Goal: Task Accomplishment & Management: Complete application form

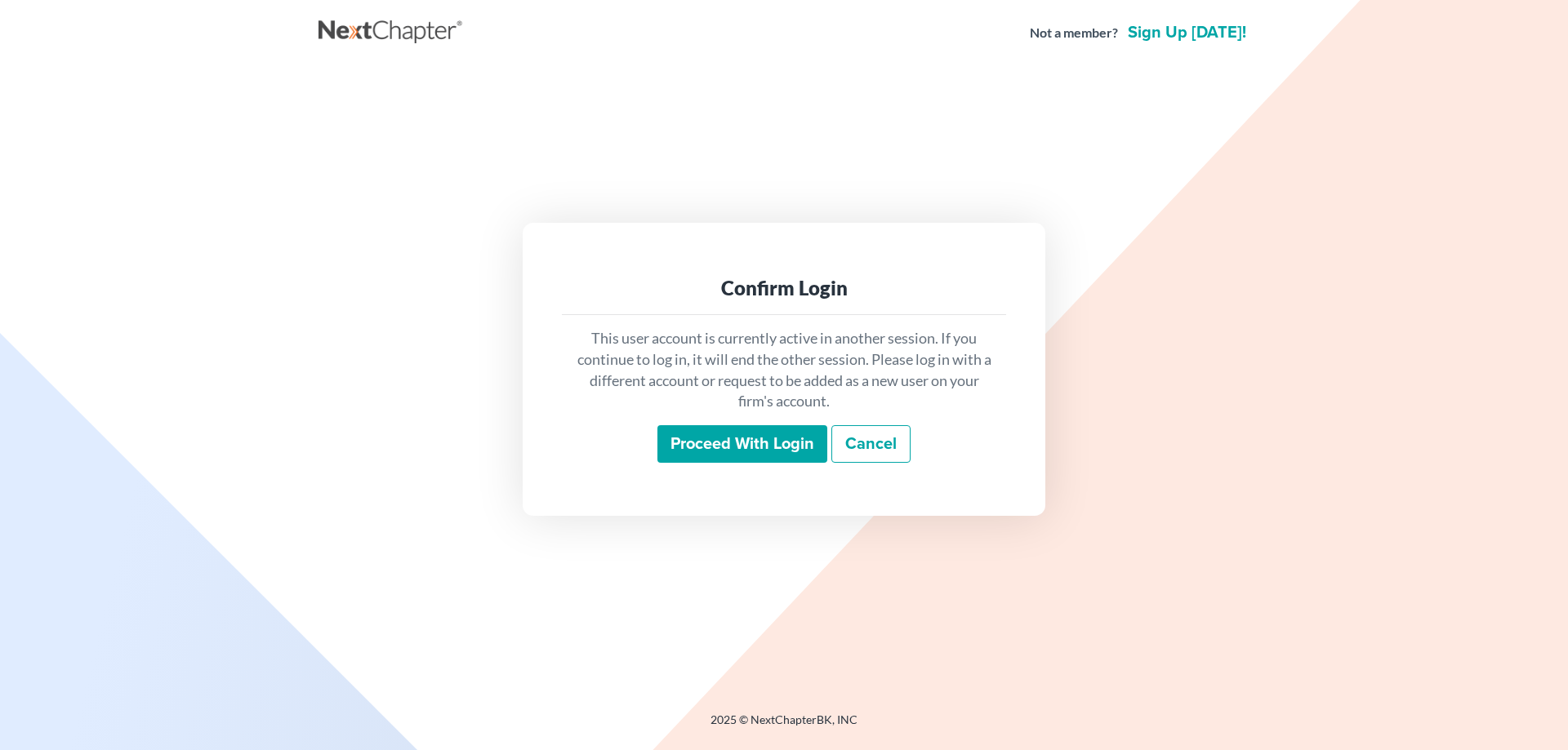
click at [698, 445] on input "Proceed with login" at bounding box center [742, 445] width 170 height 38
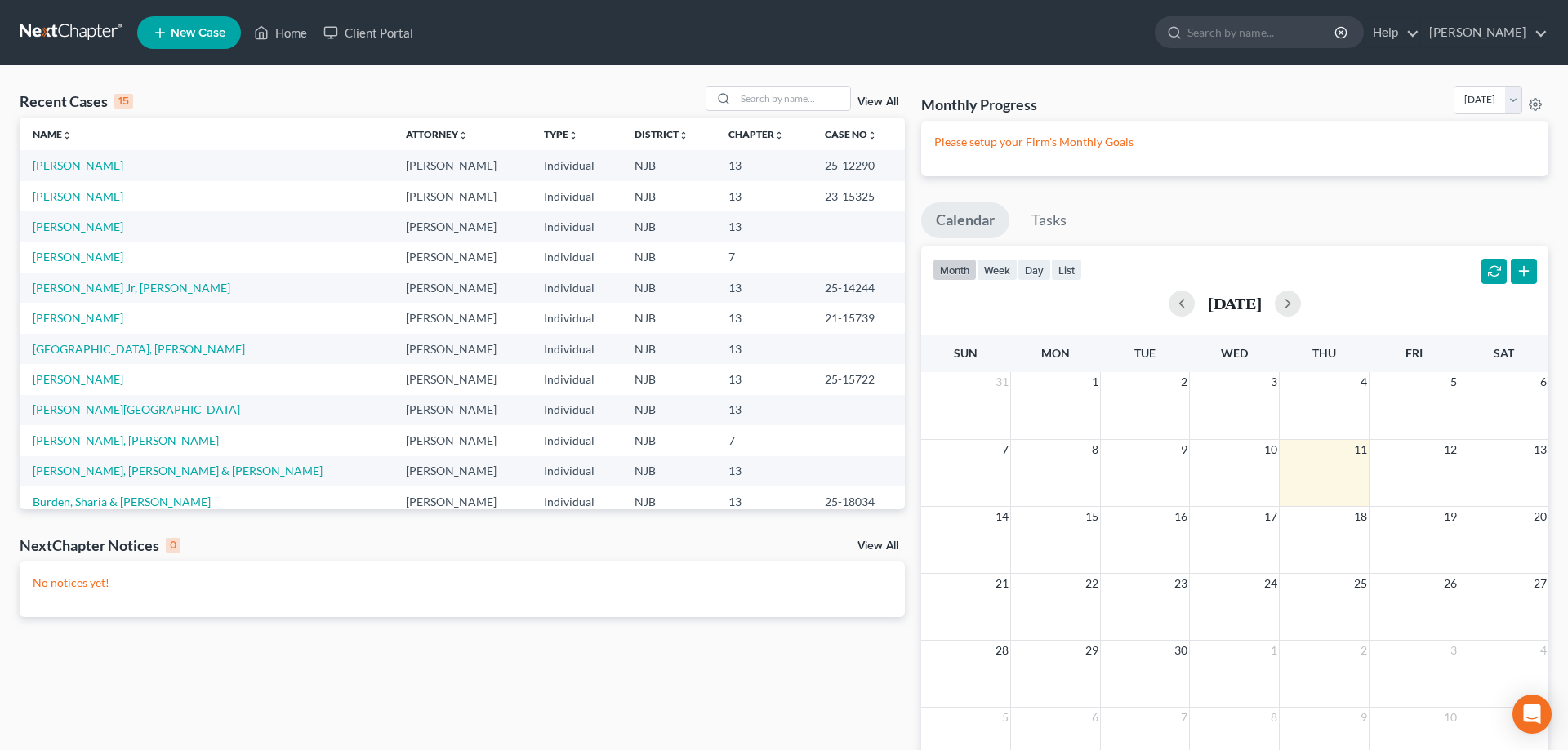
click at [182, 39] on span "New Case" at bounding box center [198, 33] width 55 height 13
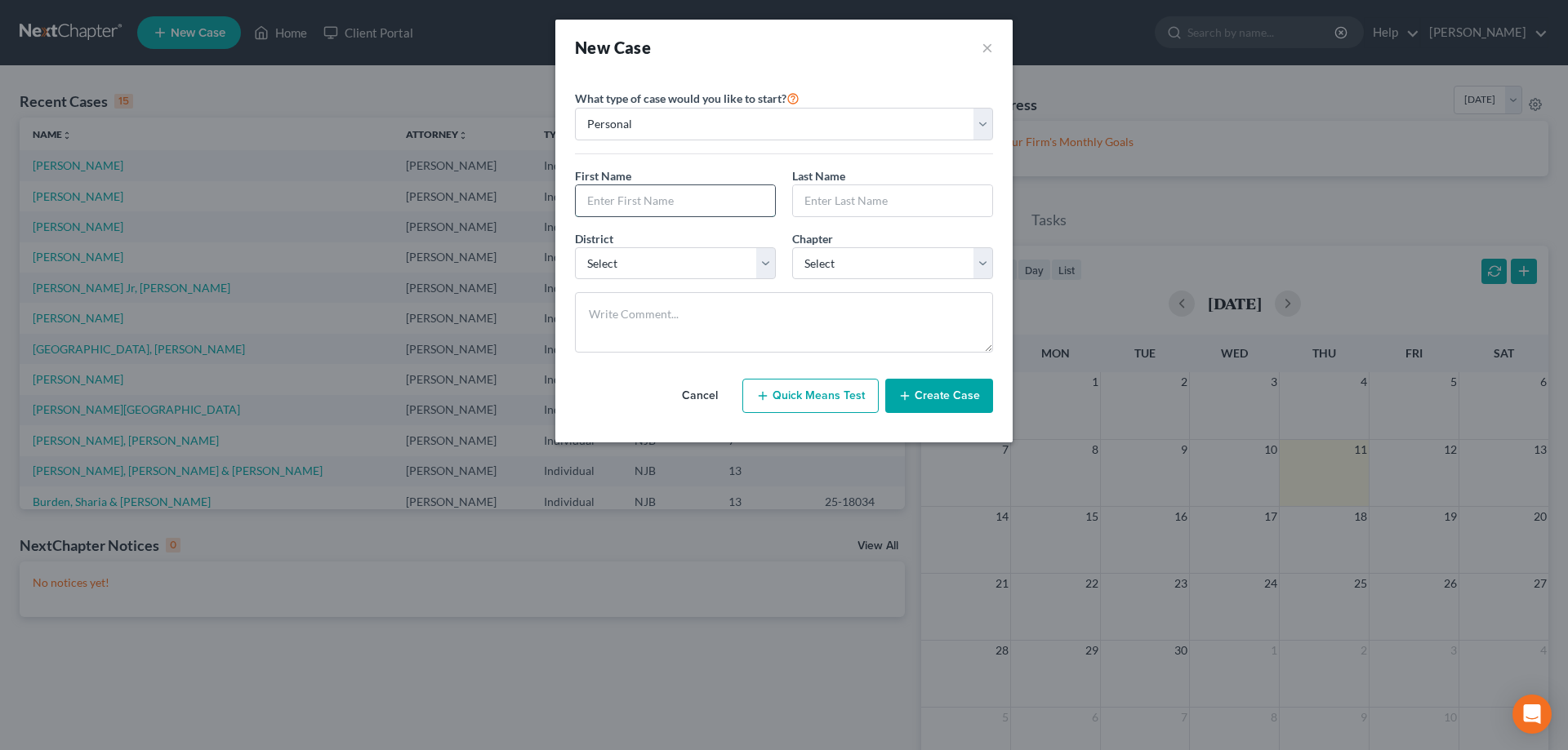
click at [592, 210] on input "text" at bounding box center [676, 200] width 199 height 31
type input "Heidi"
type input "Robinson"
click at [575, 247] on select "Select Alabama - Middle Alabama - Northern Alabama - Southern Alaska Arizona Ar…" at bounding box center [676, 263] width 201 height 32
select select "51"
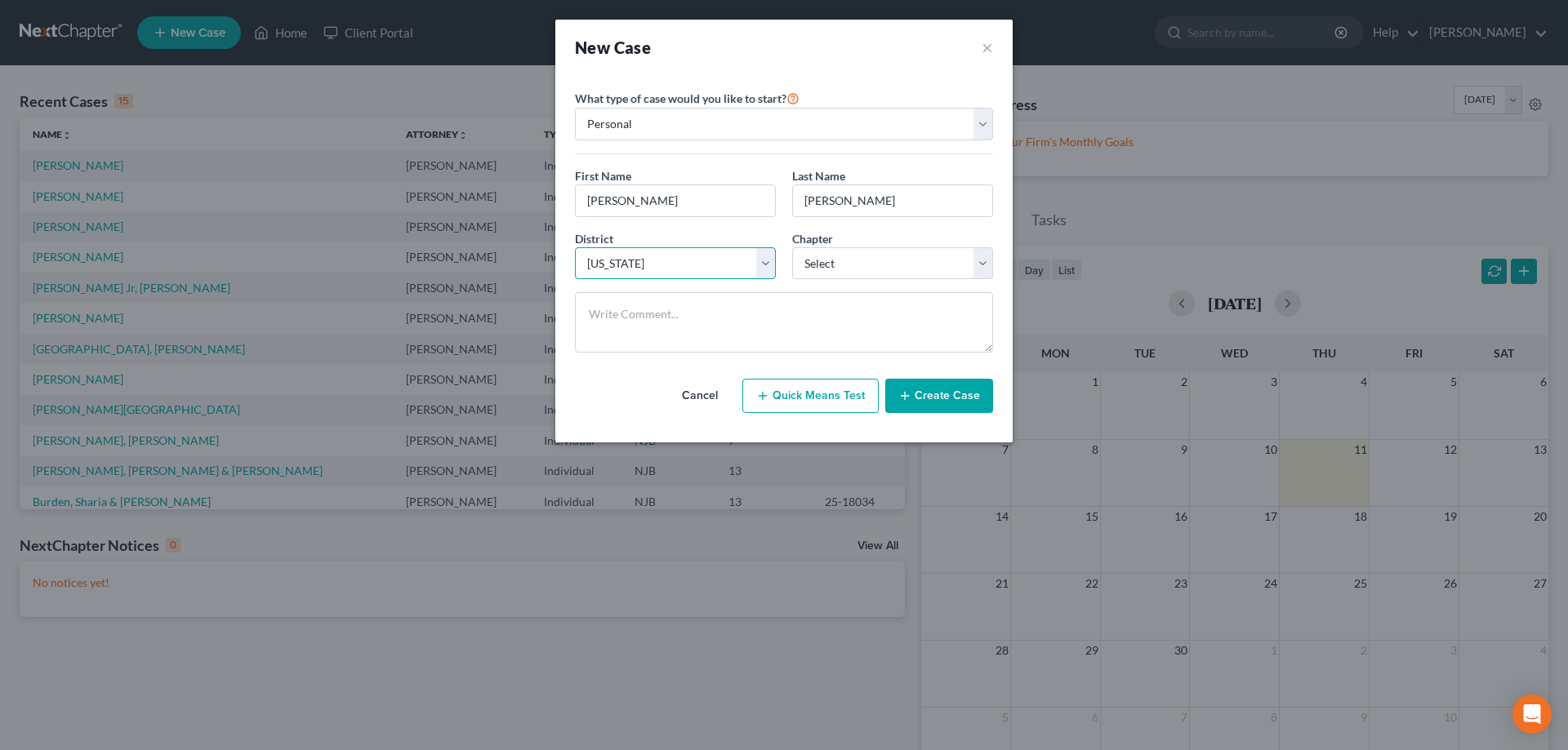
click option "New Jersey" at bounding box center [0, 0] width 0 height 0
click at [793, 247] on select "Select 7 11 12 13" at bounding box center [893, 263] width 201 height 32
select select "0"
click option "7" at bounding box center [0, 0] width 0 height 0
click at [956, 394] on button "Create Case" at bounding box center [939, 396] width 108 height 34
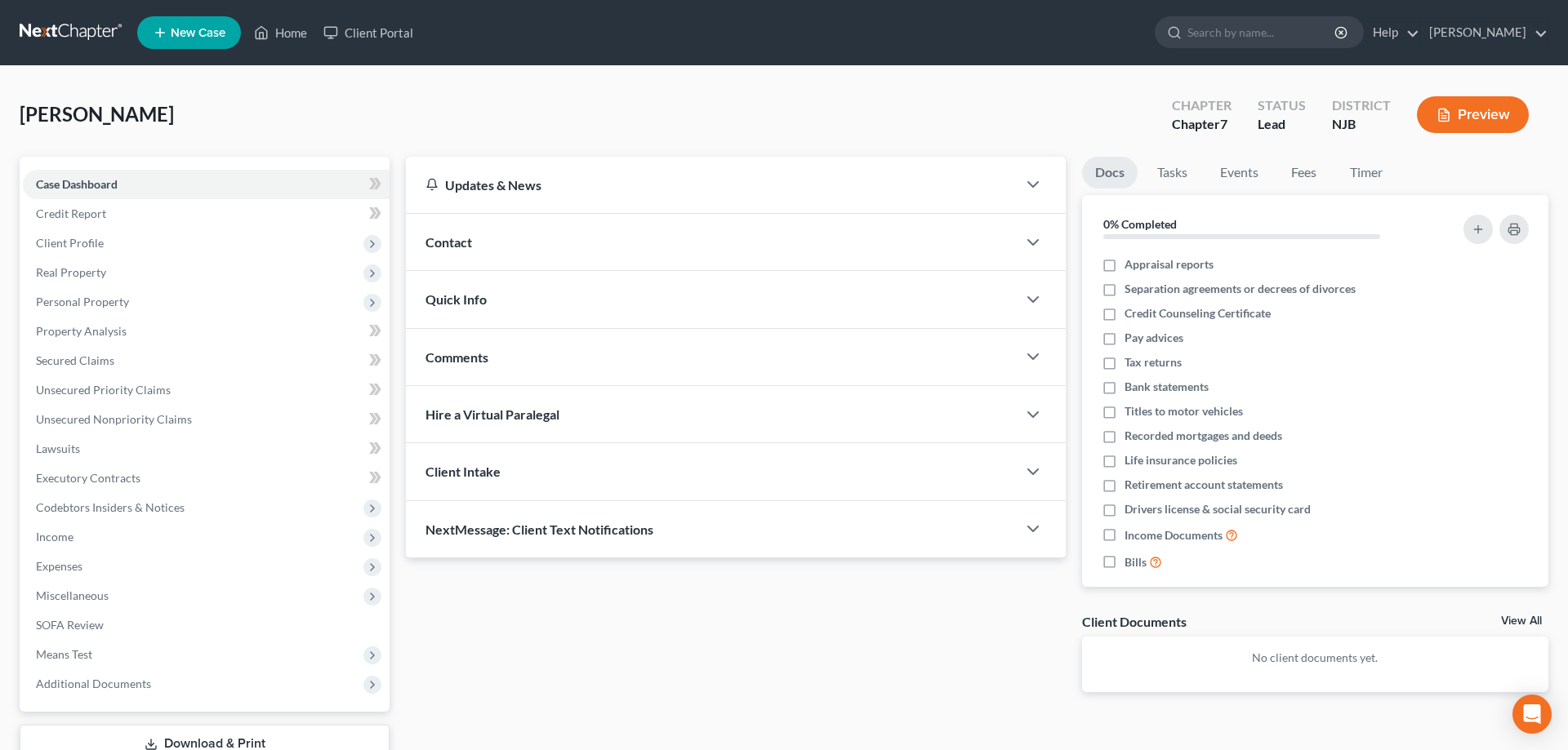
click at [460, 298] on span "Quick Info" at bounding box center [456, 298] width 61 height 15
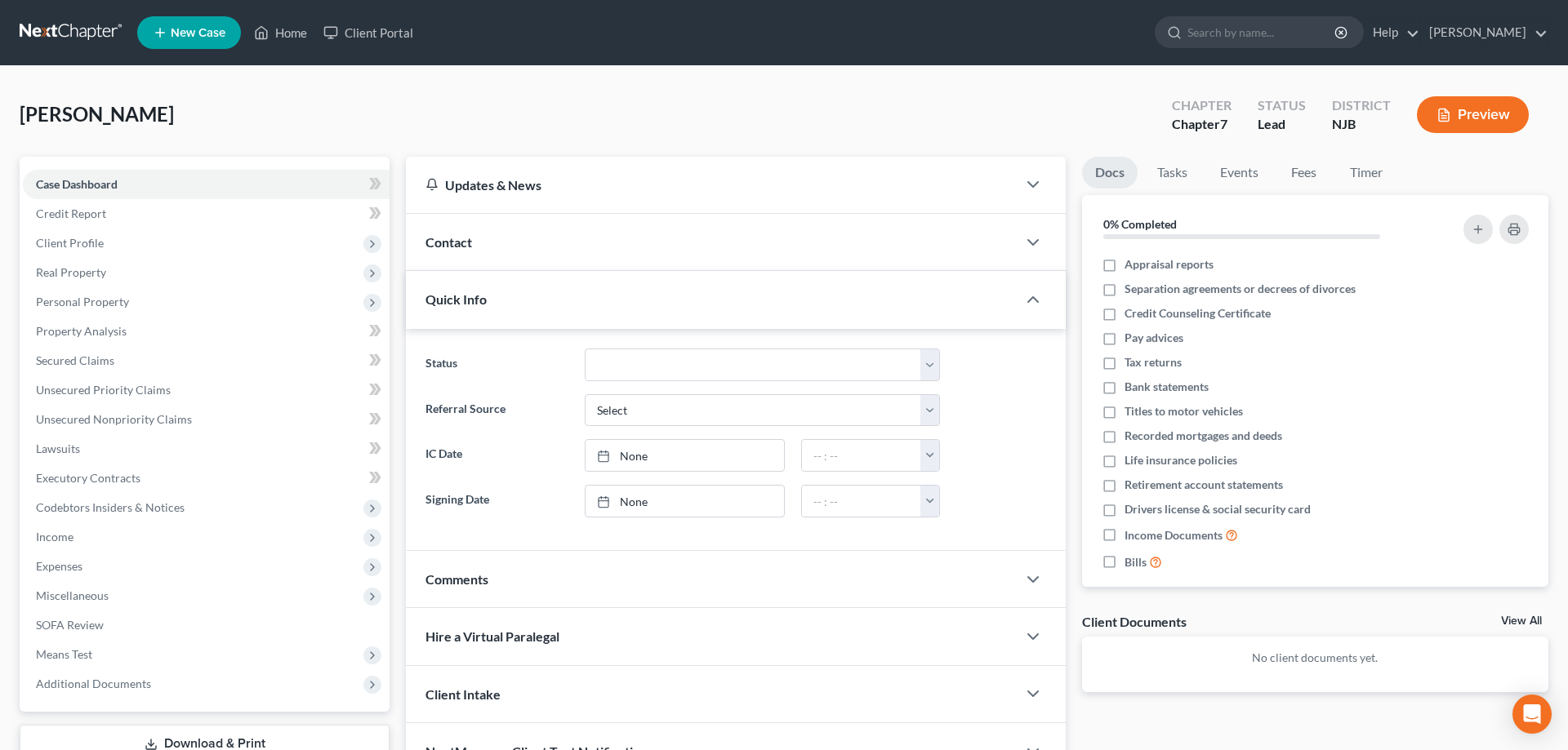
click at [461, 243] on span "Contact" at bounding box center [449, 242] width 47 height 15
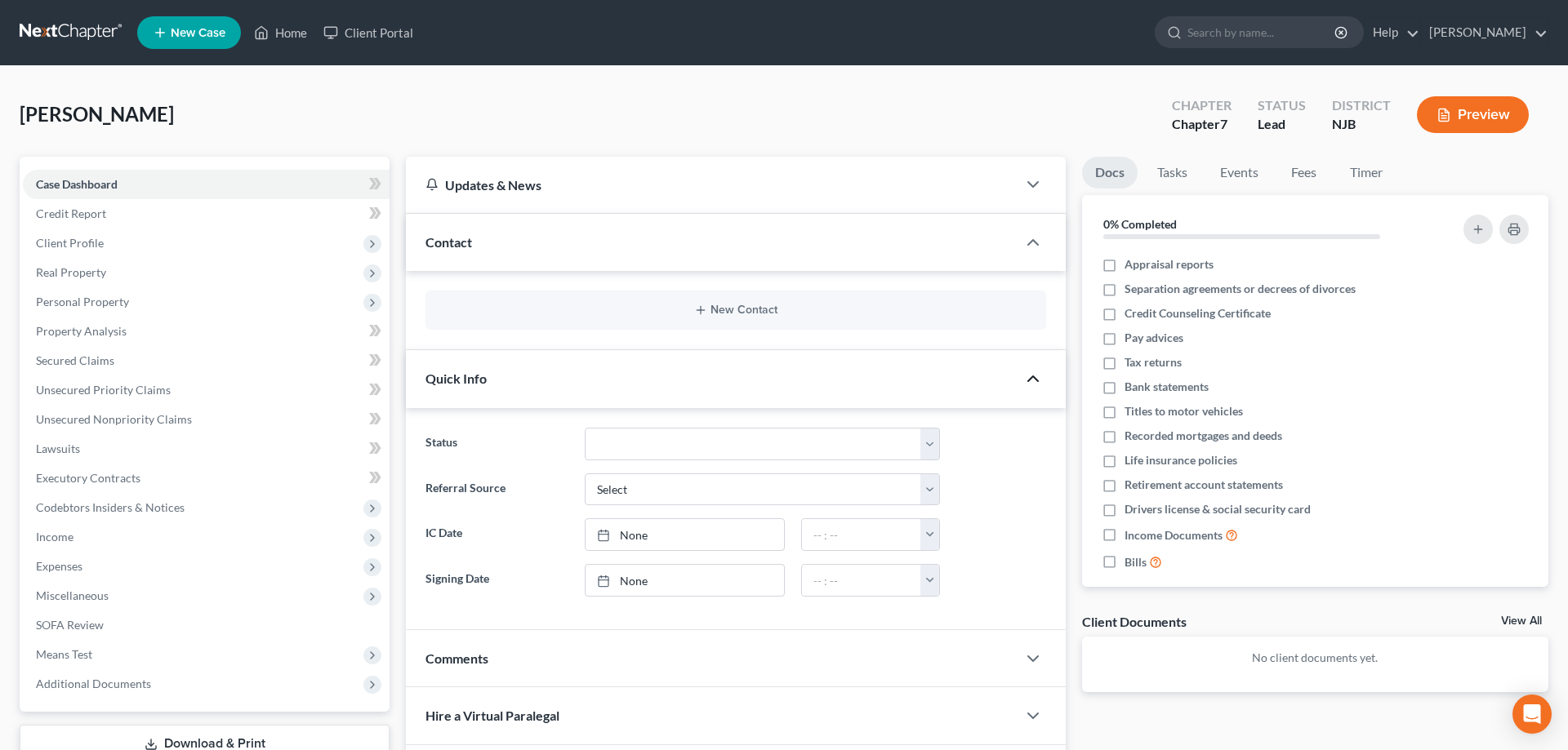
click at [1035, 381] on icon "button" at bounding box center [1033, 379] width 20 height 20
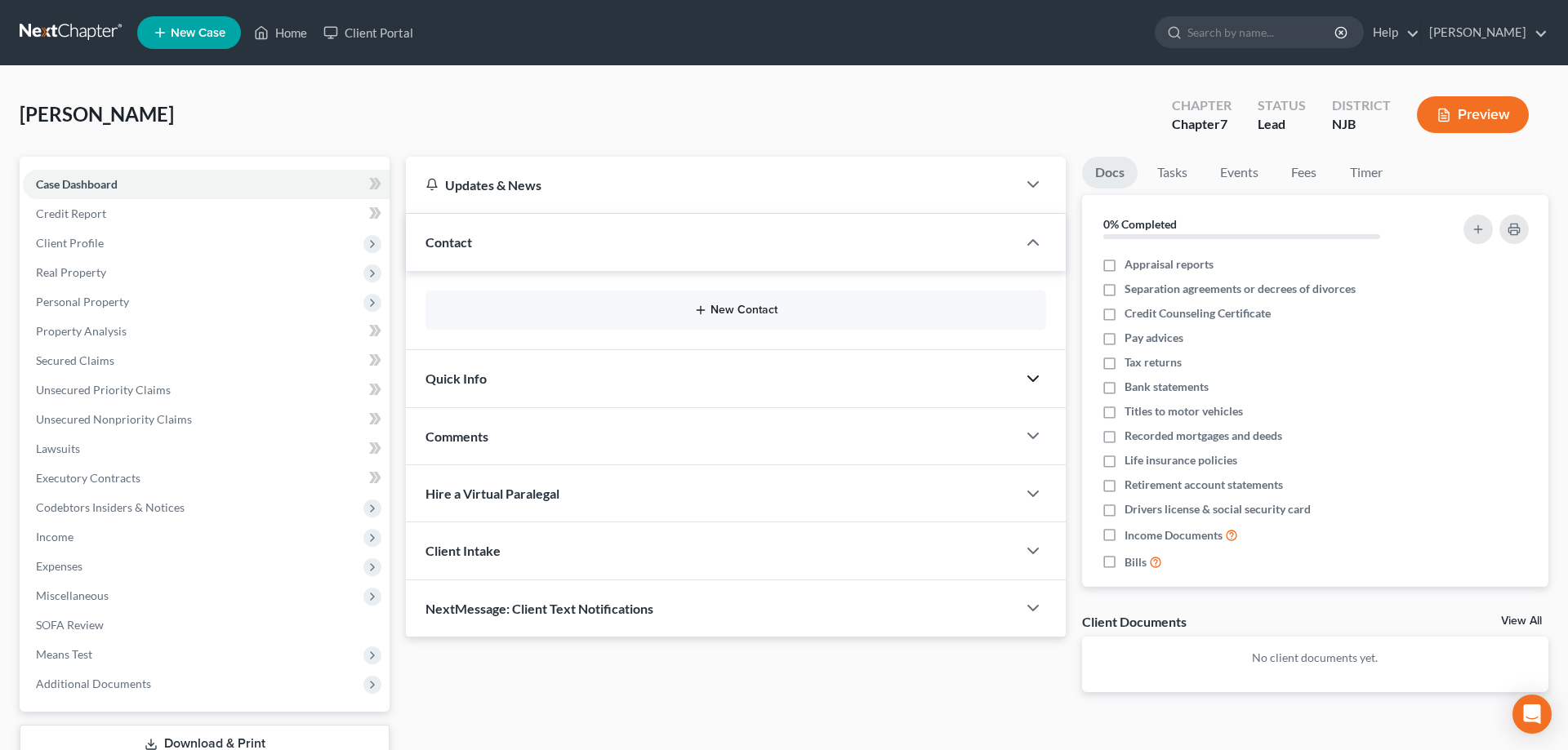
click at [730, 311] on button "New Contact" at bounding box center [736, 310] width 595 height 13
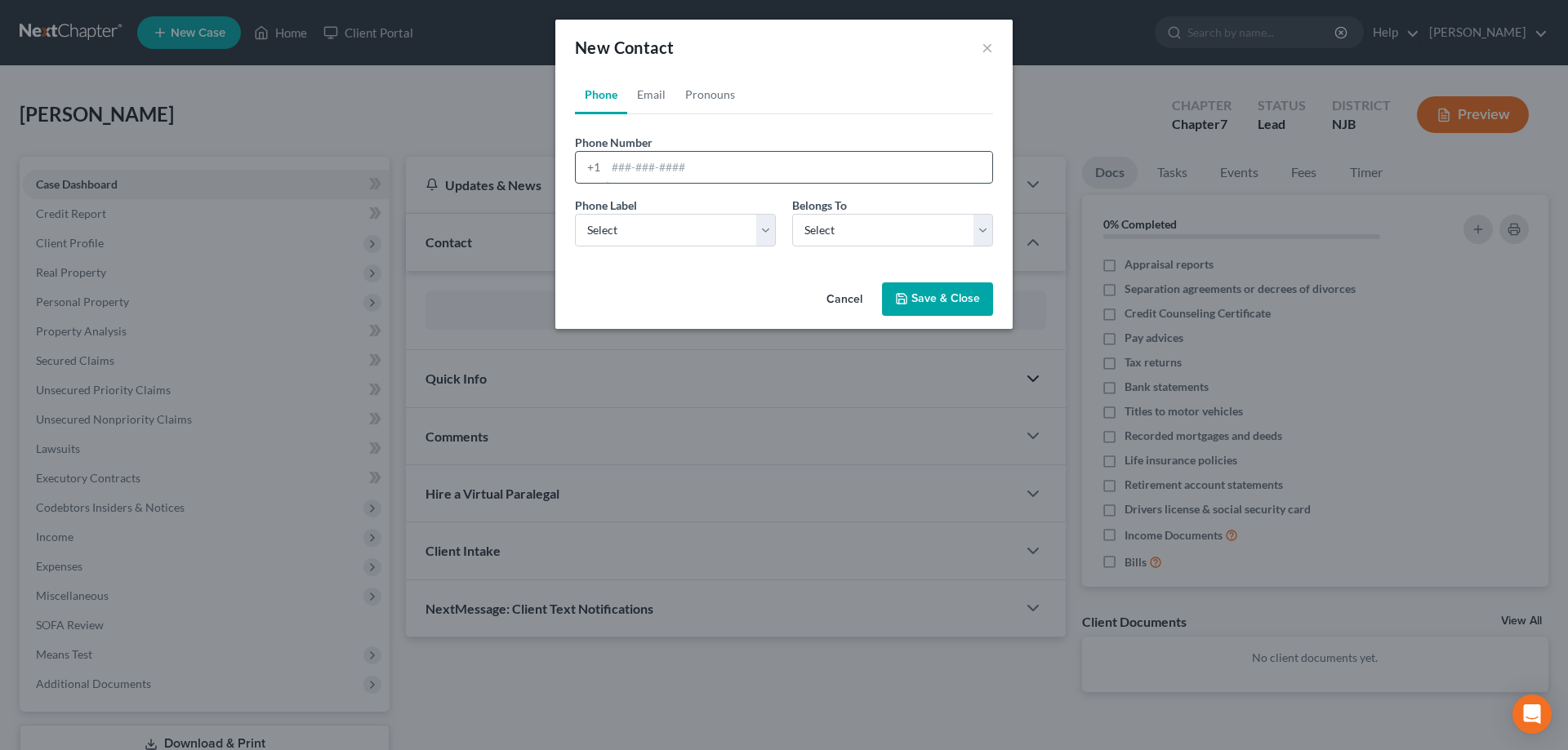
click at [654, 173] on input "tel" at bounding box center [799, 167] width 386 height 31
type input "856-279-1183"
click at [575, 214] on select "Select Mobile Home Work Other" at bounding box center [676, 230] width 201 height 32
select select "0"
click option "Mobile" at bounding box center [0, 0] width 0 height 0
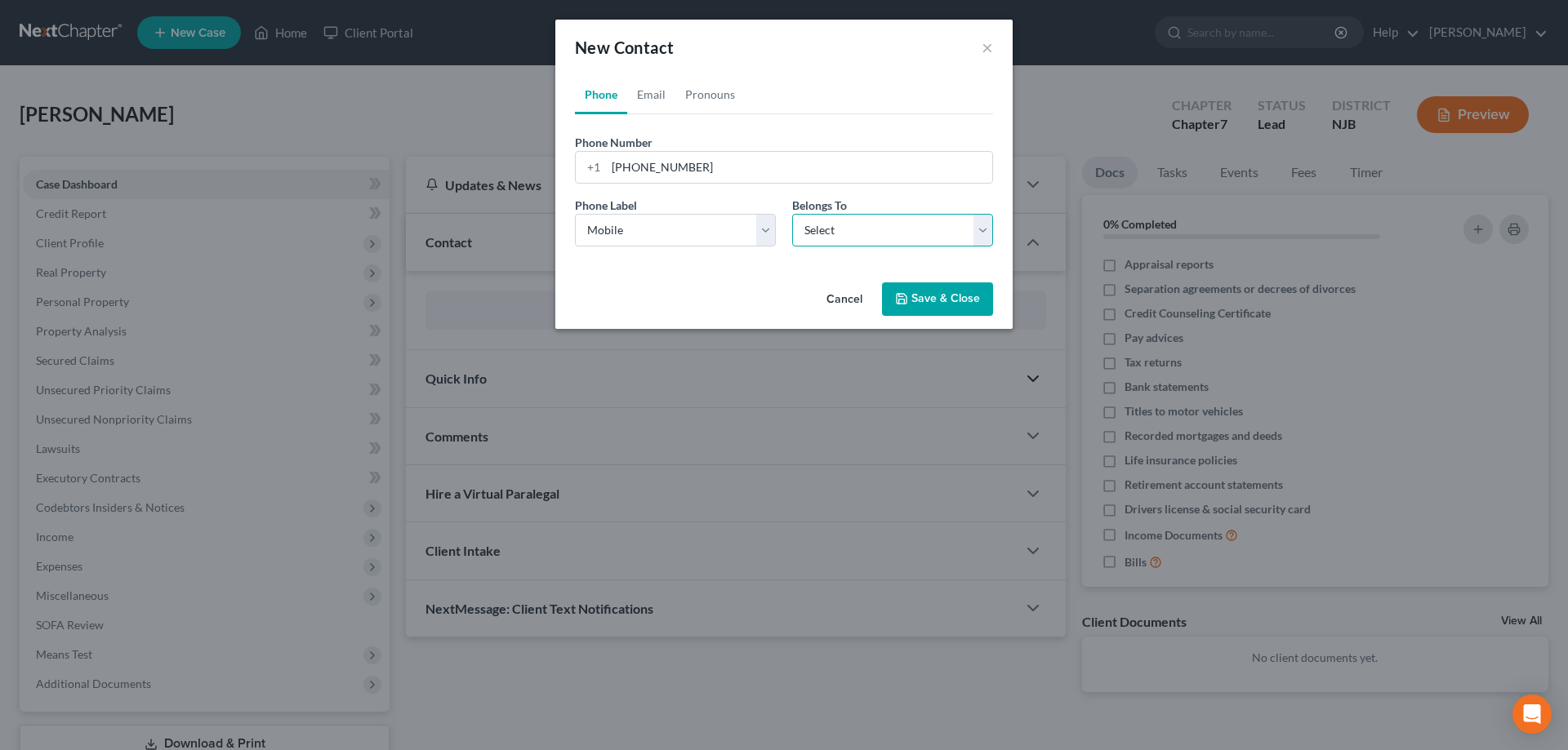
click at [793, 214] on select "Select Client Other" at bounding box center [893, 230] width 201 height 32
select select "0"
click option "Client" at bounding box center [0, 0] width 0 height 0
click at [899, 302] on icon "button" at bounding box center [901, 298] width 13 height 13
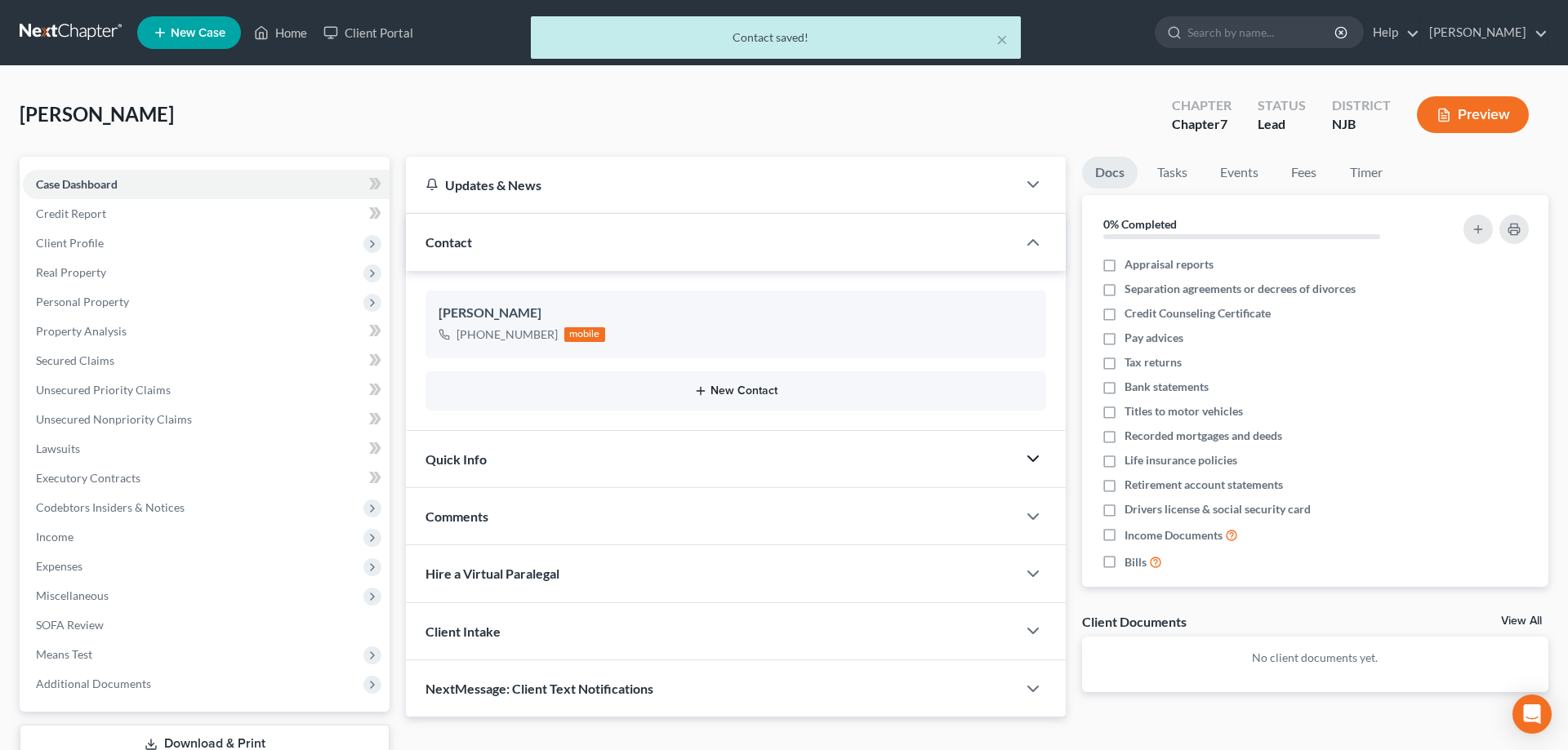
click at [739, 388] on button "New Contact" at bounding box center [736, 391] width 595 height 13
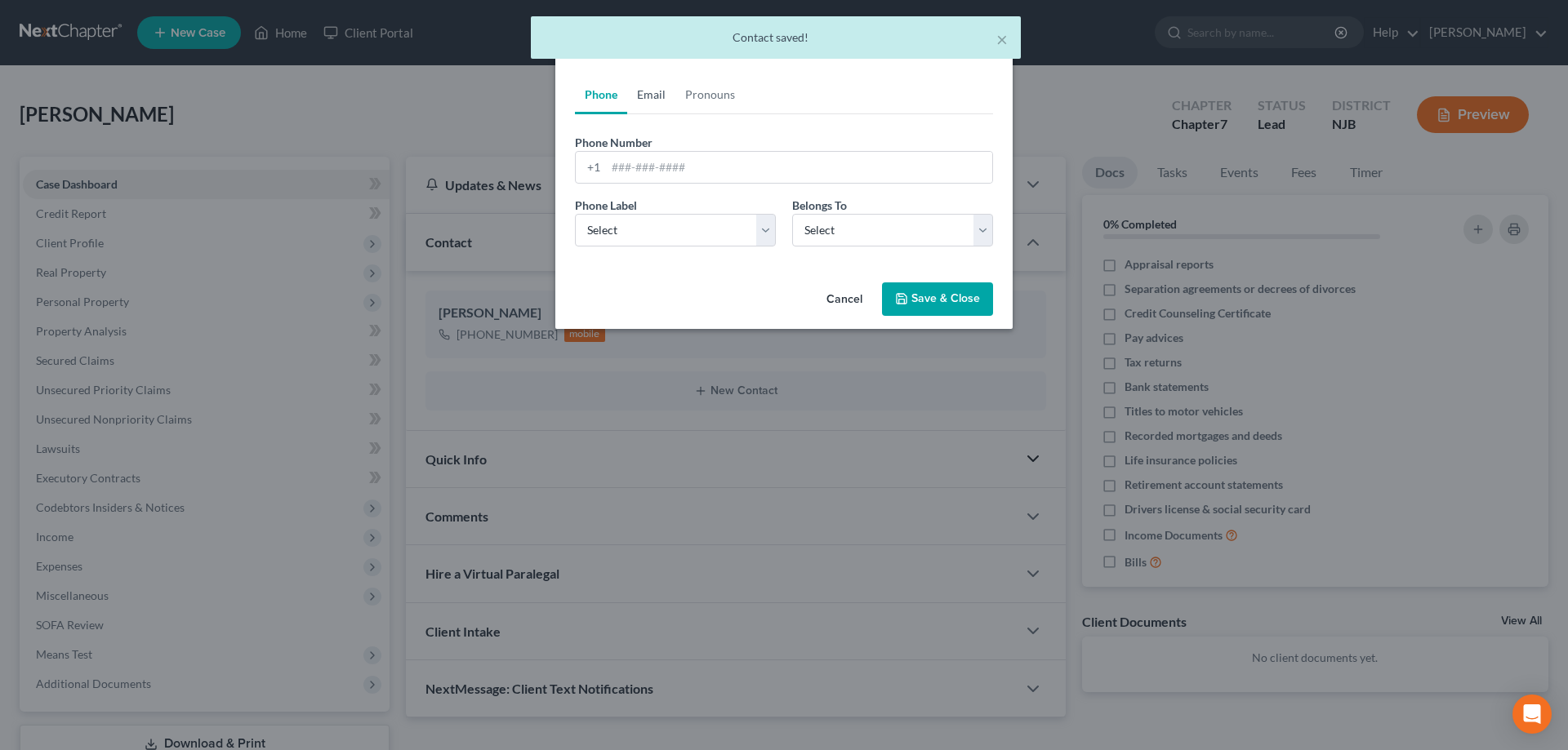
click at [653, 98] on link "Email" at bounding box center [651, 95] width 49 height 40
click at [641, 170] on input "email" at bounding box center [799, 167] width 386 height 31
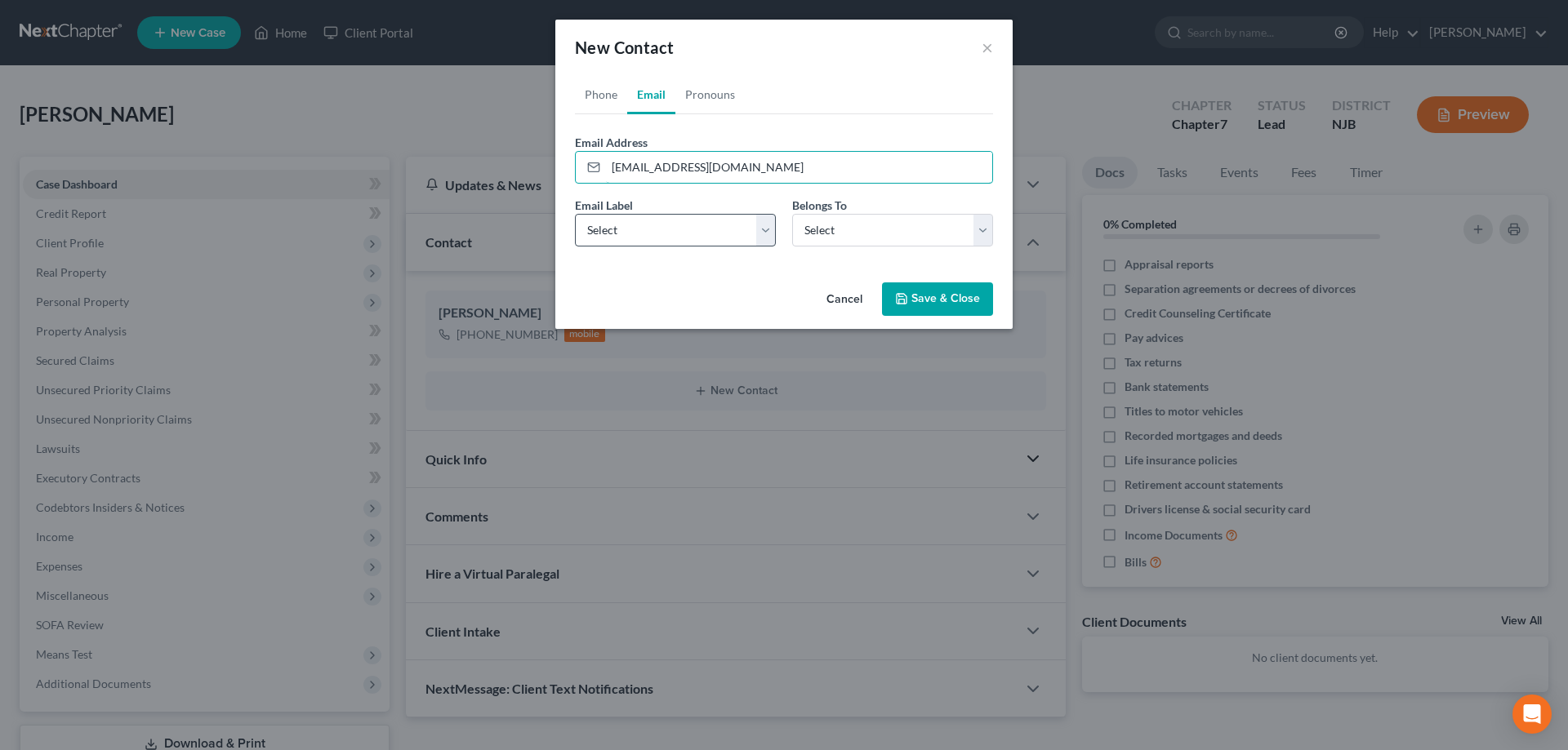
type input "heidirob56@yahoo.com"
click at [575, 214] on select "Select Home Work Other" at bounding box center [676, 230] width 201 height 32
select select "0"
click option "Home" at bounding box center [0, 0] width 0 height 0
click at [793, 214] on select "Select Client Other" at bounding box center [893, 230] width 201 height 32
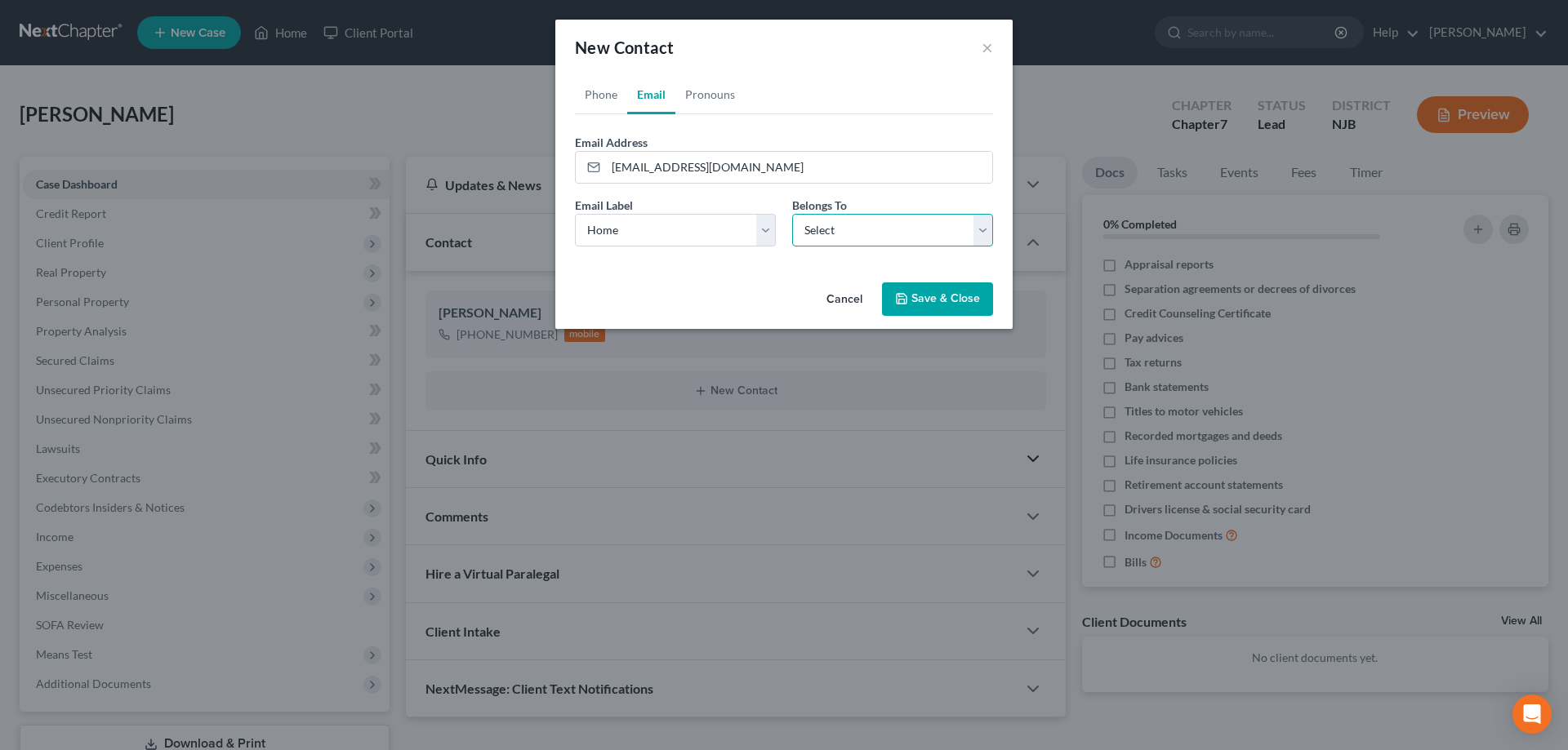
select select "0"
click option "Client" at bounding box center [0, 0] width 0 height 0
click at [935, 296] on button "Save & Close" at bounding box center [938, 299] width 111 height 34
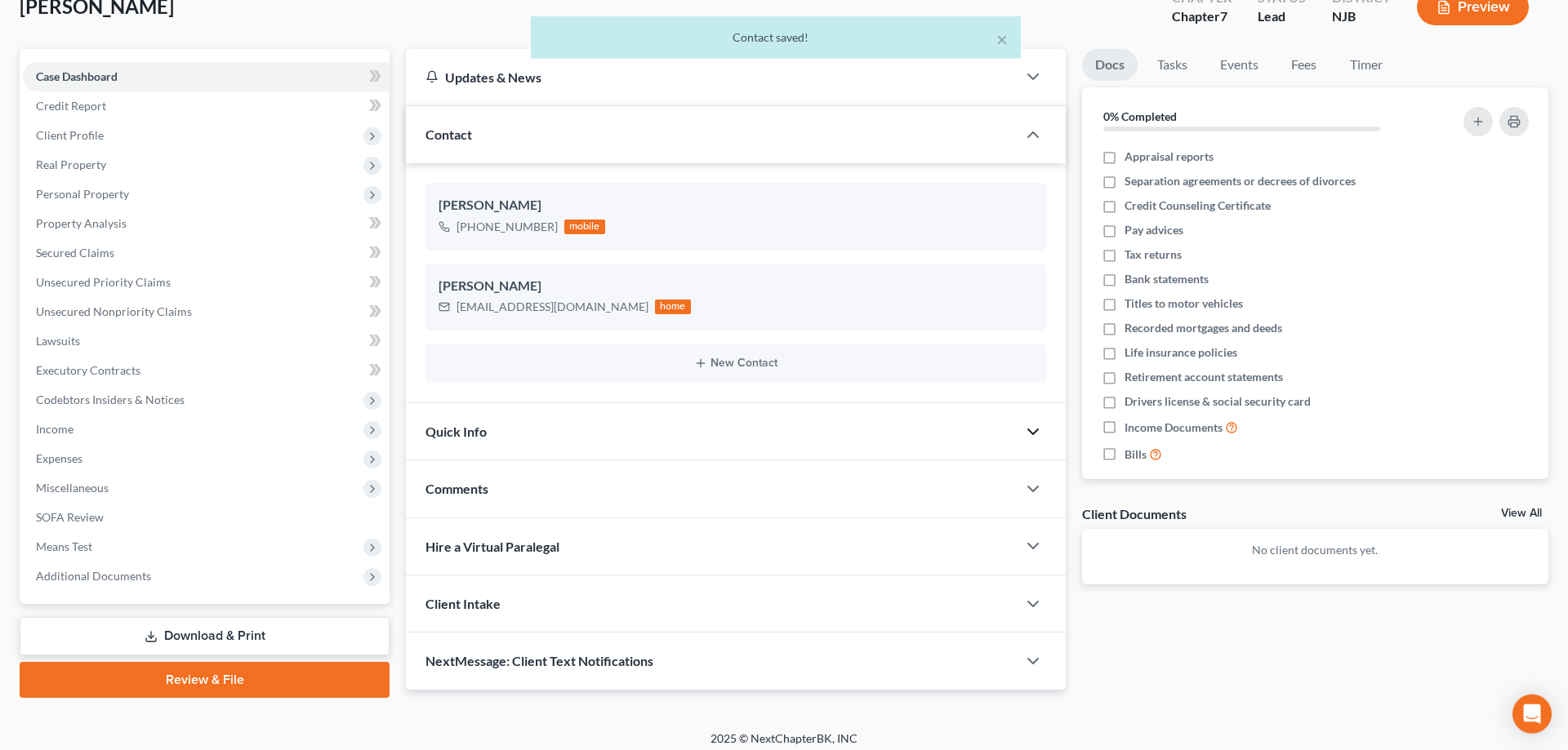
scroll to position [116, 0]
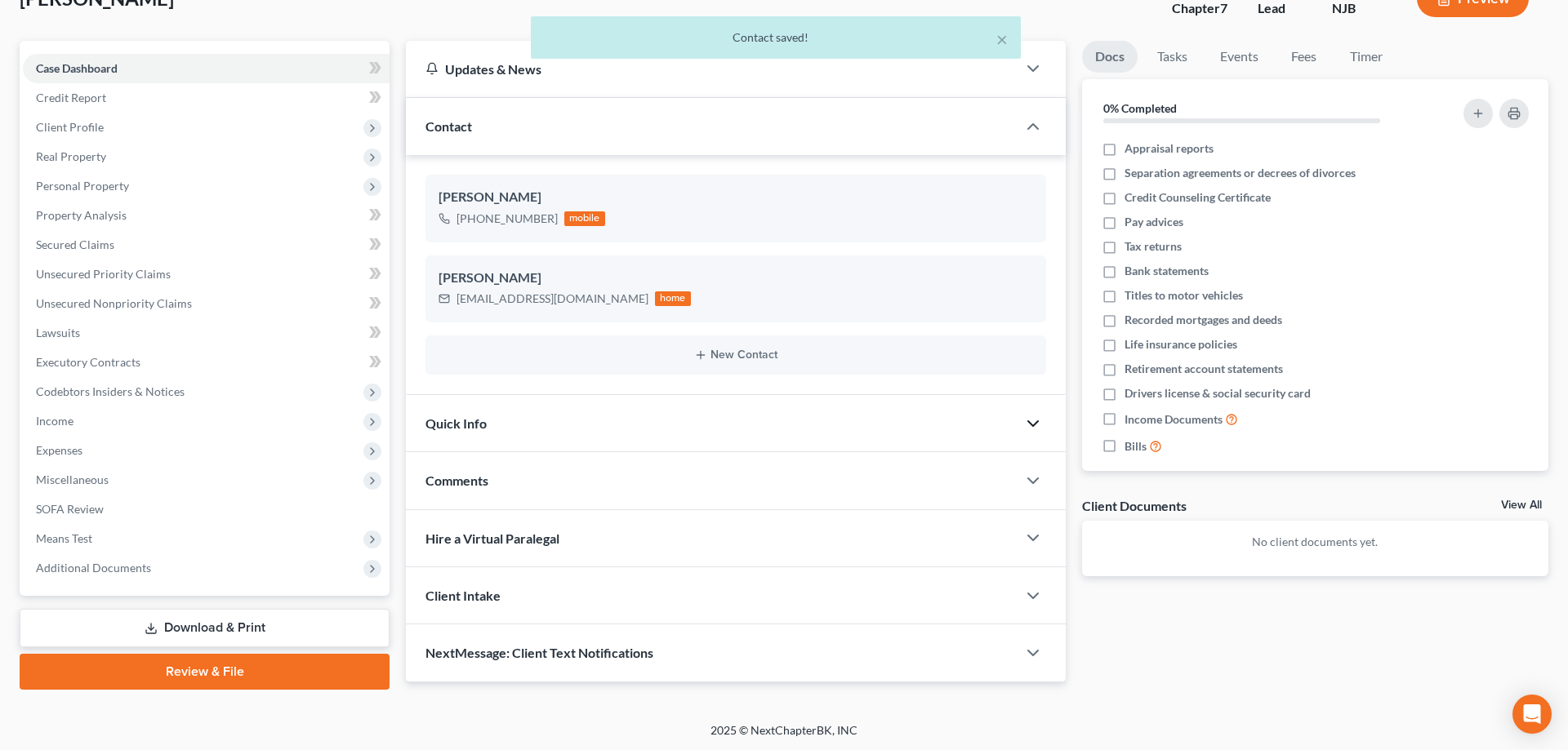
click at [470, 472] on span "Comments" at bounding box center [457, 480] width 63 height 15
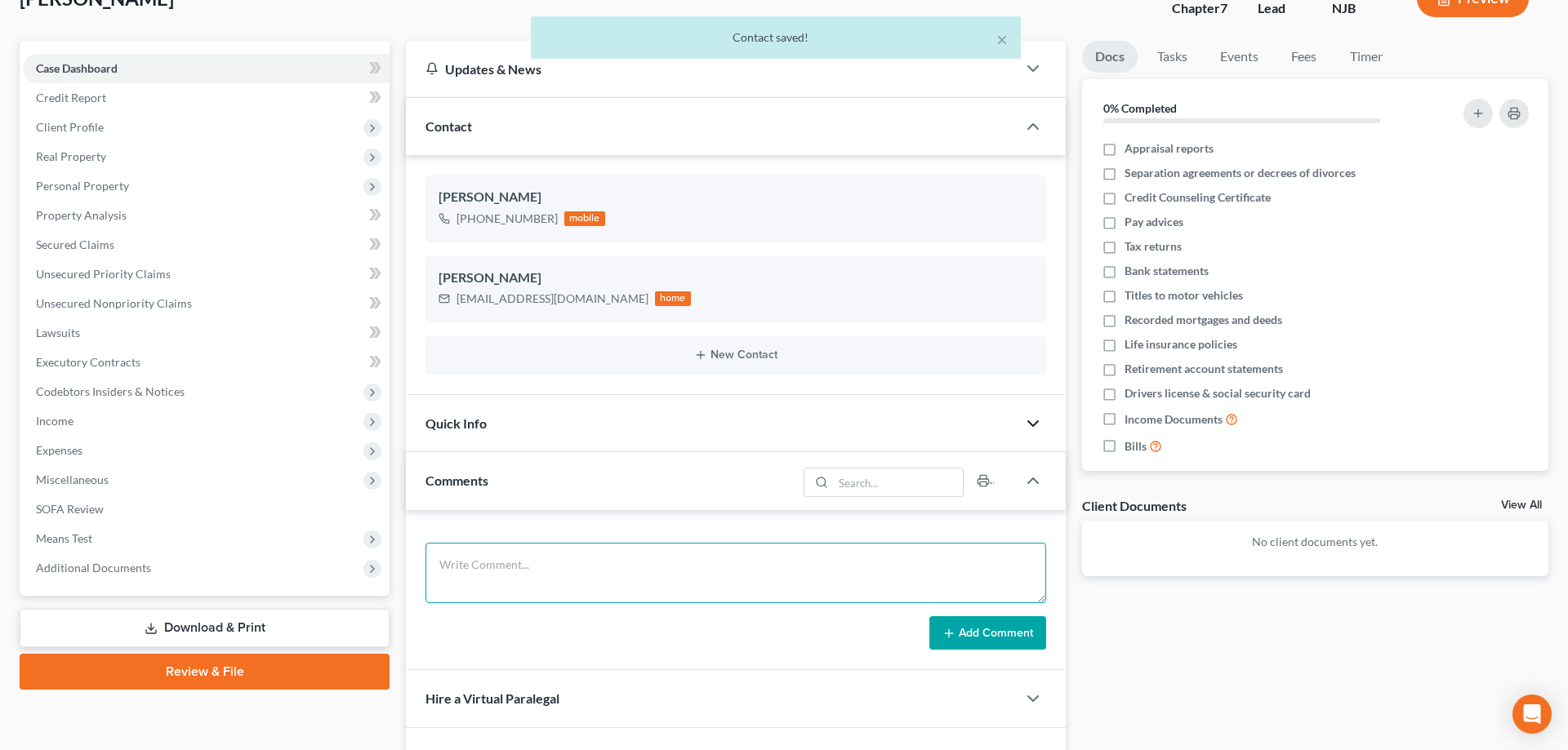
click at [452, 560] on textarea at bounding box center [736, 572] width 621 height 60
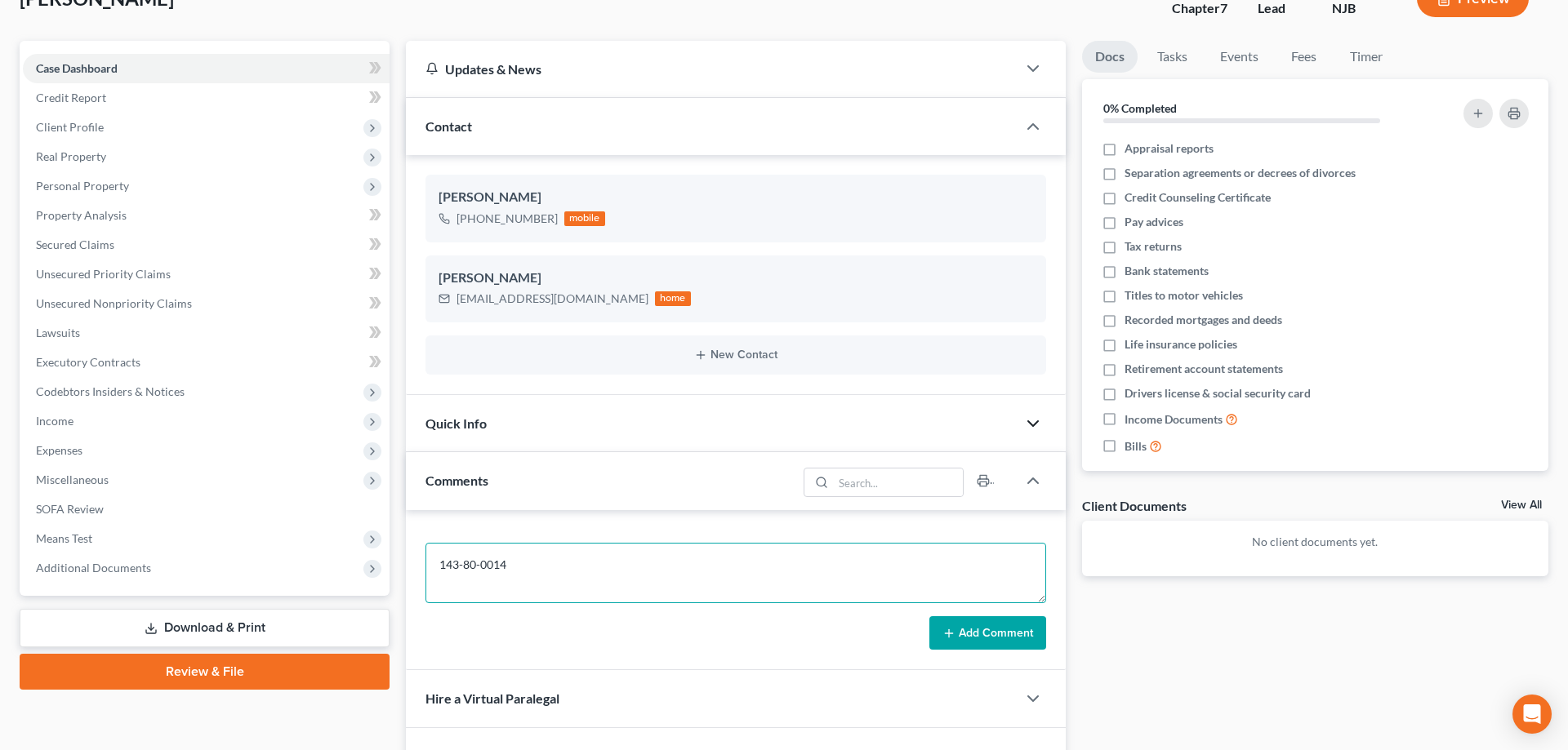
type textarea "143-80-0014"
click at [955, 639] on icon at bounding box center [949, 633] width 13 height 13
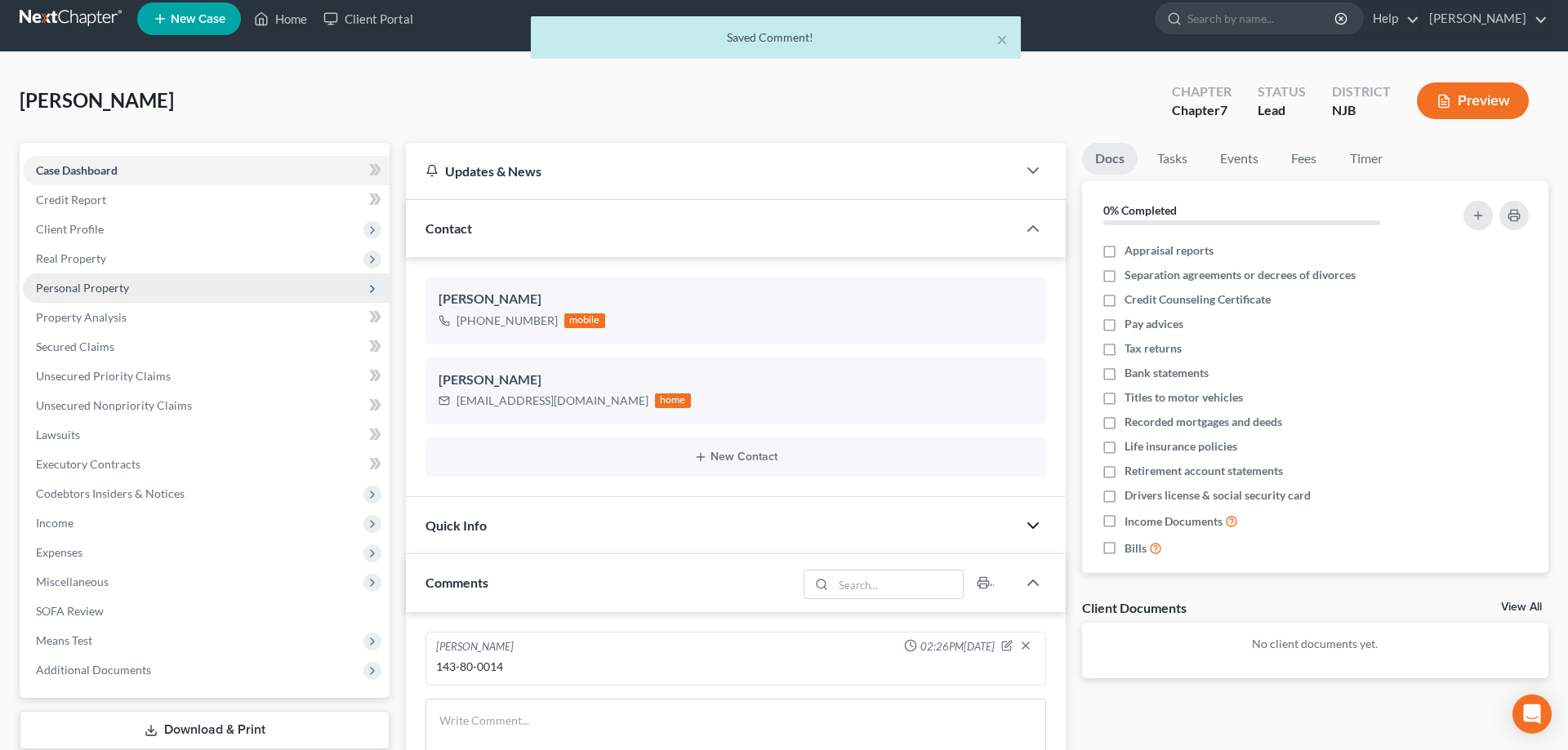
scroll to position [0, 0]
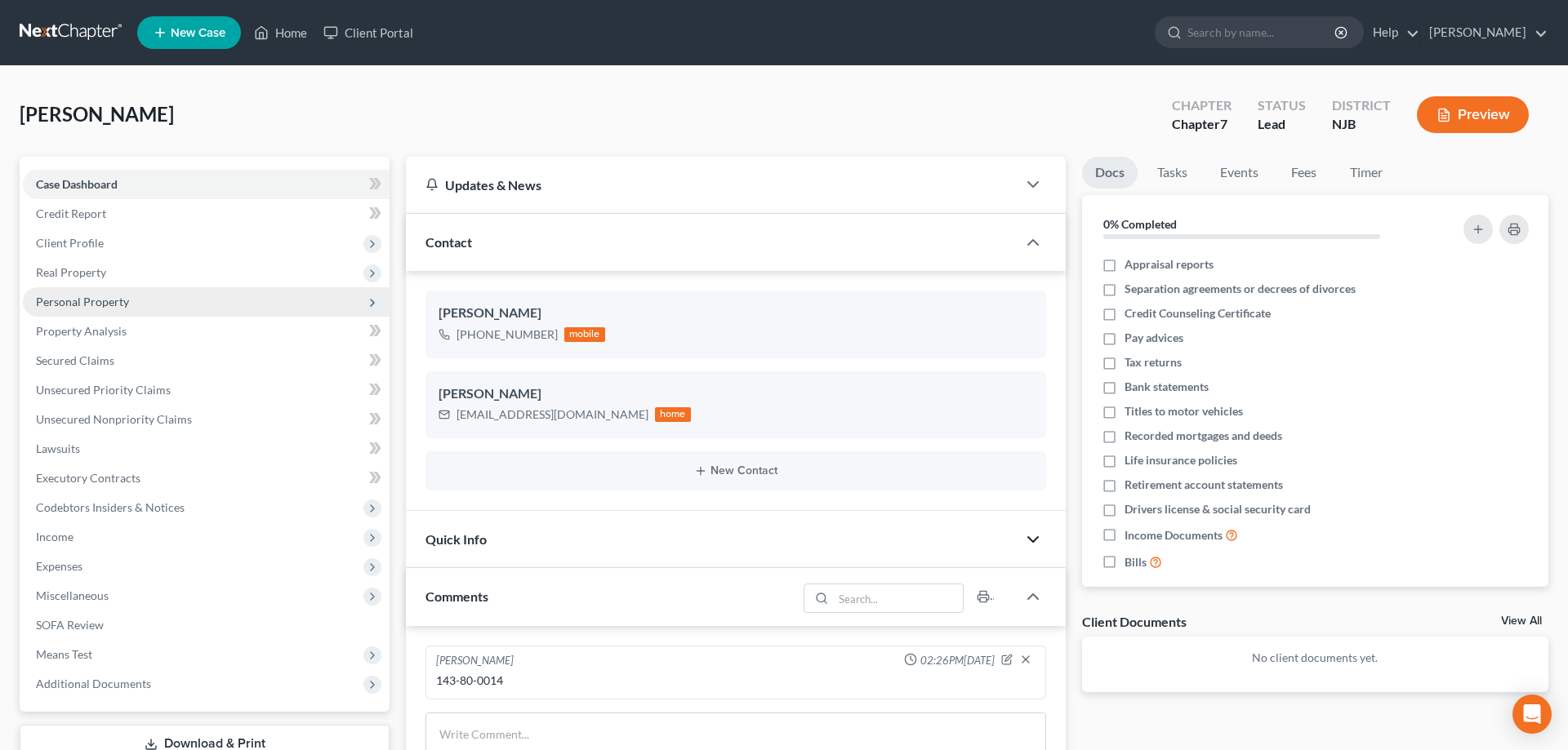
click at [88, 306] on span "Personal Property" at bounding box center [83, 301] width 93 height 13
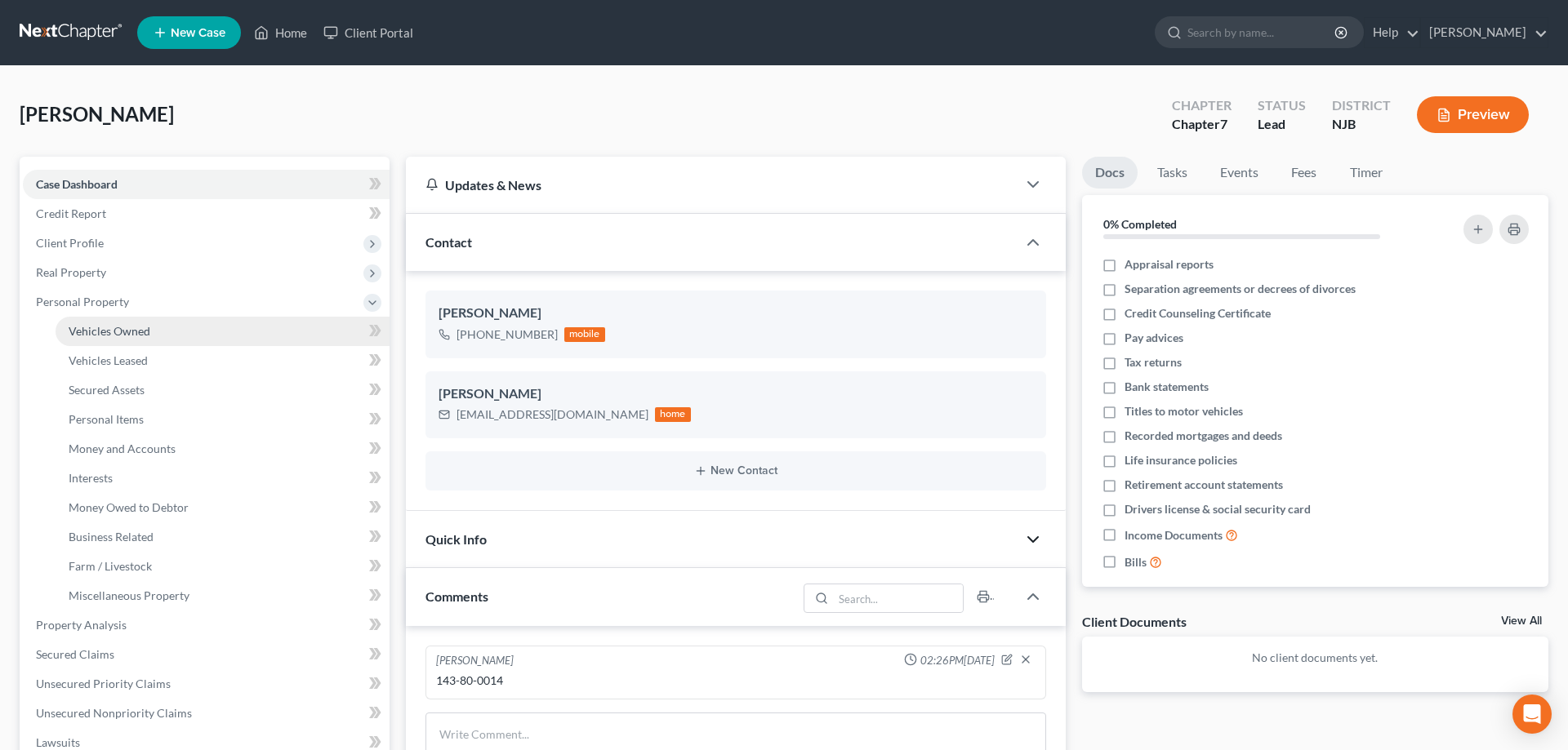
click at [105, 331] on span "Vehicles Owned" at bounding box center [109, 331] width 82 height 13
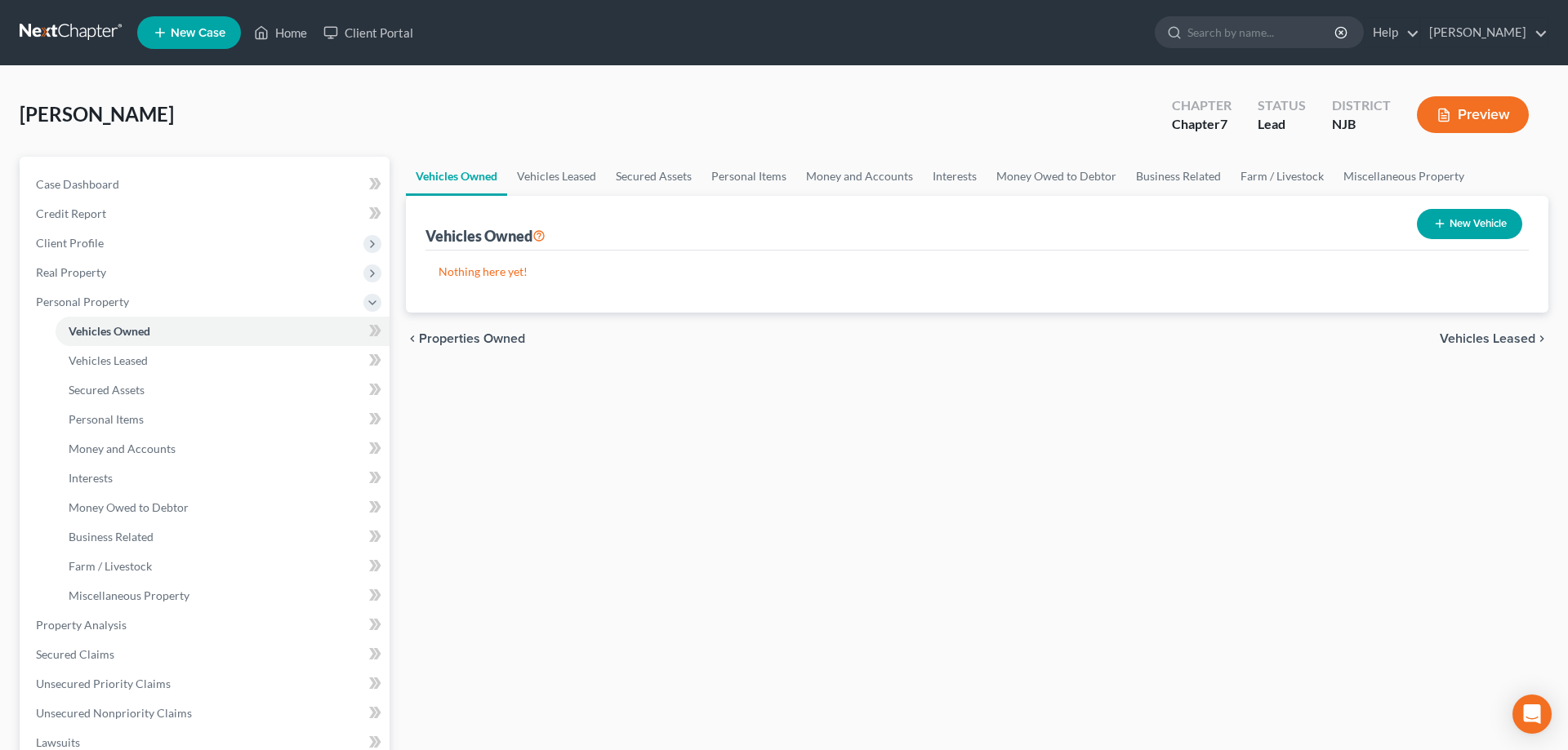
click at [1433, 220] on icon "button" at bounding box center [1440, 224] width 13 height 13
select select "0"
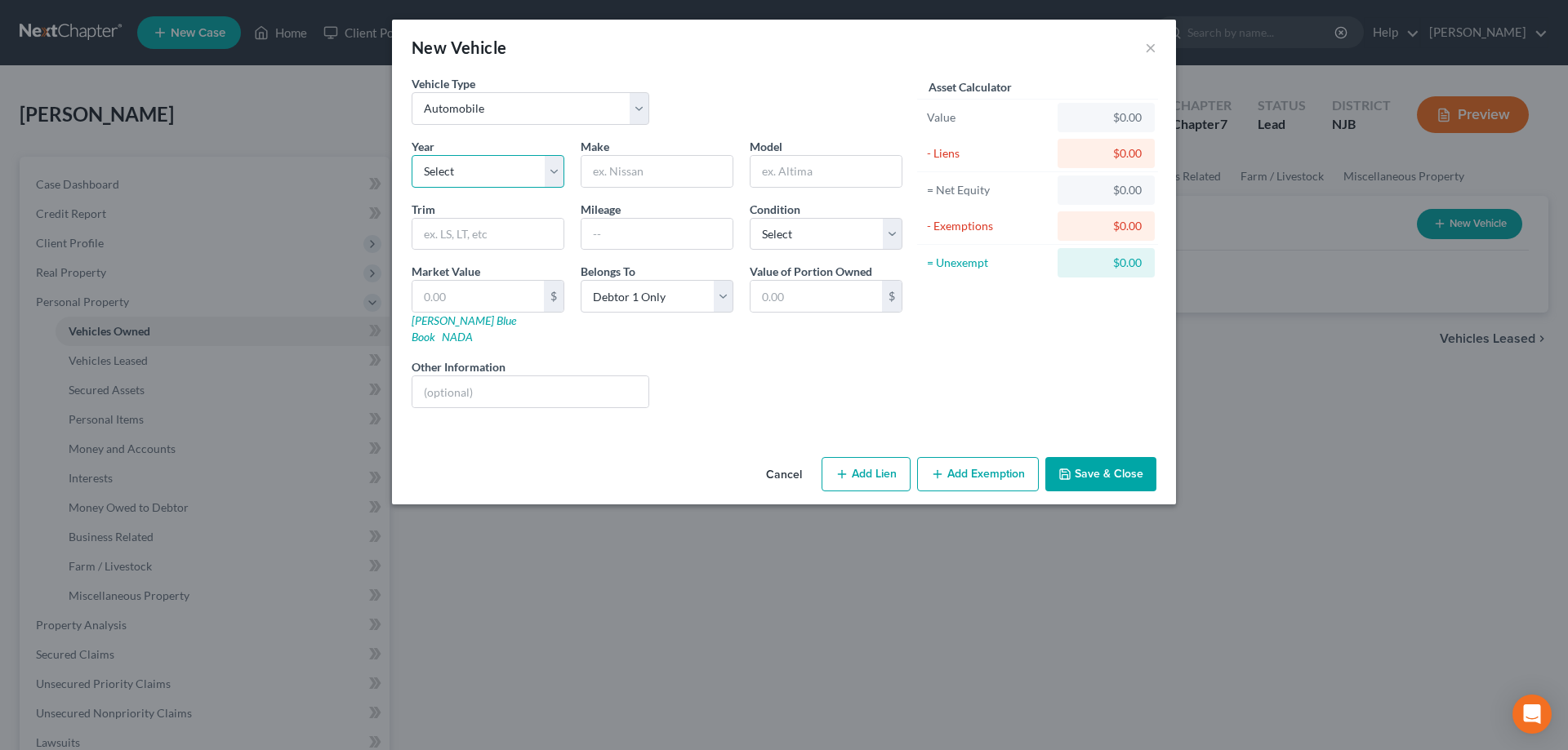
click at [412, 155] on select "Select 2026 2025 2024 2023 2022 2021 2020 2019 2018 2017 2016 2015 2014 2013 20…" at bounding box center [488, 172] width 153 height 32
select select "11"
click option "2015" at bounding box center [0, 0] width 0 height 0
click at [616, 174] on input "text" at bounding box center [657, 172] width 151 height 31
type input "Ford"
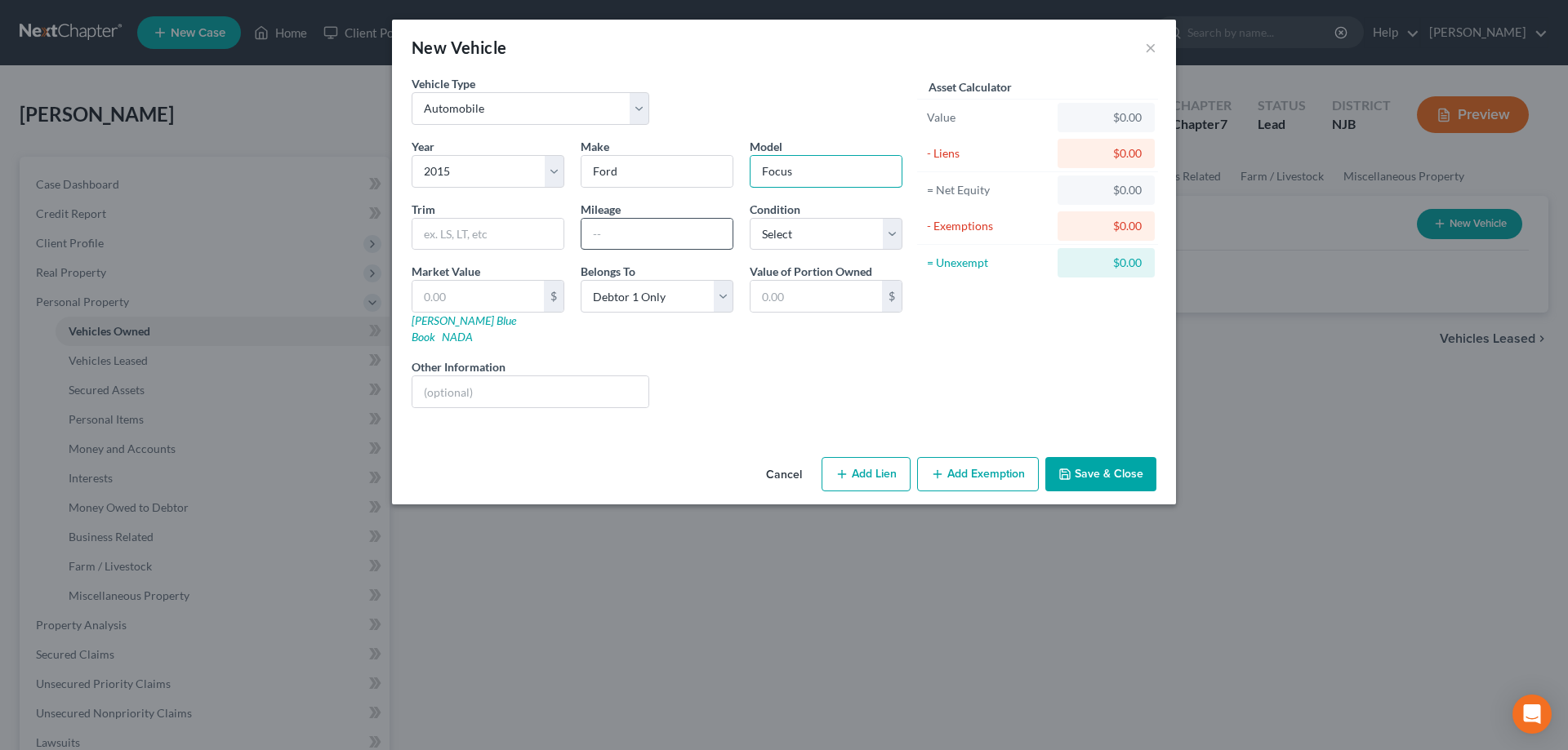
type input "Focus"
click at [596, 236] on input "text" at bounding box center [657, 234] width 151 height 31
click at [607, 236] on input "89000" at bounding box center [657, 234] width 151 height 31
type input "90000"
click at [749, 218] on select "Select Excellent Very Good Good Fair Poor" at bounding box center [826, 234] width 153 height 32
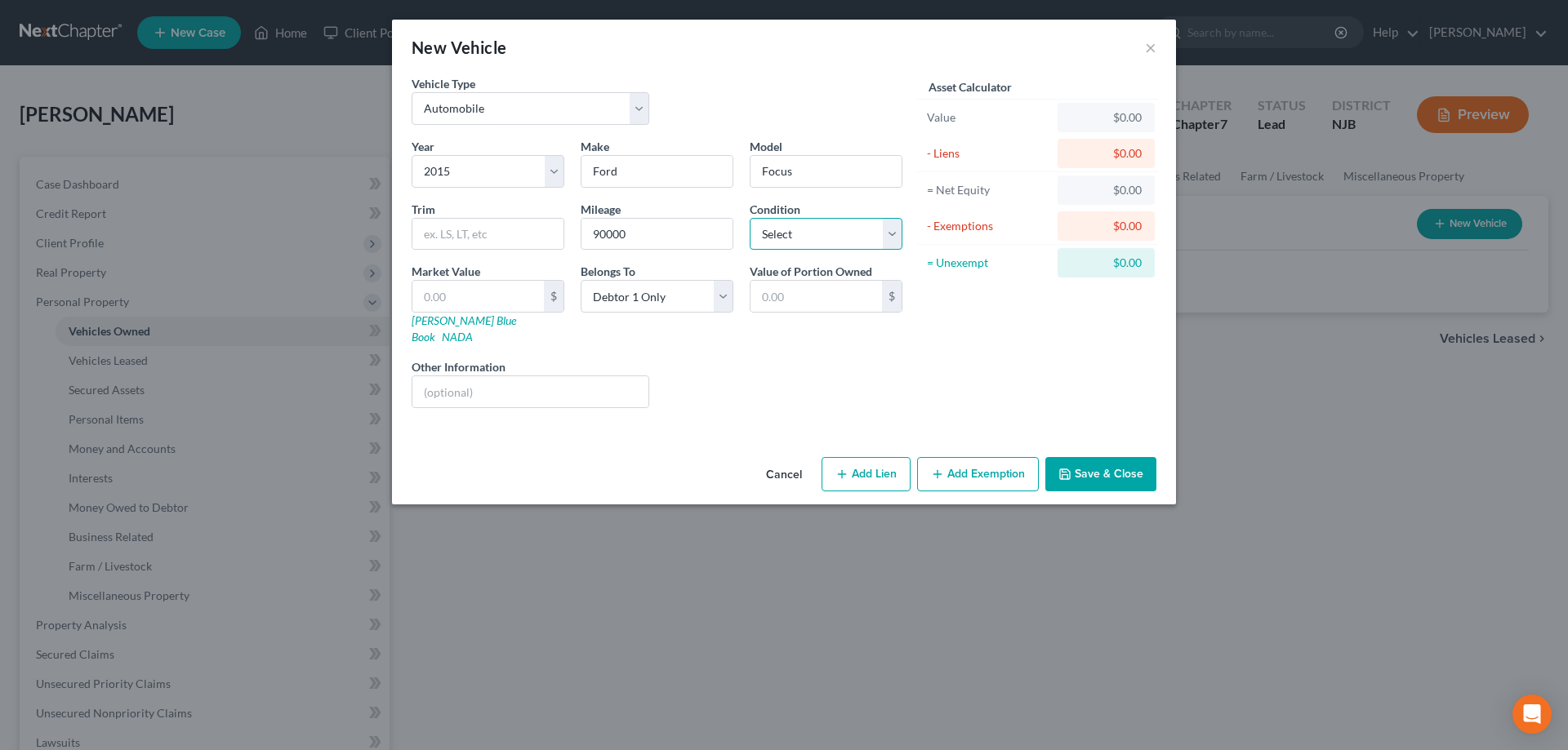
select select "3"
click option "Fair" at bounding box center [0, 0] width 0 height 0
click at [473, 330] on link "NADA" at bounding box center [457, 336] width 31 height 13
click at [455, 288] on input "text" at bounding box center [478, 296] width 131 height 31
type input "9"
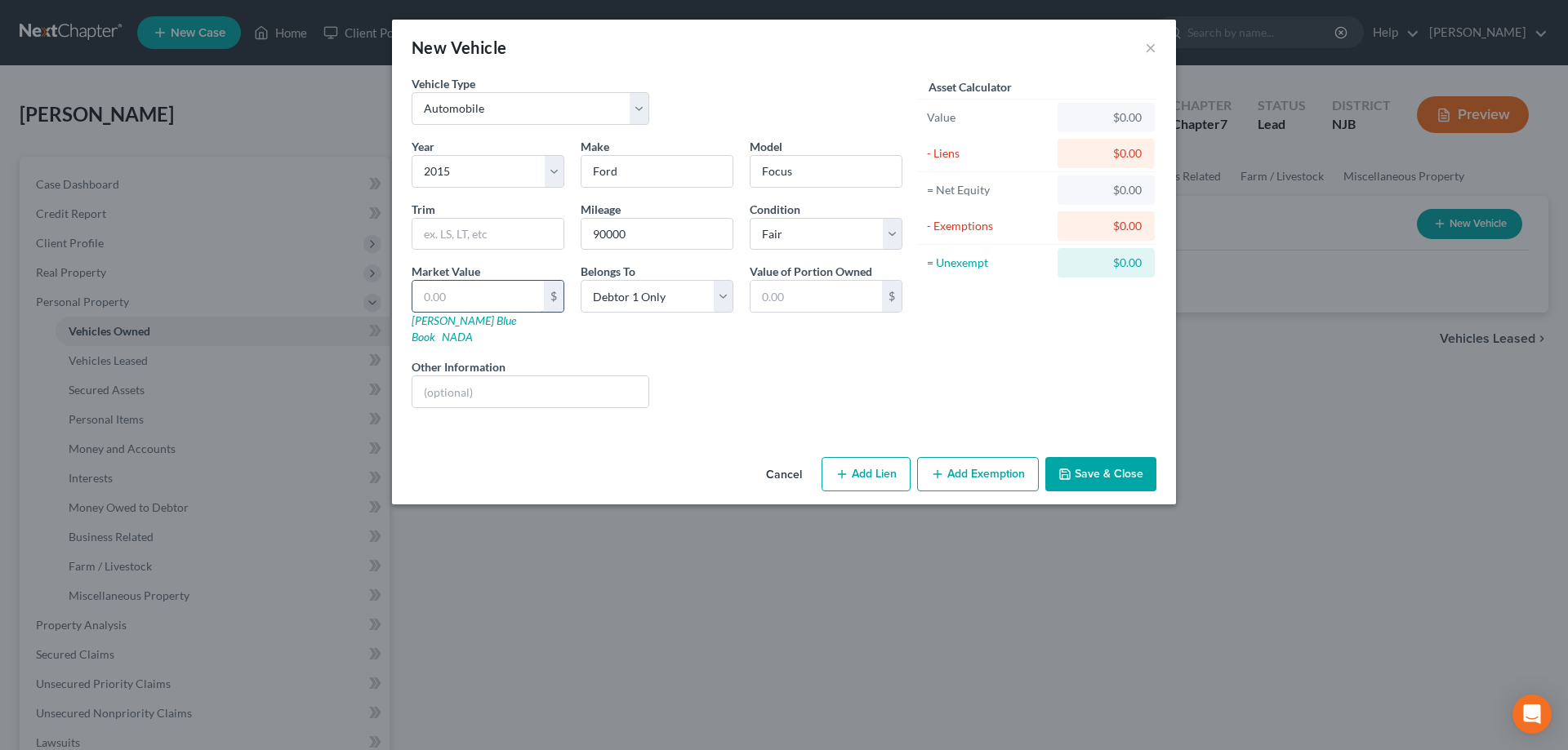
type input "9.00"
type input "92"
type input "92.00"
type input "922"
type input "922.00"
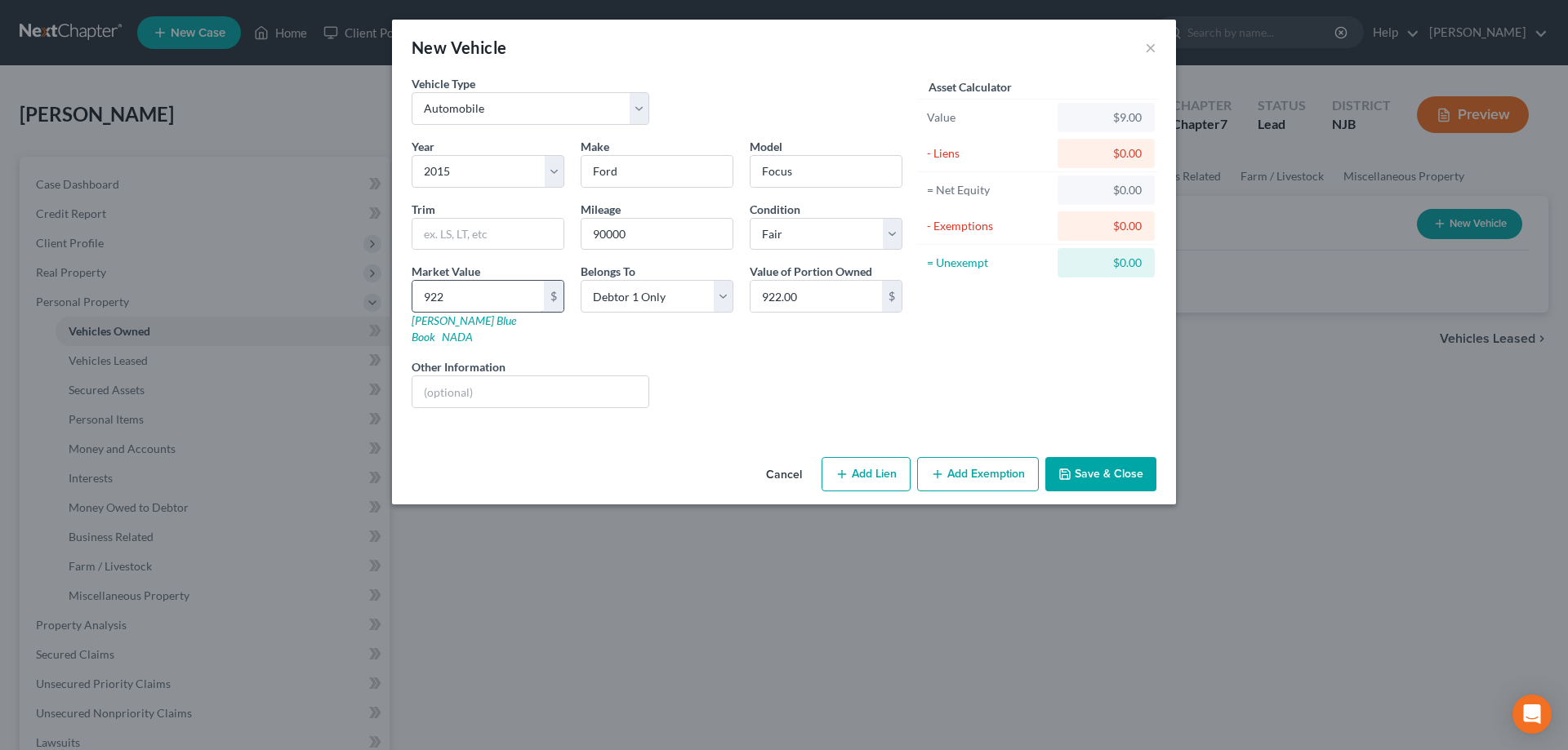
type input "9226"
type input "9,226.00"
type input "9,226"
click at [483, 376] on input "text" at bounding box center [530, 392] width 236 height 31
type input "NADA"
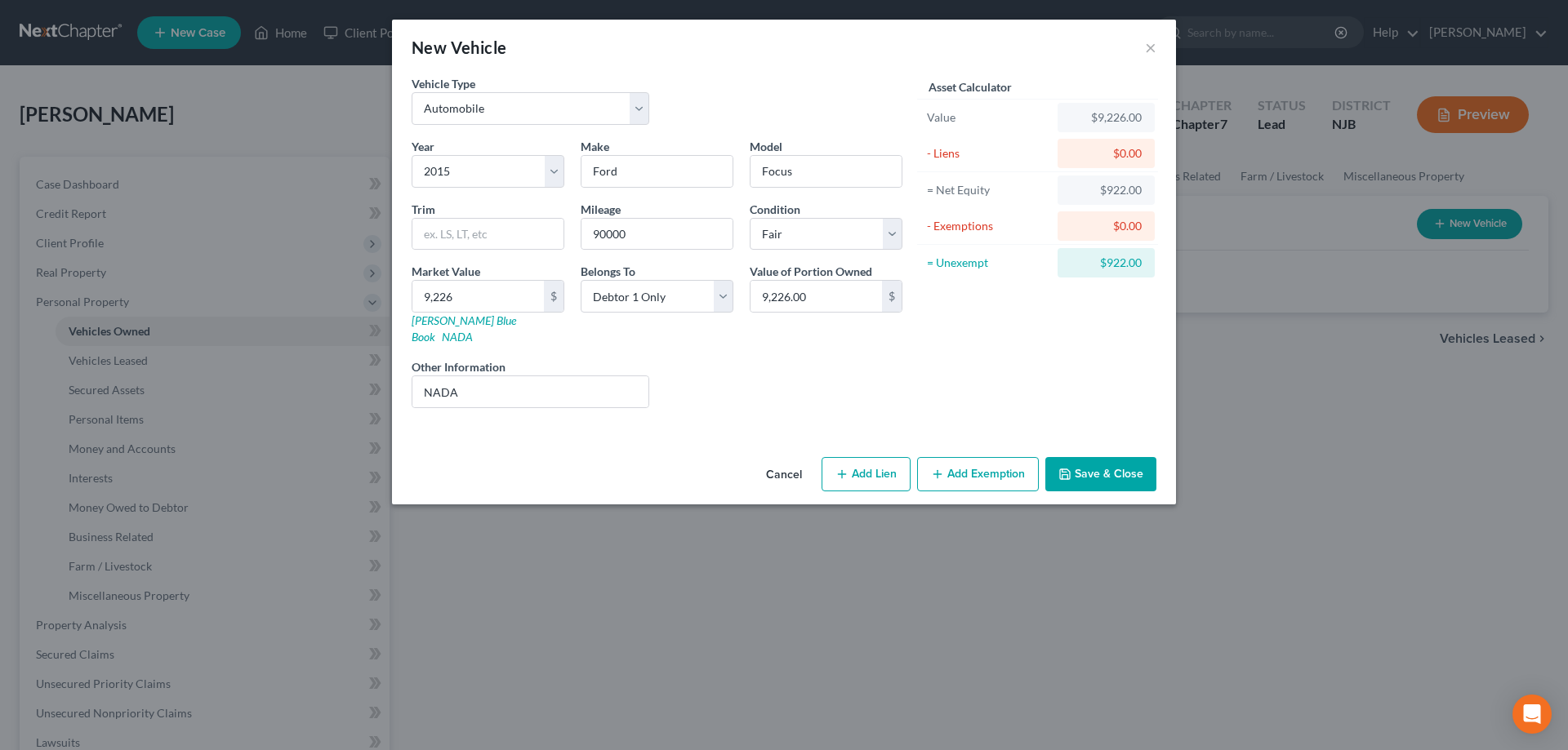
click at [953, 457] on button "Add Exemption" at bounding box center [978, 474] width 121 height 34
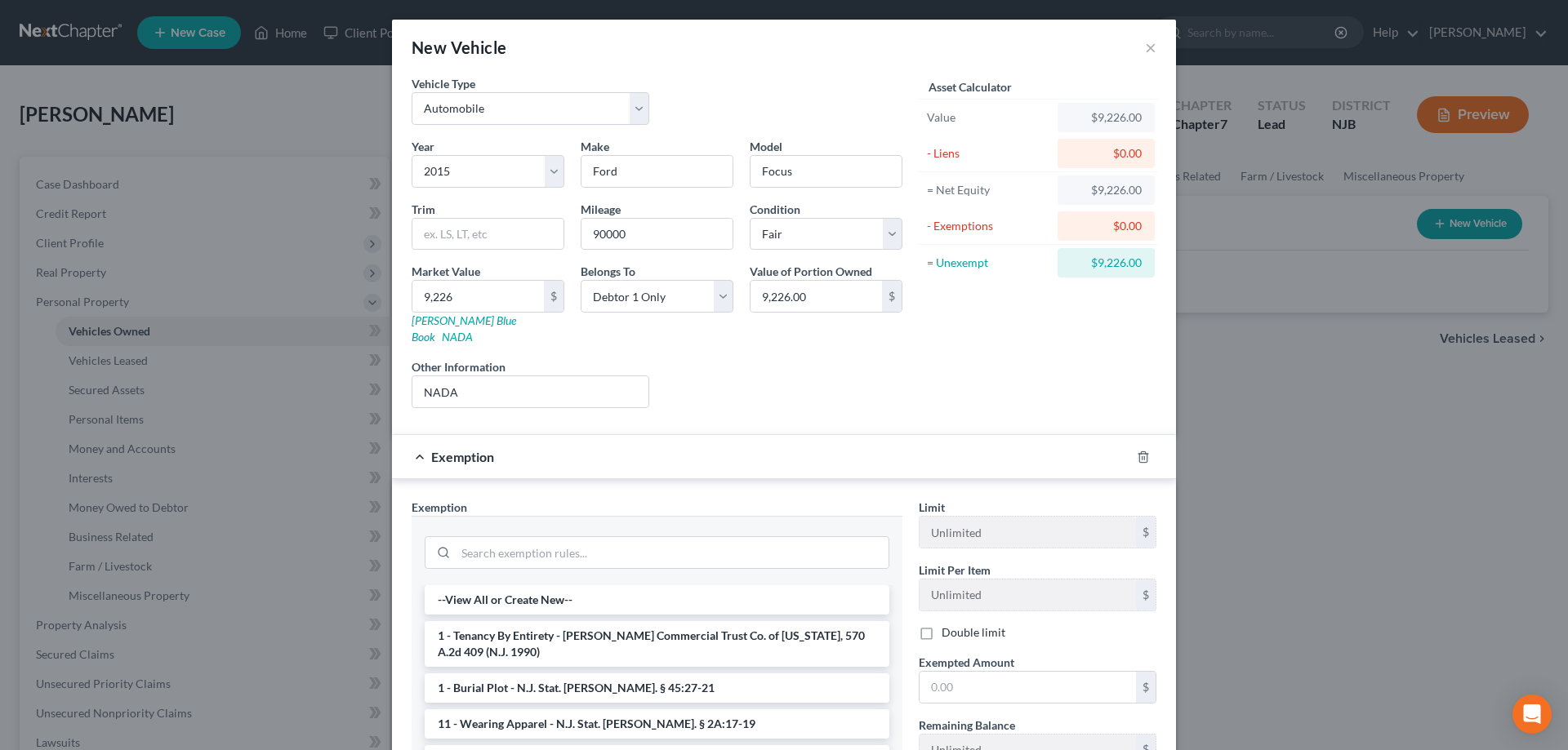
scroll to position [197, 0]
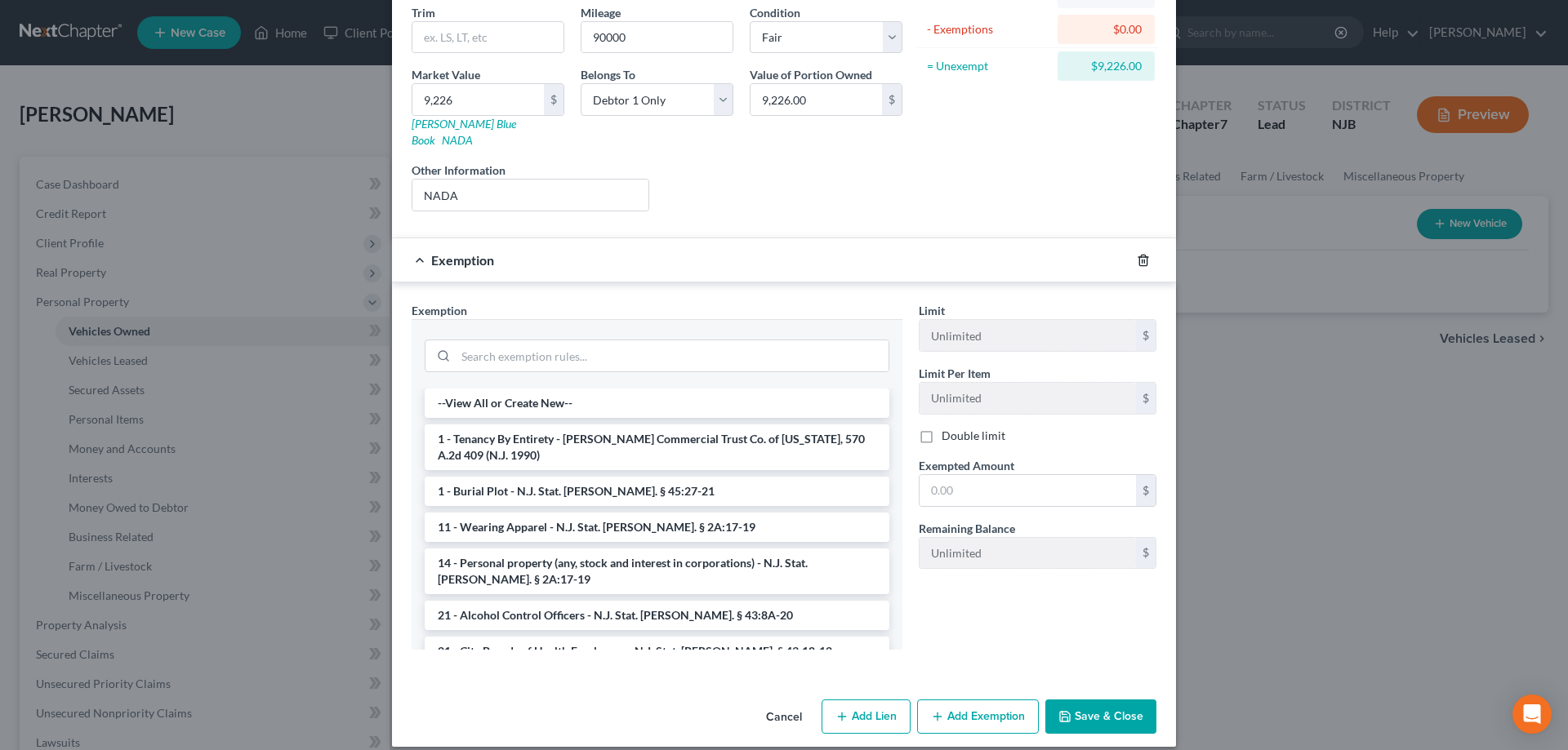
click at [1142, 255] on icon "button" at bounding box center [1143, 260] width 7 height 11
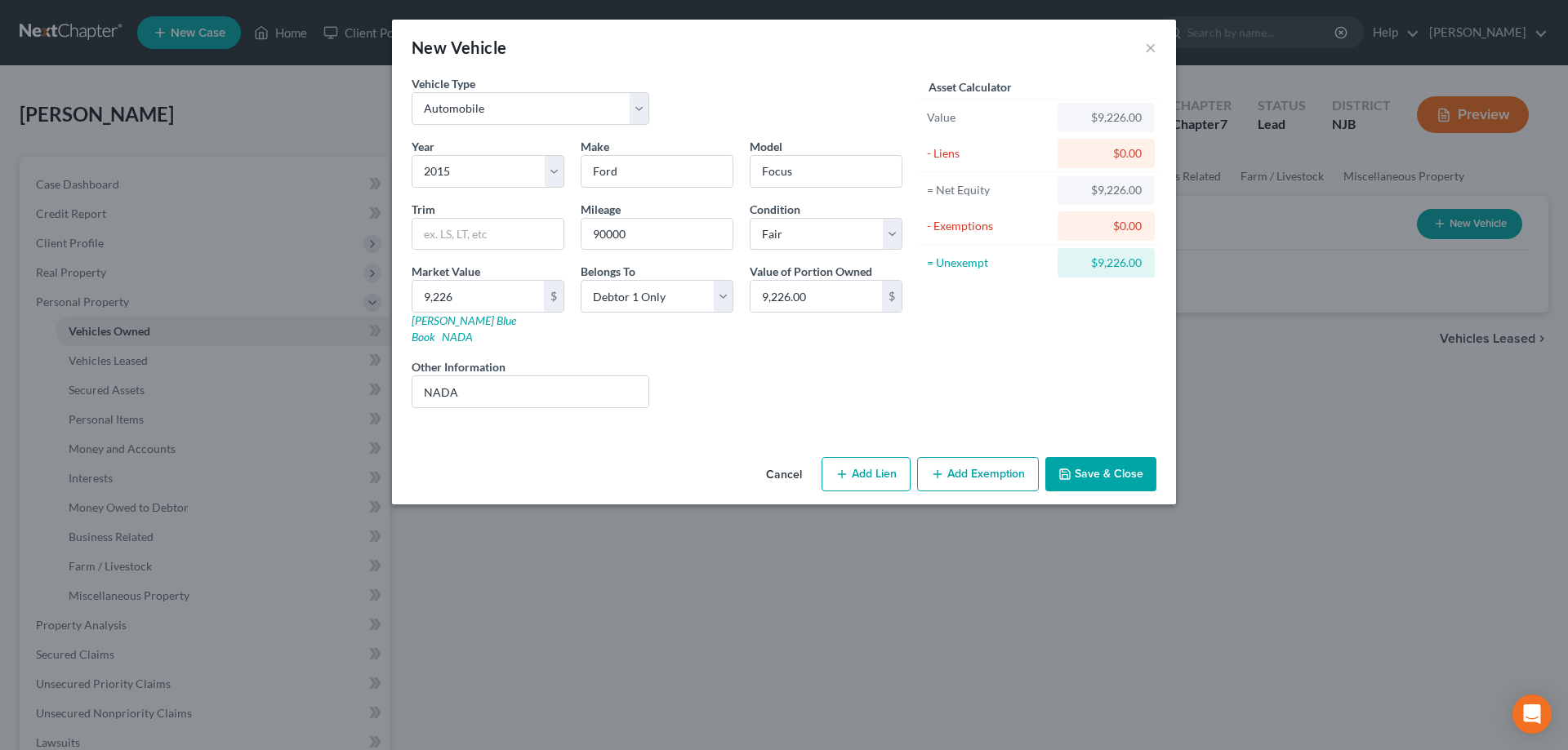
click at [1083, 457] on button "Save & Close" at bounding box center [1101, 474] width 111 height 34
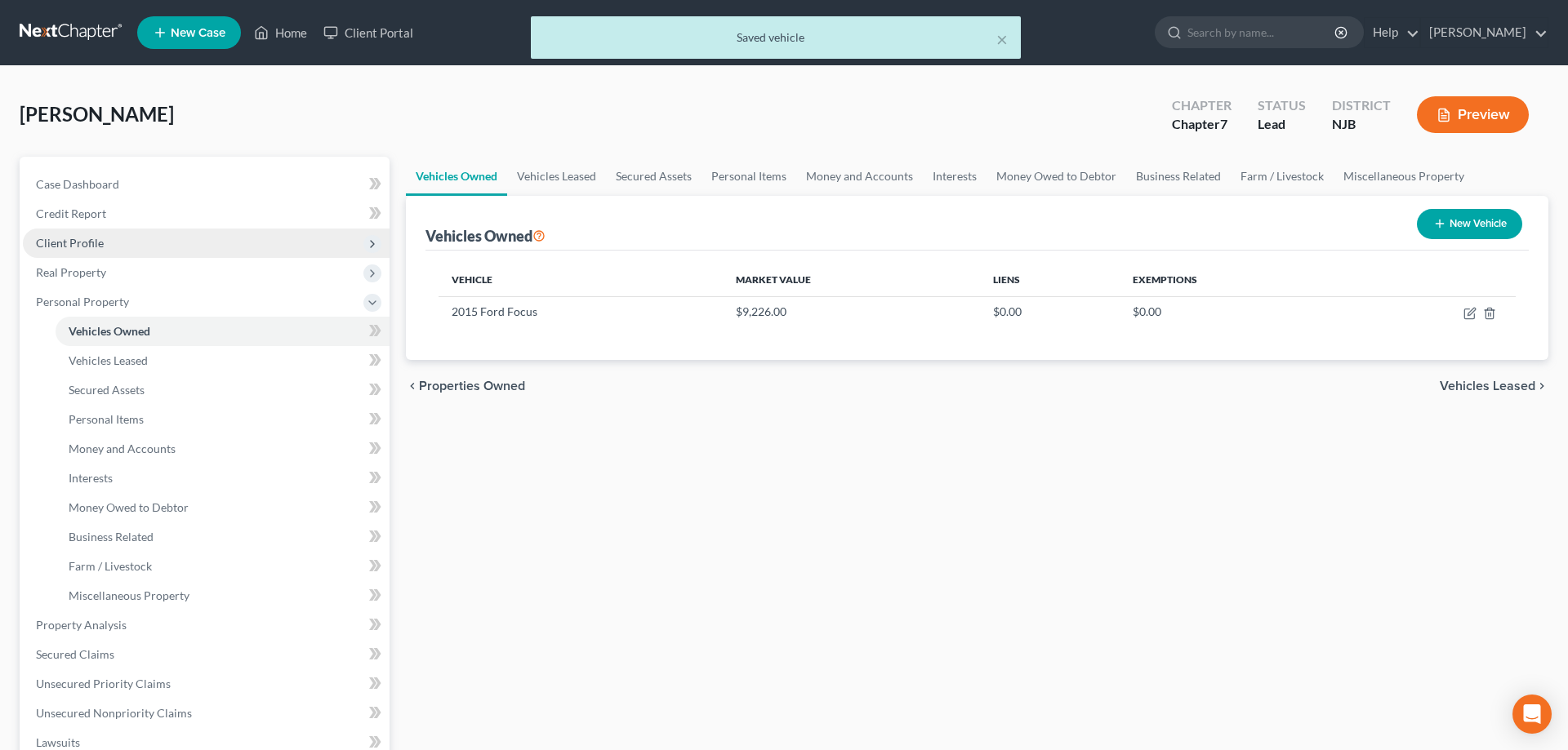
click at [94, 249] on span "Client Profile" at bounding box center [69, 243] width 67 height 13
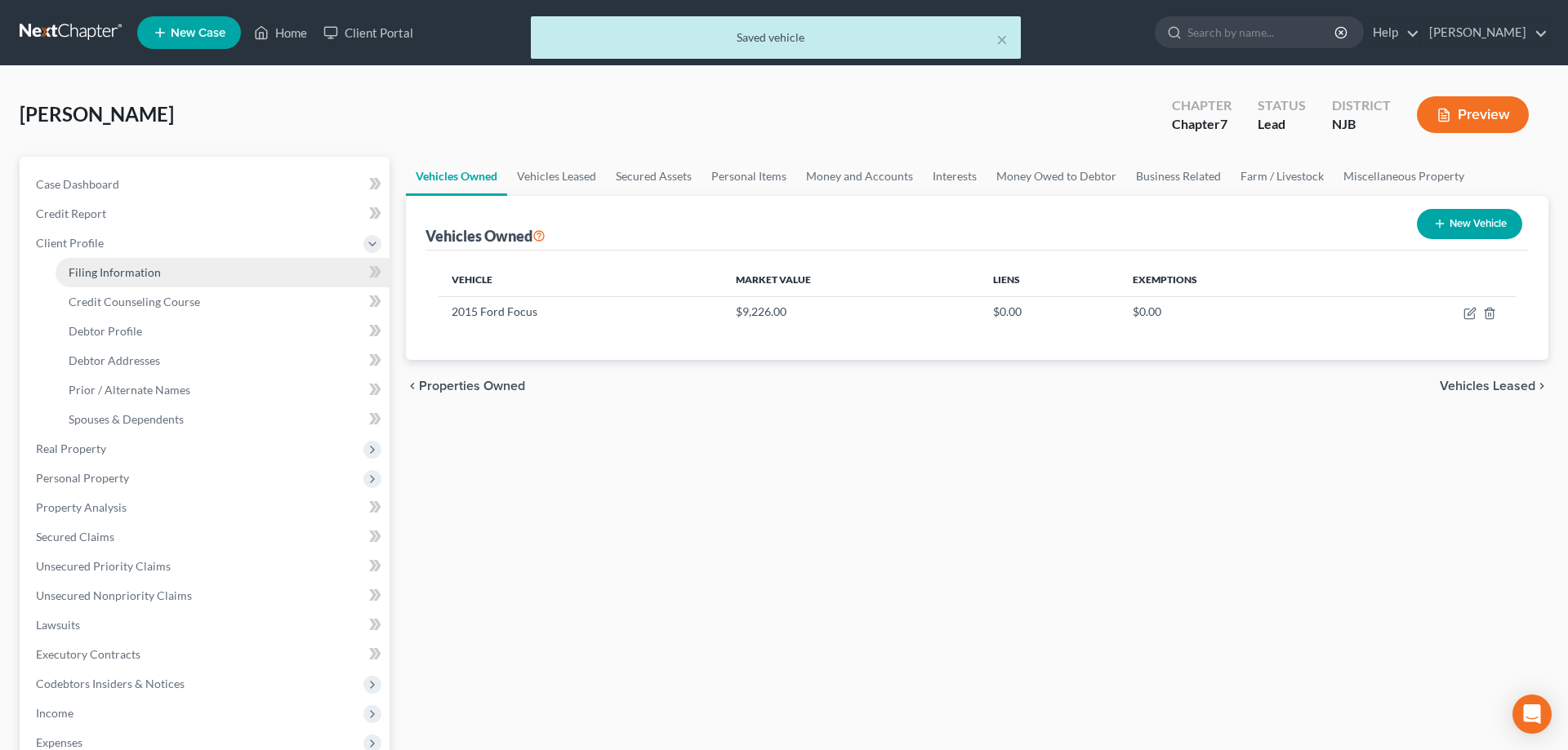
click at [112, 272] on span "Filing Information" at bounding box center [114, 271] width 93 height 13
select select "1"
select select "0"
select select "51"
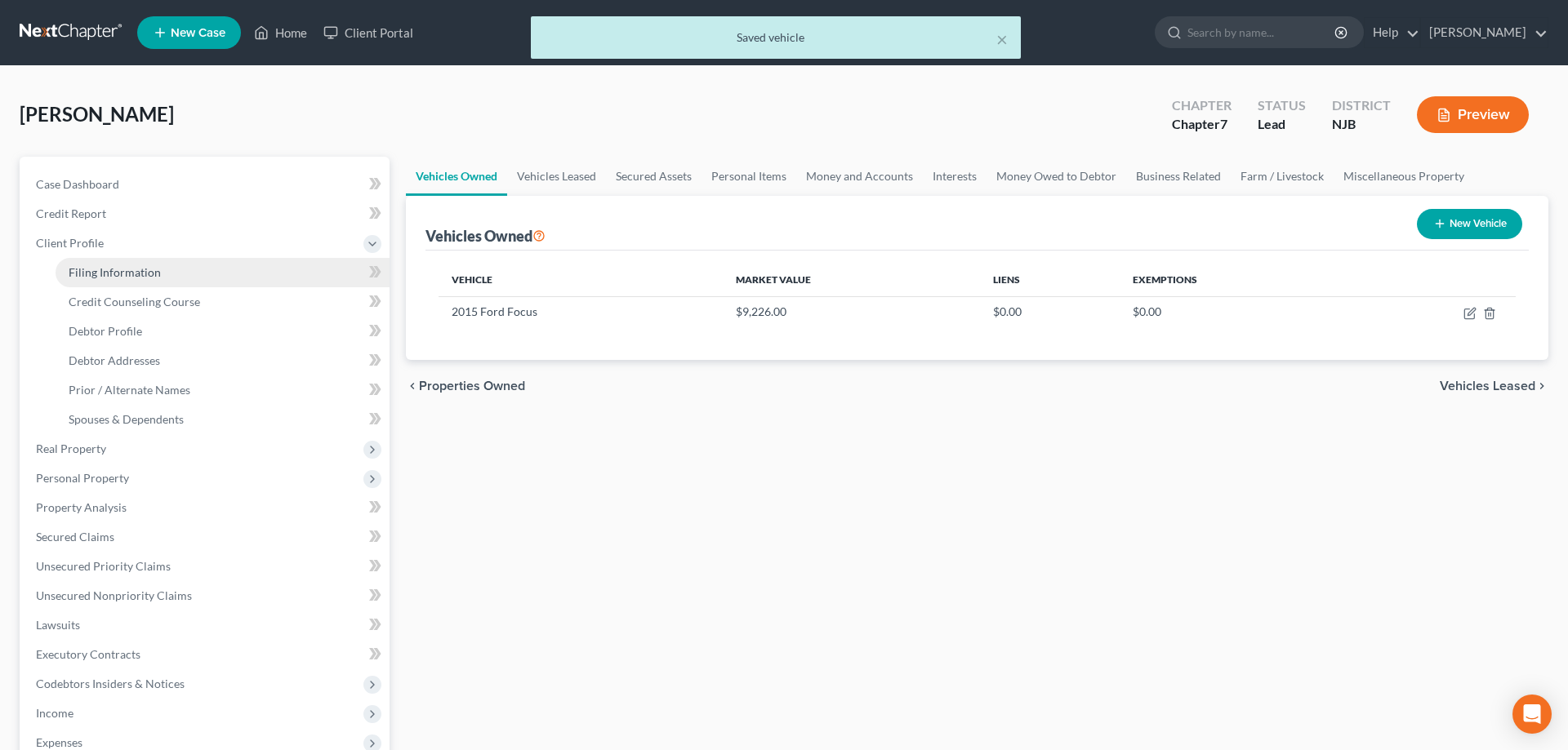
select select "0"
select select "33"
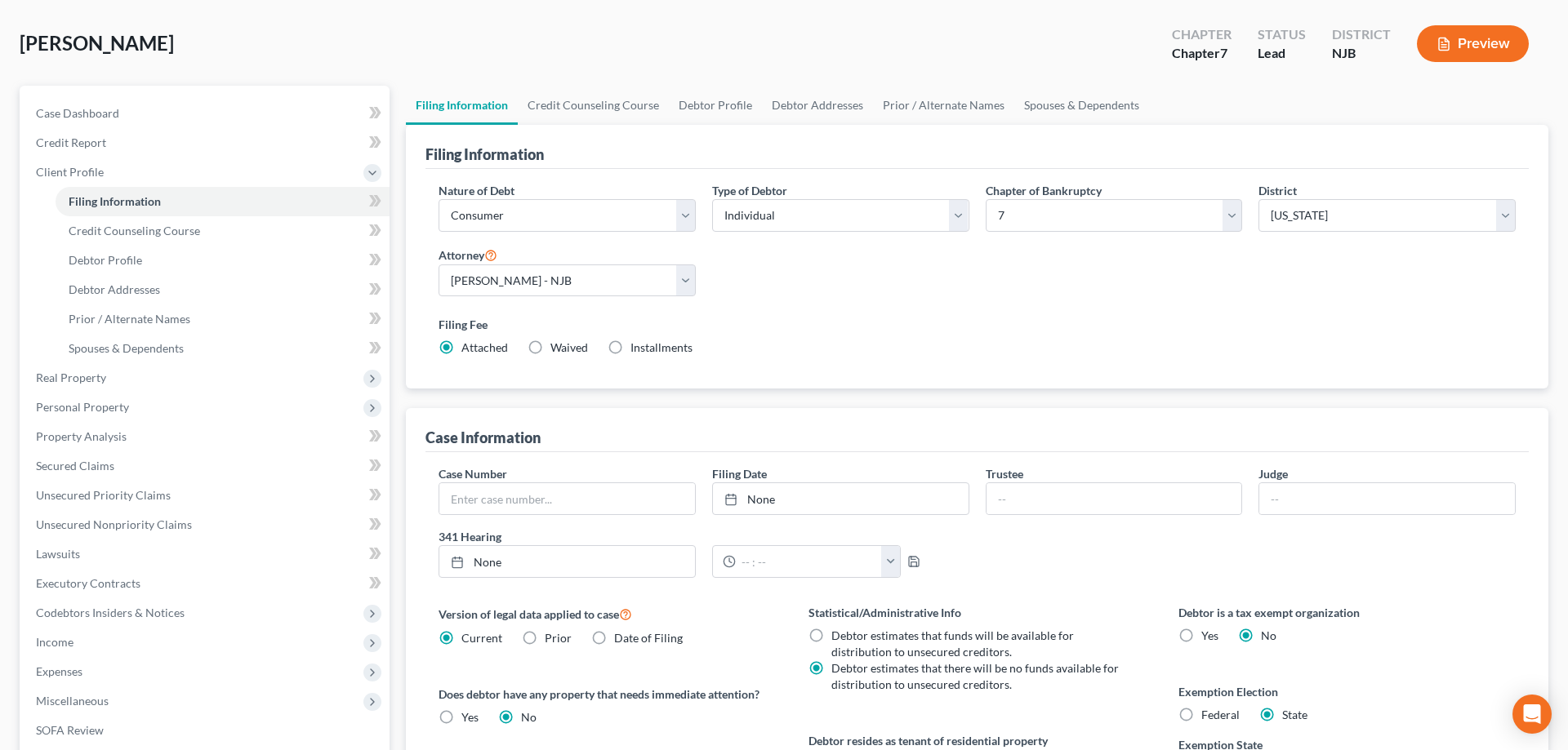
scroll to position [325, 0]
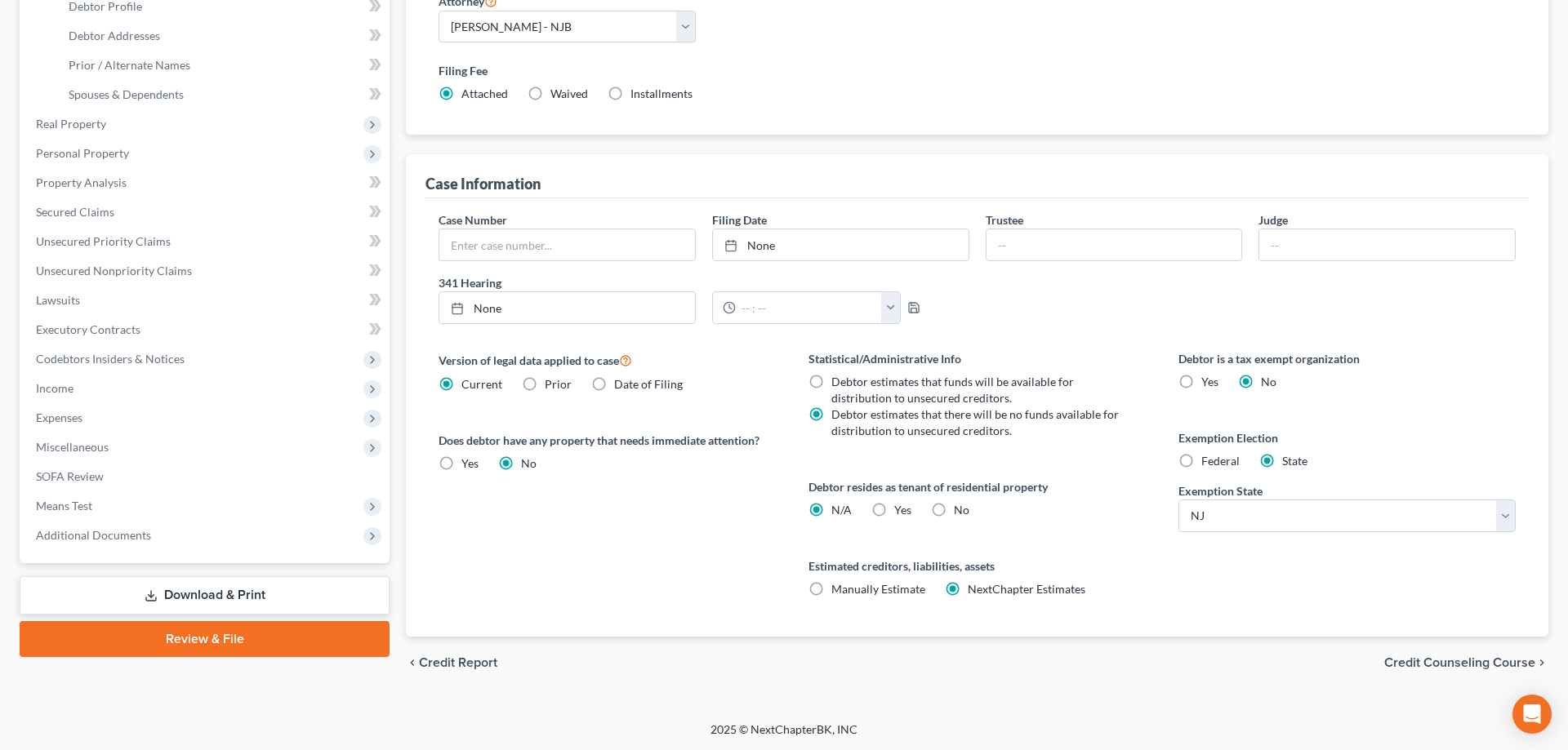
click at [1201, 461] on label "Federal" at bounding box center [1220, 461] width 39 height 16
click at [1208, 461] on input "Federal" at bounding box center [1213, 458] width 11 height 11
radio input "true"
radio input "false"
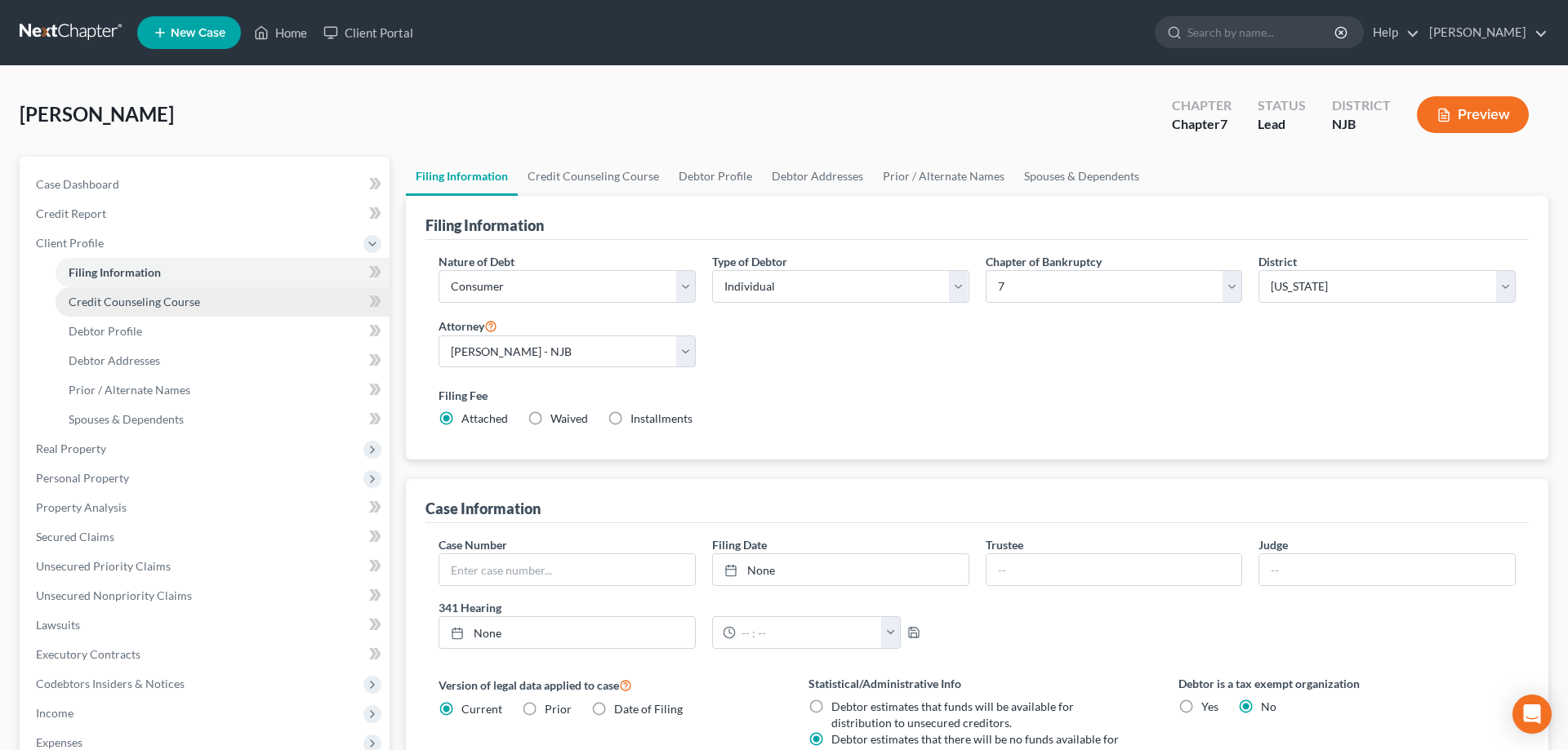
click at [137, 310] on link "Credit Counseling Course" at bounding box center [223, 302] width 334 height 30
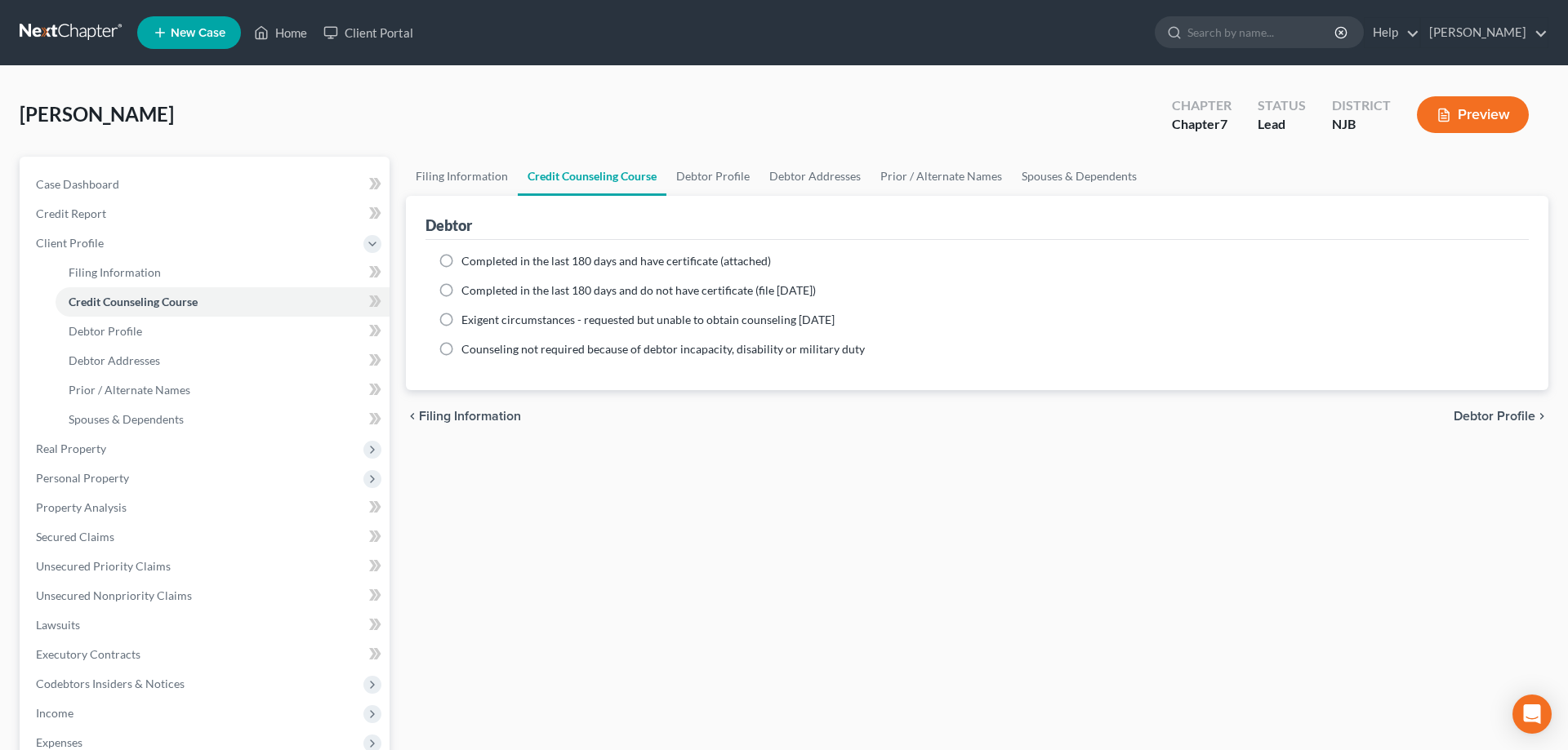
click at [461, 261] on label "Completed in the last 180 days and have certificate (attached)" at bounding box center [616, 261] width 309 height 16
click at [468, 261] on input "Completed in the last 180 days and have certificate (attached)" at bounding box center [474, 259] width 11 height 11
radio input "true"
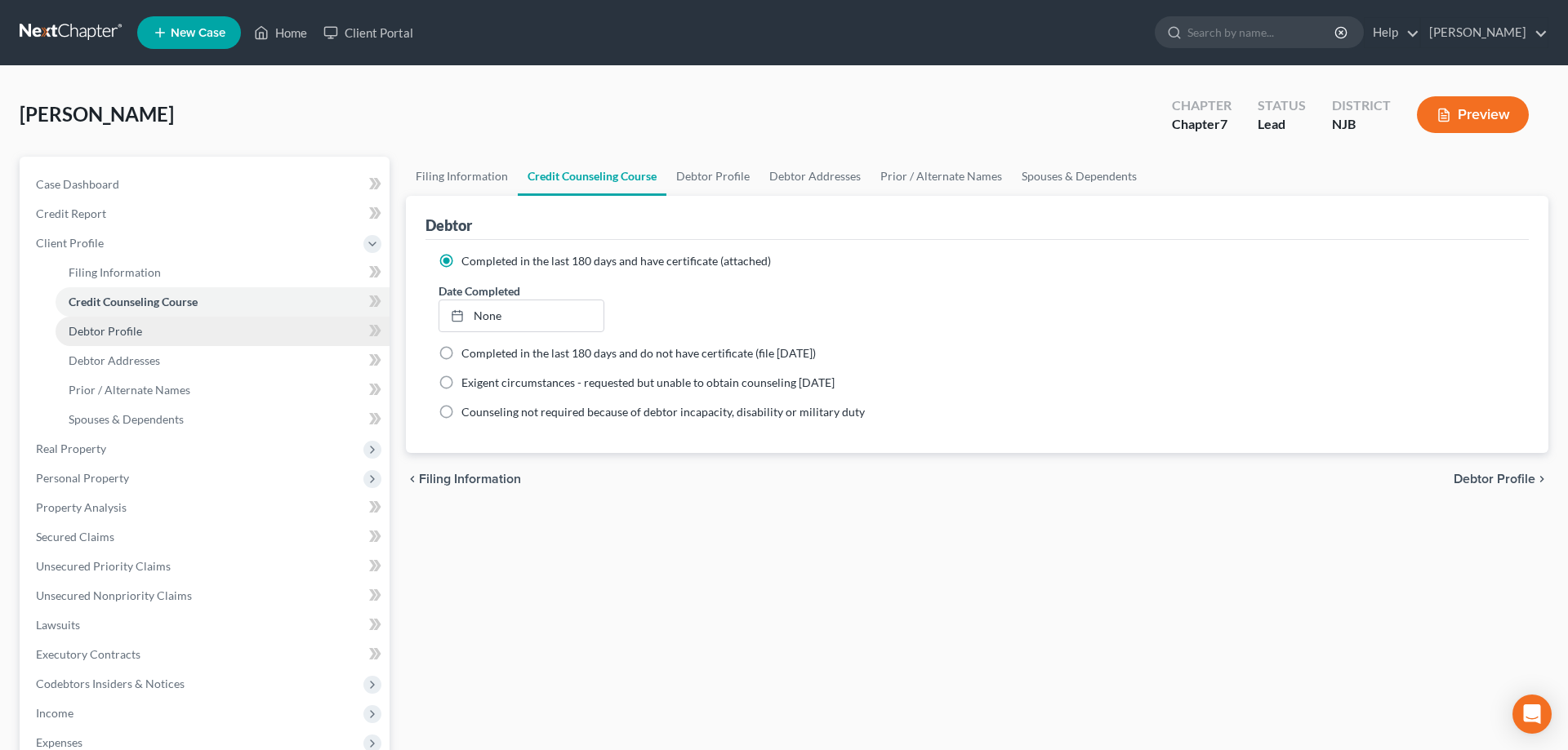
click at [127, 327] on span "Debtor Profile" at bounding box center [105, 331] width 74 height 13
select select "0"
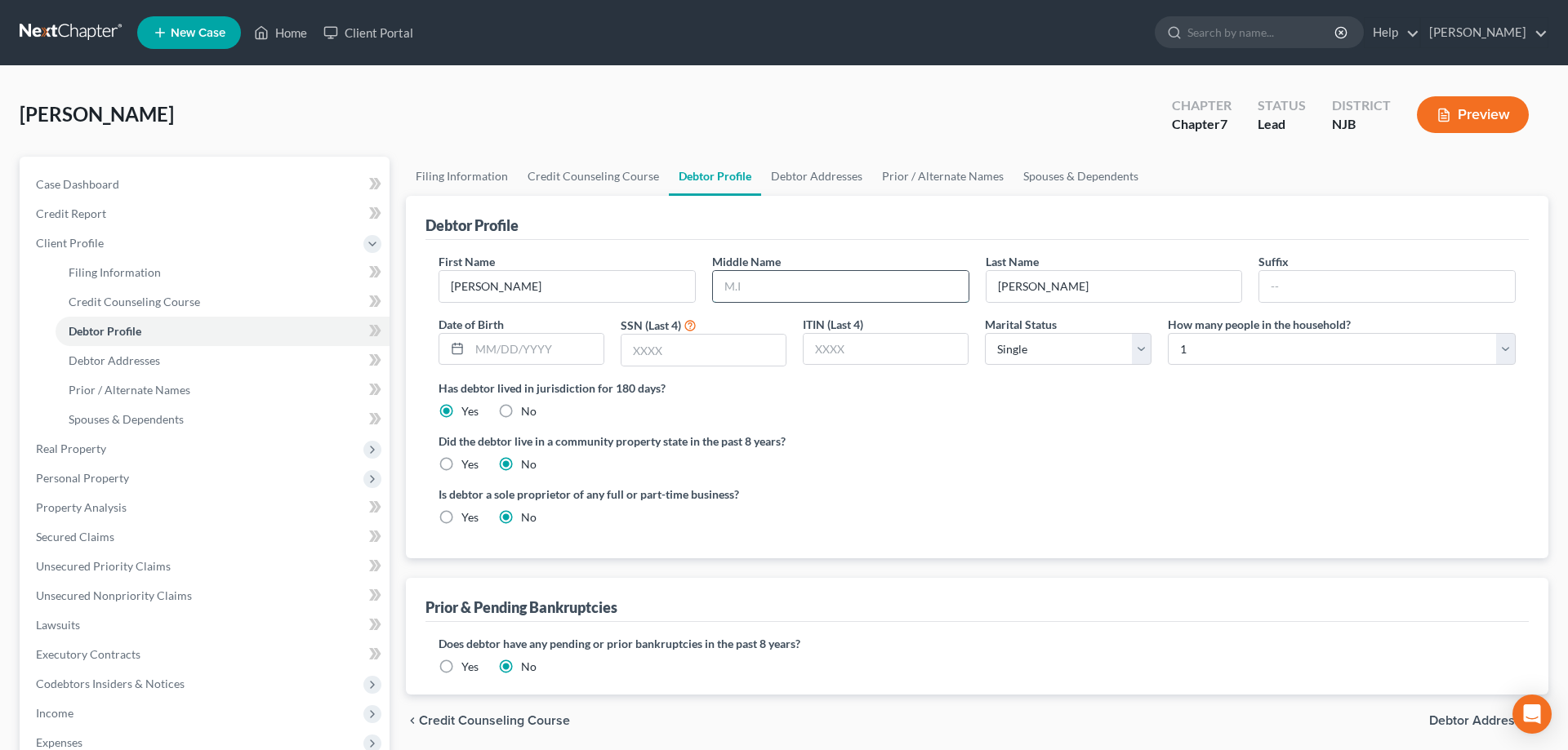
click at [761, 284] on input "text" at bounding box center [840, 287] width 255 height 31
click at [708, 358] on input "text" at bounding box center [704, 350] width 164 height 31
type input "0014"
click at [1168, 333] on select "Select 1 2 3 4 5 6 7 8 9 10 11 12 13 14 15 16 17 18 19 20" at bounding box center [1342, 349] width 348 height 32
select select "1"
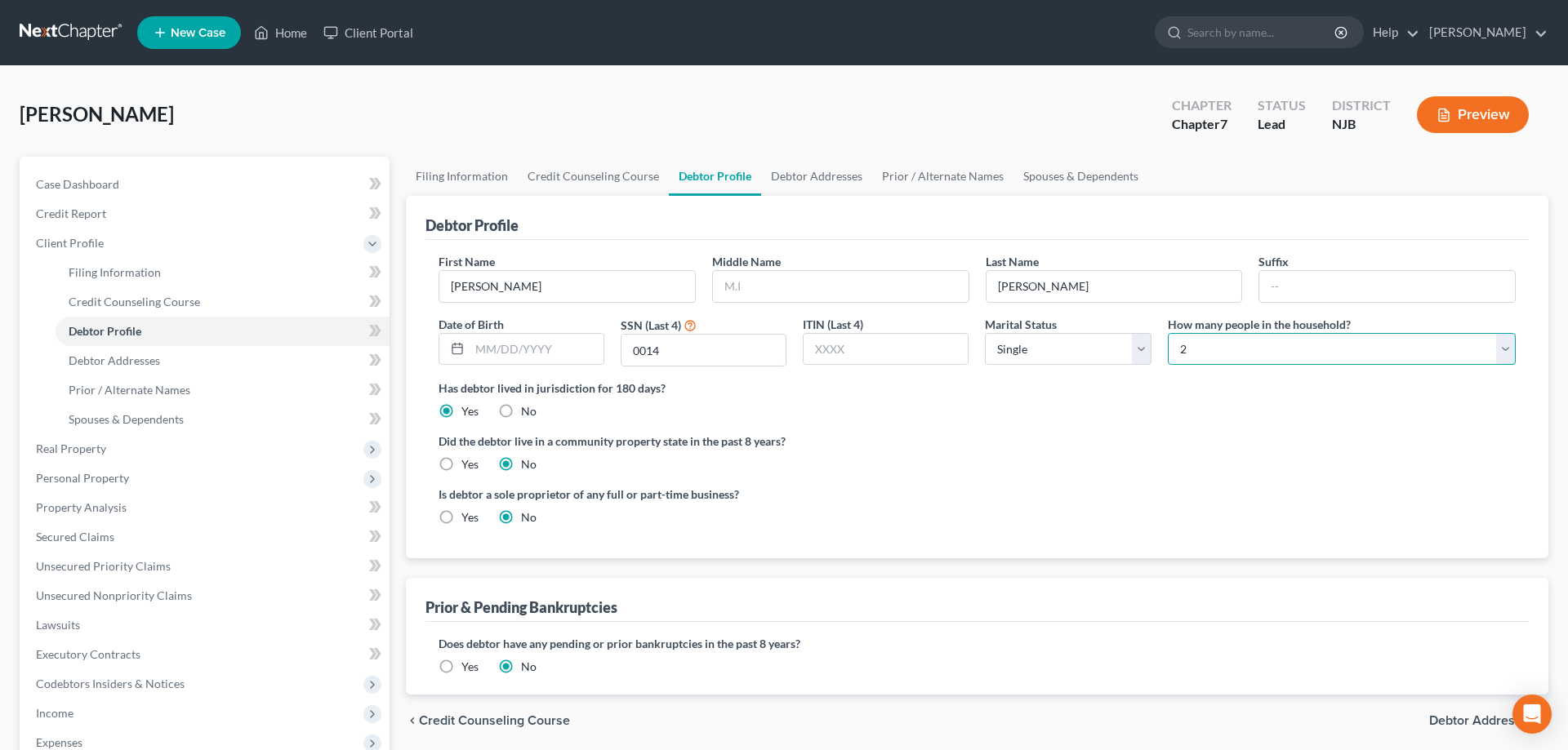
click option "2" at bounding box center [0, 0] width 0 height 0
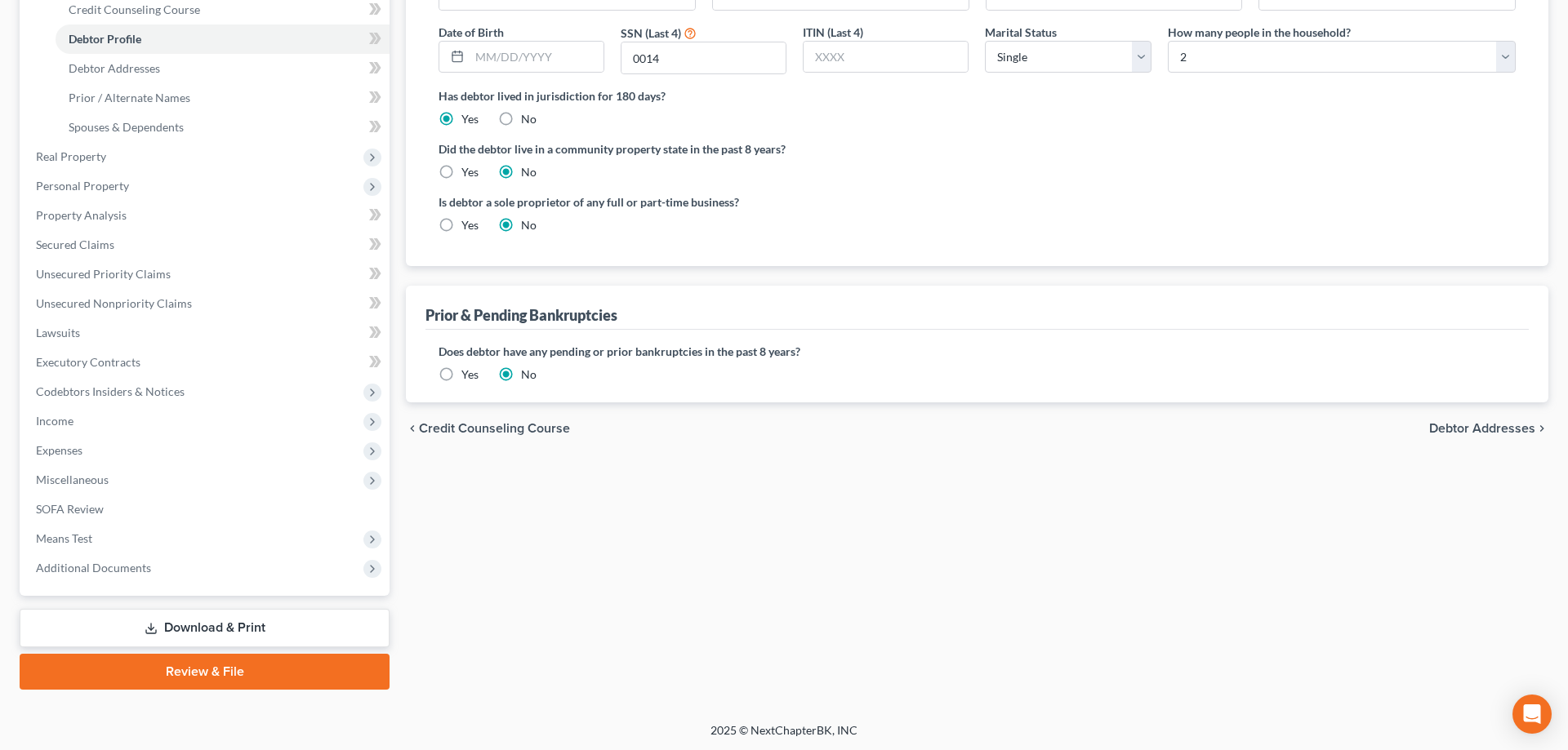
click at [461, 375] on label "Yes" at bounding box center [469, 375] width 17 height 16
click at [468, 375] on input "Yes" at bounding box center [474, 372] width 11 height 11
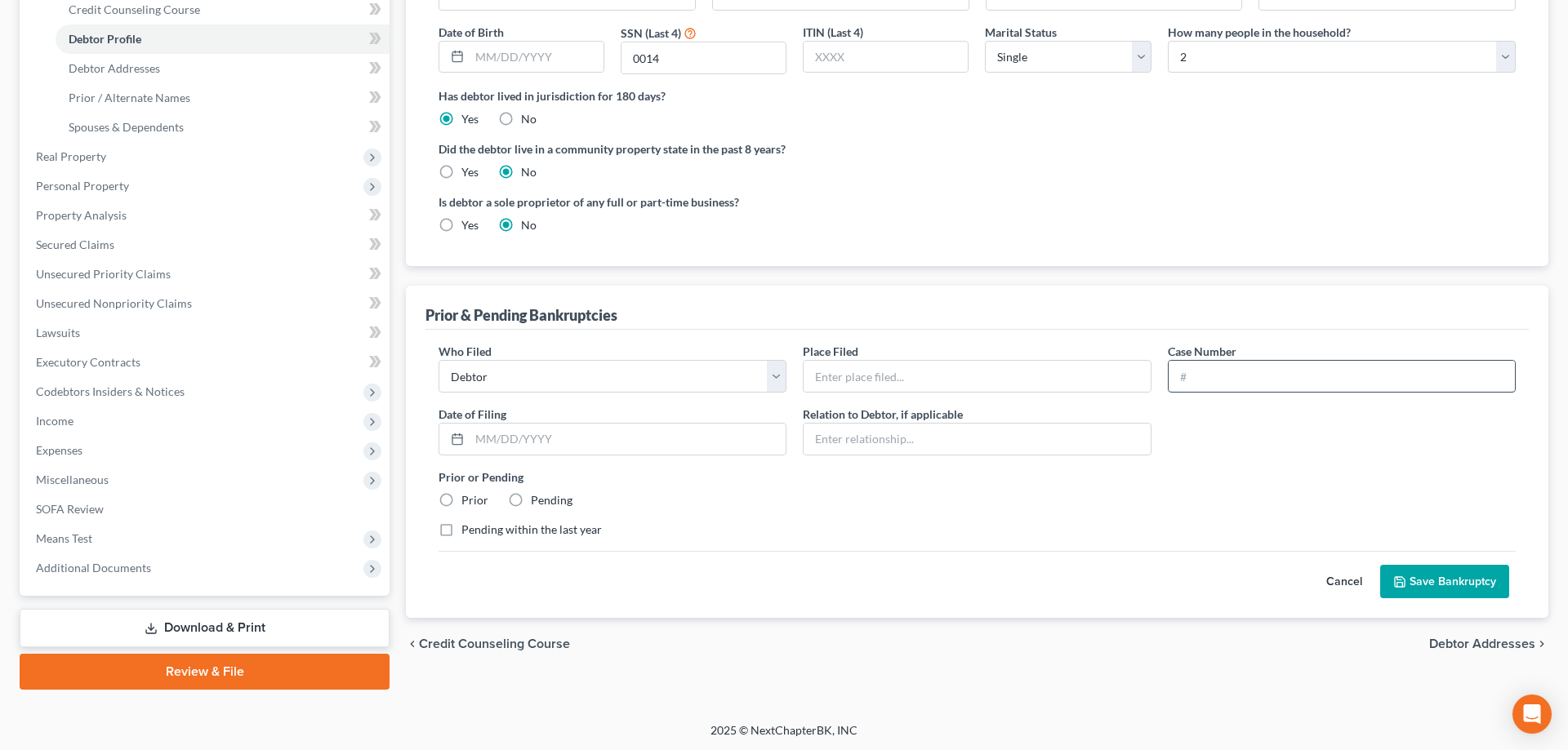
click at [1262, 378] on input "text" at bounding box center [1342, 376] width 346 height 31
type input "09-40480"
click at [927, 379] on input "text" at bounding box center [976, 376] width 346 height 31
type input "camden"
click at [461, 497] on label "Prior" at bounding box center [474, 500] width 27 height 16
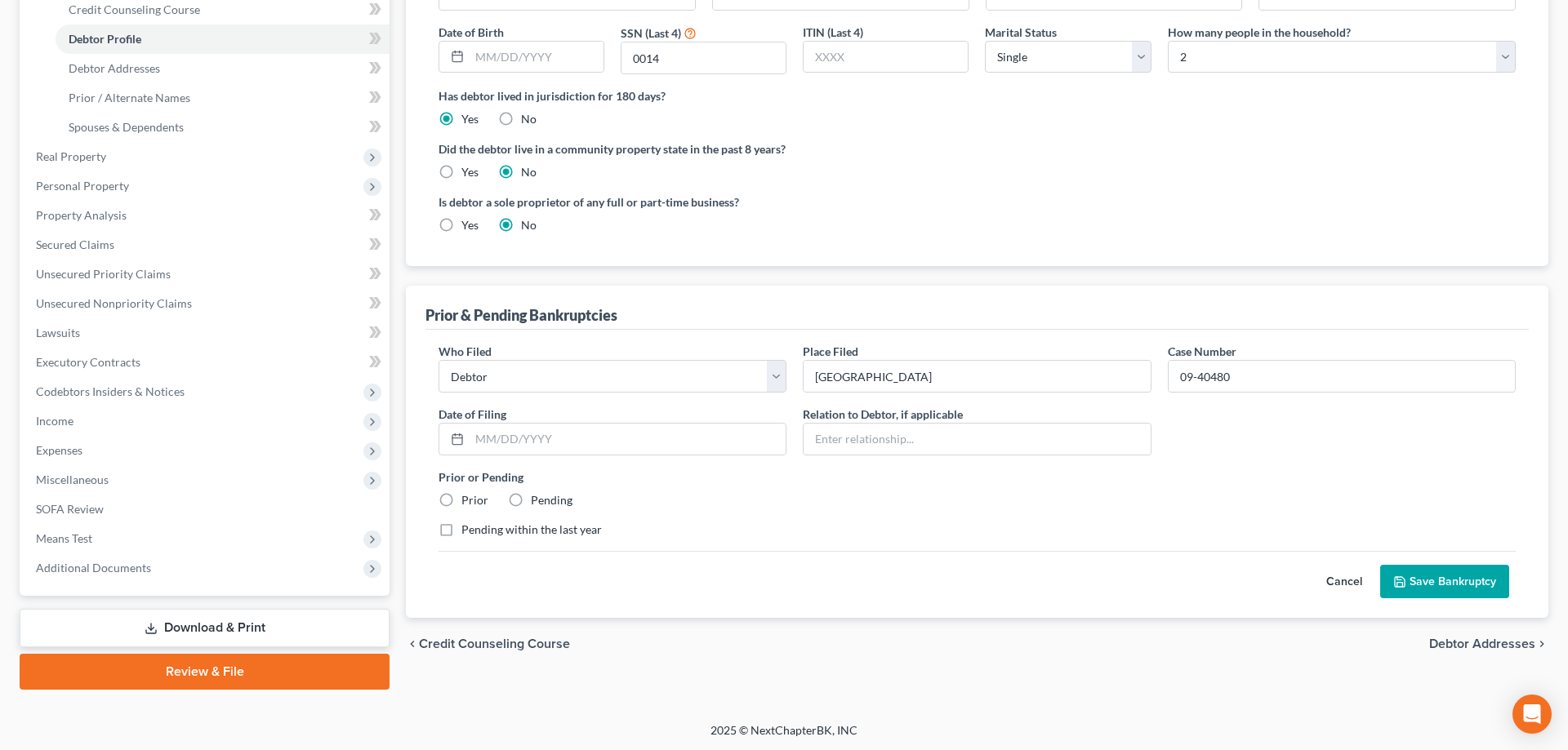
click at [468, 497] on input "Prior" at bounding box center [474, 498] width 11 height 11
radio input "true"
click at [1417, 578] on button "Save Bankruptcy" at bounding box center [1445, 582] width 129 height 34
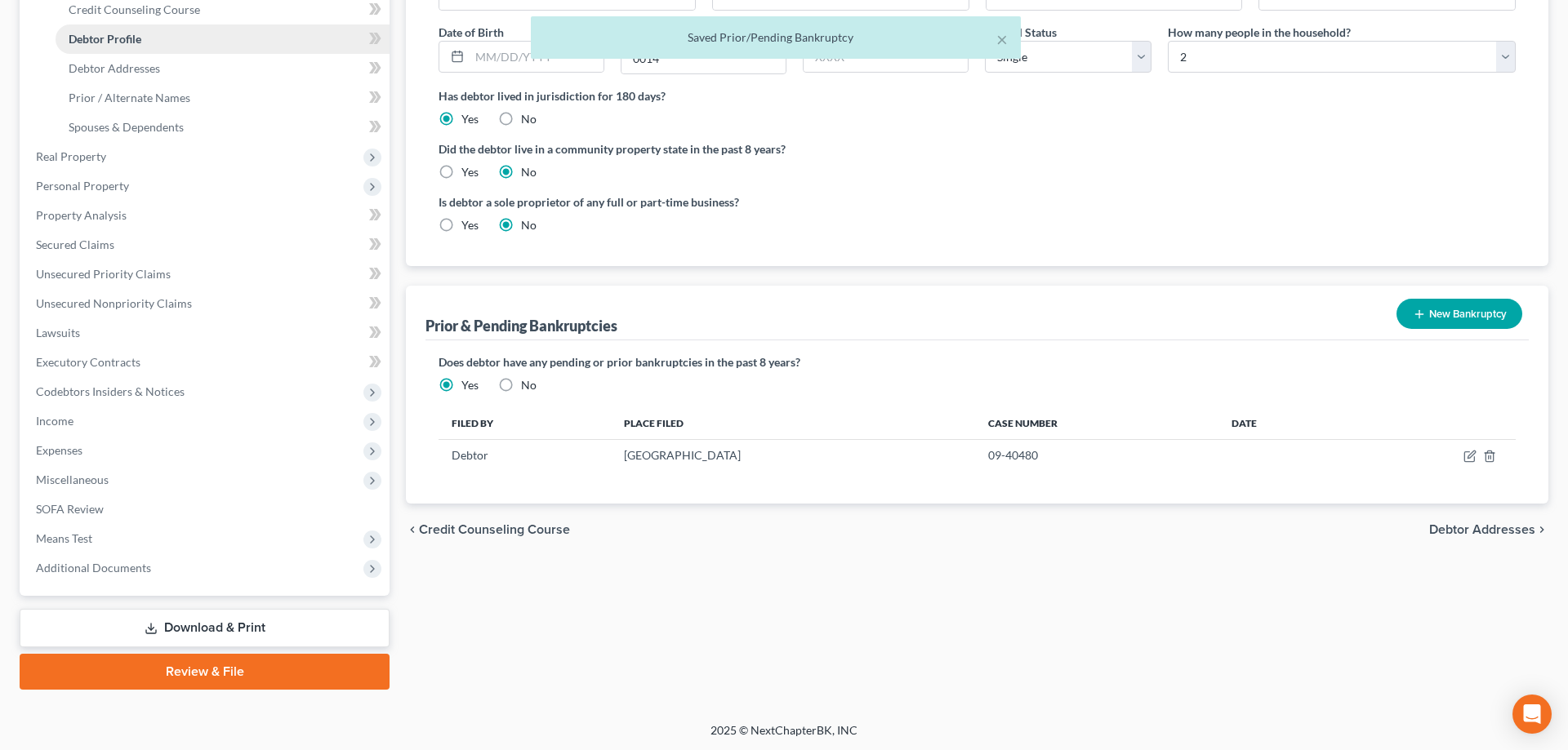
scroll to position [0, 0]
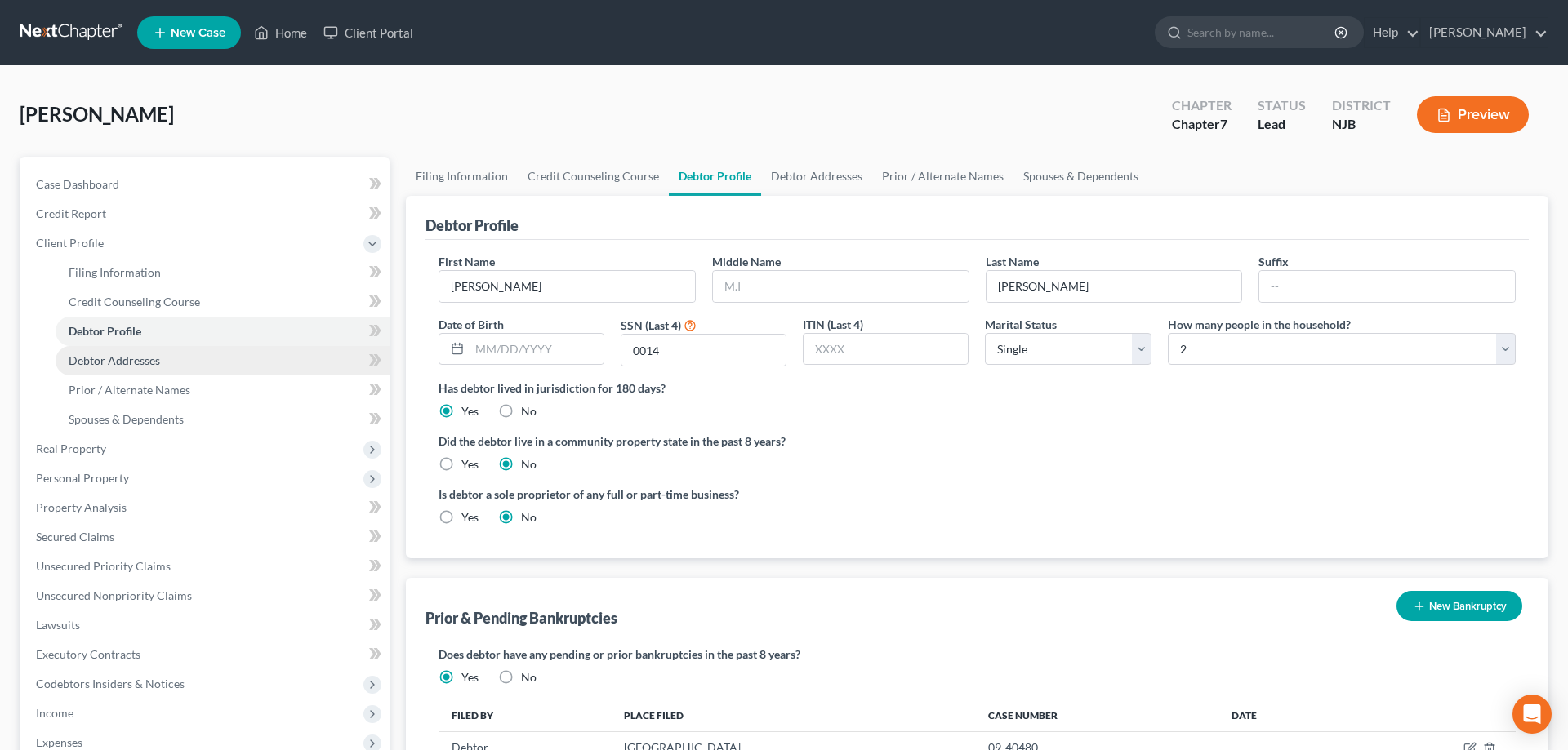
click at [133, 365] on span "Debtor Addresses" at bounding box center [114, 360] width 92 height 13
select select "0"
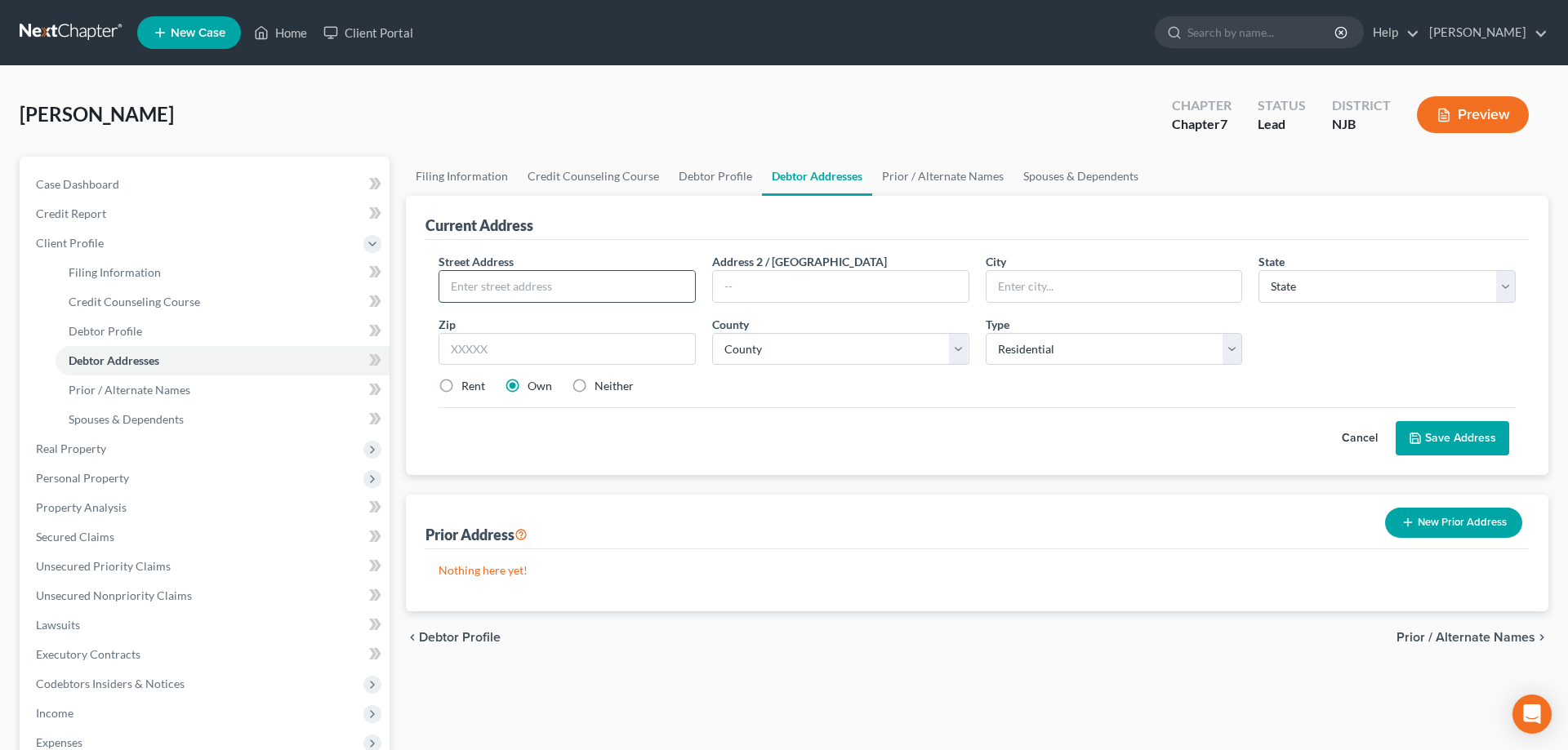
click at [470, 287] on input "text" at bounding box center [567, 287] width 255 height 31
click at [527, 287] on input "19 N Broadway#B" at bounding box center [567, 287] width 255 height 31
type input "19 N Broadway #B"
click at [526, 349] on input "text" at bounding box center [567, 349] width 257 height 32
type input "08070"
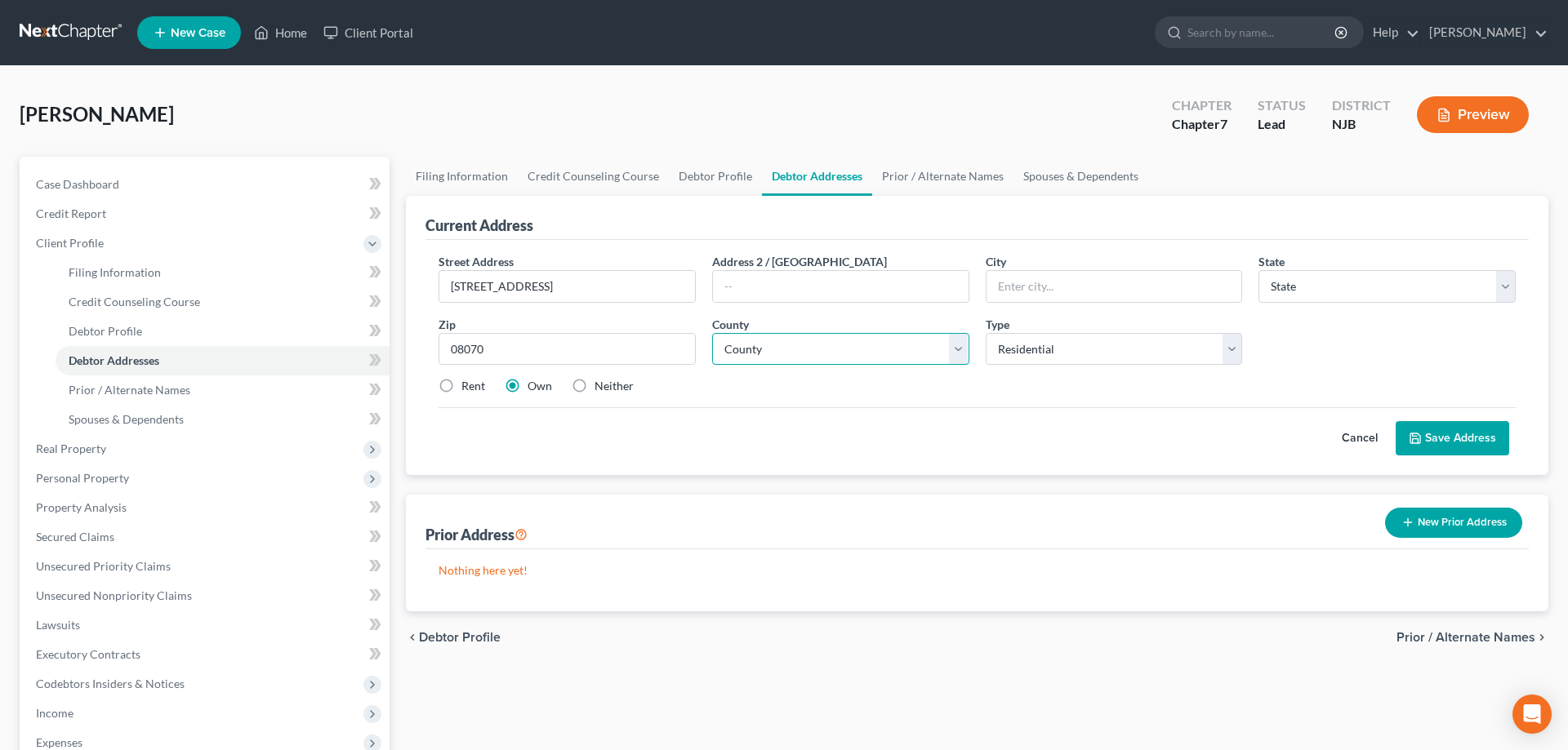
type input "Pennsville"
select select "33"
click at [712, 333] on select "County" at bounding box center [840, 349] width 257 height 32
click at [961, 348] on select "County Atlantic County Bergen County Burlington County Camden County Cape May C…" at bounding box center [840, 349] width 257 height 32
click at [712, 333] on select "County Atlantic County Bergen County Burlington County Camden County Cape May C…" at bounding box center [840, 349] width 257 height 32
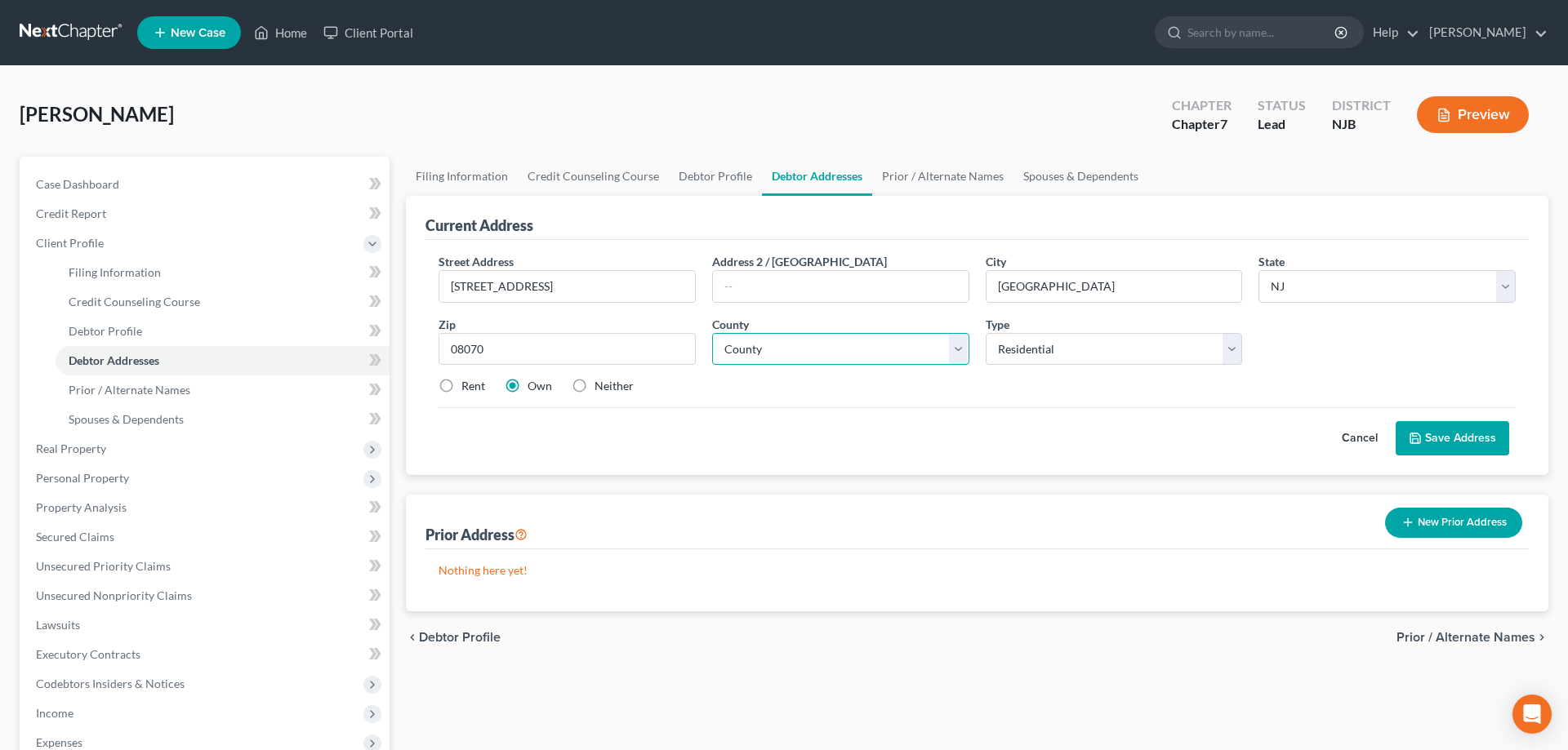
select select "16"
click option "Salem County" at bounding box center [0, 0] width 0 height 0
click at [461, 384] on label "Rent" at bounding box center [473, 386] width 23 height 16
click at [468, 384] on input "Rent" at bounding box center [474, 384] width 11 height 11
radio input "true"
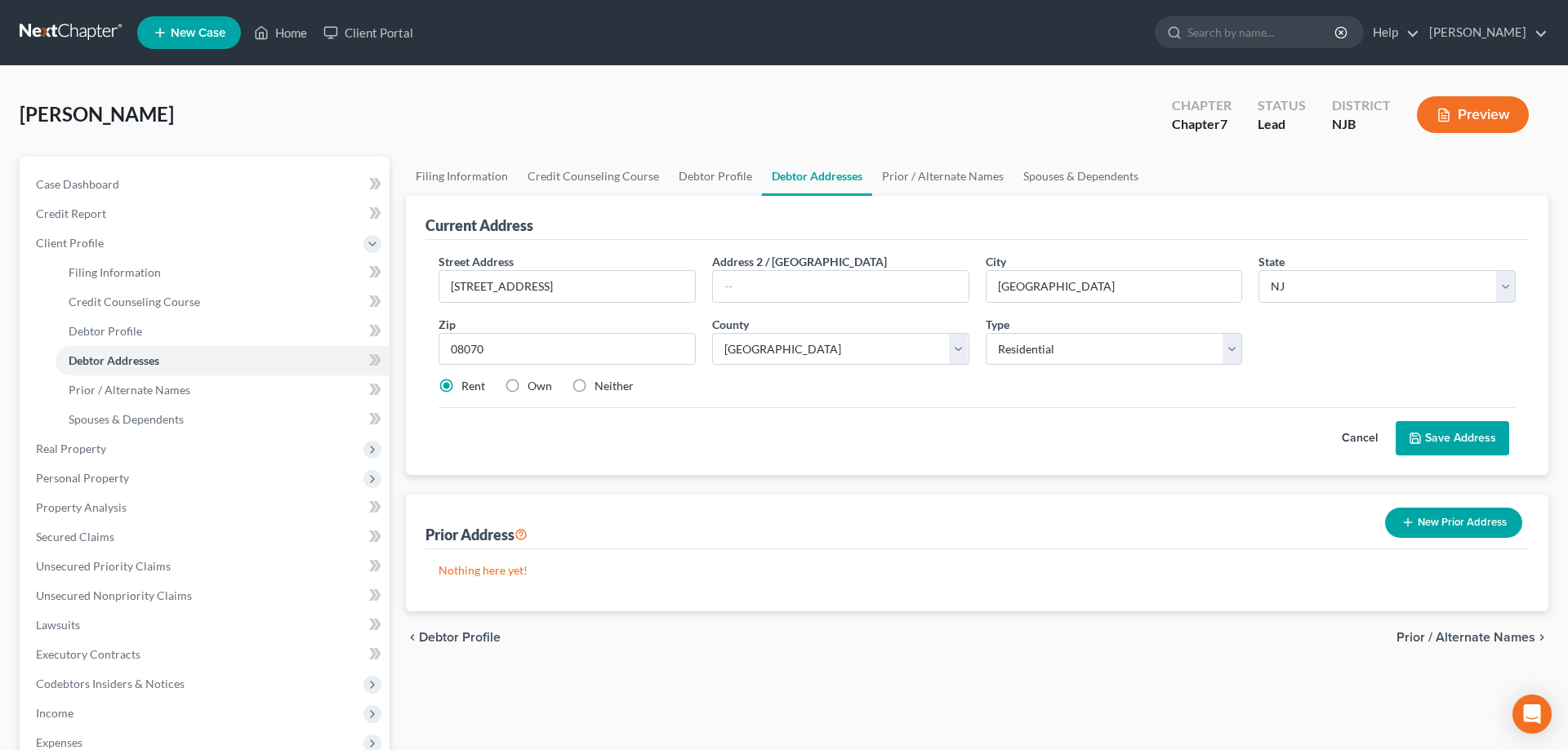
click at [1440, 443] on button "Save Address" at bounding box center [1452, 438] width 113 height 34
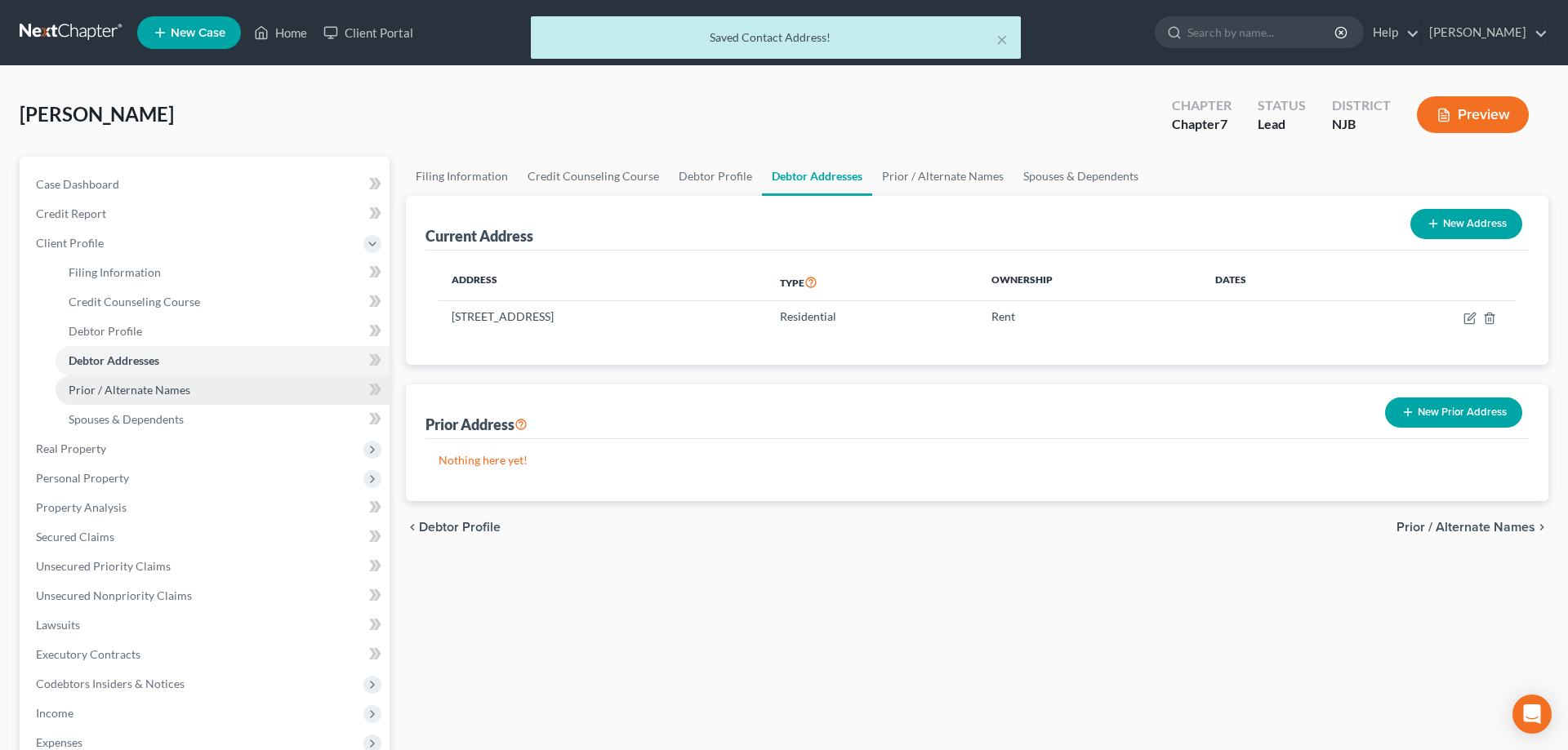
click at [177, 392] on span "Prior / Alternate Names" at bounding box center [128, 389] width 121 height 13
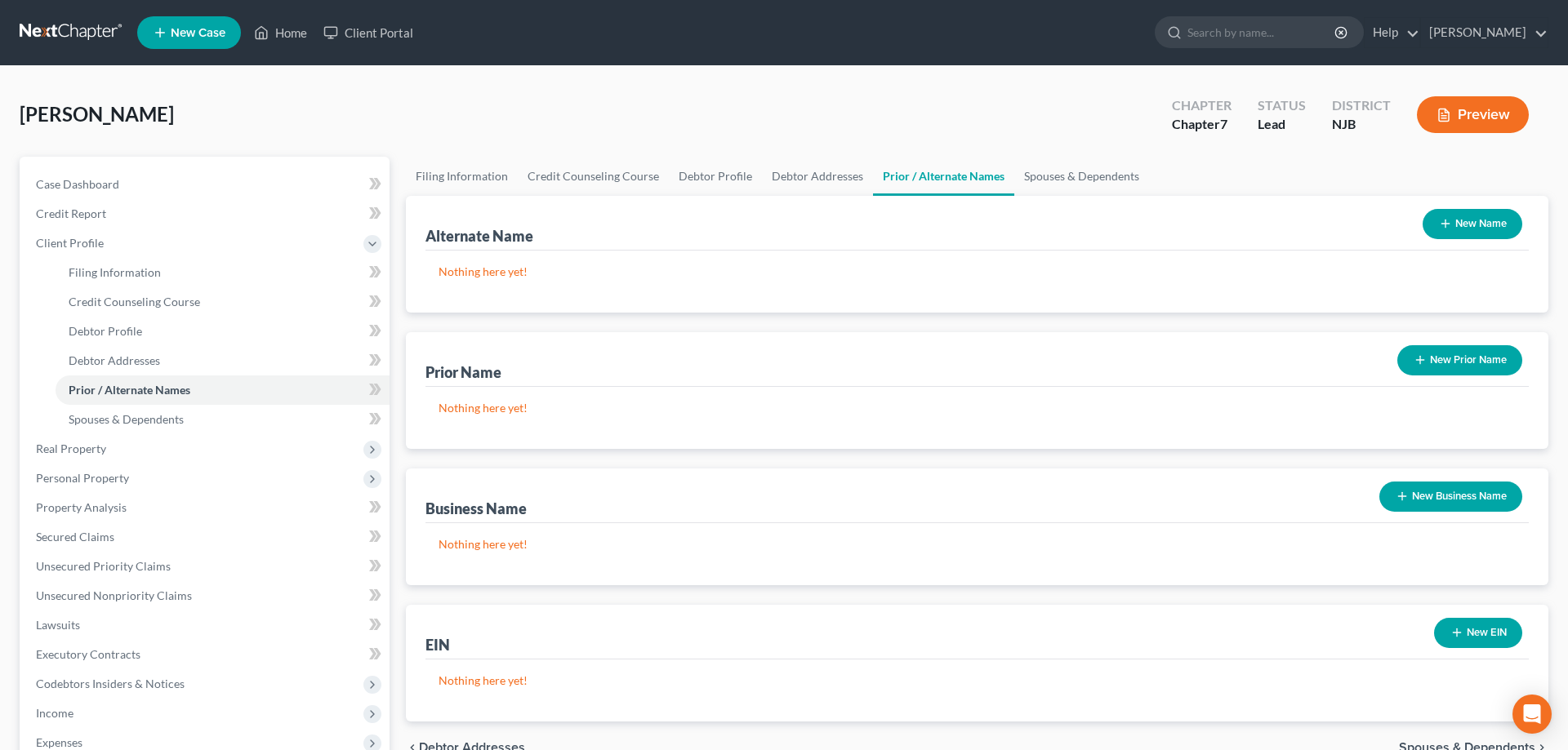
click at [1440, 361] on button "New Prior Name" at bounding box center [1459, 360] width 125 height 31
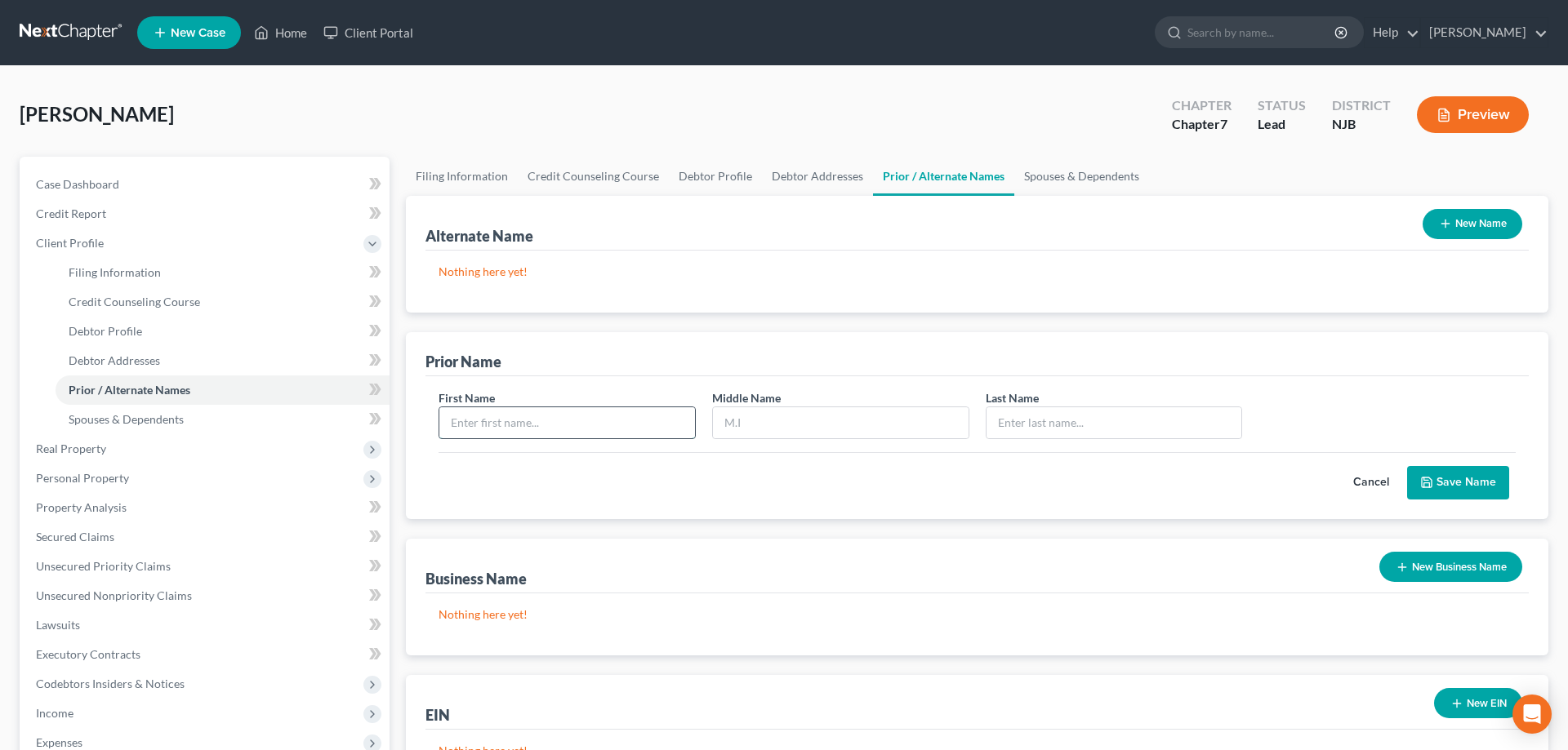
click at [537, 434] on input "text" at bounding box center [567, 423] width 255 height 31
type input "Heidi"
type input "McCarson"
click at [1431, 484] on icon "submit" at bounding box center [1426, 482] width 13 height 13
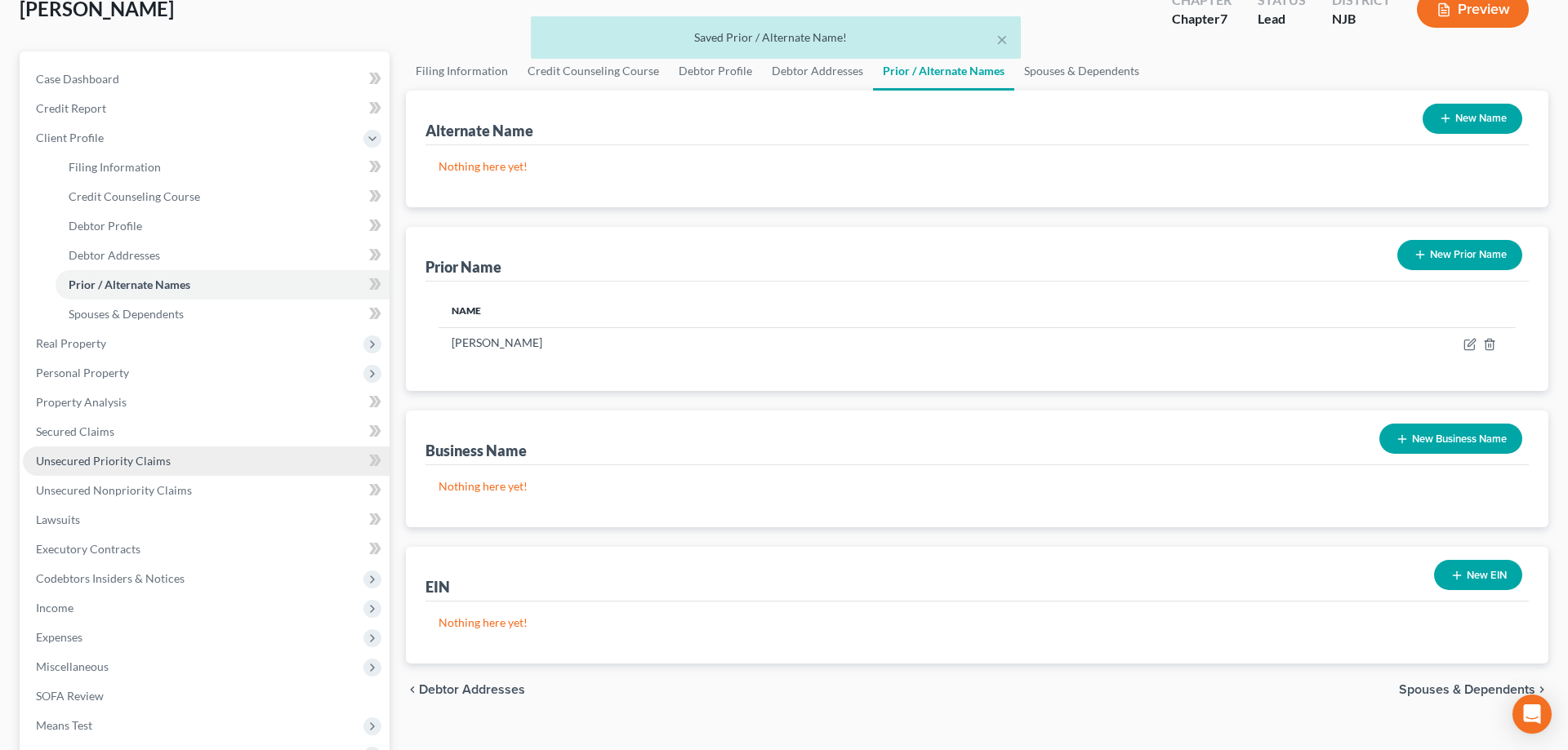
scroll to position [166, 0]
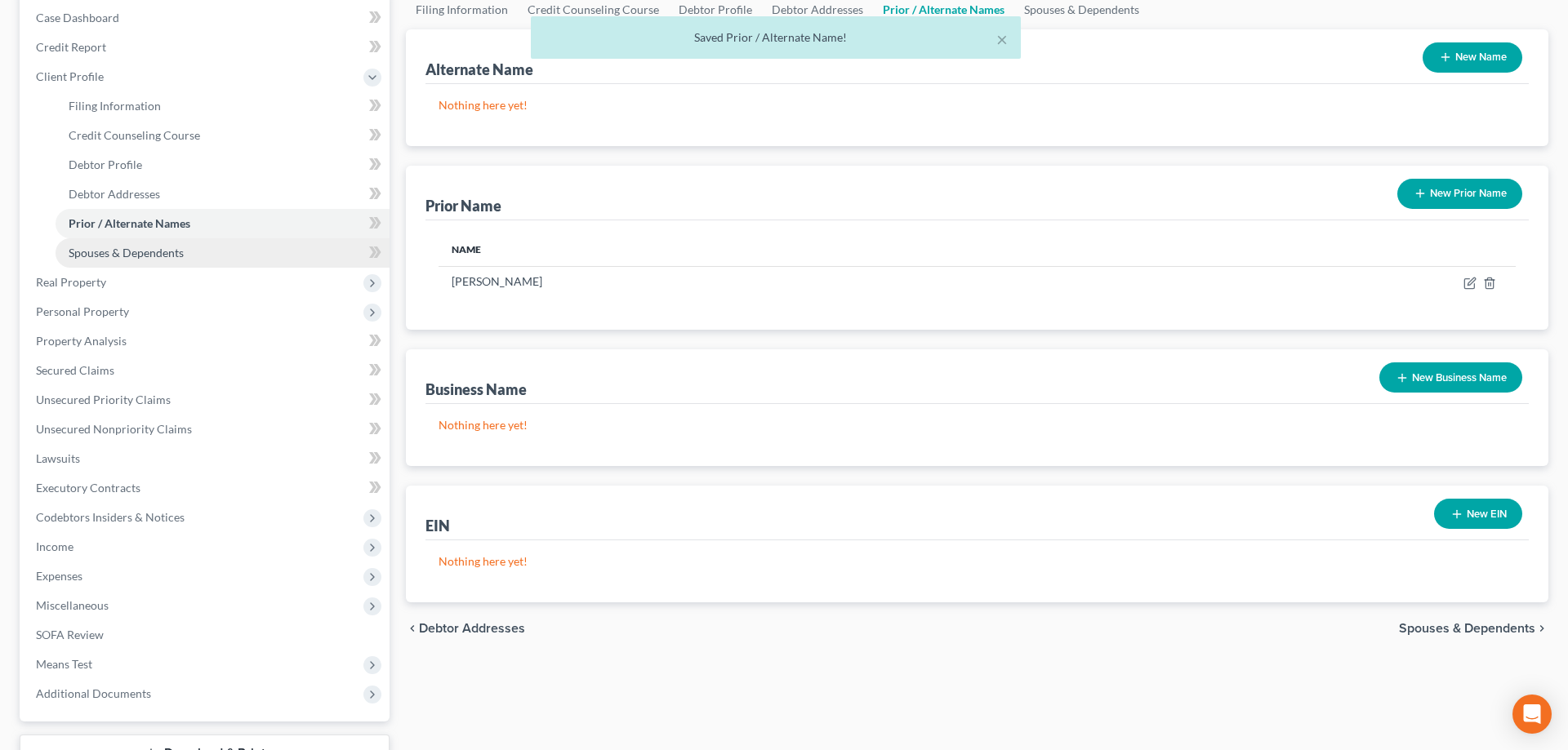
click at [151, 249] on span "Spouses & Dependents" at bounding box center [126, 252] width 115 height 13
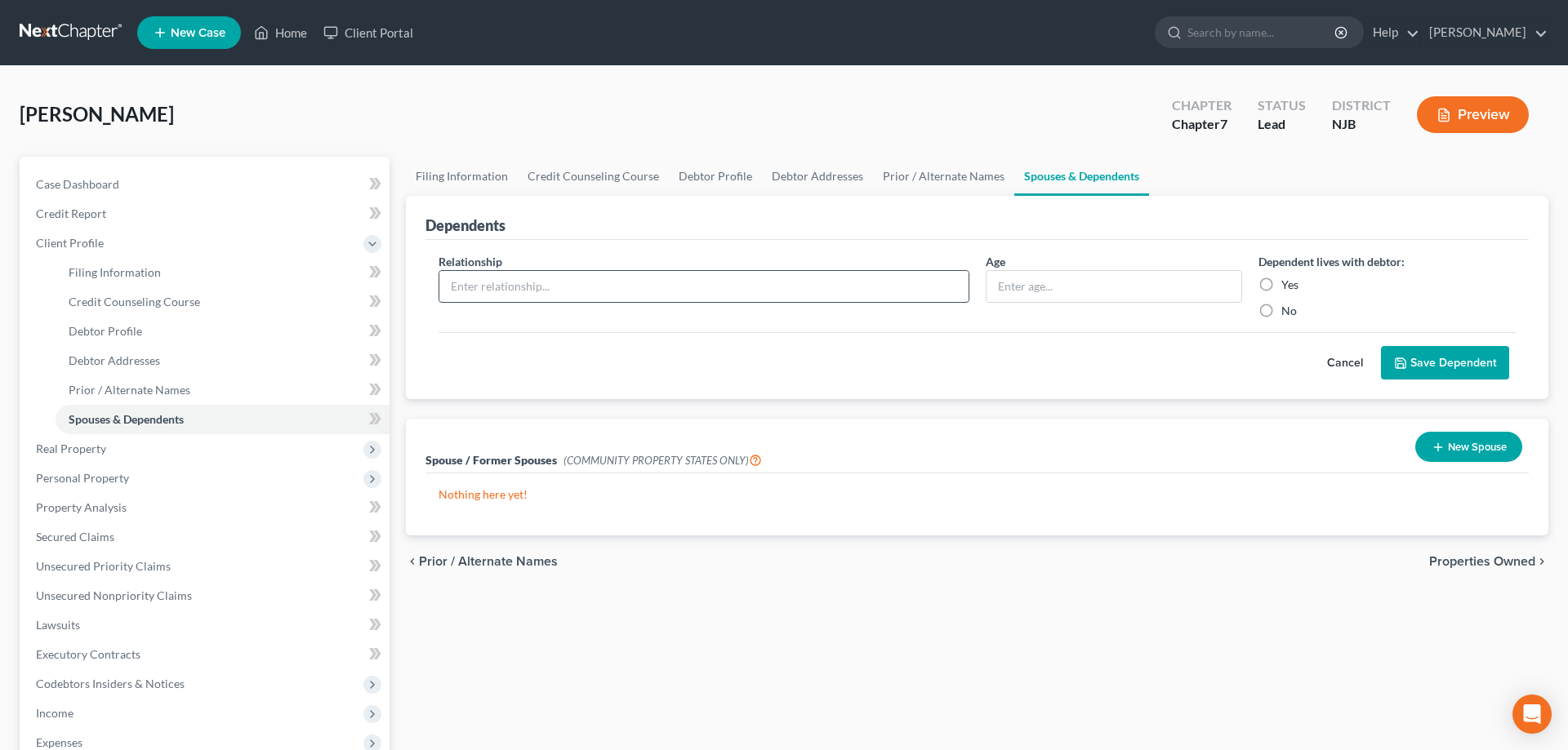
click at [621, 288] on input "text" at bounding box center [704, 287] width 529 height 31
type input "RM"
click at [1047, 296] on input "text" at bounding box center [1114, 287] width 255 height 31
type input "17"
click at [1281, 287] on label "Yes" at bounding box center [1289, 285] width 17 height 16
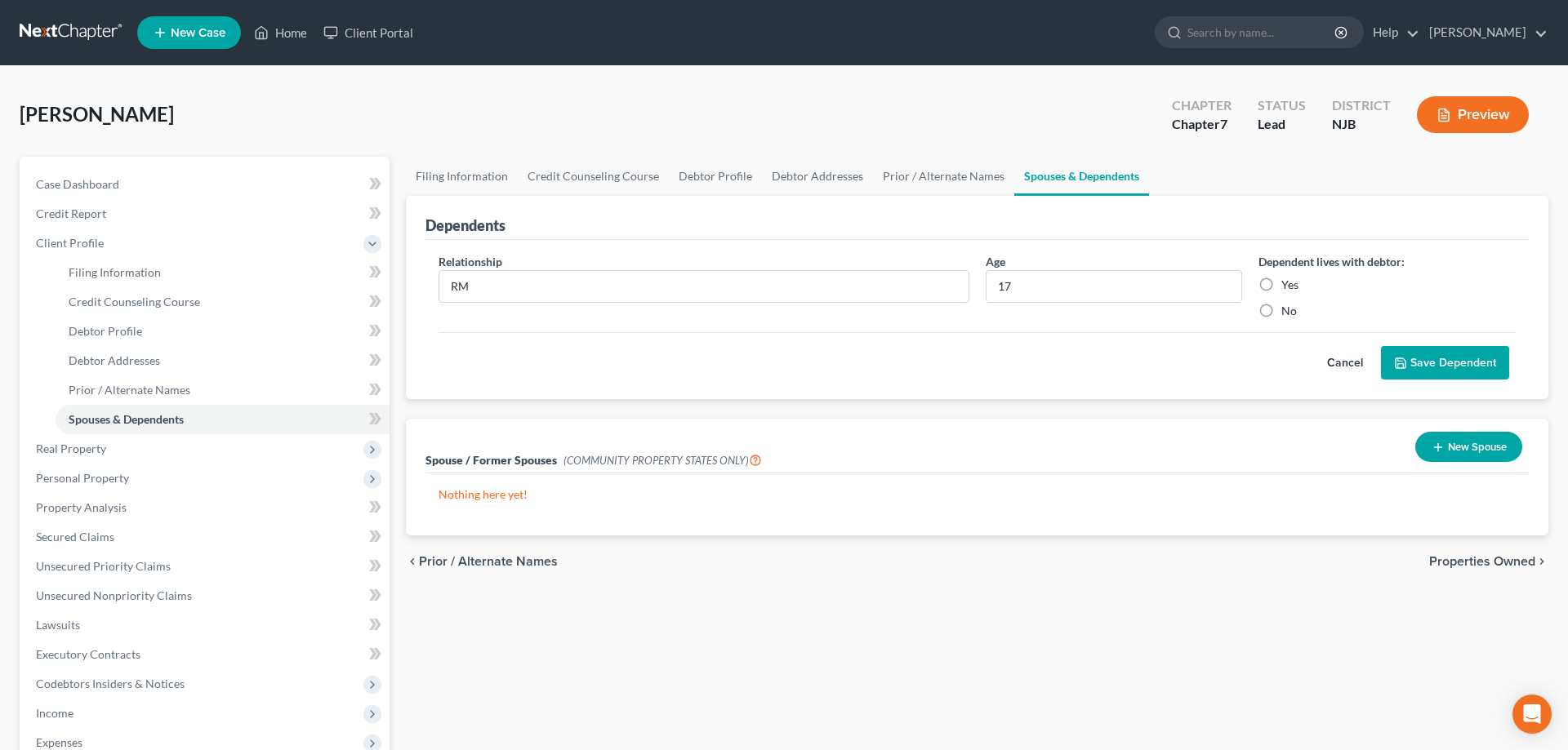
click at [1288, 287] on input "Yes" at bounding box center [1293, 282] width 11 height 11
radio input "true"
click at [1435, 350] on button "Save Dependent" at bounding box center [1445, 363] width 128 height 34
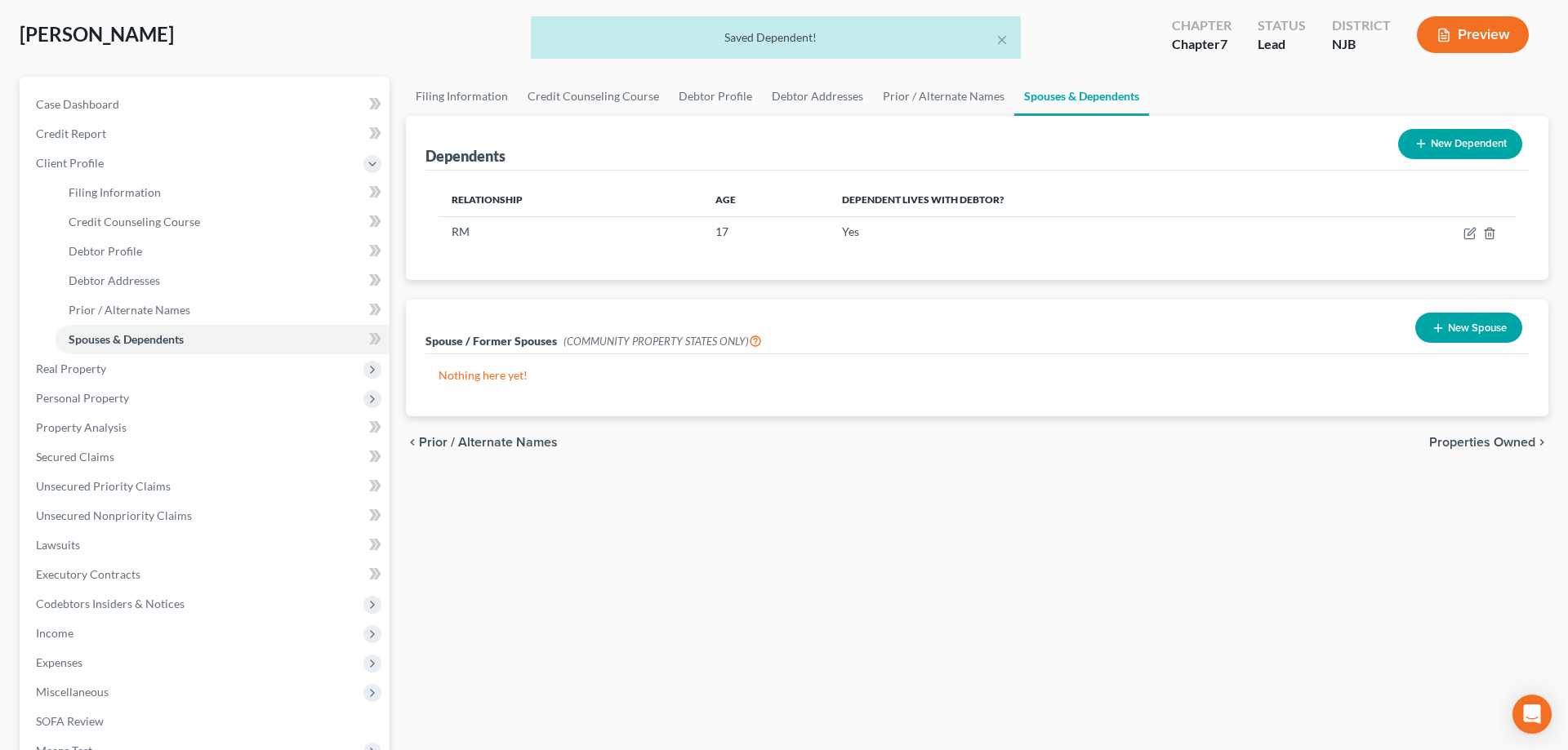
scroll to position [250, 0]
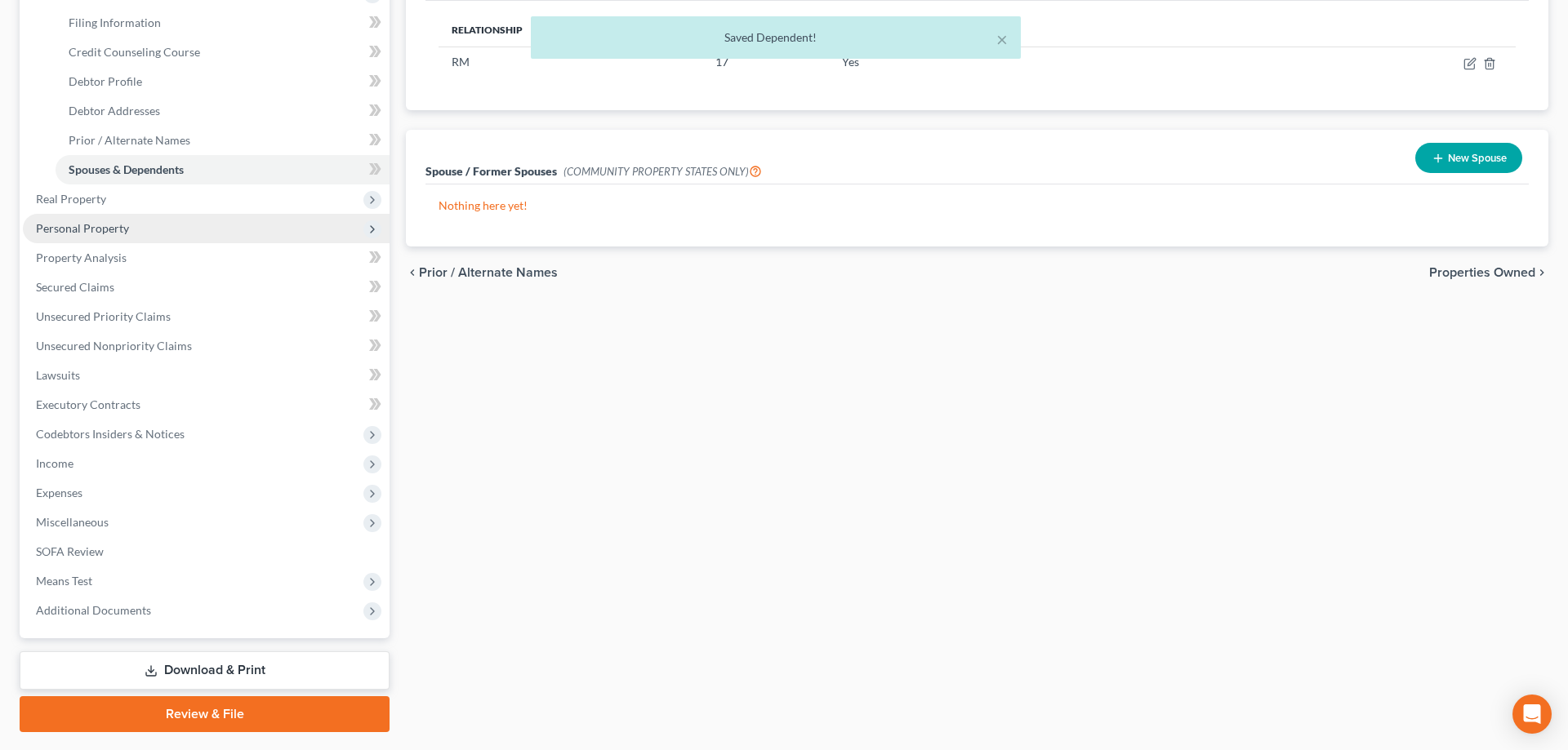
click at [95, 231] on span "Personal Property" at bounding box center [83, 227] width 93 height 13
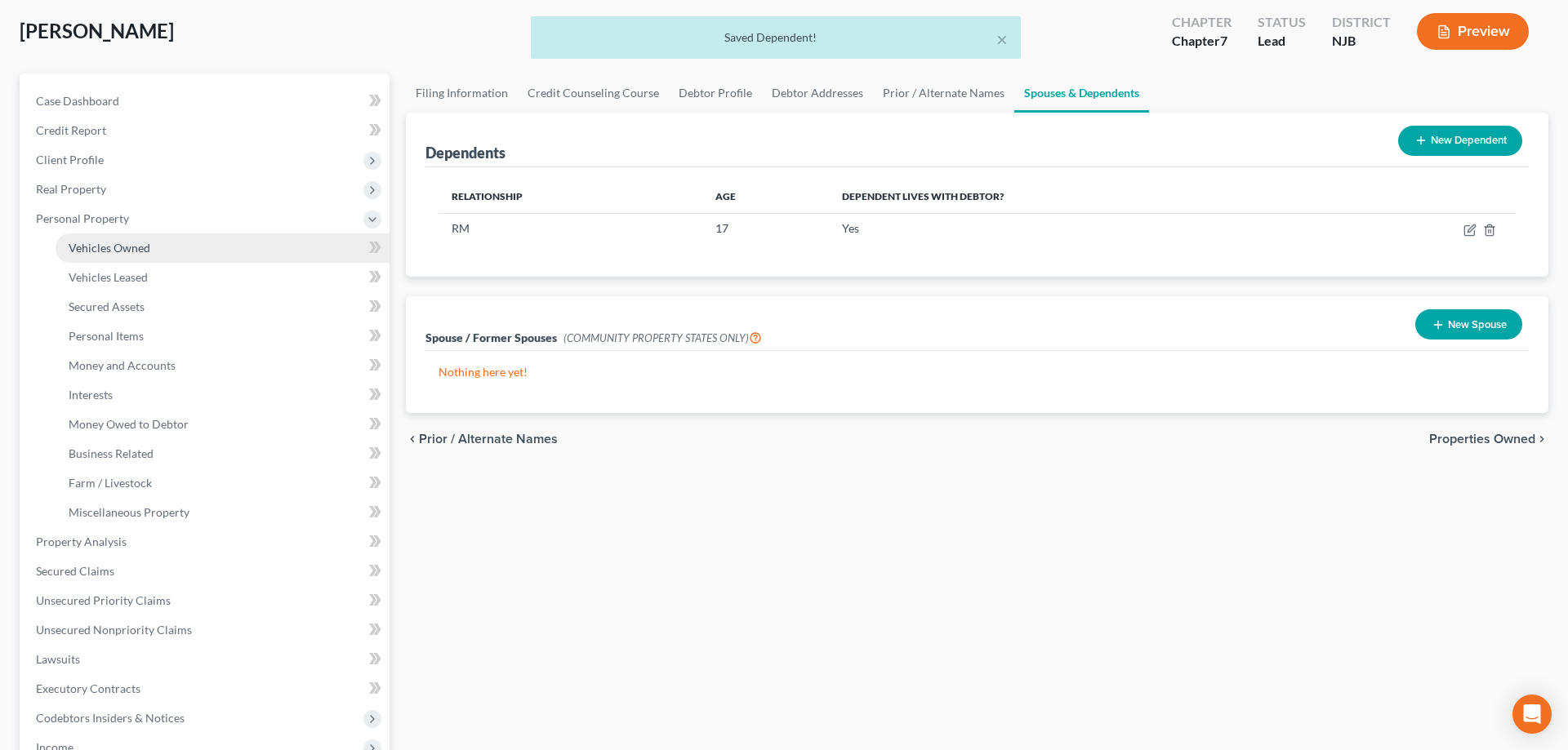
click at [135, 246] on span "Vehicles Owned" at bounding box center [109, 247] width 82 height 13
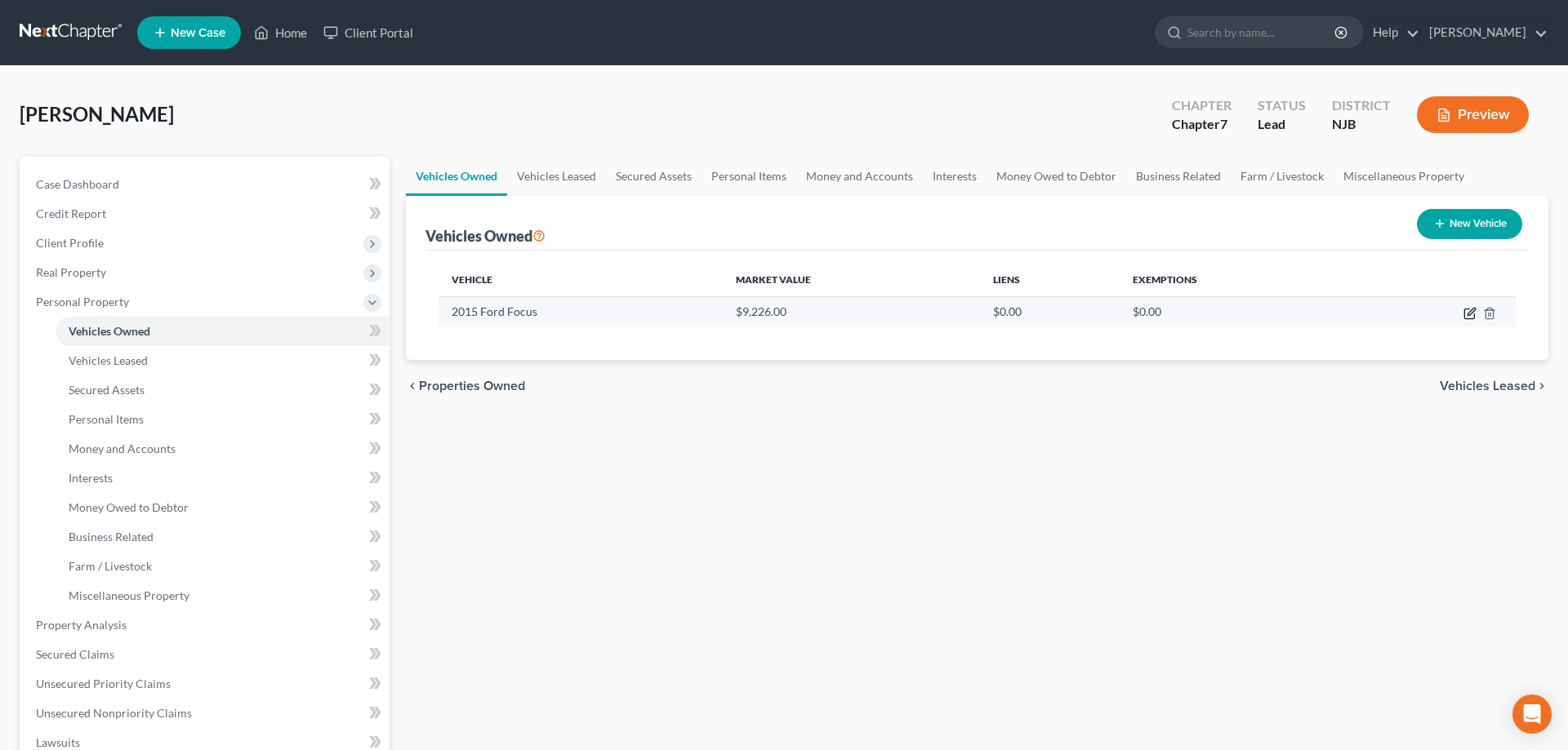
click at [1473, 309] on icon "button" at bounding box center [1471, 312] width 7 height 7
select select "0"
select select "11"
select select "3"
select select "0"
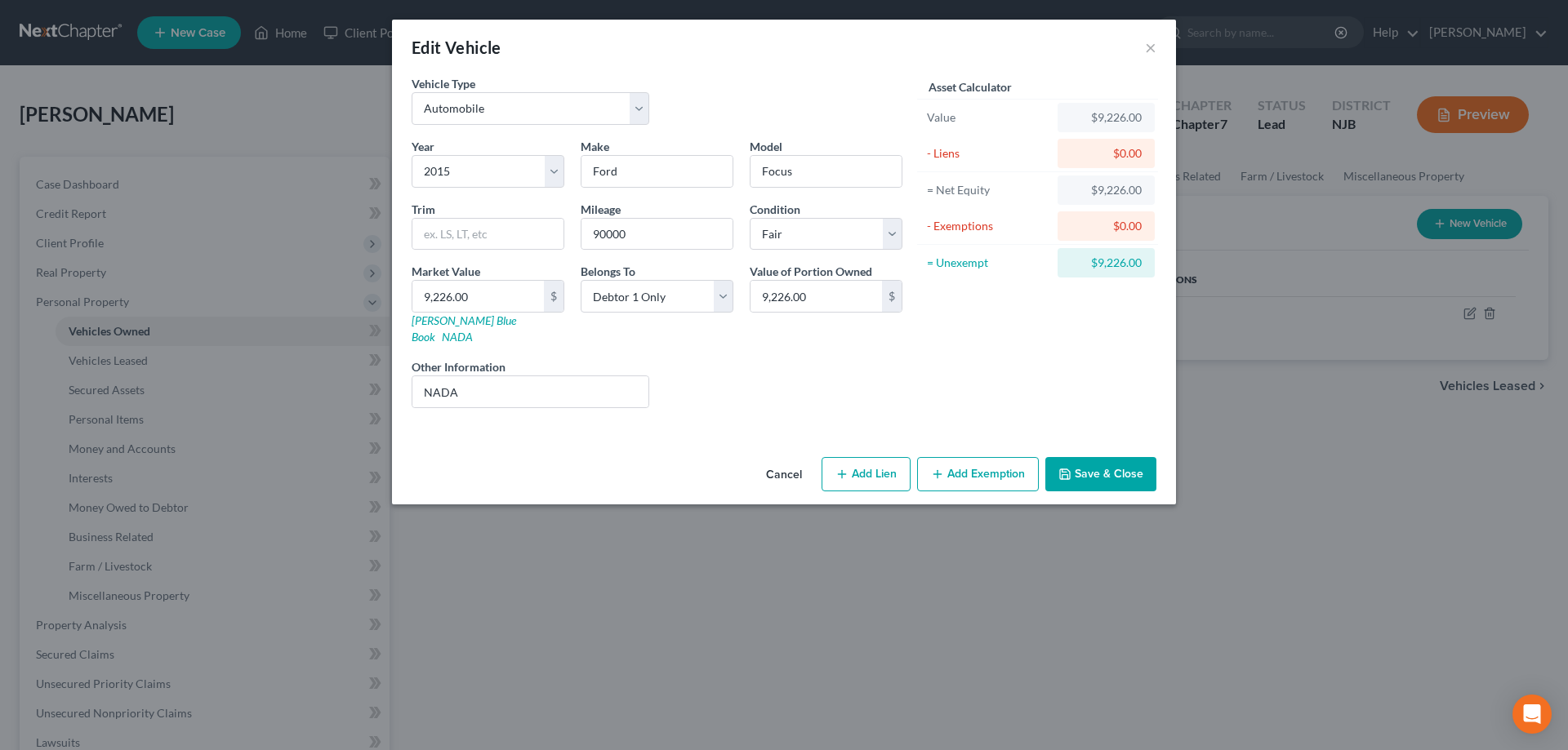
click at [967, 466] on button "Add Exemption" at bounding box center [978, 474] width 121 height 34
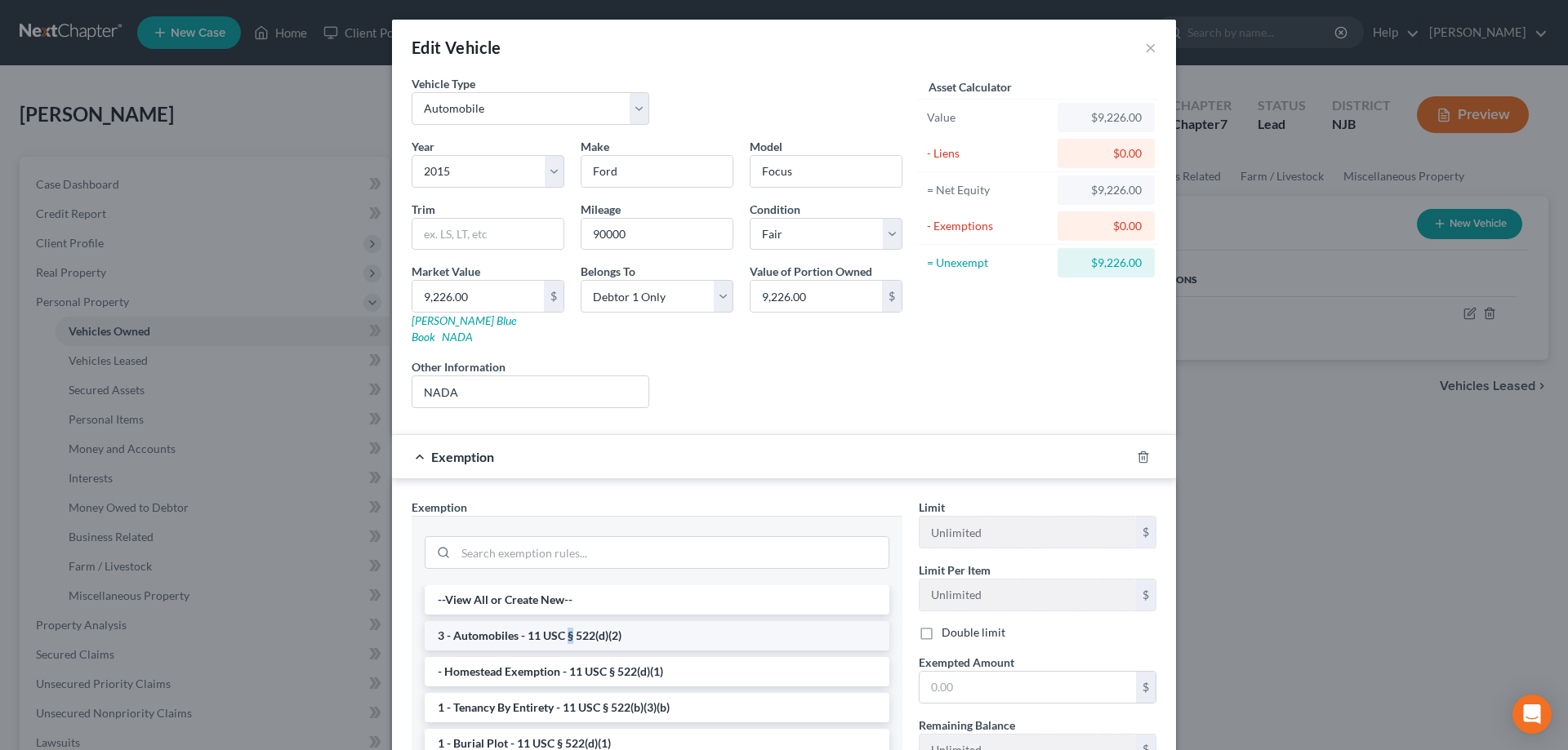
click at [571, 622] on li "3 - Automobiles - 11 USC § 522(d)(2)" at bounding box center [657, 636] width 465 height 30
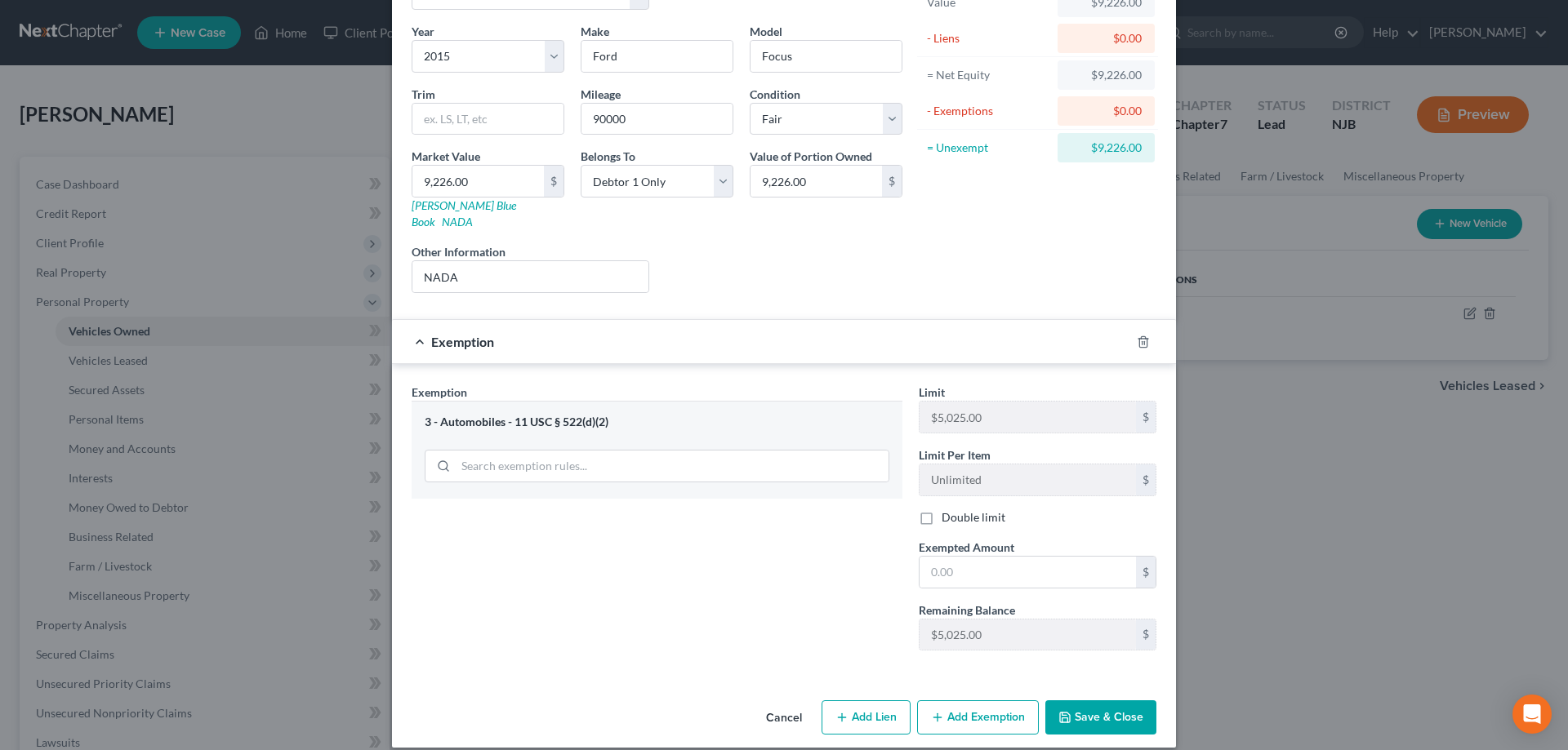
scroll to position [116, 0]
click at [942, 559] on input "text" at bounding box center [1027, 571] width 217 height 31
type input "5,025"
click at [967, 701] on button "Add Exemption" at bounding box center [978, 717] width 121 height 34
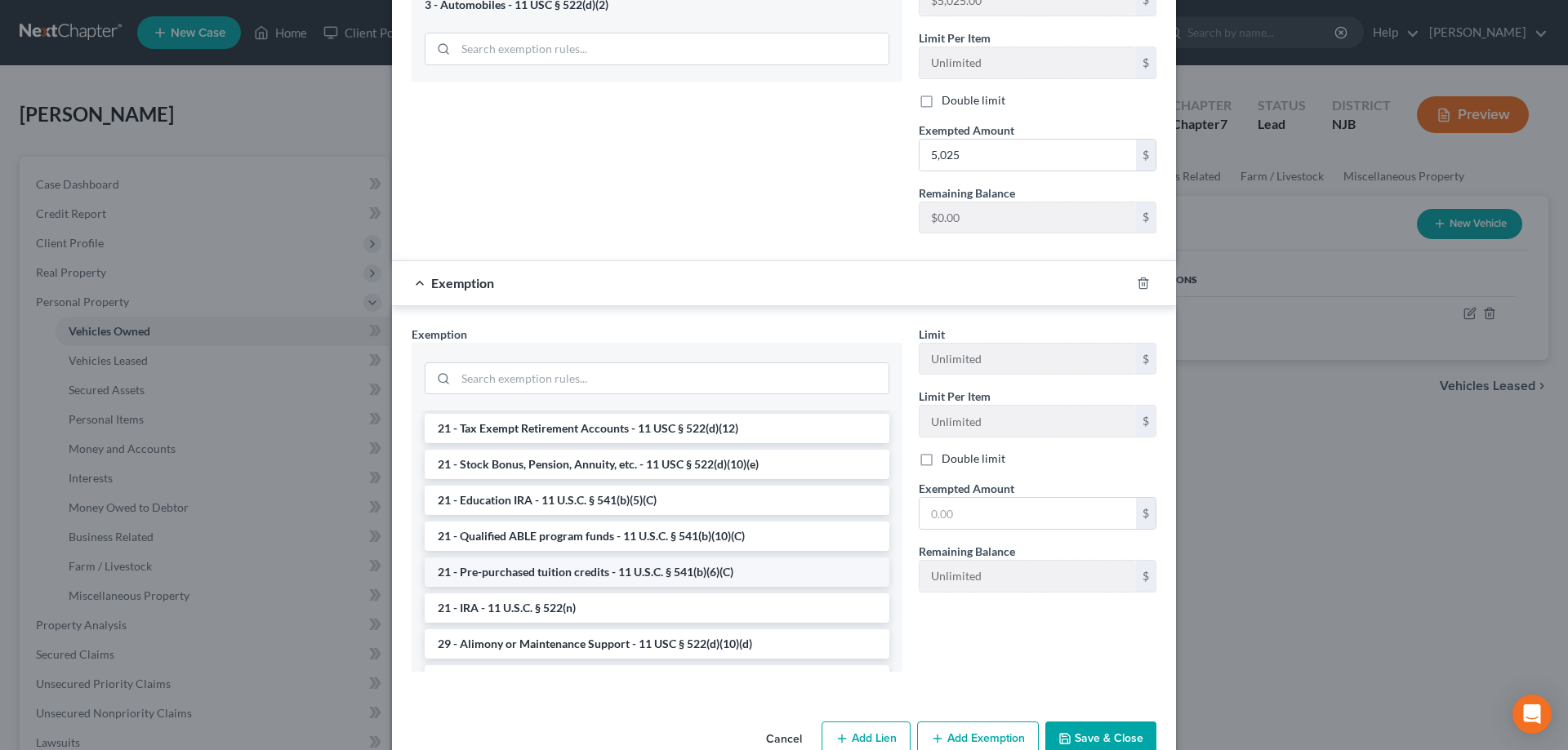
scroll to position [250, 0]
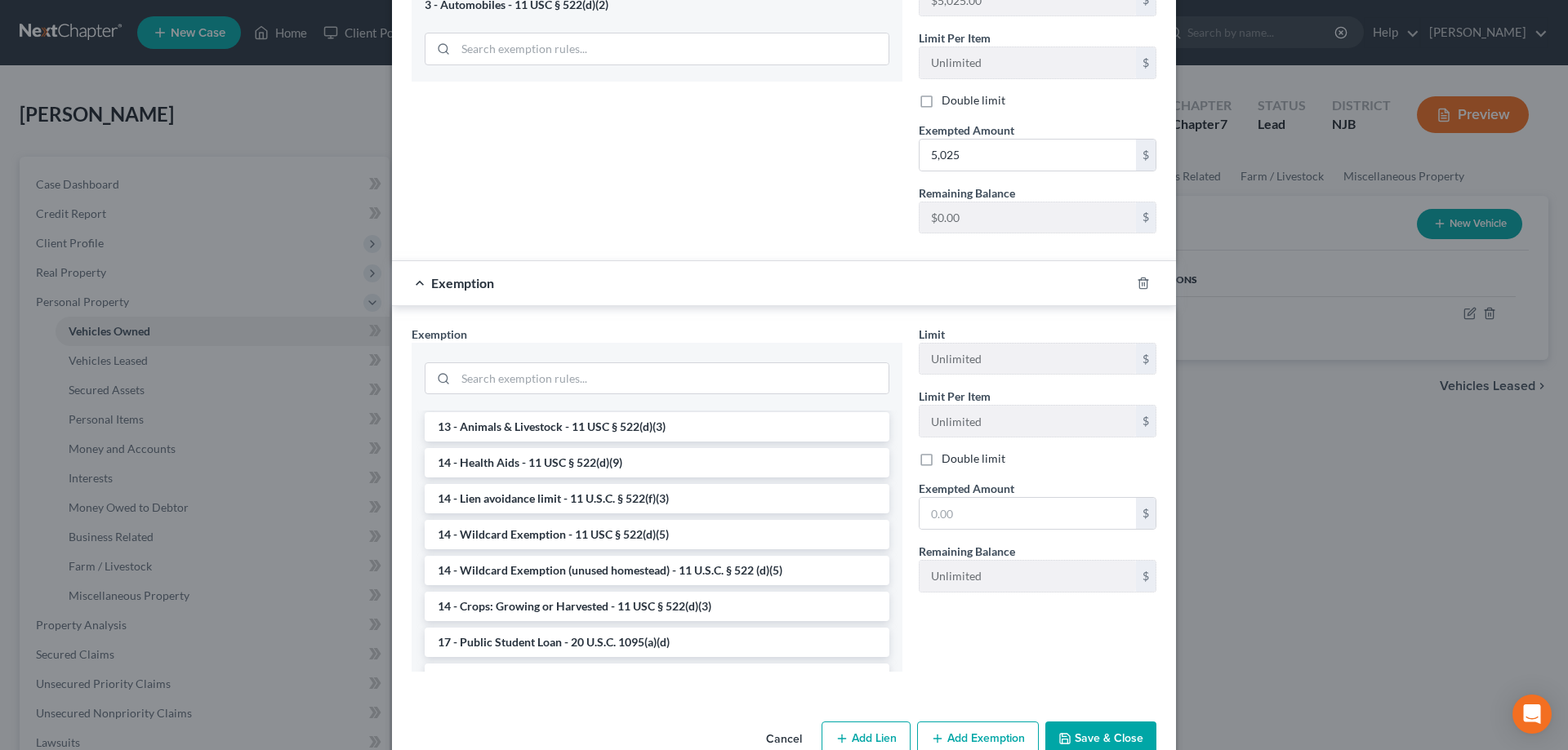
click at [579, 561] on li "14 - Wildcard Exemption (unused homestead) - 11 U.S.C. § 522 (d)(5)" at bounding box center [657, 570] width 465 height 30
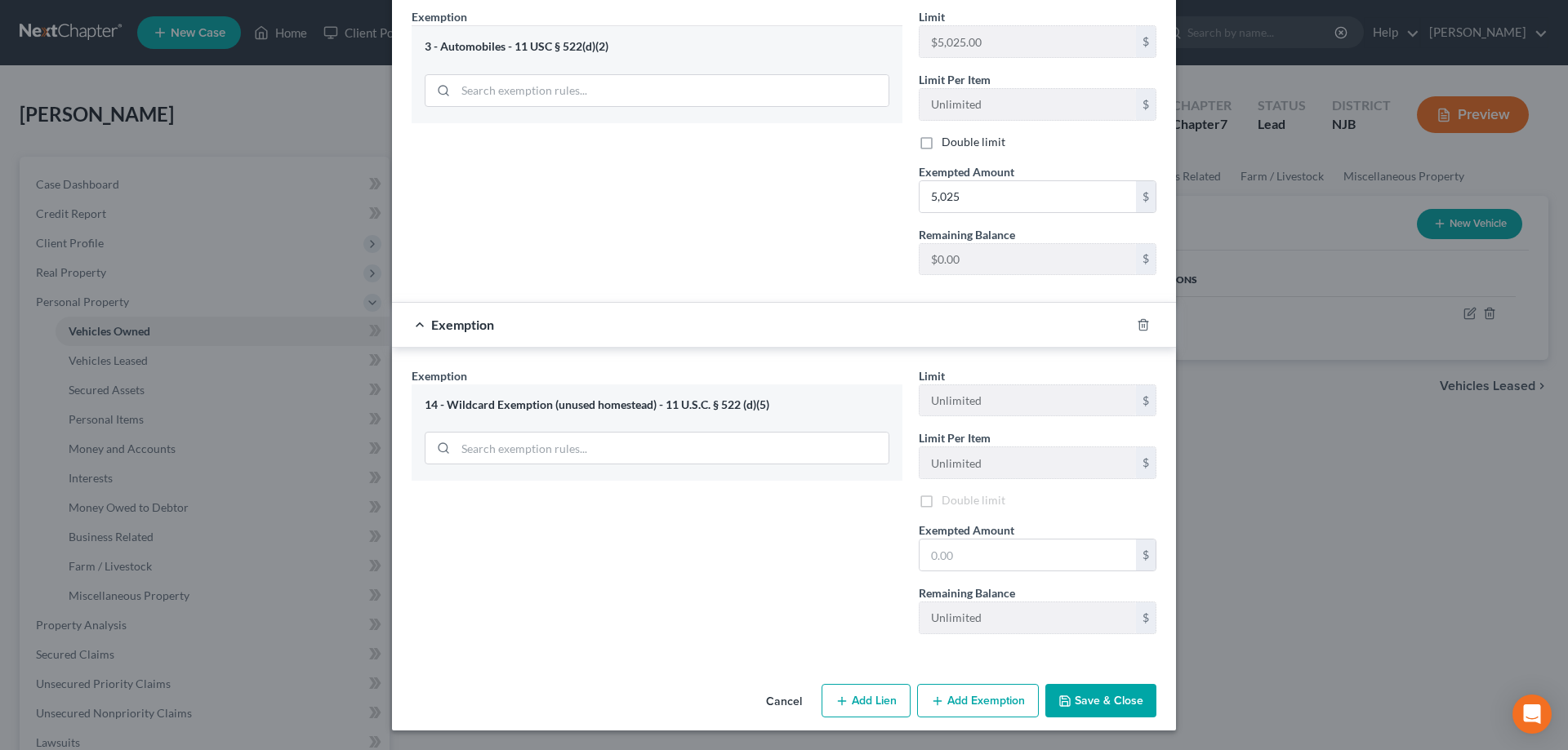
scroll to position [475, 0]
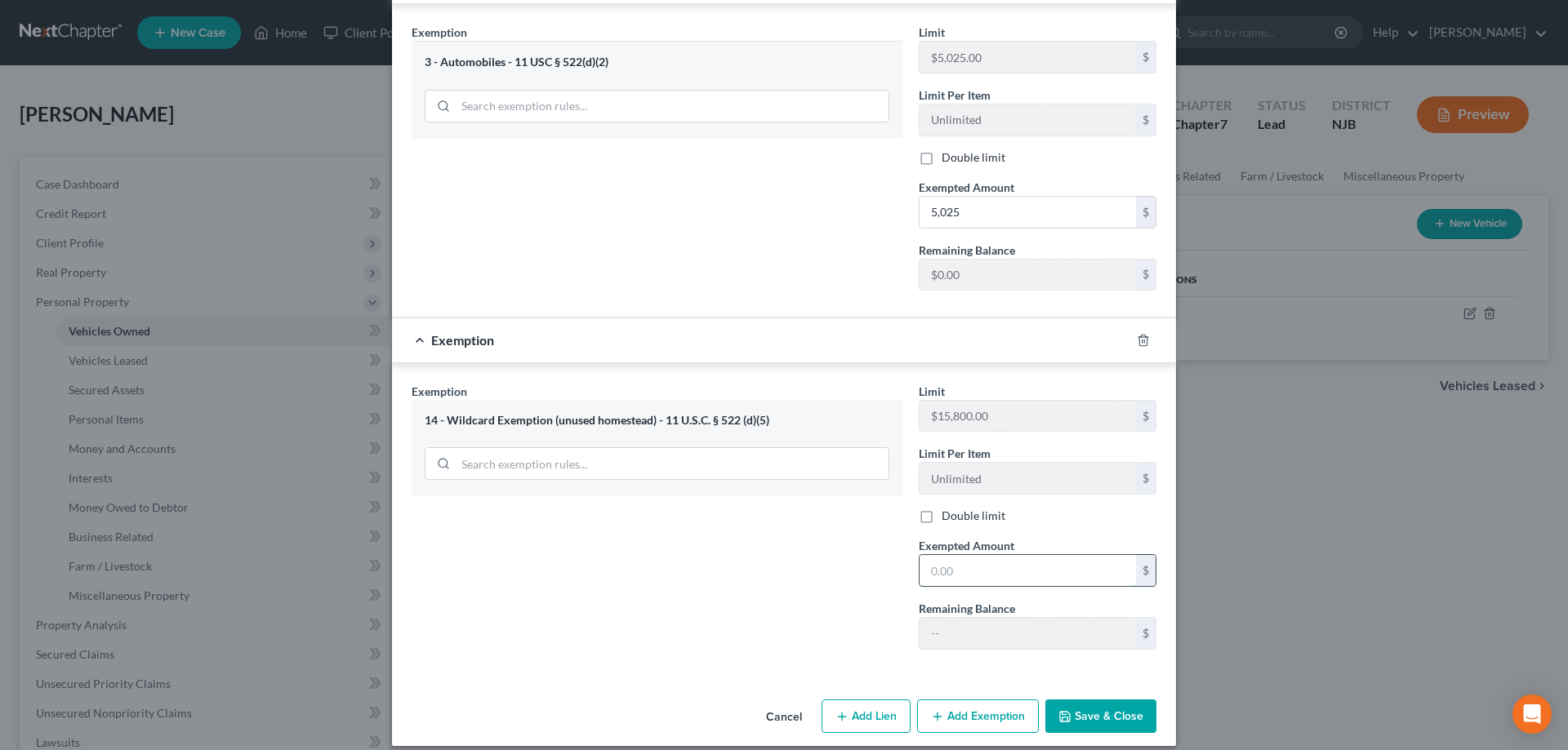
click at [938, 555] on input "text" at bounding box center [1027, 570] width 217 height 31
type input "4,201"
click at [1111, 701] on button "Save & Close" at bounding box center [1101, 717] width 111 height 34
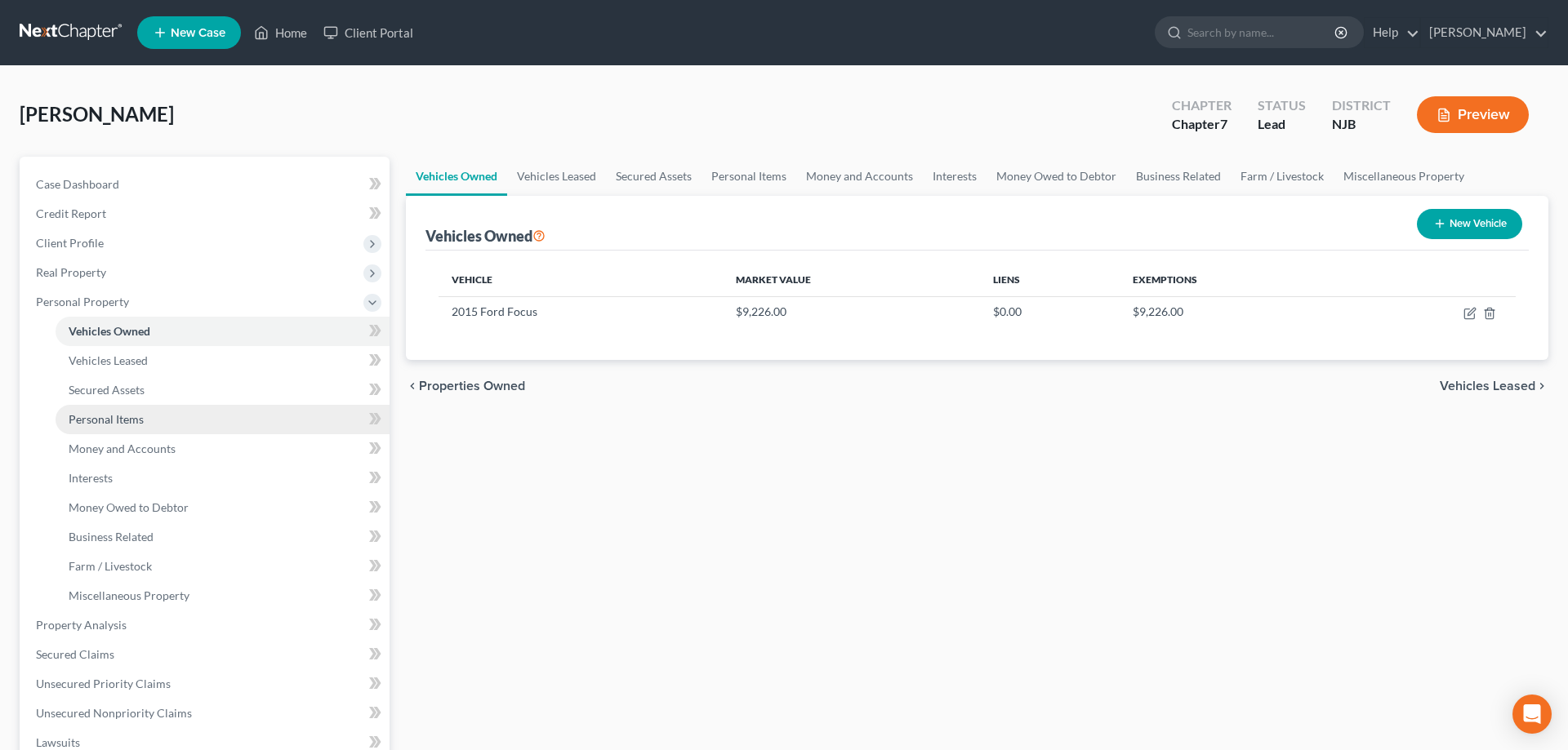
click at [118, 418] on span "Personal Items" at bounding box center [106, 419] width 75 height 13
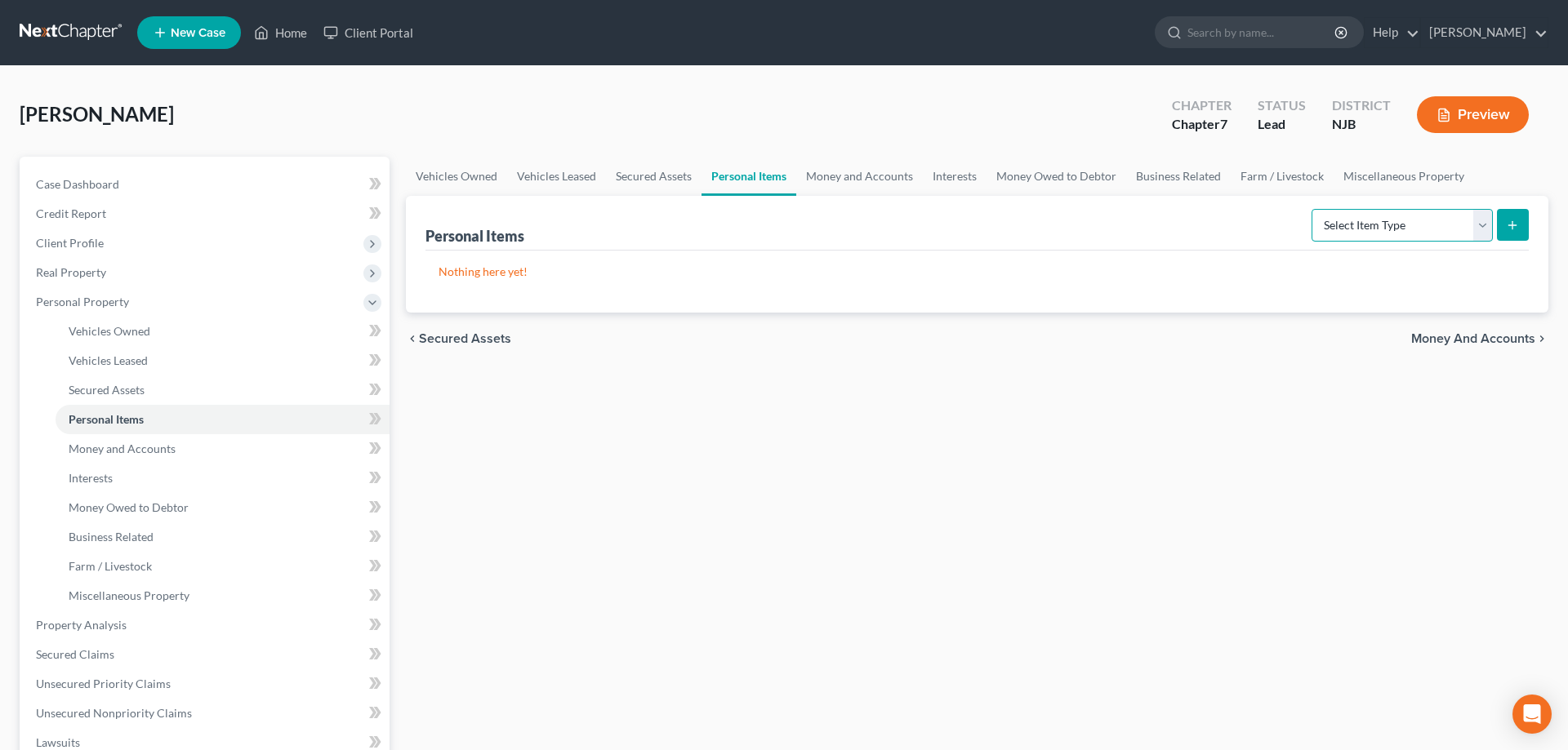
click at [1312, 209] on select "Select Item Type Clothing Collectibles Of Value Electronics Firearms Household …" at bounding box center [1403, 225] width 182 height 32
select select "clothing"
click option "Clothing" at bounding box center [0, 0] width 0 height 0
click at [1508, 227] on icon "submit" at bounding box center [1512, 225] width 13 height 13
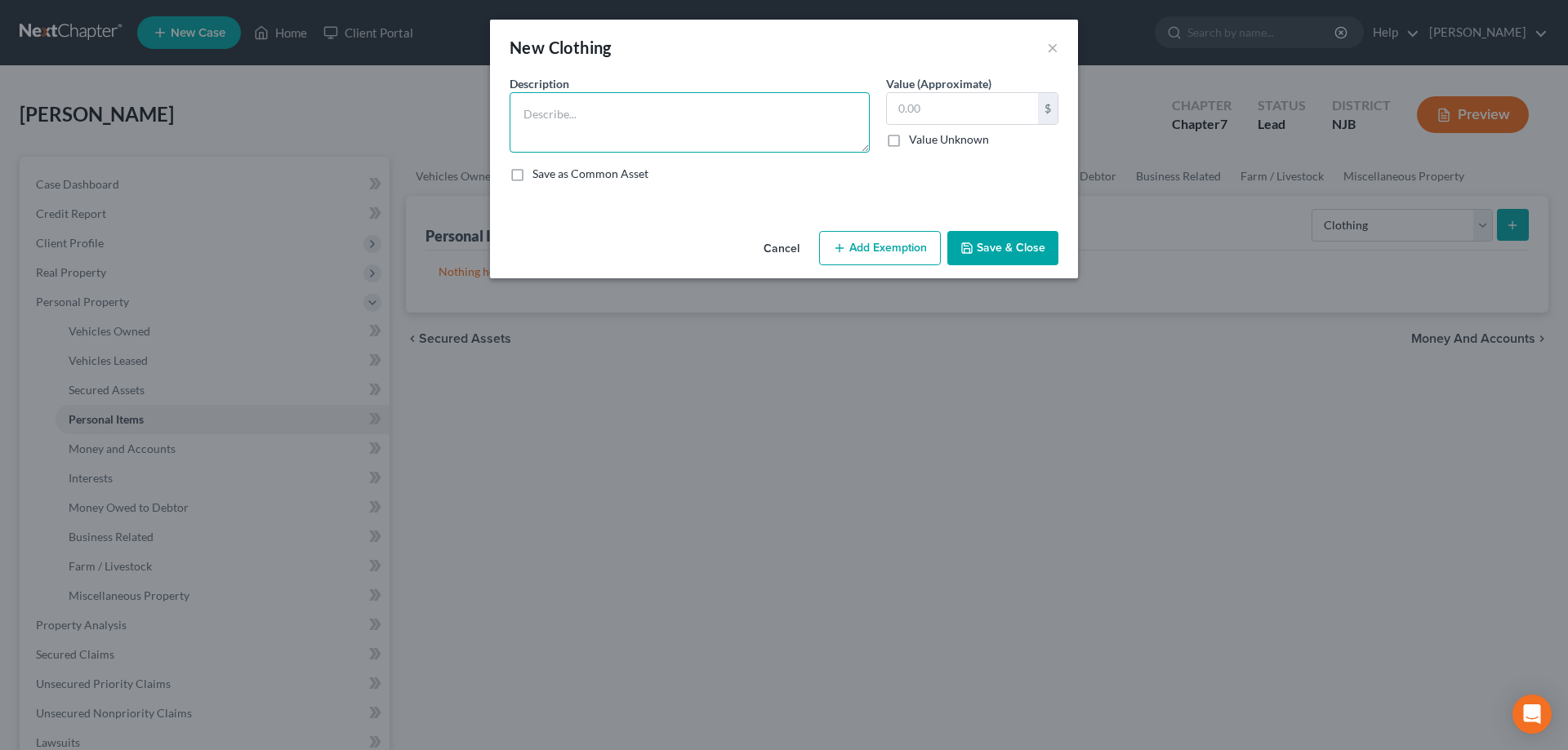
click at [683, 134] on textarea at bounding box center [689, 122] width 360 height 60
type textarea "clothes"
click at [907, 115] on input "text" at bounding box center [962, 109] width 151 height 31
type input "100"
click at [886, 247] on button "Add Exemption" at bounding box center [880, 248] width 121 height 34
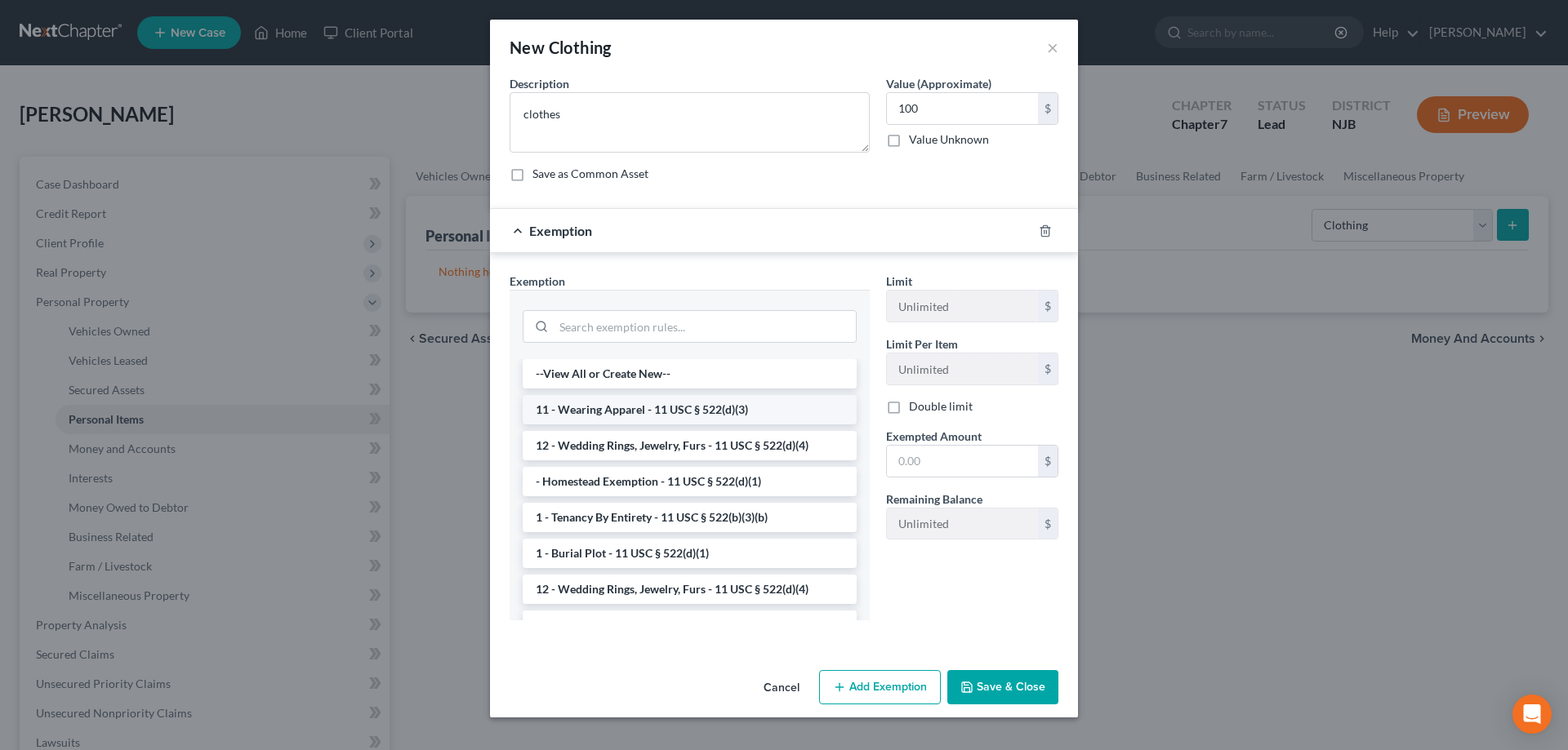
click at [712, 410] on li "11 - Wearing Apparel - 11 USC § 522(d)(3)" at bounding box center [690, 410] width 334 height 30
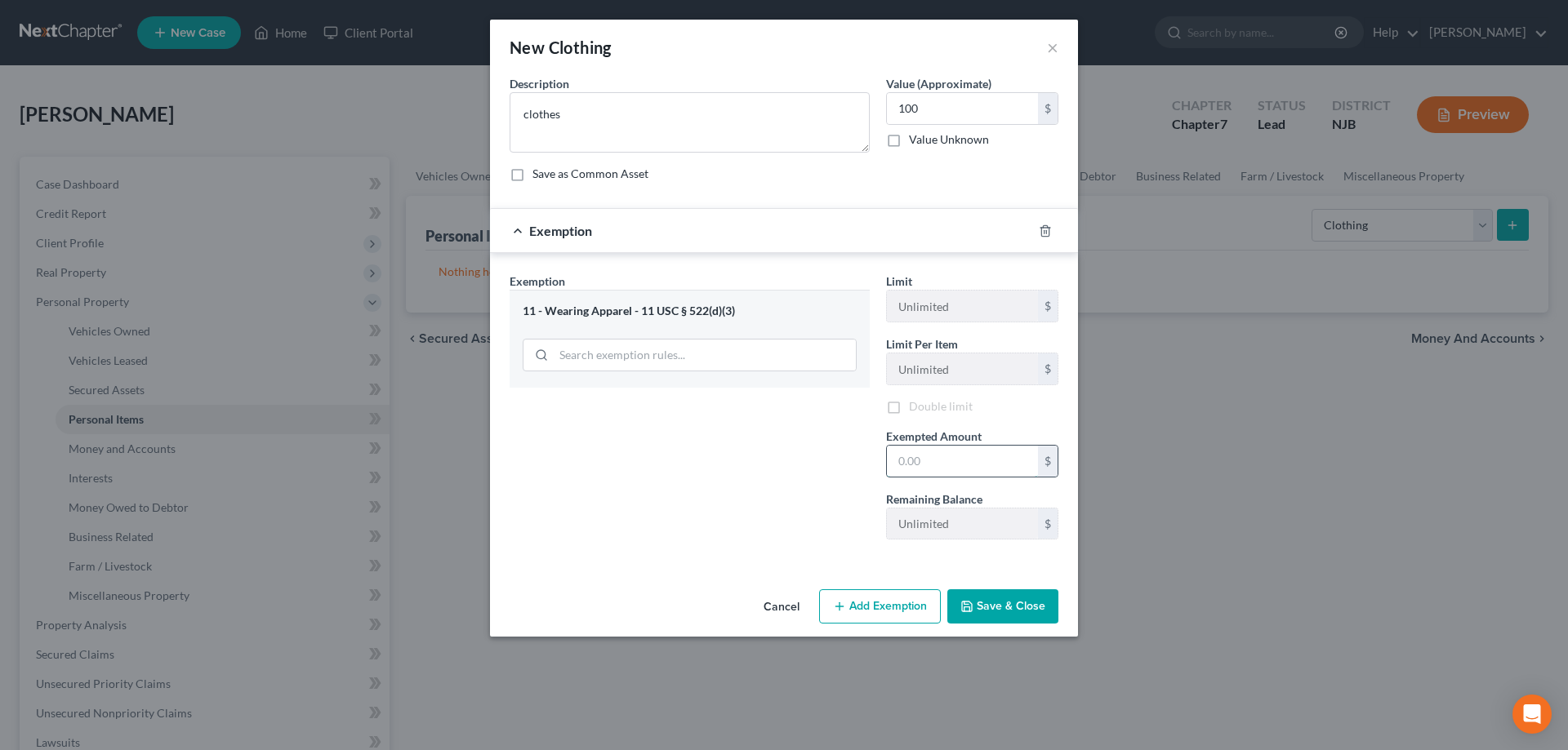
click at [927, 464] on input "text" at bounding box center [962, 461] width 151 height 31
type input "100"
click at [1010, 605] on button "Save & Close" at bounding box center [1003, 606] width 111 height 34
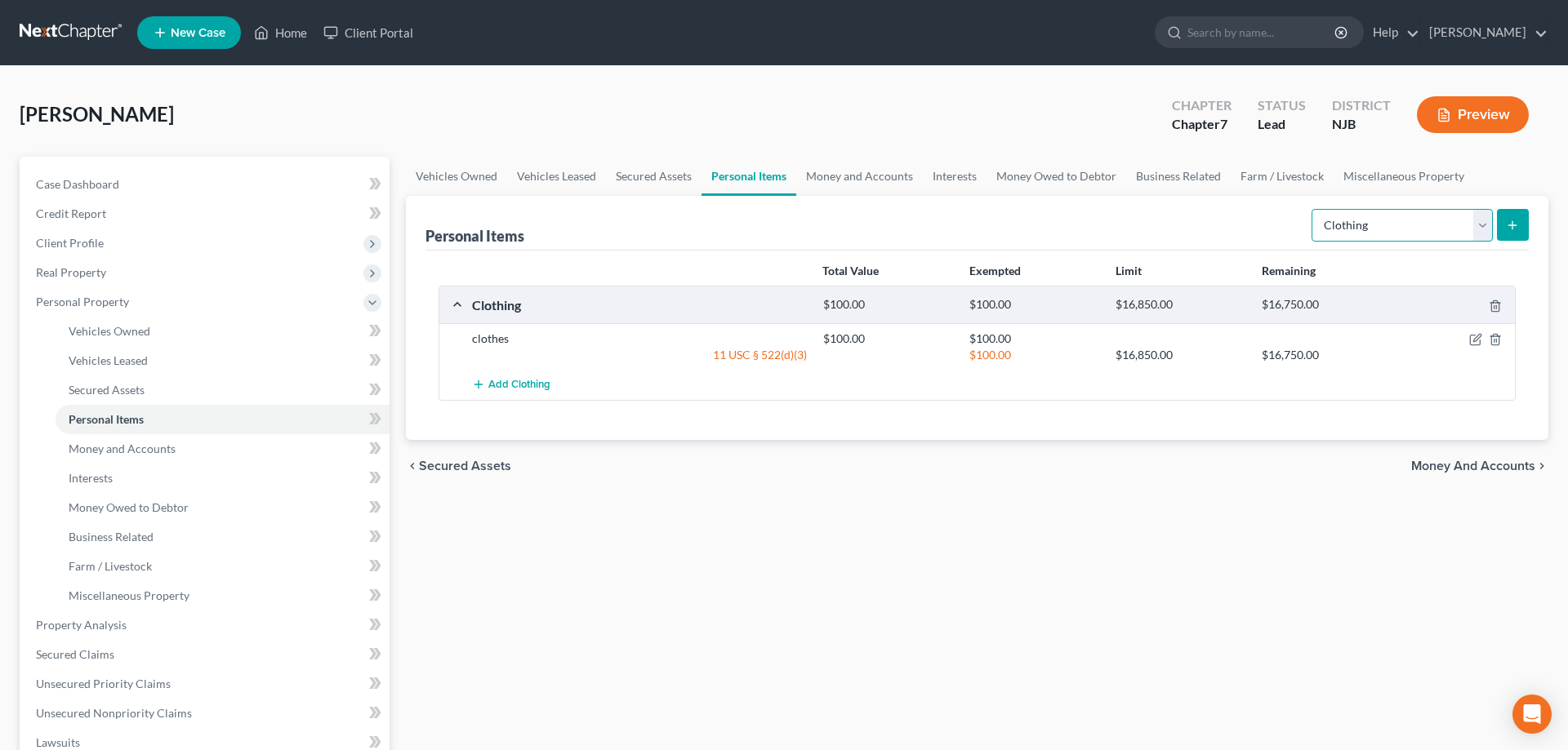
click at [1312, 209] on select "Select Item Type Clothing Collectibles Of Value Electronics Firearms Household …" at bounding box center [1403, 225] width 182 height 32
click option "Electronics" at bounding box center [0, 0] width 0 height 0
click at [1312, 209] on select "Select Item Type Clothing Collectibles Of Value Electronics Firearms Household …" at bounding box center [1403, 225] width 182 height 32
select select "collectibles_of_value"
click option "Collectibles Of Value" at bounding box center [0, 0] width 0 height 0
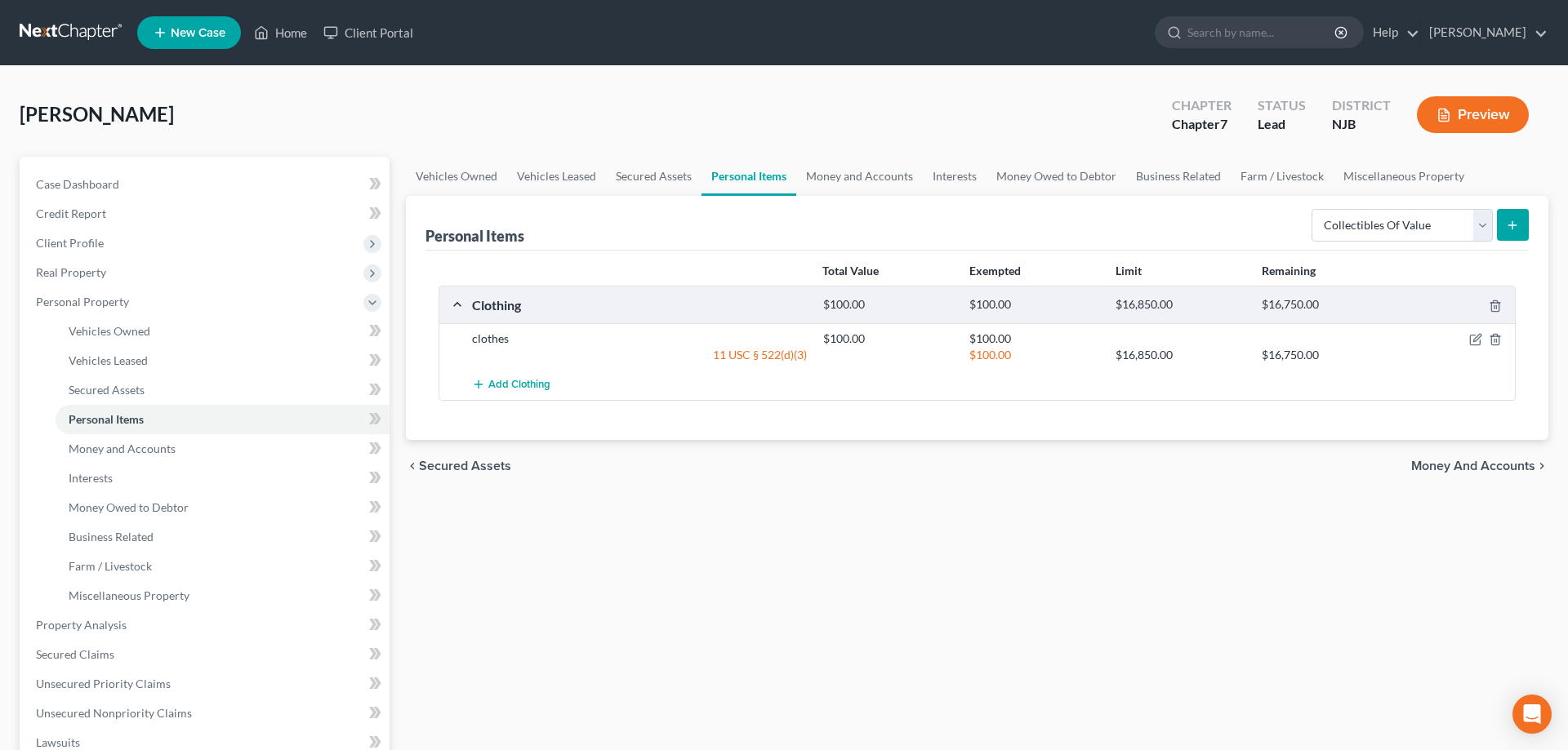
click at [1518, 225] on icon "submit" at bounding box center [1512, 225] width 13 height 13
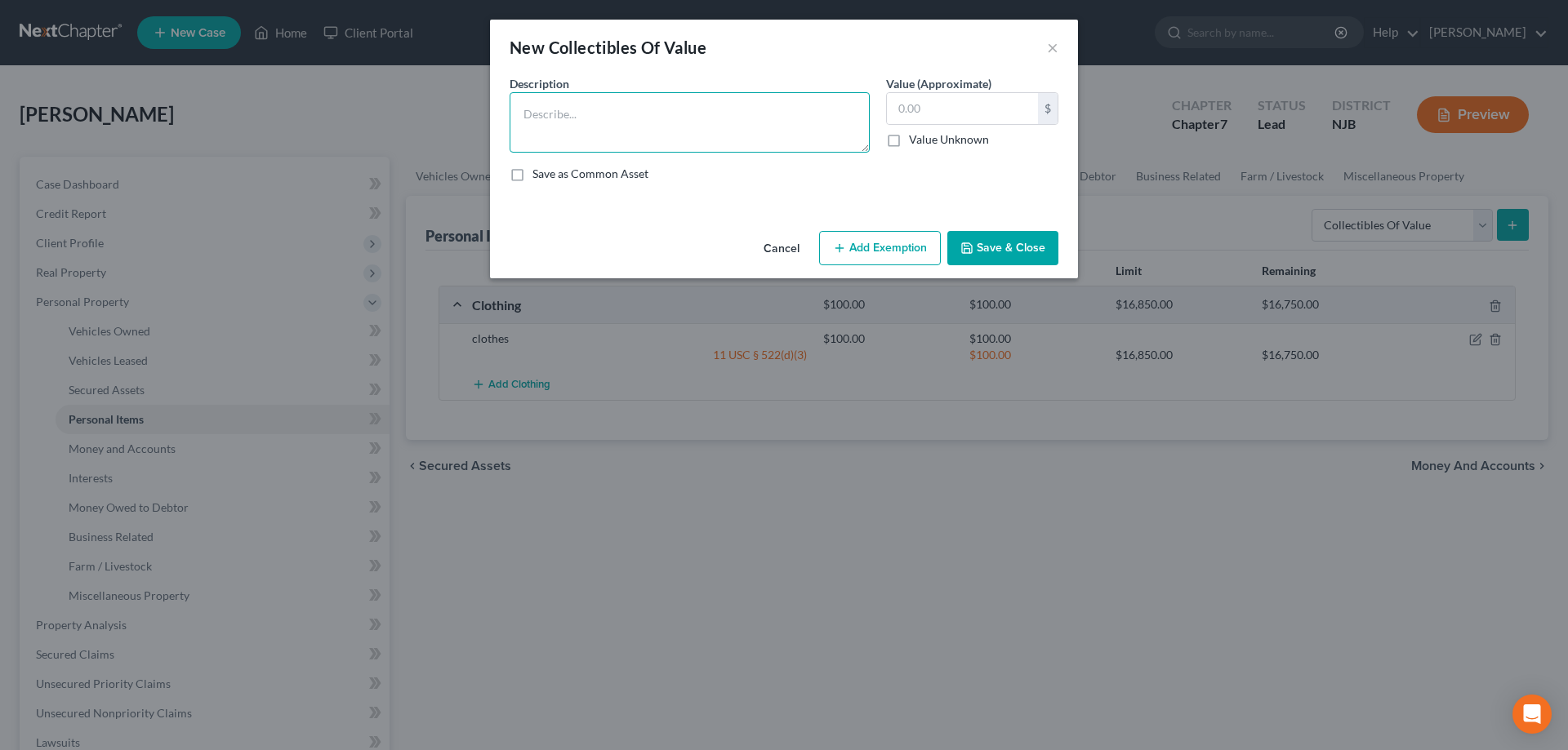
click at [734, 133] on textarea at bounding box center [689, 122] width 360 height 60
type textarea "sea shells"
click at [902, 116] on input "text" at bounding box center [962, 109] width 151 height 31
type input "10"
click at [882, 253] on button "Add Exemption" at bounding box center [880, 248] width 121 height 34
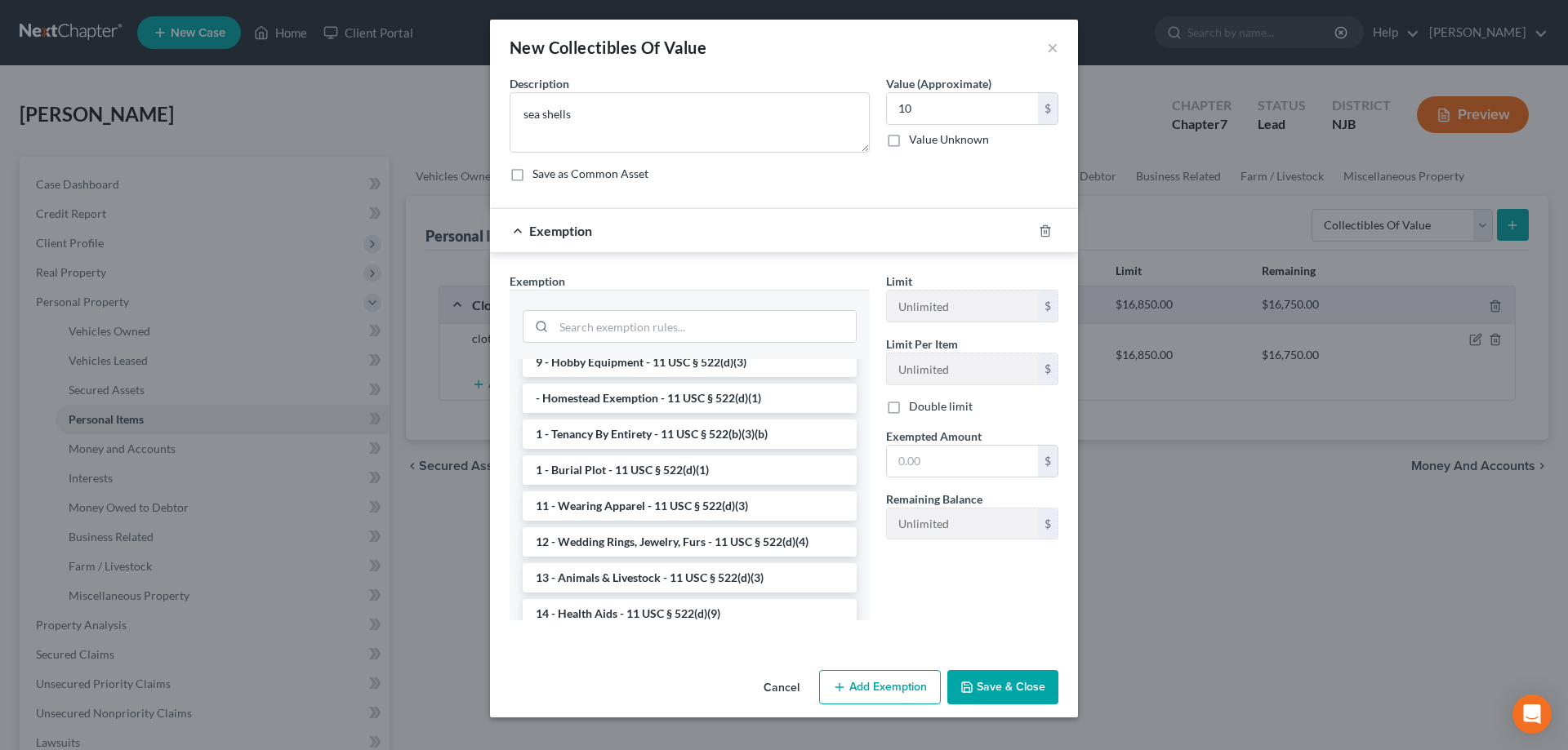
scroll to position [333, 0]
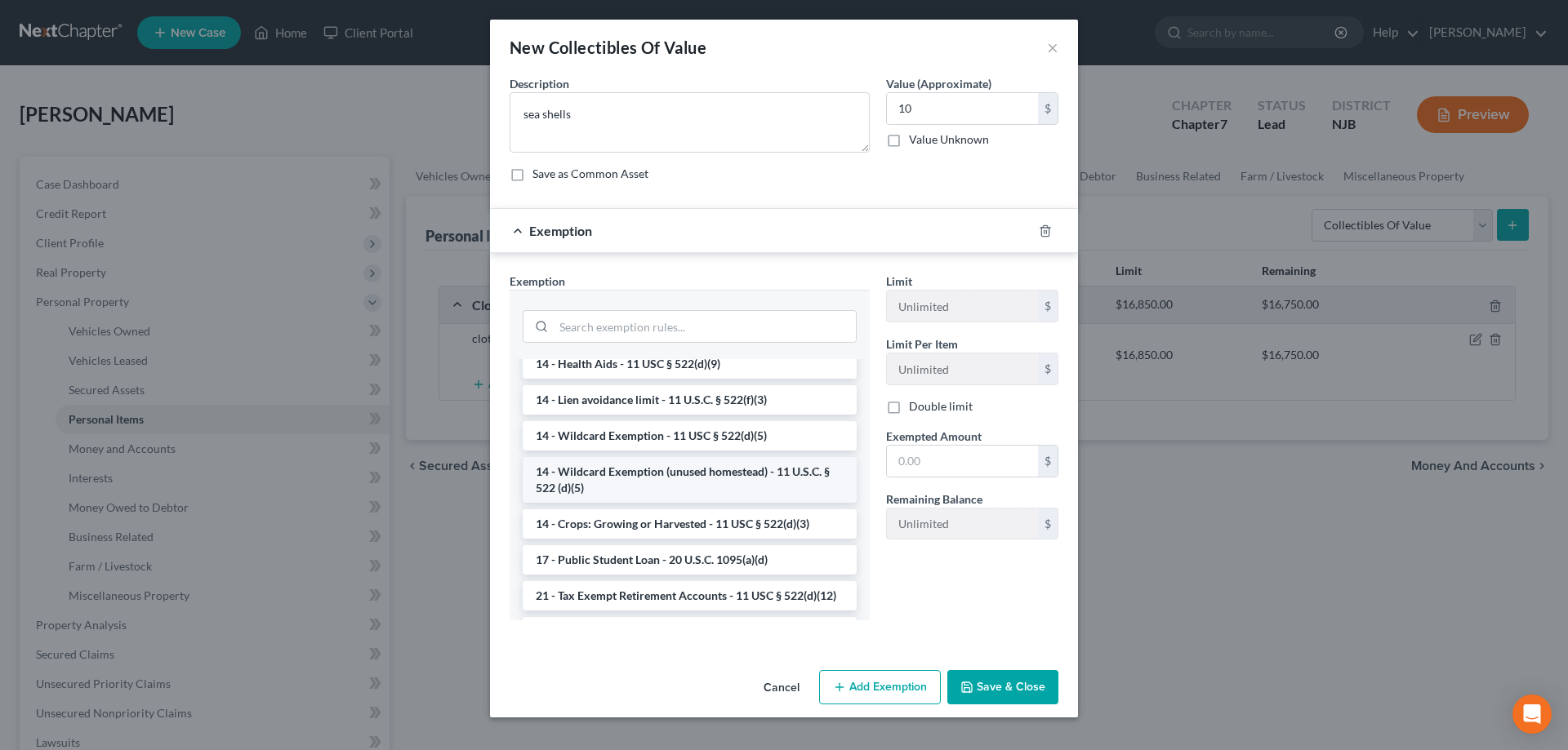
click at [648, 475] on li "14 - Wildcard Exemption (unused homestead) - 11 U.S.C. § 522 (d)(5)" at bounding box center [690, 480] width 334 height 46
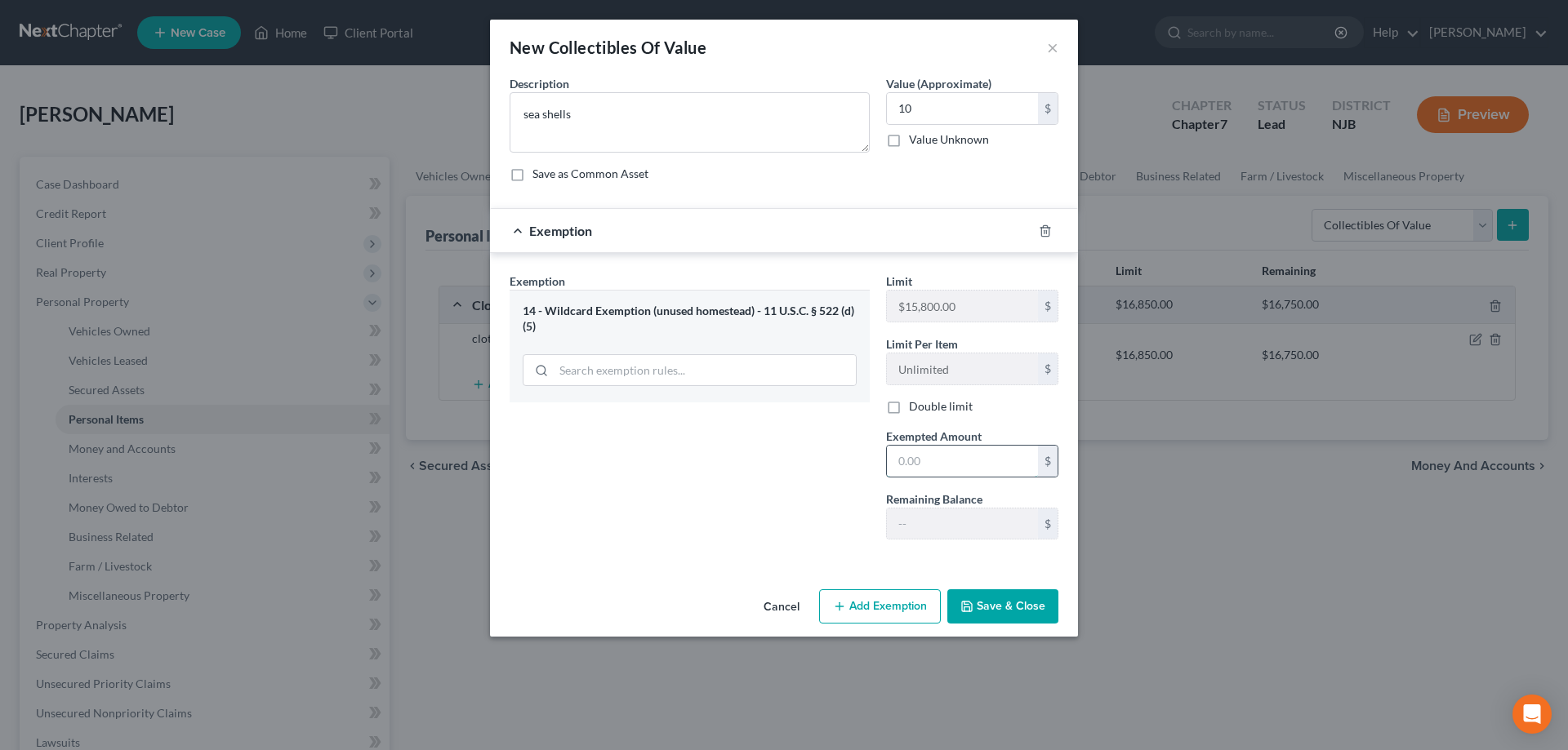
click at [922, 470] on input "text" at bounding box center [962, 461] width 151 height 31
type input "10"
click at [999, 610] on button "Save & Close" at bounding box center [1003, 606] width 111 height 34
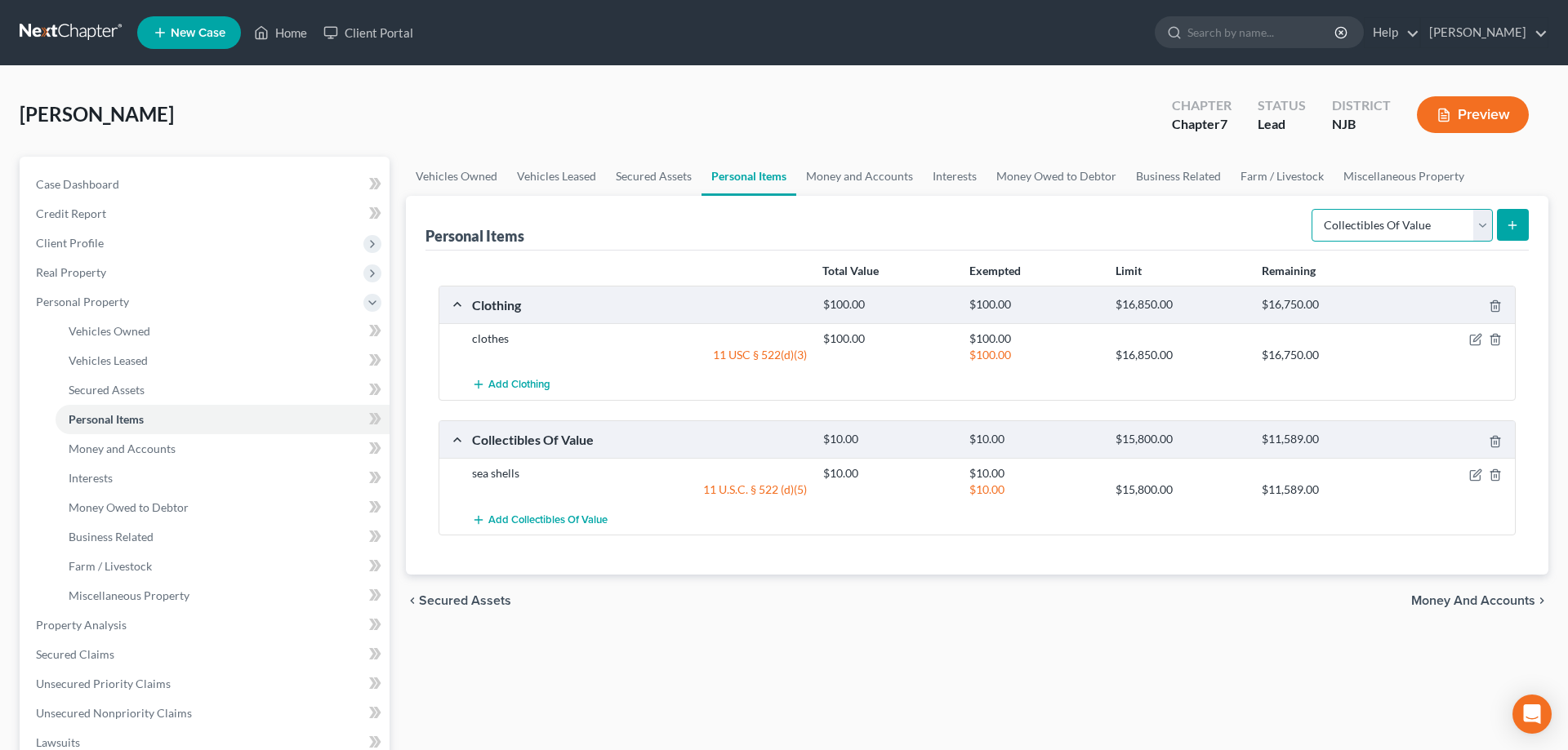
click at [1312, 209] on select "Select Item Type Clothing Collectibles Of Value Electronics Firearms Household …" at bounding box center [1403, 225] width 182 height 32
select select "electronics"
click option "Electronics" at bounding box center [0, 0] width 0 height 0
click at [1510, 226] on icon "submit" at bounding box center [1512, 225] width 13 height 13
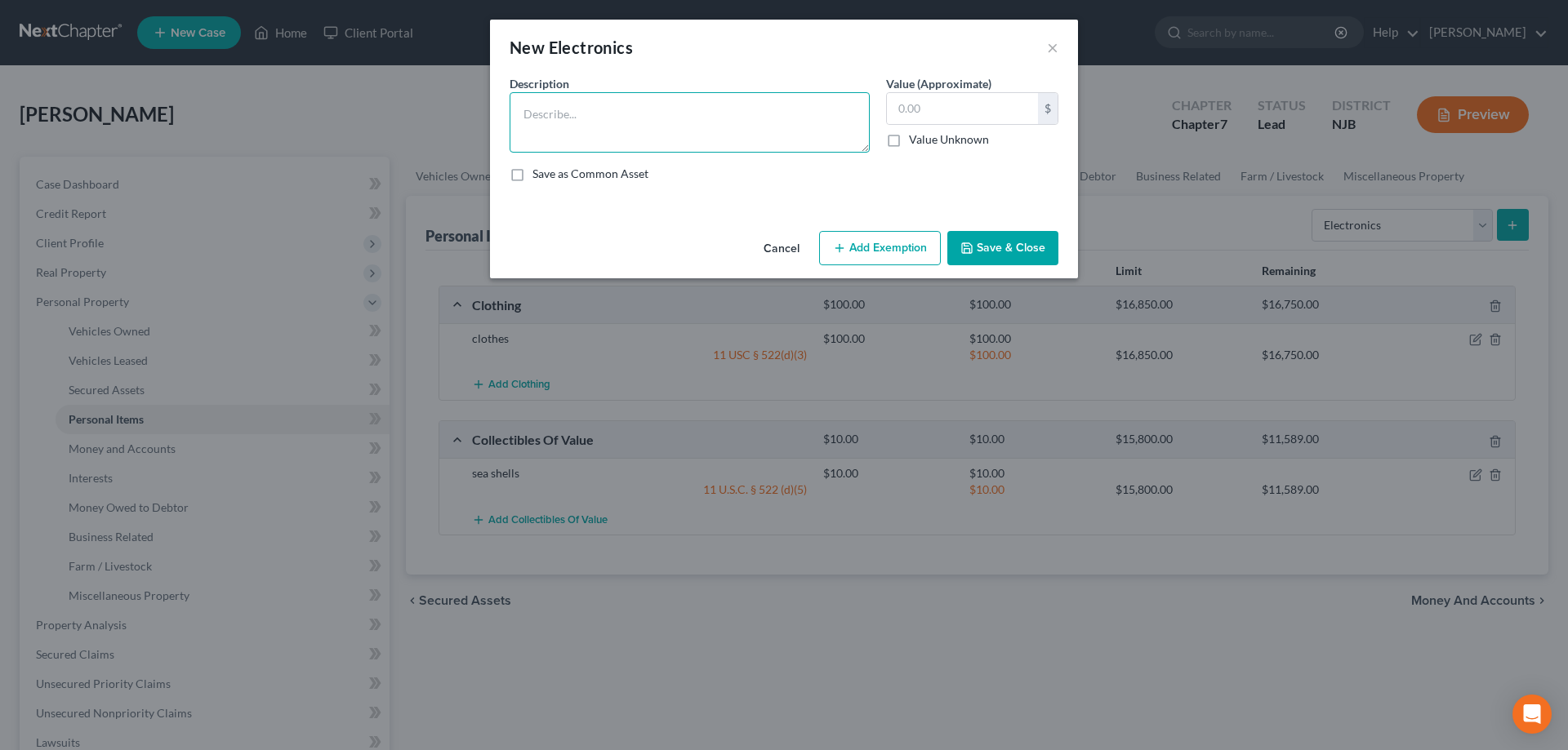
click at [711, 136] on textarea at bounding box center [689, 122] width 360 height 60
type textarea "laptop"
click at [927, 112] on input "text" at bounding box center [962, 109] width 151 height 31
type input "50"
click at [869, 246] on button "Add Exemption" at bounding box center [880, 248] width 121 height 34
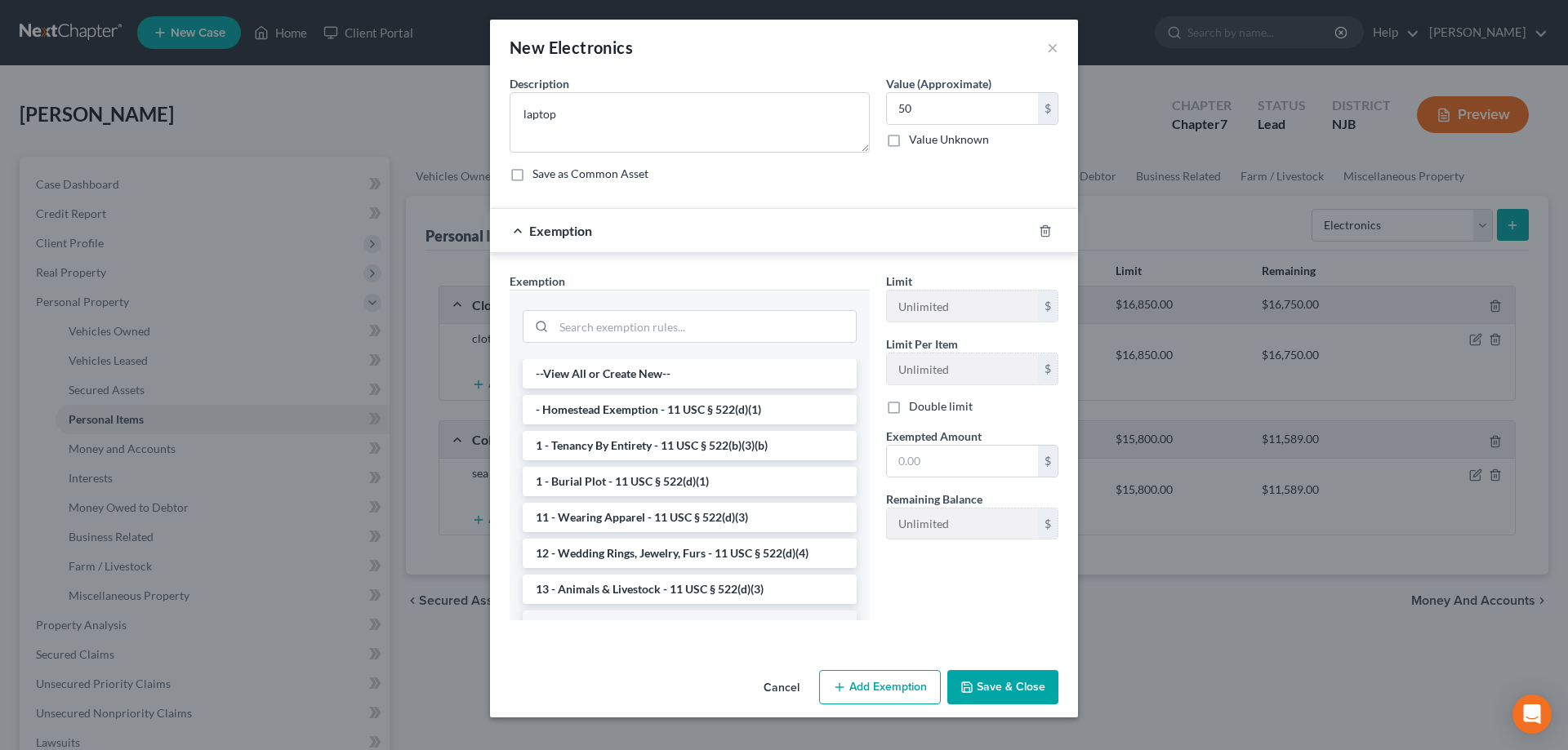
scroll to position [250, 0]
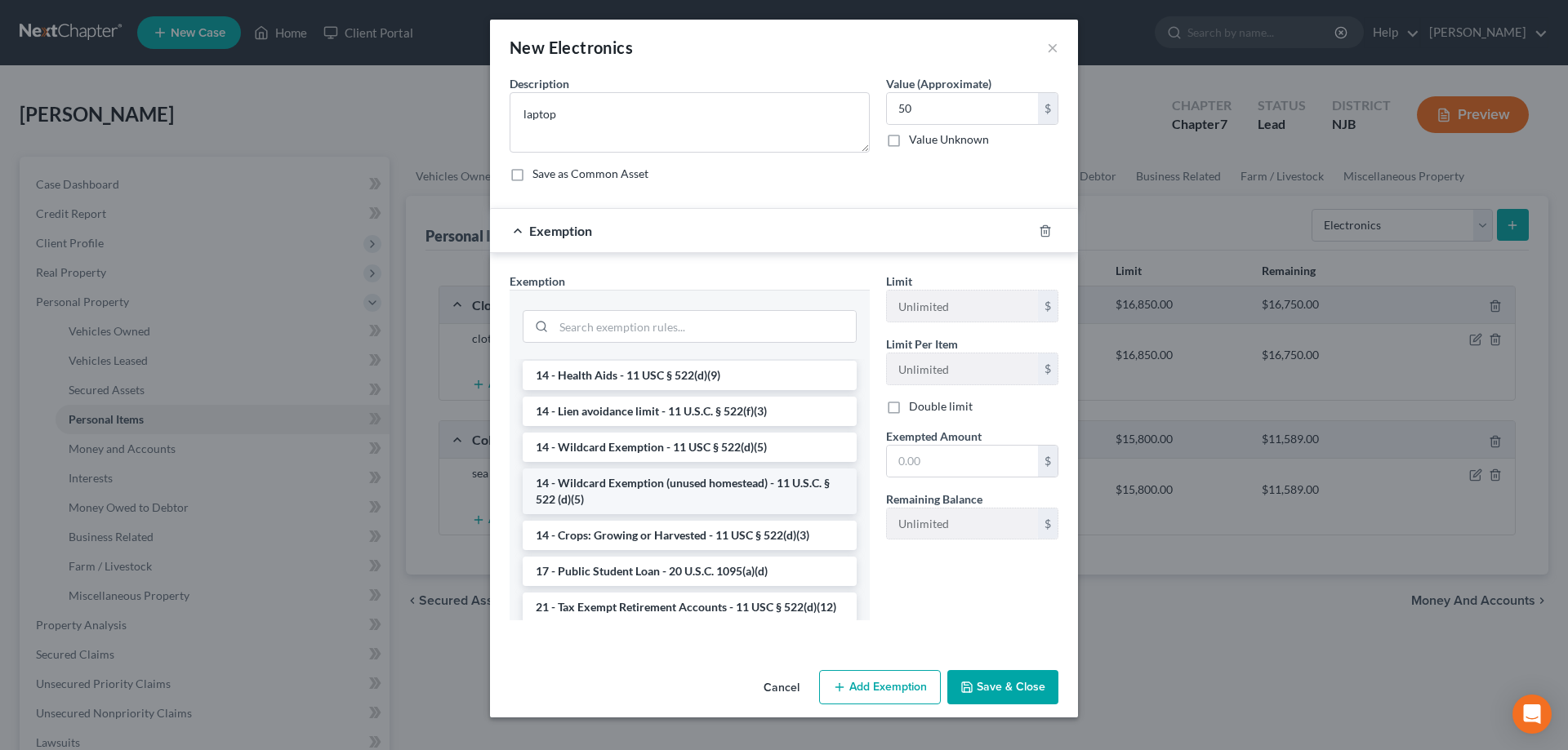
click at [625, 496] on li "14 - Wildcard Exemption (unused homestead) - 11 U.S.C. § 522 (d)(5)" at bounding box center [690, 491] width 334 height 46
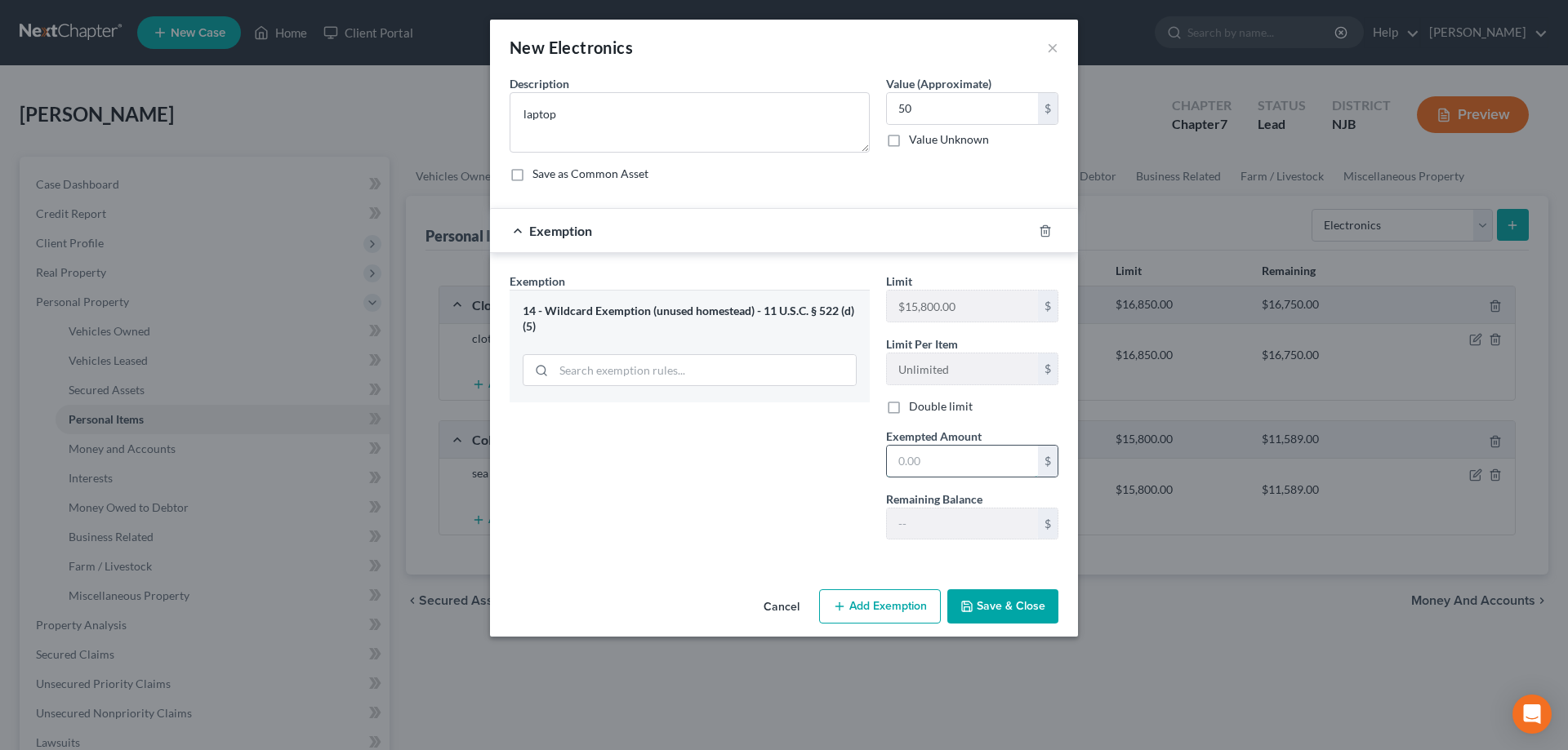
click at [915, 463] on input "text" at bounding box center [962, 461] width 151 height 31
type input "50"
click at [985, 601] on button "Save & Close" at bounding box center [1003, 606] width 111 height 34
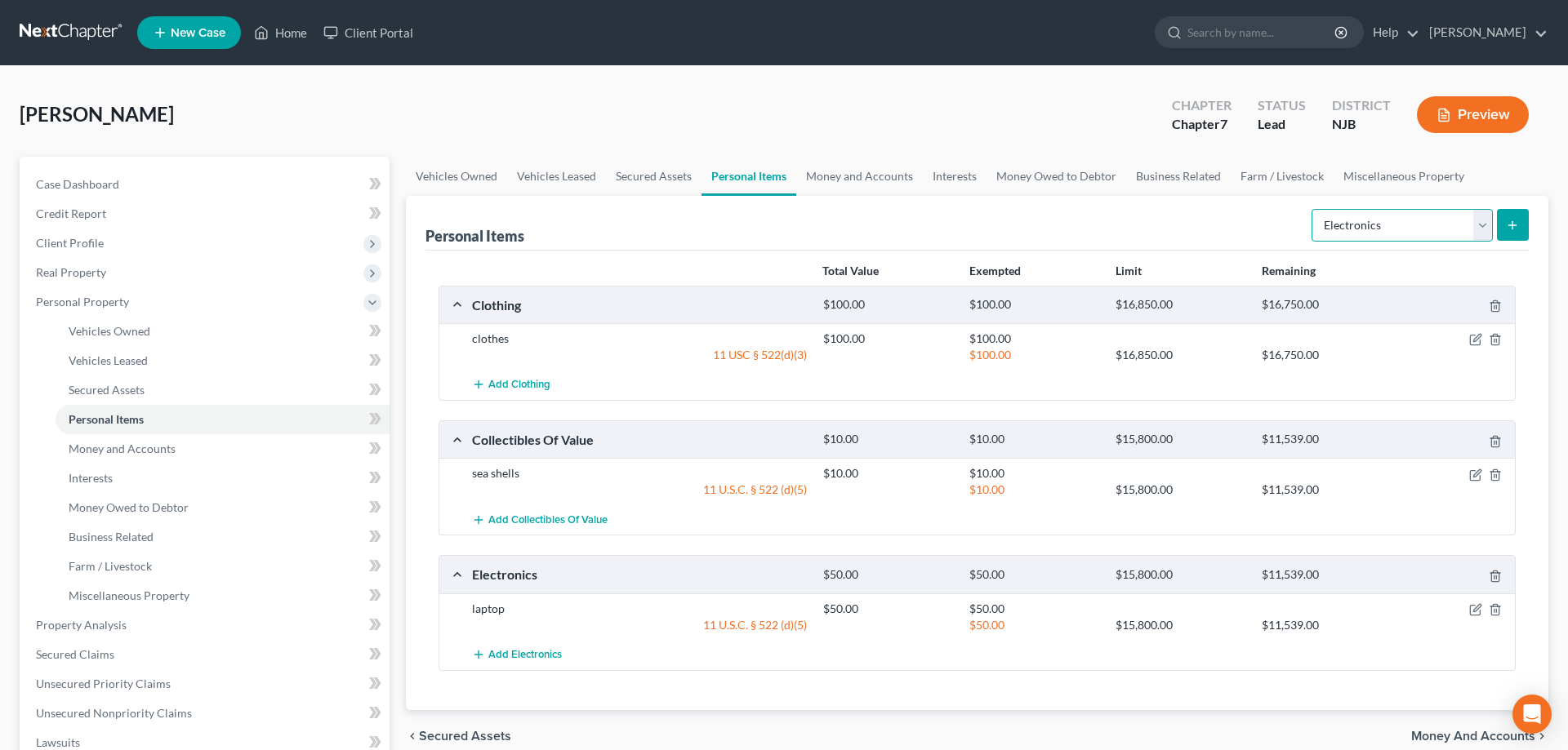
click at [1312, 209] on select "Select Item Type Clothing Collectibles Of Value Electronics Firearms Household …" at bounding box center [1403, 225] width 182 height 32
select select "household_goods"
click option "Household Goods" at bounding box center [0, 0] width 0 height 0
click at [1507, 230] on icon "submit" at bounding box center [1512, 225] width 13 height 13
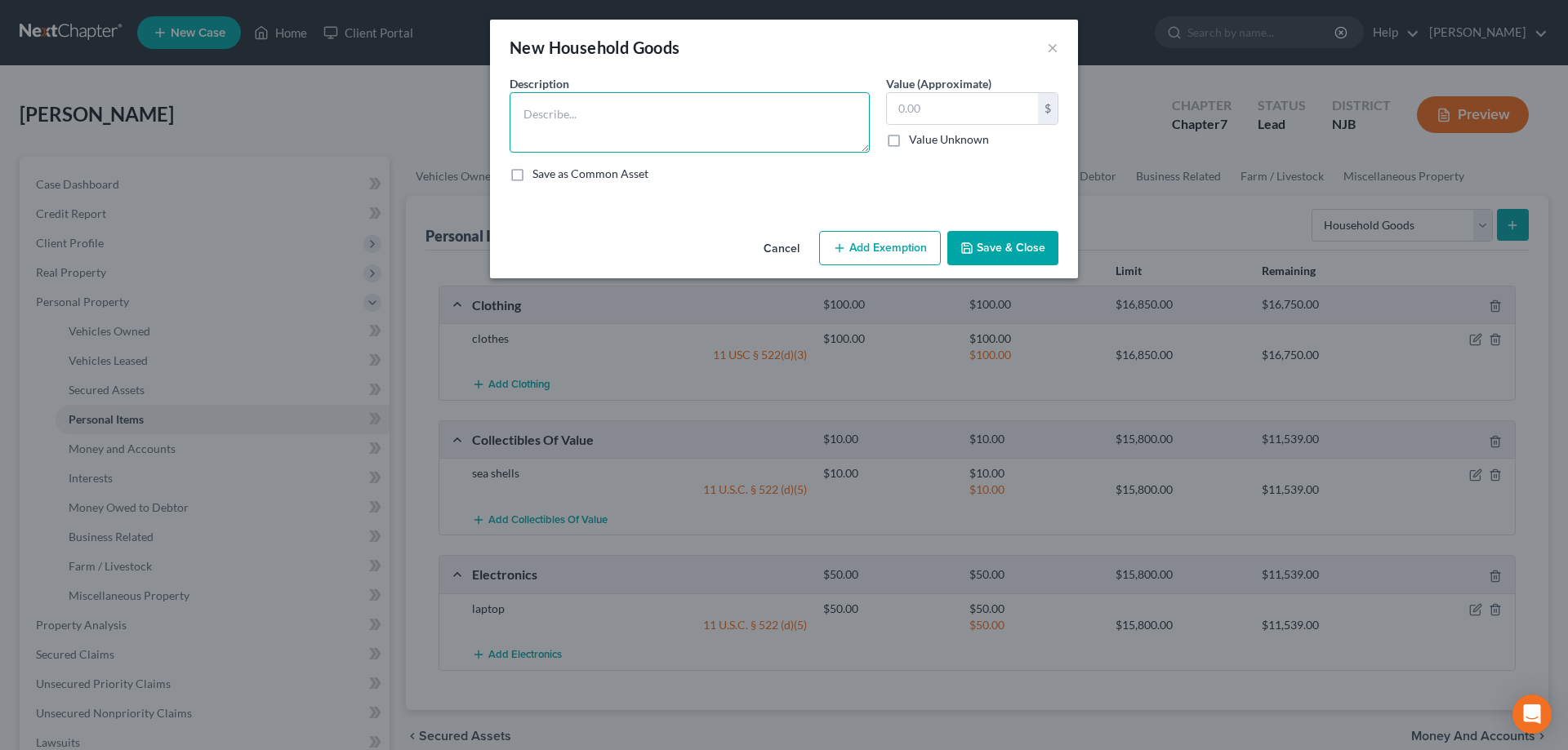
click at [814, 121] on textarea at bounding box center [689, 122] width 360 height 60
click at [808, 113] on textarea "Livingroom,diningroom,bedroom furniture,3 tvs,DVD palyer,asst appliances" at bounding box center [689, 122] width 360 height 60
click at [593, 138] on textarea "Livingroom,diningroom,bedroom furniture,3 tvs,DVD player,asst appliances" at bounding box center [689, 122] width 360 height 60
type textarea "Livingroom,diningroom,bedroom furniture,3 tvs,DVD player,asst appliances"
click at [928, 104] on input "text" at bounding box center [962, 109] width 151 height 31
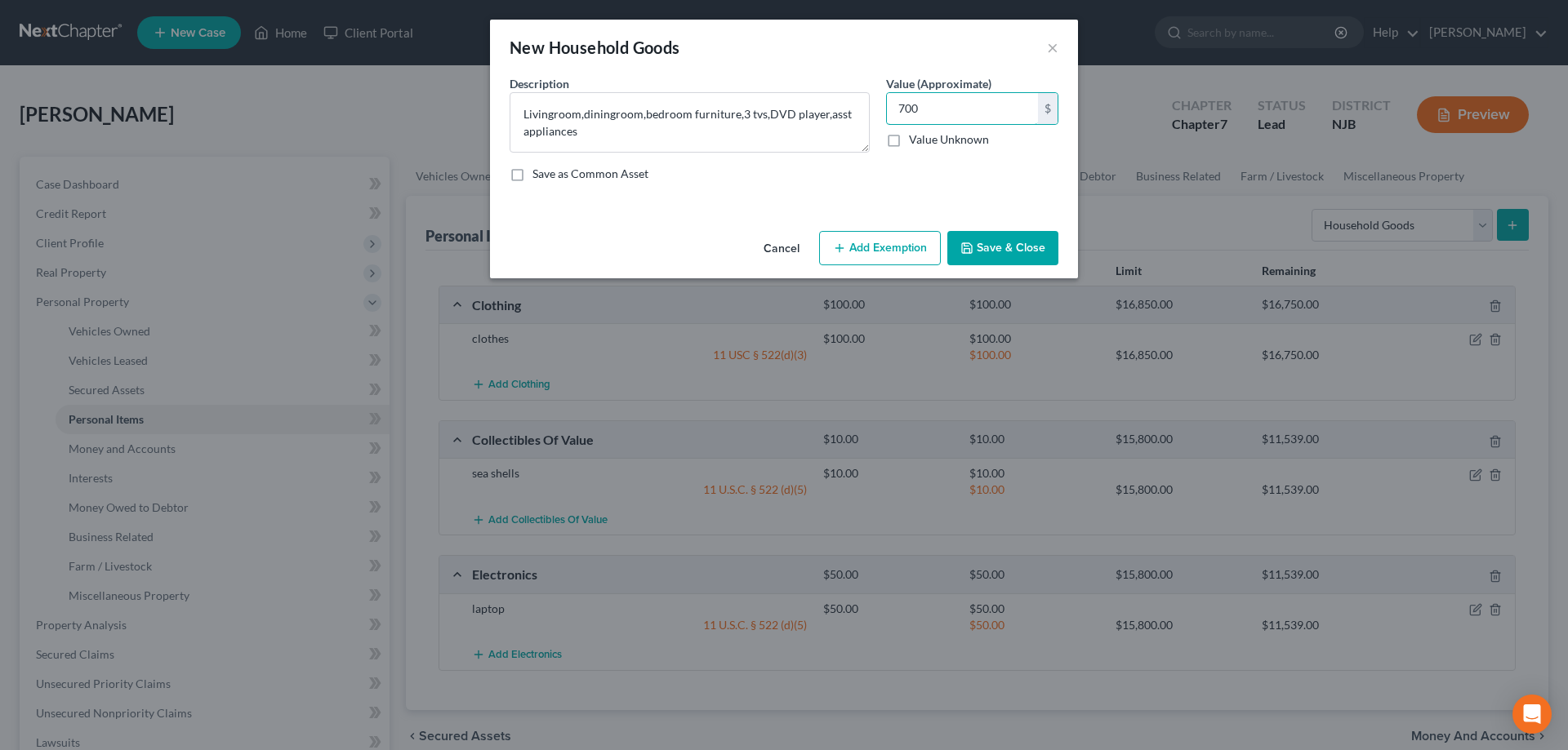
type input "700"
click at [882, 258] on button "Add Exemption" at bounding box center [880, 248] width 121 height 34
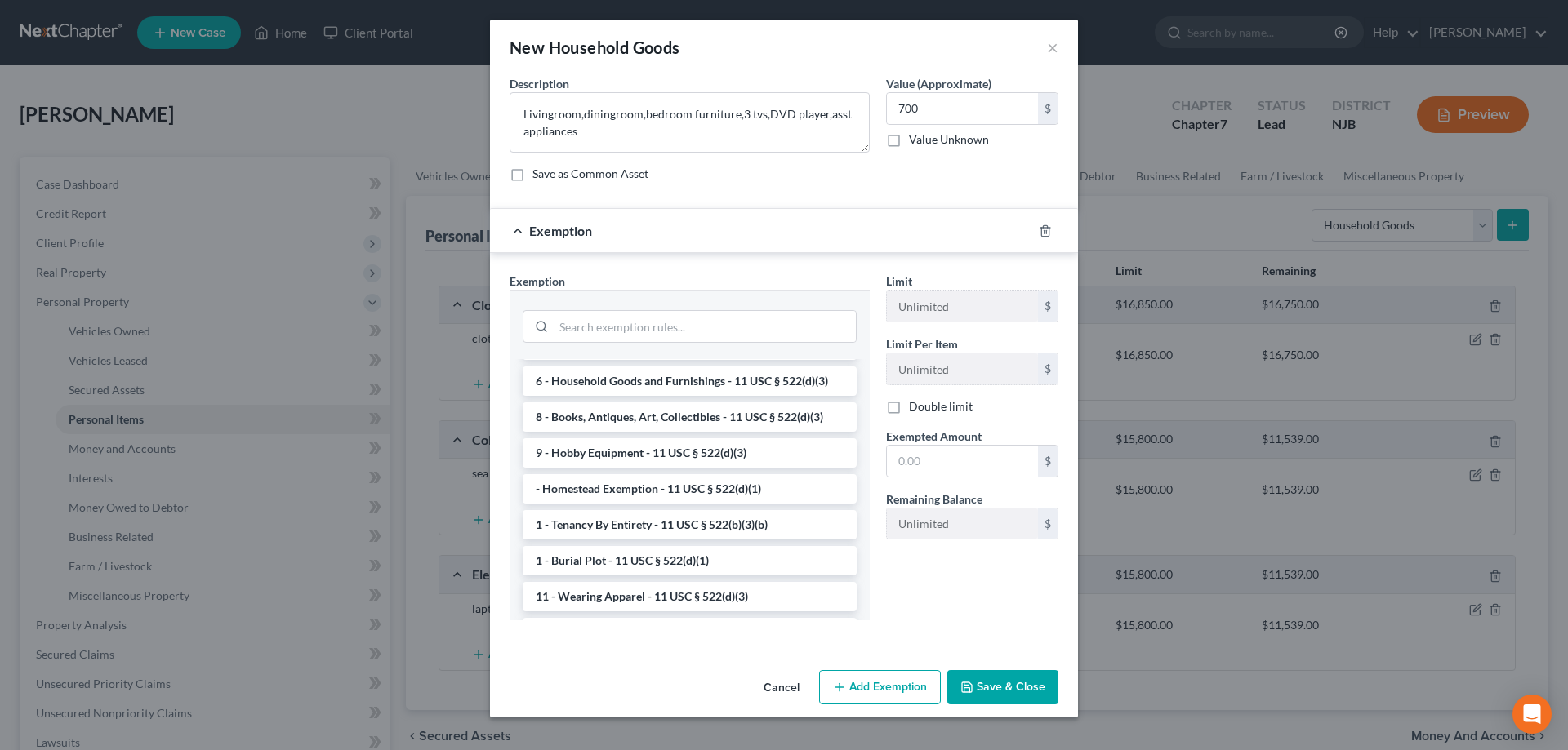
scroll to position [84, 0]
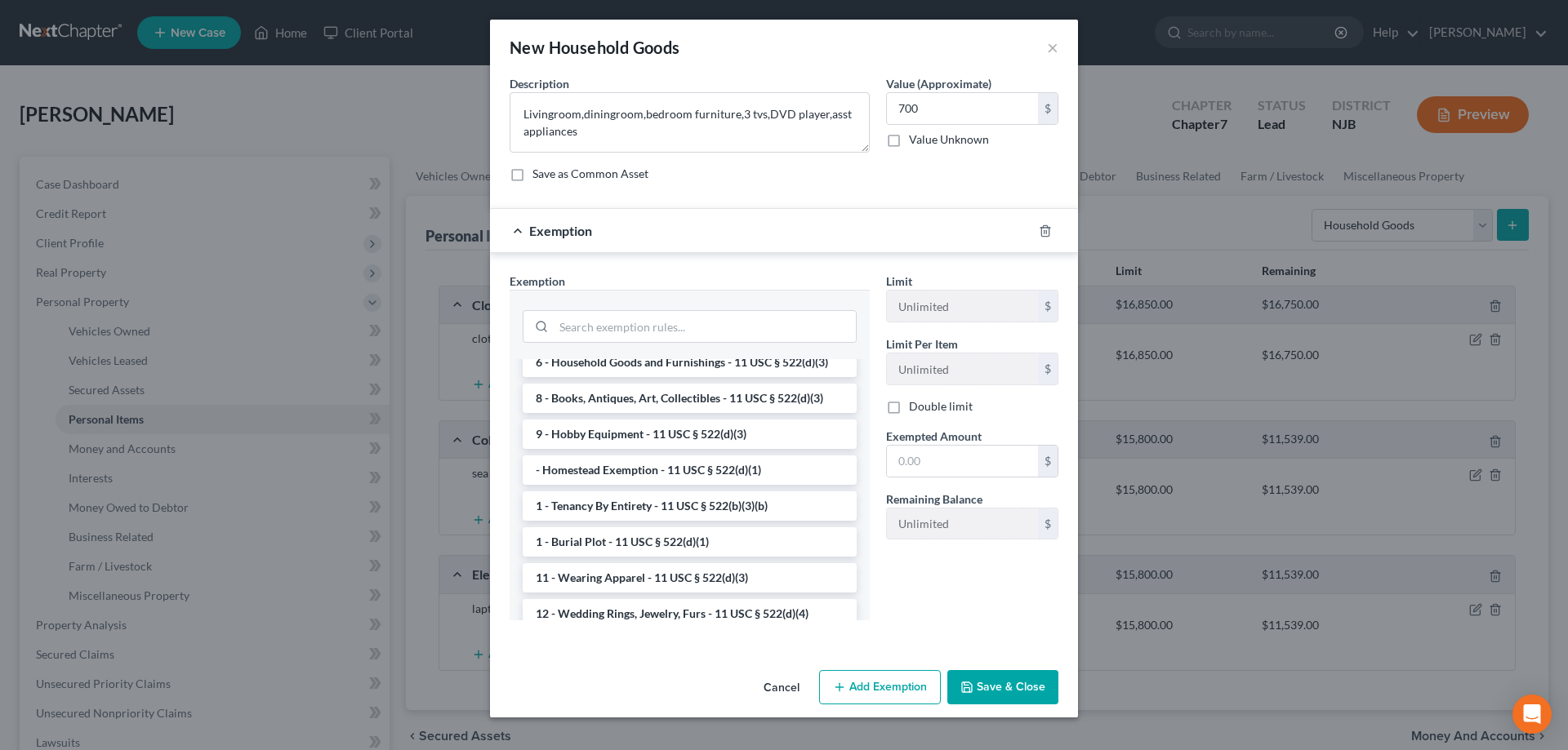
click at [655, 358] on div at bounding box center [689, 324] width 360 height 69
click at [688, 361] on li "6 - Household Goods and Furnishings - 11 USC § 522(d)(3)" at bounding box center [690, 362] width 334 height 30
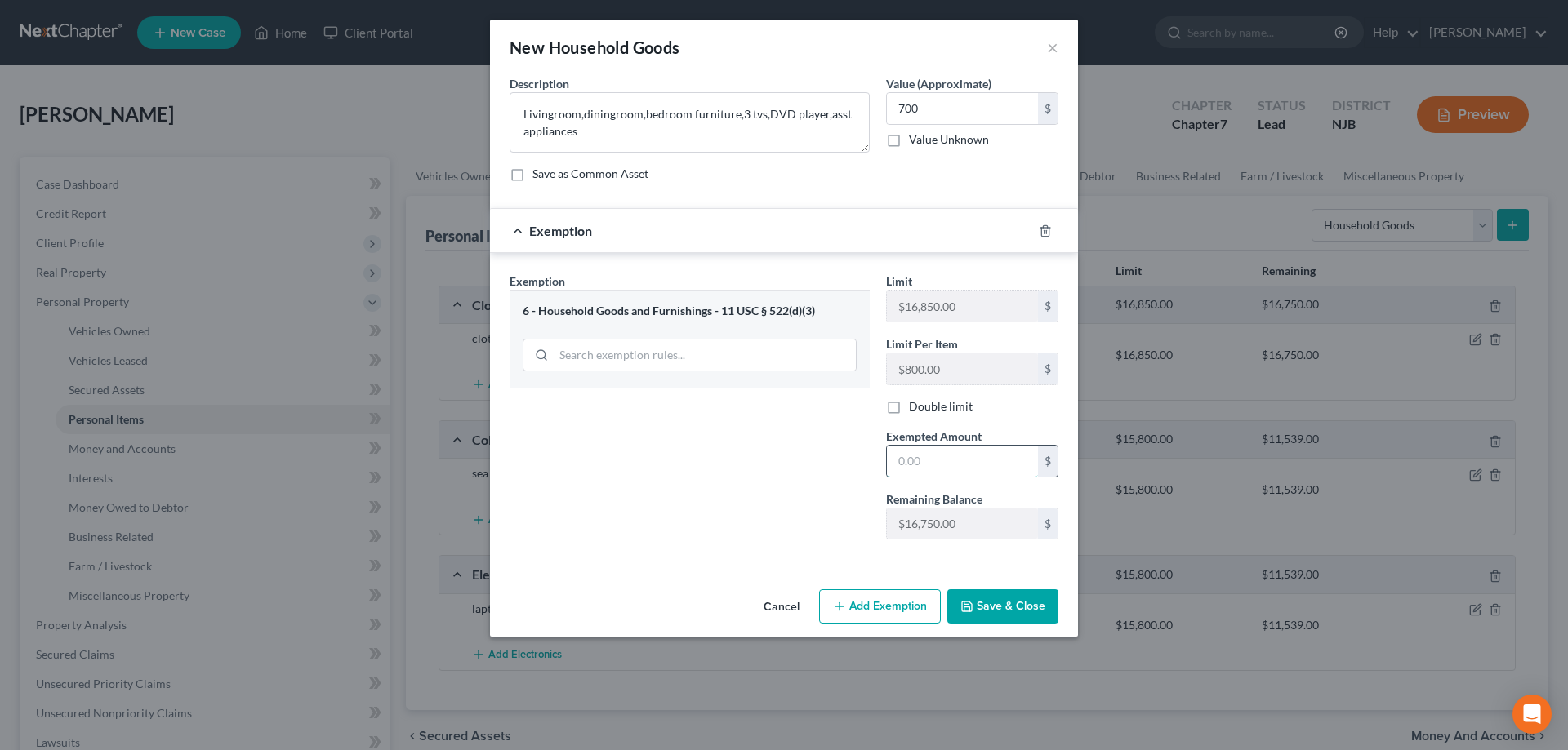
click at [917, 464] on input "text" at bounding box center [962, 461] width 151 height 31
type input "700"
click at [999, 608] on button "Save & Close" at bounding box center [1003, 606] width 111 height 34
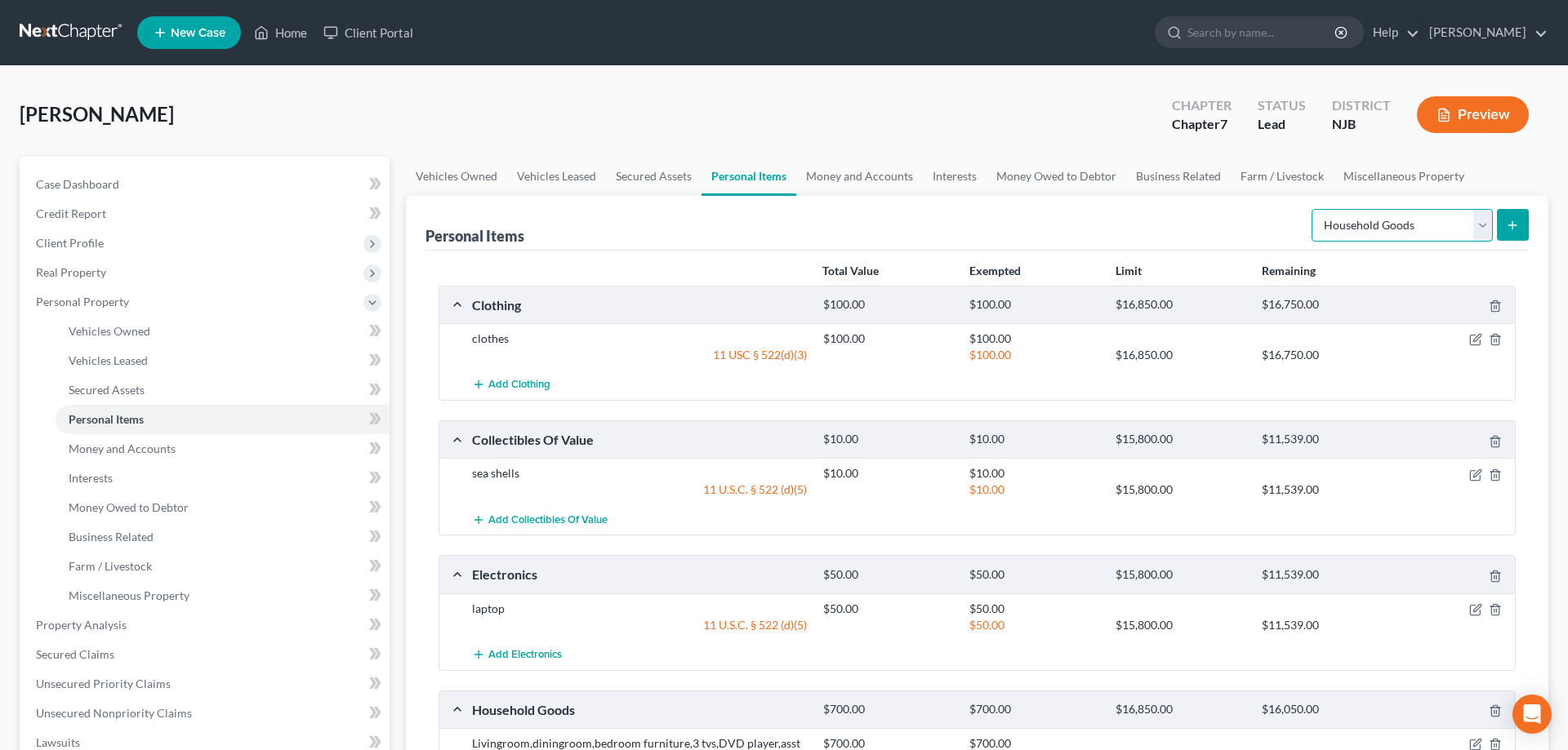
click at [1312, 209] on select "Select Item Type Clothing Collectibles Of Value Electronics Firearms Household …" at bounding box center [1403, 225] width 182 height 32
select select "jewelry"
click option "Jewelry" at bounding box center [0, 0] width 0 height 0
click at [1510, 226] on icon "submit" at bounding box center [1512, 225] width 13 height 13
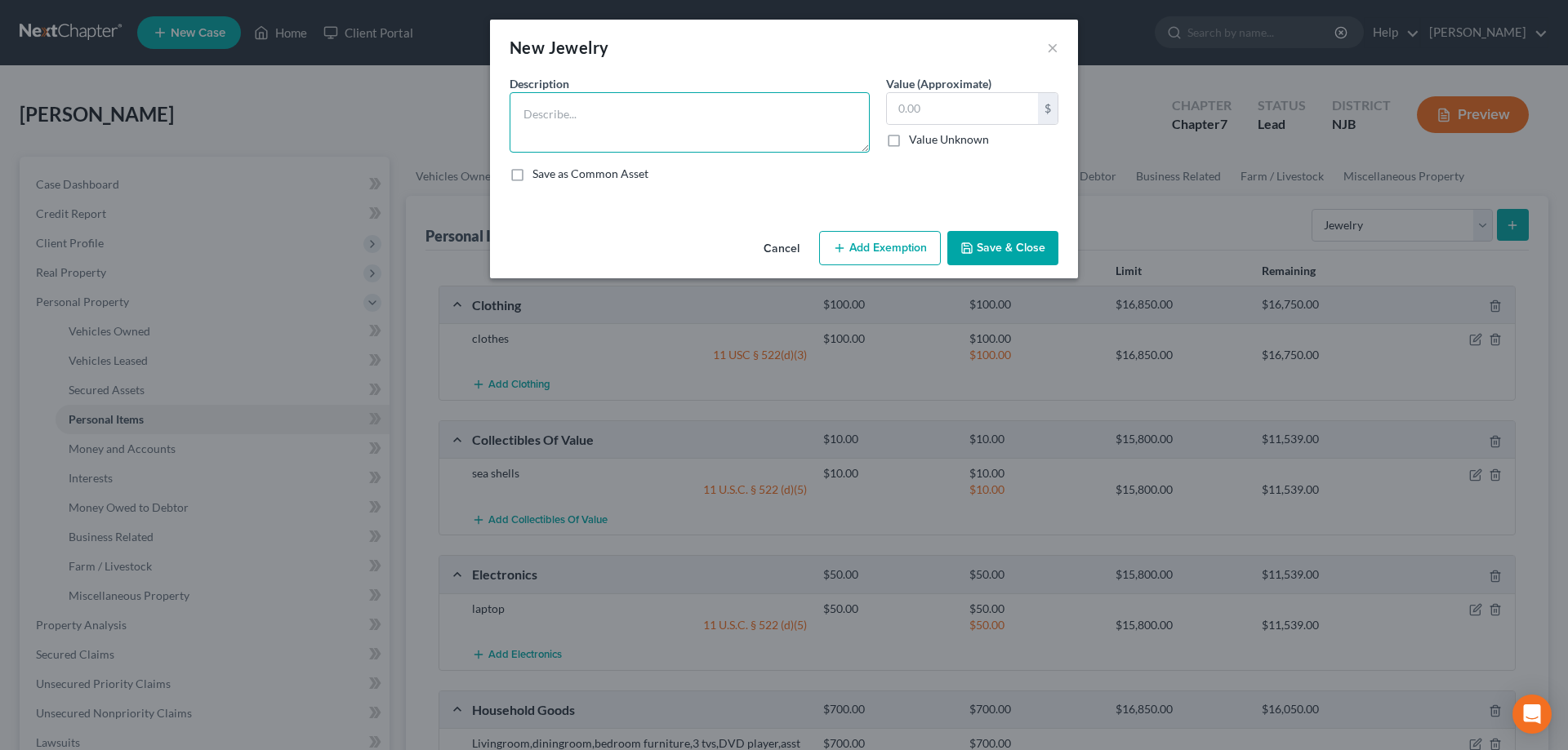
click at [717, 138] on textarea at bounding box center [689, 122] width 360 height 60
type textarea "Earrings,bracelet,necklace,rings"
click at [917, 119] on input "text" at bounding box center [962, 109] width 151 height 31
type input "1,500"
click at [864, 260] on button "Add Exemption" at bounding box center [880, 248] width 121 height 34
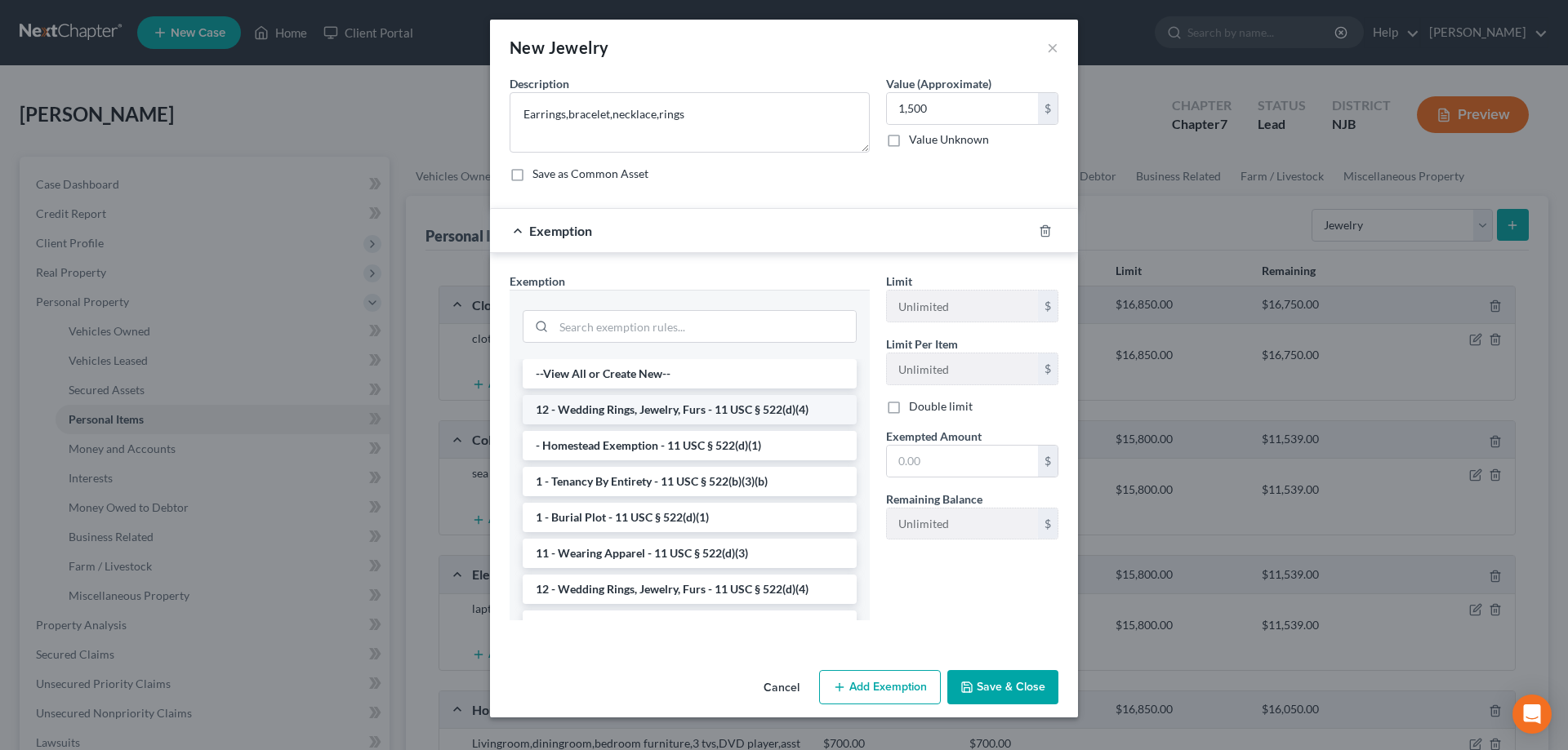
click at [648, 416] on li "12 - Wedding Rings, Jewelry, Furs - 11 USC § 522(d)(4)" at bounding box center [690, 410] width 334 height 30
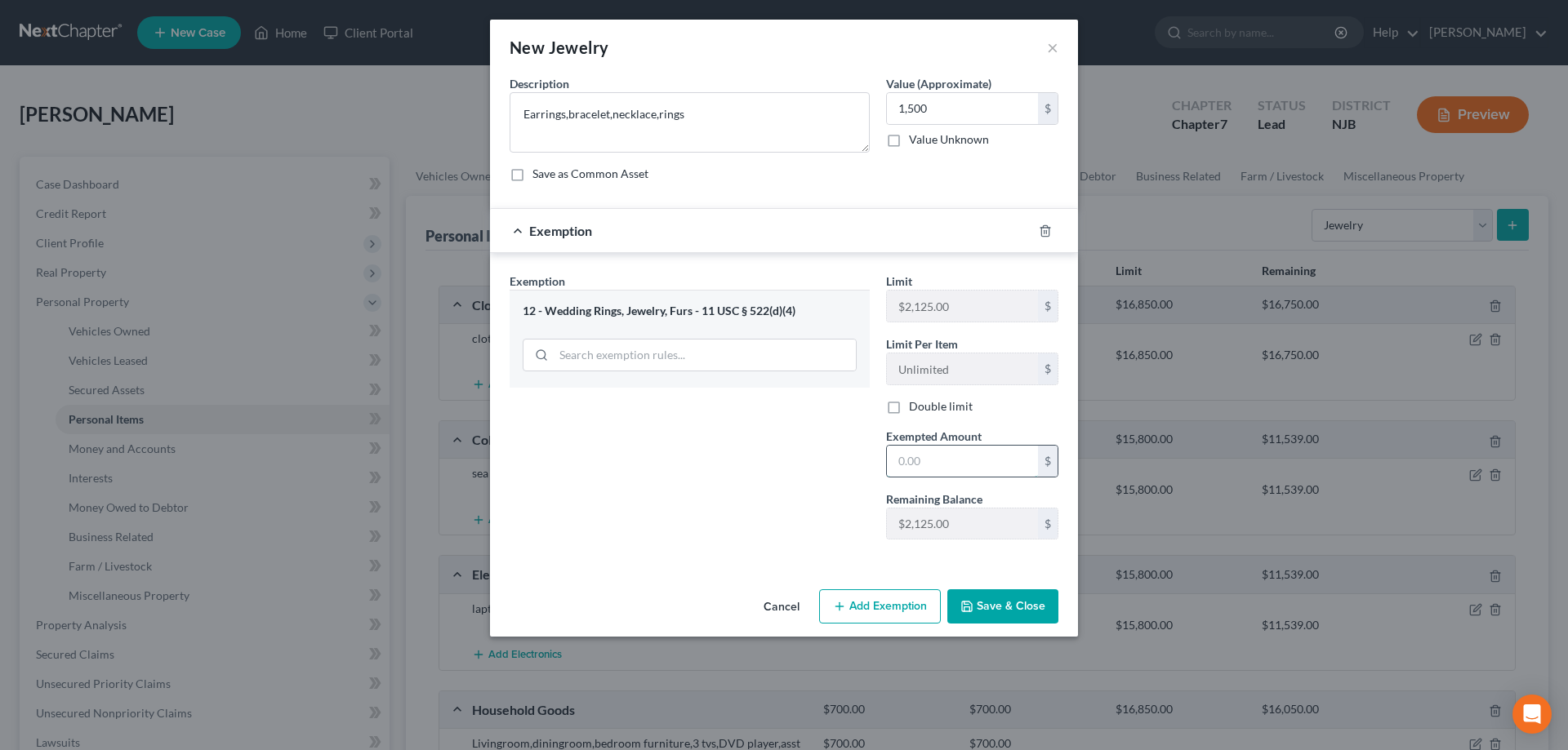
click at [926, 463] on input "text" at bounding box center [962, 461] width 151 height 31
type input "1,500"
click at [1020, 618] on button "Save & Close" at bounding box center [1003, 606] width 111 height 34
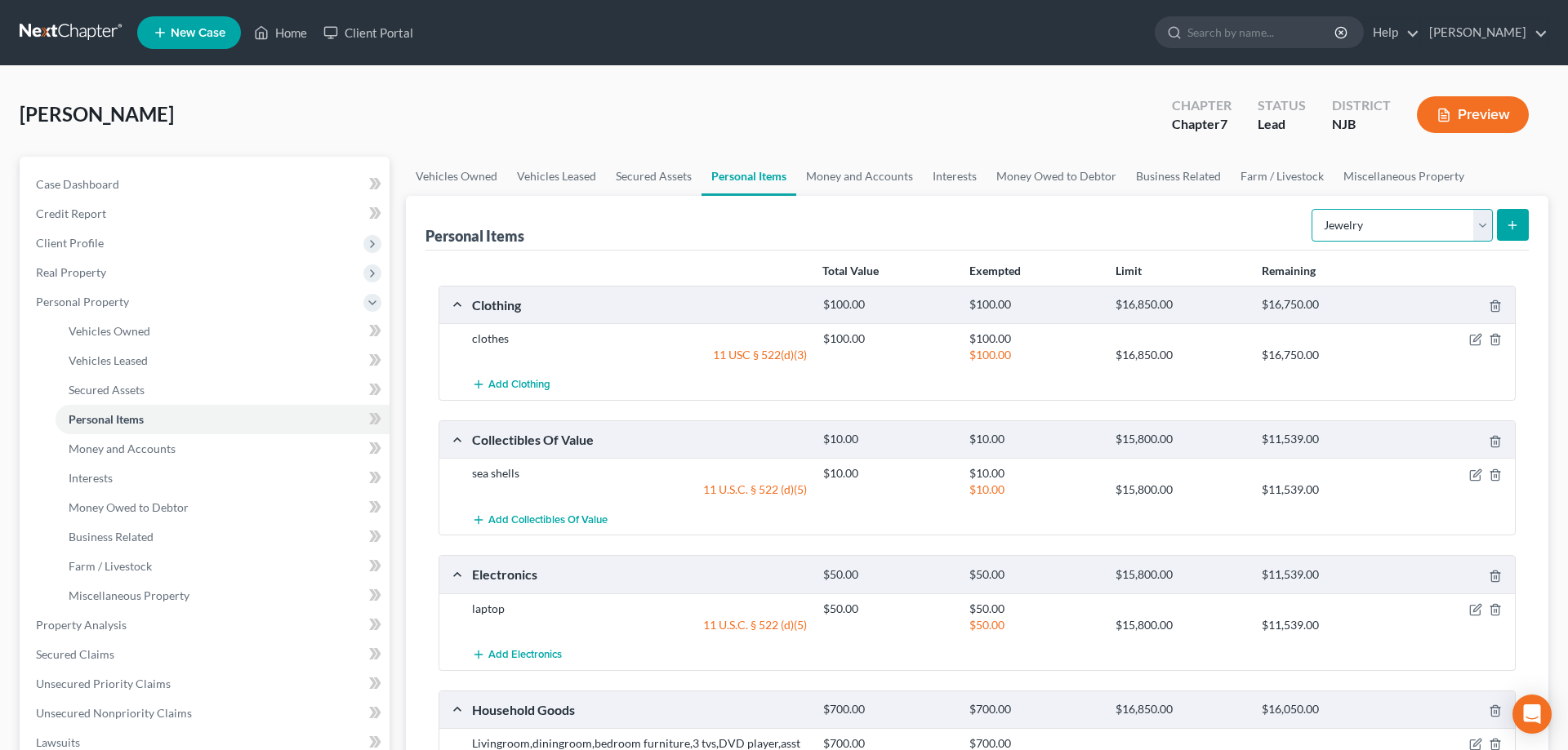
click at [1312, 209] on select "Select Item Type Clothing Collectibles Of Value Electronics Firearms Household …" at bounding box center [1403, 225] width 182 height 32
select select "pets"
click option "Pet(s)" at bounding box center [0, 0] width 0 height 0
click at [1502, 229] on button "submit" at bounding box center [1512, 225] width 31 height 31
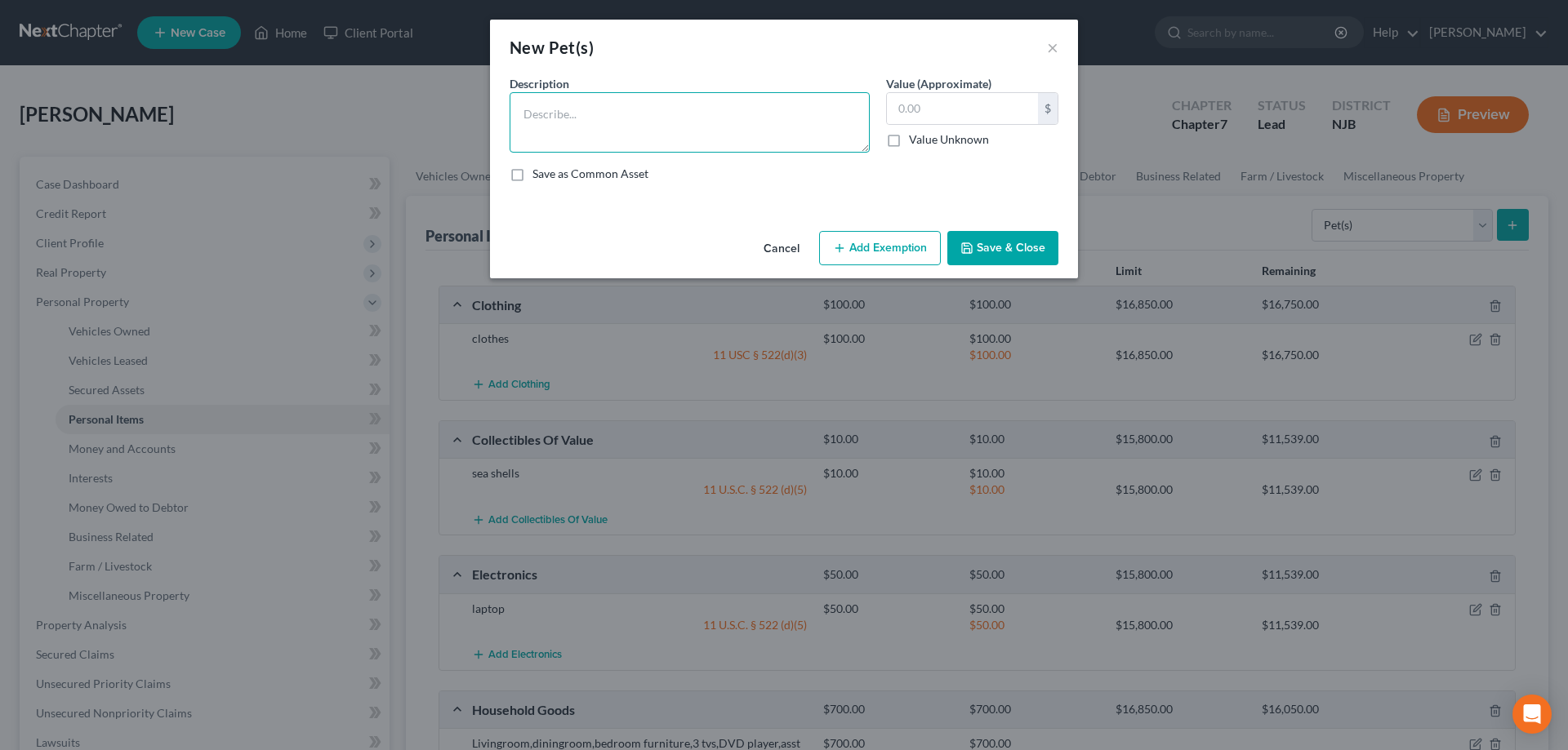
click at [822, 137] on textarea at bounding box center [689, 122] width 360 height 60
click at [591, 113] on textarea "2 dogs (dachsund-10yo shi-tzu-13 yo)" at bounding box center [689, 122] width 360 height 60
click at [749, 121] on textarea "2 dogs (dachshund-10yo shi-tzu-13 yo)" at bounding box center [689, 122] width 360 height 60
click at [739, 118] on textarea "2 dogs (dachshund-10yo shi-tzu-13 yo) 3cats" at bounding box center [689, 122] width 360 height 60
click at [736, 118] on textarea "2 dogs (dachshund-10yo shi-tzu-13 yo) 3cats" at bounding box center [689, 122] width 360 height 60
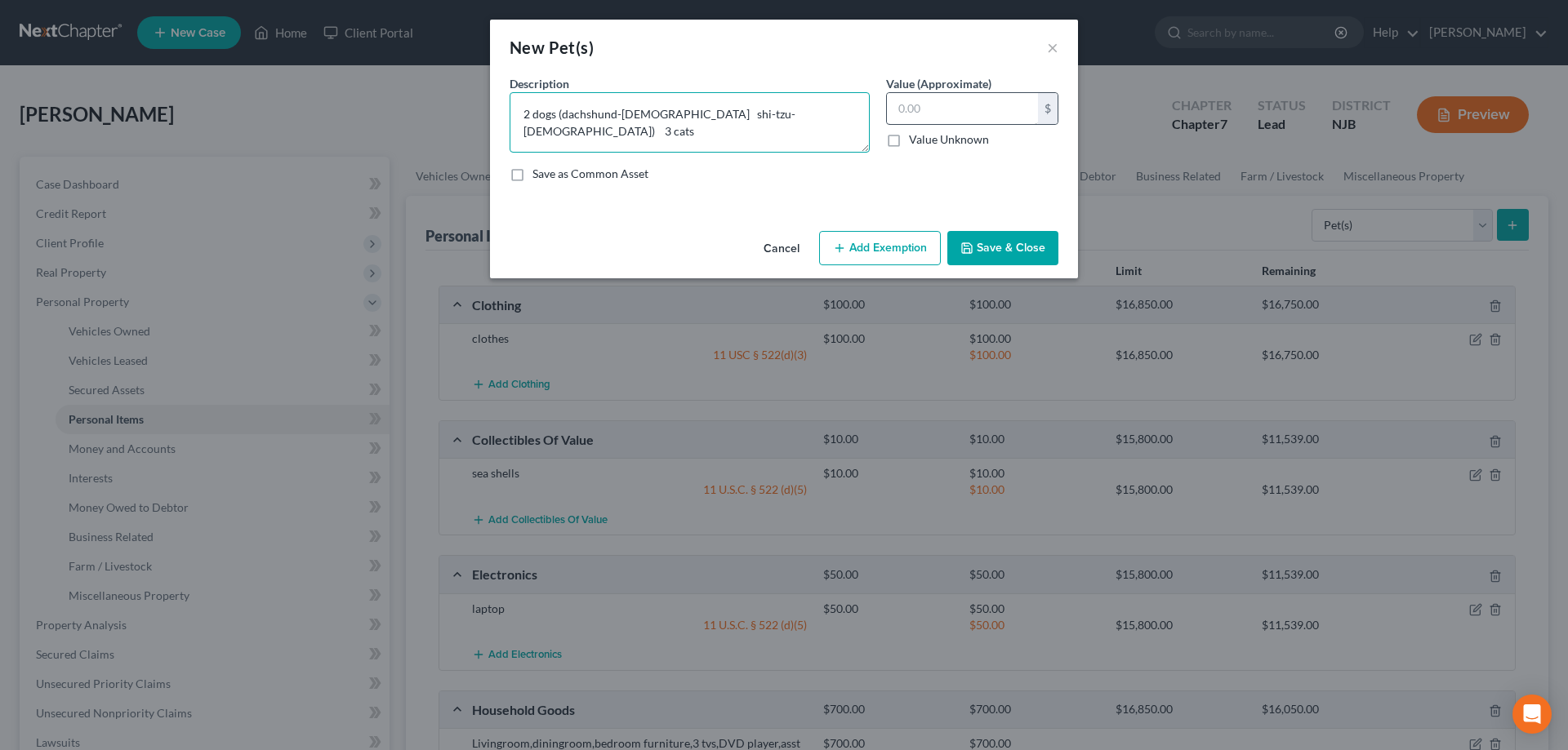
type textarea "2 dogs (dachshund-10yo shi-tzu-13 yo) 3 cats"
click at [922, 109] on input "text" at bounding box center [962, 109] width 151 height 31
type input "50"
click at [890, 252] on button "Add Exemption" at bounding box center [880, 248] width 121 height 34
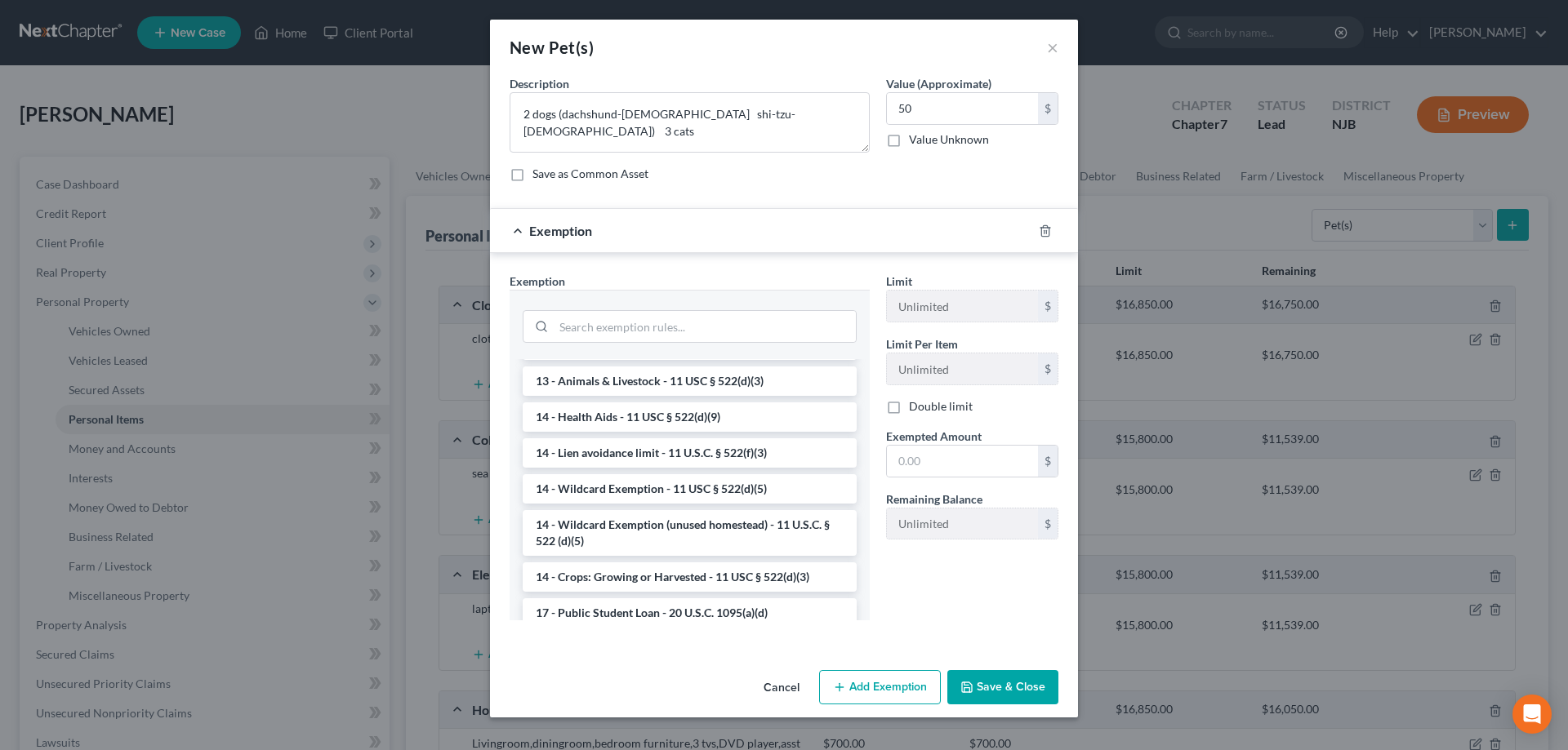
scroll to position [250, 0]
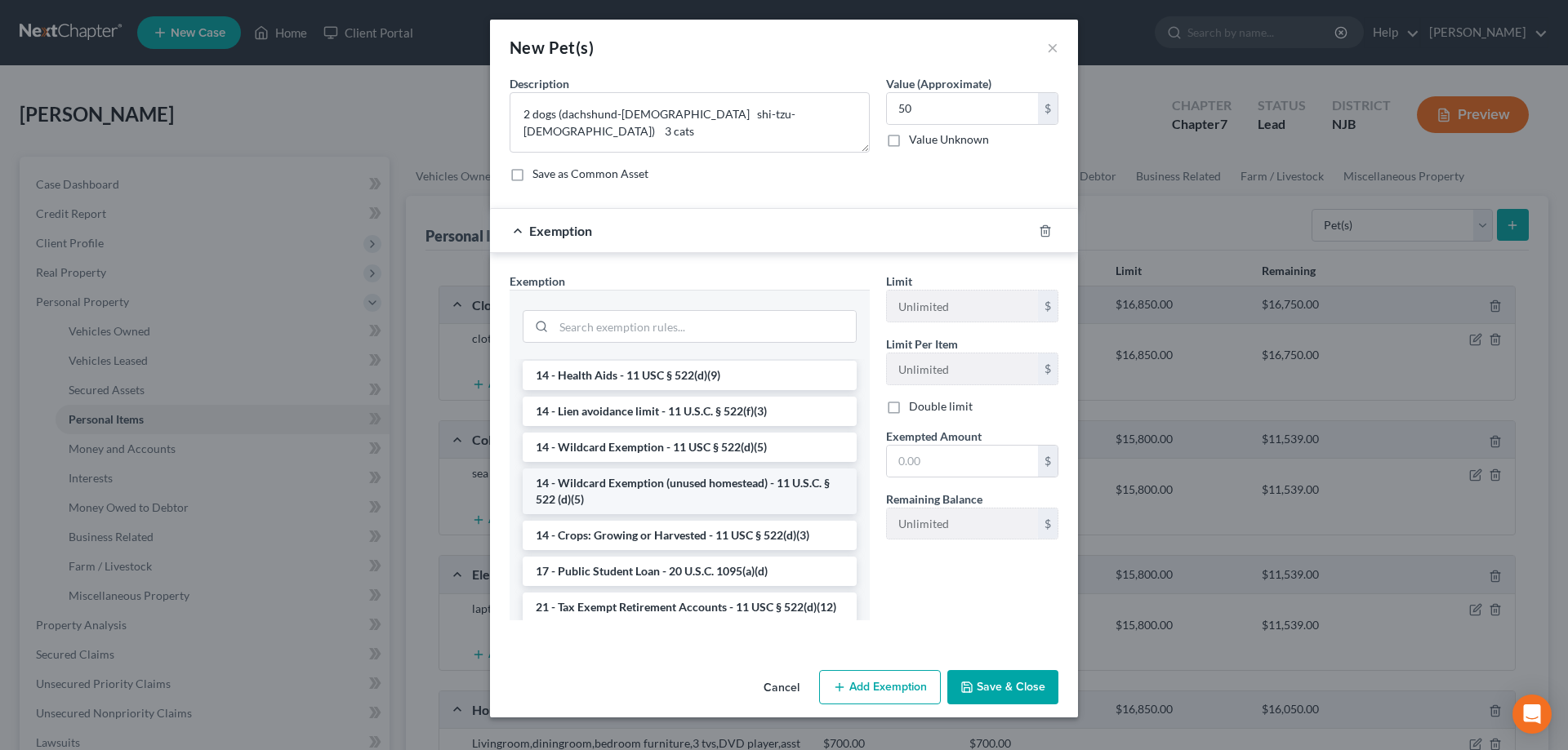
click at [653, 488] on li "14 - Wildcard Exemption (unused homestead) - 11 U.S.C. § 522 (d)(5)" at bounding box center [690, 491] width 334 height 46
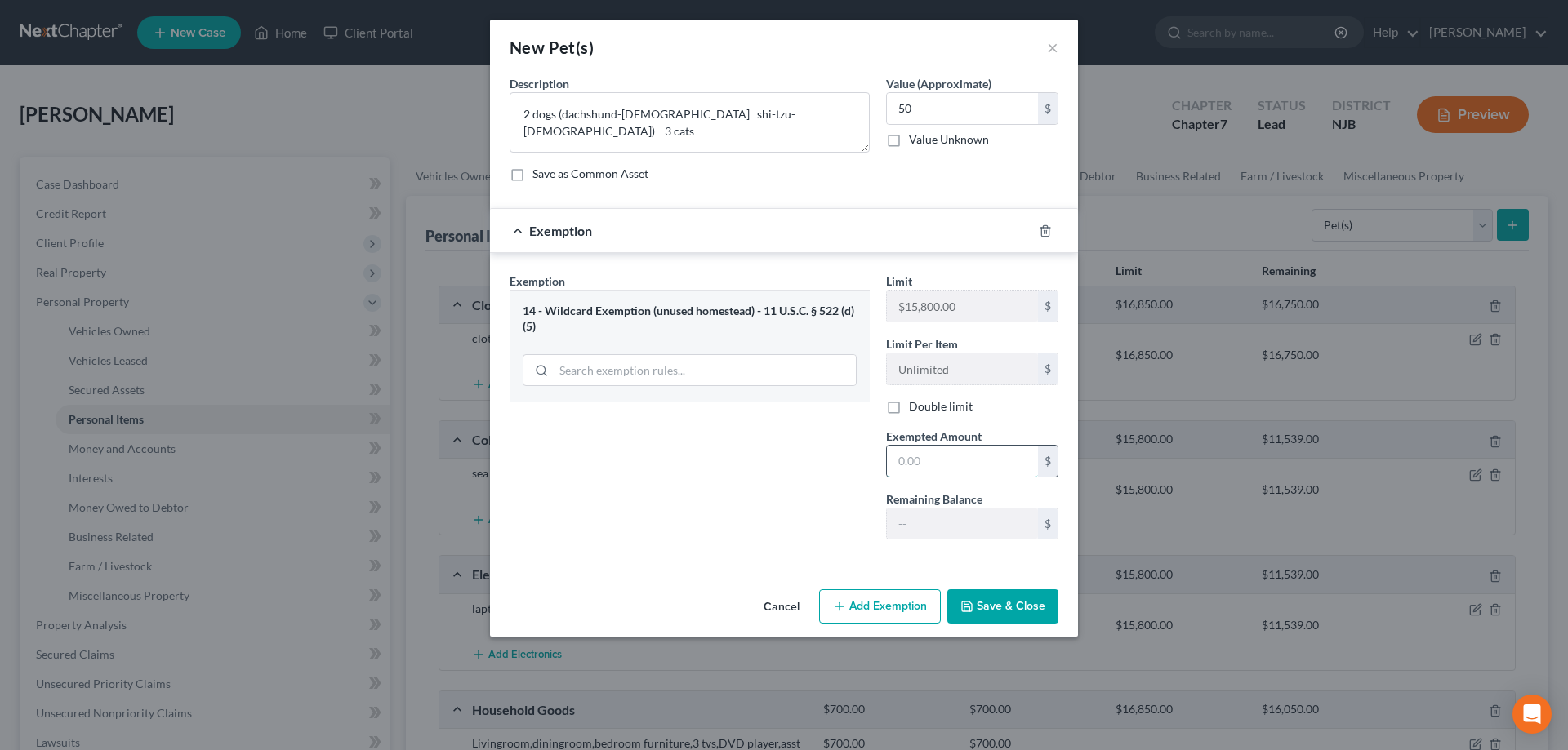
click at [927, 469] on input "text" at bounding box center [962, 461] width 151 height 31
type input "50"
click at [997, 599] on button "Save & Close" at bounding box center [1003, 606] width 111 height 34
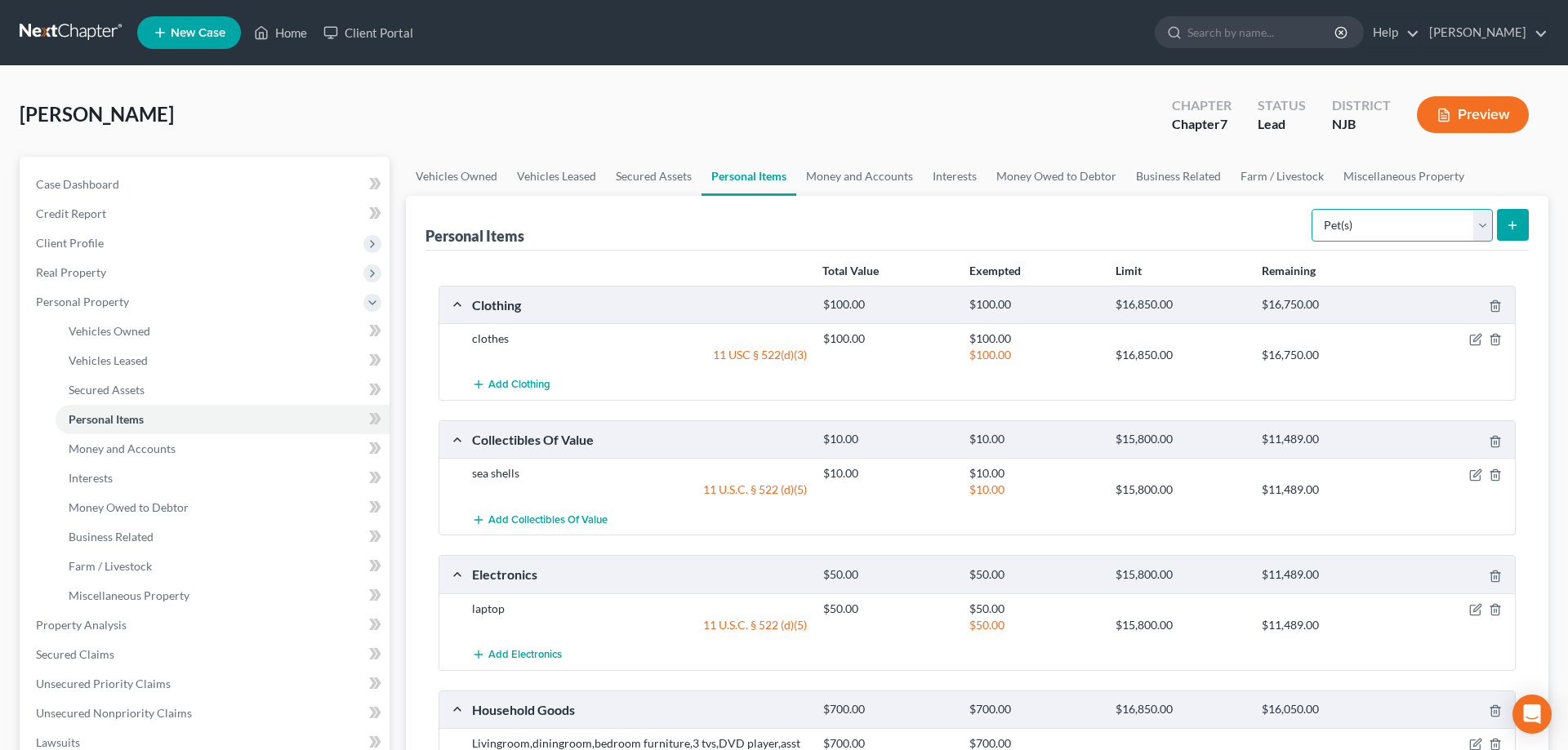
click at [1312, 209] on select "Select Item Type Clothing Collectibles Of Value Electronics Firearms Household …" at bounding box center [1403, 225] width 182 height 32
click at [151, 449] on span "Money and Accounts" at bounding box center [121, 448] width 107 height 13
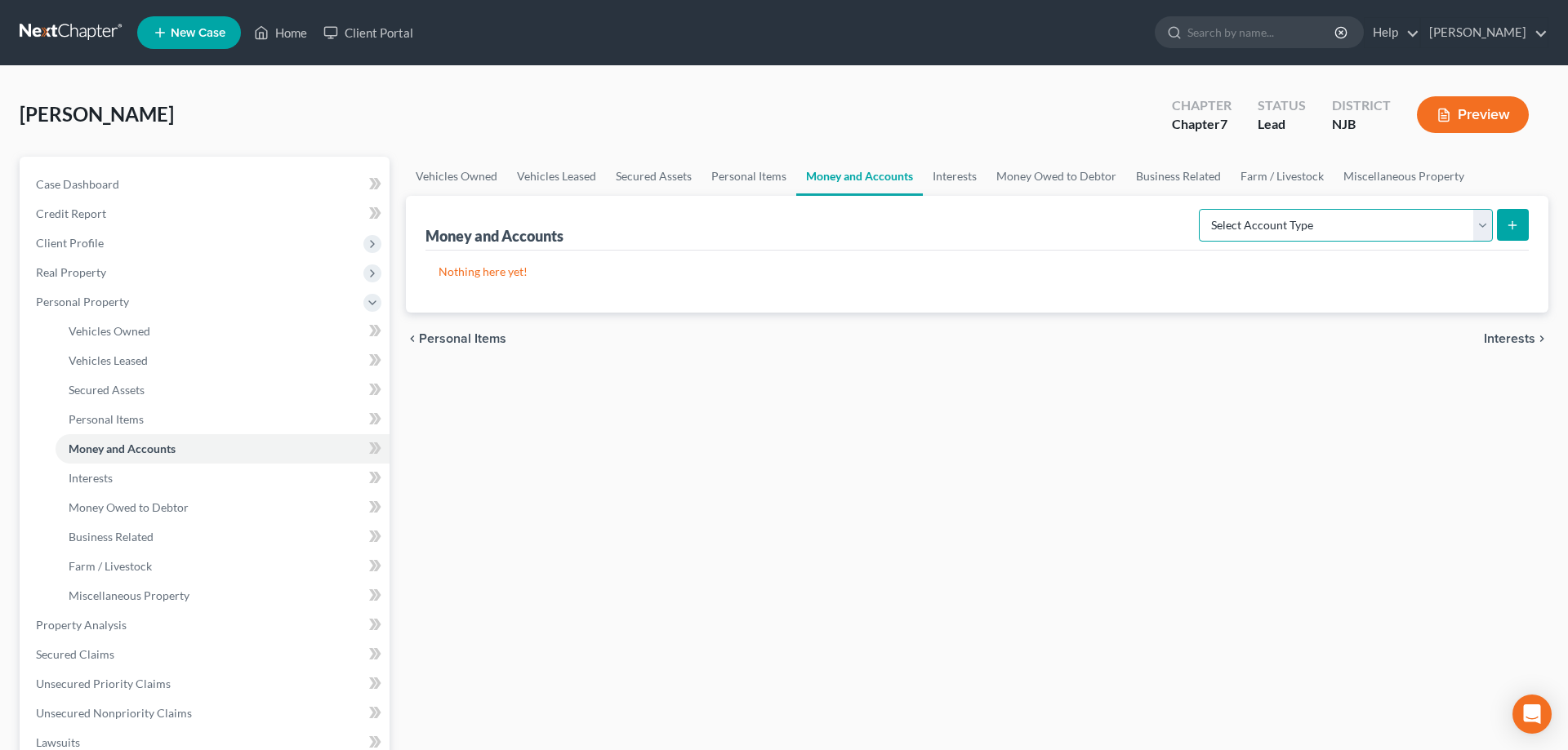
click at [1199, 209] on select "Select Account Type Brokerage Cash on Hand Certificates of Deposit Checking Acc…" at bounding box center [1345, 225] width 294 height 32
click option "Cash on Hand" at bounding box center [0, 0] width 0 height 0
click at [1199, 209] on select "Select Account Type Brokerage Cash on Hand Certificates of Deposit Checking Acc…" at bounding box center [1345, 225] width 294 height 32
select select "other"
click option "Other (Credit Union, Health Savings Account, etc)" at bounding box center [0, 0] width 0 height 0
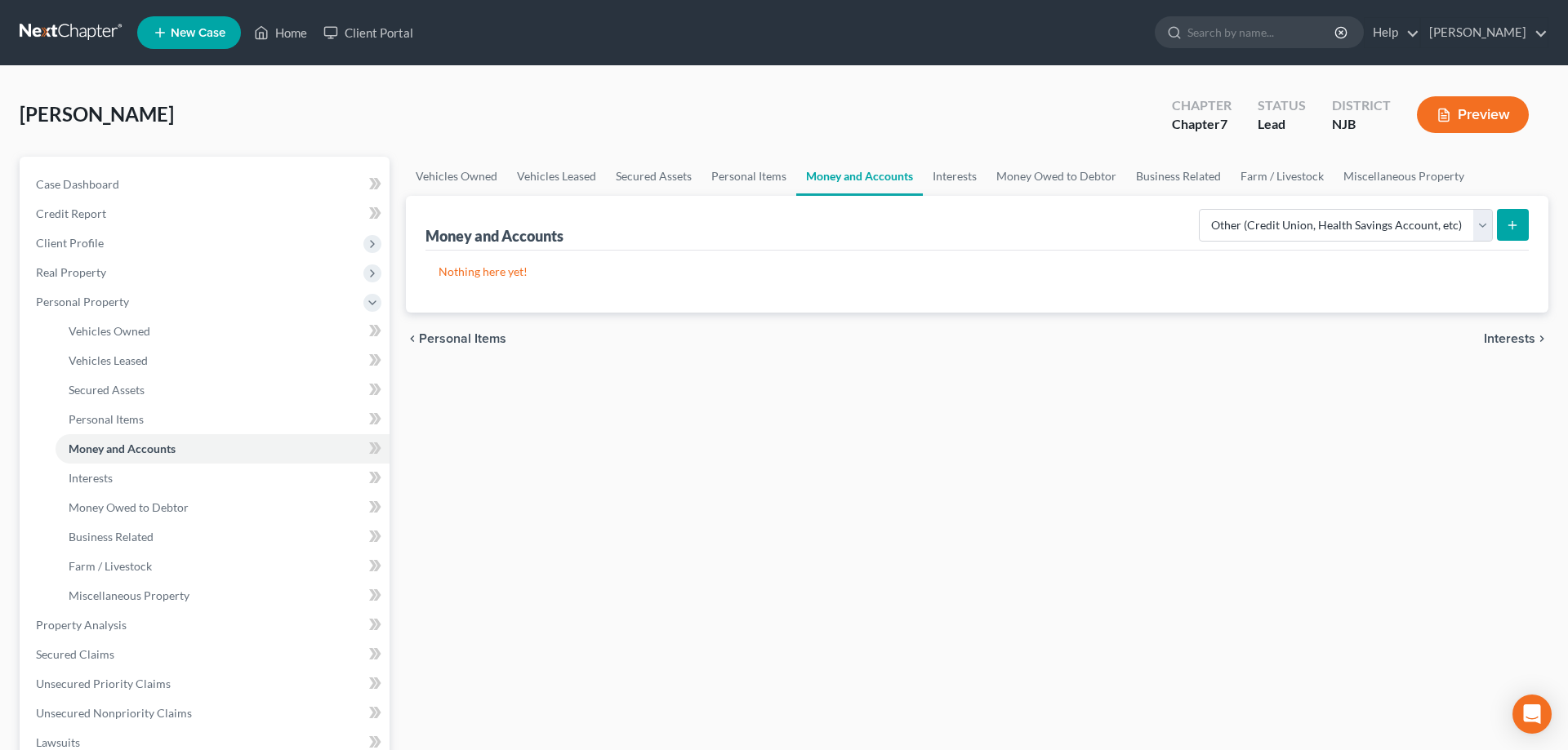
click at [1503, 225] on button "submit" at bounding box center [1512, 225] width 31 height 31
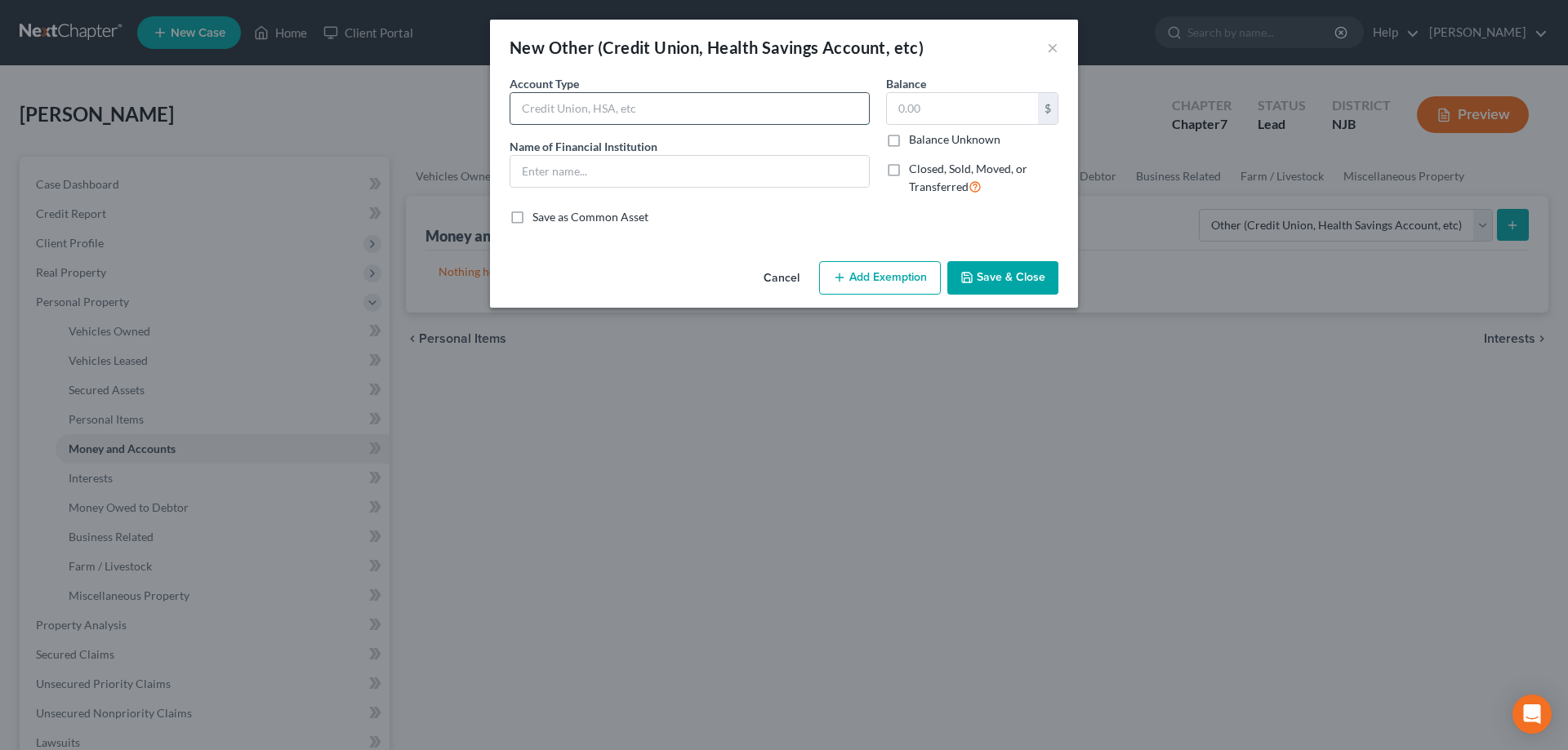
click at [660, 109] on input "text" at bounding box center [689, 109] width 359 height 31
type input "Equate Account (Amazon Shares)"
click at [909, 104] on input "text" at bounding box center [962, 109] width 151 height 31
type input "160"
click at [614, 170] on input "text" at bounding box center [689, 172] width 359 height 31
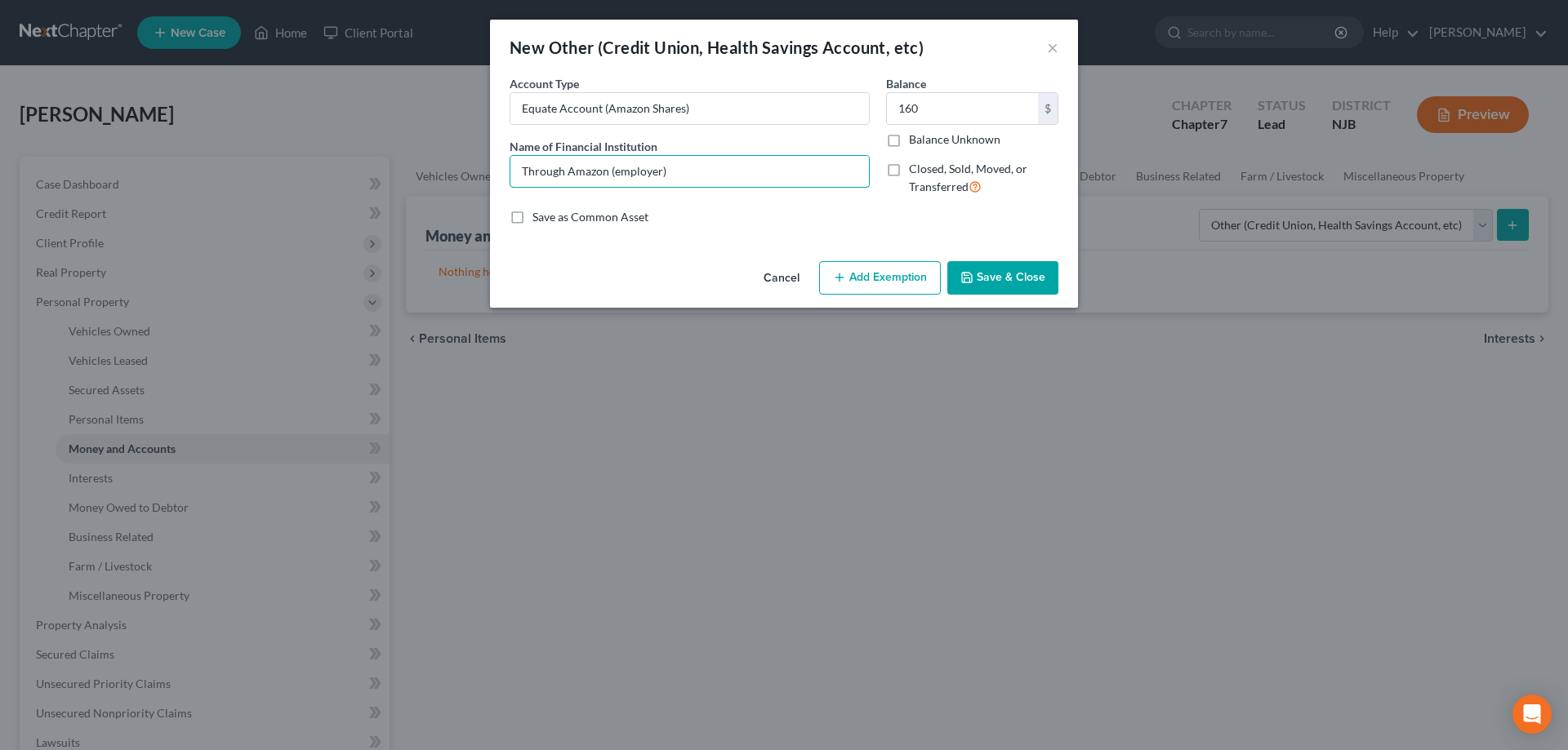
type input "Through Amazon (employer)"
click at [995, 266] on button "Save & Close" at bounding box center [1003, 278] width 111 height 34
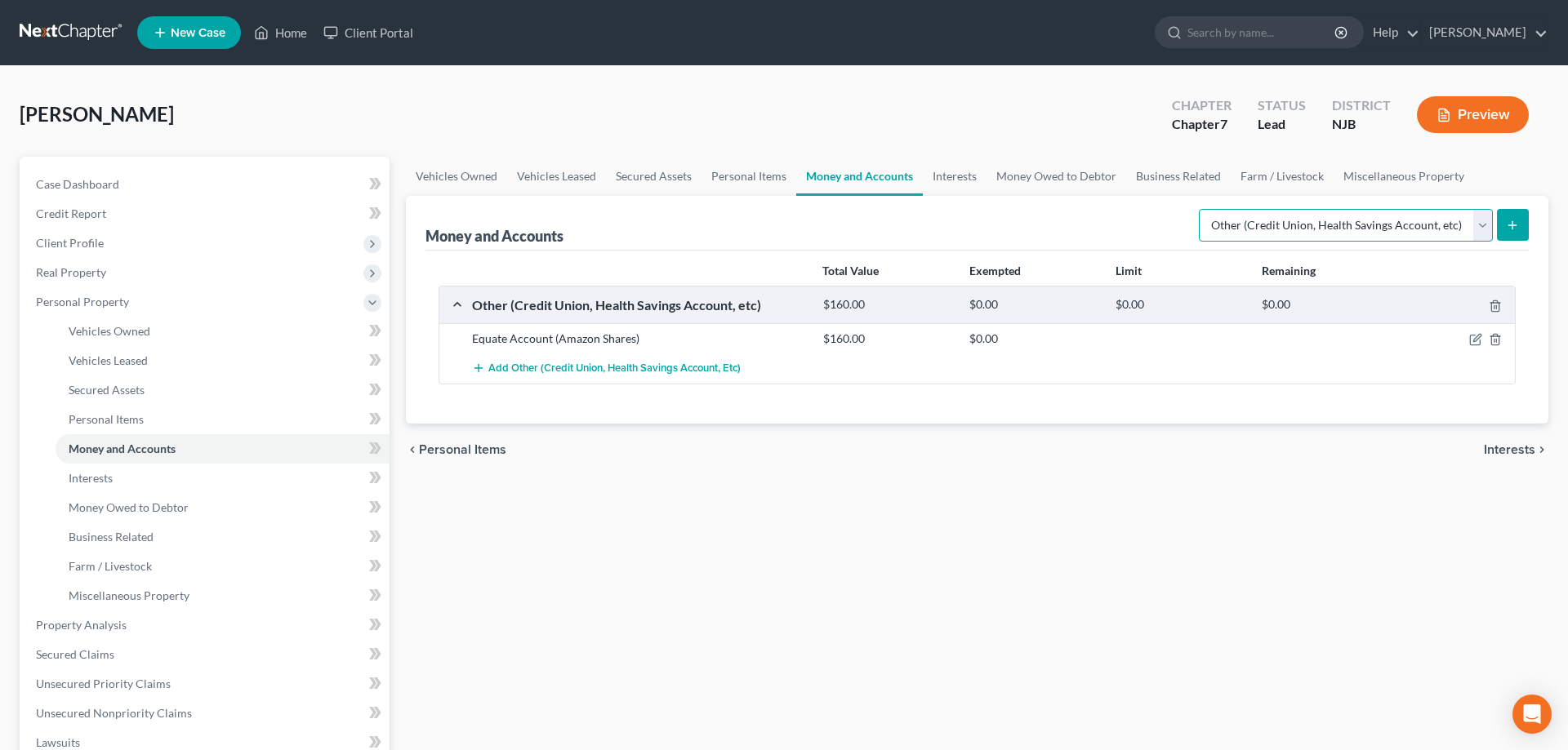
click at [1199, 209] on select "Select Account Type Brokerage Cash on Hand Certificates of Deposit Checking Acc…" at bounding box center [1345, 225] width 294 height 32
select select "checking"
click option "Checking Account" at bounding box center [0, 0] width 0 height 0
click at [1517, 228] on icon "submit" at bounding box center [1512, 225] width 13 height 13
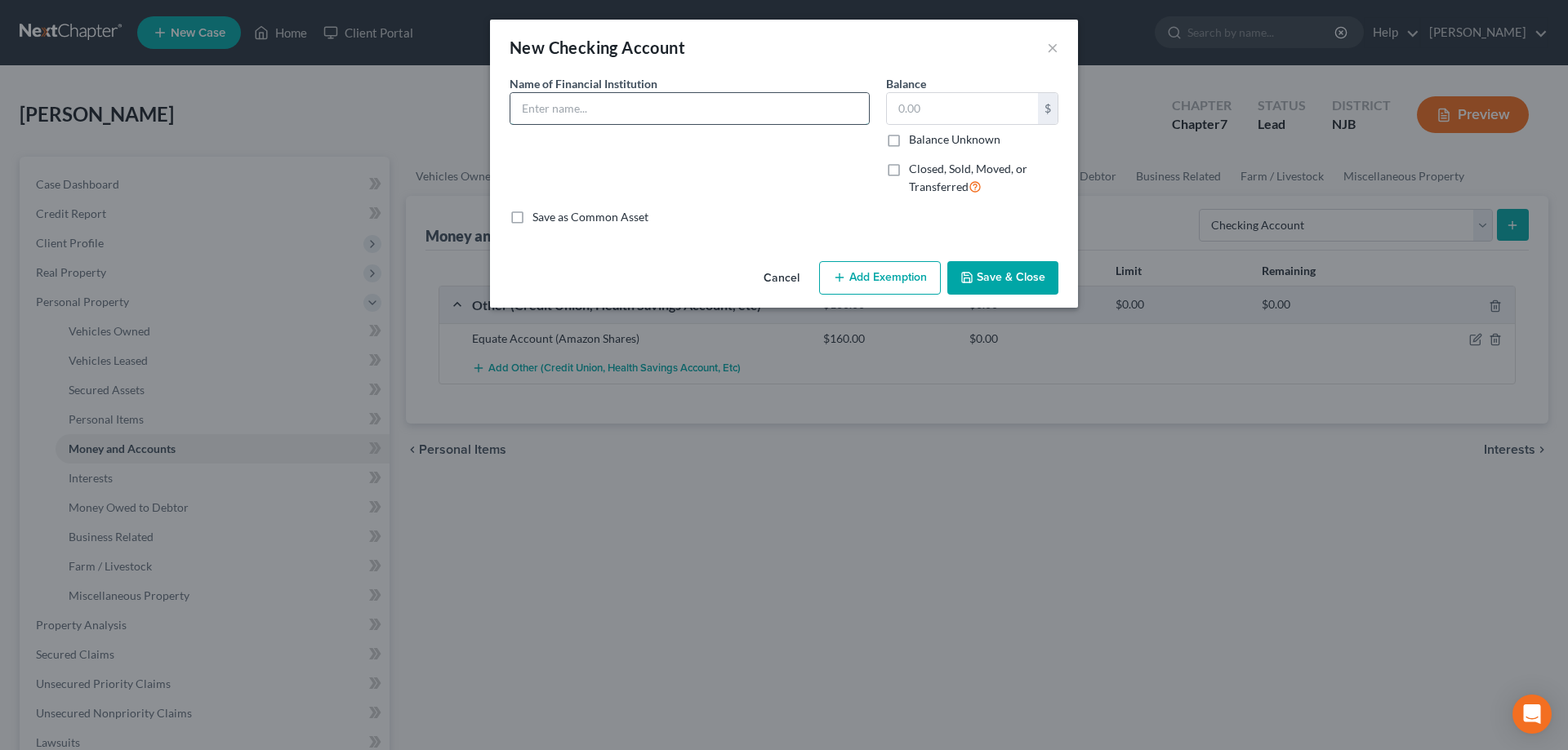
click at [625, 106] on input "text" at bounding box center [689, 109] width 359 height 31
click at [568, 103] on input "Franklin Bank" at bounding box center [689, 109] width 359 height 31
click at [571, 110] on input "Franklin savings Bank" at bounding box center [689, 109] width 359 height 31
type input "Franklin Savings Bank"
click at [918, 107] on input "text" at bounding box center [962, 109] width 151 height 31
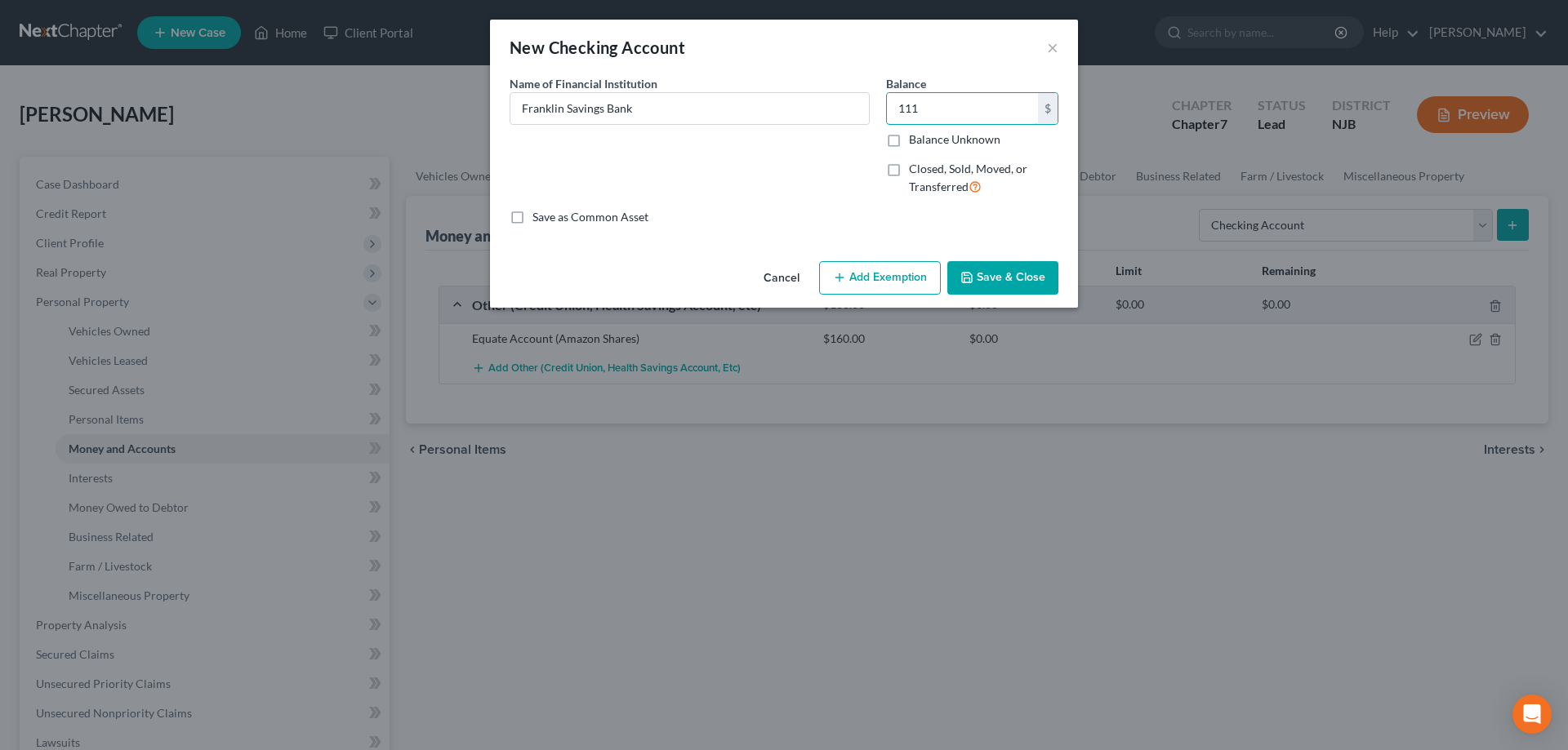
type input "111"
click at [890, 288] on button "Add Exemption" at bounding box center [880, 278] width 121 height 34
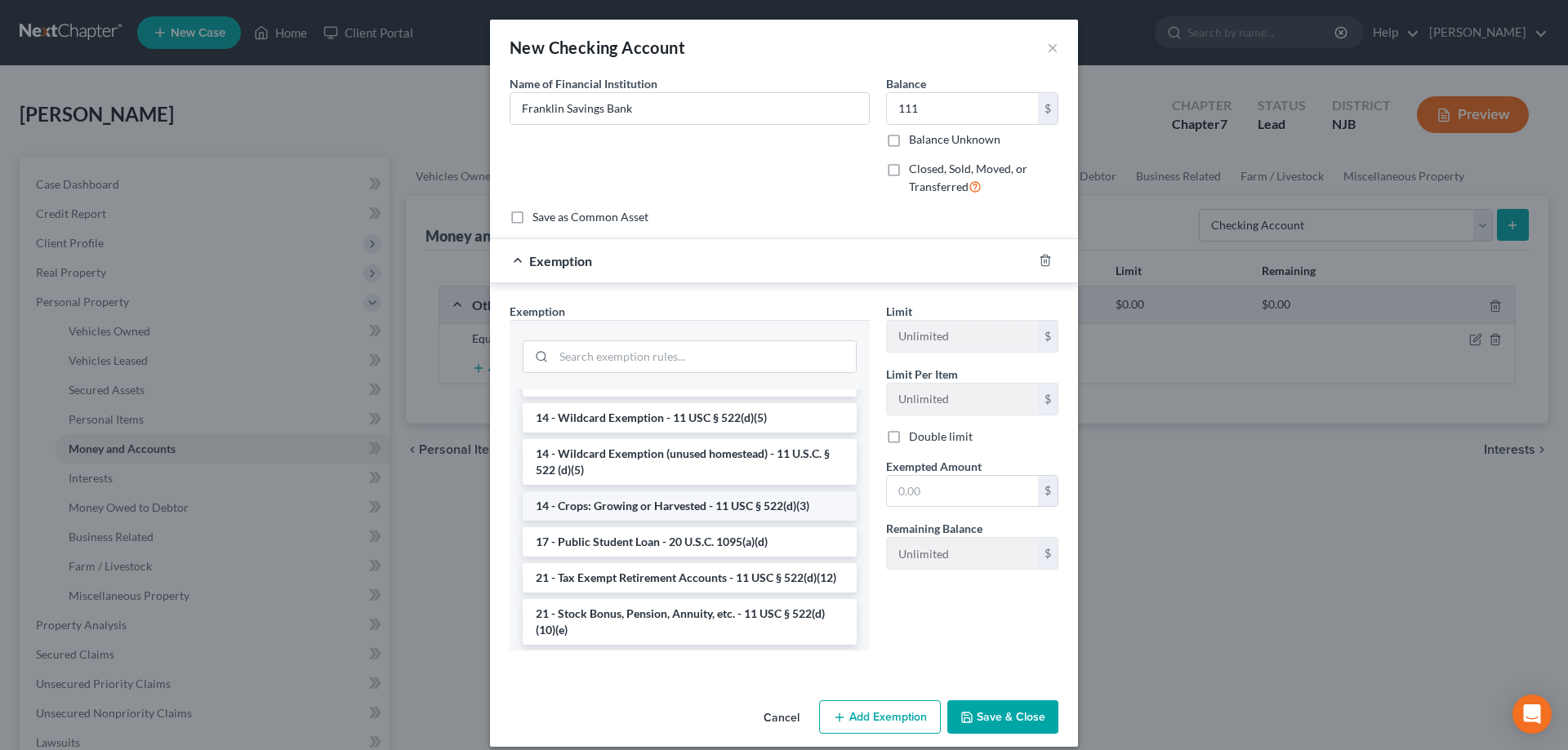
scroll to position [250, 0]
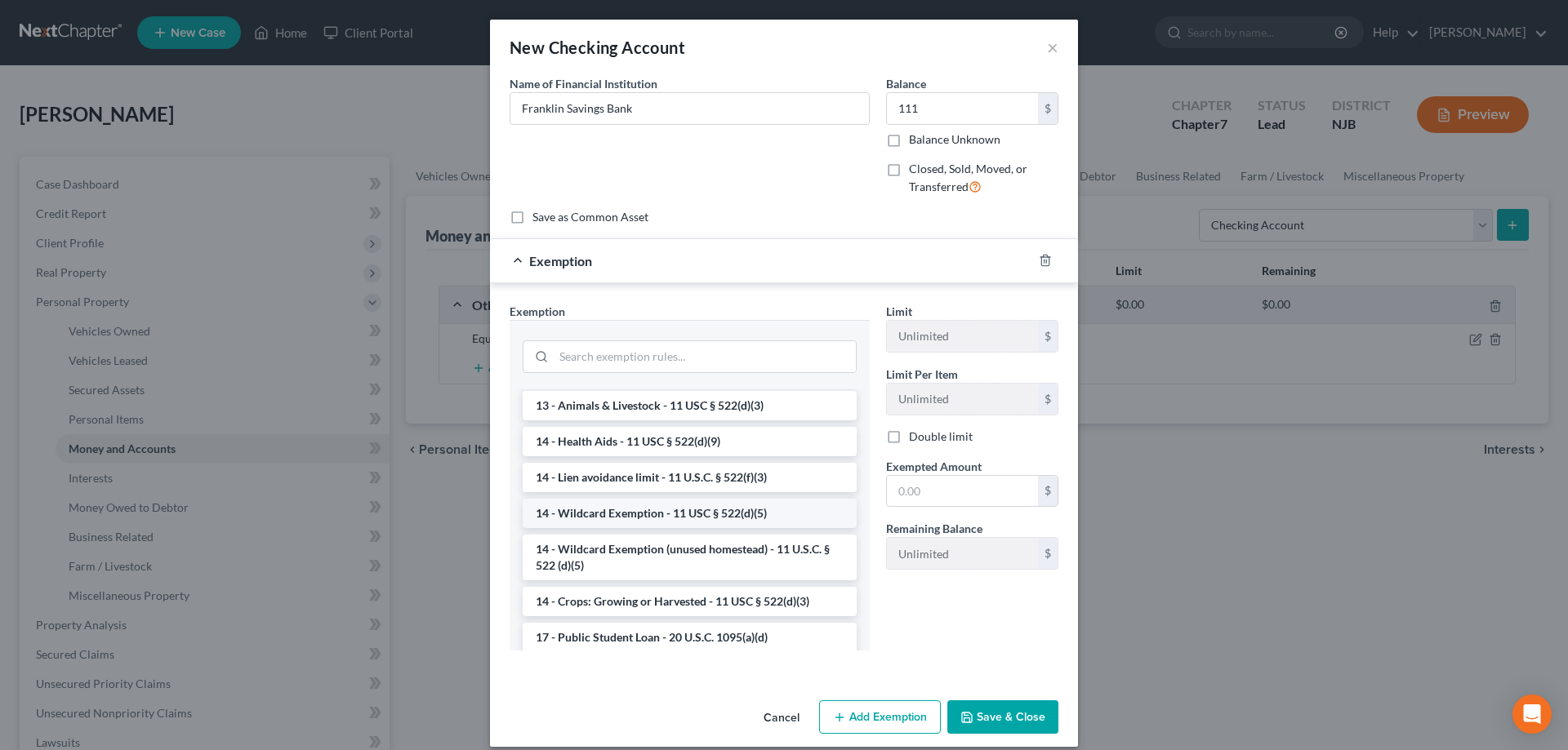
click at [614, 518] on li "14 - Wildcard Exemption - 11 USC § 522(d)(5)" at bounding box center [690, 513] width 334 height 30
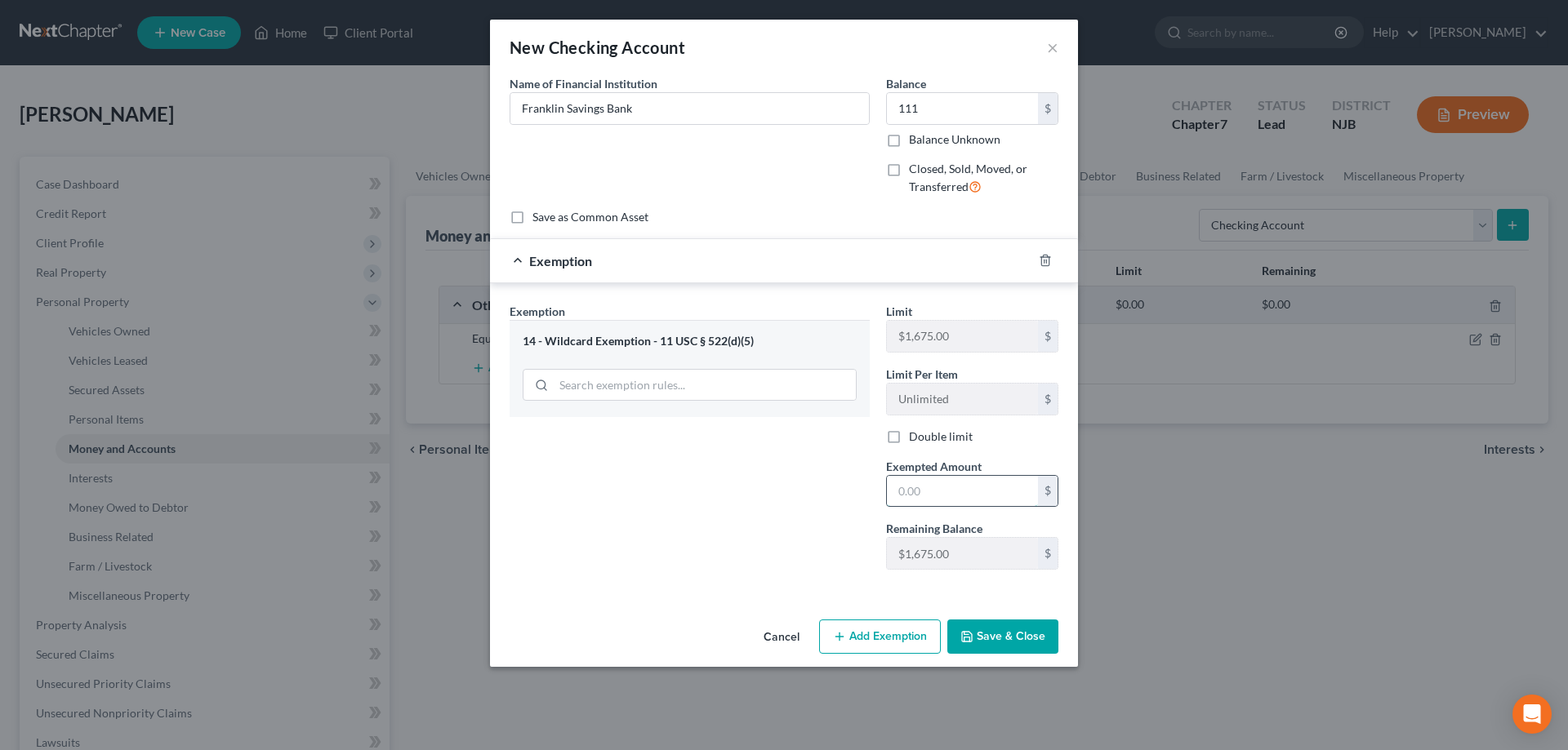
click at [917, 494] on input "text" at bounding box center [962, 491] width 151 height 31
type input "111"
click at [1003, 636] on button "Save & Close" at bounding box center [1003, 637] width 111 height 34
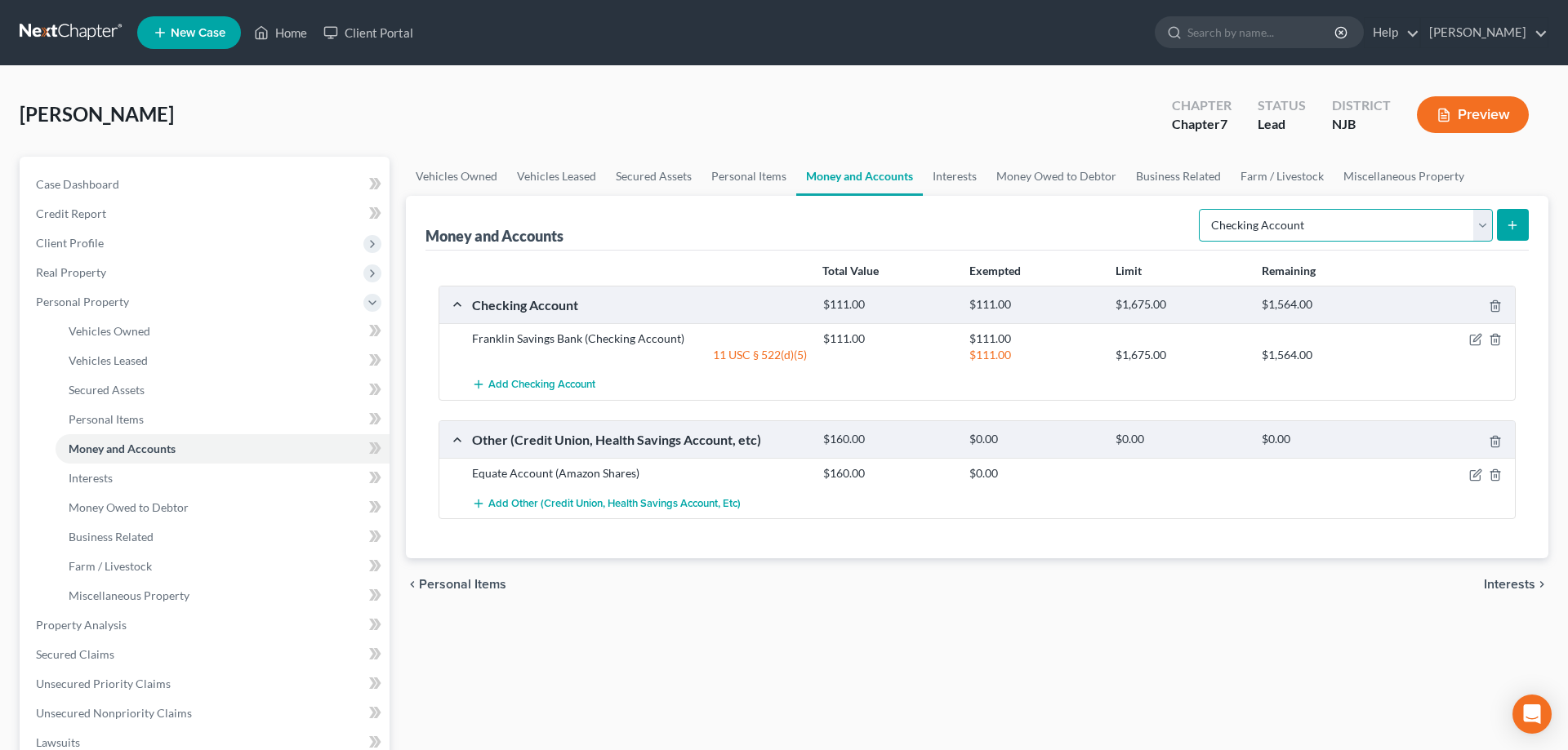
click at [1199, 209] on select "Select Account Type Brokerage Cash on Hand Certificates of Deposit Checking Acc…" at bounding box center [1345, 225] width 294 height 32
select select "cash_on_hand"
click option "Cash on Hand" at bounding box center [0, 0] width 0 height 0
click at [1510, 228] on icon "submit" at bounding box center [1512, 225] width 13 height 13
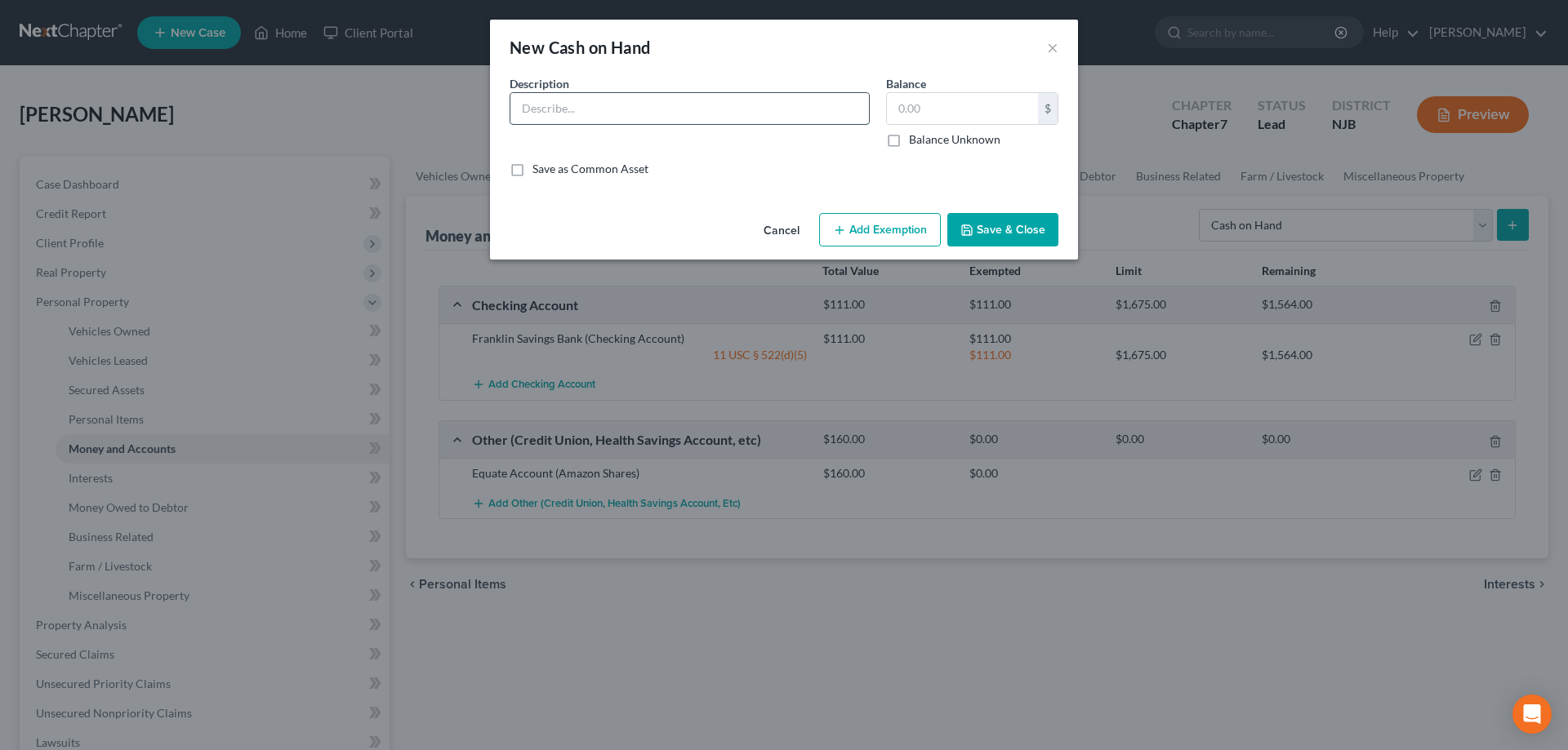
click at [640, 116] on input "text" at bounding box center [689, 109] width 359 height 31
type input "Cash"
click at [922, 109] on input "text" at bounding box center [962, 109] width 151 height 31
type input "70"
click at [988, 231] on button "Save & Close" at bounding box center [1003, 230] width 111 height 34
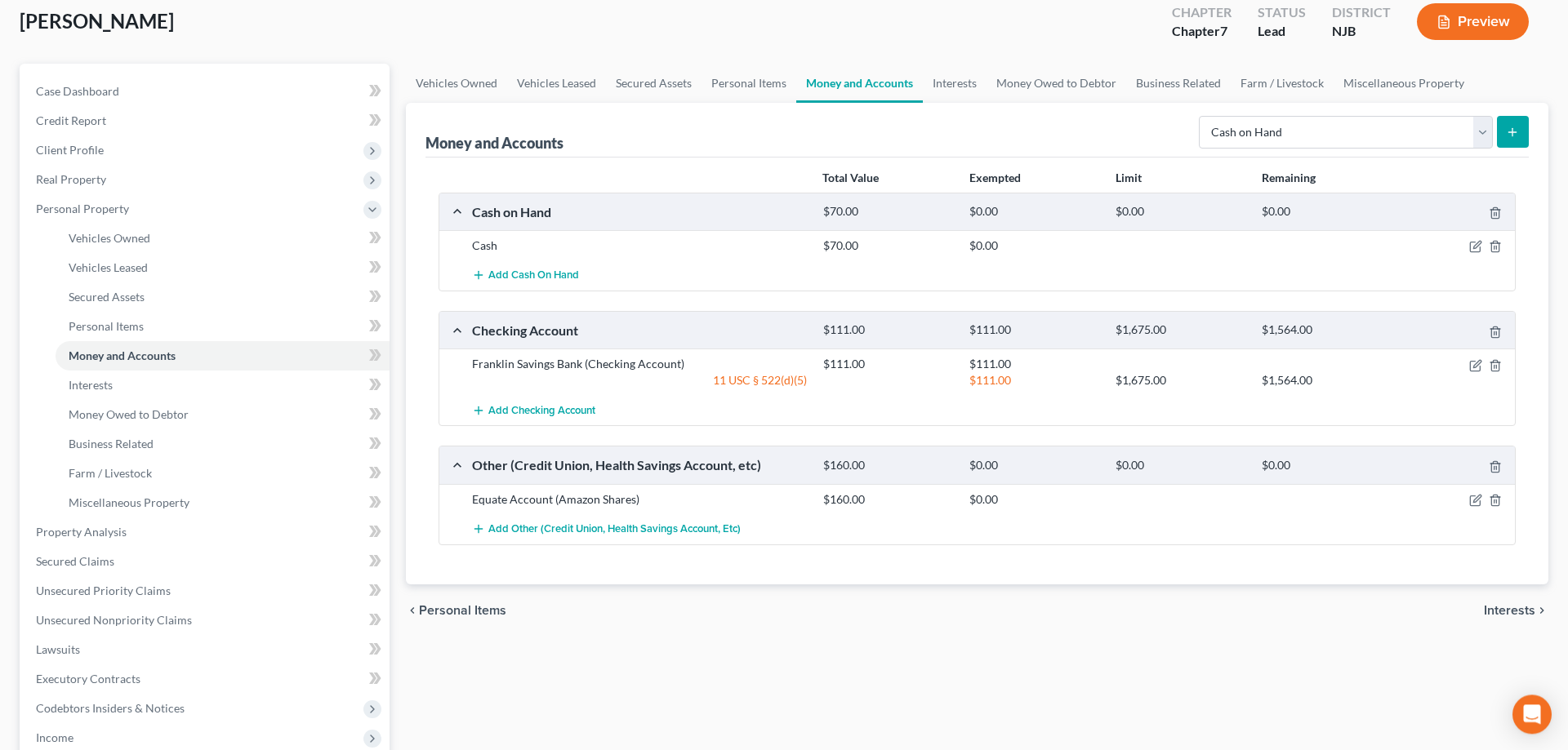
scroll to position [166, 0]
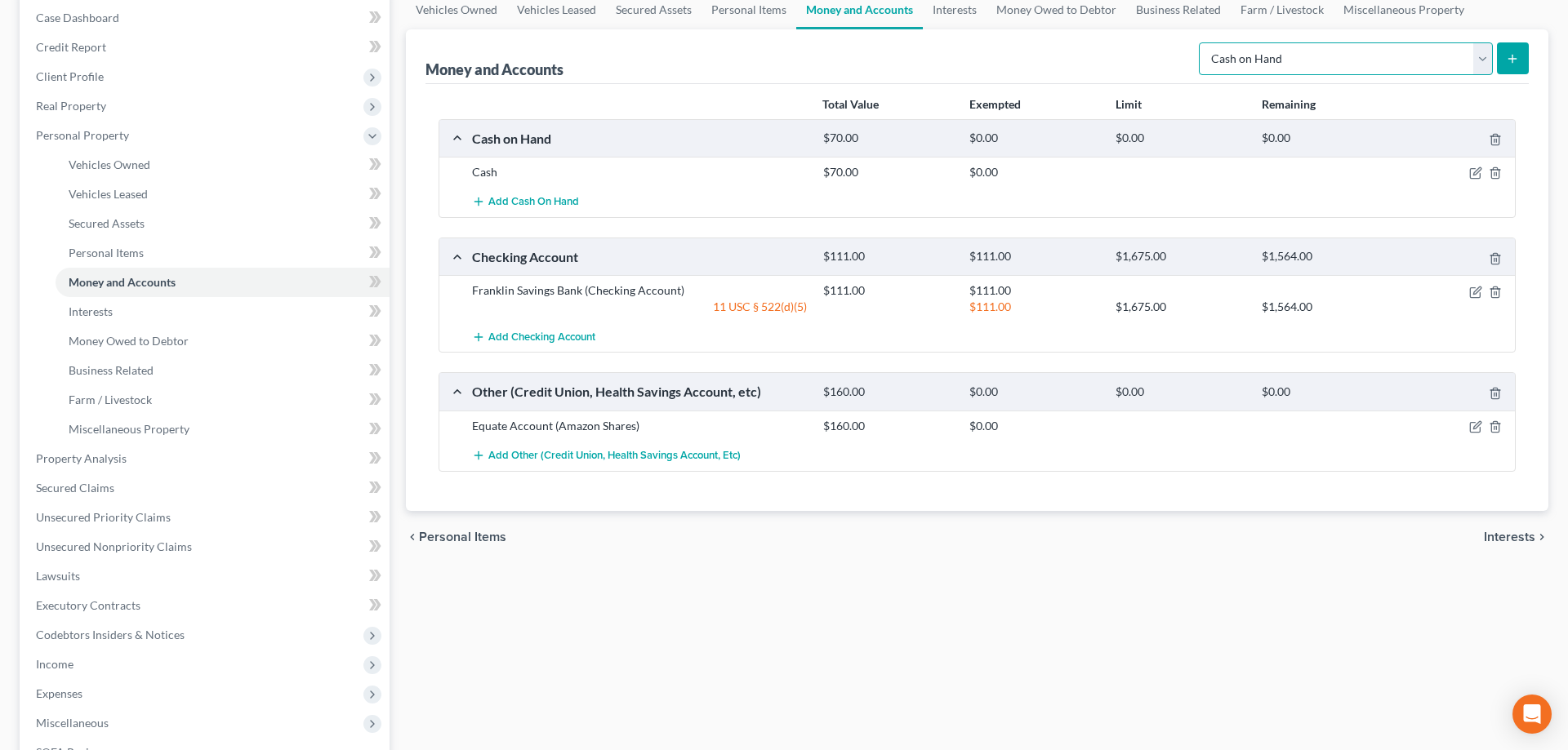
click at [1199, 42] on select "Select Account Type Brokerage Cash on Hand Certificates of Deposit Checking Acc…" at bounding box center [1345, 58] width 294 height 32
select select "savings"
click option "Savings Account" at bounding box center [0, 0] width 0 height 0
click at [1509, 58] on icon "submit" at bounding box center [1512, 58] width 13 height 13
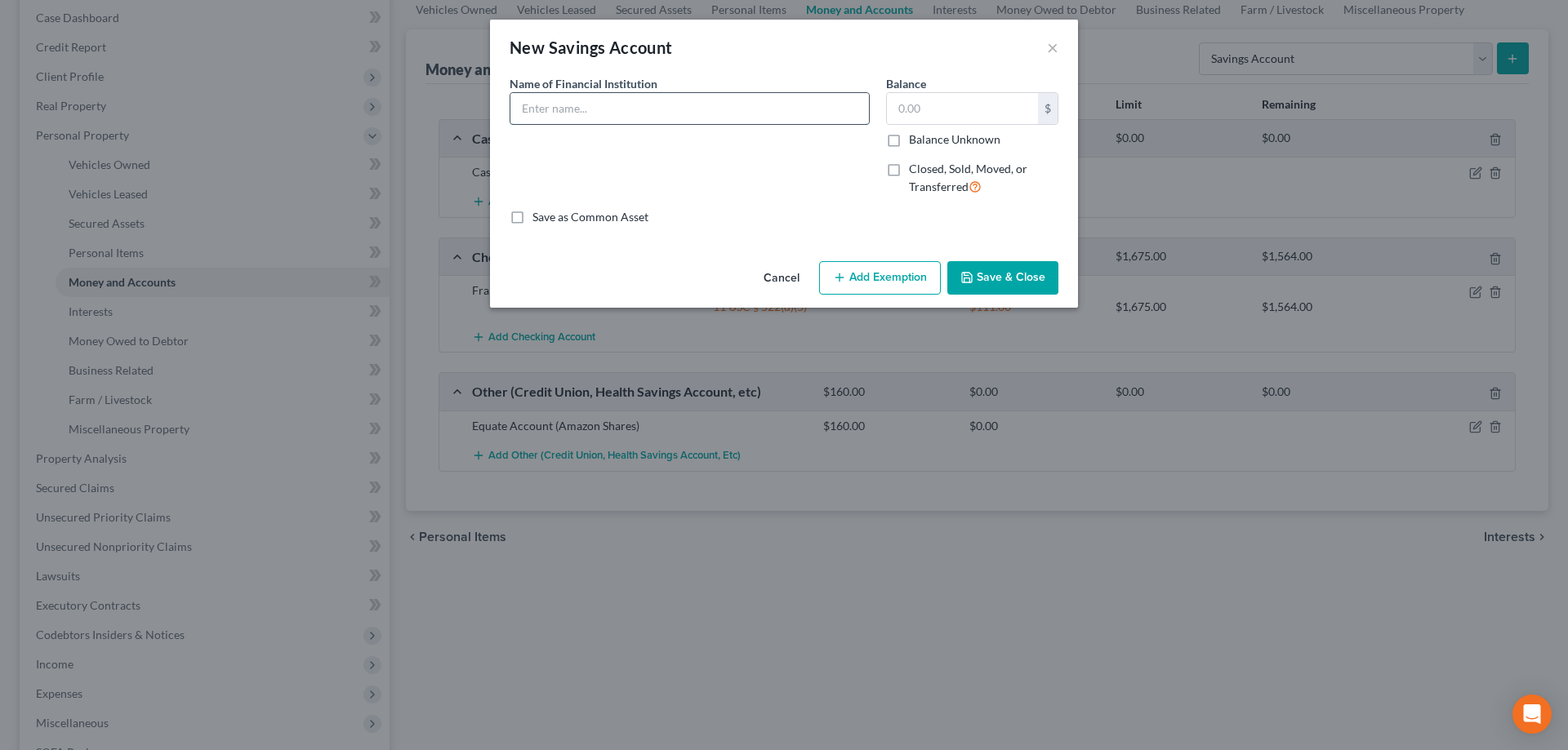
click at [736, 109] on input "text" at bounding box center [689, 109] width 359 height 31
type input "American Express"
click at [928, 112] on input "text" at bounding box center [962, 109] width 151 height 31
type input "248"
click at [898, 273] on button "Add Exemption" at bounding box center [880, 278] width 121 height 34
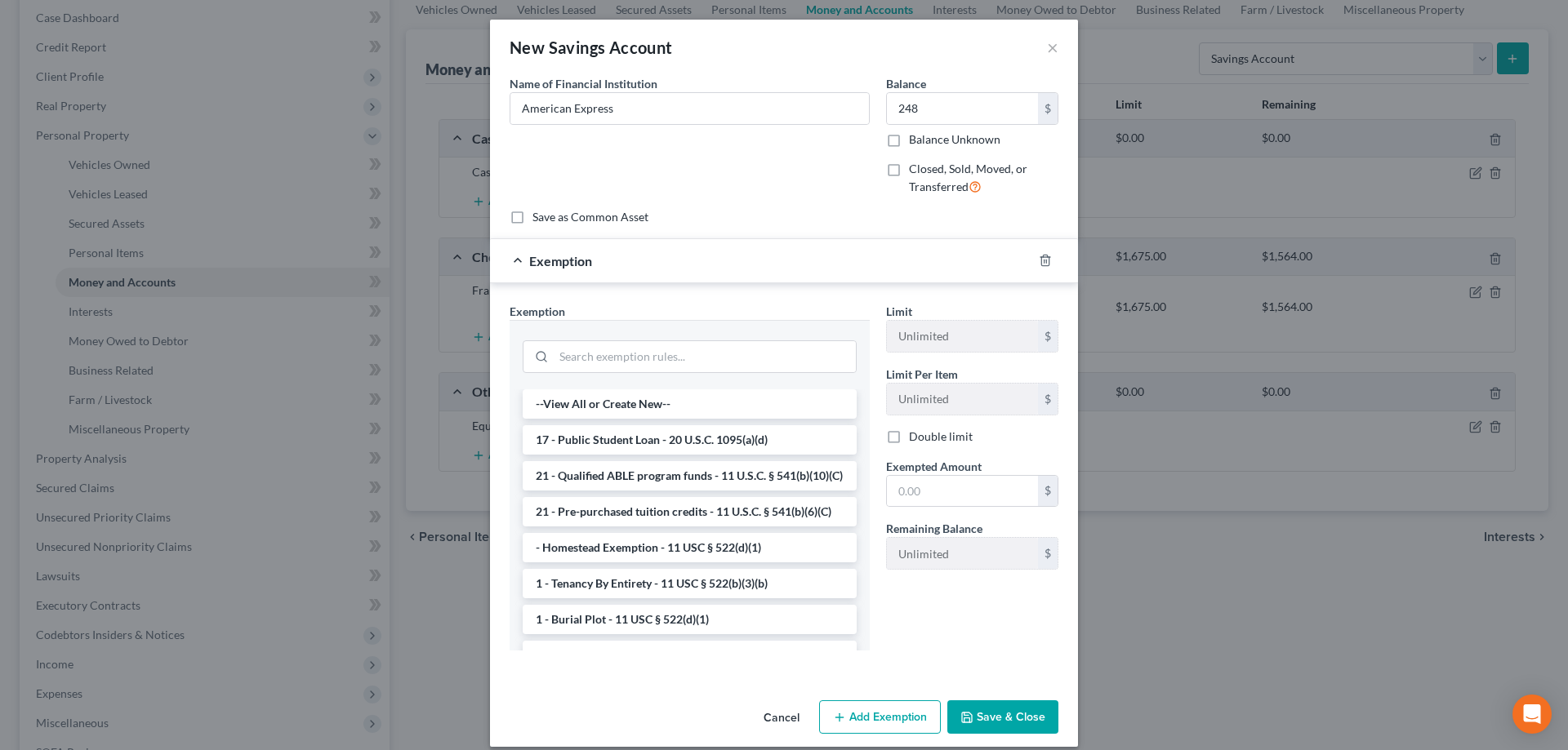
scroll to position [417, 0]
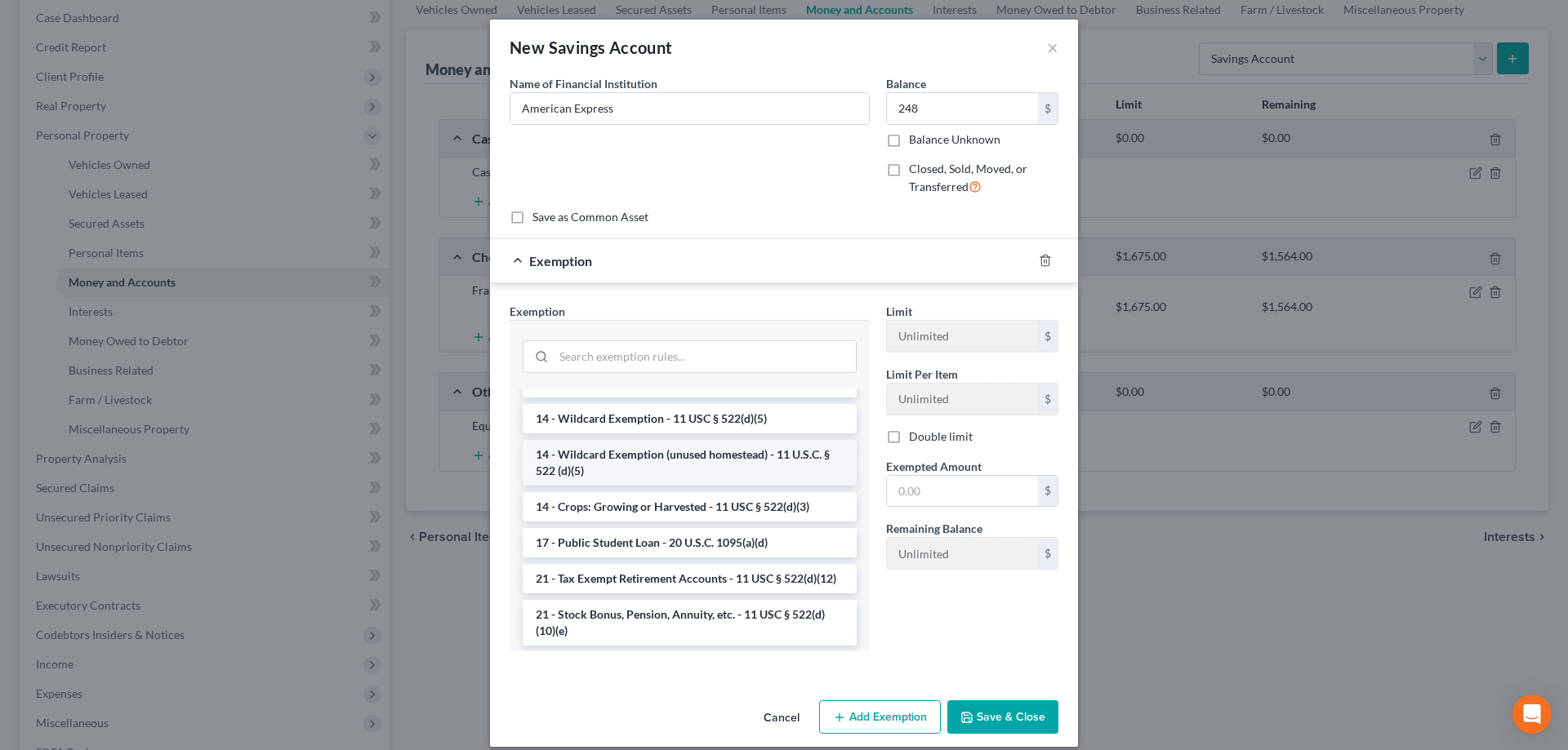
click at [645, 477] on li "14 - Wildcard Exemption (unused homestead) - 11 U.S.C. § 522 (d)(5)" at bounding box center [690, 463] width 334 height 46
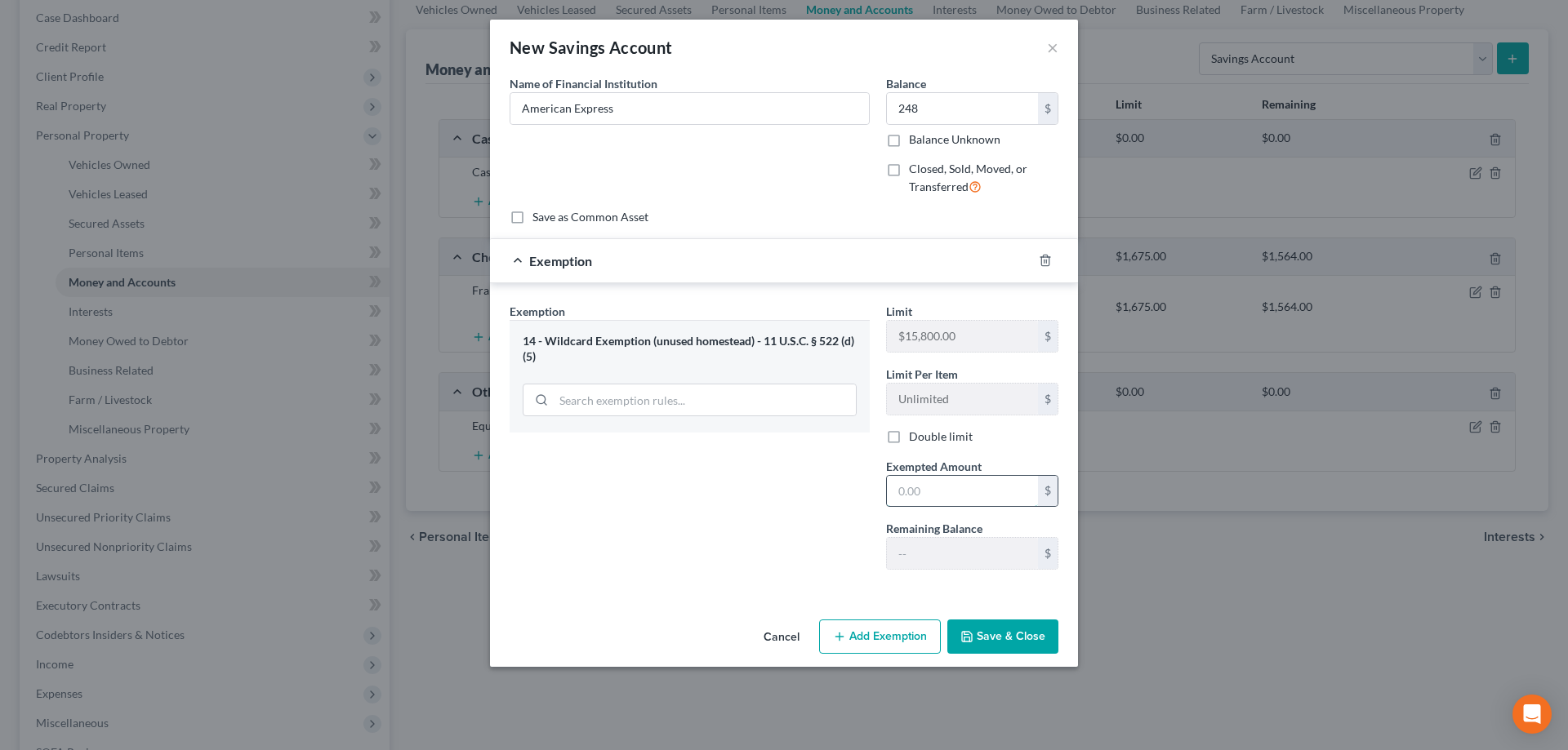
click at [915, 499] on input "text" at bounding box center [962, 491] width 151 height 31
type input "248"
click at [1032, 649] on button "Save & Close" at bounding box center [1003, 637] width 111 height 34
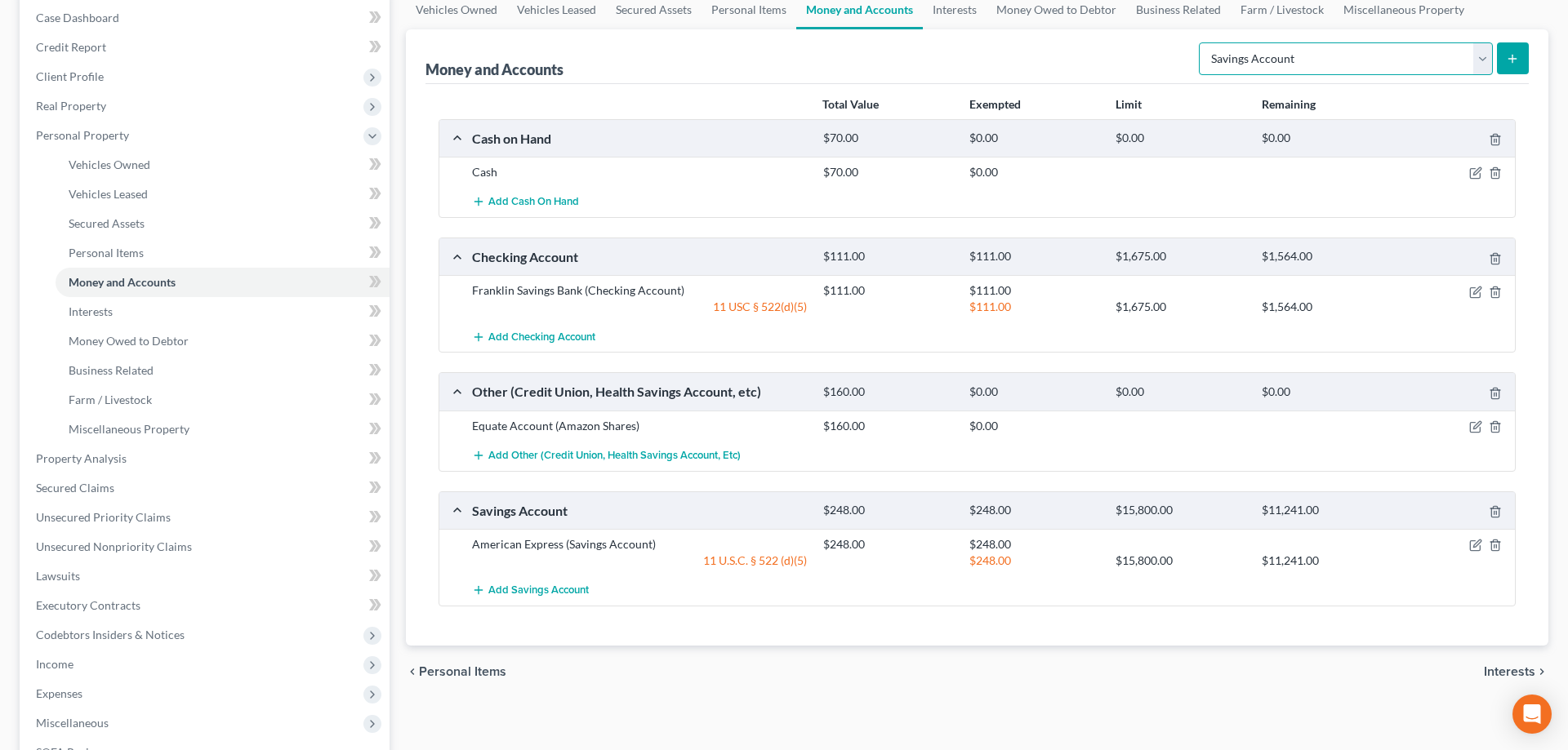
click at [1199, 42] on select "Select Account Type Brokerage Cash on Hand Certificates of Deposit Checking Acc…" at bounding box center [1345, 58] width 294 height 32
select select "security_deposits"
click option "Security Deposits or Prepayments" at bounding box center [0, 0] width 0 height 0
click at [1509, 63] on icon "submit" at bounding box center [1512, 58] width 13 height 13
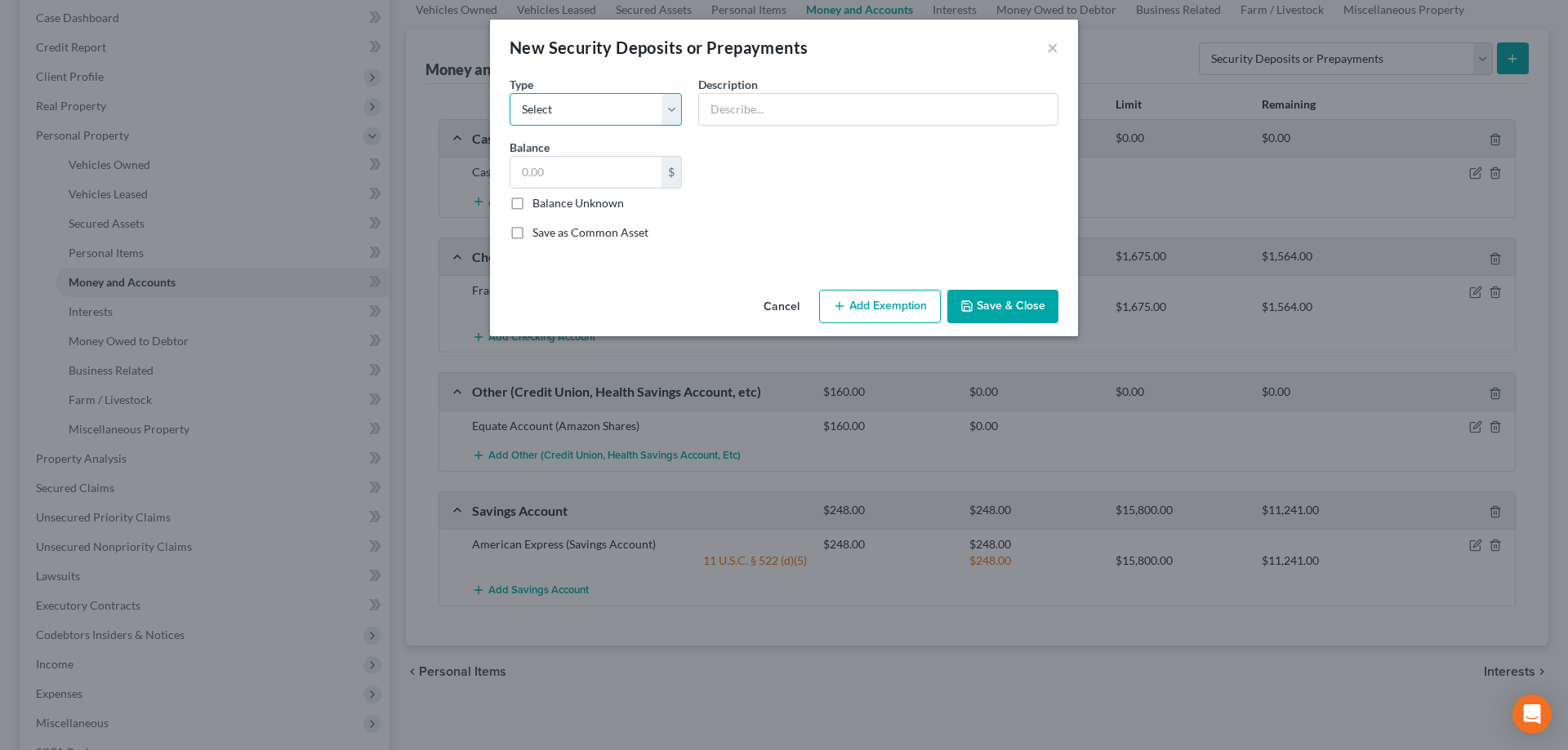
click at [509, 93] on select "Select Electric Gas Heating Oil Security Deposit On Rental Unit Prepaid Rent Te…" at bounding box center [596, 110] width 173 height 32
select select "3"
click option "Security Deposit On Rental Unit" at bounding box center [0, 0] width 0 height 0
click at [757, 112] on input "text" at bounding box center [878, 110] width 359 height 31
type input "w/ landlord"
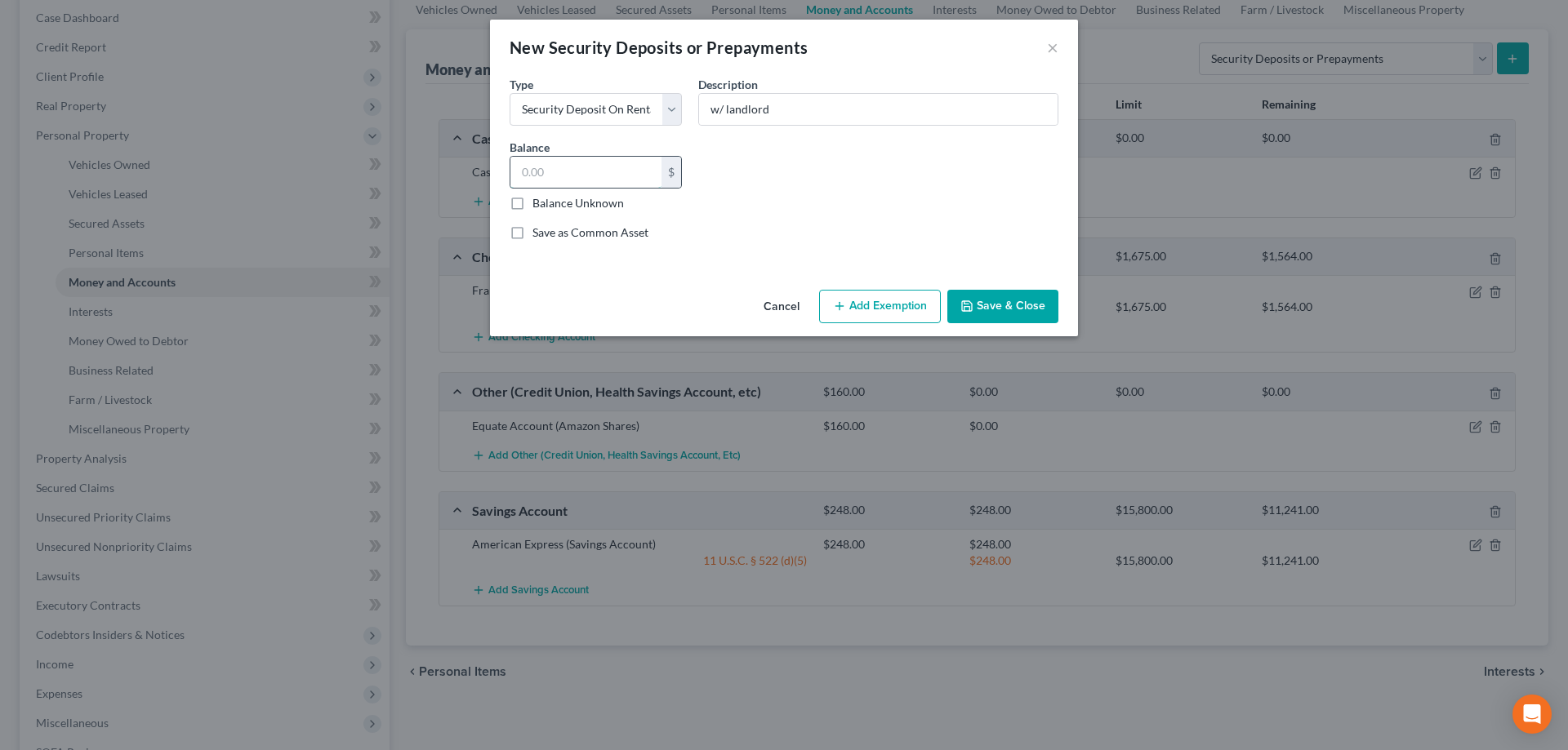
click at [580, 176] on input "text" at bounding box center [586, 172] width 151 height 31
type input "1,590"
click at [855, 312] on button "Add Exemption" at bounding box center [880, 307] width 121 height 34
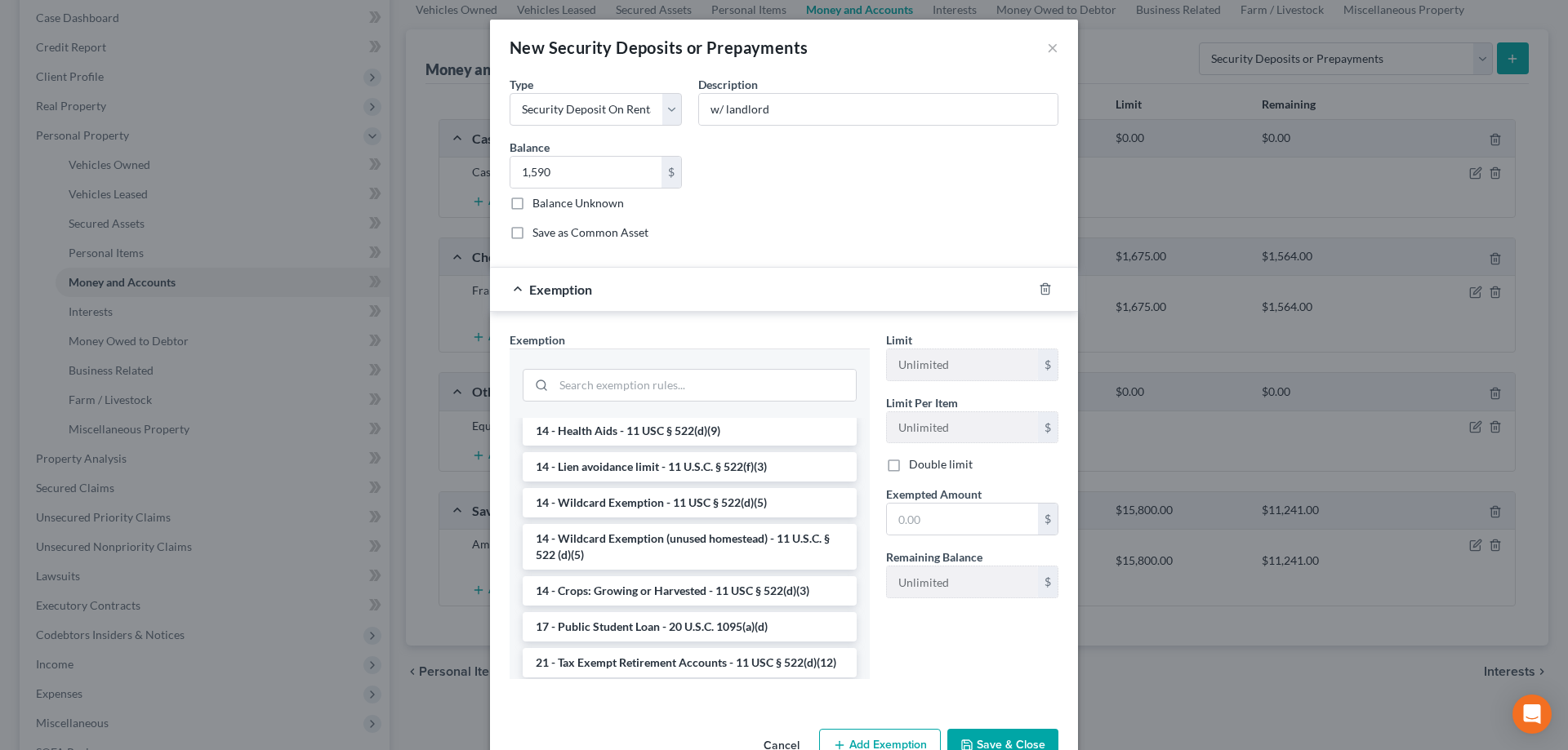
scroll to position [333, 0]
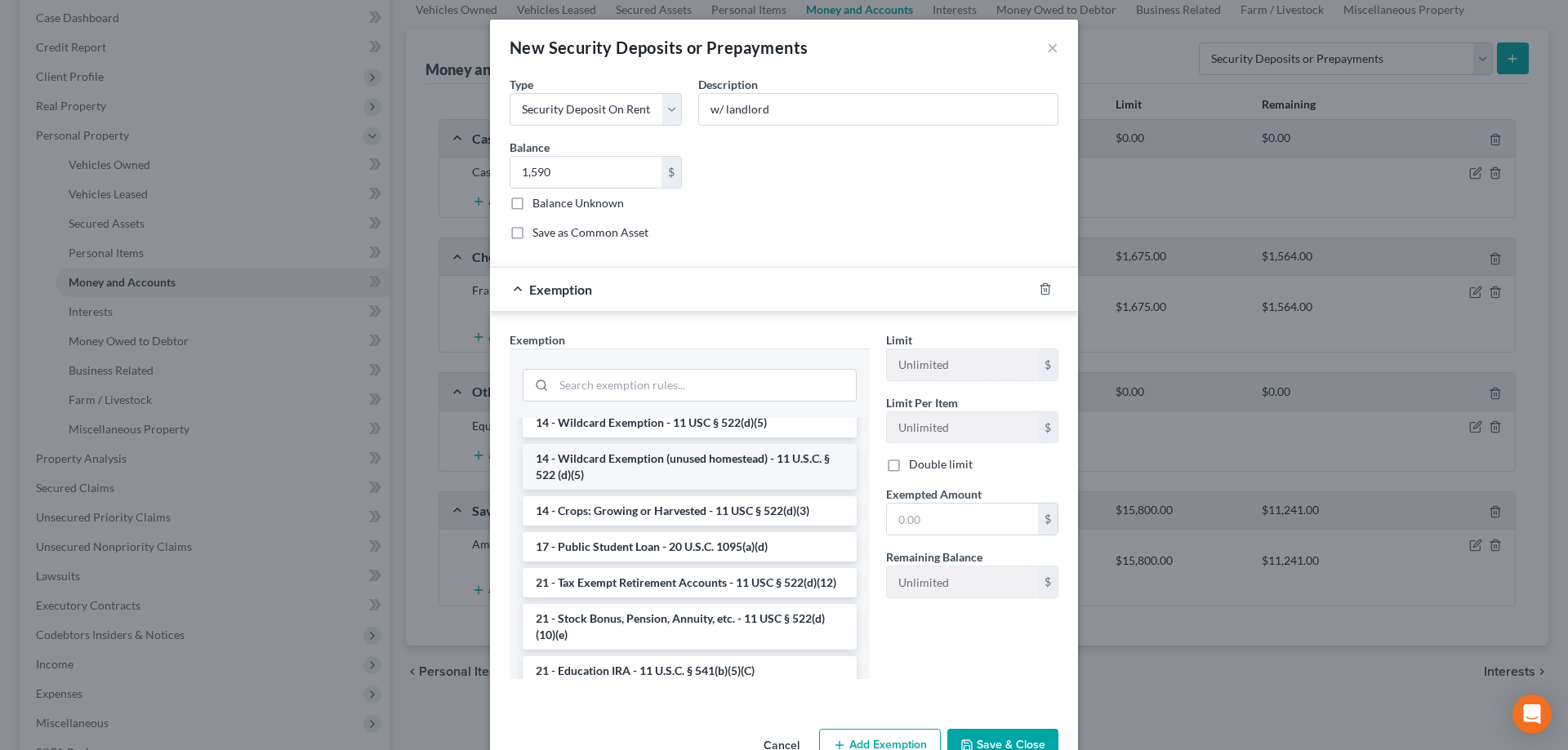
click at [630, 474] on li "14 - Wildcard Exemption (unused homestead) - 11 U.S.C. § 522 (d)(5)" at bounding box center [690, 466] width 334 height 46
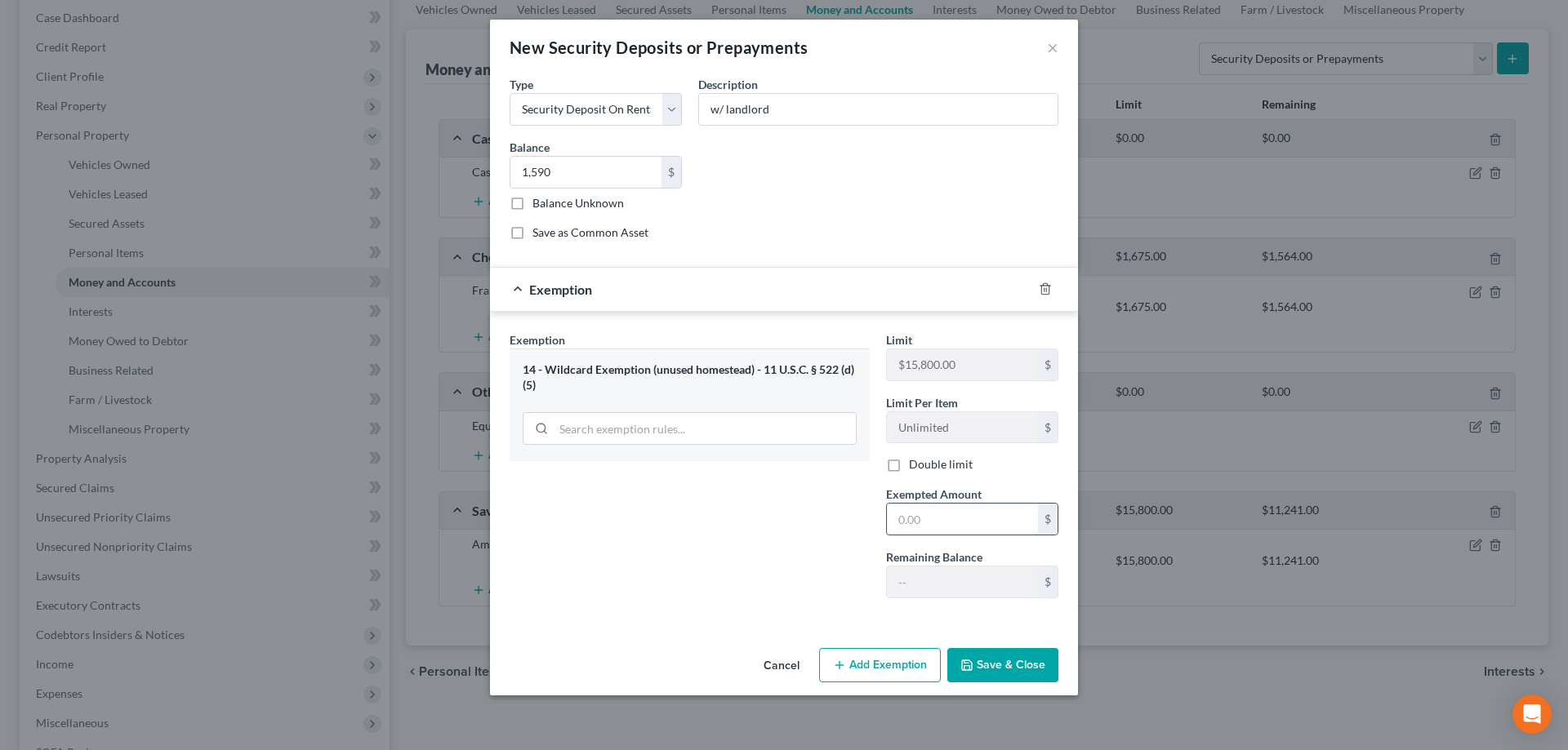
click at [929, 522] on input "text" at bounding box center [962, 519] width 151 height 31
type input "1,590"
click at [1003, 670] on button "Save & Close" at bounding box center [1003, 666] width 111 height 34
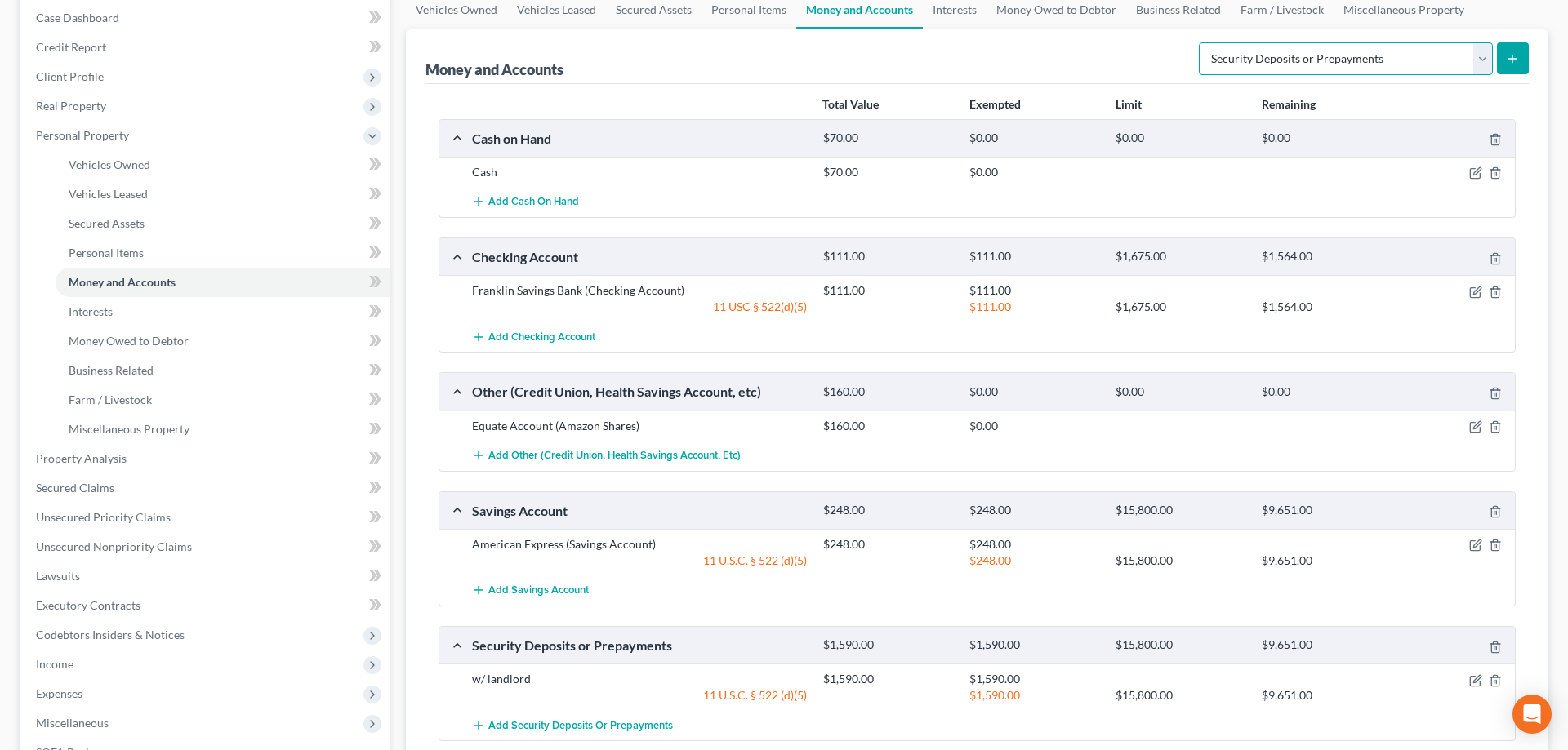
click at [1199, 42] on select "Select Account Type Brokerage Cash on Hand Certificates of Deposit Checking Acc…" at bounding box center [1345, 58] width 294 height 32
click at [95, 312] on span "Interests" at bounding box center [90, 311] width 44 height 13
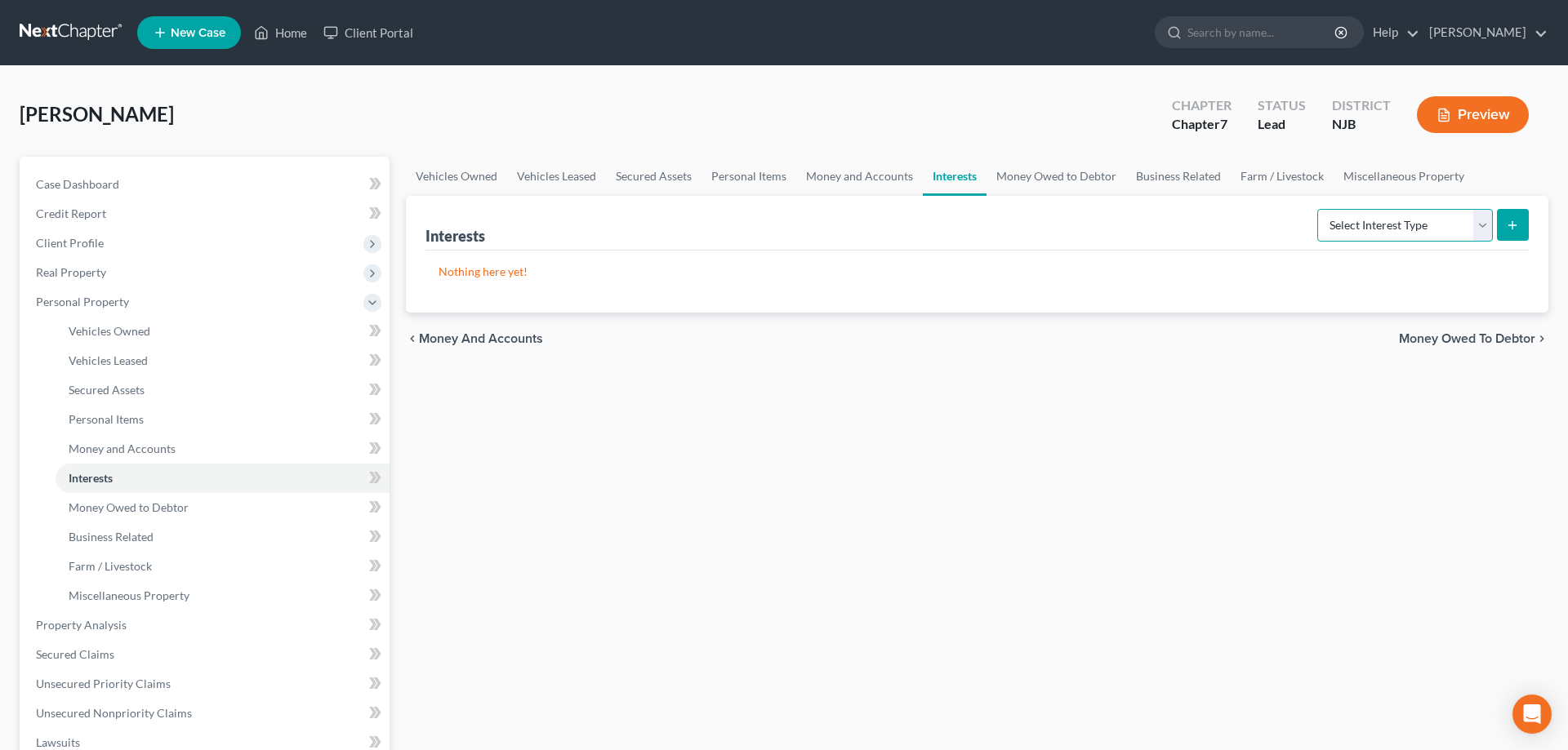
click at [1317, 209] on select "Select Interest Type 401K Annuity Bond Education IRA Government Bond Government…" at bounding box center [1404, 225] width 175 height 32
select select "401k"
click option "401K" at bounding box center [0, 0] width 0 height 0
click at [1510, 220] on icon "submit" at bounding box center [1512, 225] width 13 height 13
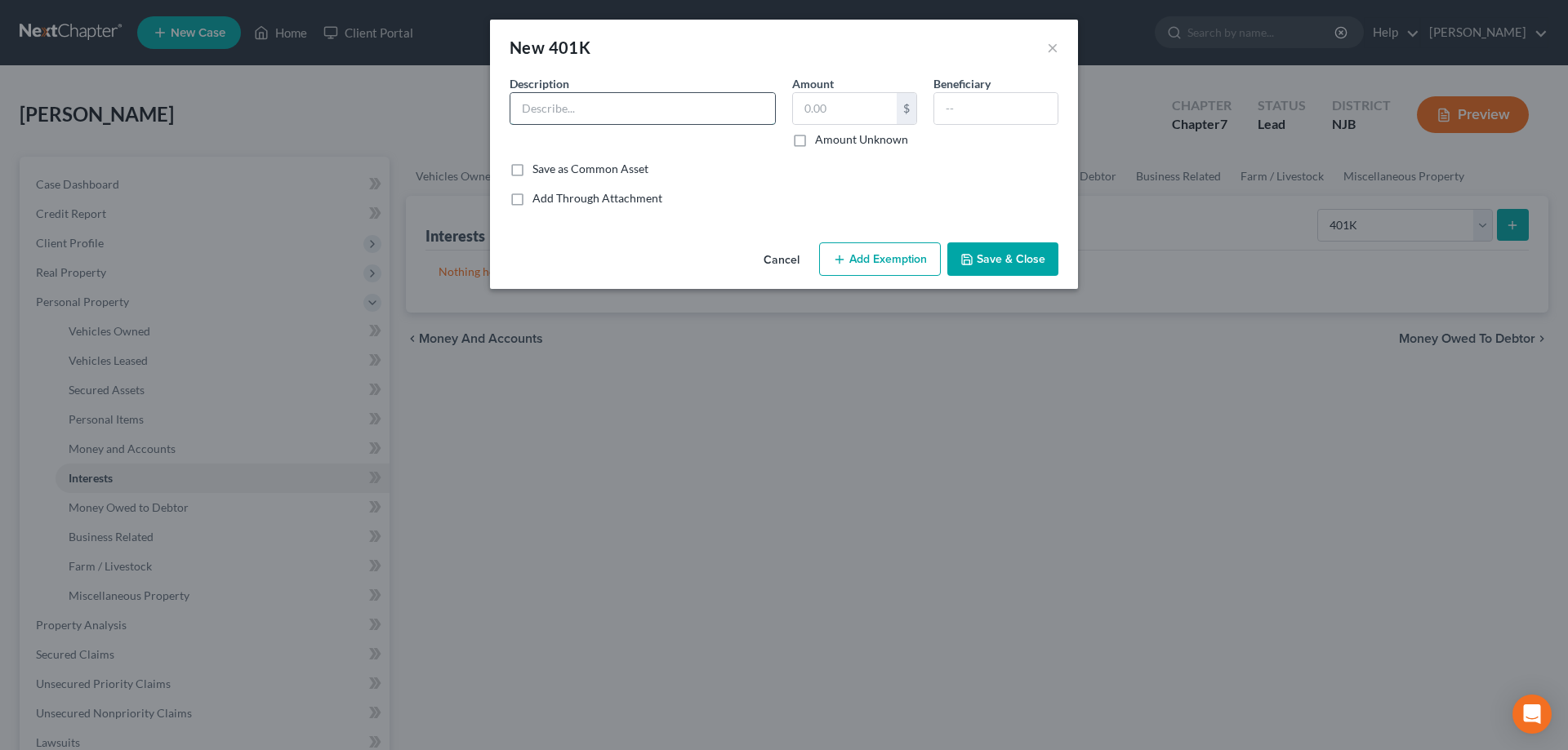
click at [610, 100] on input "text" at bounding box center [642, 109] width 264 height 31
click at [812, 119] on input "text" at bounding box center [844, 109] width 103 height 31
click at [673, 112] on input "thru employer" at bounding box center [642, 109] width 264 height 31
type input "thru employer ($890)"
click at [826, 117] on input "text" at bounding box center [844, 109] width 103 height 31
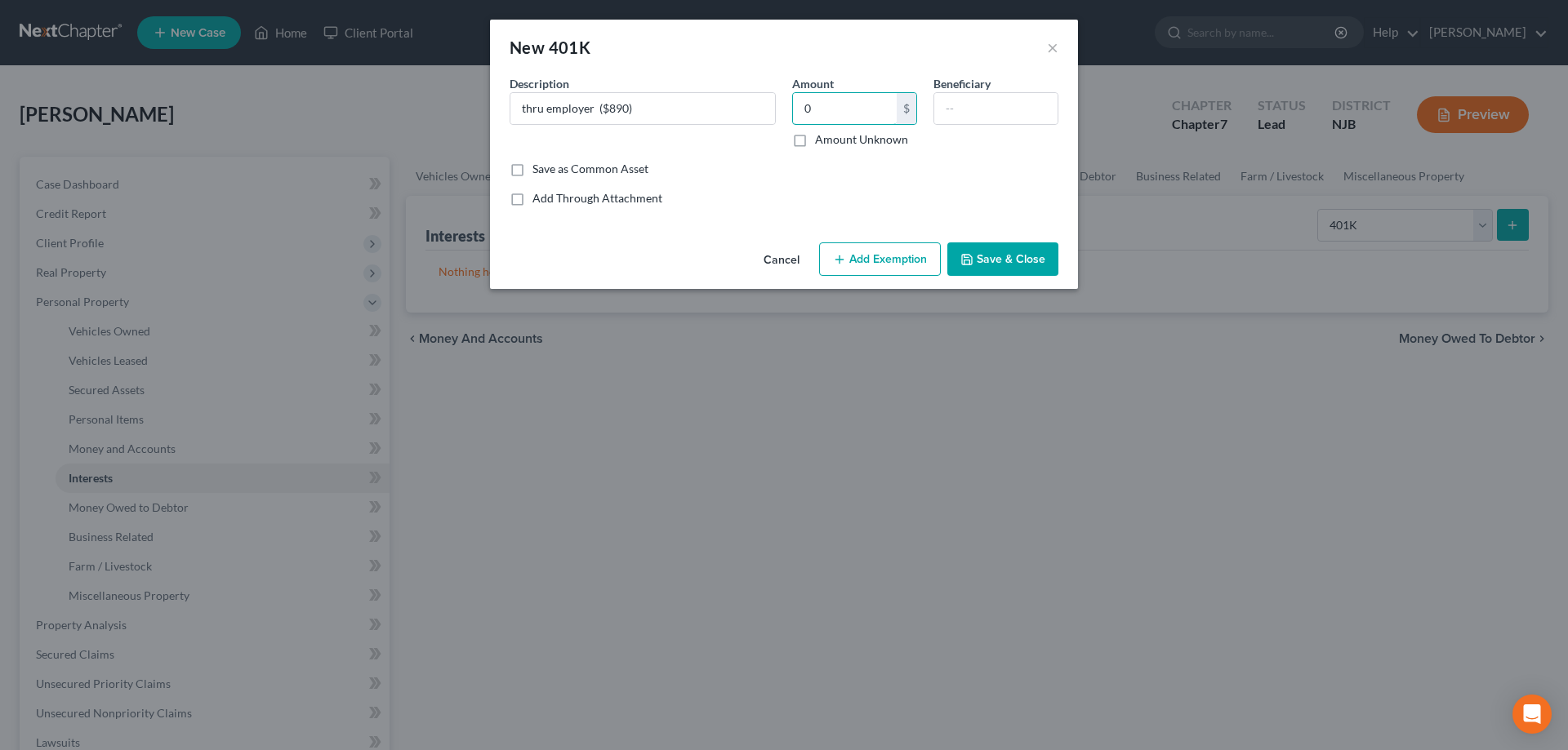
type input "0"
click at [864, 272] on button "Add Exemption" at bounding box center [880, 260] width 121 height 34
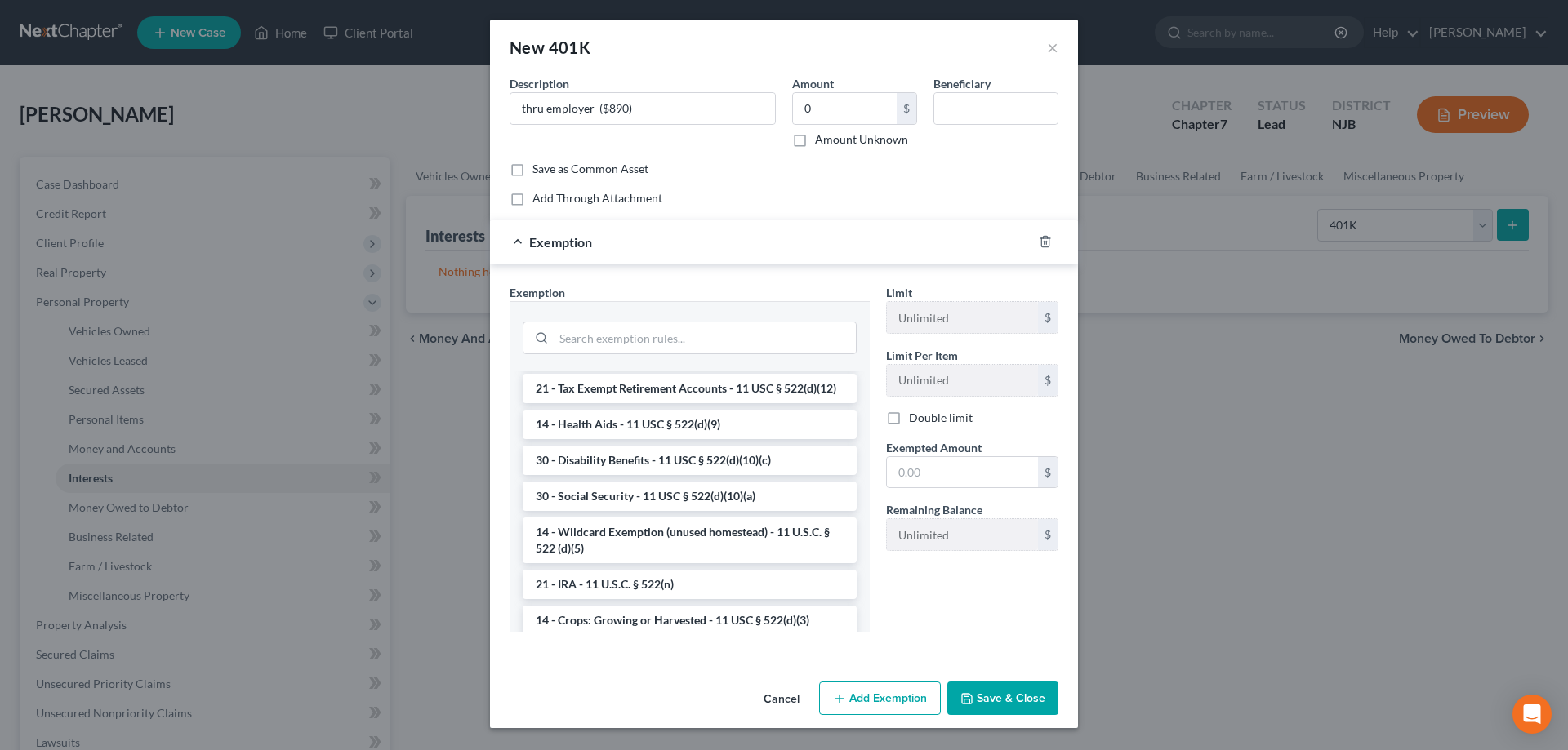
scroll to position [833, 0]
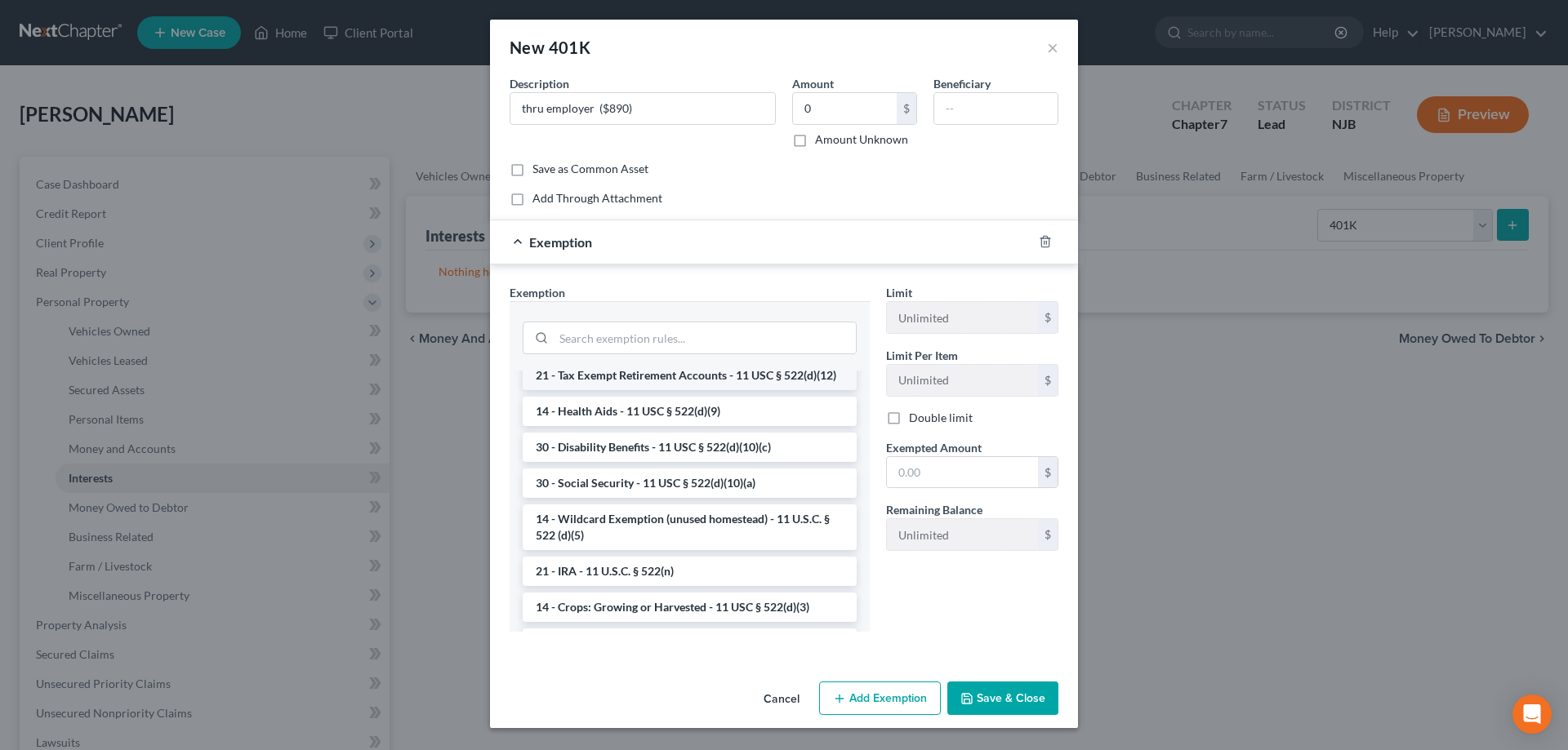
click at [694, 375] on li "21 - Tax Exempt Retirement Accounts - 11 USC § 522(d)(12)" at bounding box center [690, 375] width 334 height 30
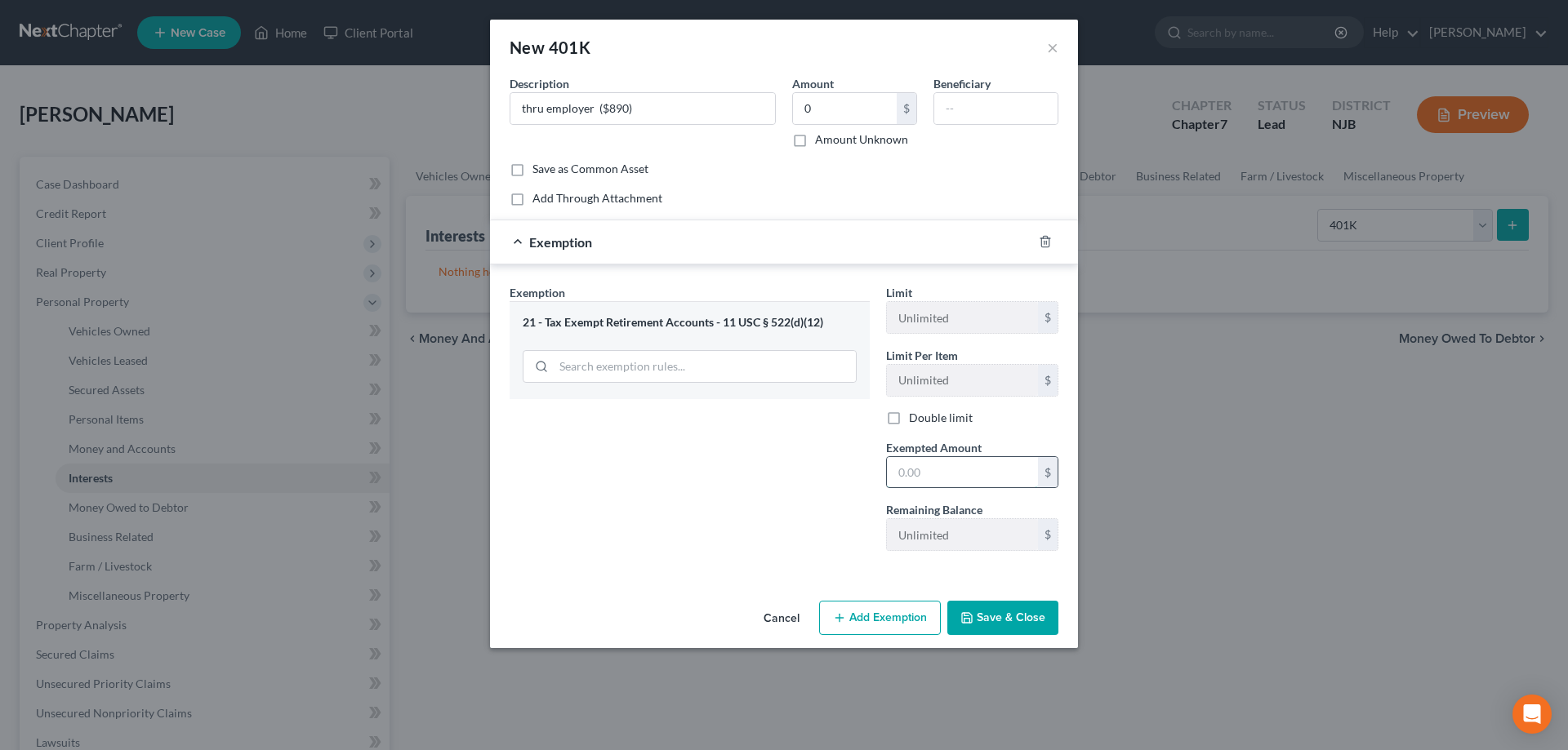
click at [900, 472] on input "text" at bounding box center [962, 472] width 151 height 31
type input "0"
click at [989, 619] on button "Save & Close" at bounding box center [1003, 618] width 111 height 34
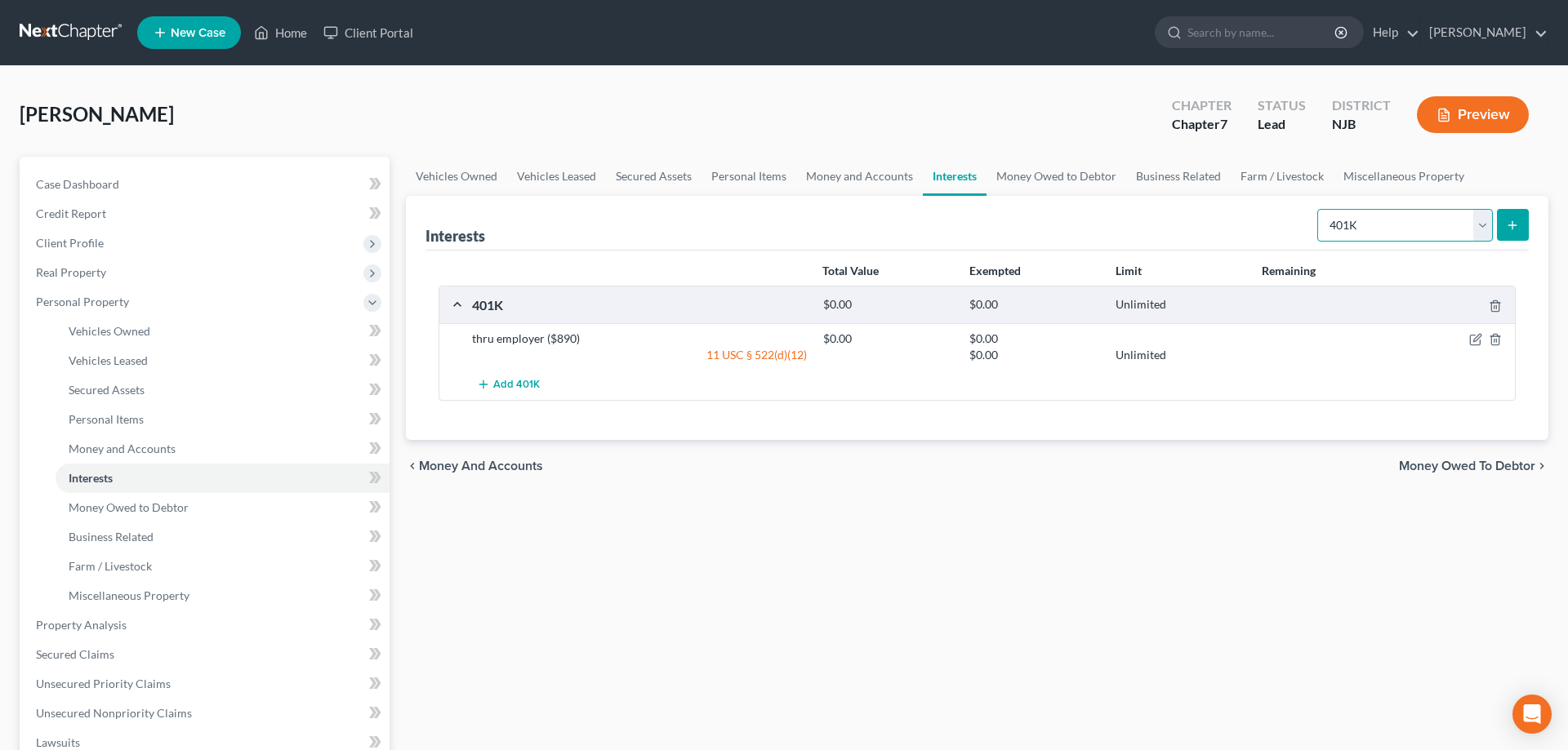
click at [1317, 209] on select "Select Interest Type 401K Annuity Bond Education IRA Government Bond Government…" at bounding box center [1404, 225] width 175 height 32
select select "term_life_insurance"
click option "Term Life Insurance" at bounding box center [0, 0] width 0 height 0
click at [1511, 216] on button "submit" at bounding box center [1512, 225] width 31 height 31
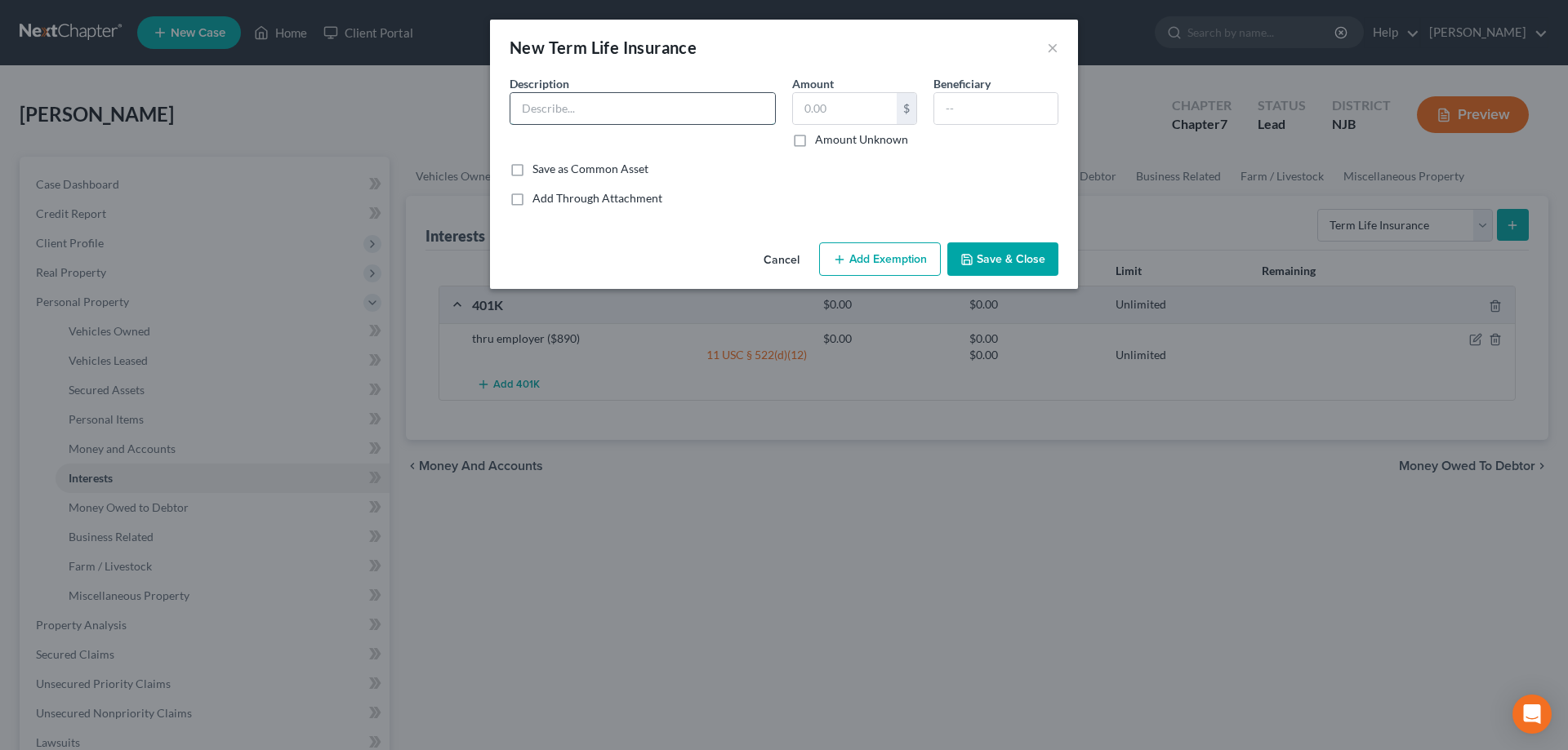
click at [678, 112] on input "text" at bounding box center [642, 109] width 264 height 31
type input "Thru employer"
click at [819, 102] on input "text" at bounding box center [844, 109] width 103 height 31
type input "0"
click at [982, 266] on button "Save & Close" at bounding box center [1003, 260] width 111 height 34
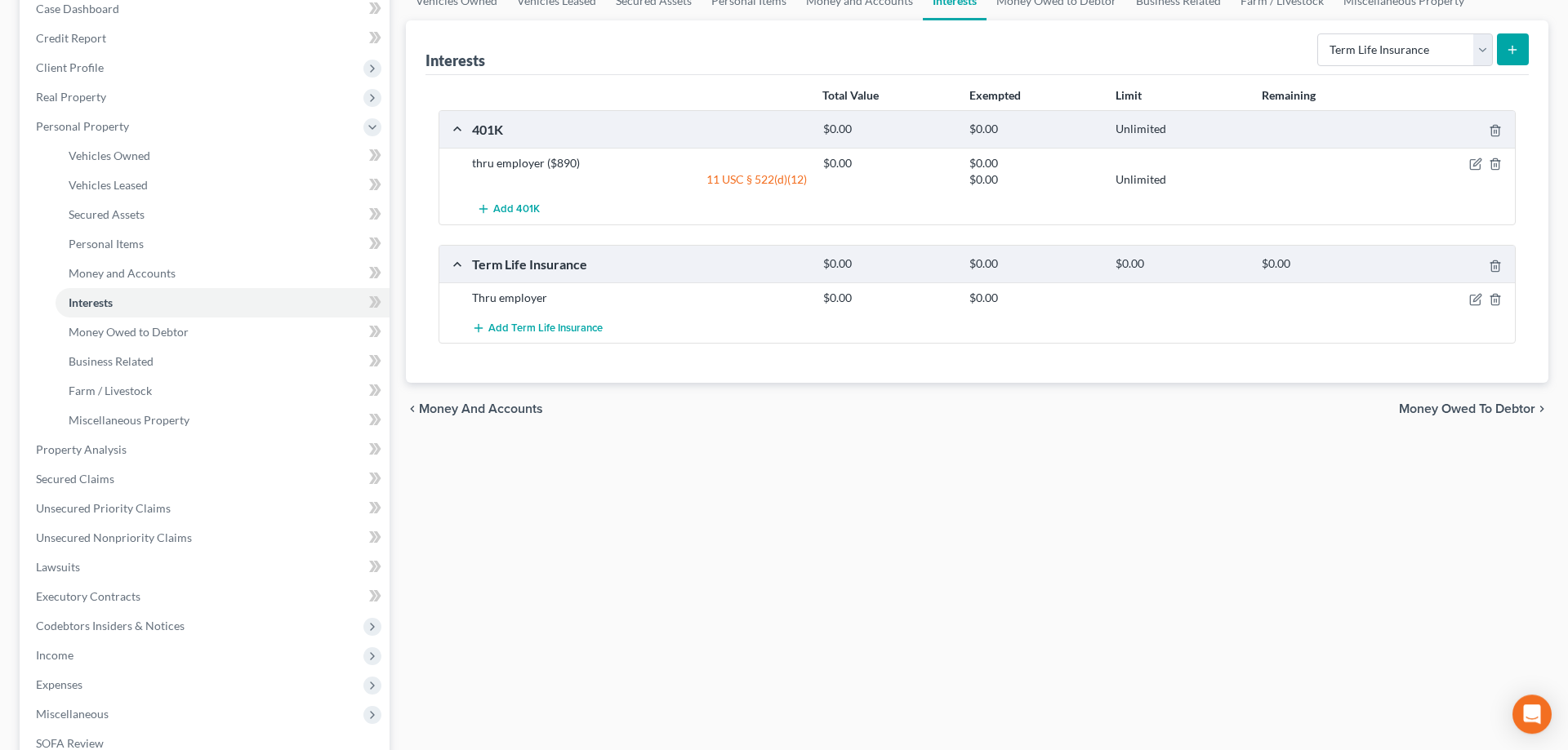
scroll to position [333, 0]
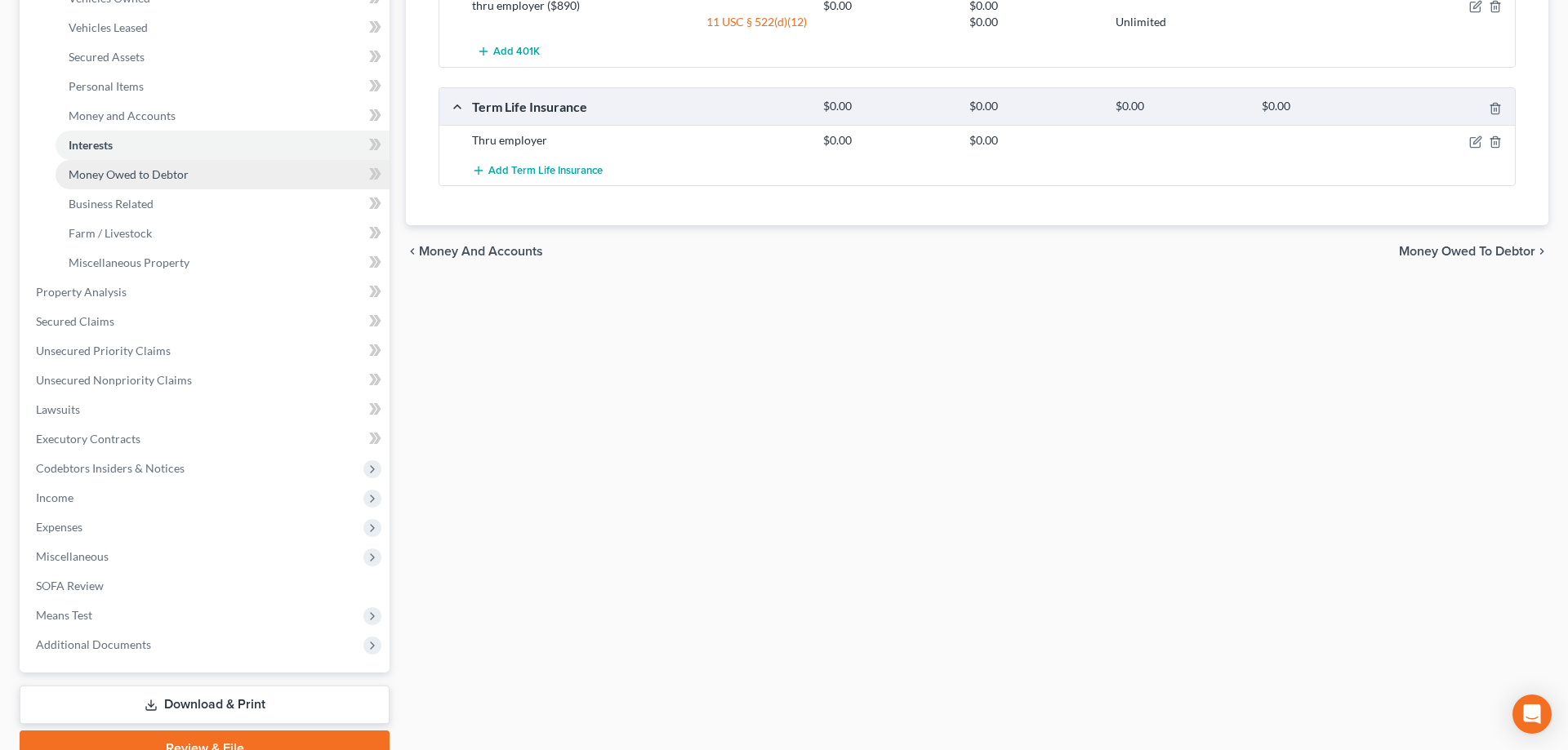
click at [166, 169] on span "Money Owed to Debtor" at bounding box center [128, 173] width 120 height 13
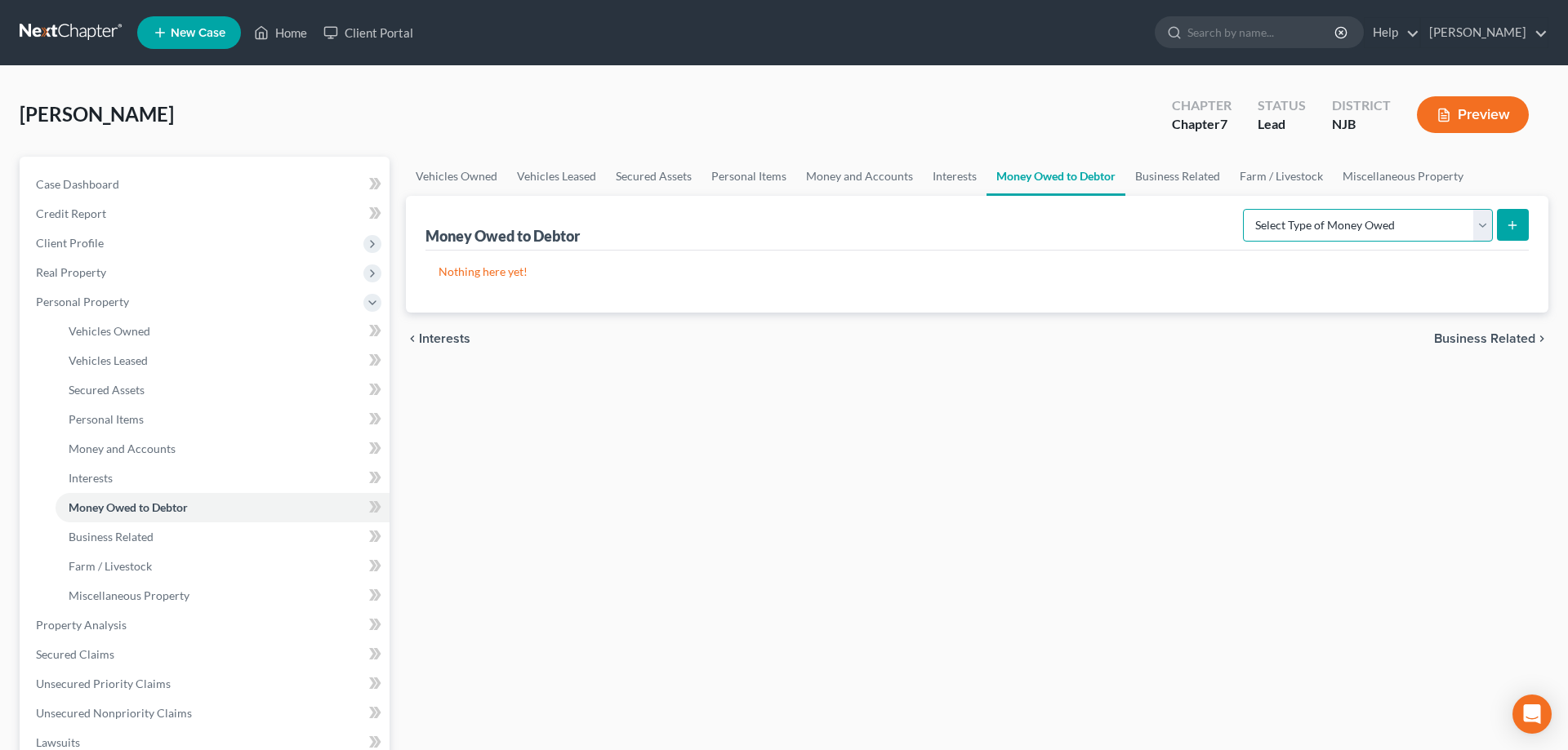
click at [1243, 209] on select "Select Type of Money Owed Accounts Receivable Alimony Child Support Claims Agai…" at bounding box center [1368, 225] width 250 height 32
select select "expected_tax_refund"
click option "Expected Tax Refund and Unused NOLs" at bounding box center [0, 0] width 0 height 0
click at [1515, 217] on button "submit" at bounding box center [1512, 225] width 31 height 31
select select "0"
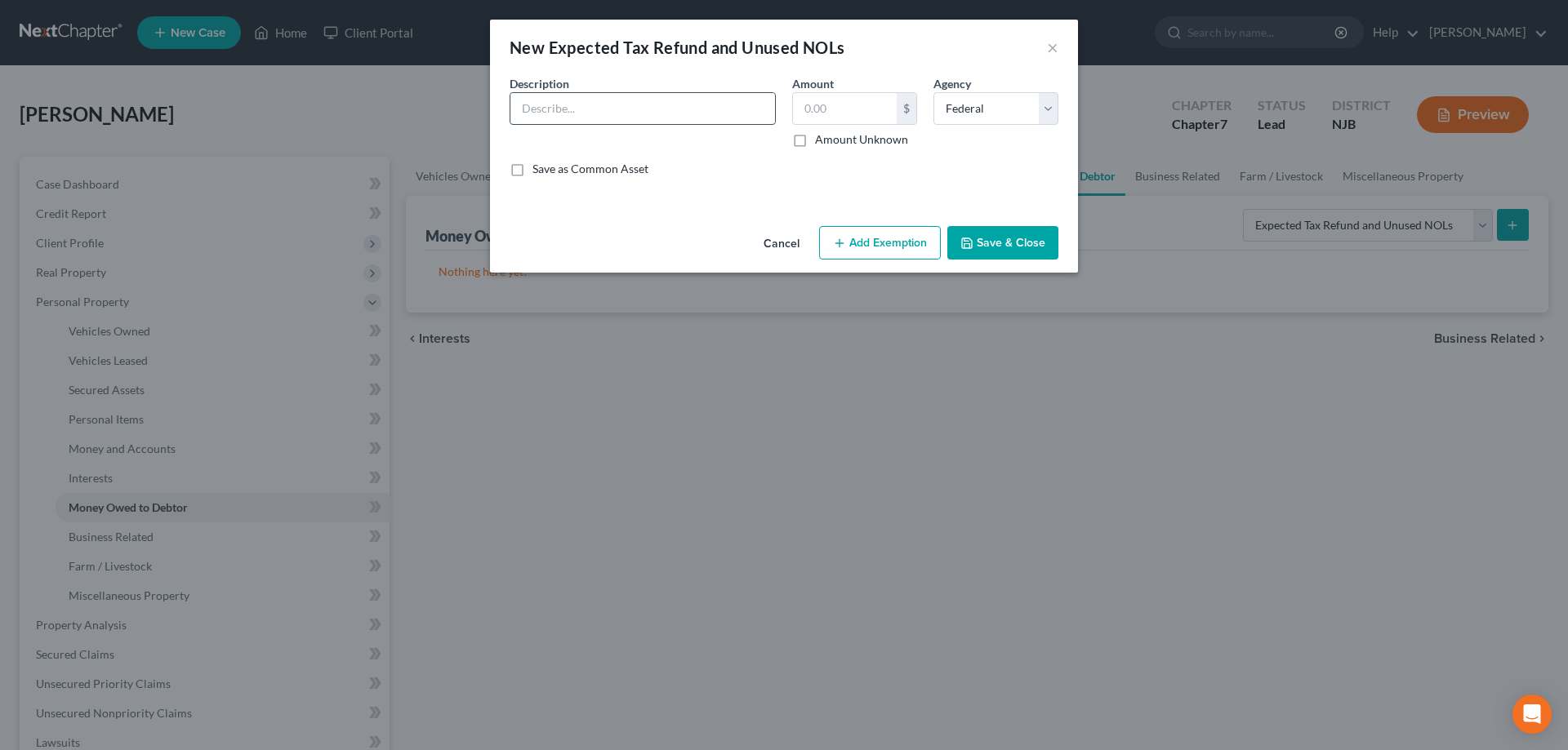
click at [645, 121] on input "text" at bounding box center [642, 109] width 264 height 31
type input "T"
click at [843, 120] on input "text" at bounding box center [844, 109] width 103 height 31
click at [703, 117] on input "Fed" at bounding box center [642, 109] width 264 height 31
type input "Fed ($5,179) used up"
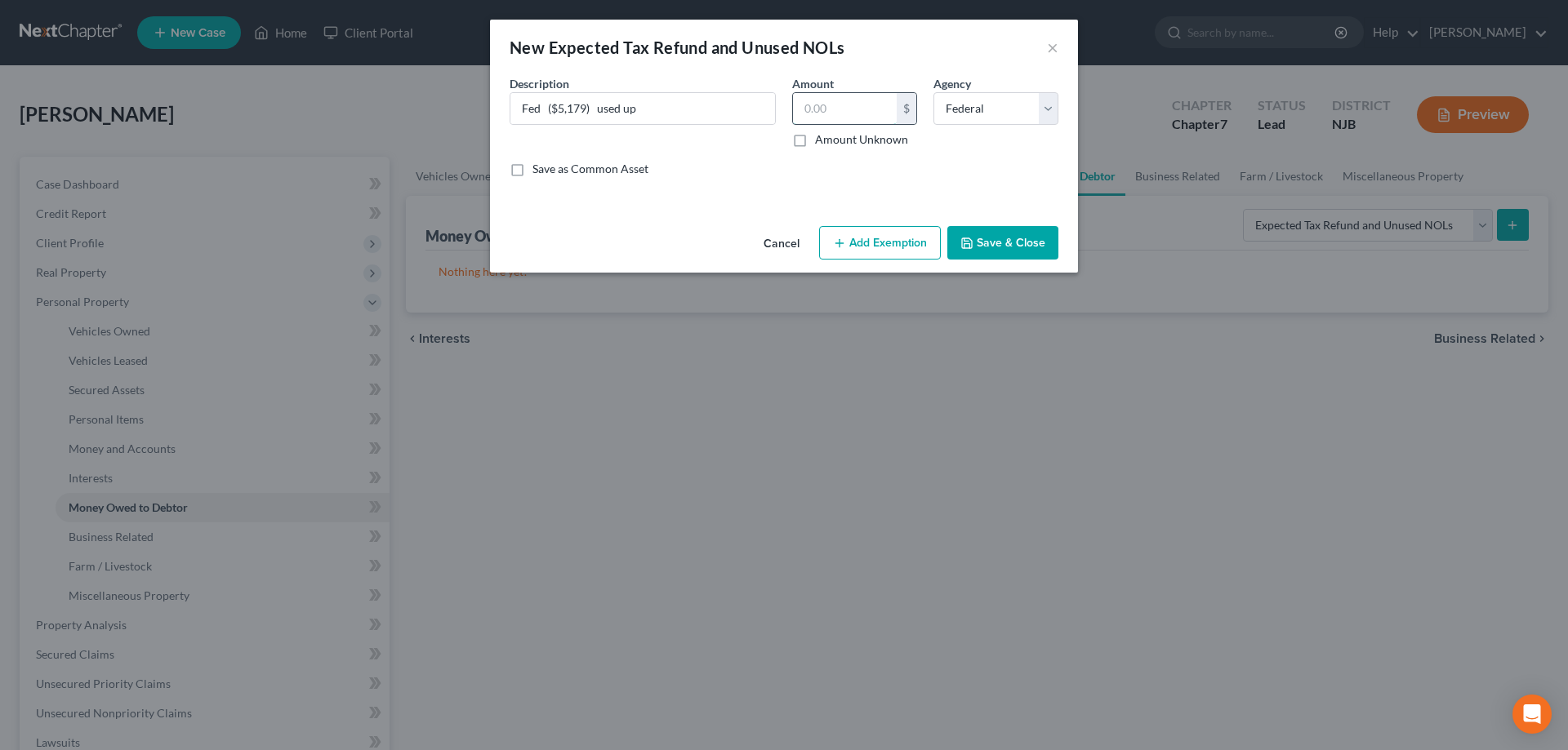
click at [871, 104] on input "text" at bounding box center [844, 109] width 103 height 31
type input "0"
click at [973, 243] on icon "button" at bounding box center [967, 243] width 13 height 13
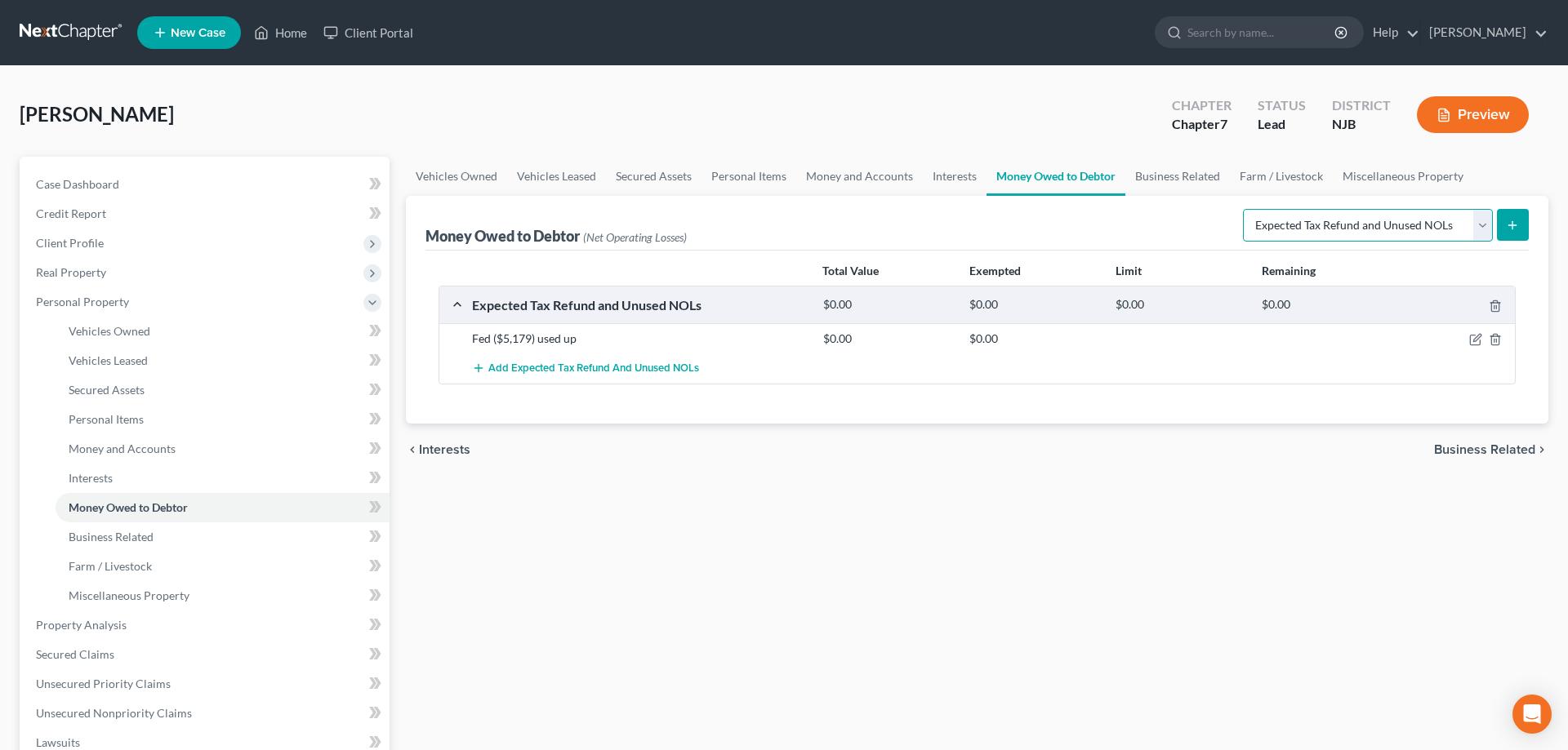
click at [1243, 209] on select "Select Type of Money Owed Accounts Receivable Alimony Child Support Claims Agai…" at bounding box center [1368, 225] width 250 height 32
click option "Expected Tax Refund and Unused NOLs" at bounding box center [0, 0] width 0 height 0
click at [1517, 222] on icon "submit" at bounding box center [1512, 225] width 13 height 13
select select "0"
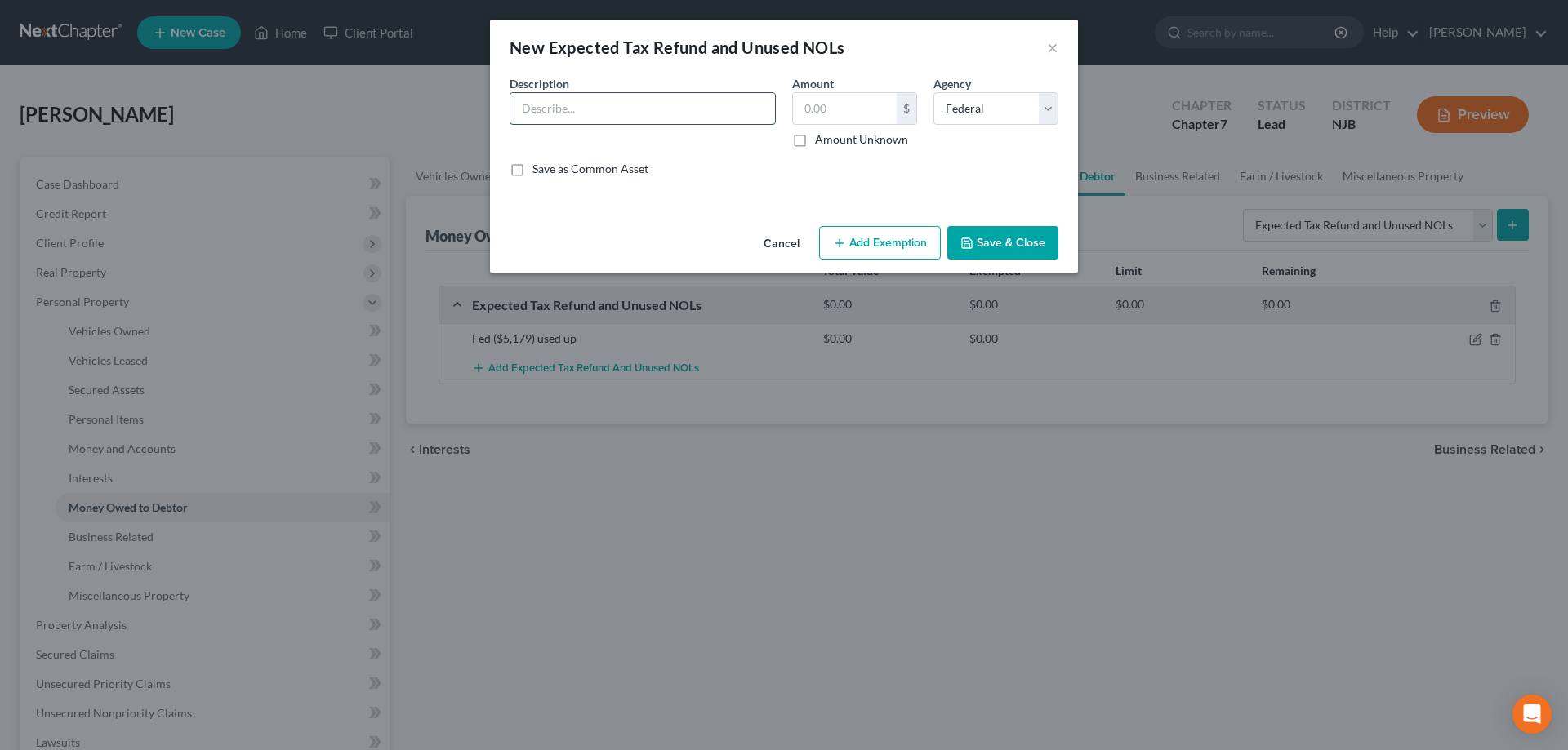
click at [671, 110] on input "text" at bounding box center [642, 109] width 264 height 31
type input "State"
click at [934, 93] on select "Select Federal State Local" at bounding box center [996, 109] width 125 height 32
select select "1"
click option "State" at bounding box center [0, 0] width 0 height 0
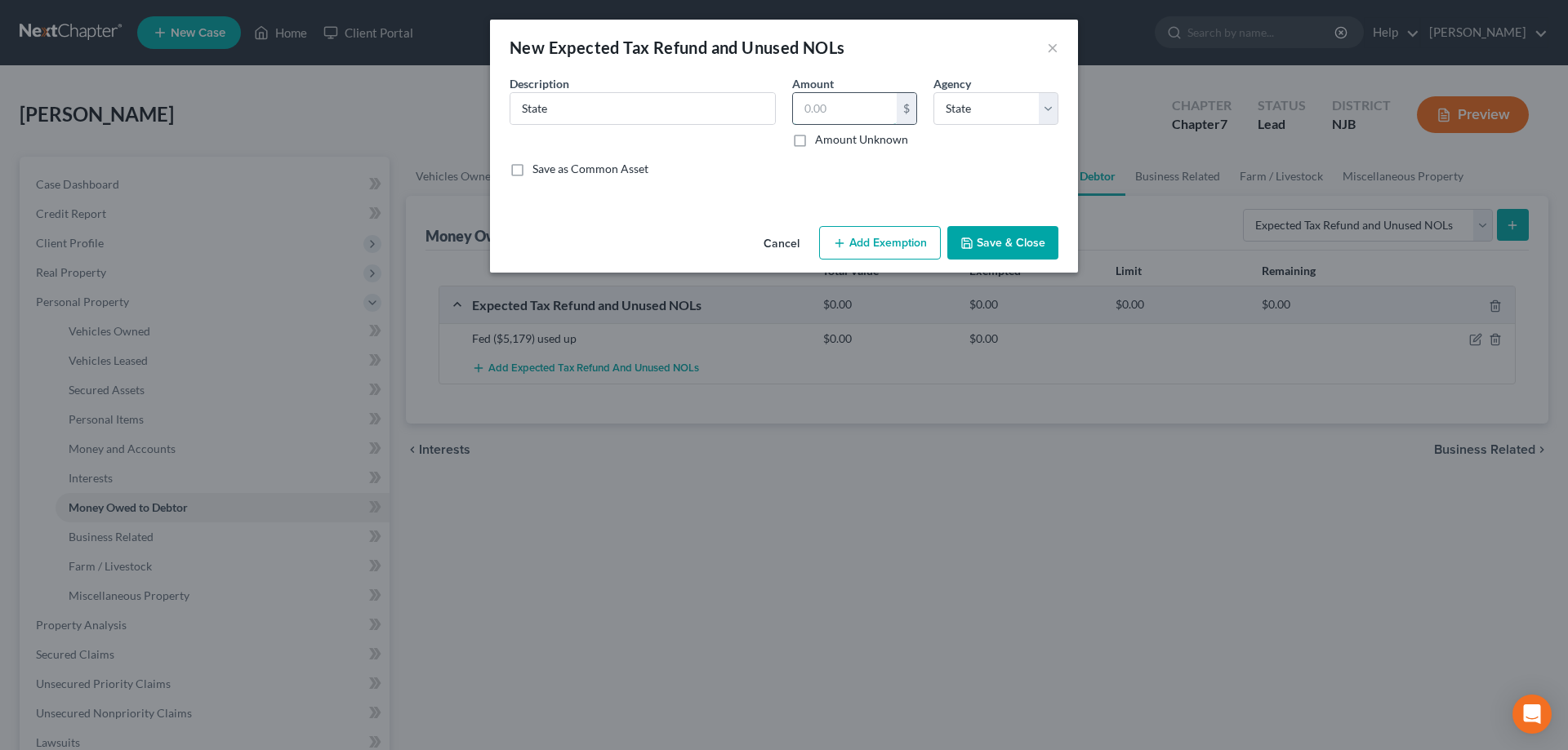
click at [838, 104] on input "text" at bounding box center [844, 109] width 103 height 31
type input "1,000"
click at [640, 116] on input "State" at bounding box center [642, 109] width 264 height 31
type input "State ($1,000) used up"
click at [818, 111] on input "1,000" at bounding box center [844, 109] width 103 height 31
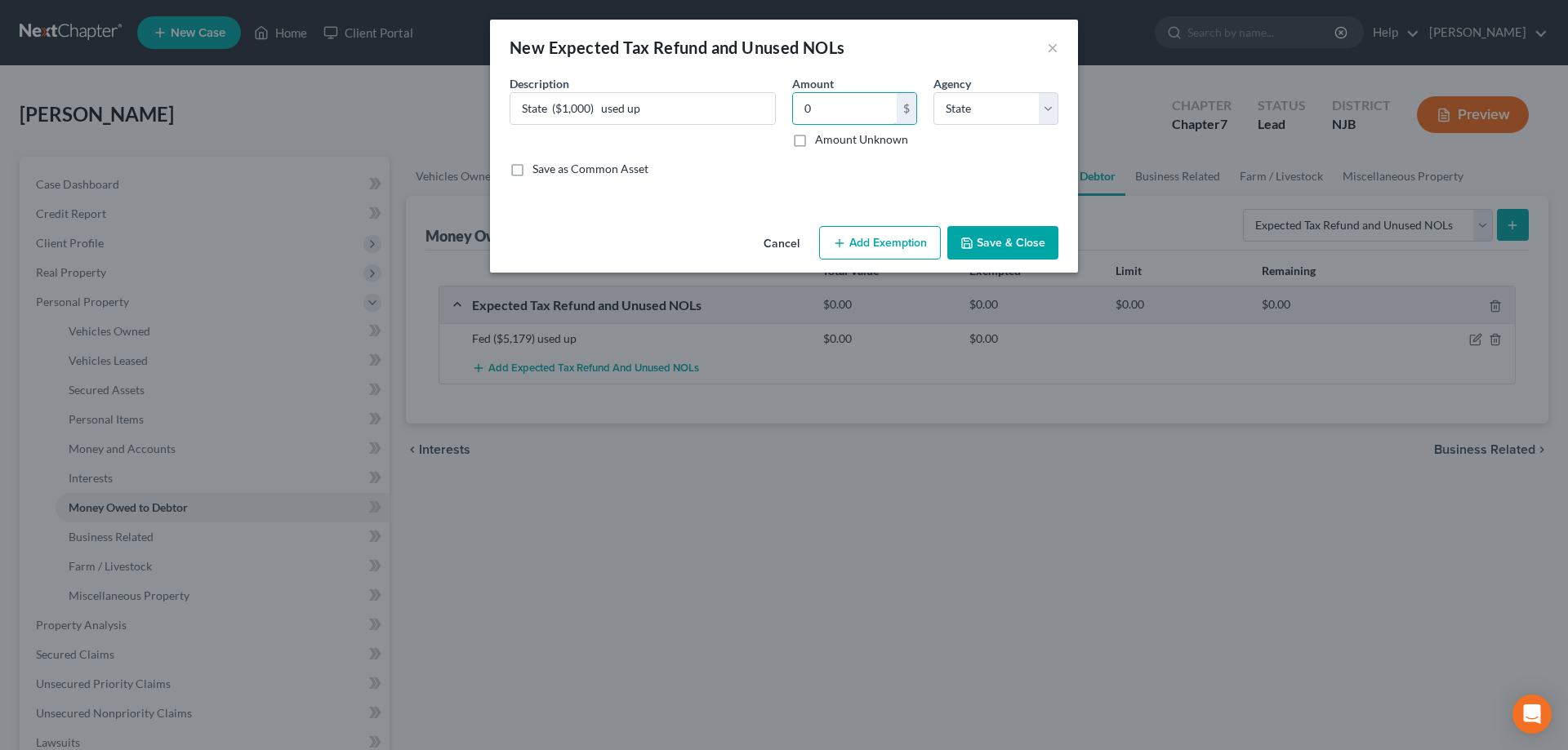
type input "0"
click at [991, 240] on button "Save & Close" at bounding box center [1003, 243] width 111 height 34
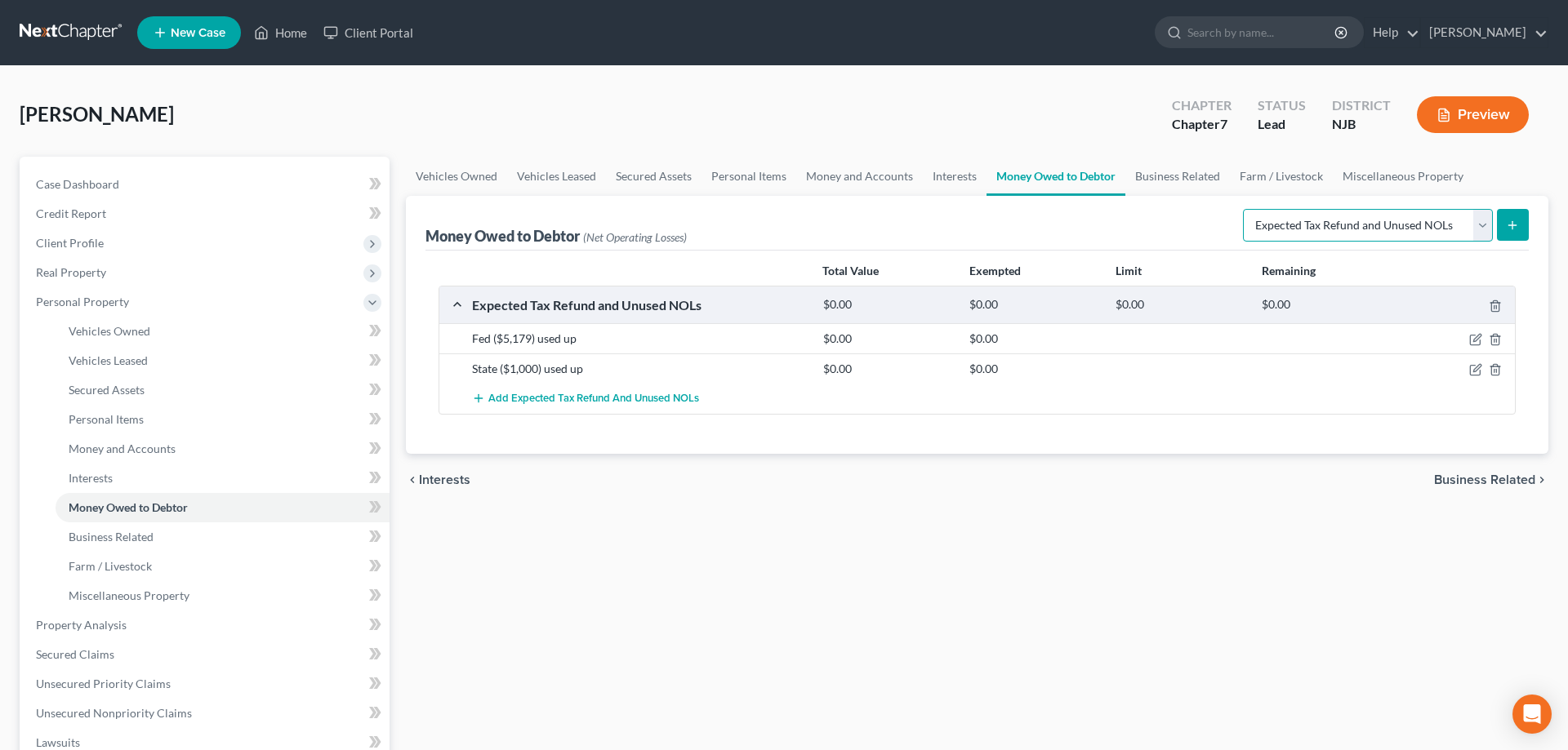
click at [1243, 209] on select "Select Type of Money Owed Accounts Receivable Alimony Child Support Claims Agai…" at bounding box center [1368, 225] width 250 height 32
click at [733, 604] on div "Vehicles Owned Vehicles Leased Secured Assets Personal Items Money and Accounts…" at bounding box center [978, 628] width 1159 height 943
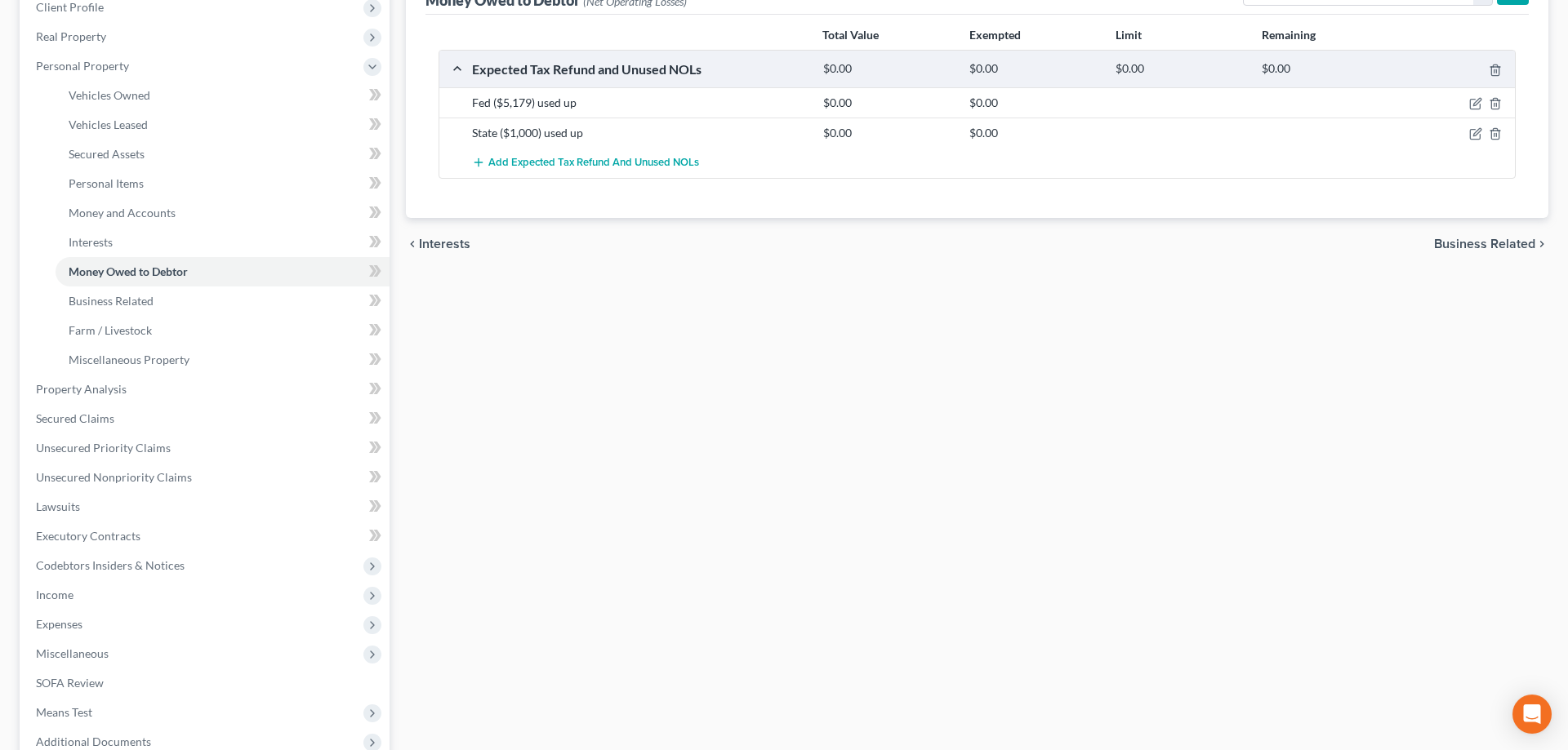
scroll to position [333, 0]
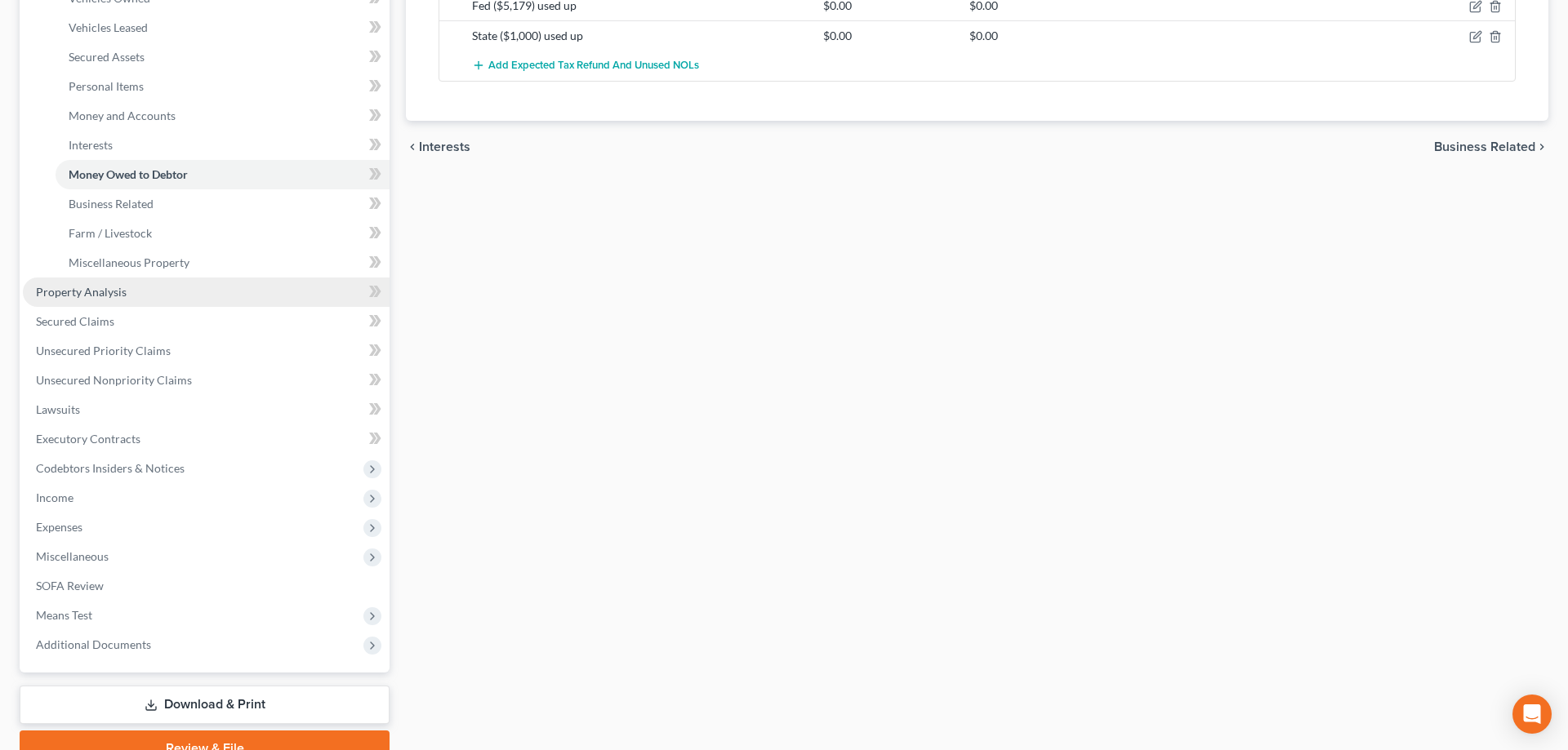
click at [120, 291] on span "Property Analysis" at bounding box center [81, 291] width 91 height 13
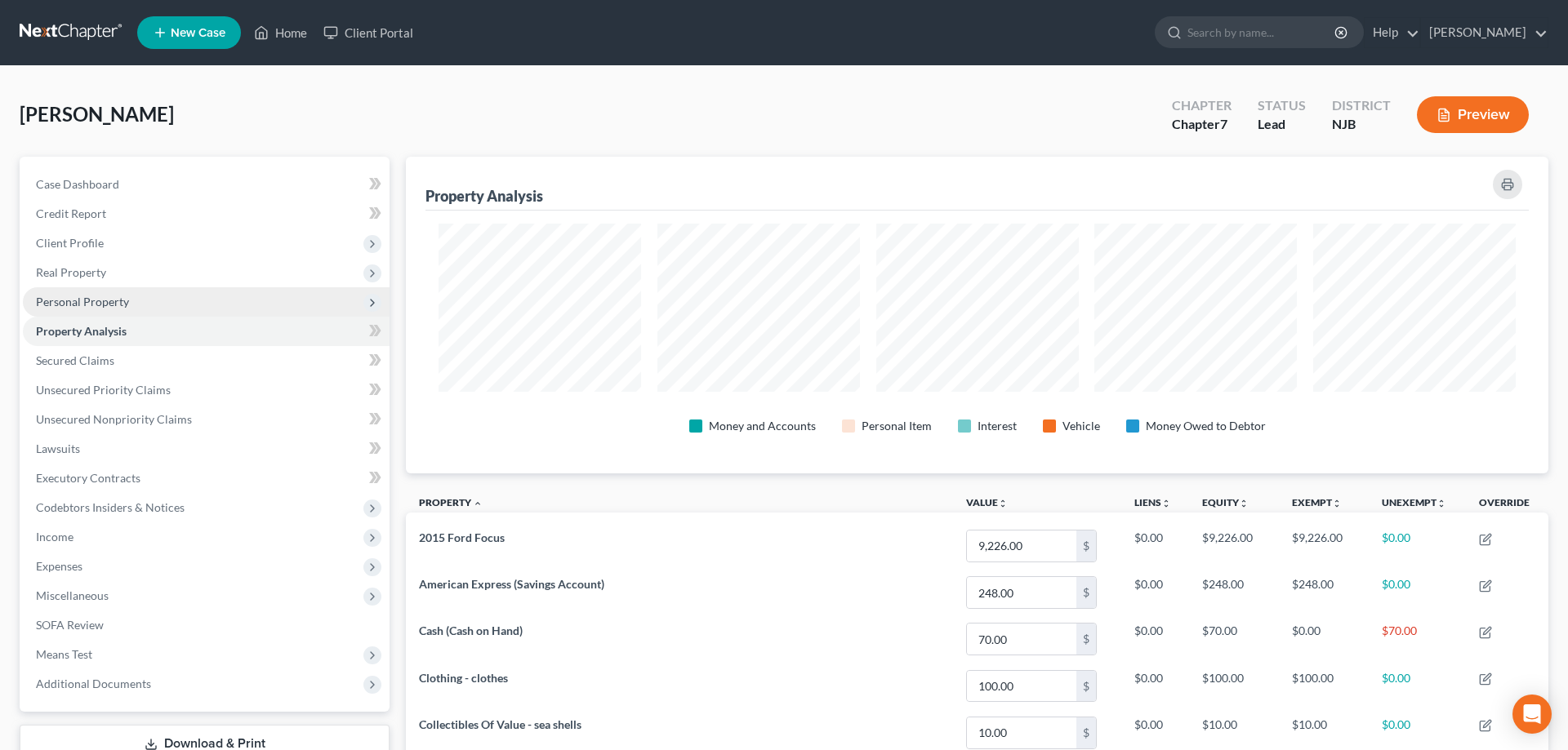
click at [54, 306] on span "Personal Property" at bounding box center [83, 301] width 93 height 13
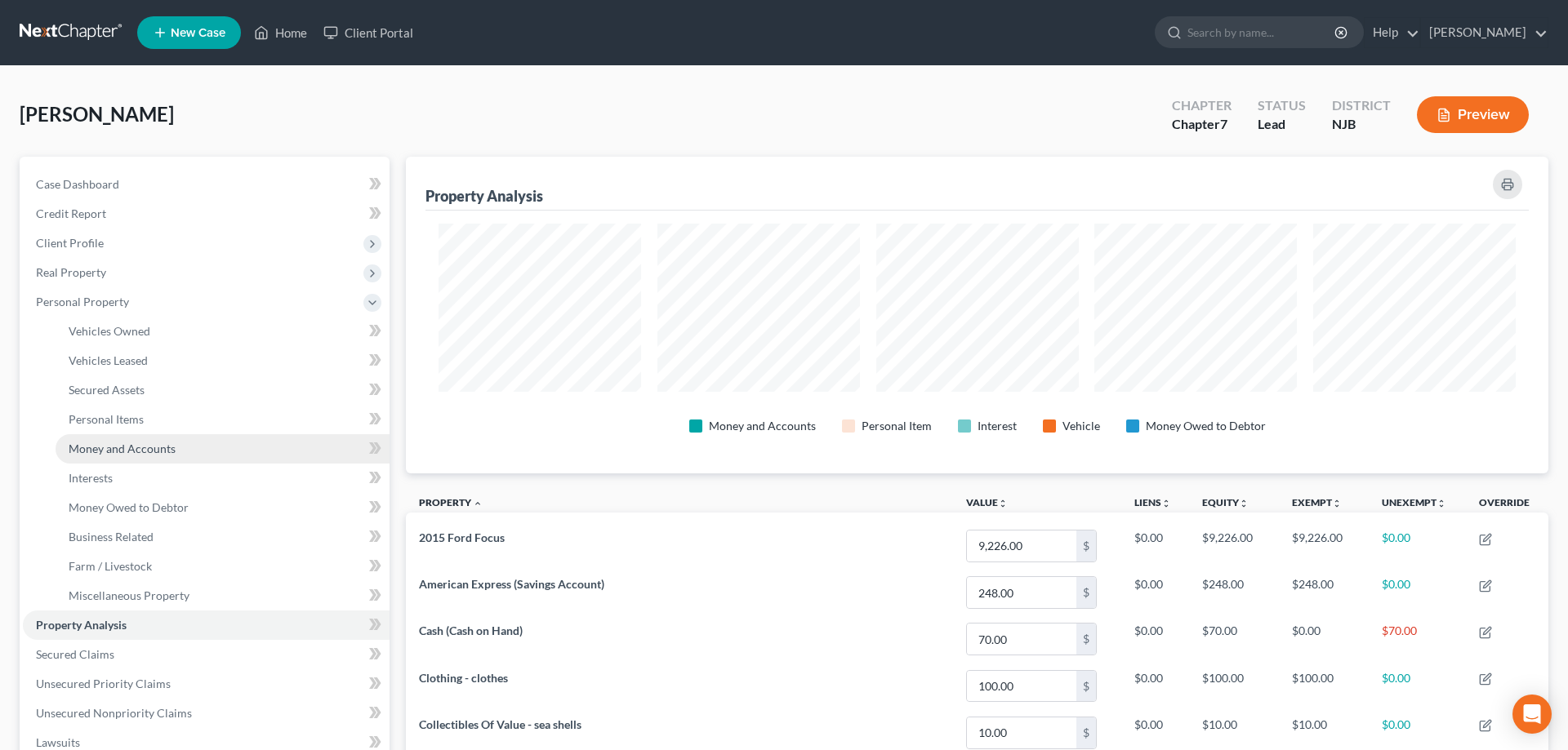
click at [97, 446] on span "Money and Accounts" at bounding box center [121, 448] width 107 height 13
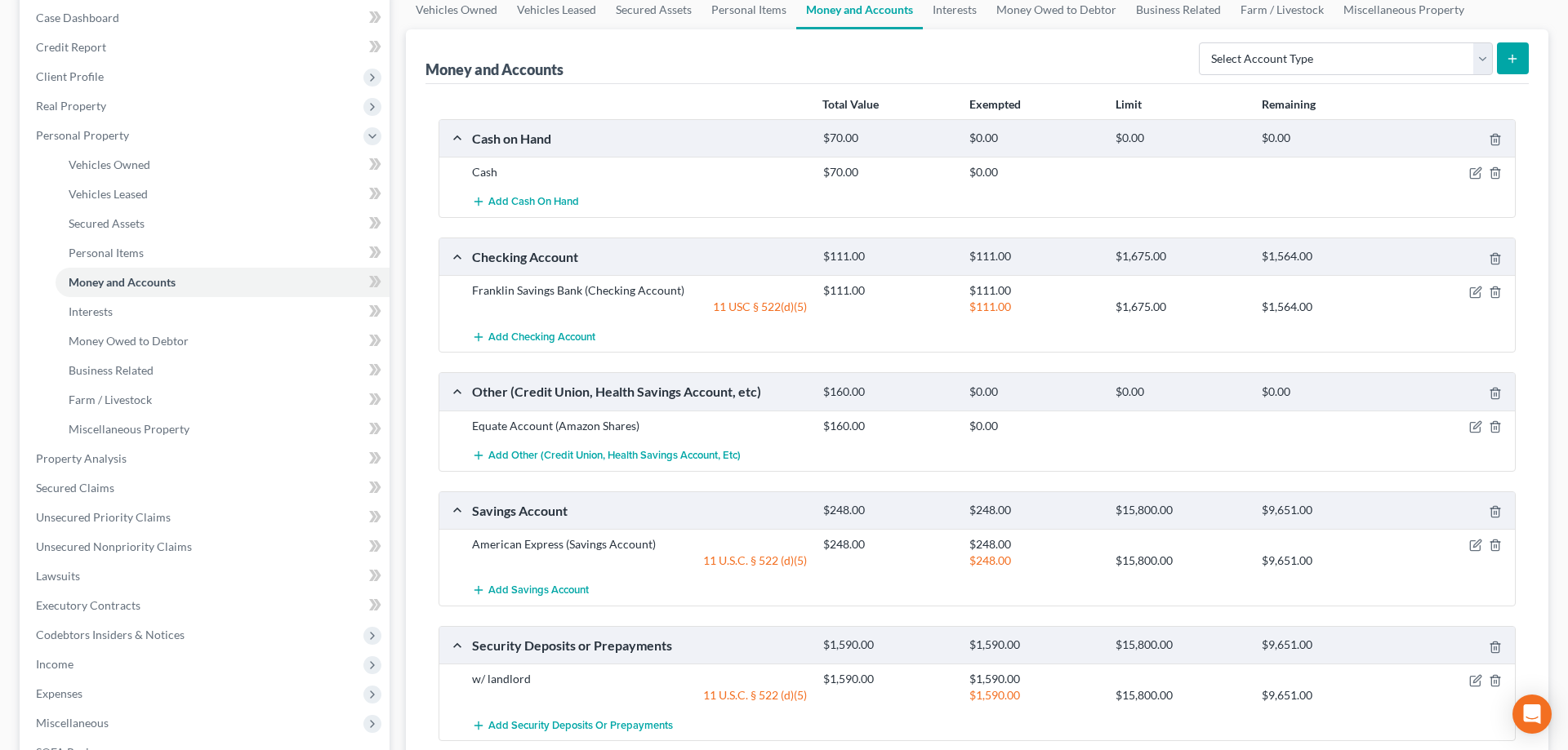
scroll to position [410, 0]
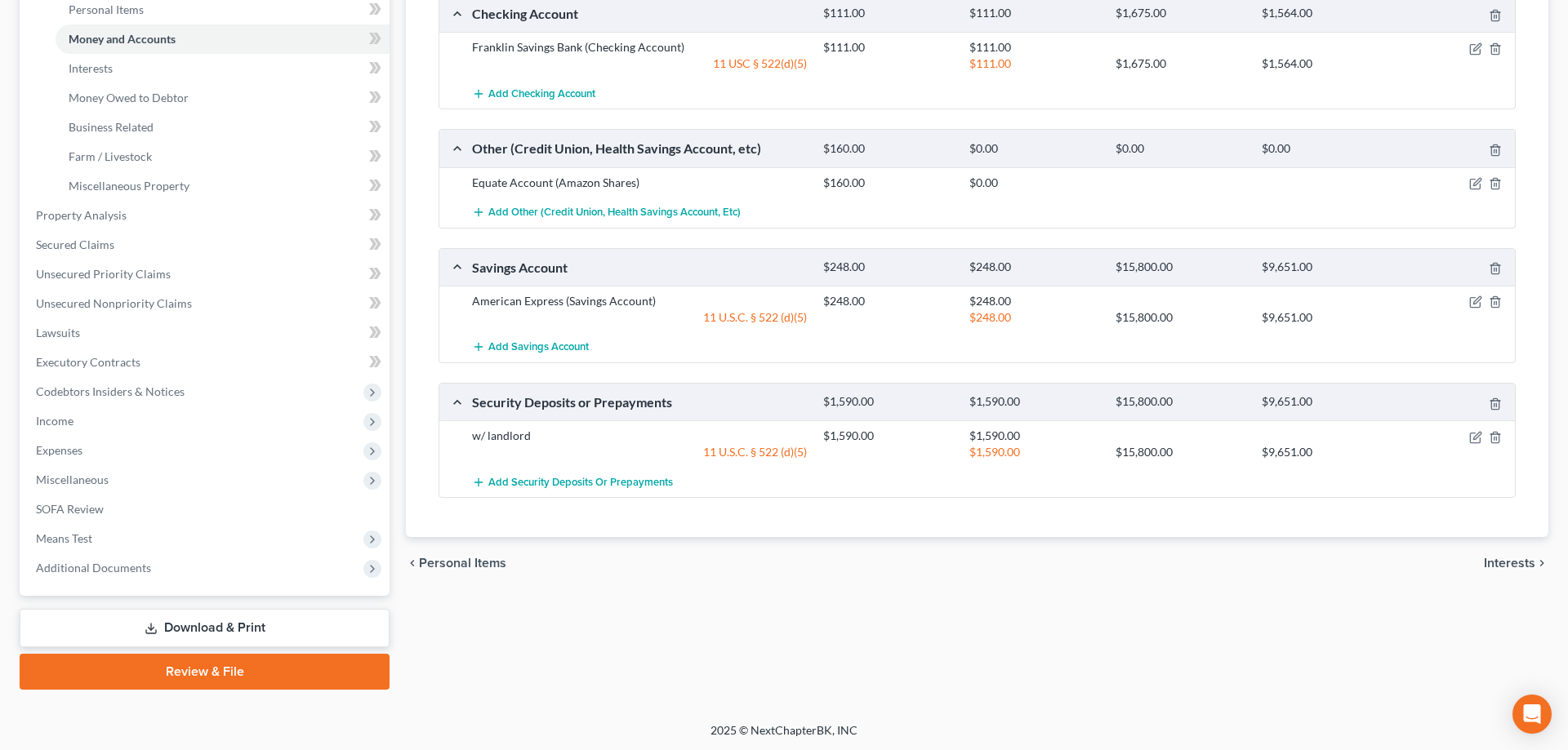
click at [1510, 564] on span "Interests" at bounding box center [1509, 563] width 51 height 13
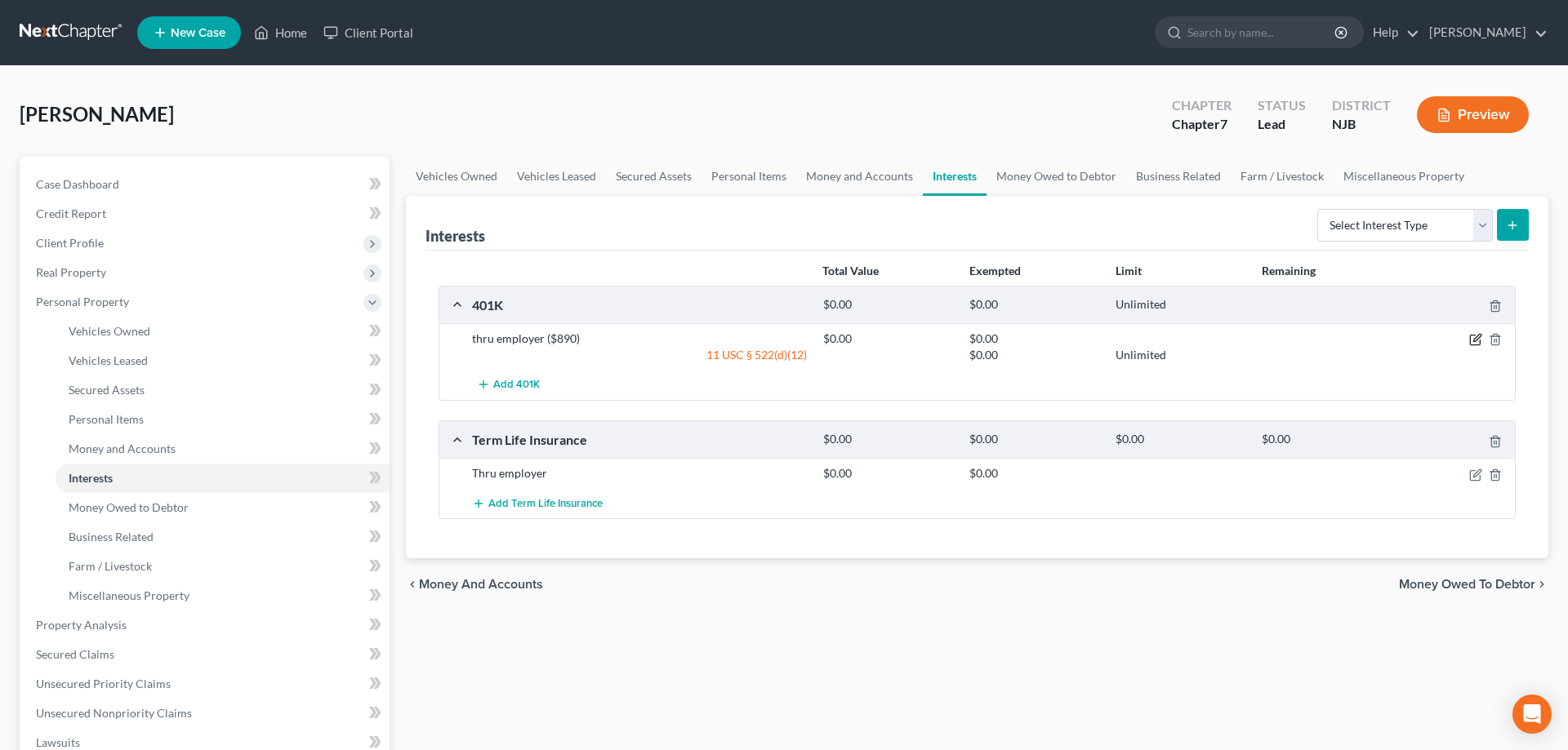
click at [1471, 340] on icon "button" at bounding box center [1475, 340] width 10 height 10
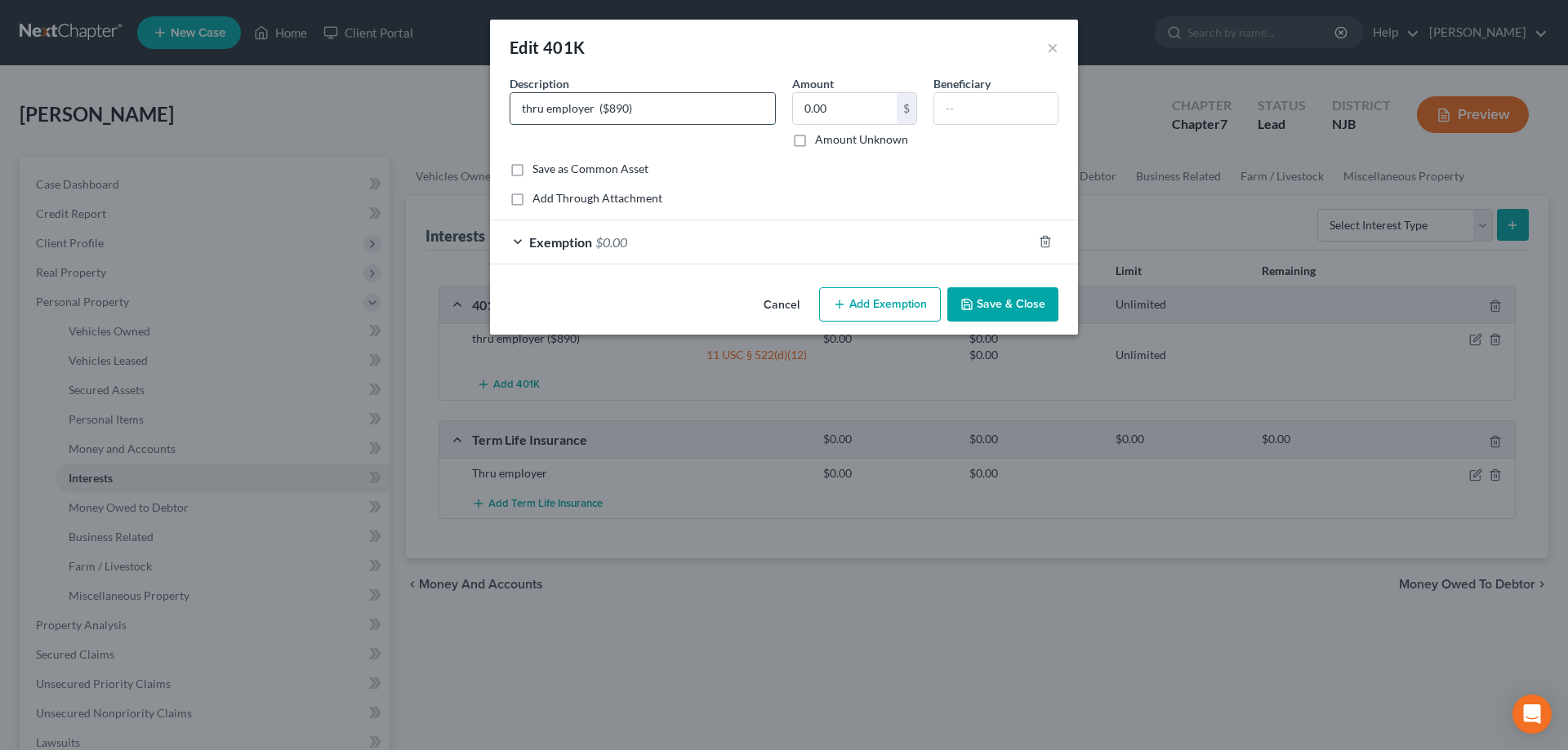
click at [625, 109] on input "thru employer ($890)" at bounding box center [642, 109] width 264 height 31
type input "thru employer ($3784)"
click at [1005, 307] on button "Save & Close" at bounding box center [1003, 304] width 111 height 34
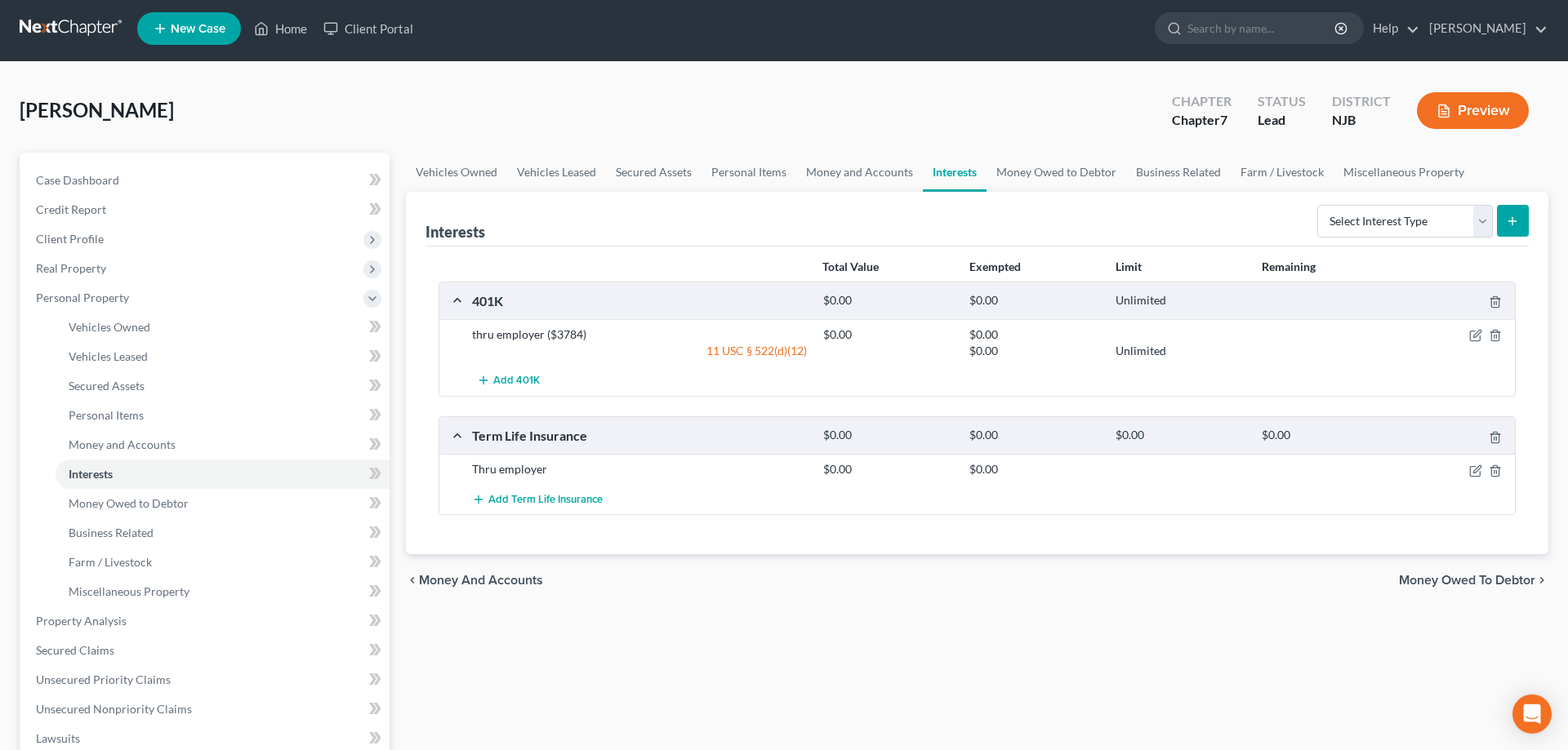
scroll to position [166, 0]
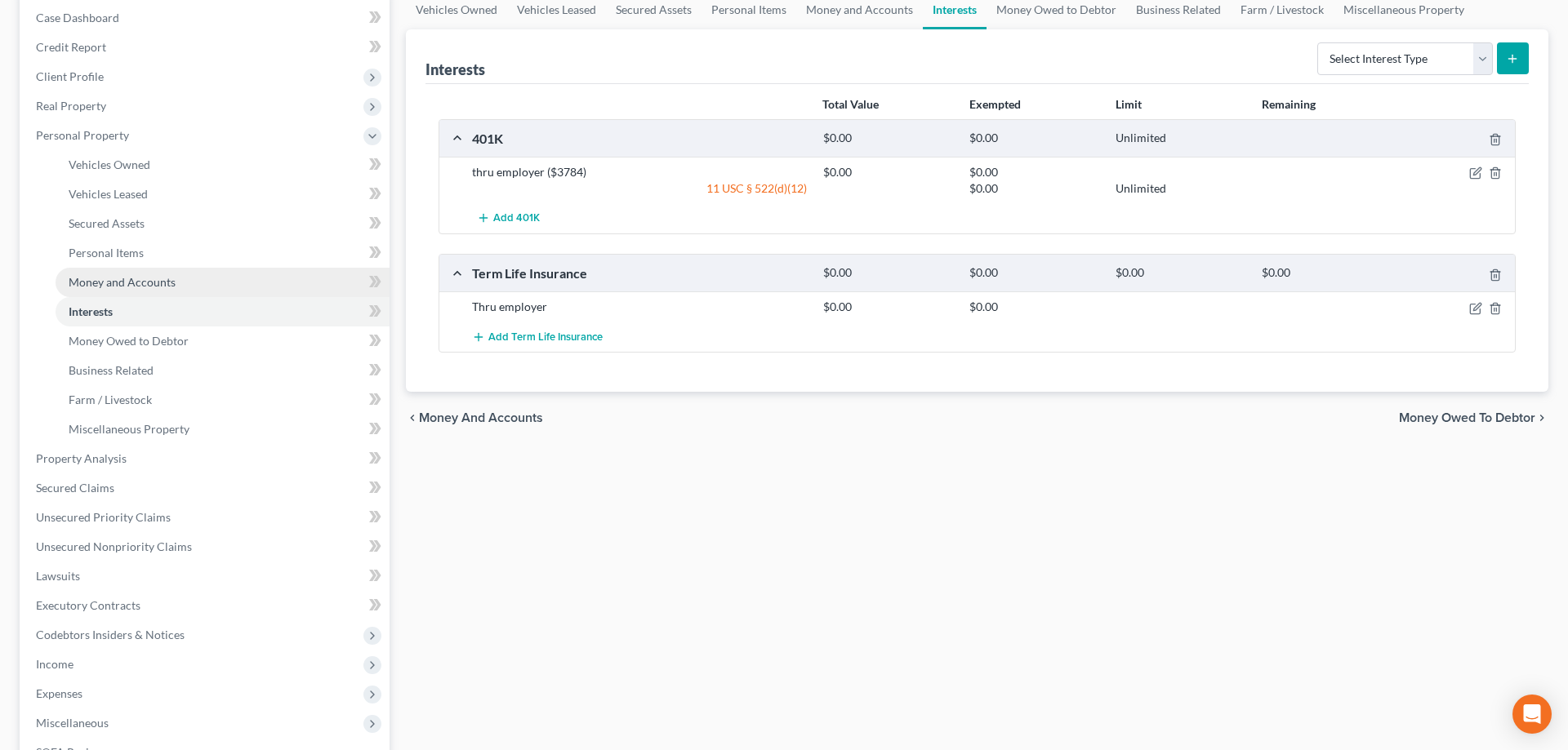
click at [120, 282] on span "Money and Accounts" at bounding box center [121, 281] width 107 height 13
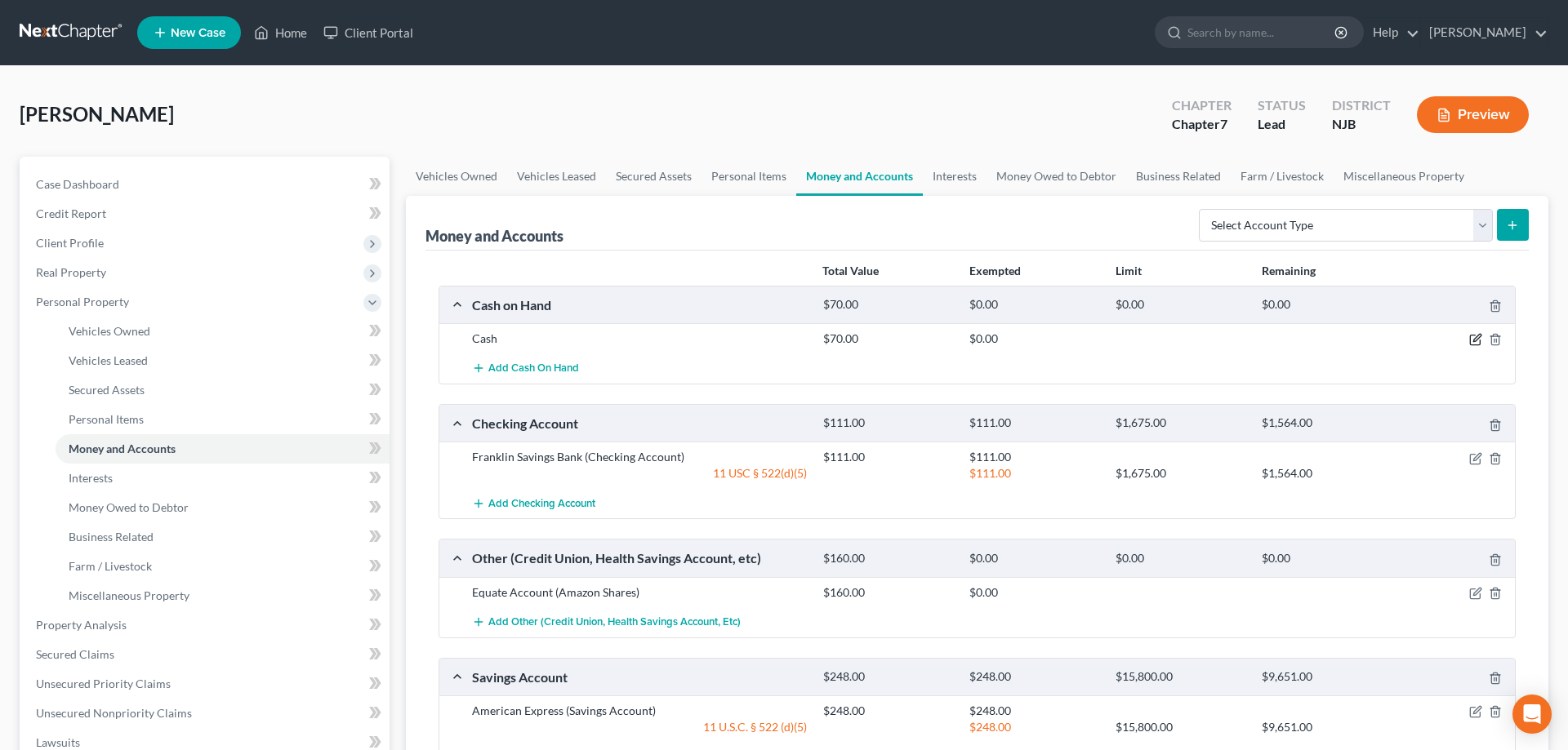
click at [1474, 340] on icon "button" at bounding box center [1475, 340] width 13 height 13
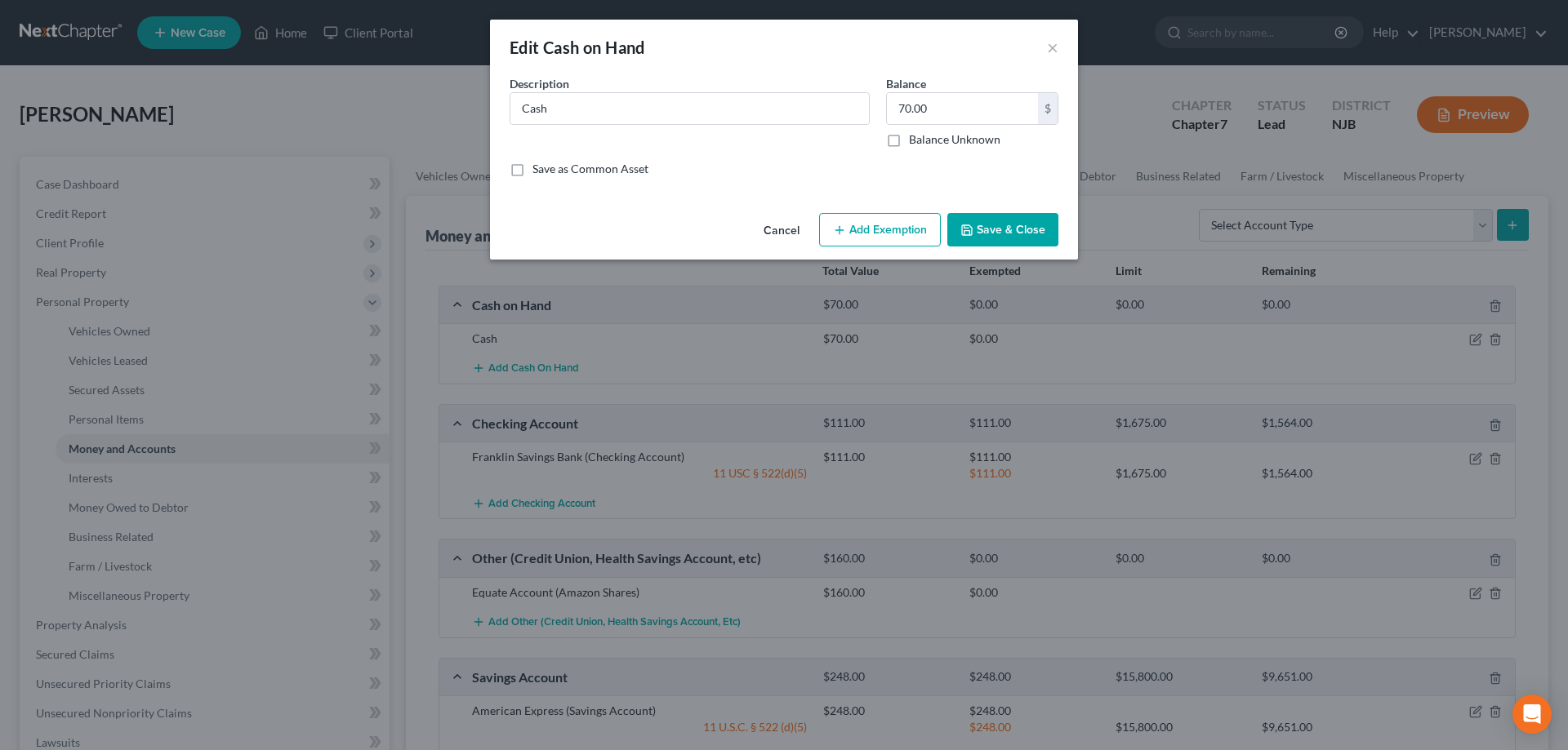
click at [887, 231] on button "Add Exemption" at bounding box center [880, 230] width 121 height 34
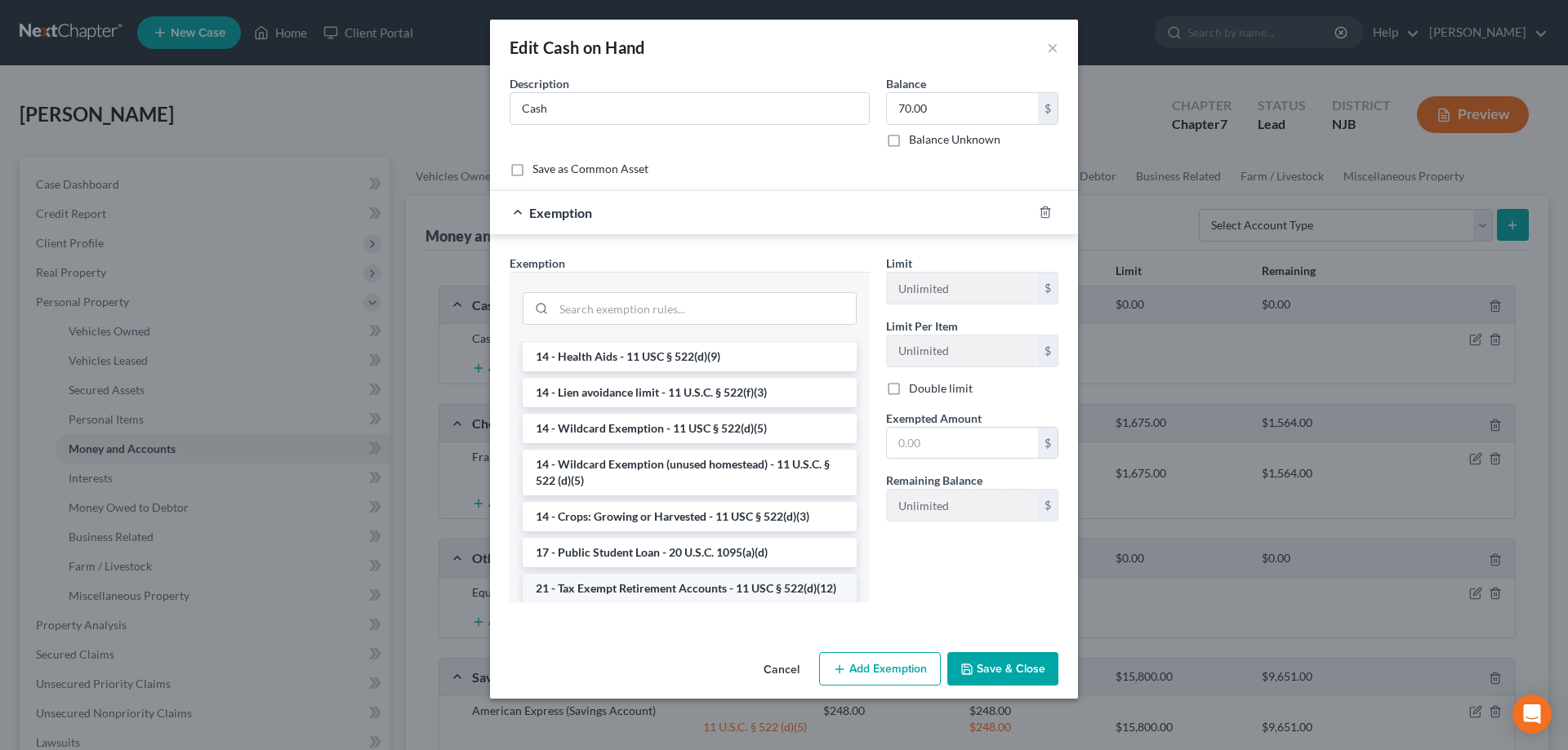
scroll to position [250, 0]
click at [635, 472] on li "14 - Wildcard Exemption (unused homestead) - 11 U.S.C. § 522 (d)(5)" at bounding box center [690, 473] width 334 height 46
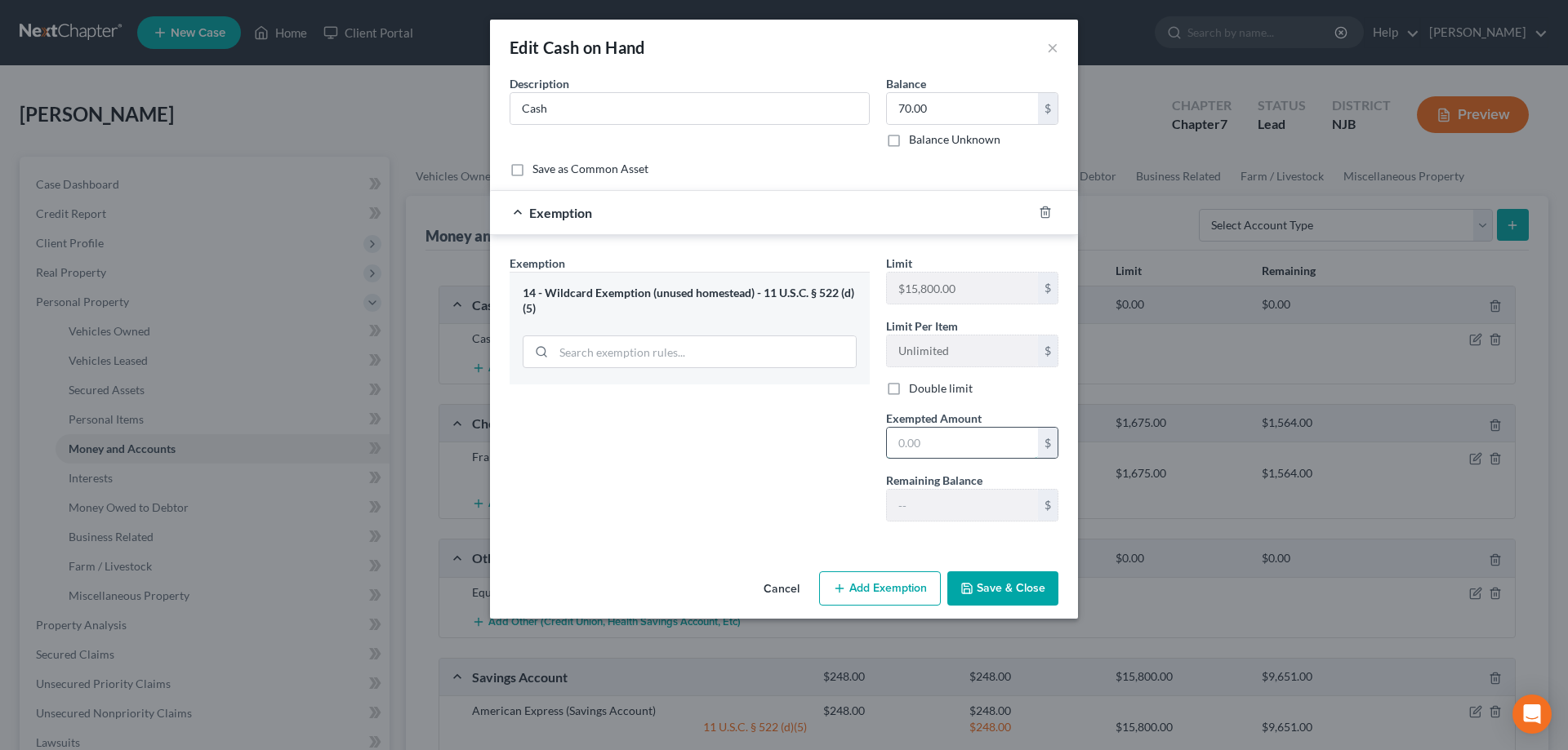
click at [917, 448] on input "text" at bounding box center [962, 443] width 151 height 31
type input "70"
click at [1012, 587] on button "Save & Close" at bounding box center [1003, 588] width 111 height 34
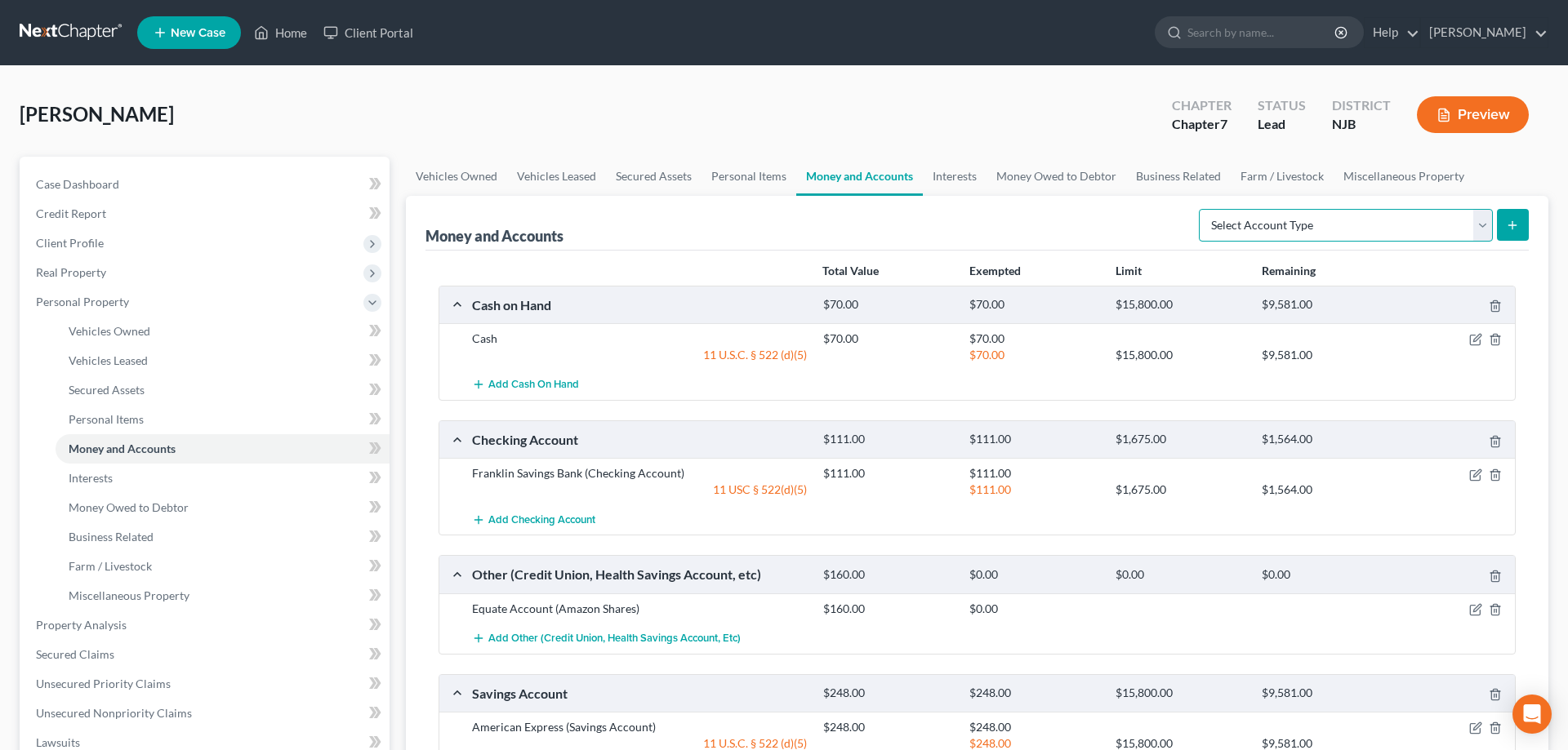
click at [1199, 209] on select "Select Account Type Brokerage Cash on Hand Certificates of Deposit Checking Acc…" at bounding box center [1345, 225] width 294 height 32
click at [1104, 232] on div "Money and Accounts Select Account Type Brokerage Cash on Hand Certificates of D…" at bounding box center [978, 223] width 1103 height 55
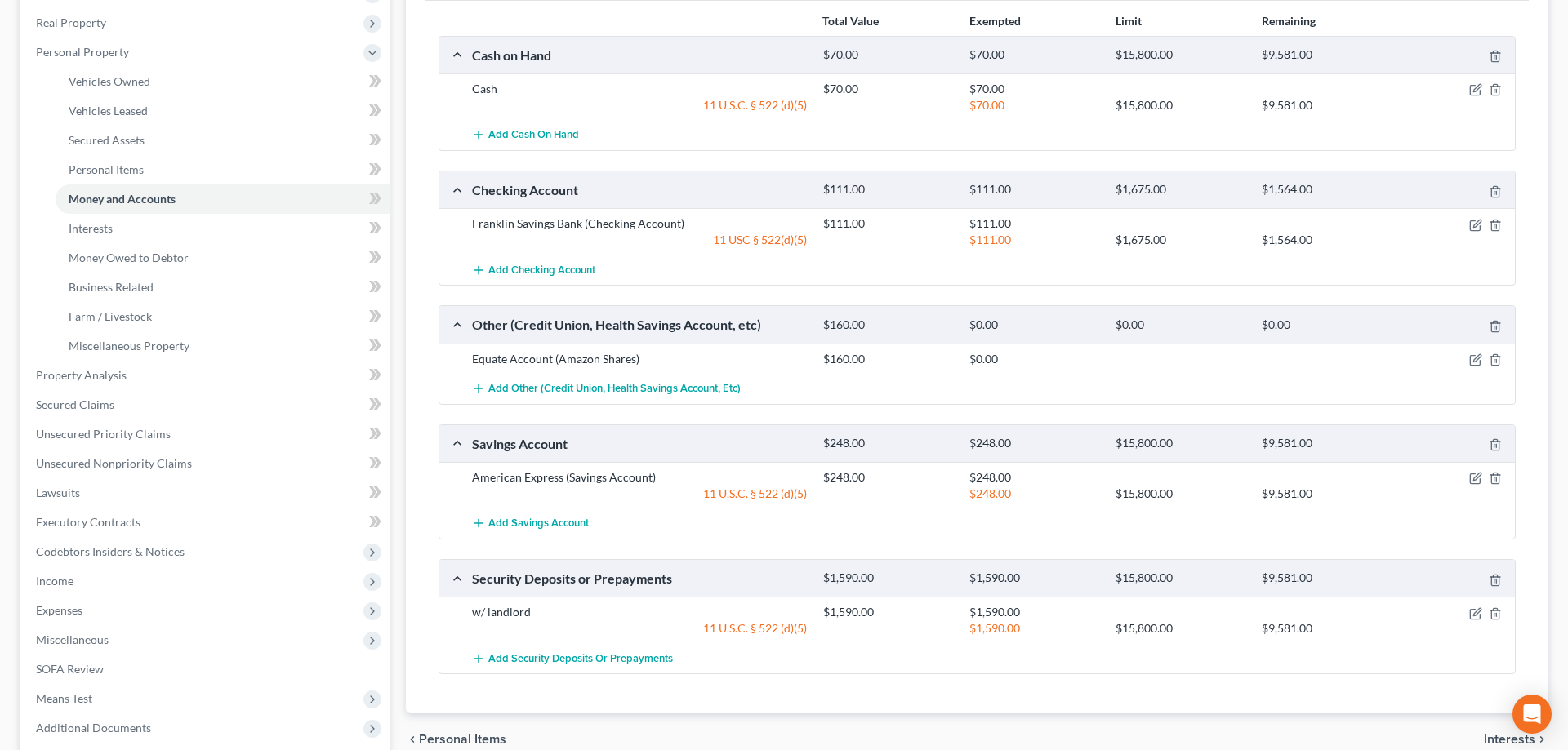
scroll to position [0, 0]
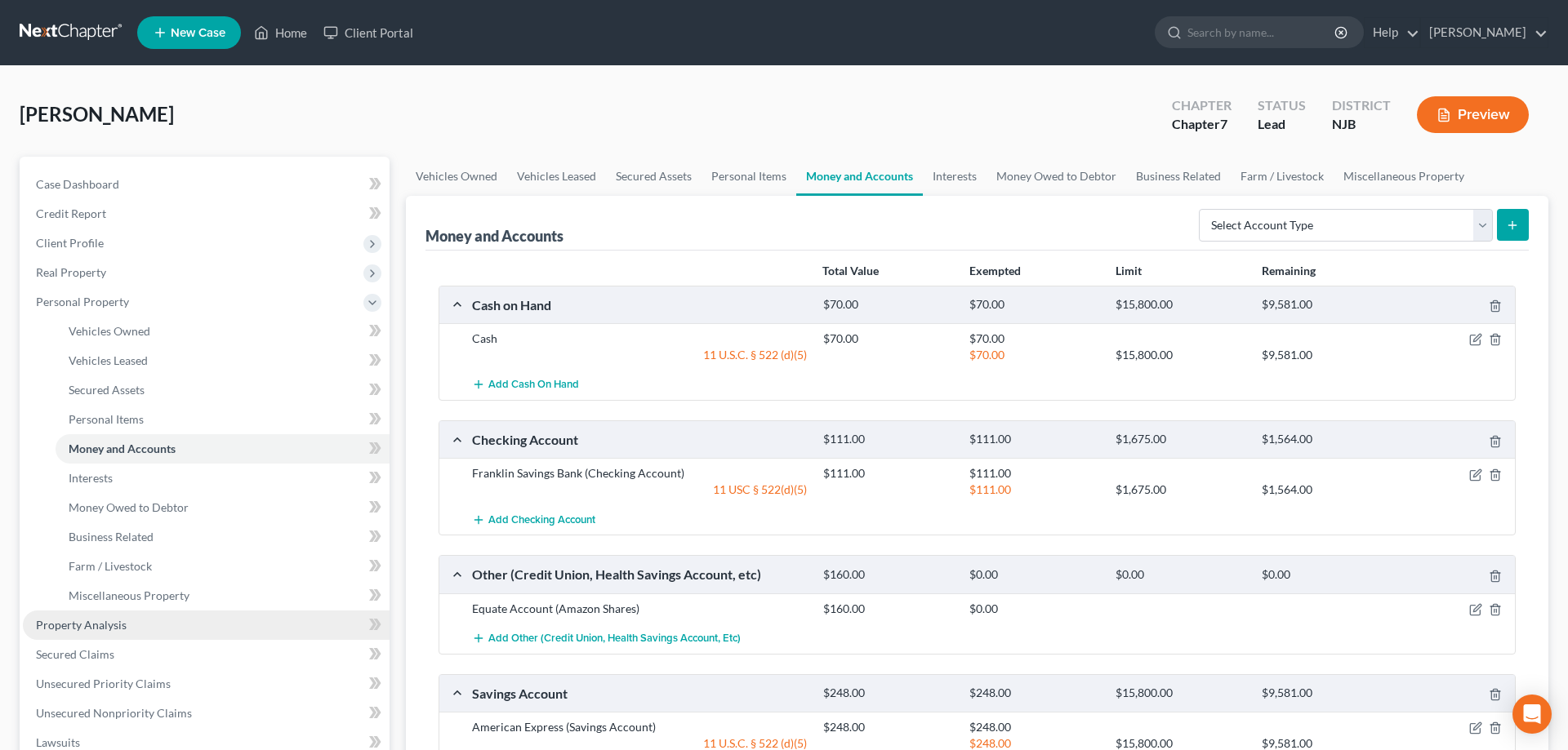
click at [96, 622] on span "Property Analysis" at bounding box center [81, 624] width 91 height 13
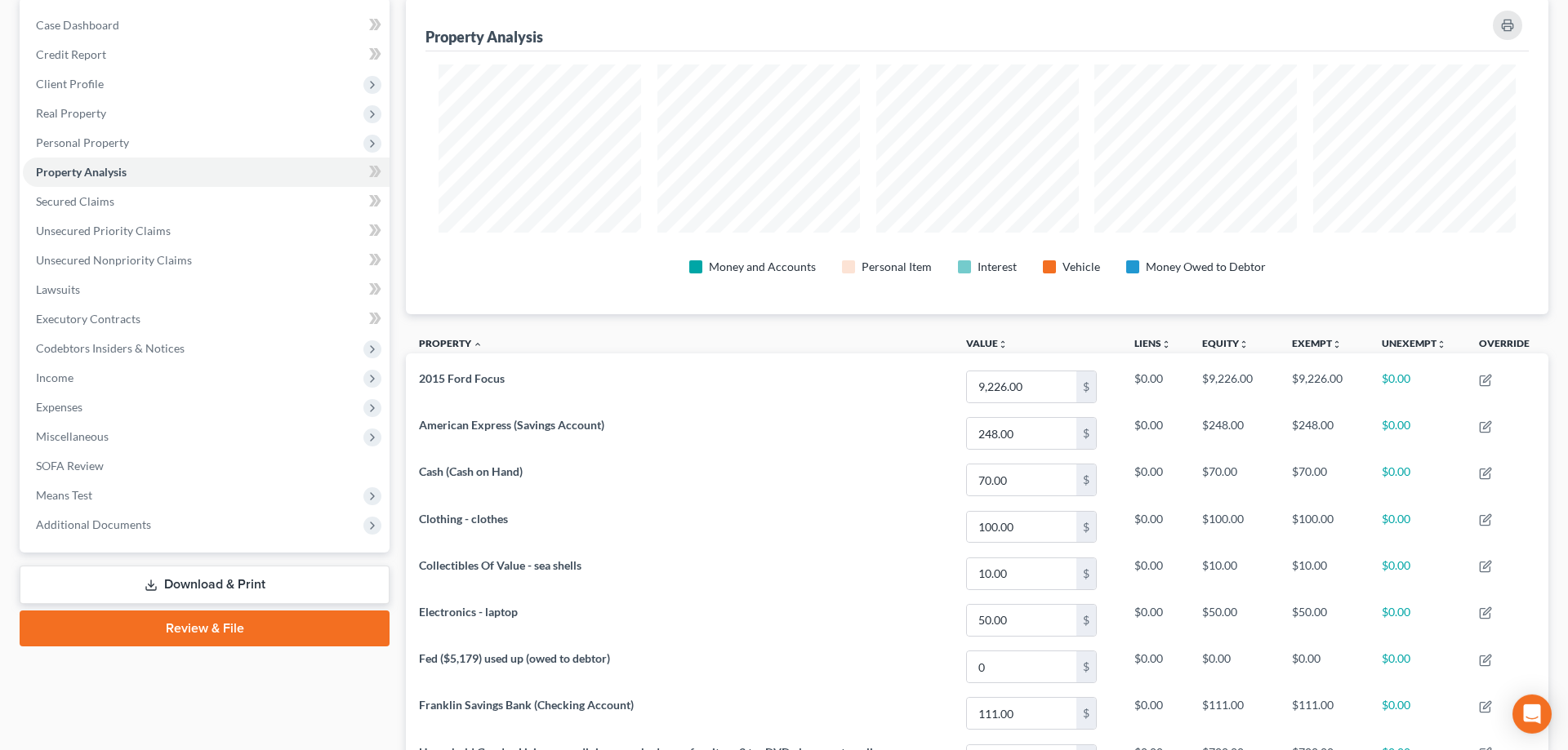
scroll to position [84, 0]
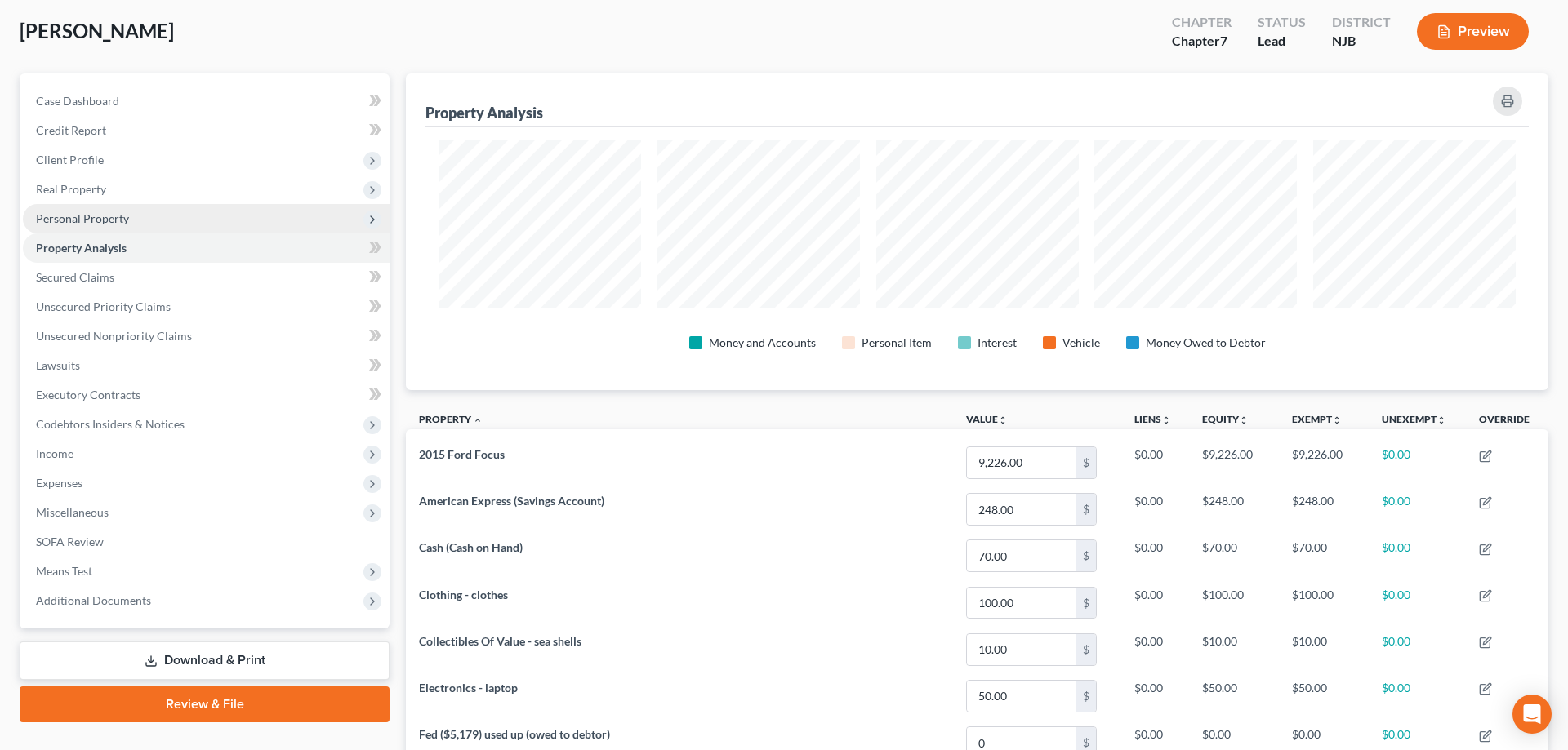
click at [98, 218] on span "Personal Property" at bounding box center [83, 217] width 93 height 13
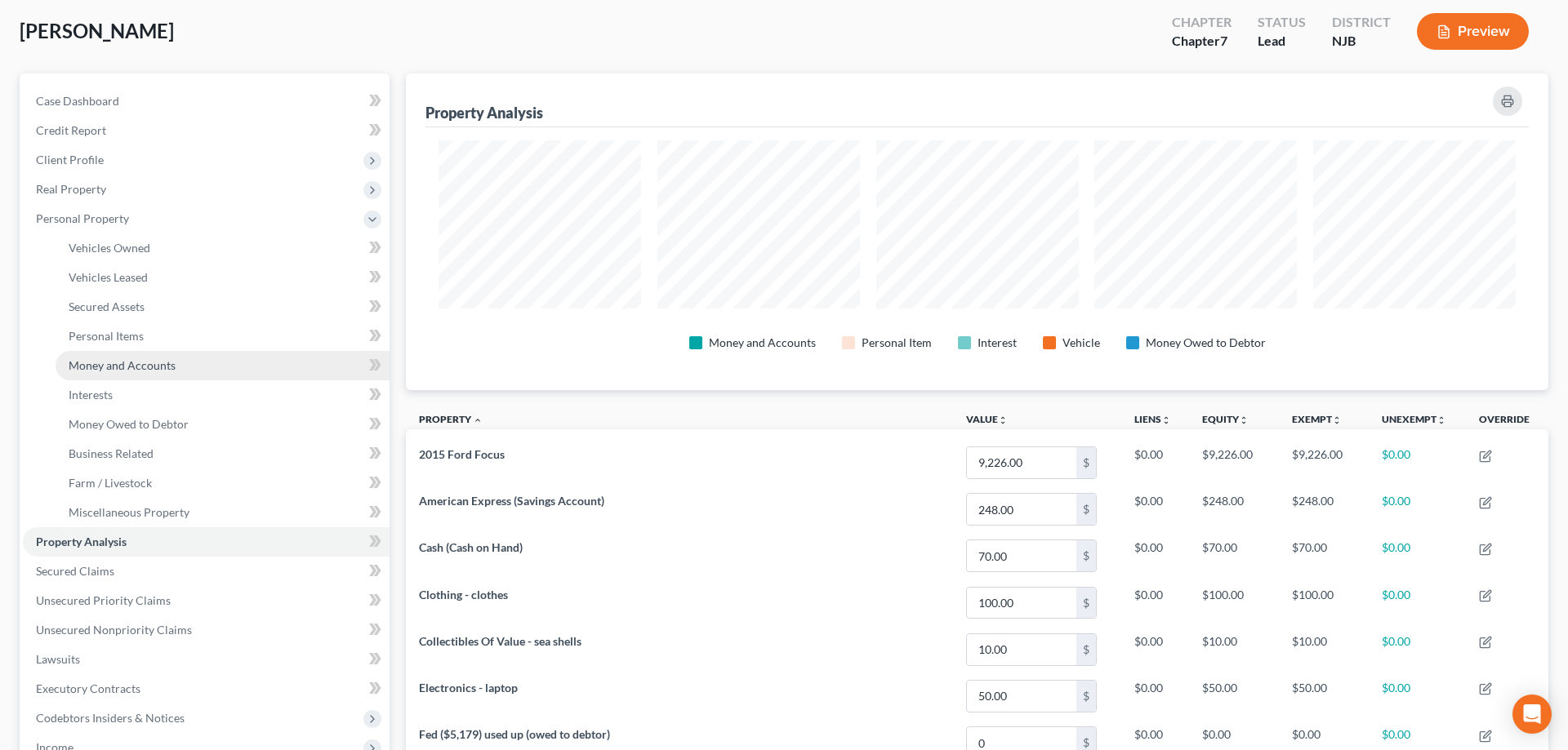
click at [125, 365] on span "Money and Accounts" at bounding box center [121, 365] width 107 height 13
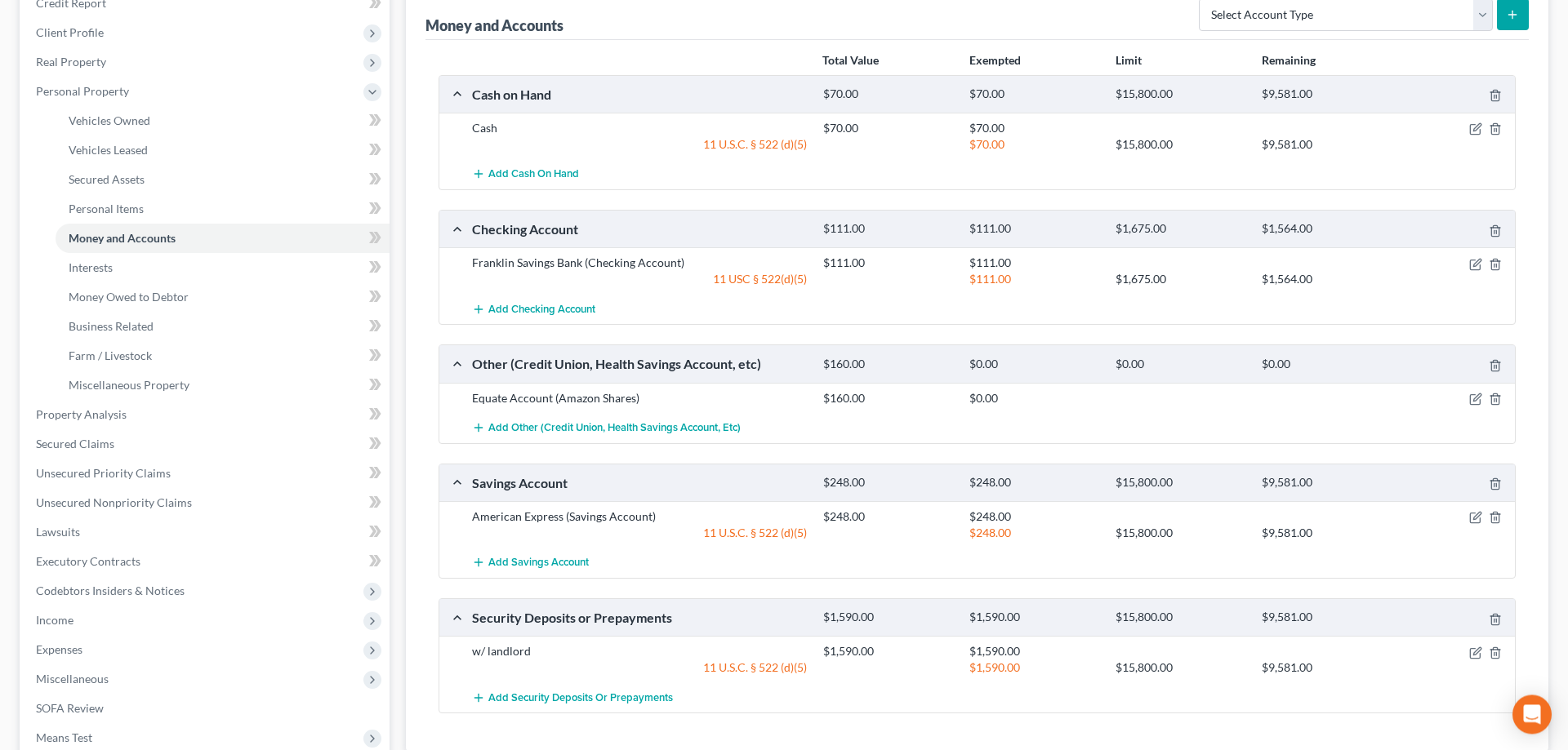
scroll to position [250, 0]
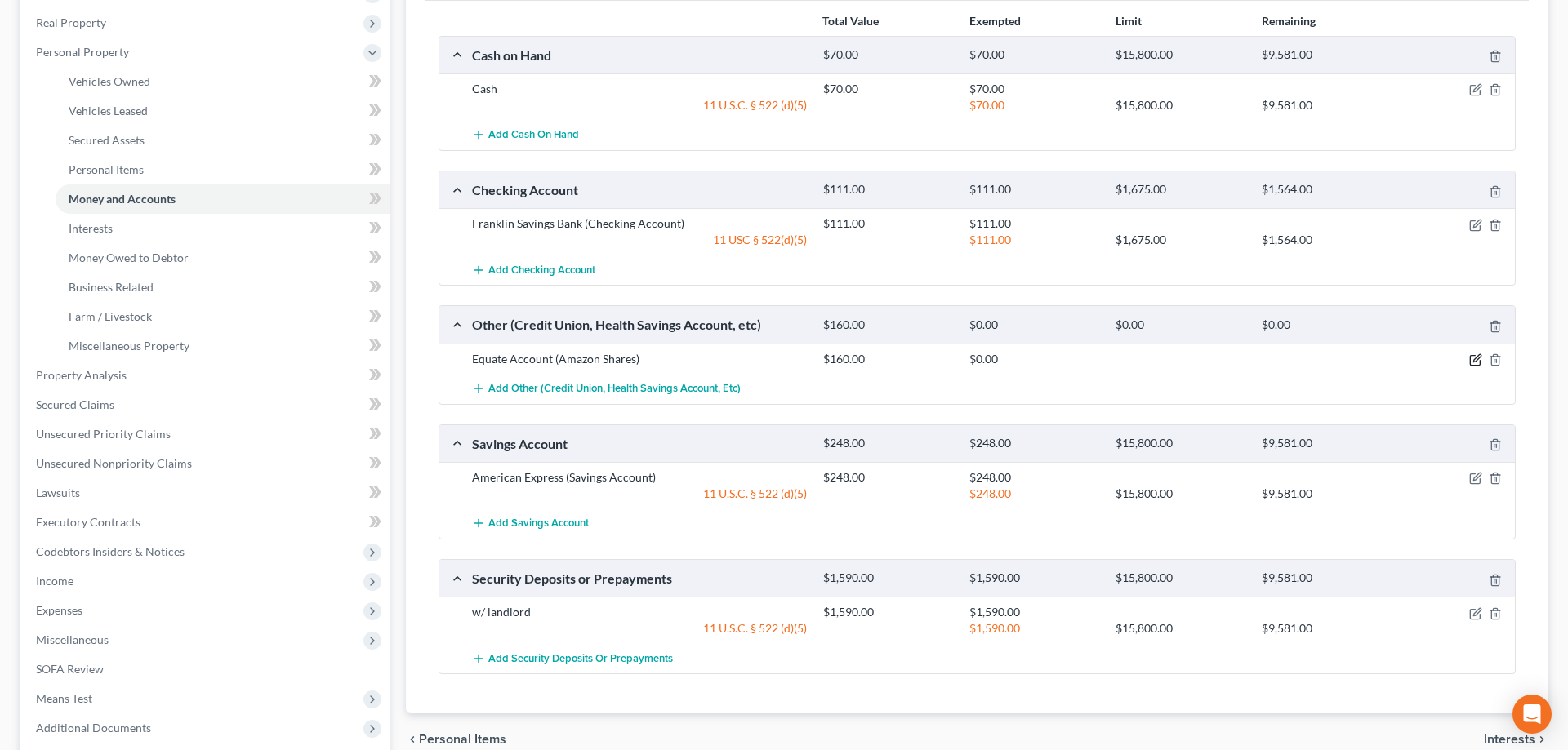
click at [1472, 363] on icon "button" at bounding box center [1475, 360] width 13 height 13
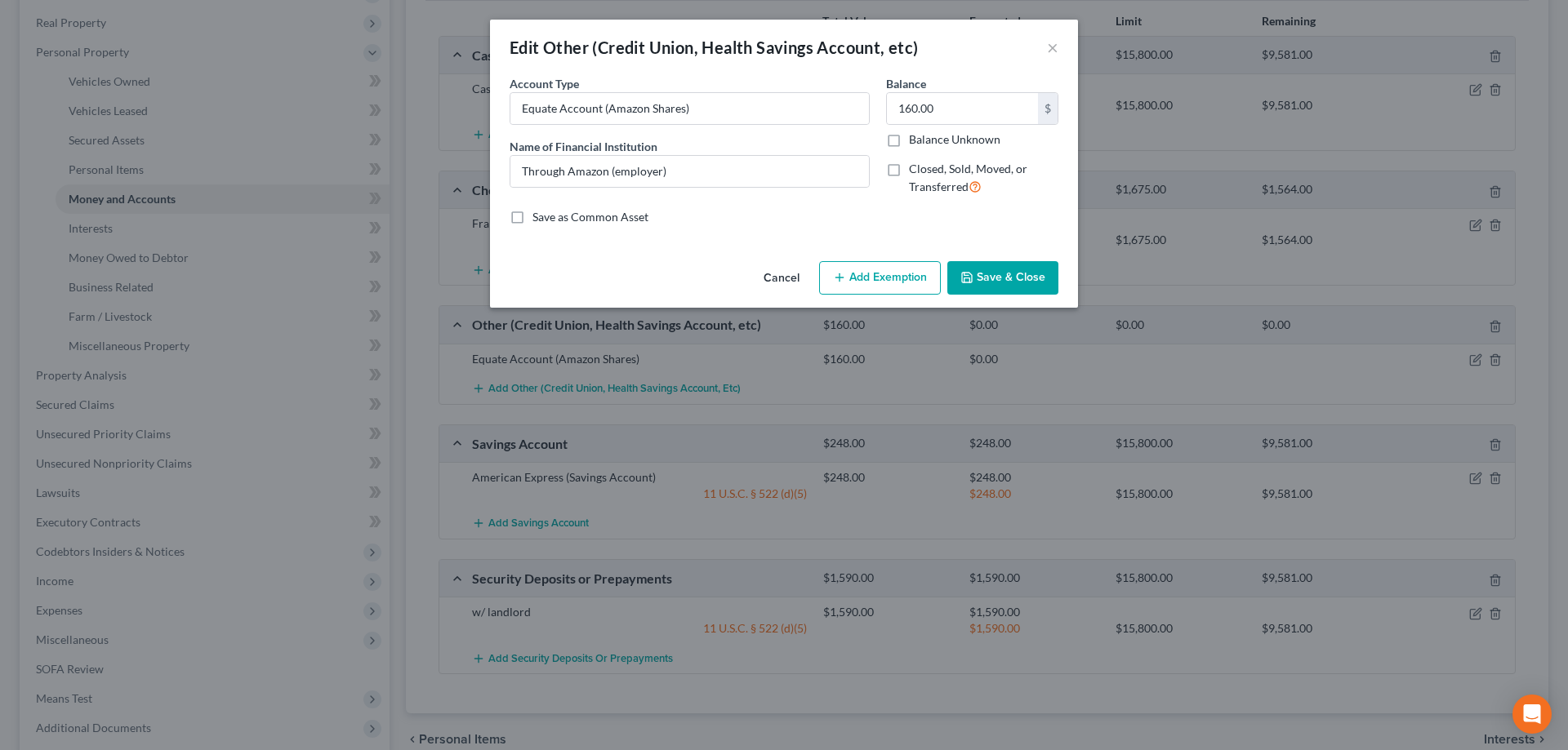
click at [854, 273] on button "Add Exemption" at bounding box center [880, 278] width 121 height 34
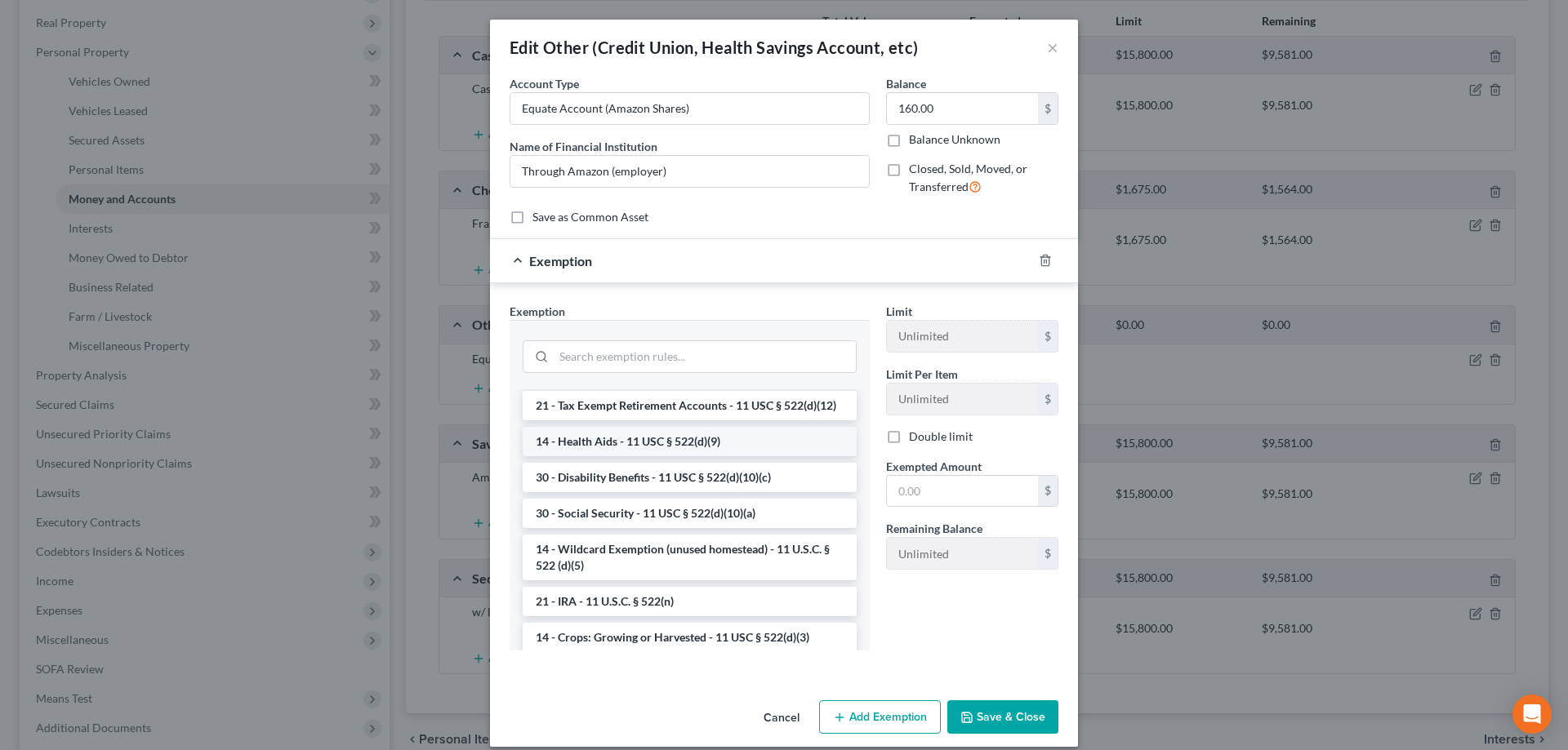
scroll to position [833, 0]
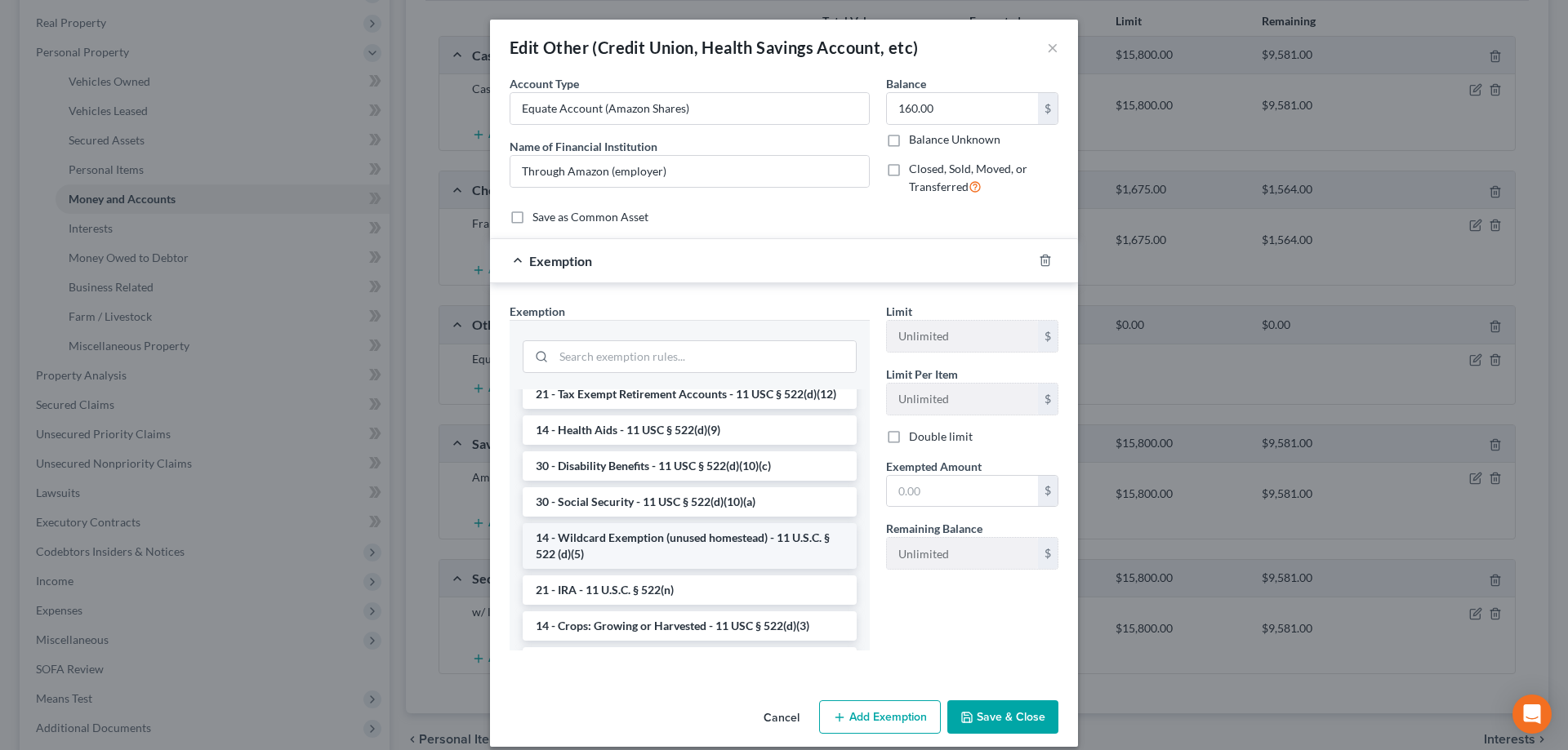
click at [625, 547] on li "14 - Wildcard Exemption (unused homestead) - 11 U.S.C. § 522 (d)(5)" at bounding box center [690, 546] width 334 height 46
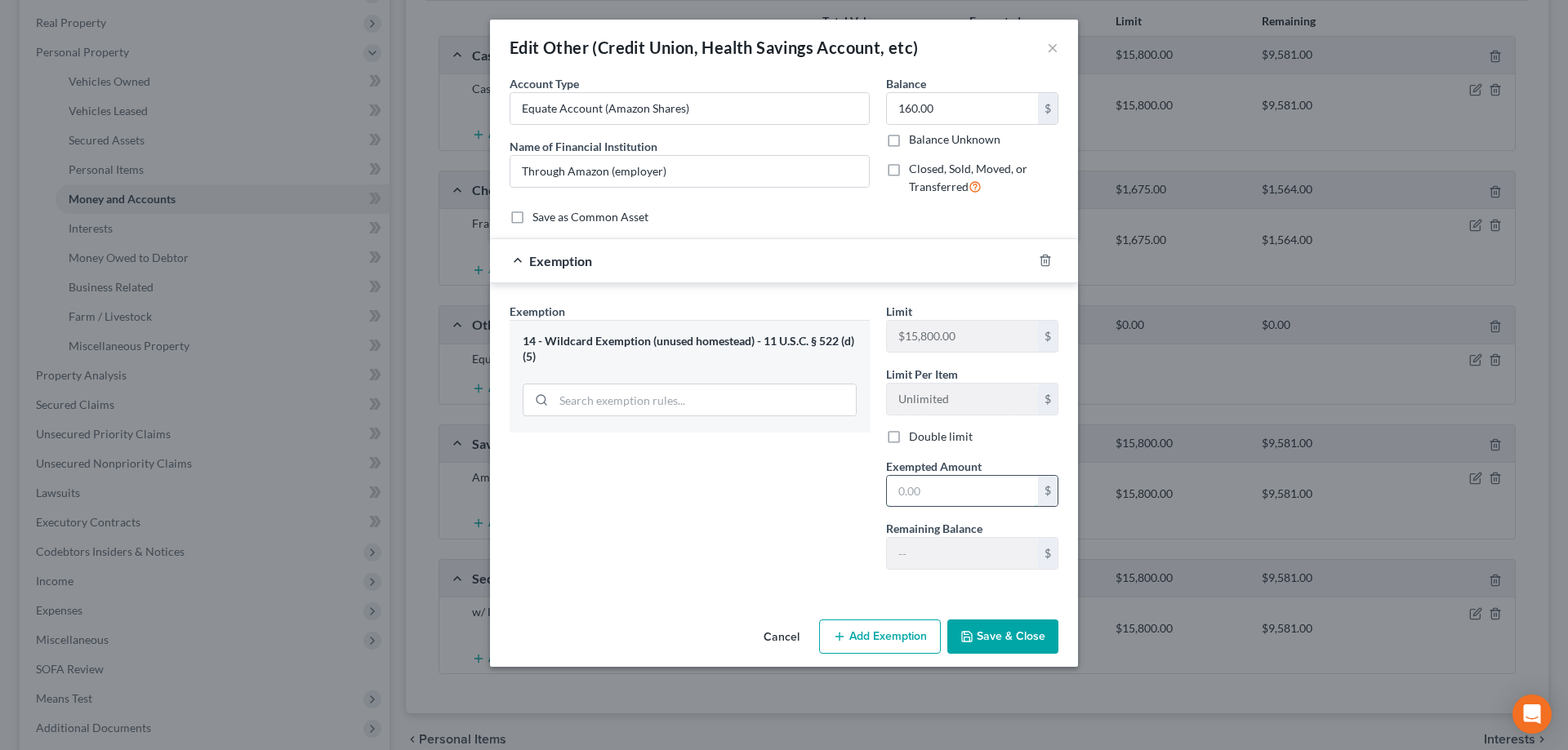
click at [934, 495] on input "text" at bounding box center [962, 491] width 151 height 31
type input "160"
click at [1018, 632] on button "Save & Close" at bounding box center [1003, 637] width 111 height 34
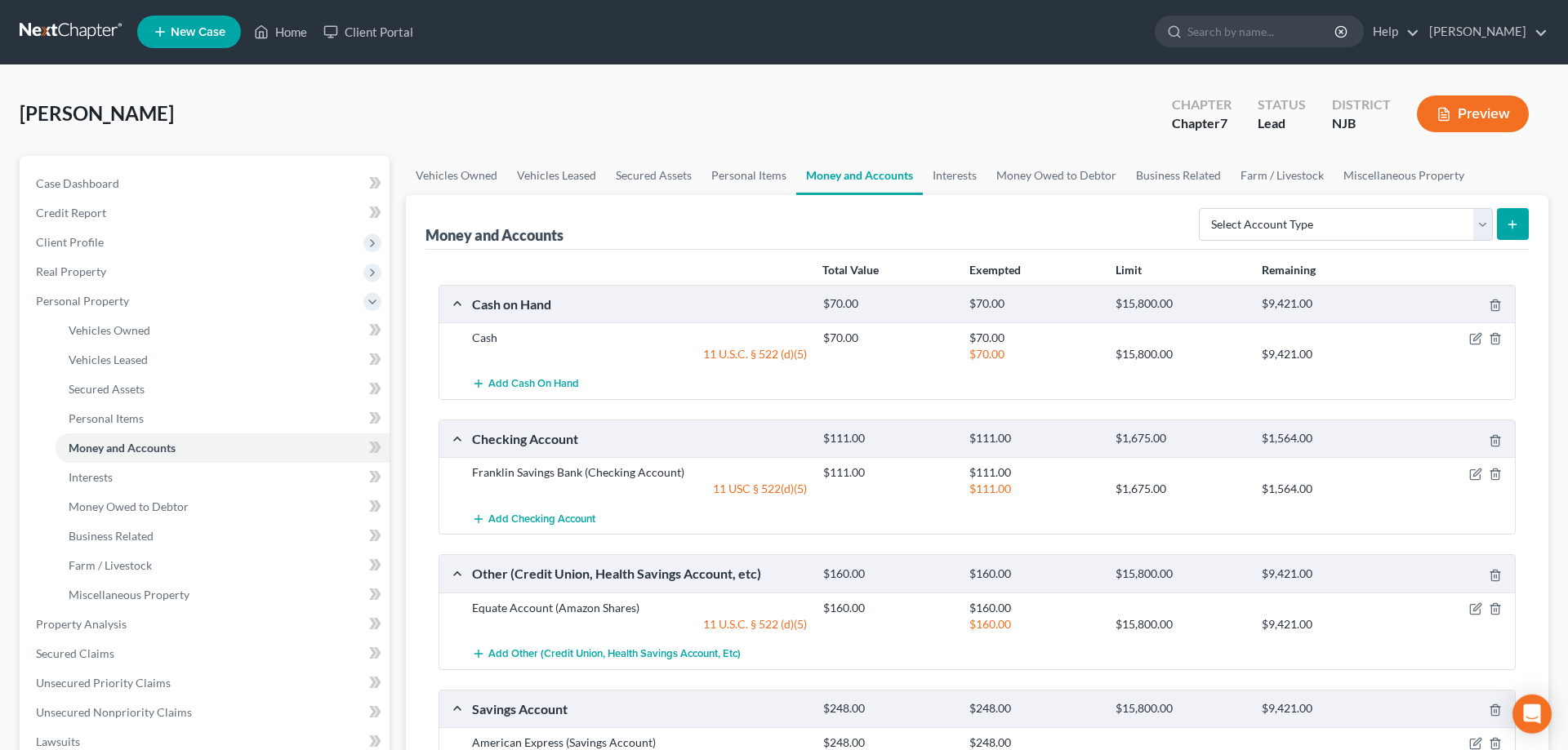
scroll to position [0, 0]
click at [1199, 209] on select "Select Account Type Brokerage Cash on Hand Certificates of Deposit Checking Acc…" at bounding box center [1345, 225] width 294 height 32
select select "other"
click option "Other (Credit Union, Health Savings Account, etc)" at bounding box center [0, 0] width 0 height 0
click at [1521, 224] on button "submit" at bounding box center [1512, 225] width 31 height 31
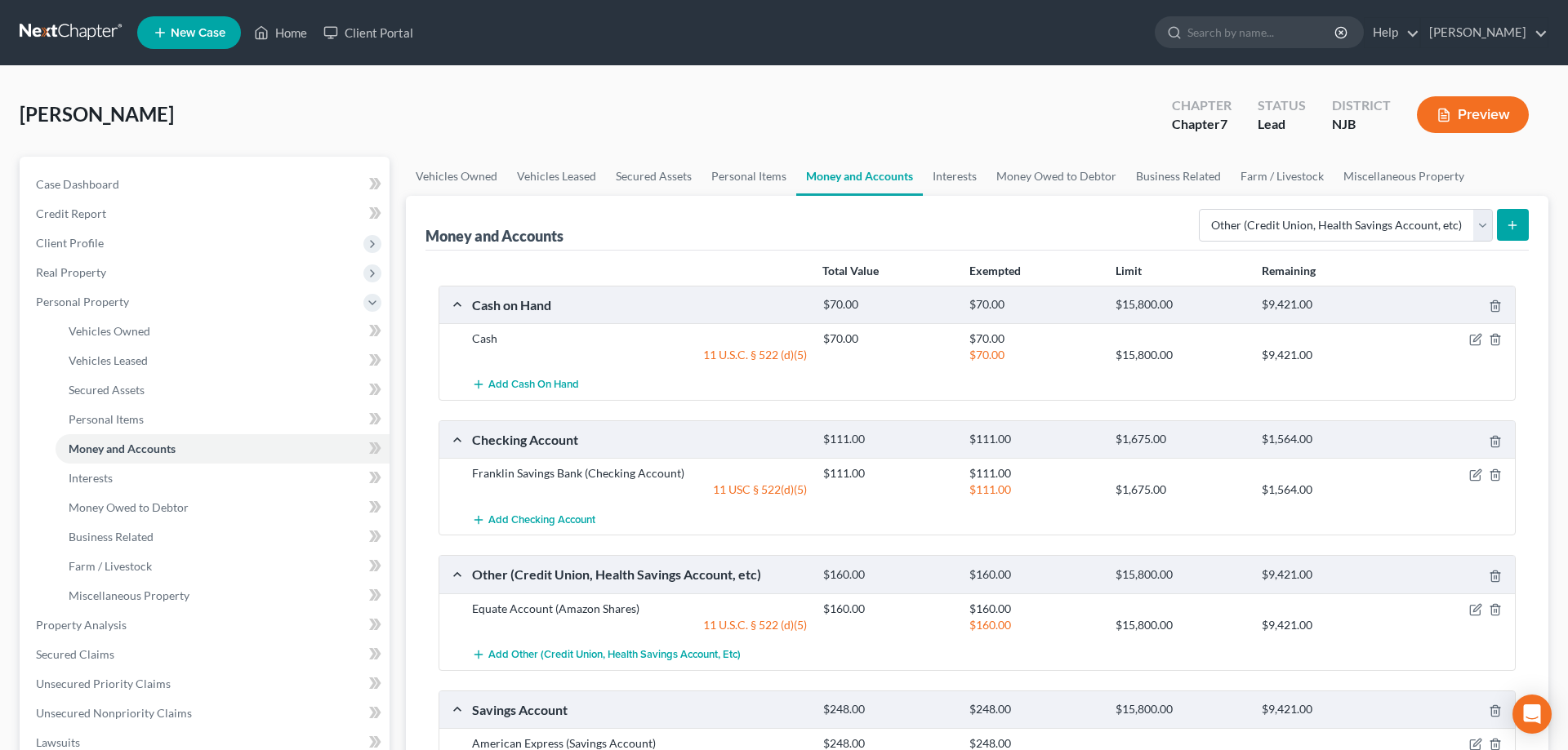
click at [1504, 228] on button "submit" at bounding box center [1512, 225] width 31 height 31
click at [139, 414] on span "Personal Items" at bounding box center [106, 419] width 75 height 13
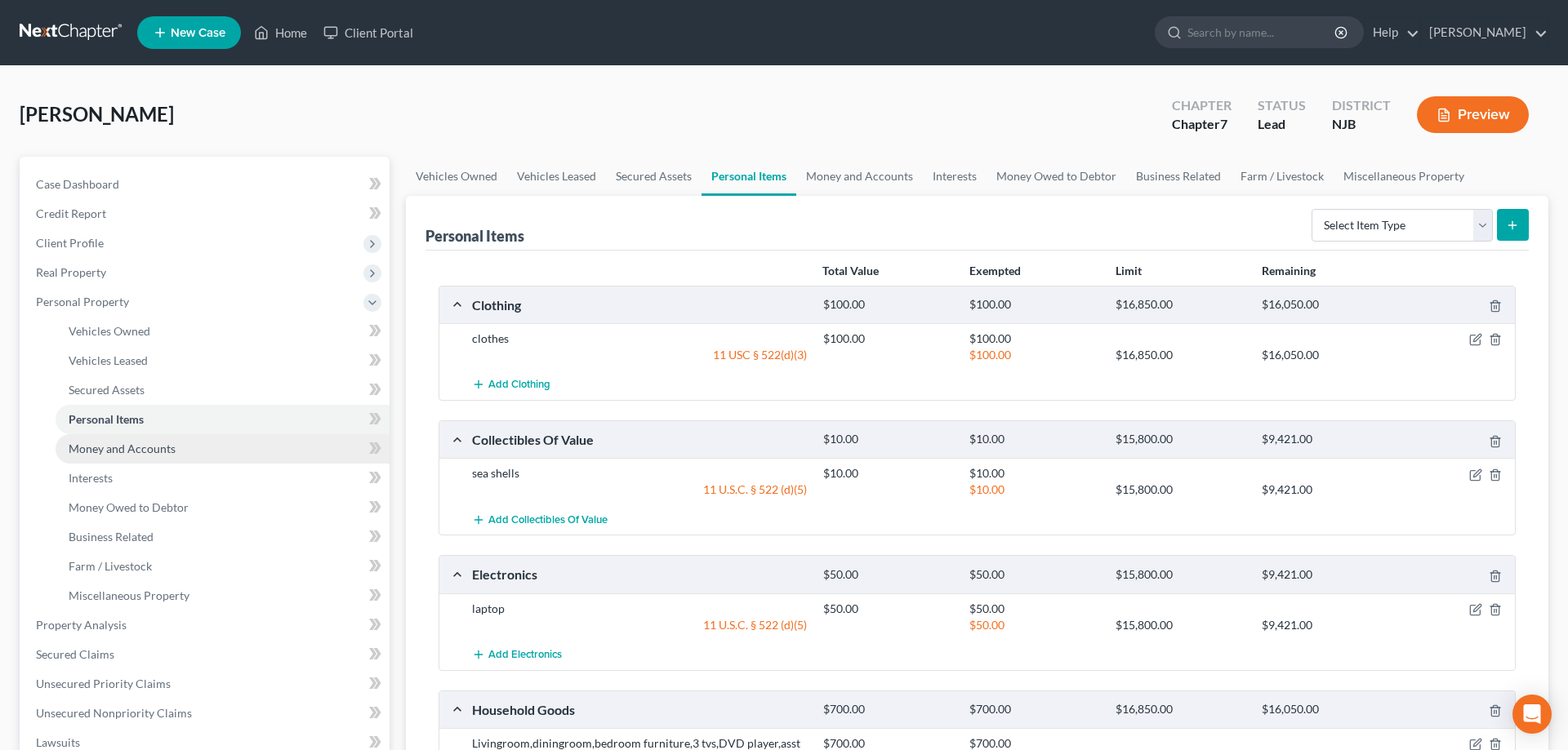
click at [137, 449] on span "Money and Accounts" at bounding box center [121, 448] width 107 height 13
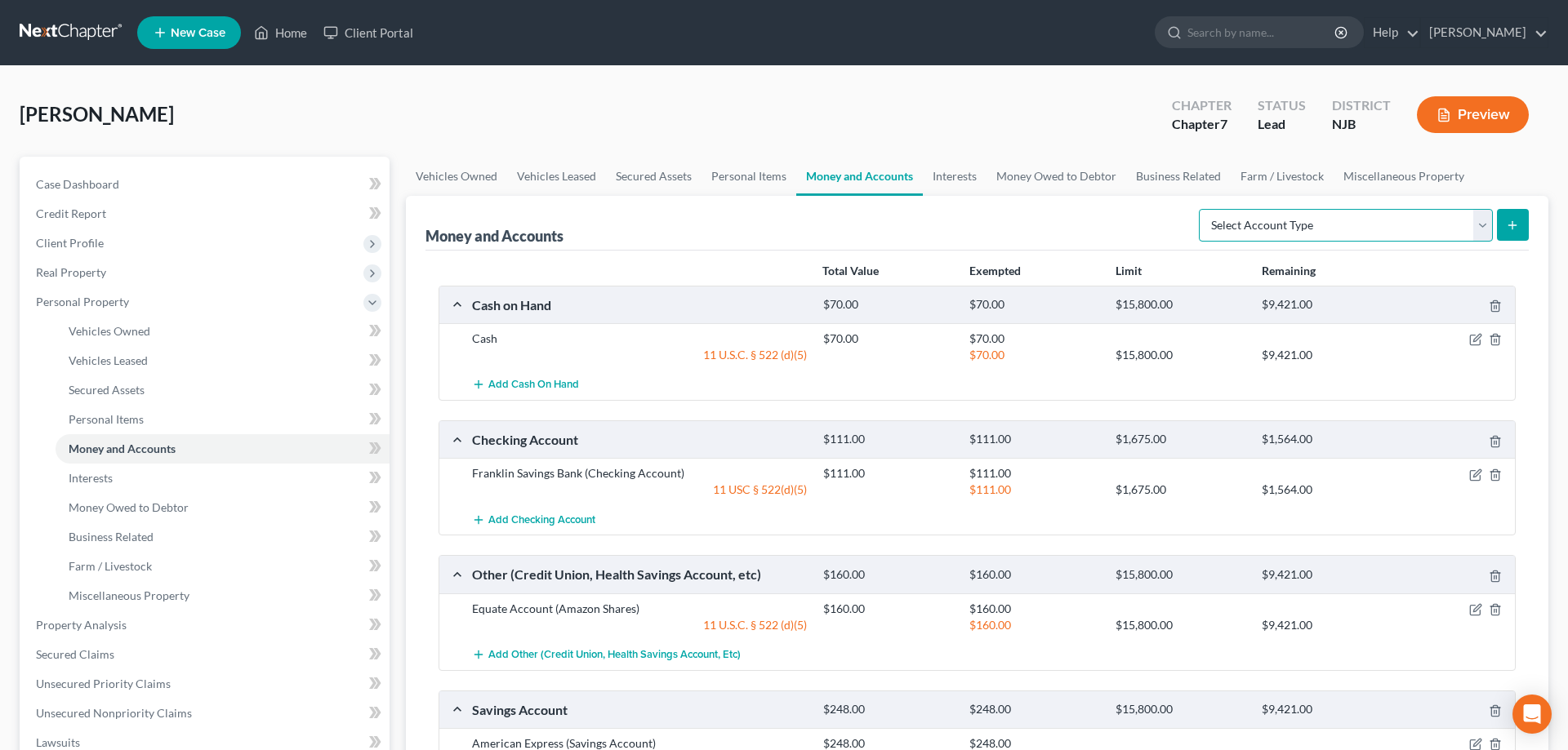
click at [1199, 209] on select "Select Account Type Brokerage Cash on Hand Certificates of Deposit Checking Acc…" at bounding box center [1345, 225] width 294 height 32
select select "other"
click option "Other (Credit Union, Health Savings Account, etc)" at bounding box center [0, 0] width 0 height 0
click at [1514, 216] on button "submit" at bounding box center [1512, 225] width 31 height 31
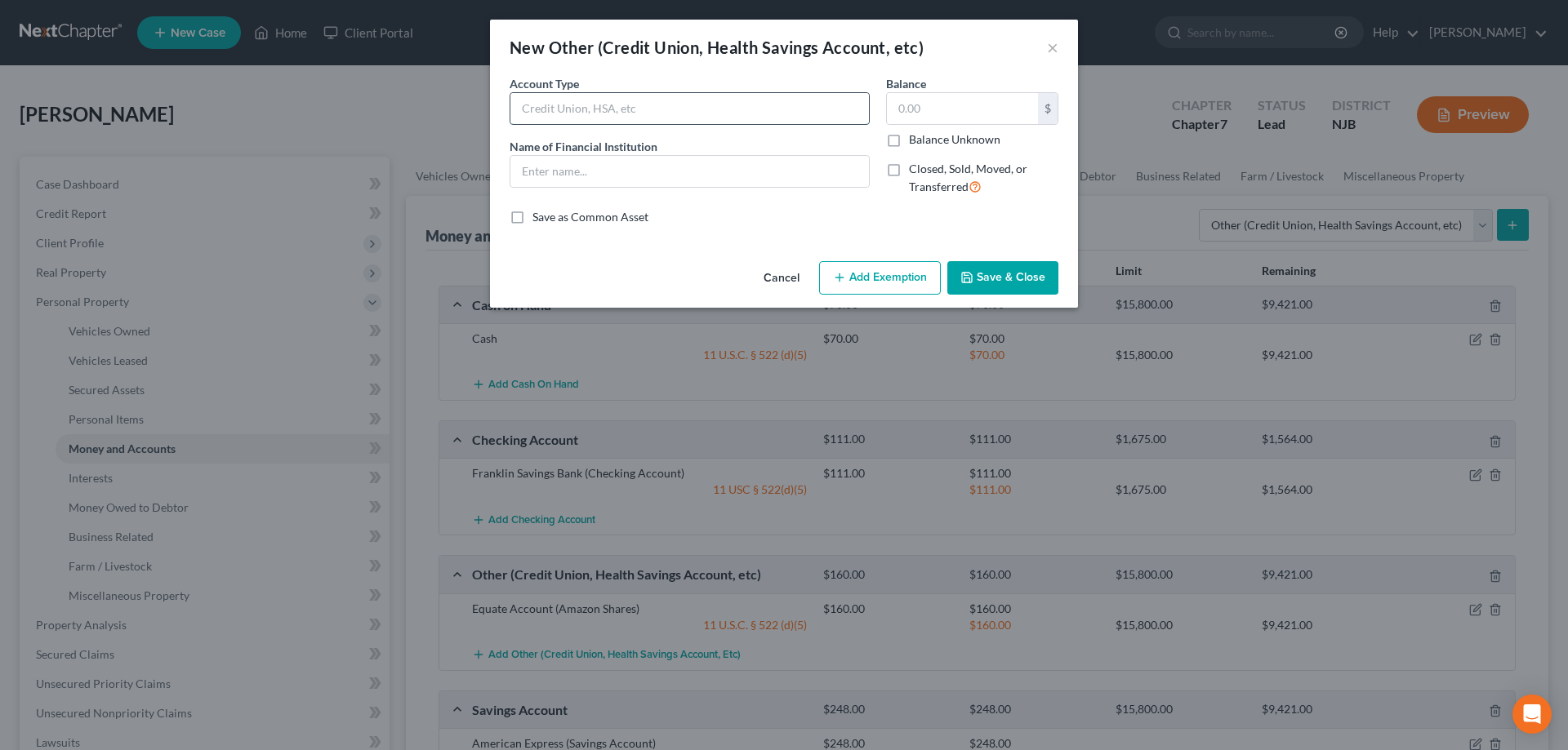
click at [679, 116] on input "text" at bounding box center [689, 109] width 359 height 31
type input "Health Savings Account"
click at [942, 117] on input "text" at bounding box center [962, 109] width 151 height 31
type input "281"
click at [601, 177] on input "text" at bounding box center [689, 172] width 359 height 31
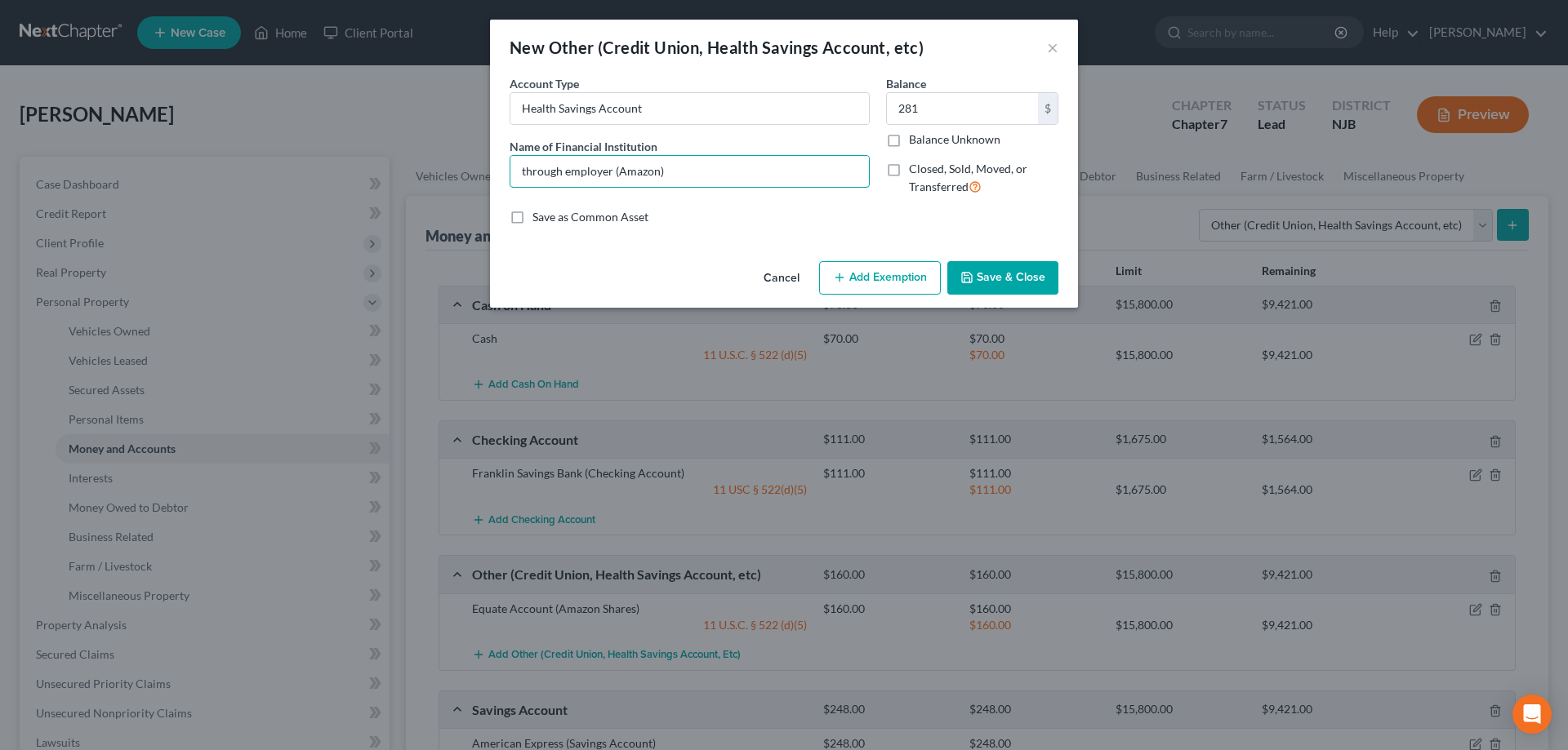
type input "through employer (Amazon)"
click at [896, 279] on button "Add Exemption" at bounding box center [880, 278] width 121 height 34
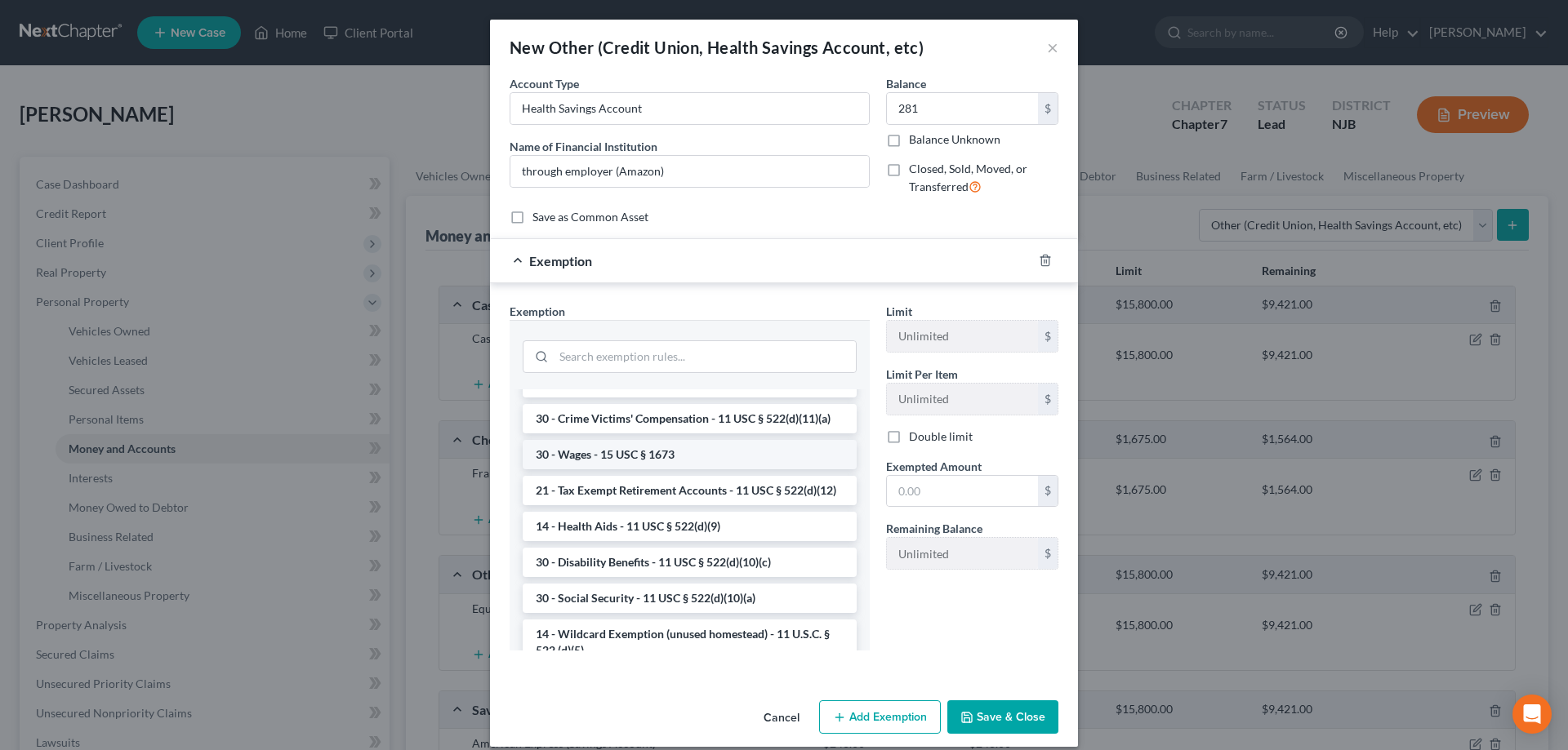
scroll to position [916, 0]
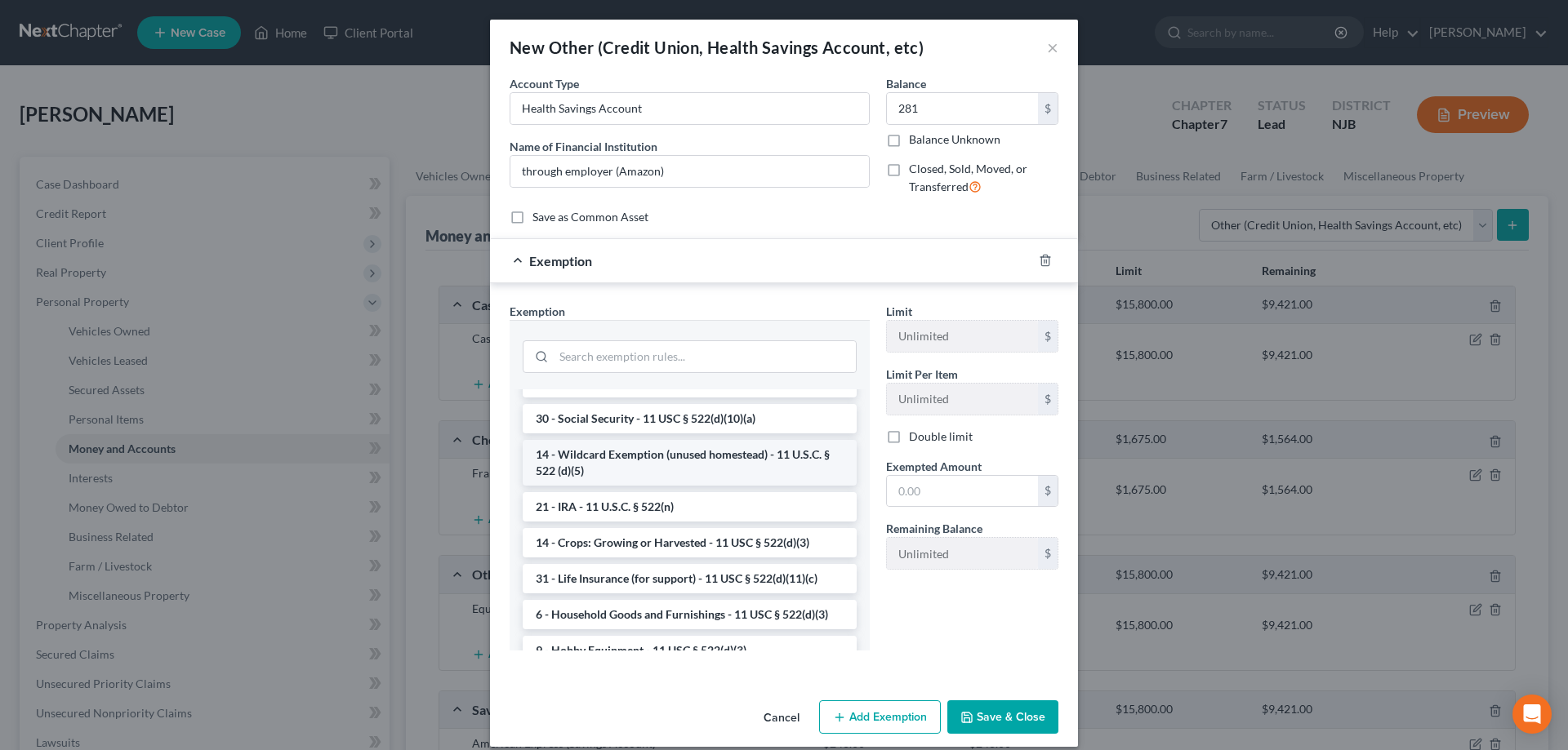
click at [646, 463] on li "14 - Wildcard Exemption (unused homestead) - 11 U.S.C. § 522 (d)(5)" at bounding box center [690, 463] width 334 height 46
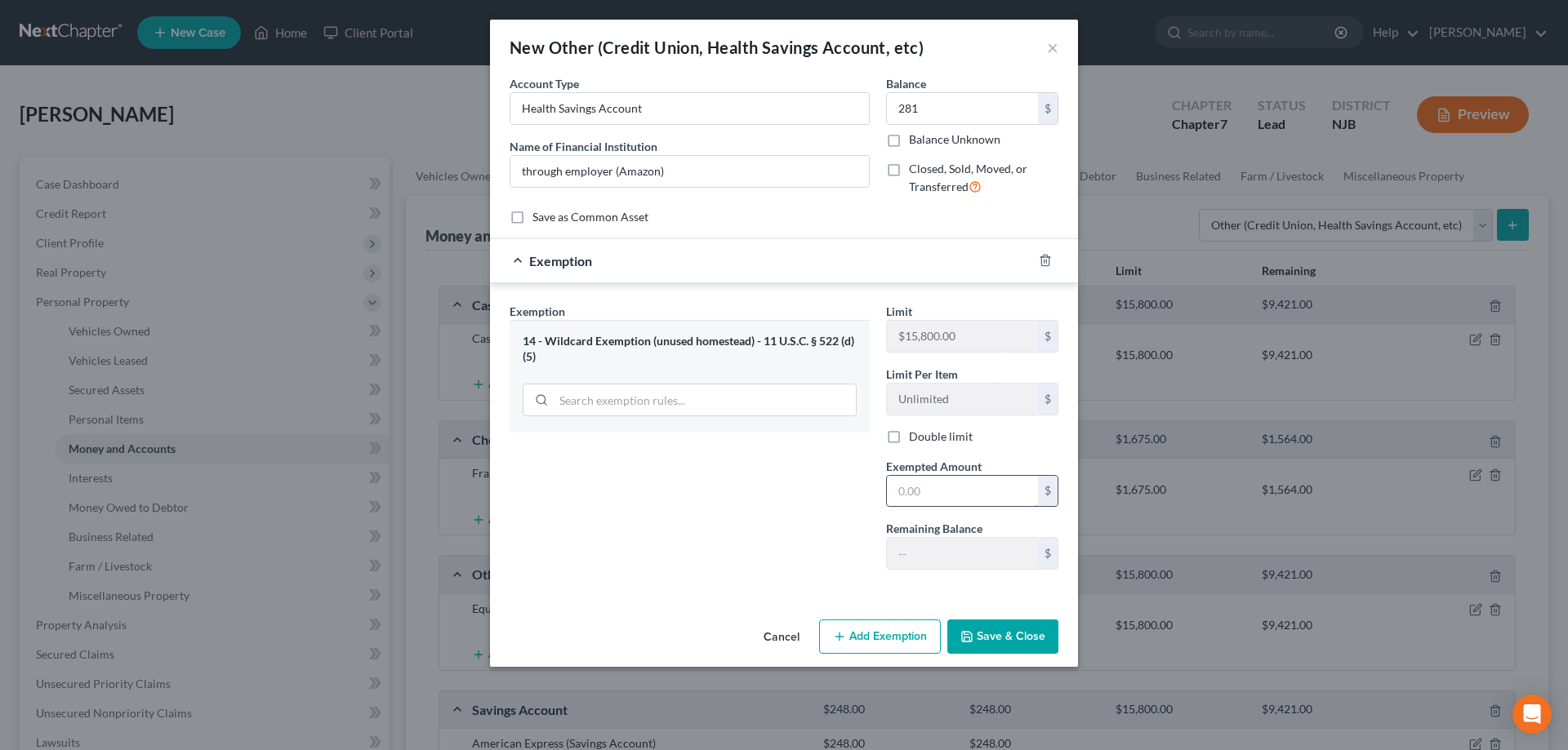
click at [930, 492] on input "text" at bounding box center [962, 491] width 151 height 31
type input "281"
click at [985, 625] on button "Save & Close" at bounding box center [1003, 637] width 111 height 34
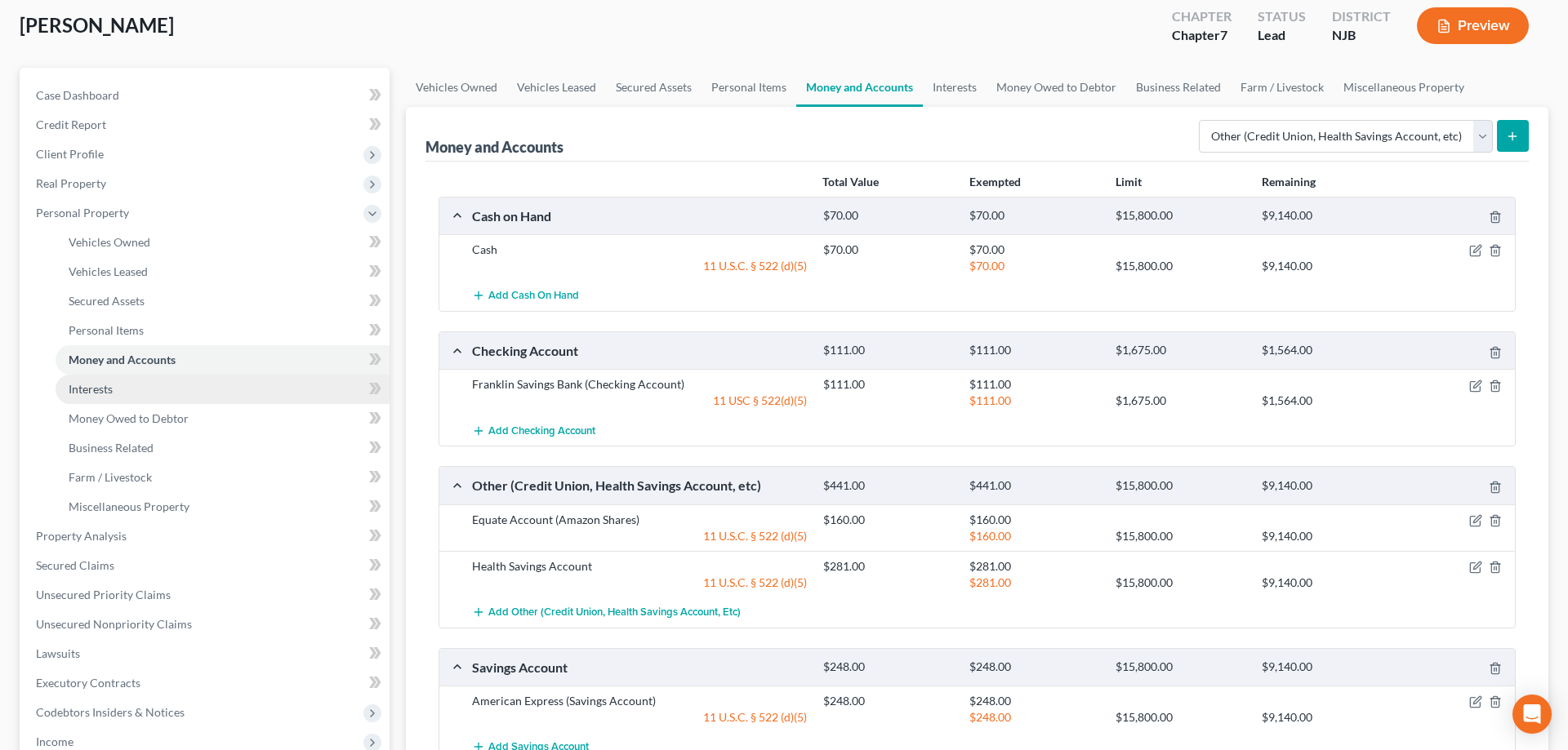
scroll to position [166, 0]
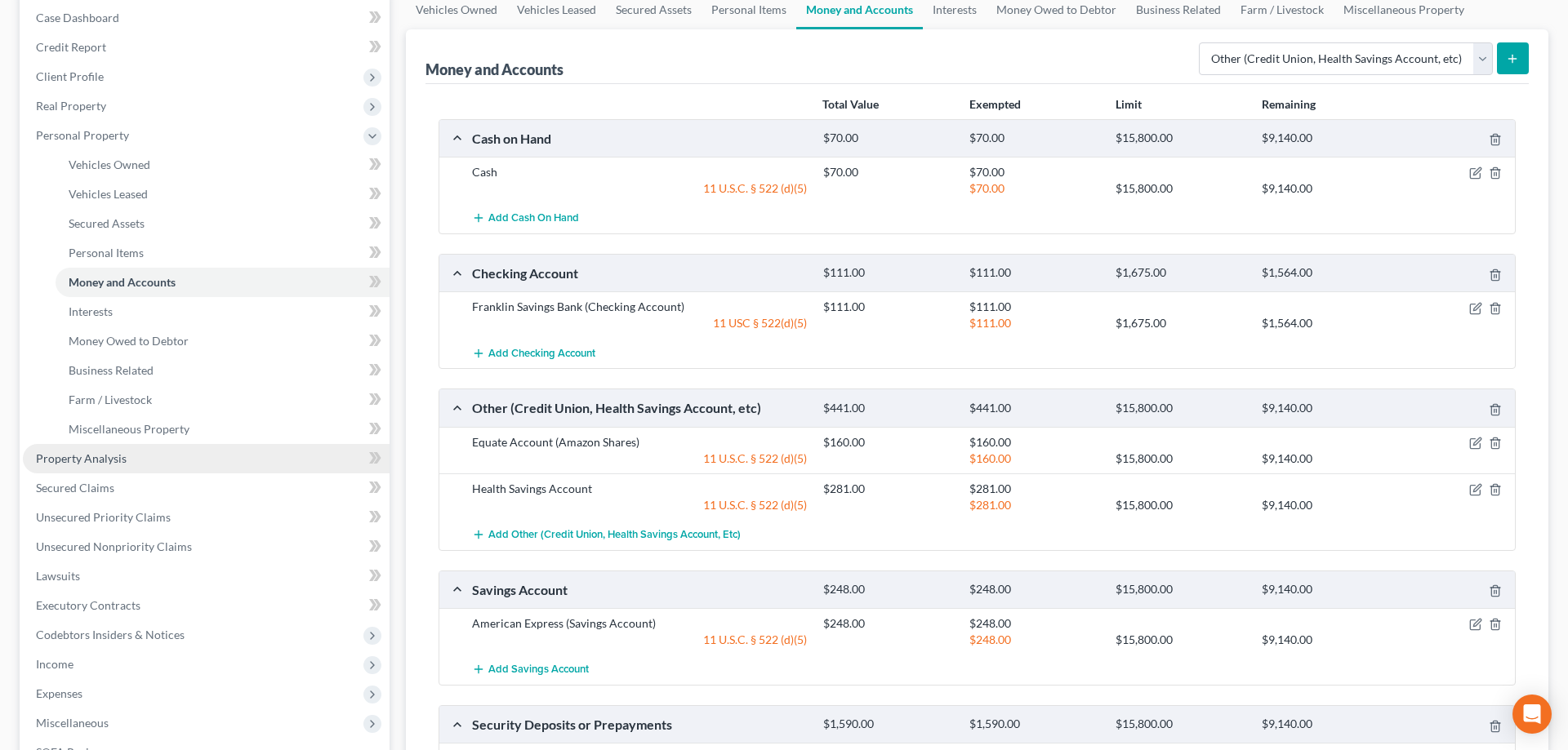
click at [122, 455] on span "Property Analysis" at bounding box center [81, 458] width 91 height 13
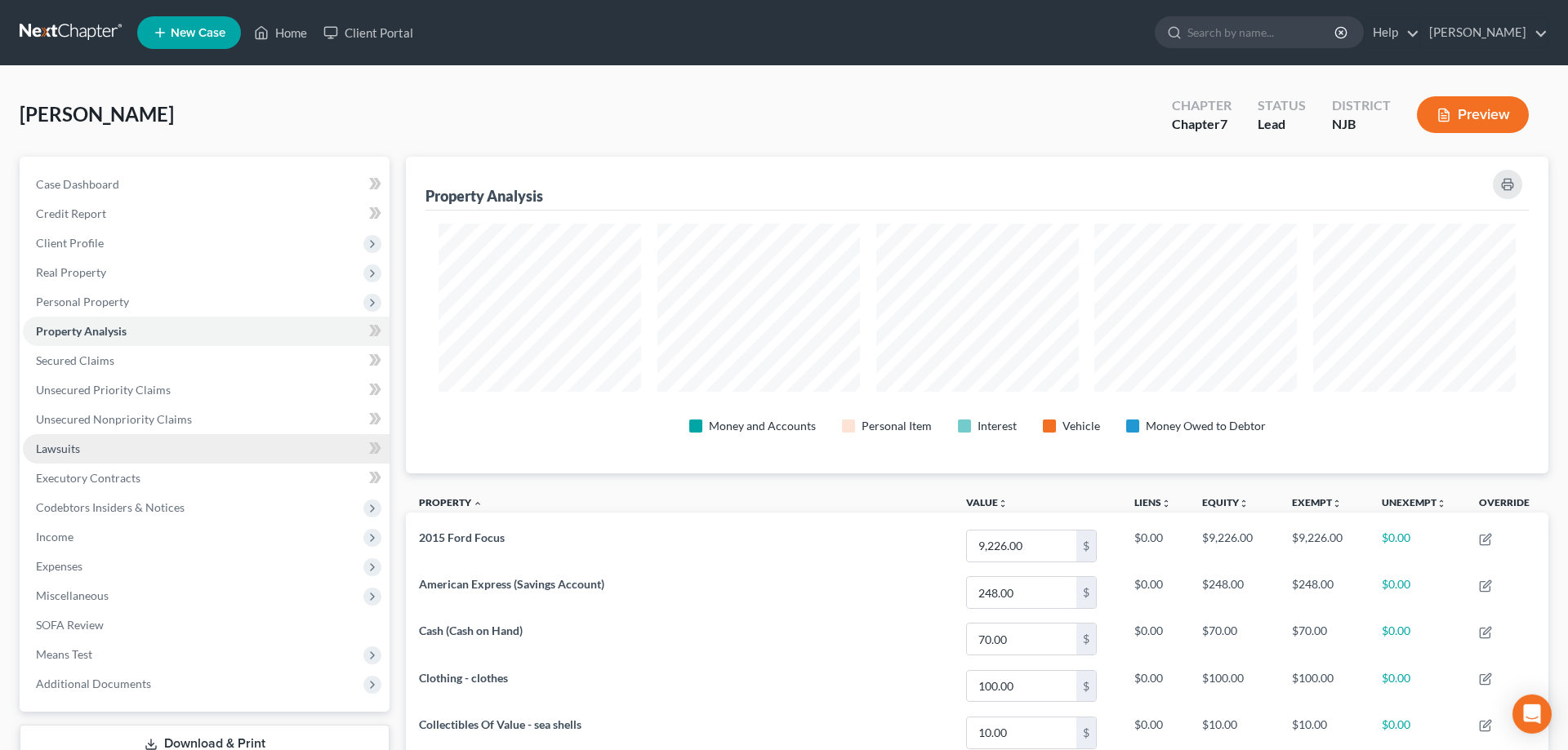
scroll to position [317, 1142]
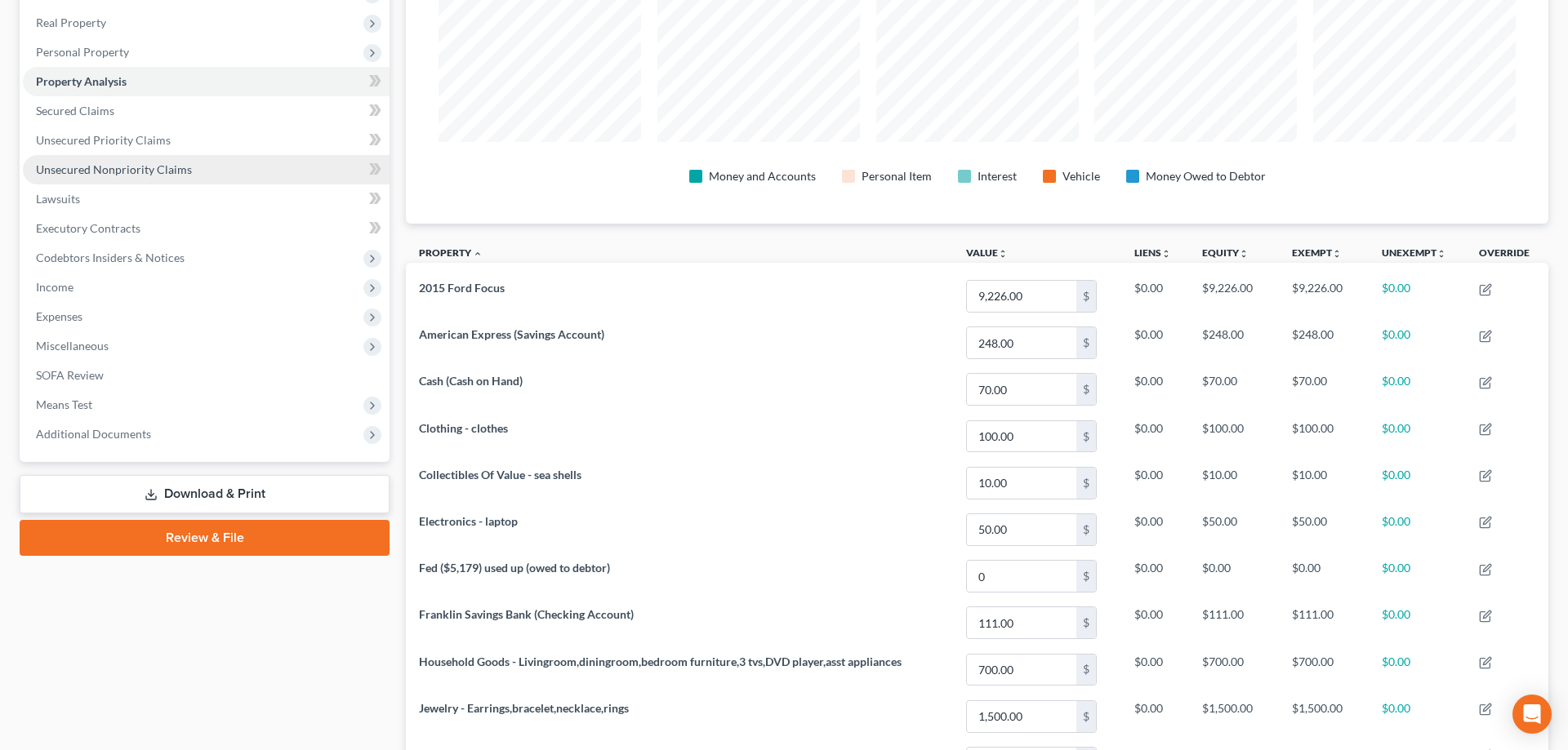
click at [84, 163] on span "Unsecured Nonpriority Claims" at bounding box center [114, 169] width 156 height 13
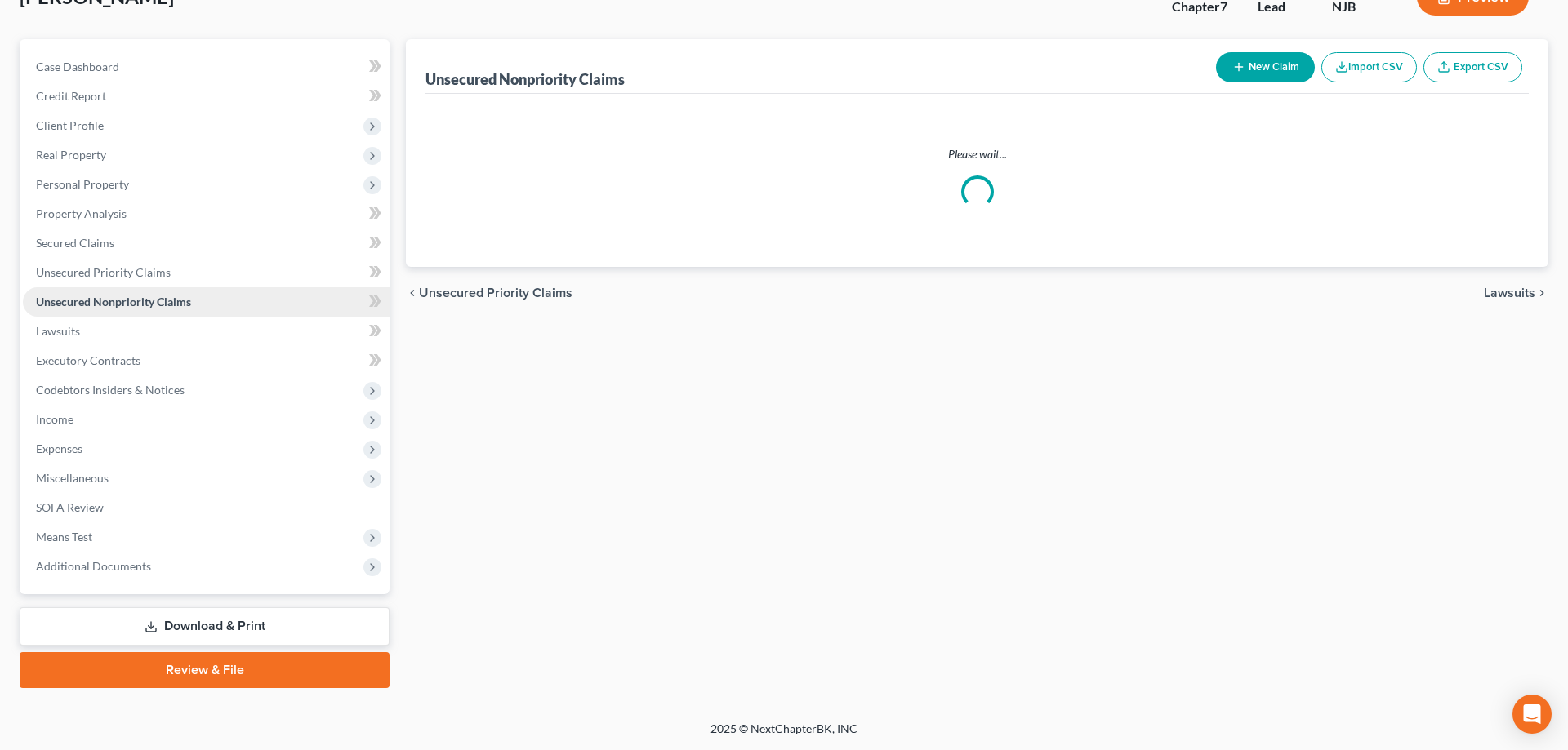
scroll to position [116, 0]
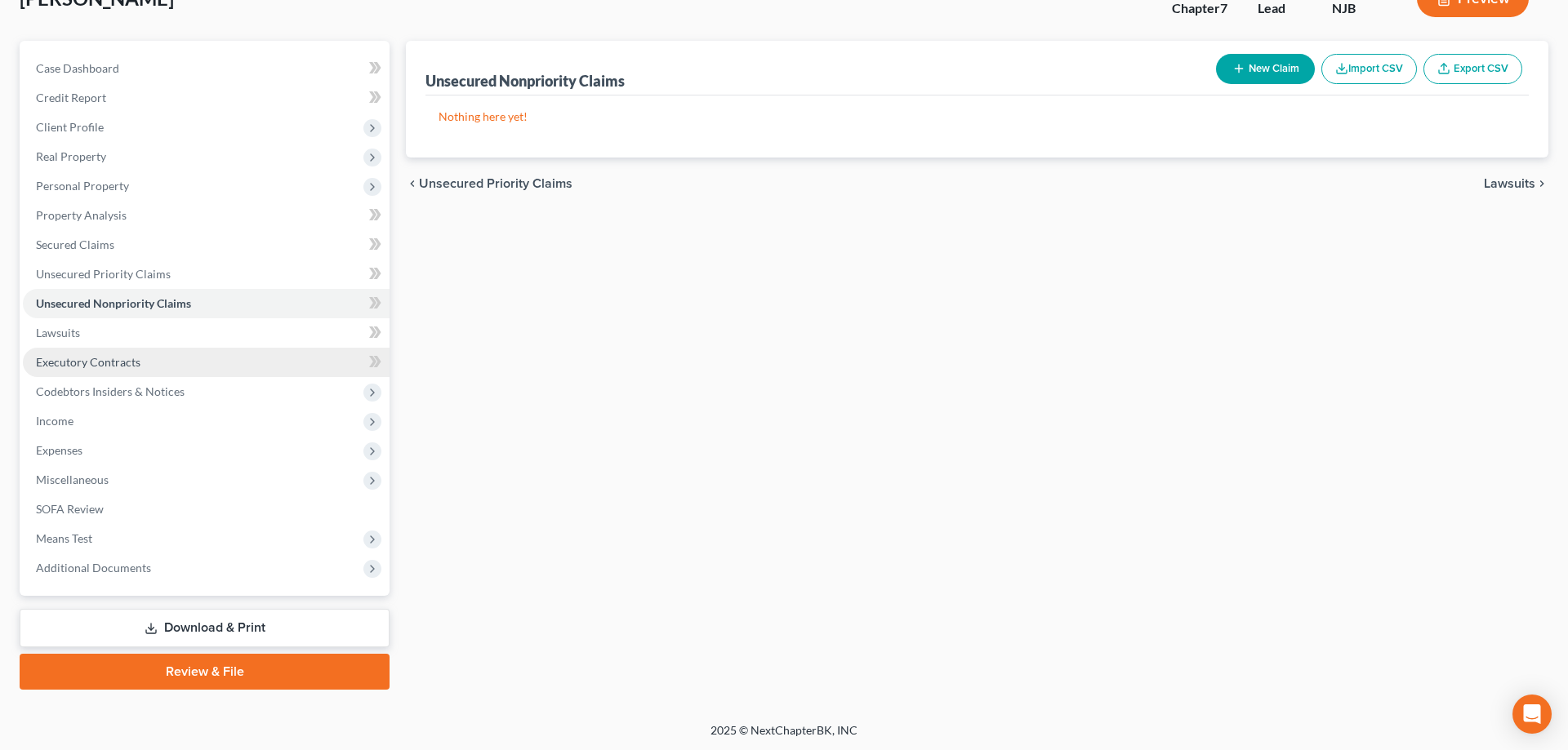
click at [121, 366] on span "Executory Contracts" at bounding box center [88, 361] width 104 height 13
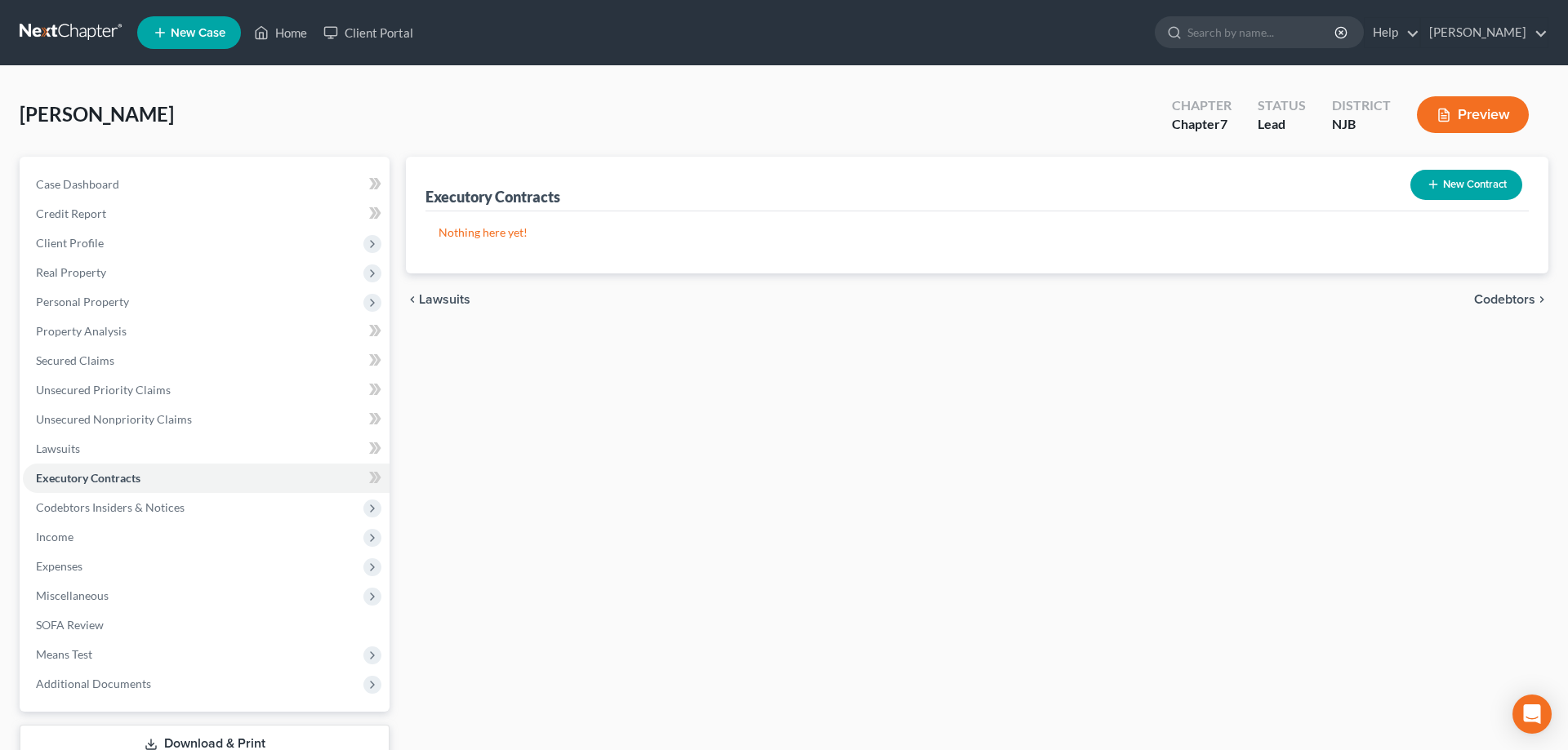
click at [1438, 187] on icon "button" at bounding box center [1433, 184] width 13 height 13
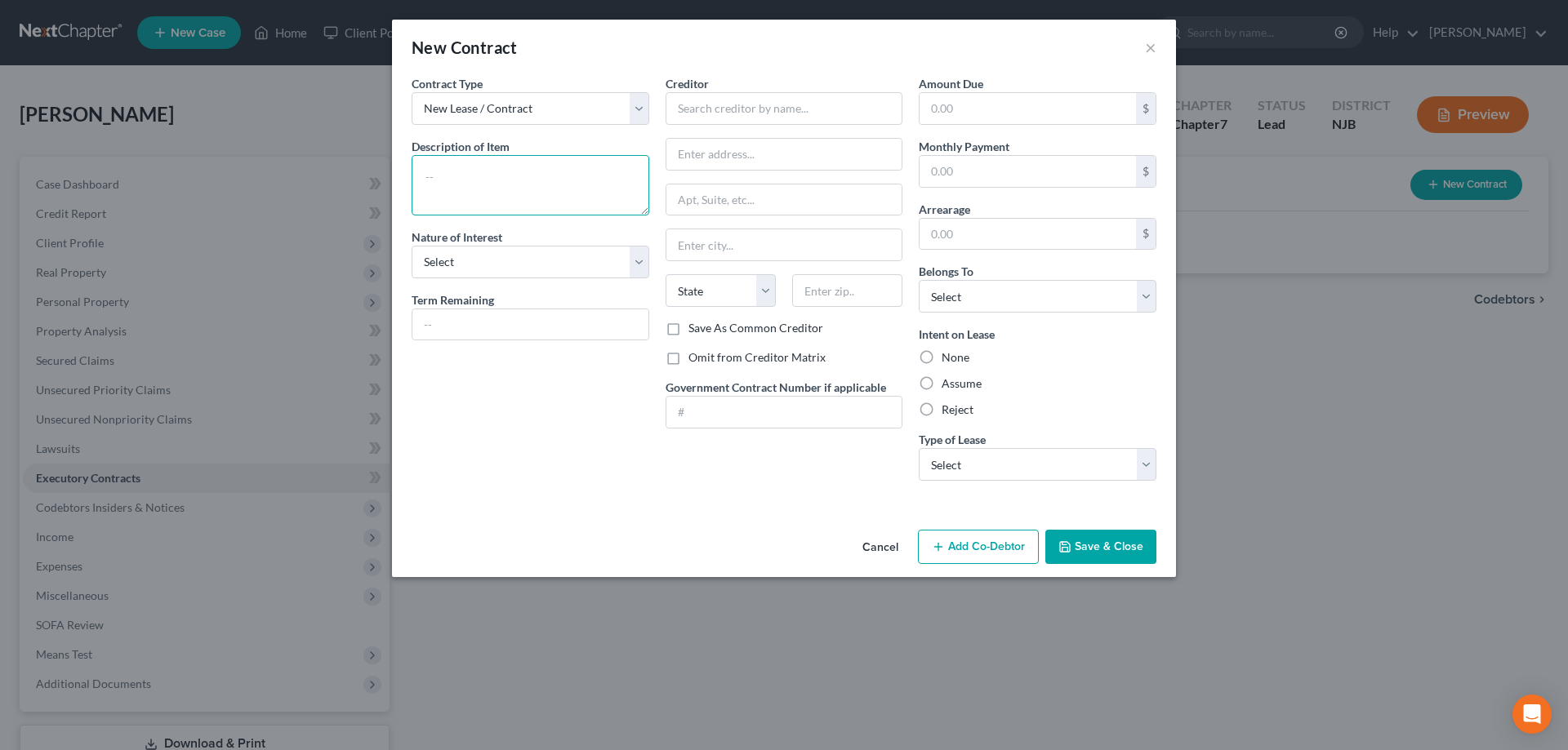
click at [512, 174] on textarea at bounding box center [530, 185] width 237 height 60
click at [525, 183] on textarea "Residential lease-$1590/mth" at bounding box center [530, 185] width 237 height 60
type textarea "Residential lease-$1,590/mth"
click at [722, 121] on input "text" at bounding box center [784, 109] width 237 height 32
click at [1016, 175] on input "text" at bounding box center [1027, 172] width 217 height 31
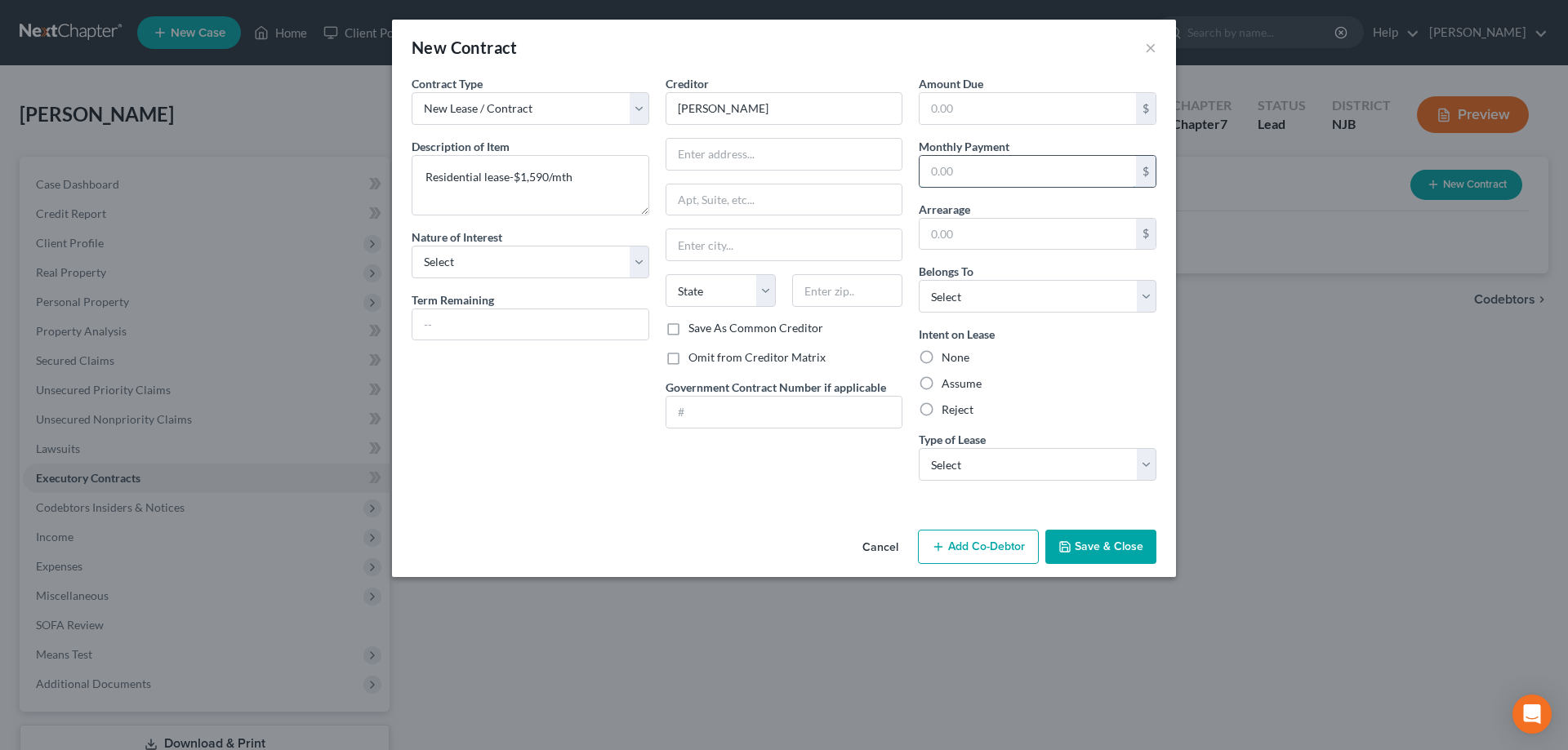
type input "John"
type input "1,590"
click at [942, 381] on label "Assume" at bounding box center [961, 384] width 40 height 16
click at [948, 381] on input "Assume" at bounding box center [953, 381] width 11 height 11
radio input "true"
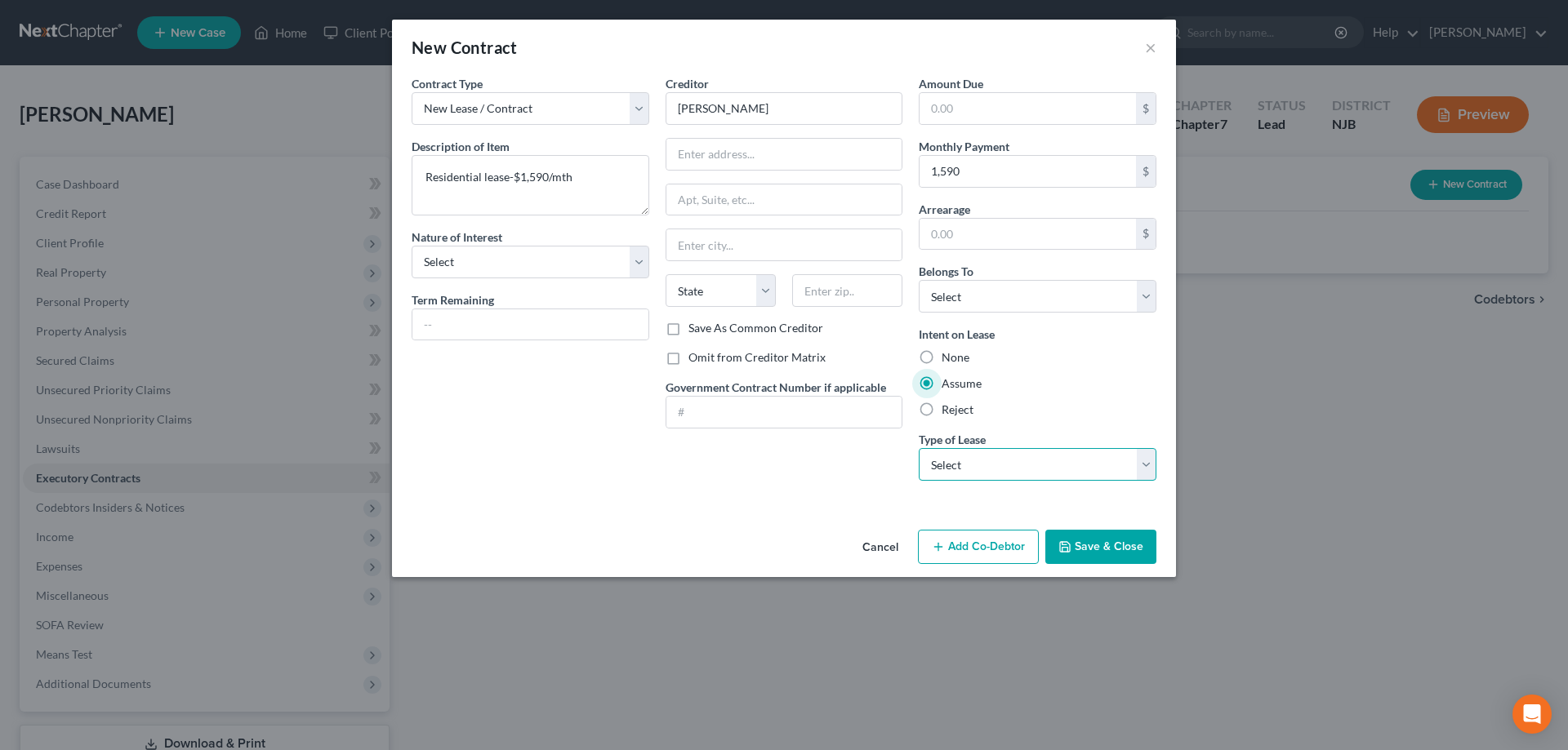
click at [918, 448] on select "Select Real Estate Car Other" at bounding box center [1037, 464] width 237 height 32
select select "0"
click option "Real Estate" at bounding box center [0, 0] width 0 height 0
click at [757, 118] on input "John" at bounding box center [784, 109] width 237 height 32
type input "John Mellaedy"
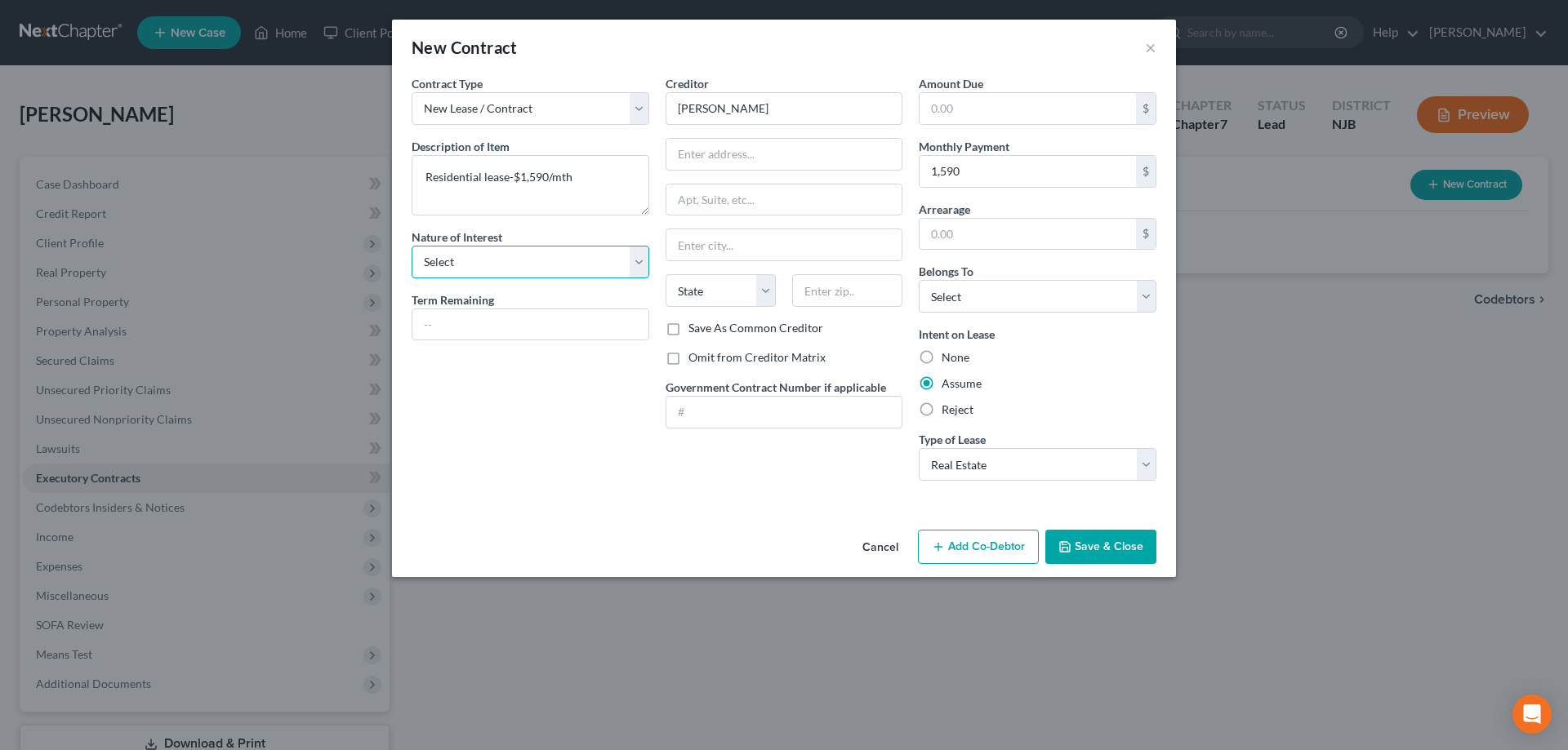
click at [412, 246] on select "Select Purchaser Agent Lessor Lessee" at bounding box center [530, 262] width 237 height 32
select select "3"
click option "Lessee" at bounding box center [0, 0] width 0 height 0
click at [918, 448] on select "Select Real Estate Car Other" at bounding box center [1037, 464] width 237 height 32
click option "Real Estate" at bounding box center [0, 0] width 0 height 0
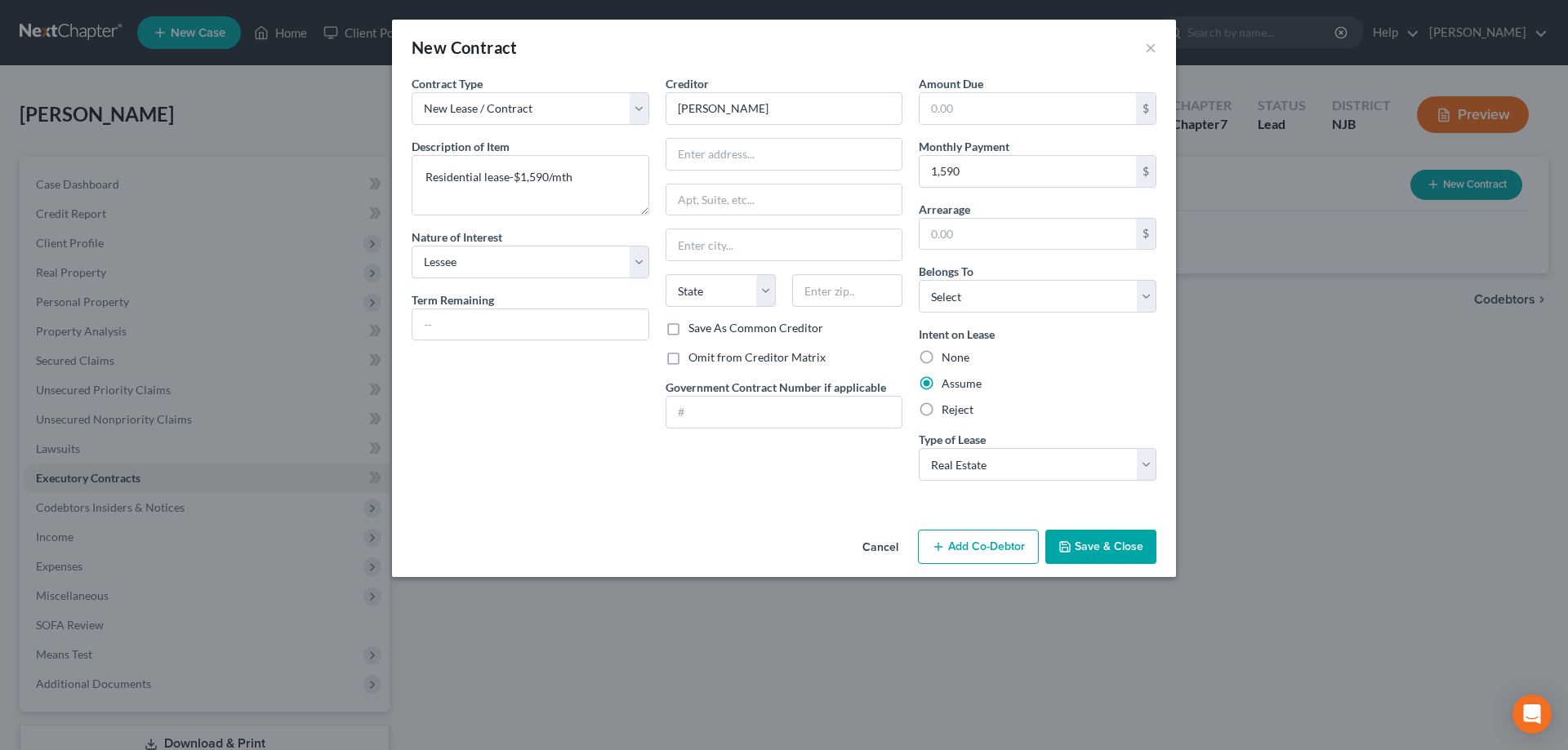
click at [1086, 536] on button "Save & Close" at bounding box center [1101, 547] width 111 height 34
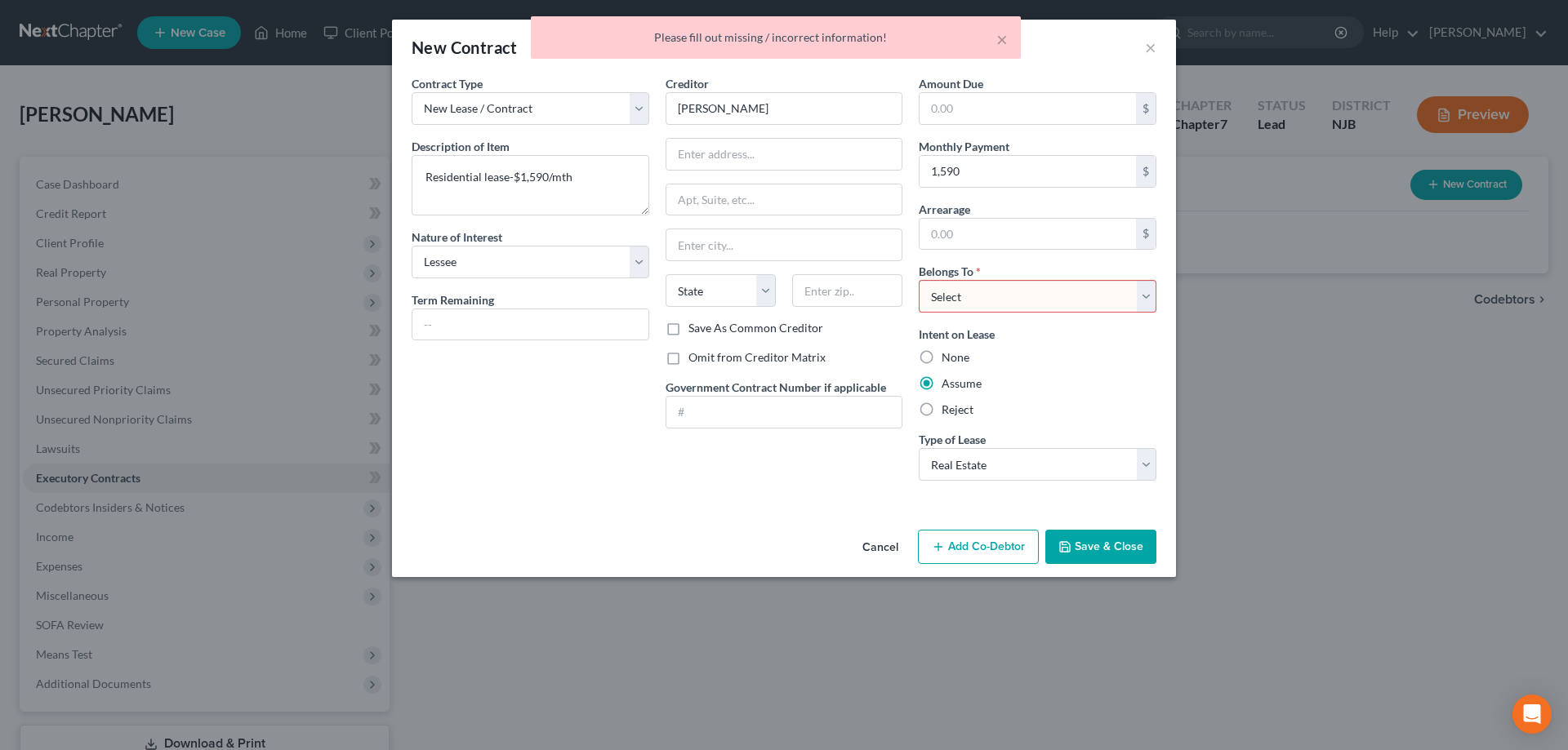
click at [918, 280] on select "Select Debtor 1 Only Debtor 2 Only Debtor 1 And Debtor 2 Only At Least One Of T…" at bounding box center [1037, 296] width 237 height 32
select select "0"
click option "Debtor 1 Only" at bounding box center [0, 0] width 0 height 0
click at [1088, 552] on button "Save & Close" at bounding box center [1101, 547] width 111 height 34
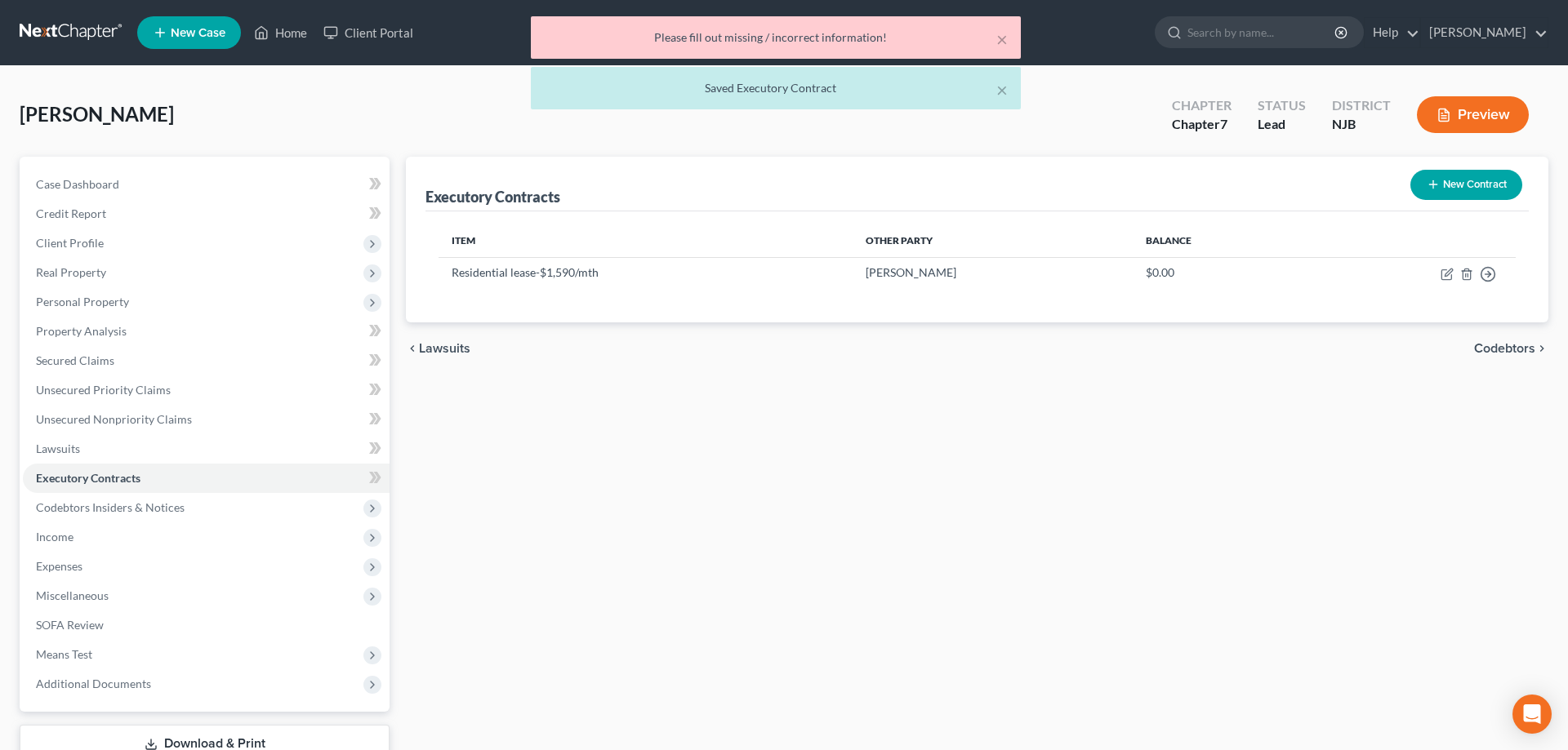
click at [678, 401] on div "Executory Contracts New Contract Item Other Party Balance Residential lease-$1,…" at bounding box center [978, 481] width 1159 height 649
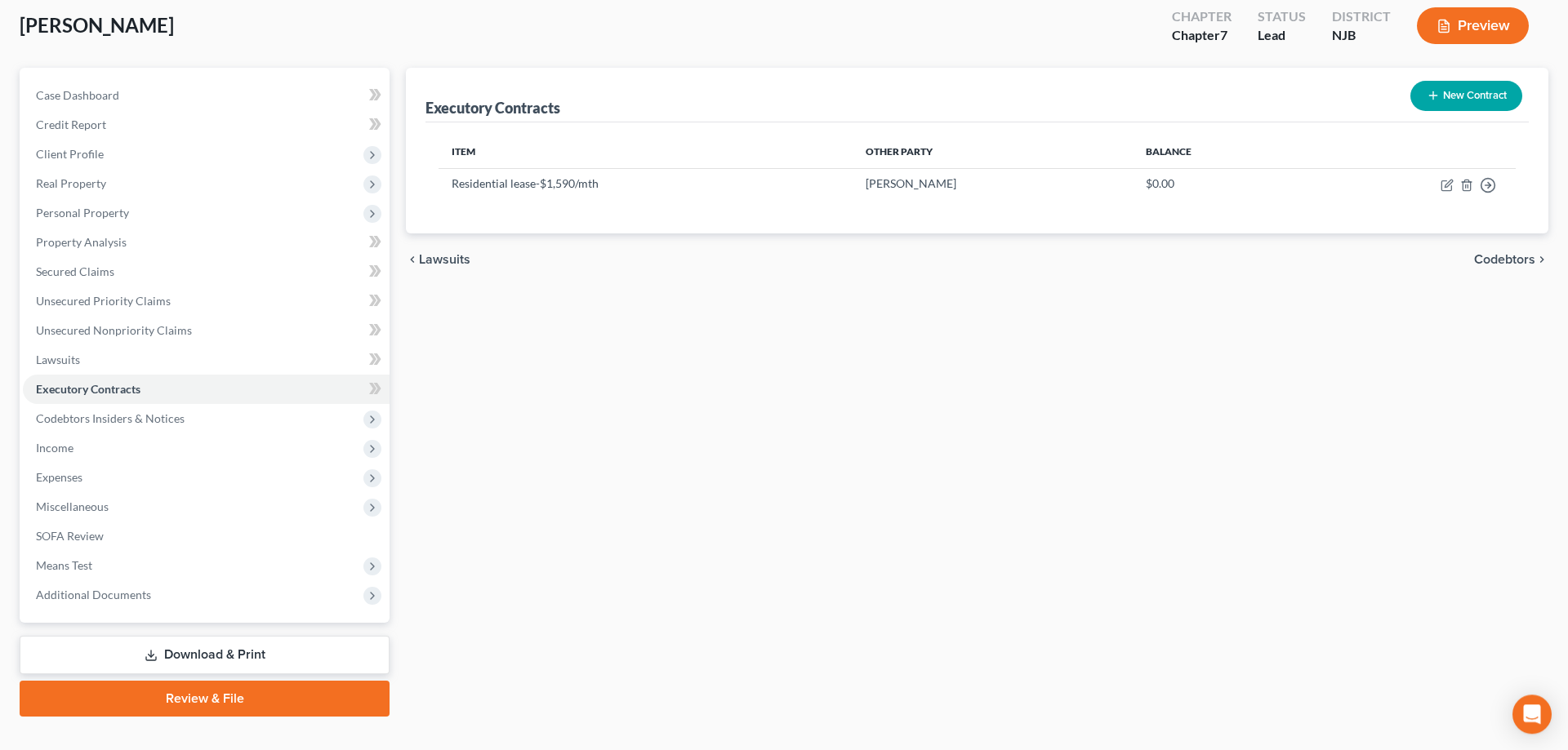
scroll to position [116, 0]
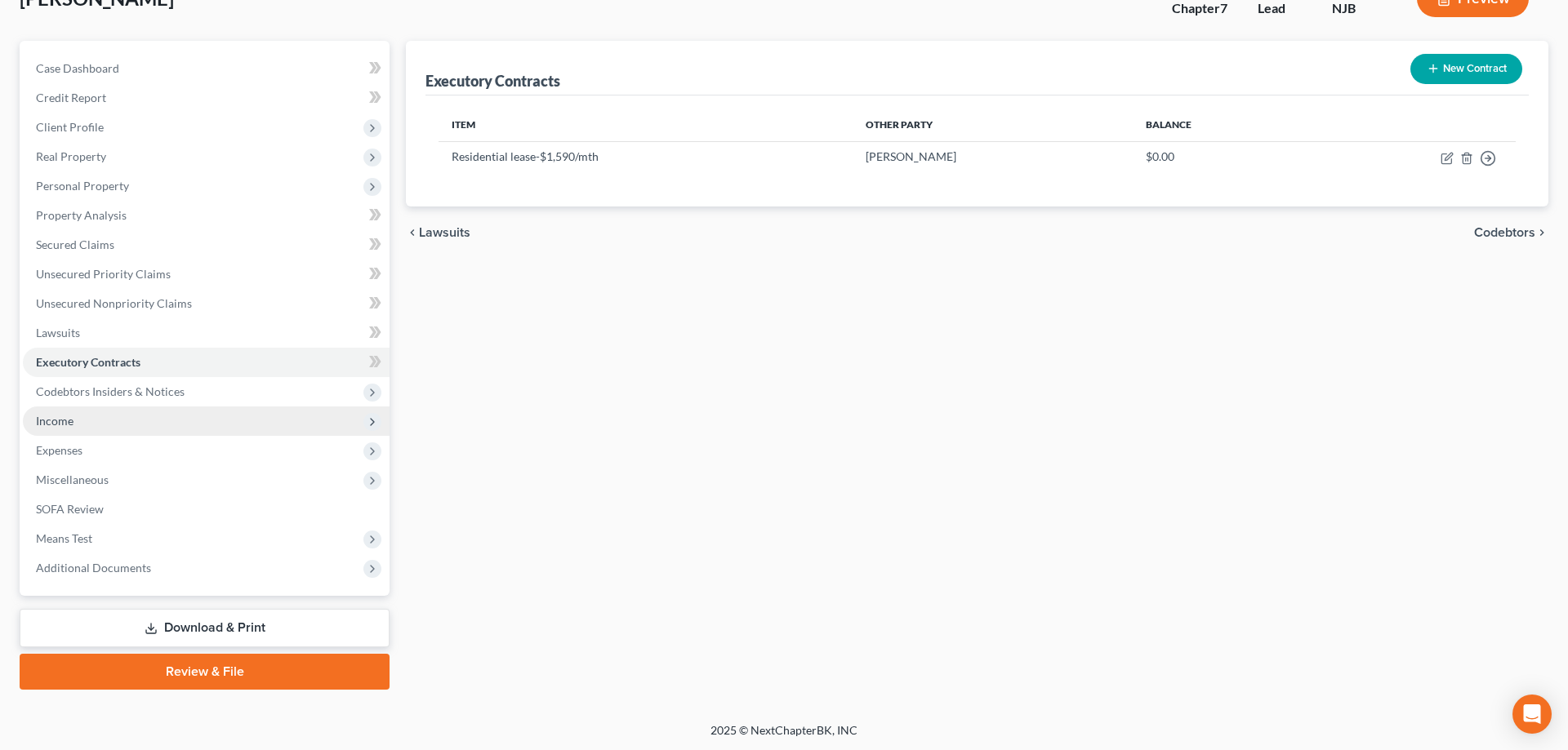
click at [74, 417] on span "Income" at bounding box center [206, 421] width 367 height 30
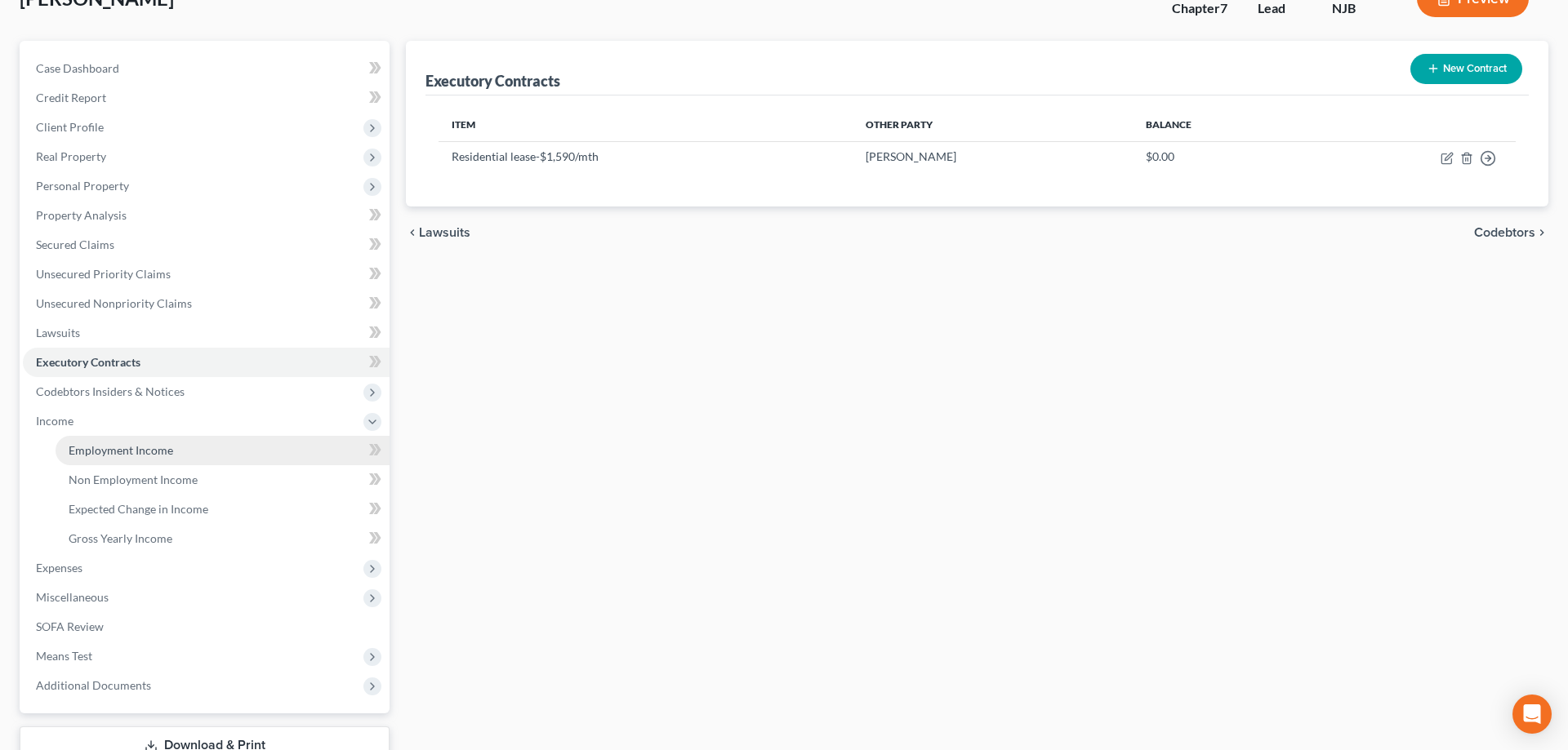
click at [129, 447] on span "Employment Income" at bounding box center [120, 449] width 104 height 13
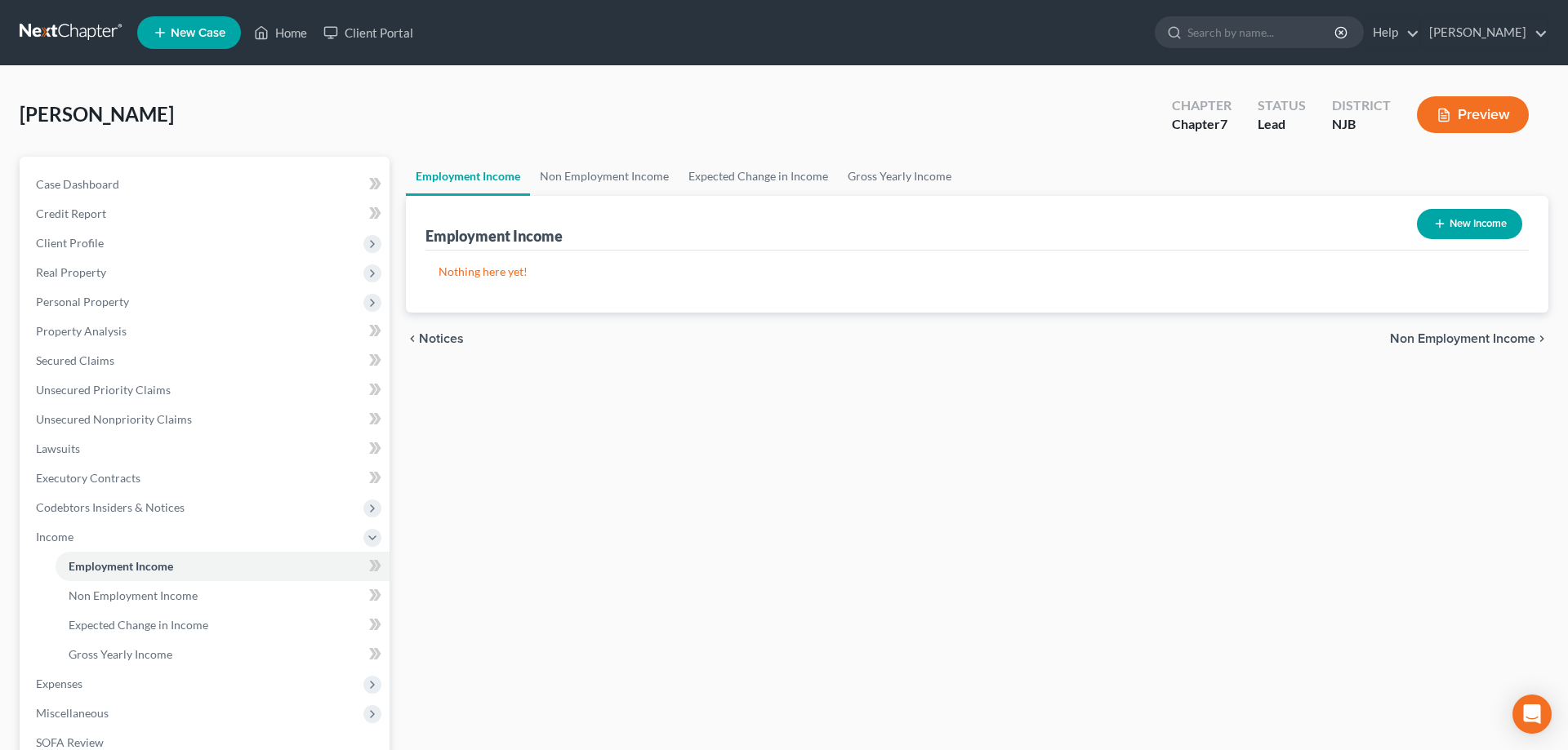
click at [1441, 226] on icon "button" at bounding box center [1440, 224] width 13 height 13
select select "0"
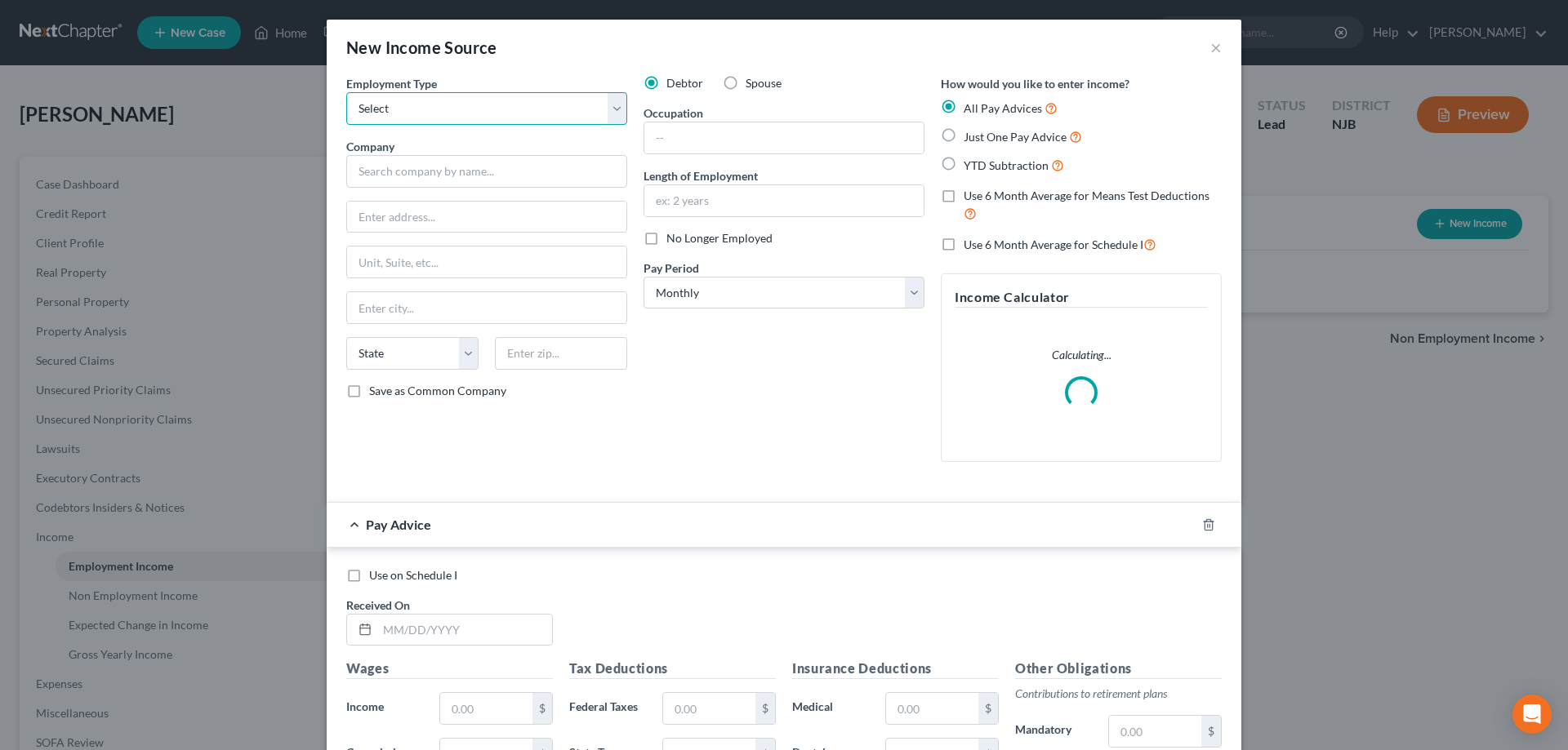
click at [346, 93] on select "Select Full or Part Time Employment Self Employment" at bounding box center [486, 109] width 281 height 32
select select "0"
click option "Full or Part Time Employment" at bounding box center [0, 0] width 0 height 0
click at [419, 170] on input "text" at bounding box center [486, 172] width 281 height 32
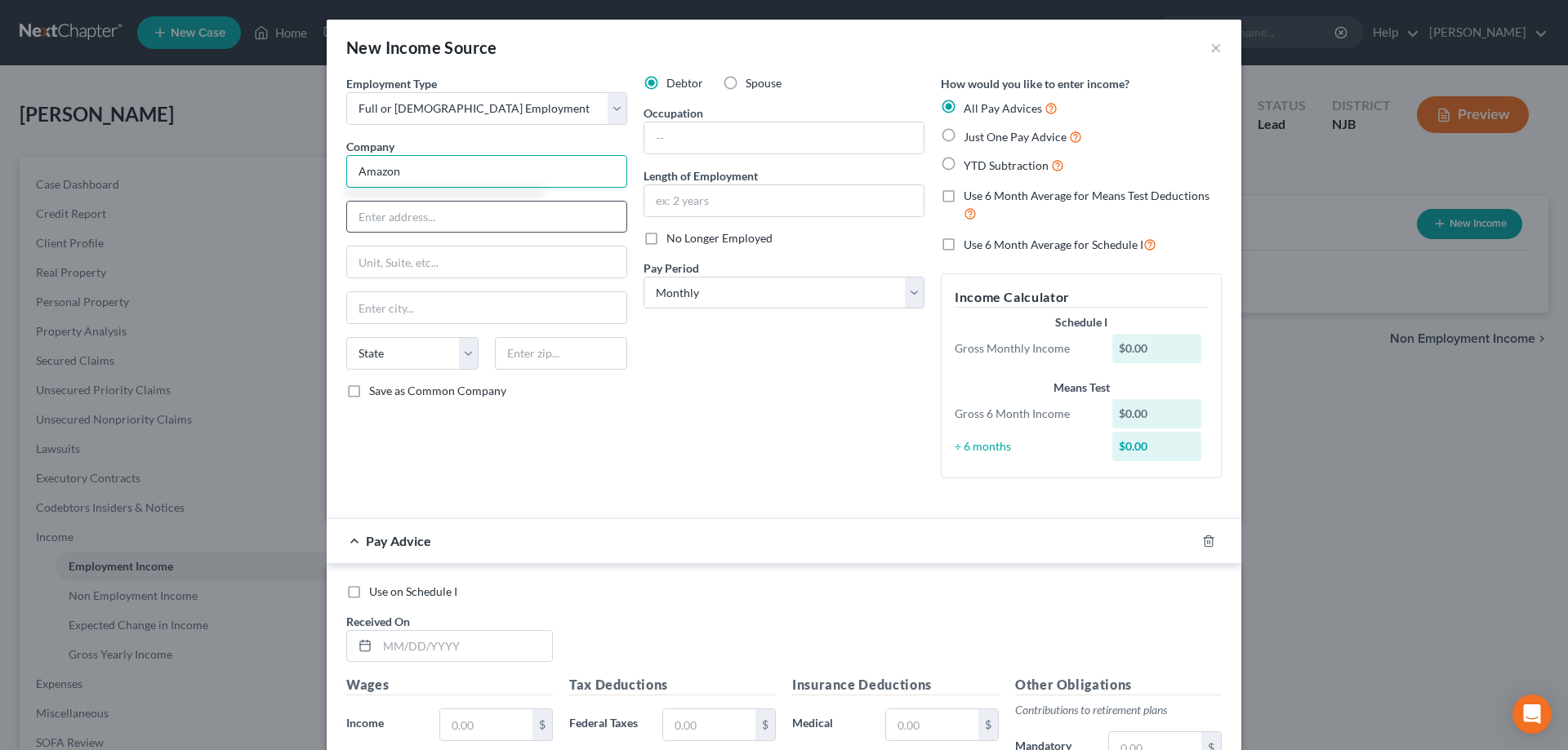
type input "Amazon"
click at [440, 216] on input "text" at bounding box center [486, 216] width 279 height 31
type input "747 Courses landing Rd"
click at [532, 363] on input "text" at bounding box center [561, 353] width 132 height 32
type input "08069"
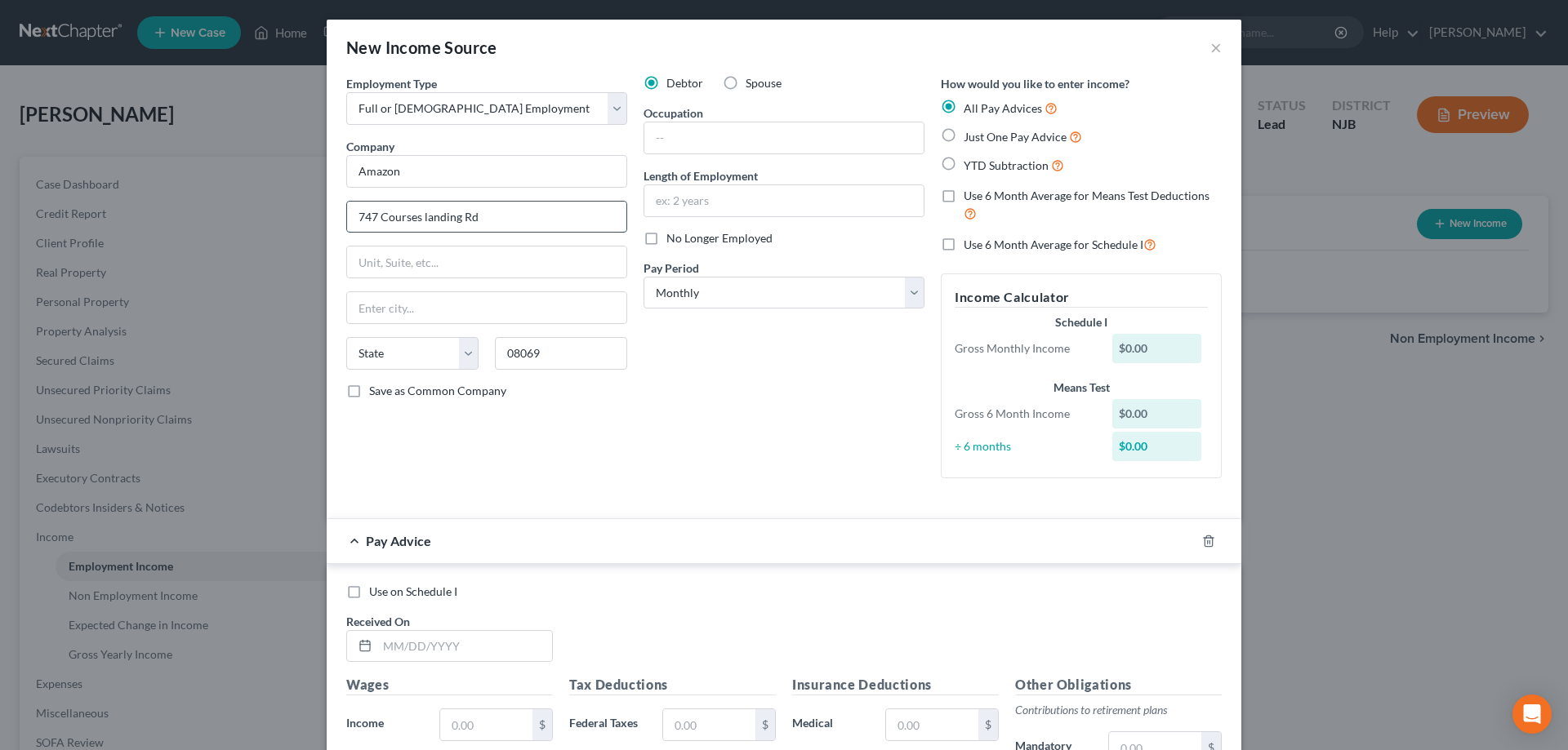
type input "Penns Grove"
select select "33"
click at [428, 223] on input "747 Courses landing Rd" at bounding box center [486, 216] width 279 height 31
type input "747 Courses Landing Rd"
click at [963, 131] on label "Just One Pay Advice" at bounding box center [1023, 137] width 119 height 19
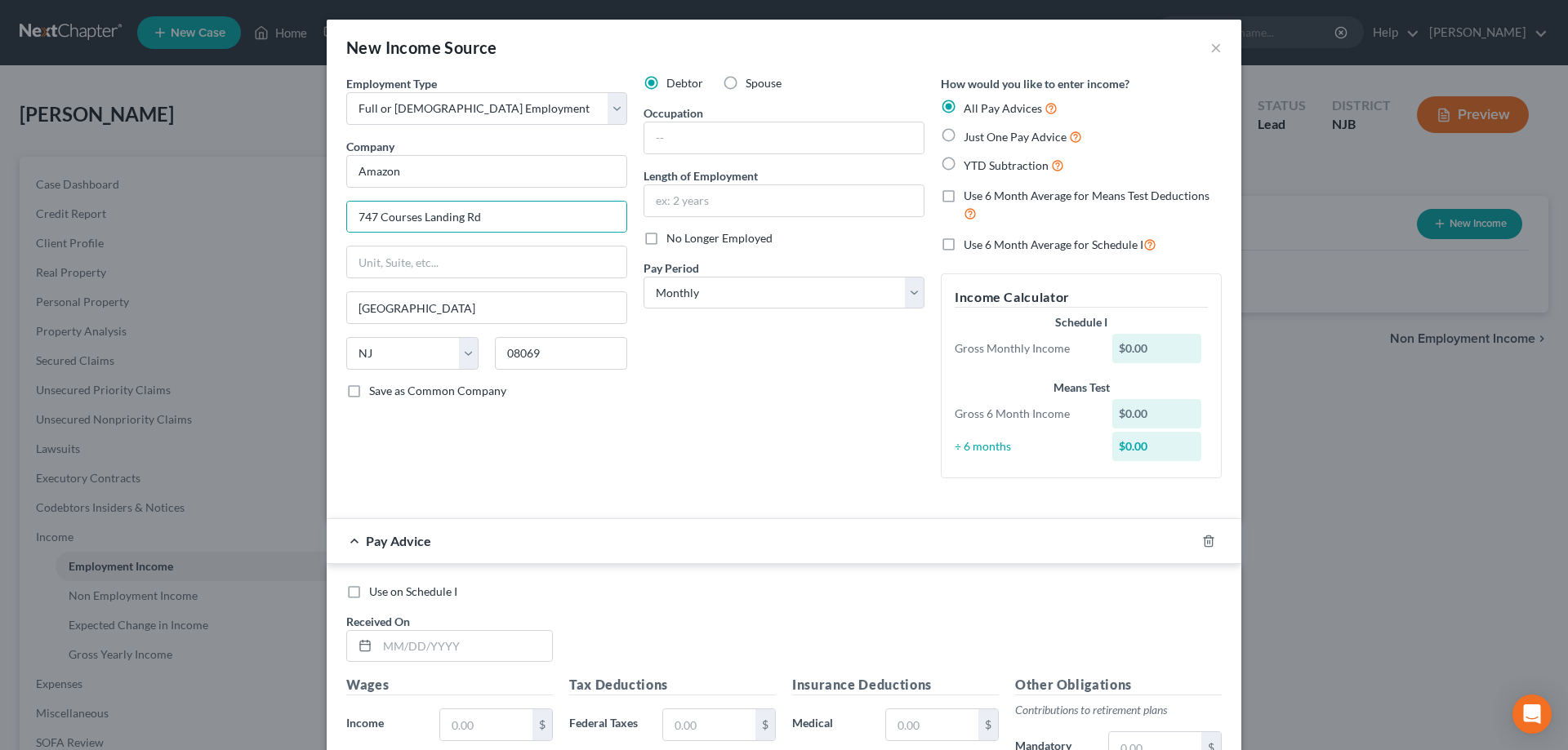
click at [970, 131] on input "Just One Pay Advice" at bounding box center [976, 133] width 11 height 11
radio input "true"
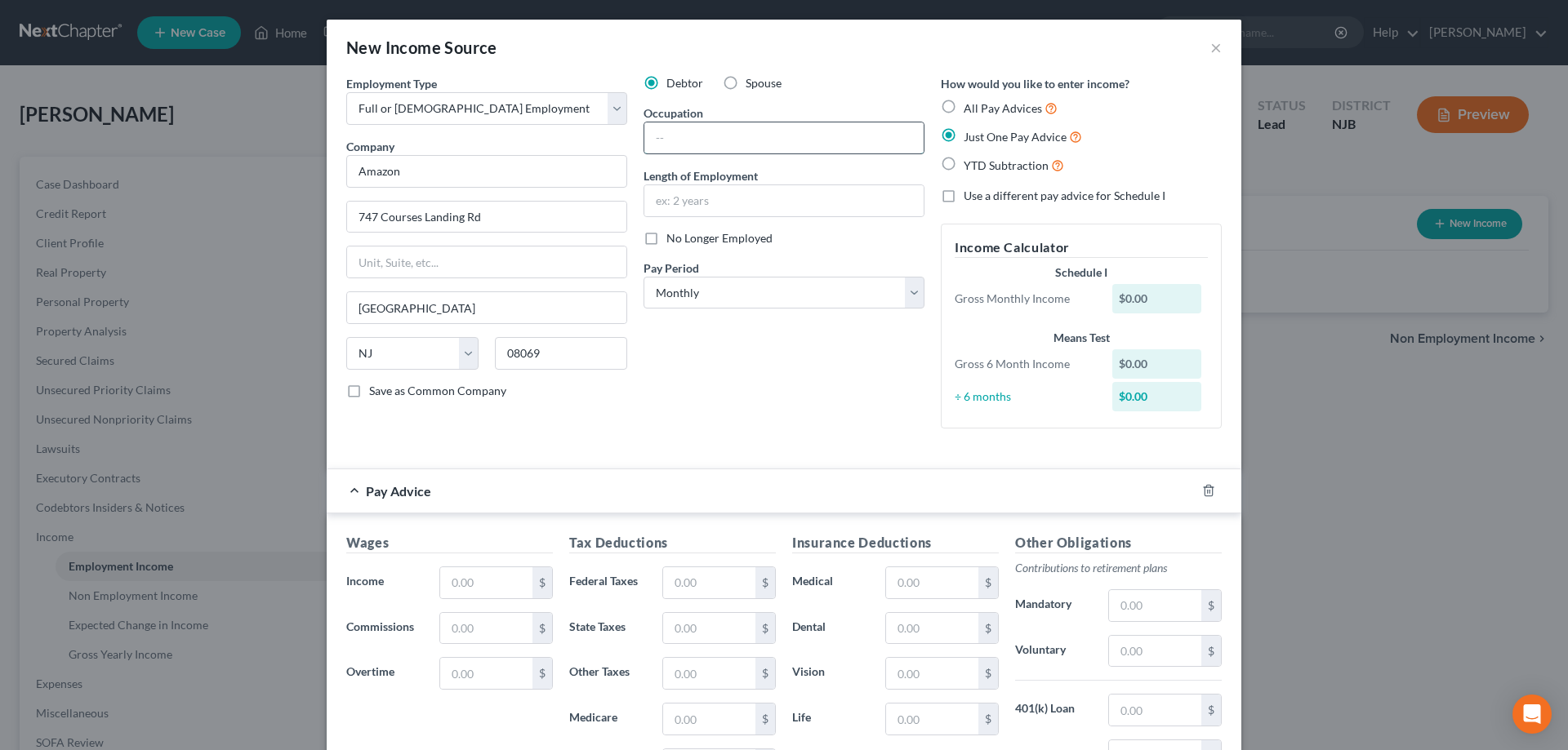
click at [771, 139] on input "text" at bounding box center [784, 137] width 279 height 31
type input "Warehousewoman"
click at [721, 210] on input "text" at bounding box center [784, 200] width 279 height 31
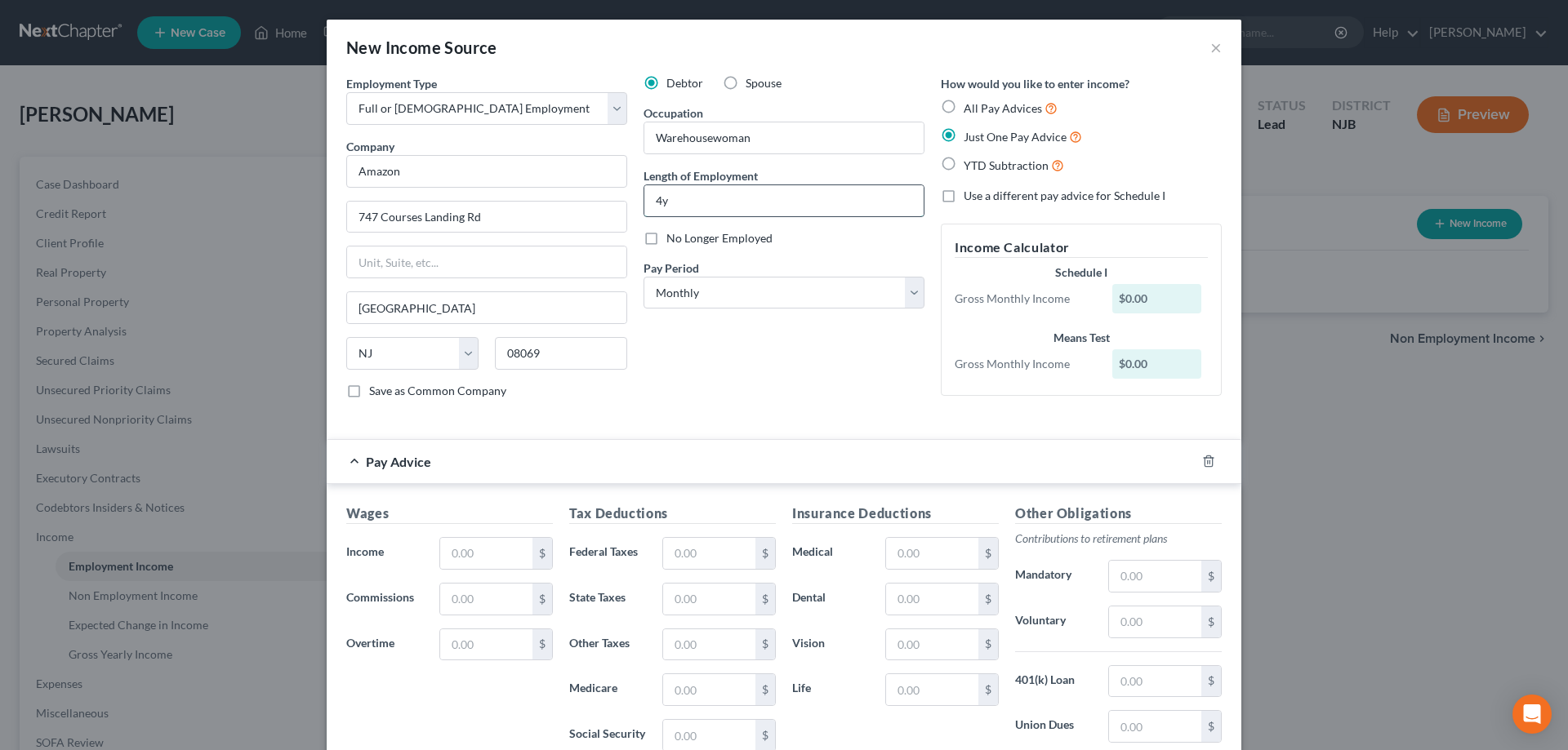
scroll to position [223, 0]
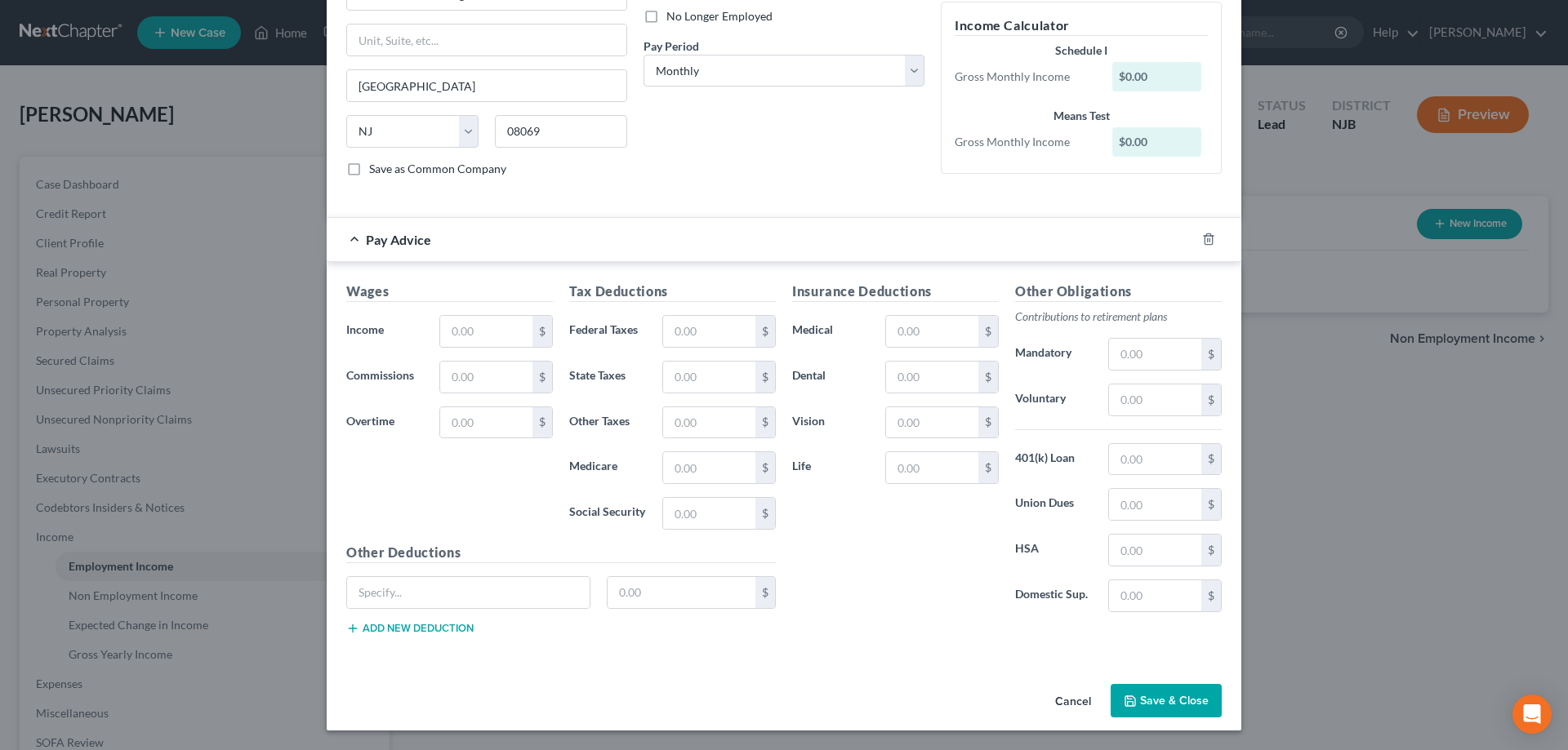
type input "4y"
click at [484, 334] on input "text" at bounding box center [486, 331] width 93 height 31
type input "3,144"
click at [680, 334] on input "text" at bounding box center [709, 331] width 93 height 31
type input "196"
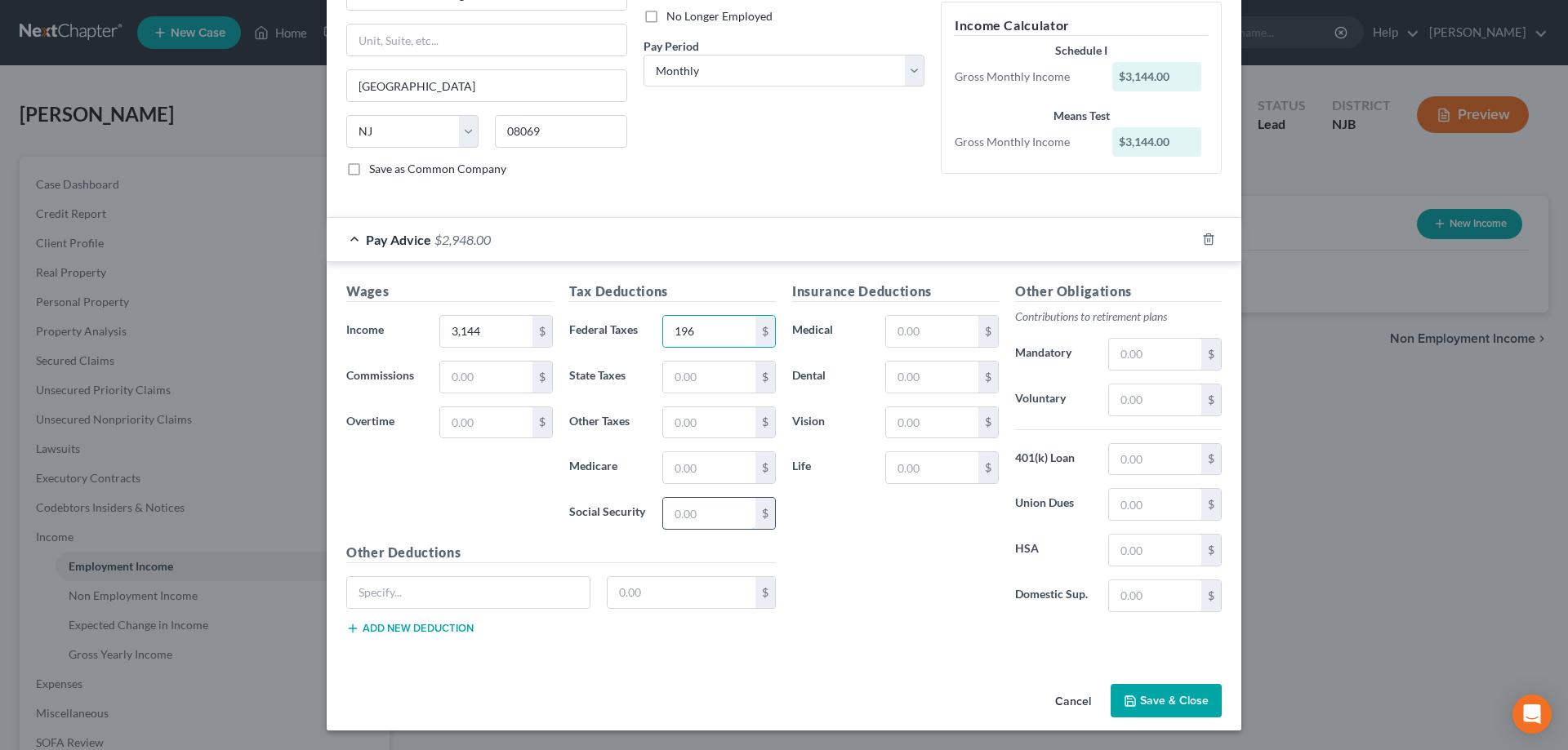
click at [699, 514] on input "text" at bounding box center [709, 513] width 93 height 31
type input "186"
click at [695, 475] on input "text" at bounding box center [709, 467] width 93 height 31
type input "43"
click at [686, 378] on input "text" at bounding box center [709, 377] width 93 height 31
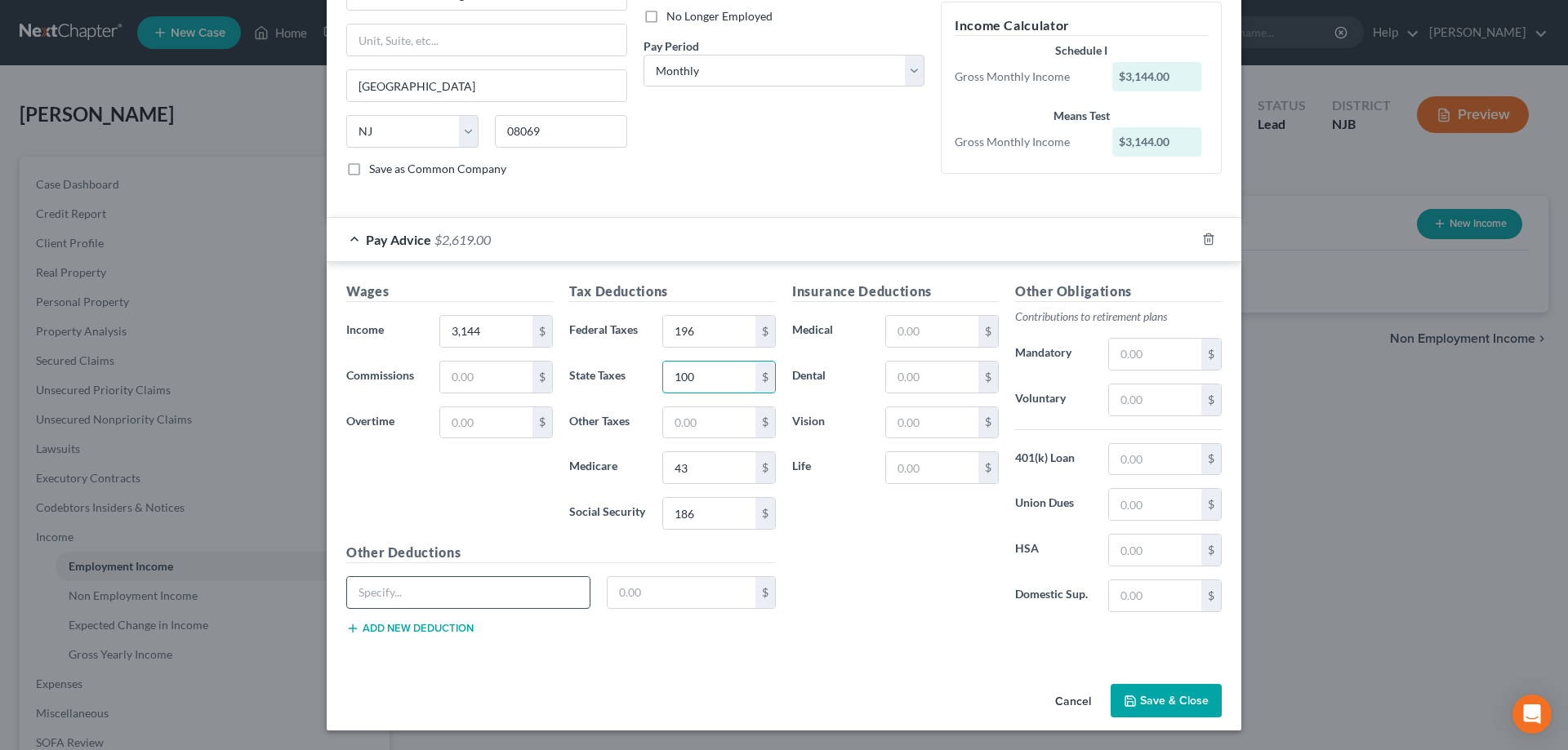
type input "100"
click at [454, 585] on input "text" at bounding box center [468, 593] width 243 height 31
type input "Amzndspp"
click at [657, 604] on input "text" at bounding box center [681, 593] width 148 height 31
type input "19"
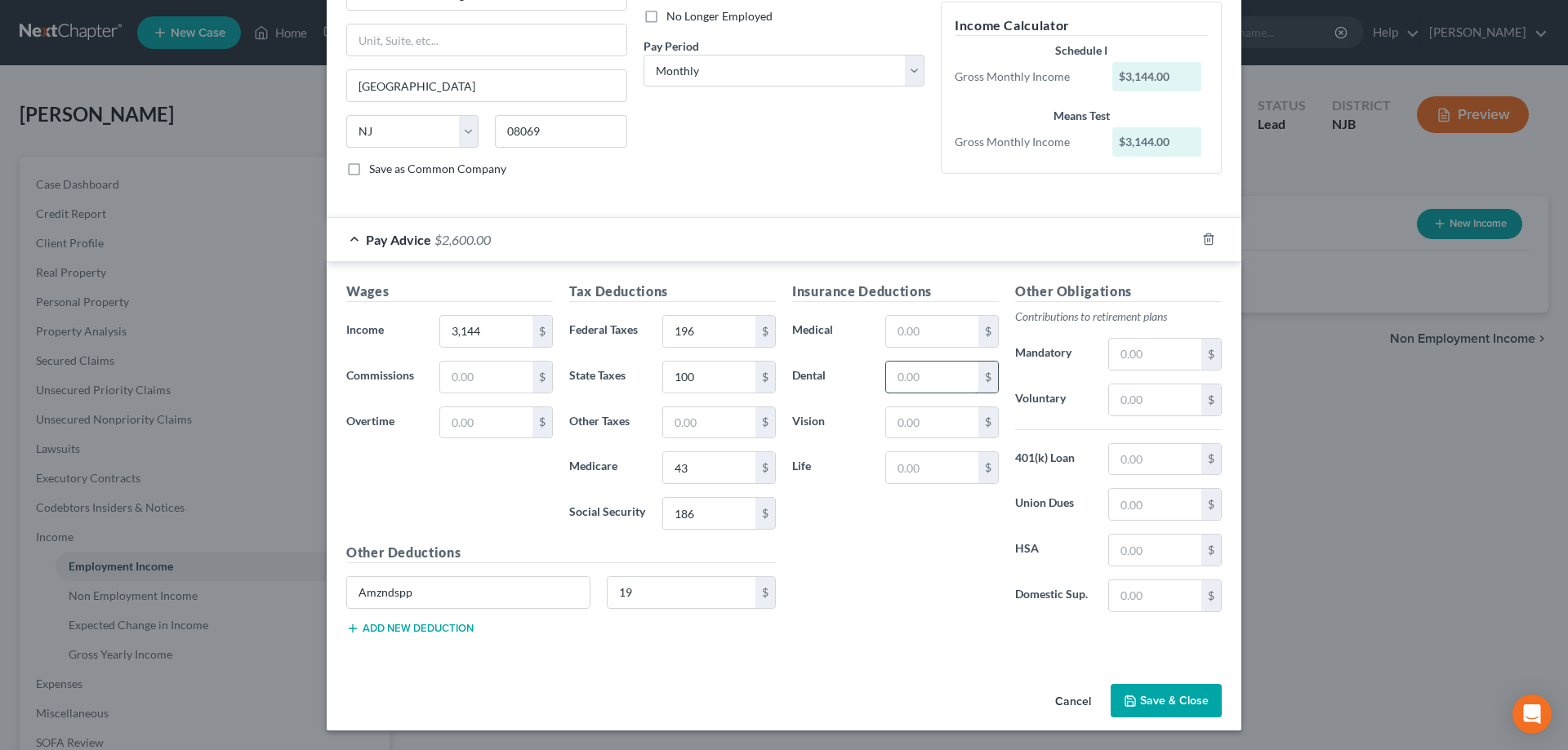
click at [914, 381] on input "text" at bounding box center [932, 377] width 93 height 31
type input "50"
click at [918, 336] on input "text" at bounding box center [932, 331] width 93 height 31
type input "77"
click at [909, 428] on input "text" at bounding box center [932, 423] width 93 height 31
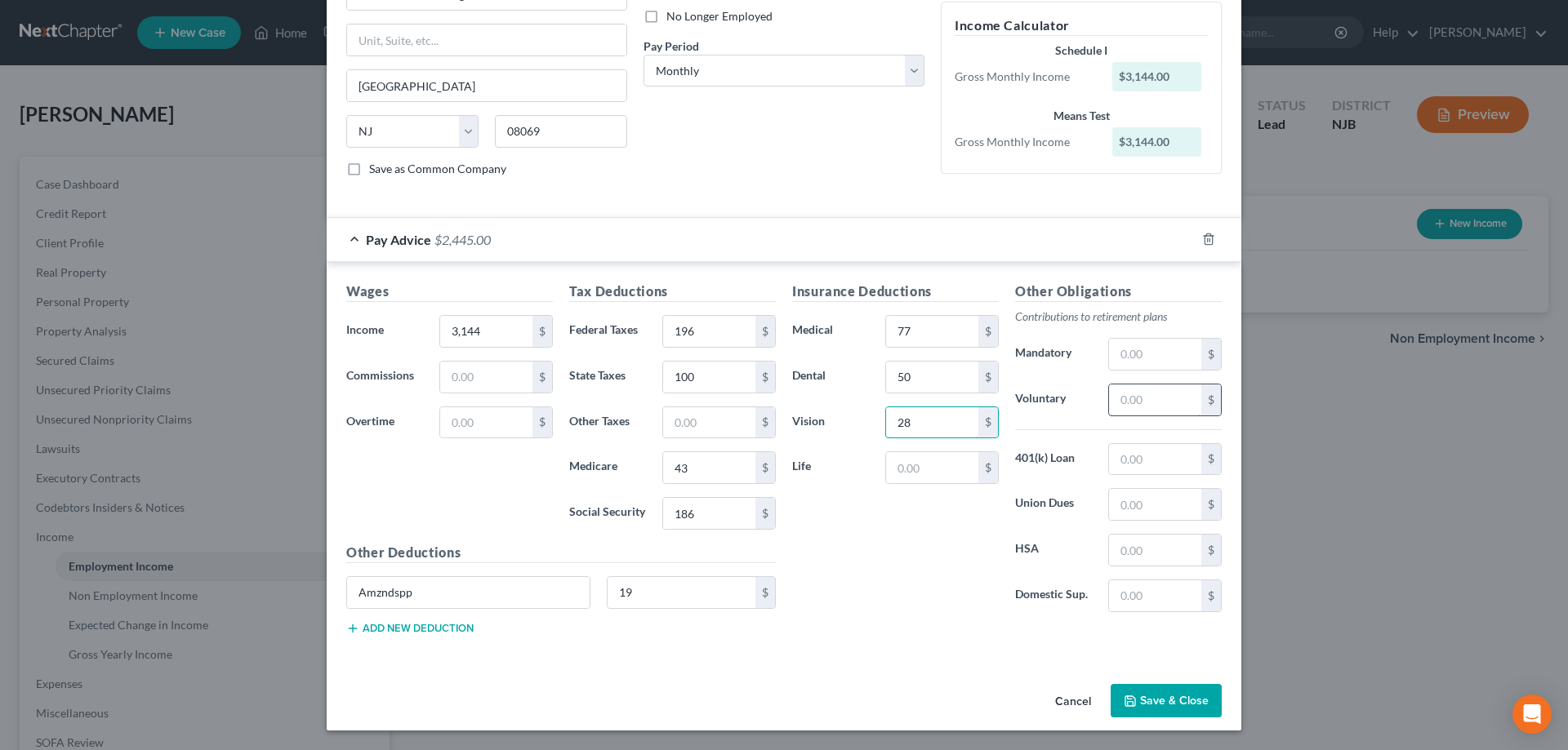
type input "28"
click at [1127, 404] on input "text" at bounding box center [1155, 400] width 93 height 31
type input "53"
click at [1161, 705] on button "Save & Close" at bounding box center [1166, 701] width 111 height 34
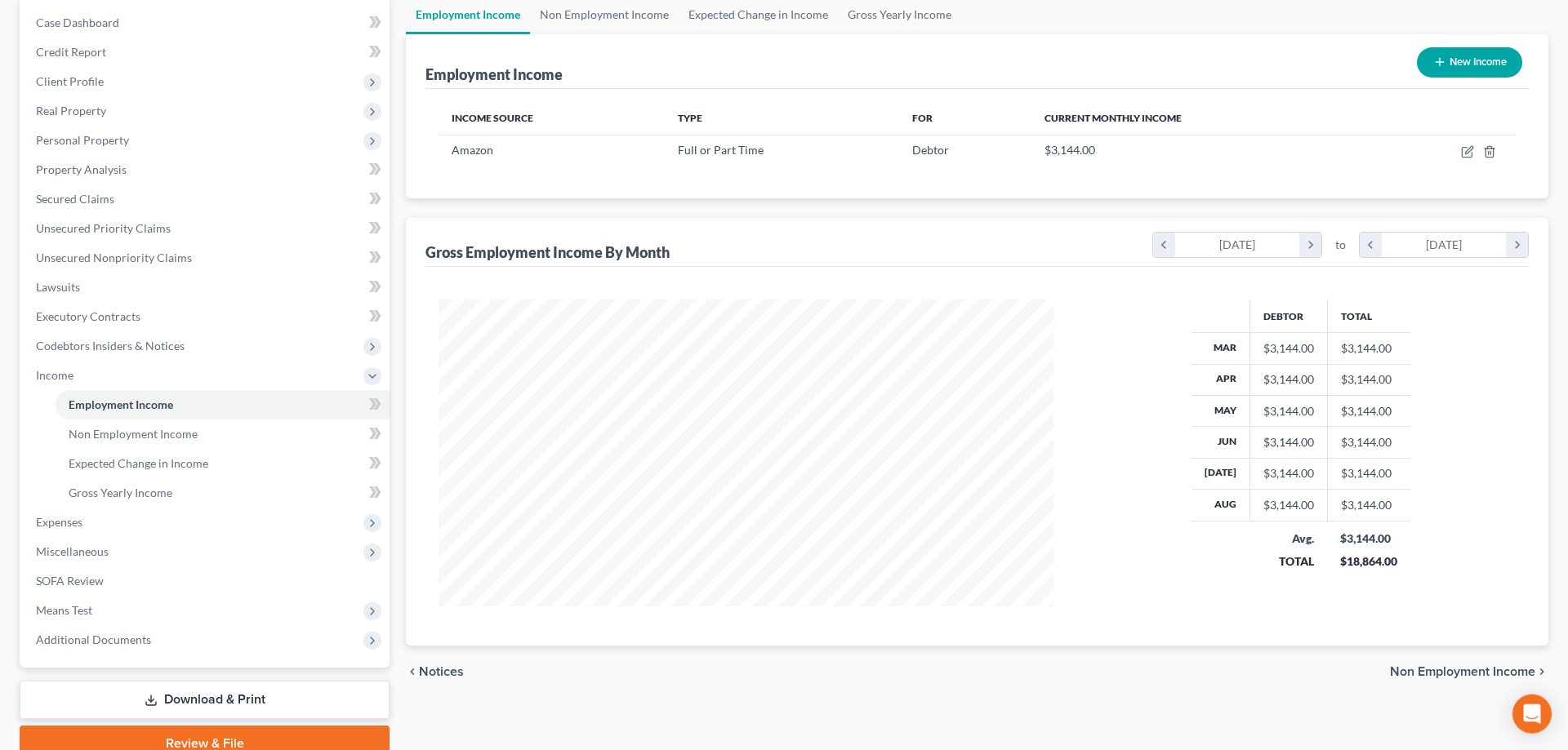
scroll to position [234, 0]
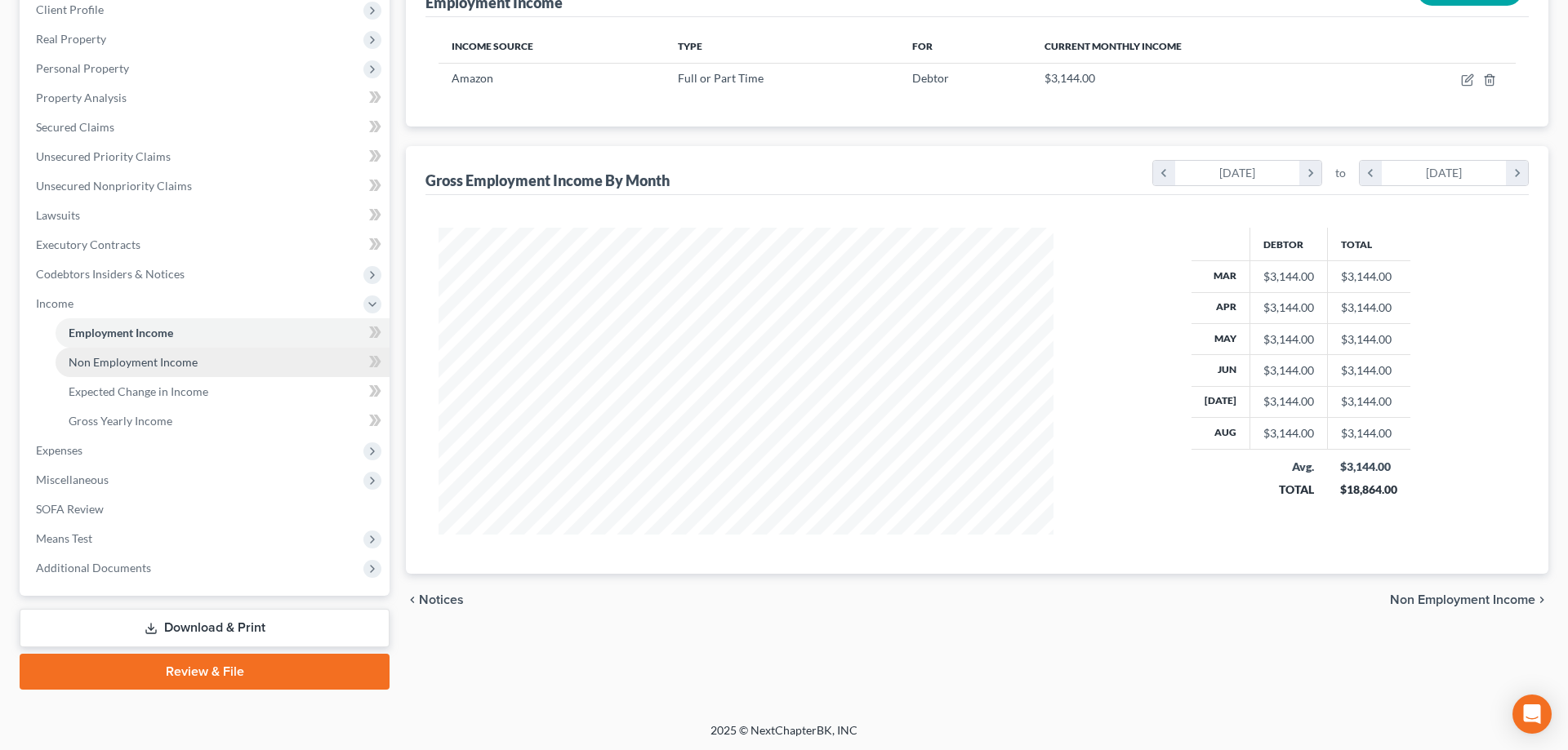
click at [124, 366] on span "Non Employment Income" at bounding box center [133, 361] width 129 height 13
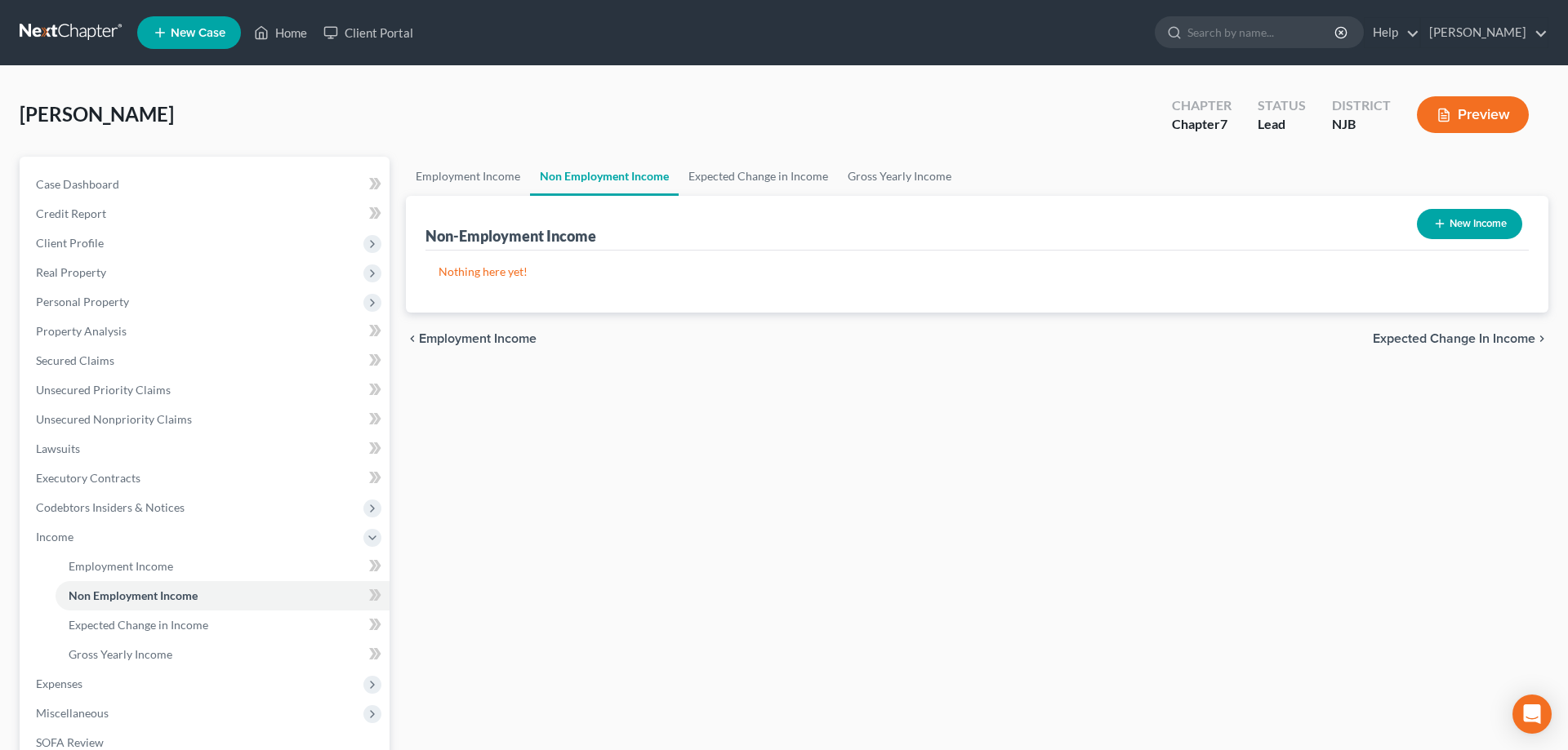
click at [1457, 226] on button "New Income" at bounding box center [1469, 225] width 105 height 31
select select "0"
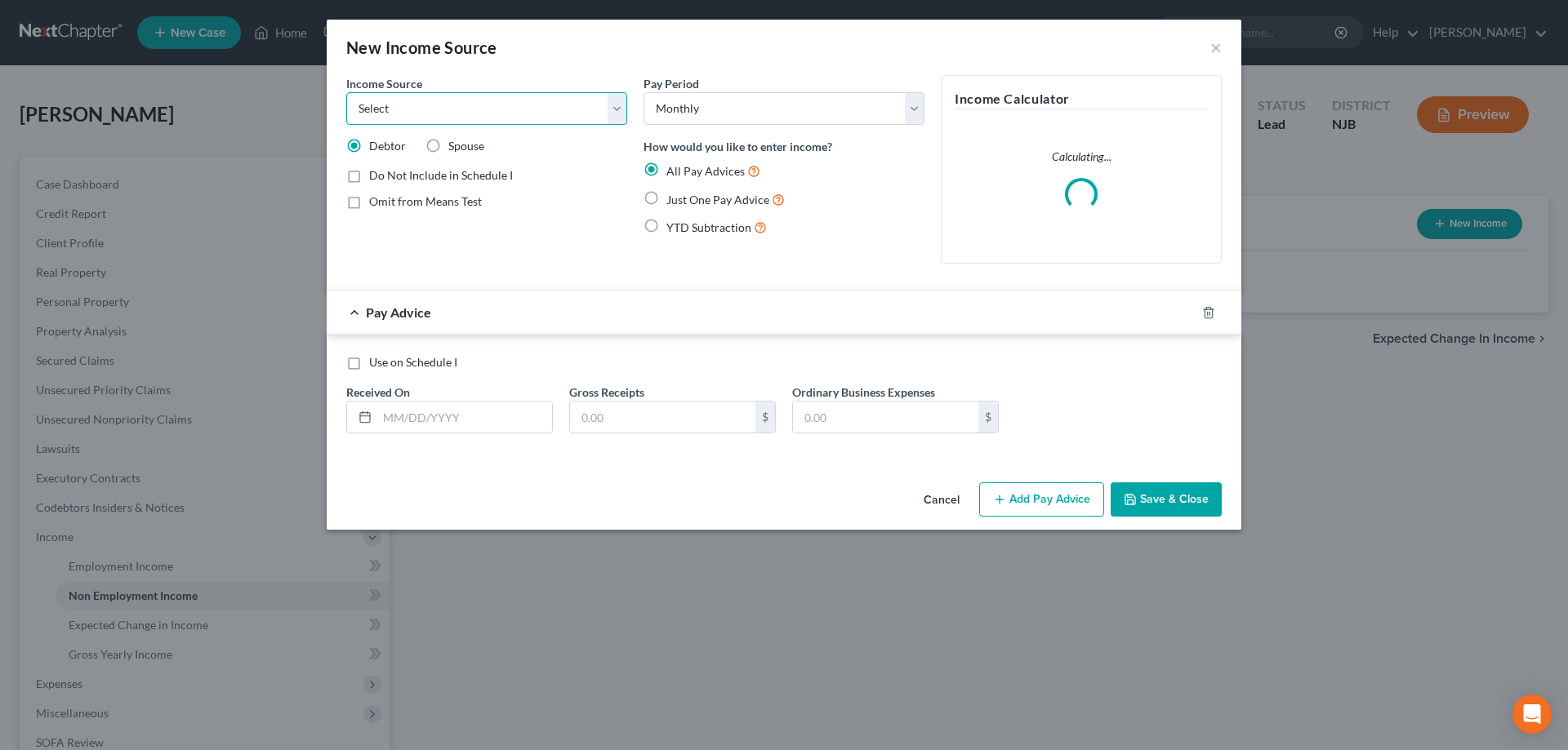
click at [346, 93] on select "Select Unemployment Disability (from employer) Pension Retirement Social Securi…" at bounding box center [486, 109] width 281 height 32
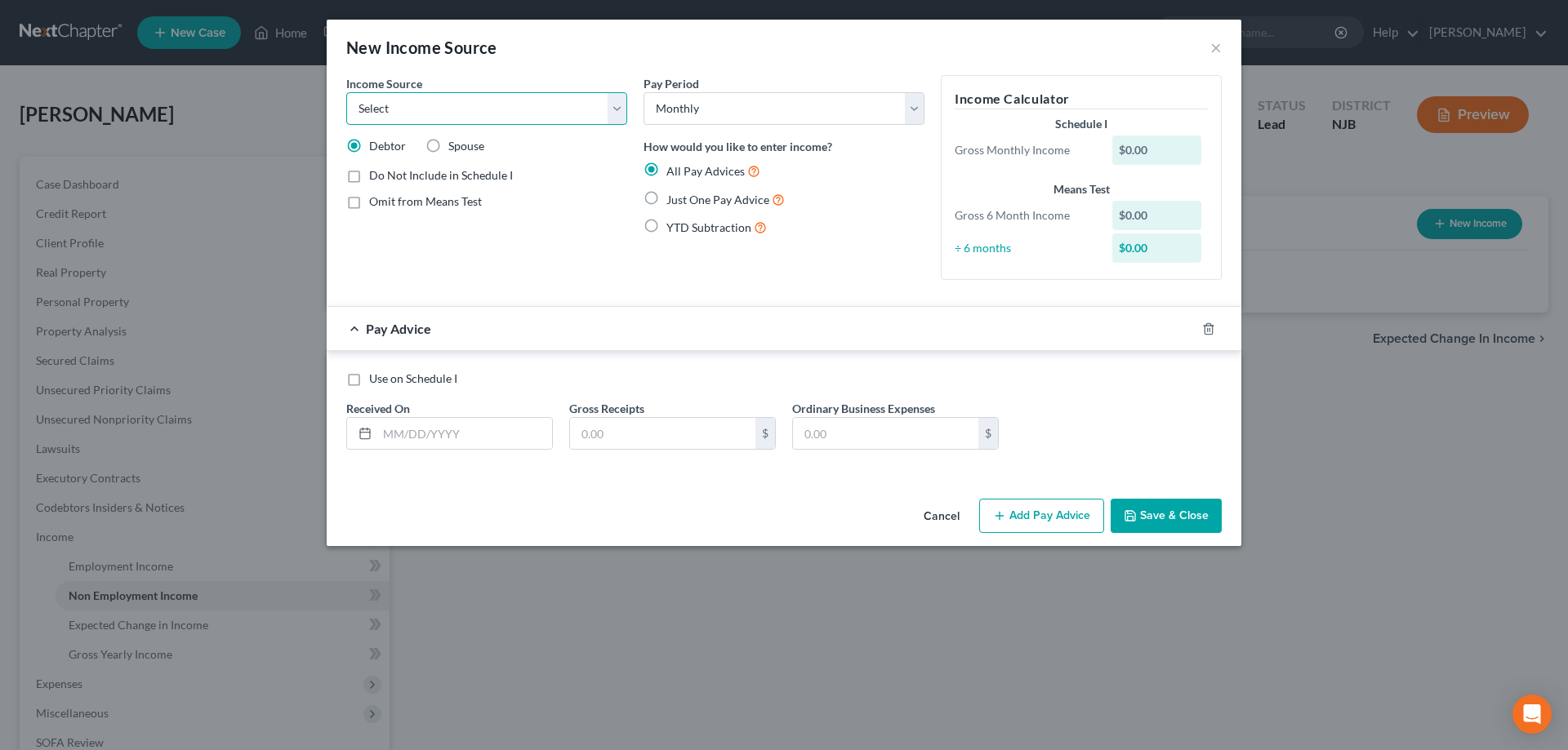
select select "7"
click option "Child / Family Support" at bounding box center [0, 0] width 0 height 0
click at [667, 199] on label "Just One Pay Advice" at bounding box center [726, 199] width 119 height 19
click at [673, 199] on input "Just One Pay Advice" at bounding box center [678, 196] width 11 height 11
radio input "true"
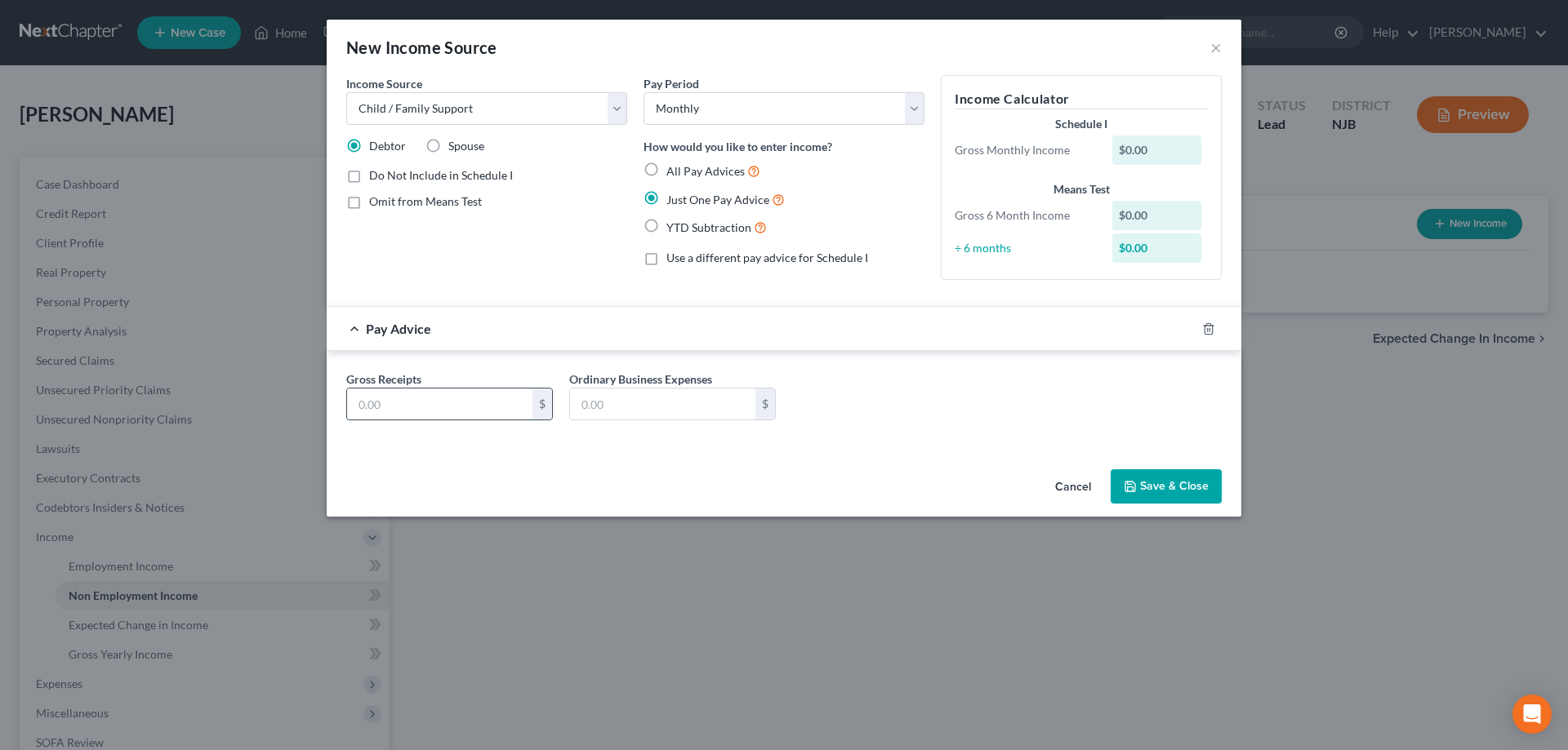
click at [445, 414] on input "text" at bounding box center [439, 404] width 185 height 31
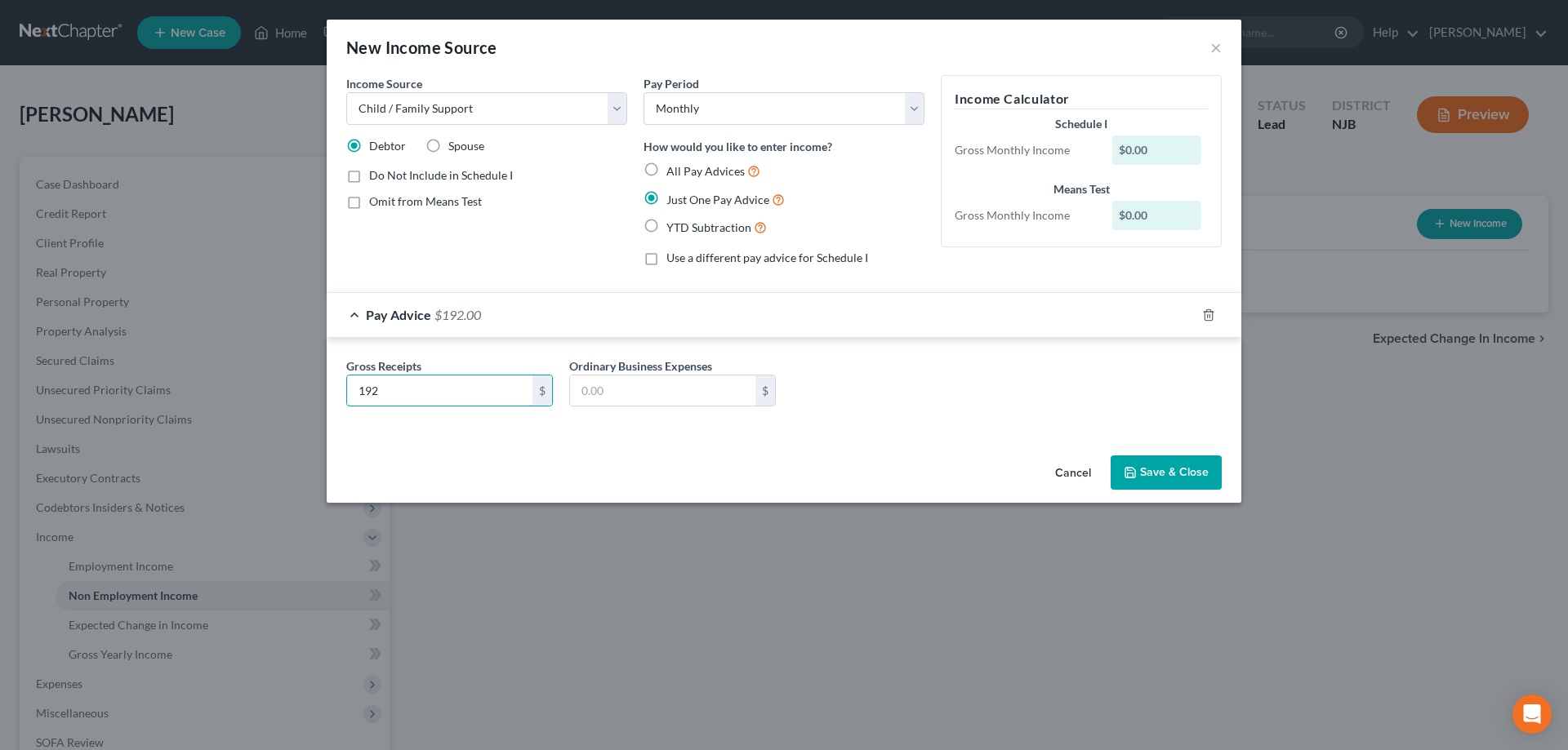
type input "192"
click at [1147, 472] on button "Save & Close" at bounding box center [1166, 472] width 111 height 34
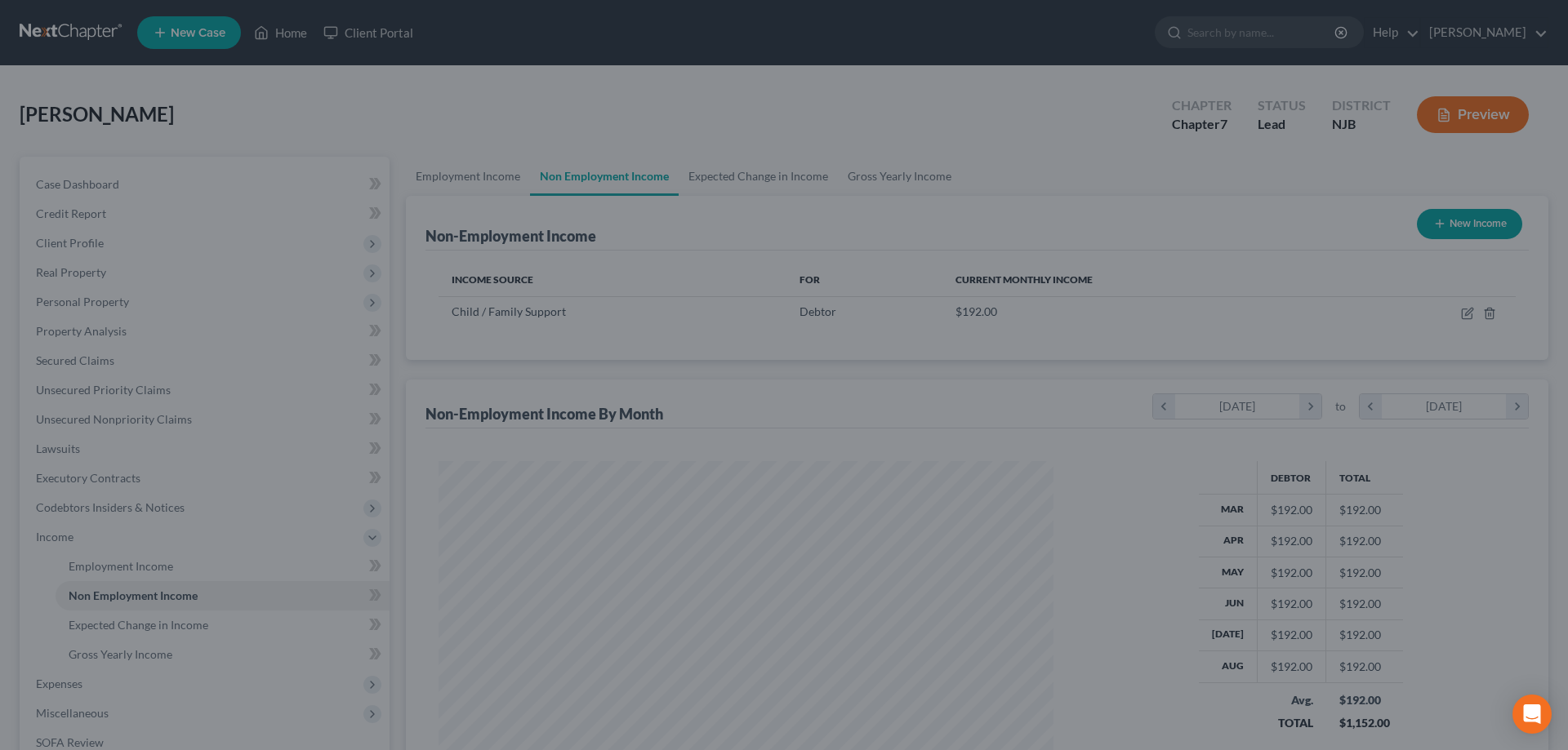
scroll to position [307, 648]
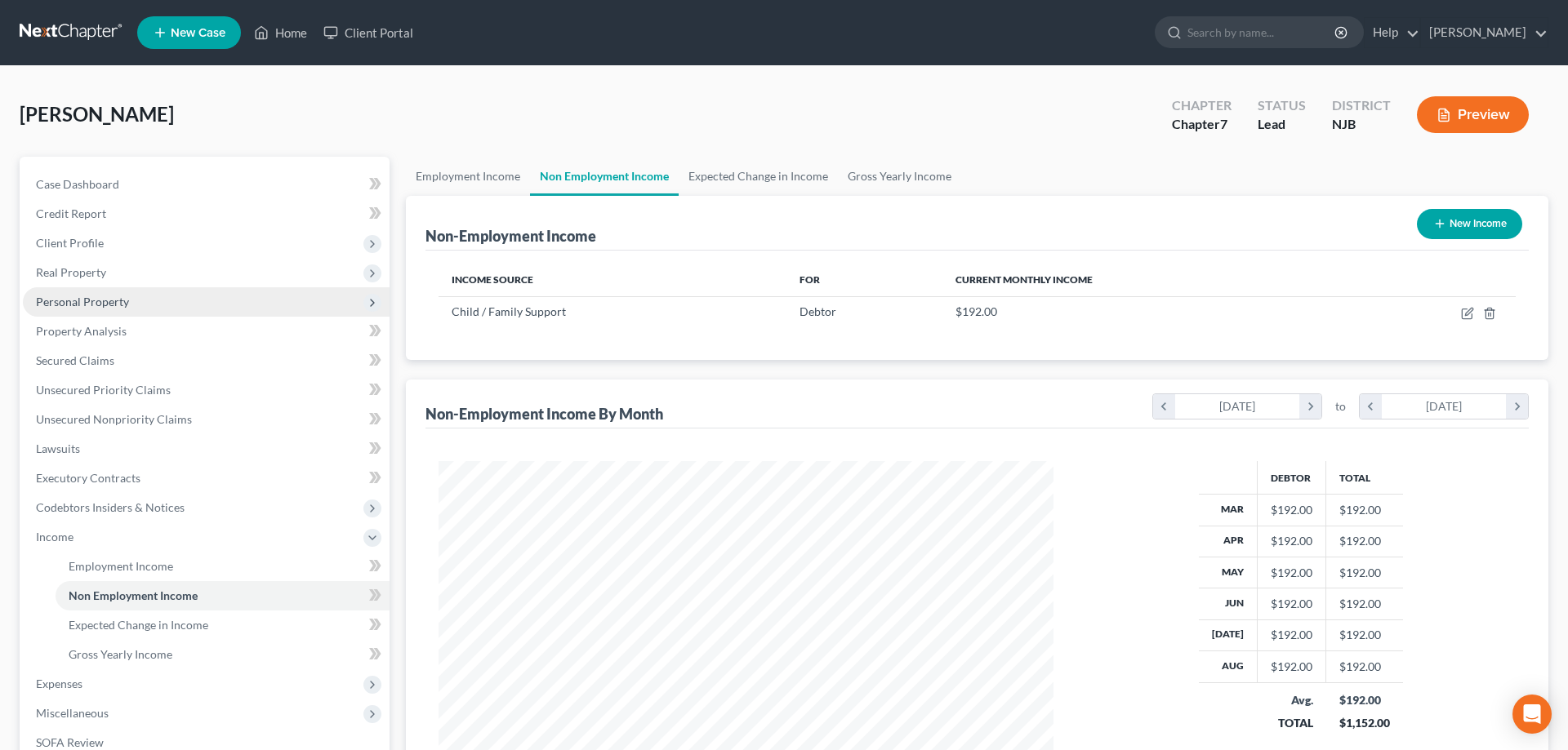
click at [85, 296] on span "Personal Property" at bounding box center [83, 301] width 93 height 13
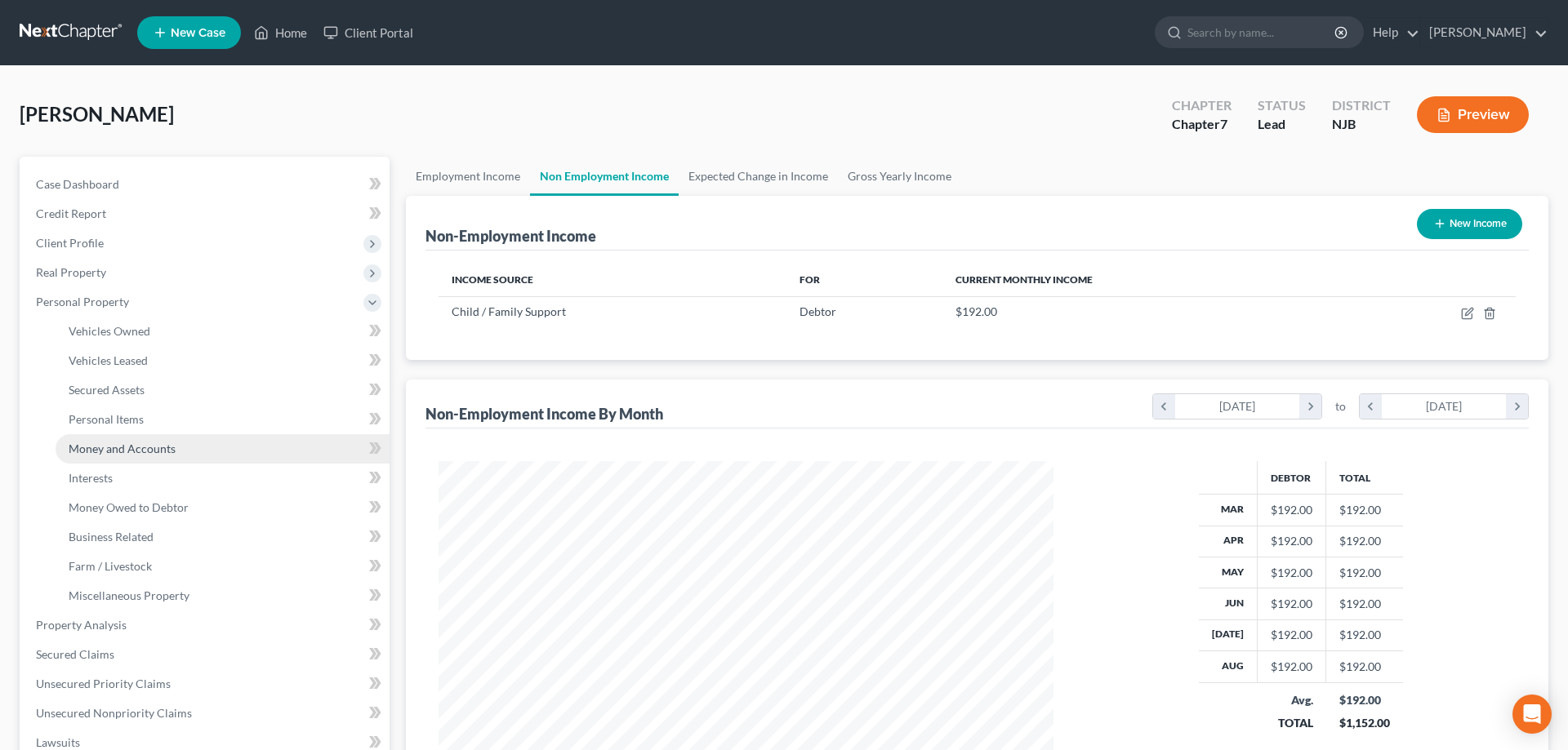
click at [113, 447] on span "Money and Accounts" at bounding box center [121, 448] width 107 height 13
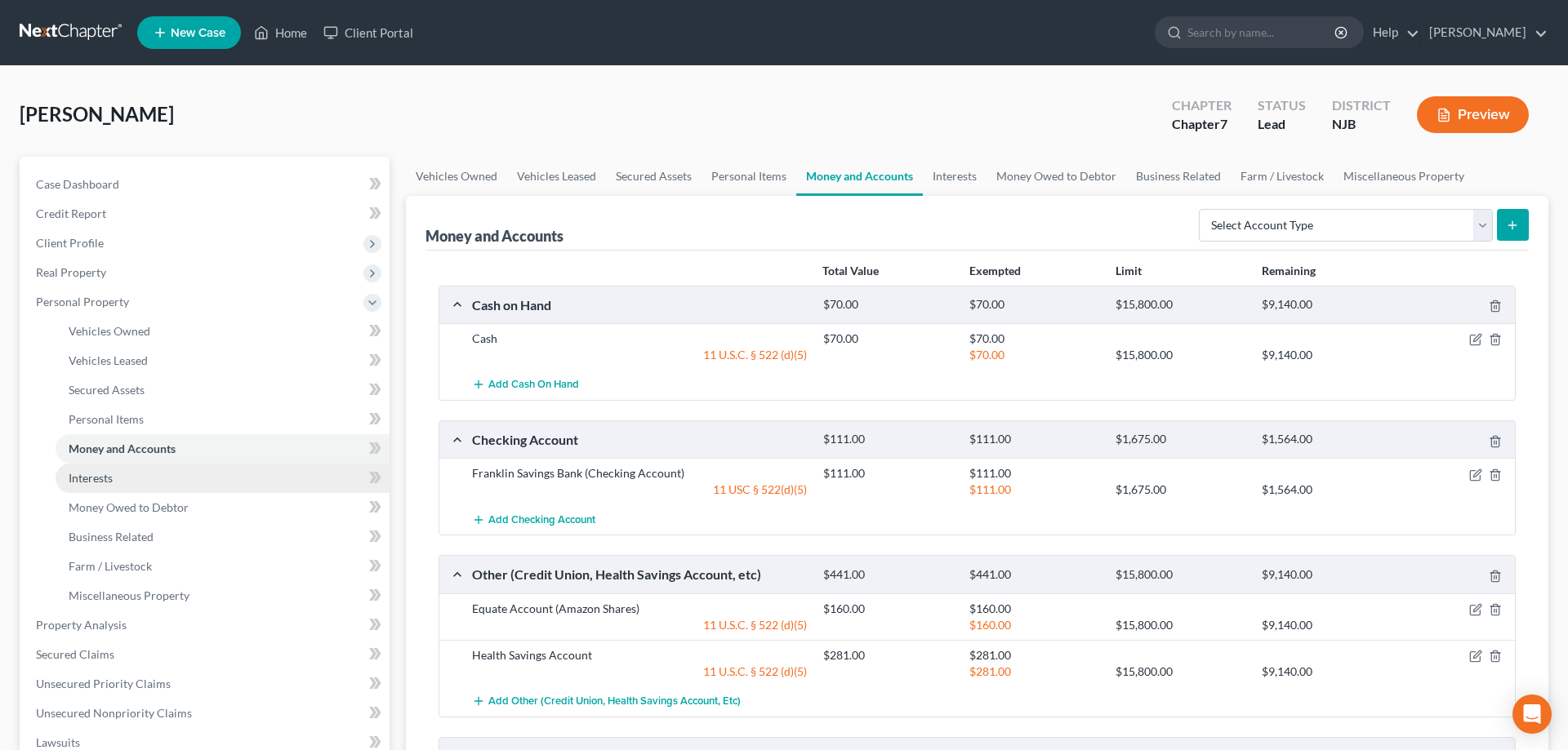
click at [90, 479] on span "Interests" at bounding box center [90, 477] width 44 height 13
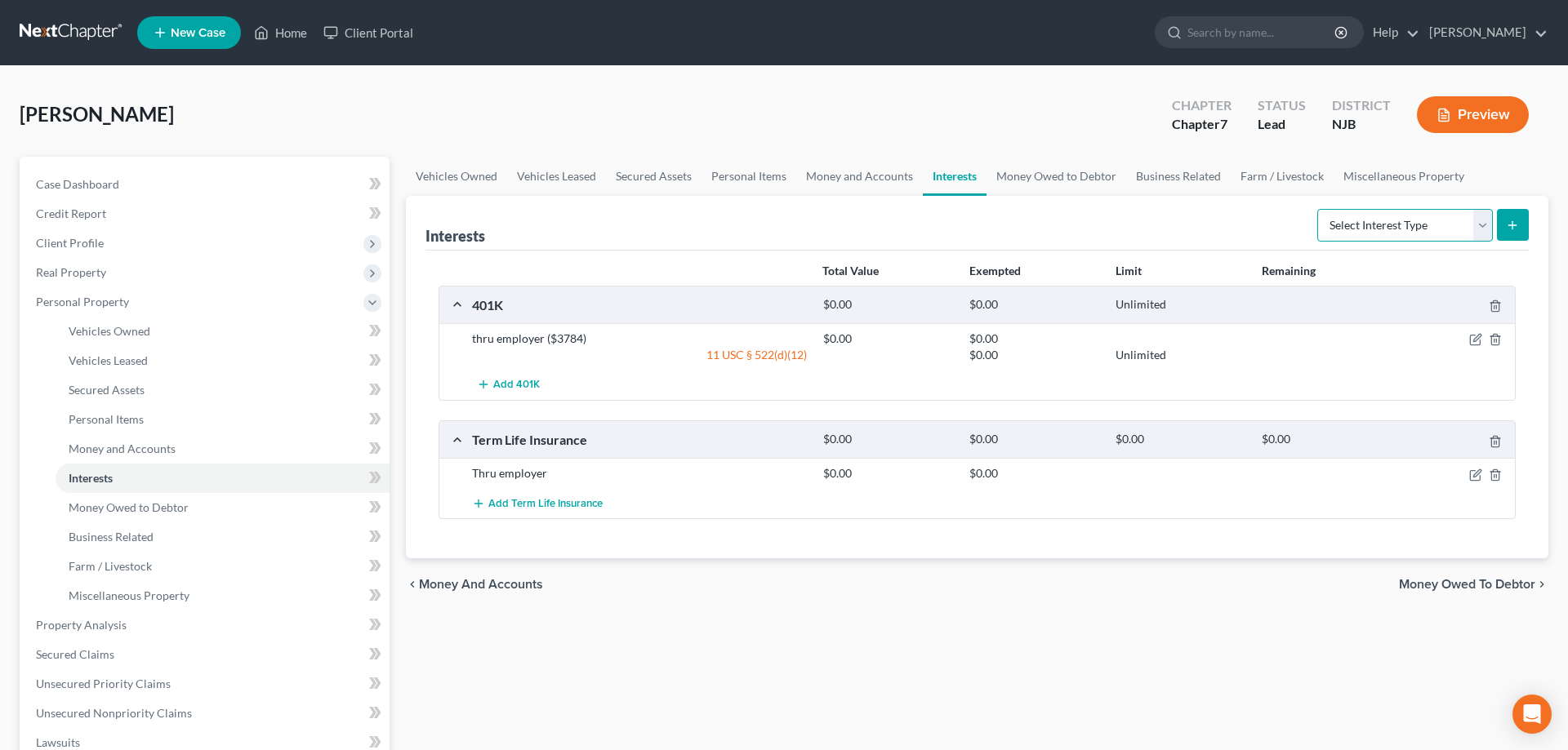
click at [1317, 209] on select "Select Interest Type 401K Annuity Bond Education IRA Government Bond Government…" at bounding box center [1404, 225] width 175 height 32
click at [137, 446] on span "Money and Accounts" at bounding box center [121, 448] width 107 height 13
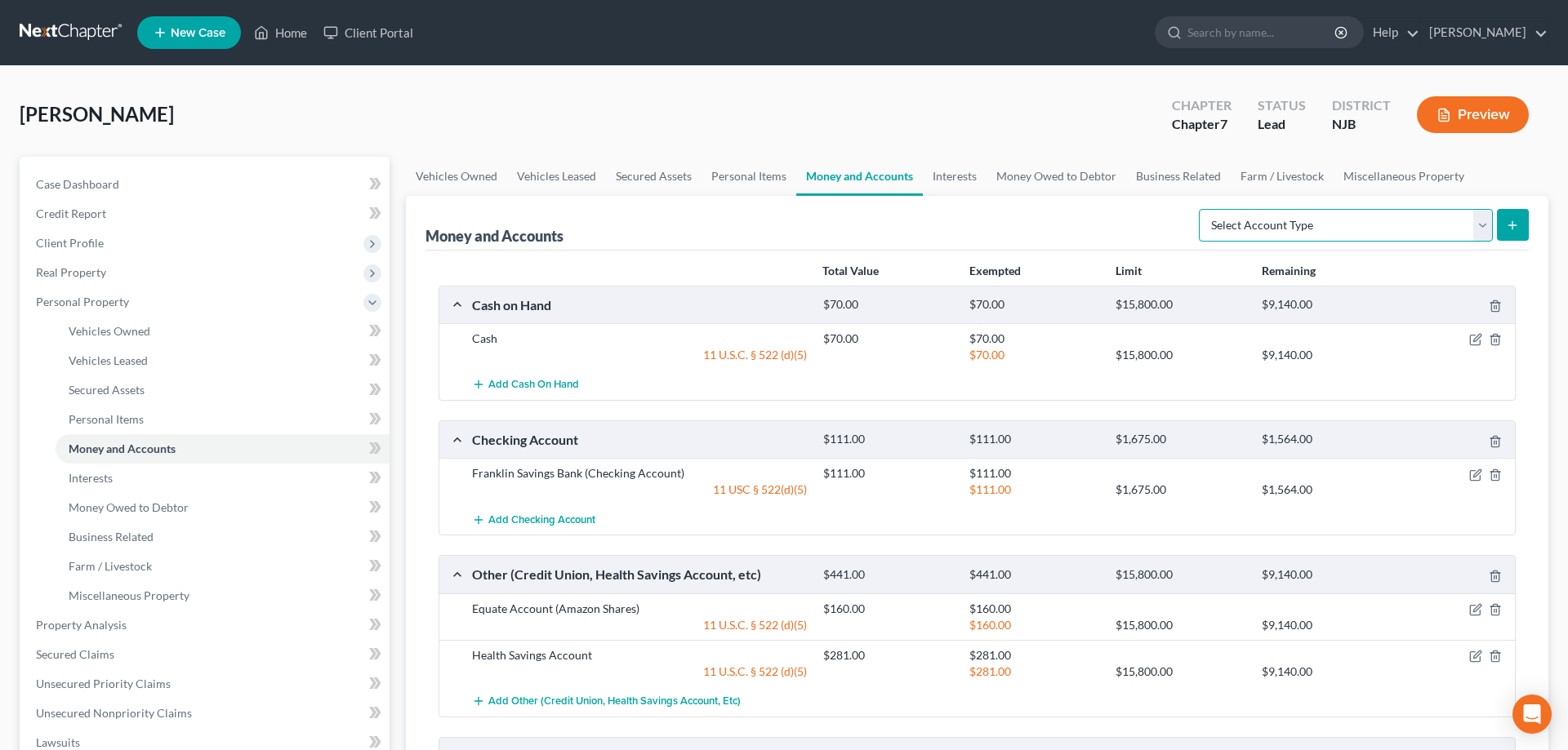
click at [1199, 209] on select "Select Account Type Brokerage Cash on Hand Certificates of Deposit Checking Acc…" at bounding box center [1345, 225] width 294 height 32
click at [135, 504] on span "Money Owed to Debtor" at bounding box center [128, 507] width 120 height 13
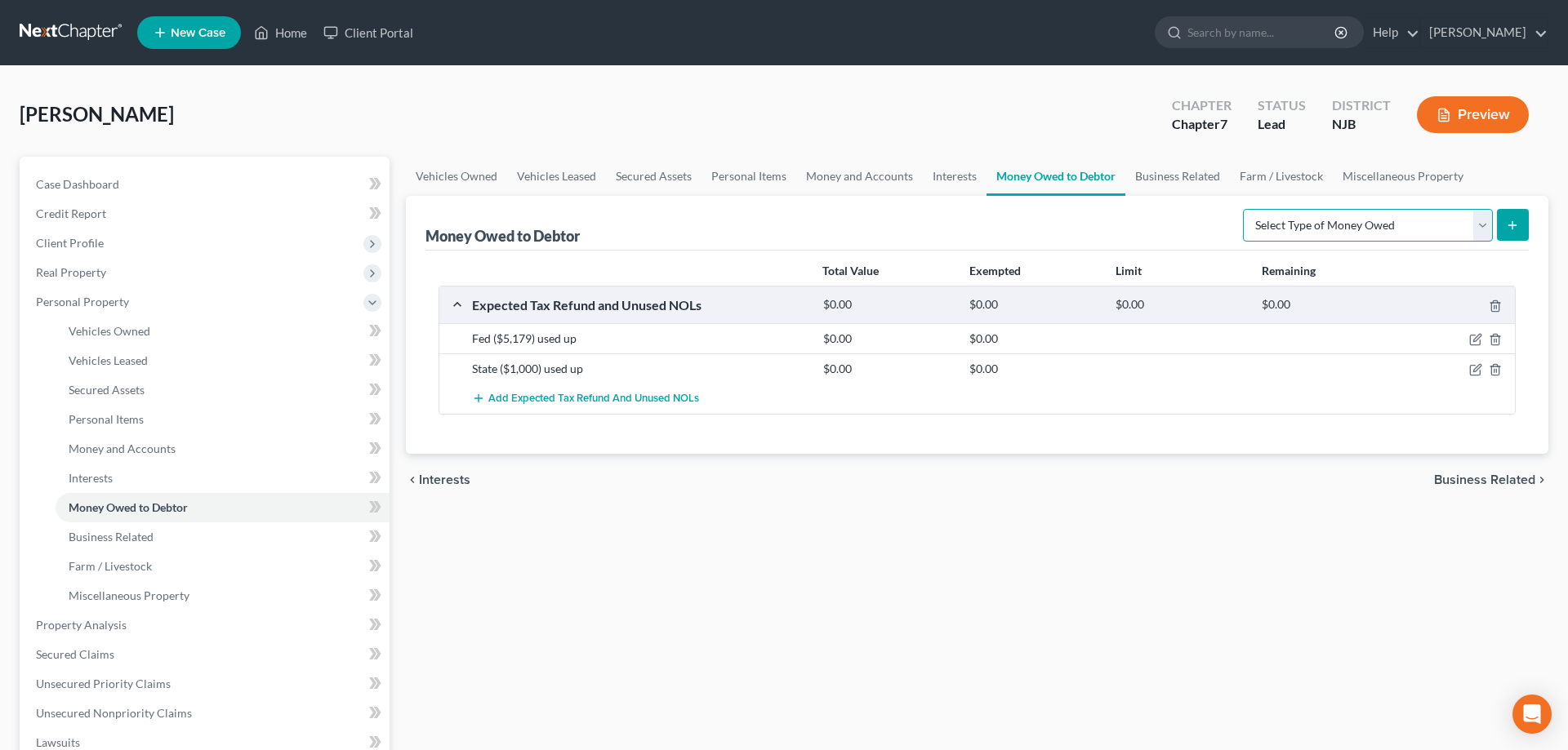
click at [1243, 209] on select "Select Type of Money Owed Accounts Receivable Alimony Child Support Claims Agai…" at bounding box center [1368, 225] width 250 height 32
select select "child_support"
click option "Child Support" at bounding box center [0, 0] width 0 height 0
click at [1510, 229] on icon "submit" at bounding box center [1512, 225] width 13 height 13
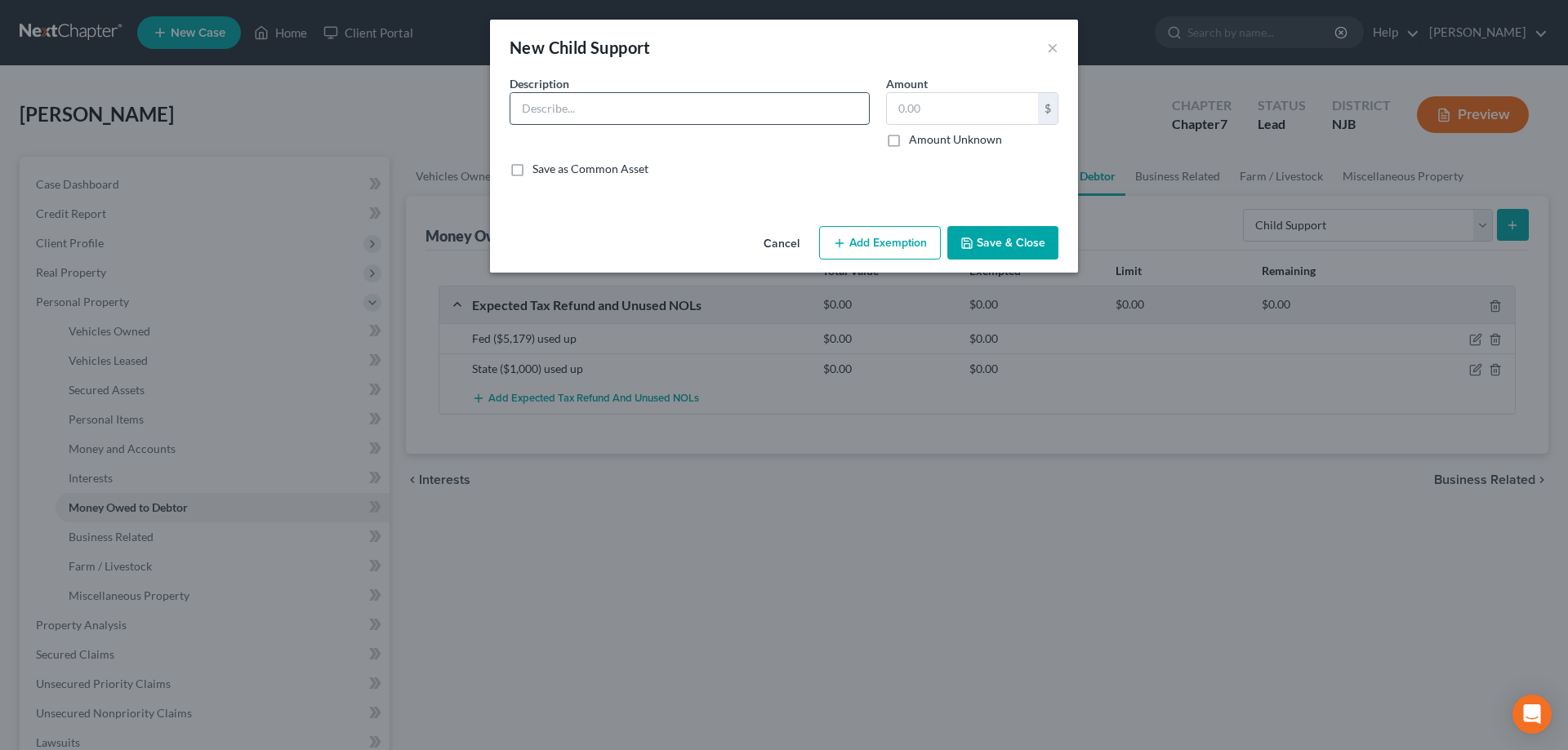
click at [612, 110] on input "text" at bounding box center [689, 109] width 359 height 31
click at [597, 116] on input "Child Support arrears" at bounding box center [689, 109] width 359 height 31
type input "Child Support Arrears"
click at [898, 114] on input "text" at bounding box center [962, 109] width 151 height 31
type input "750"
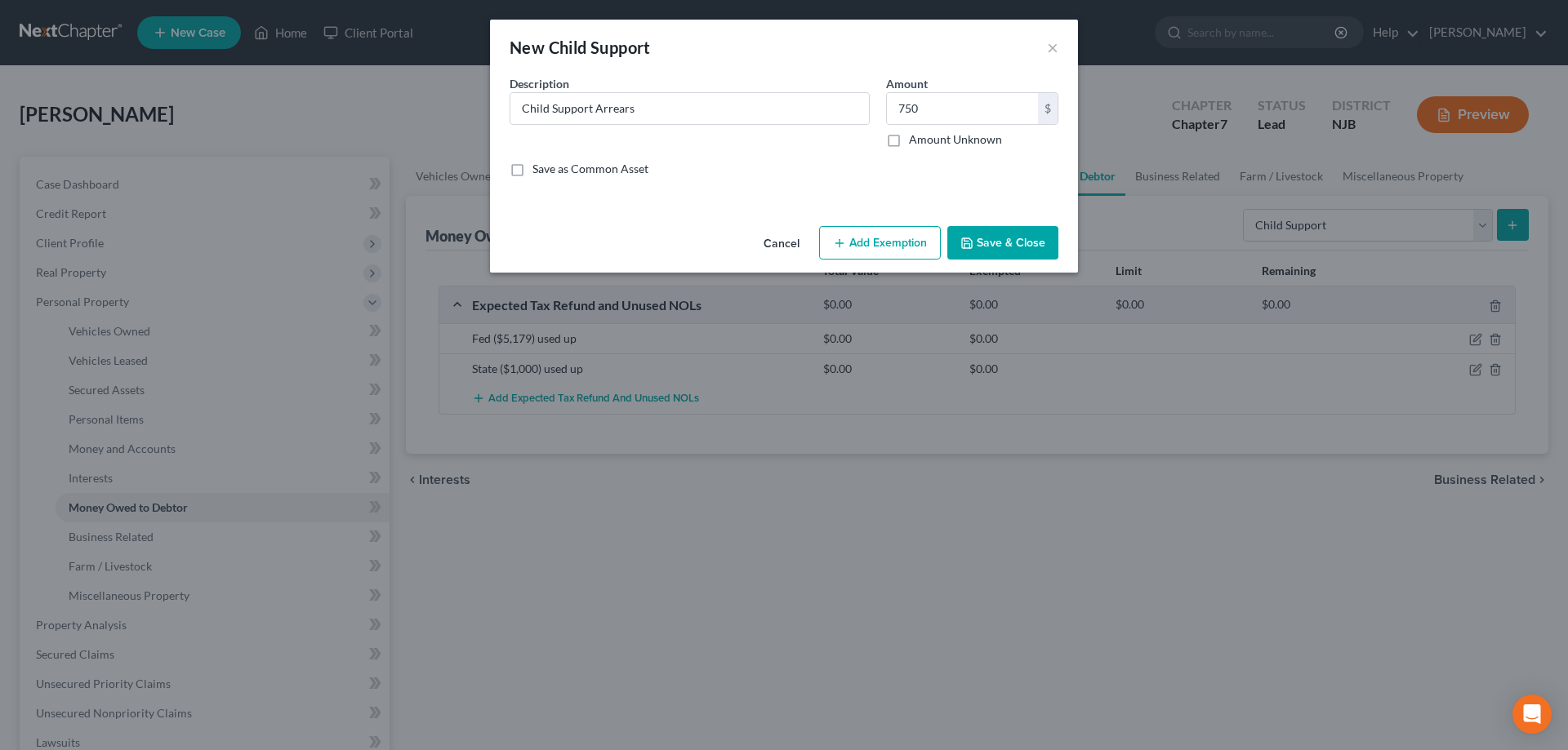
click at [881, 246] on button "Add Exemption" at bounding box center [880, 243] width 121 height 34
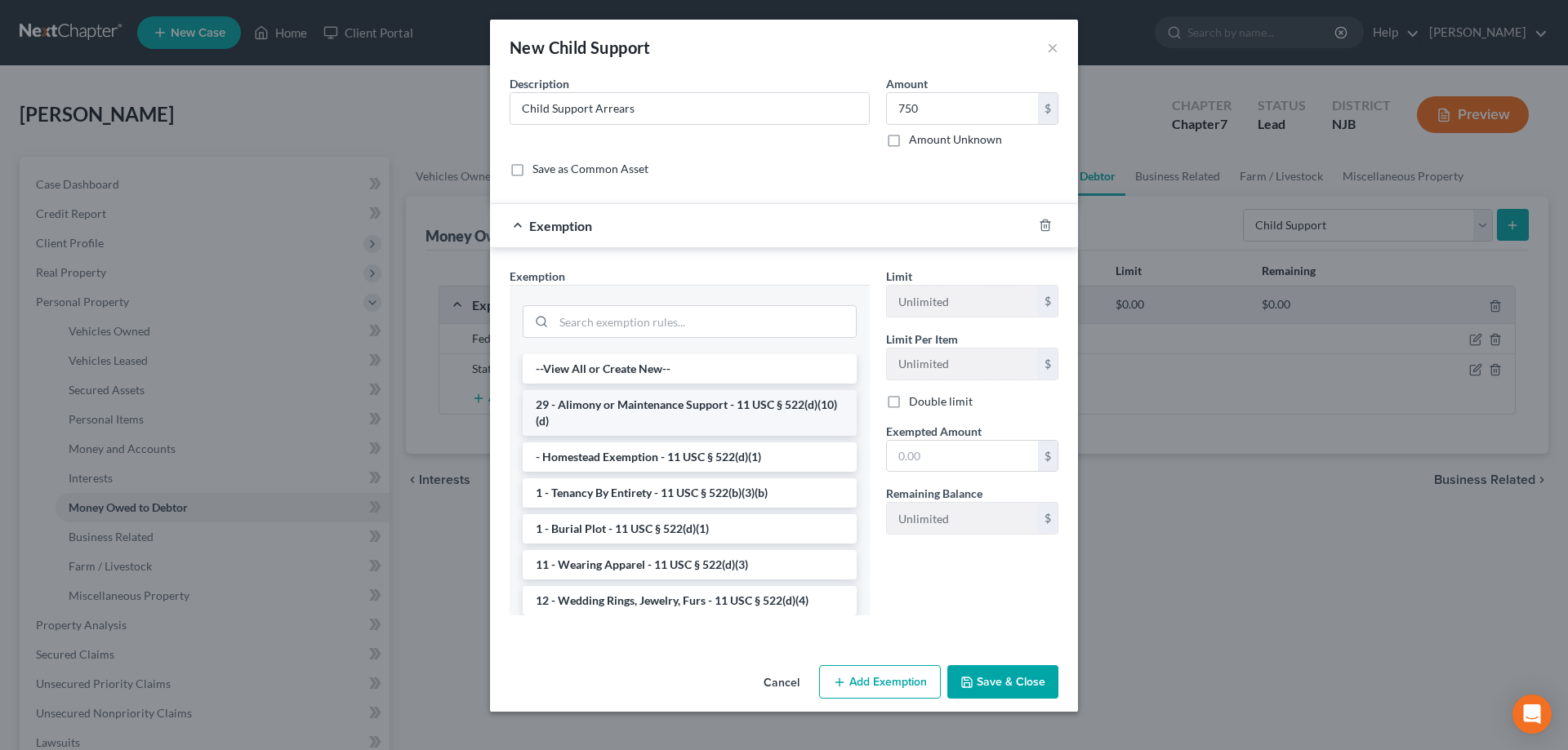
click at [645, 419] on li "29 - Alimony or Maintenance Support - 11 USC § 522(d)(10)(d)" at bounding box center [690, 412] width 334 height 46
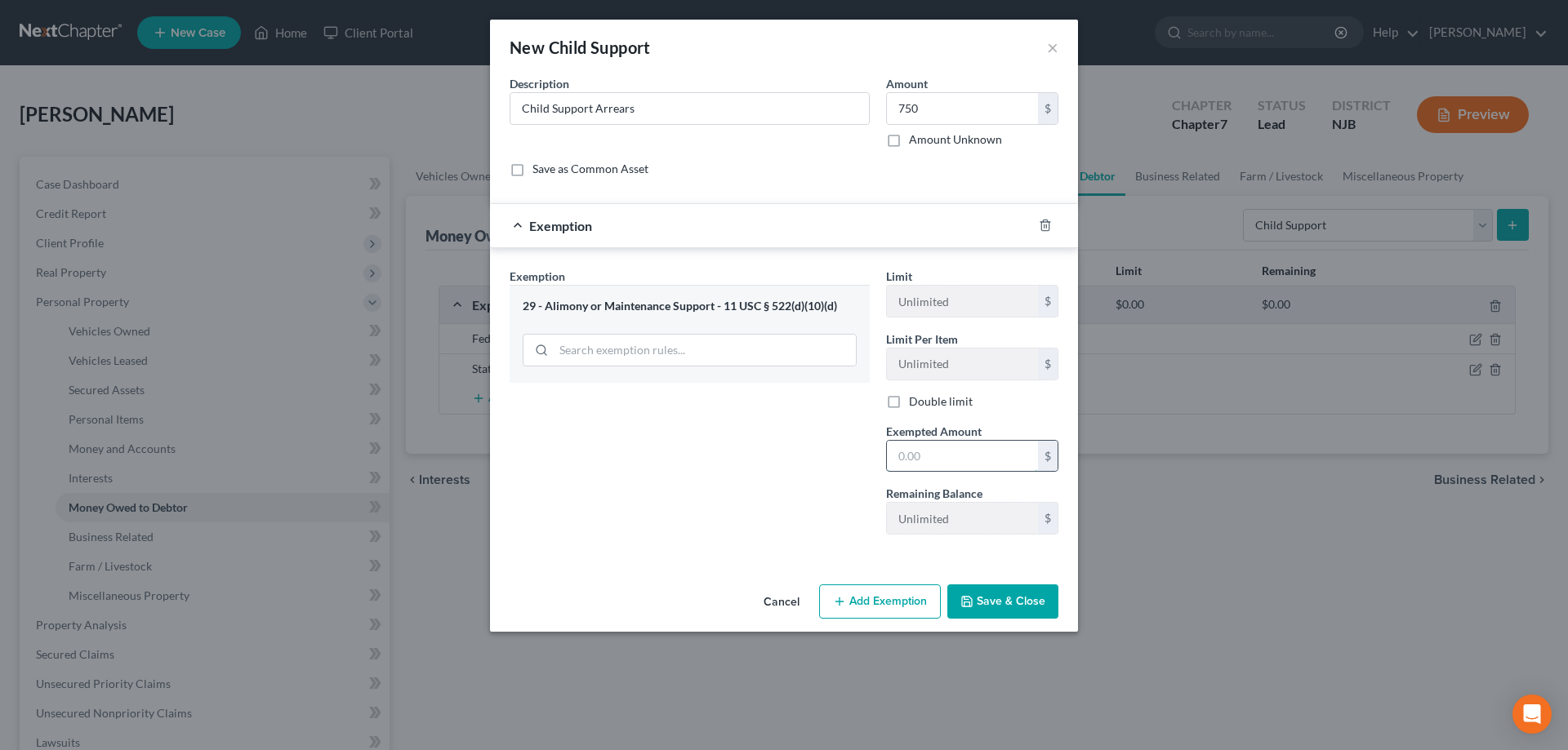
click at [935, 461] on input "text" at bounding box center [962, 456] width 151 height 31
type input "750"
click at [999, 603] on button "Save & Close" at bounding box center [1003, 602] width 111 height 34
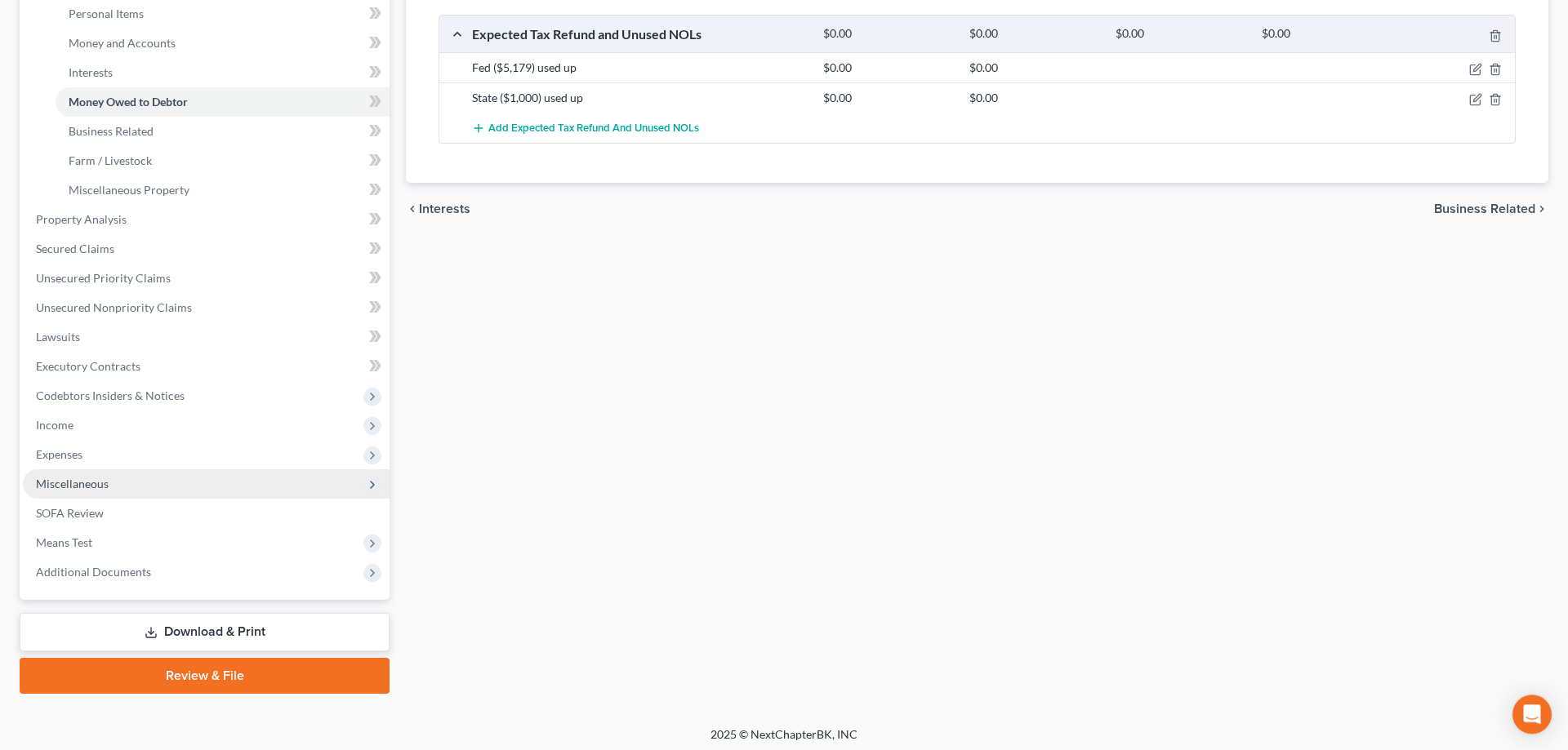
scroll to position [410, 0]
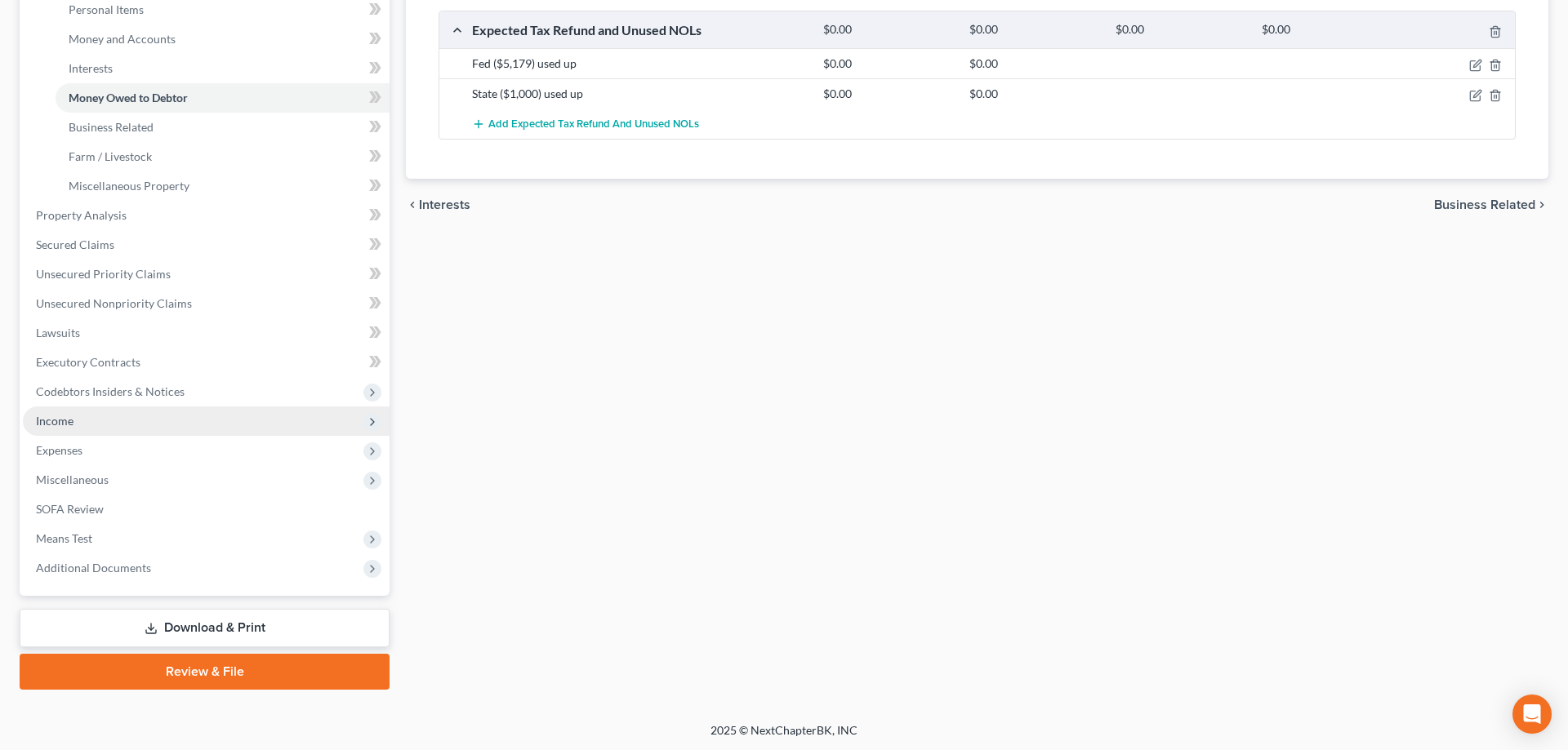
click at [66, 426] on span "Income" at bounding box center [55, 420] width 38 height 13
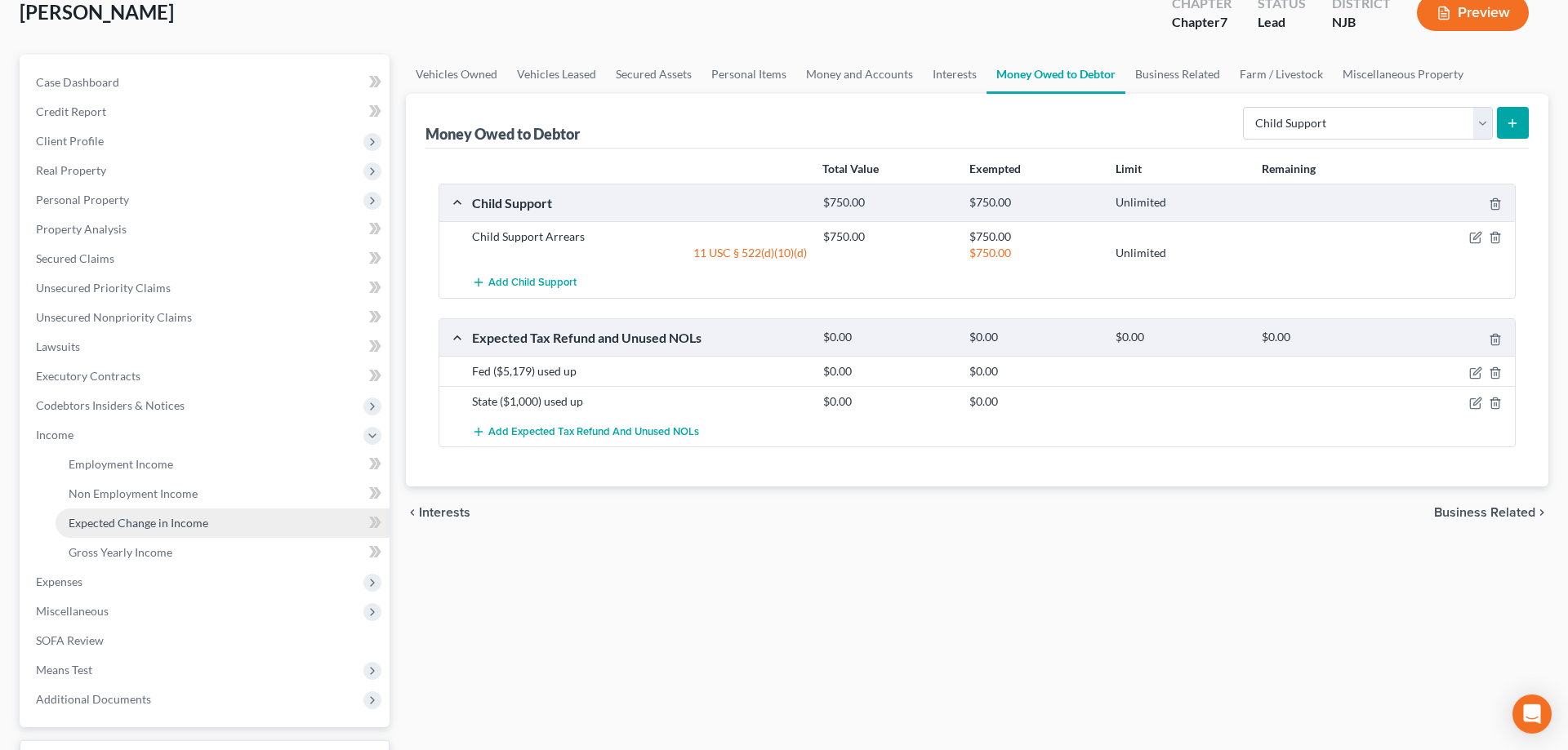
scroll to position [166, 0]
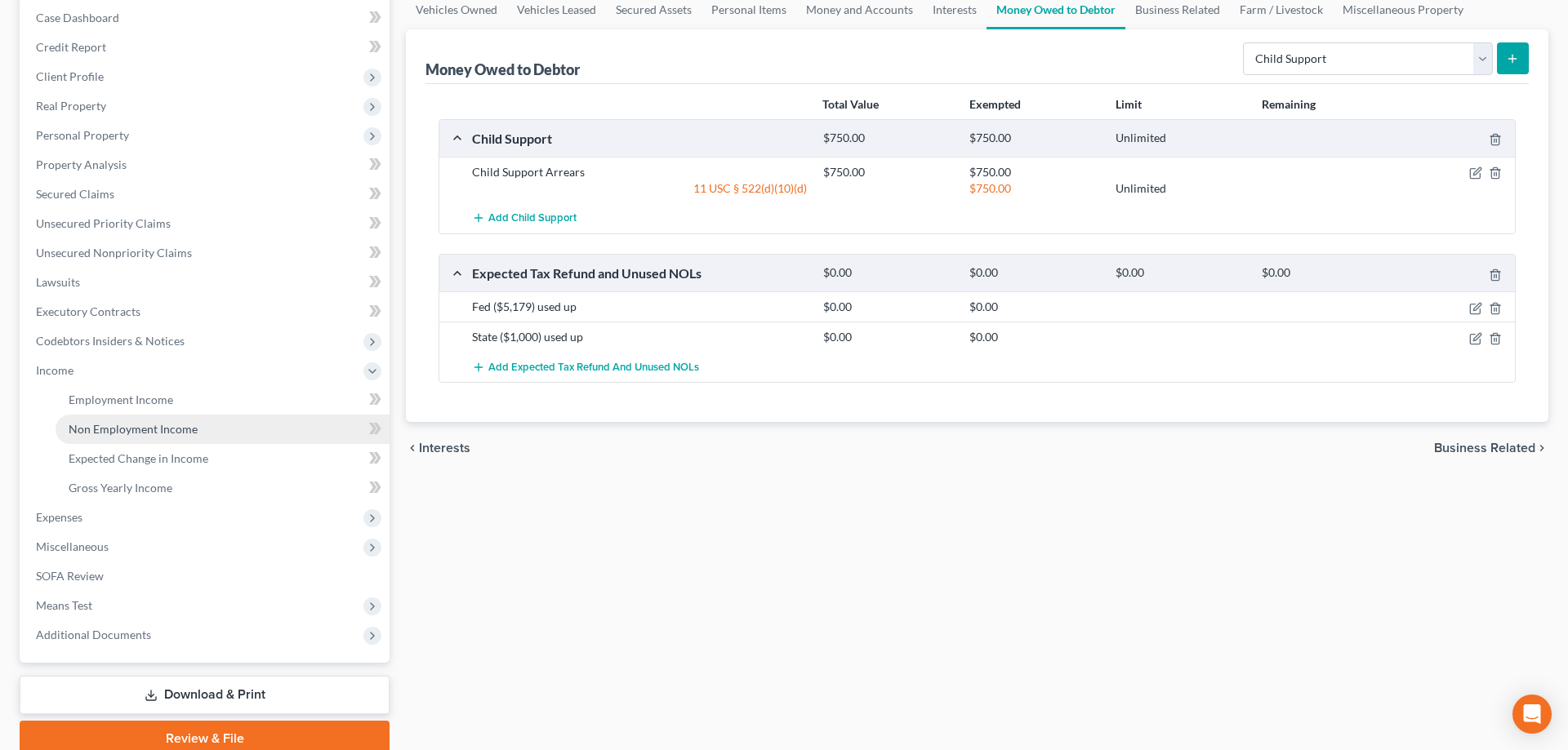
click at [115, 429] on span "Non Employment Income" at bounding box center [133, 428] width 129 height 13
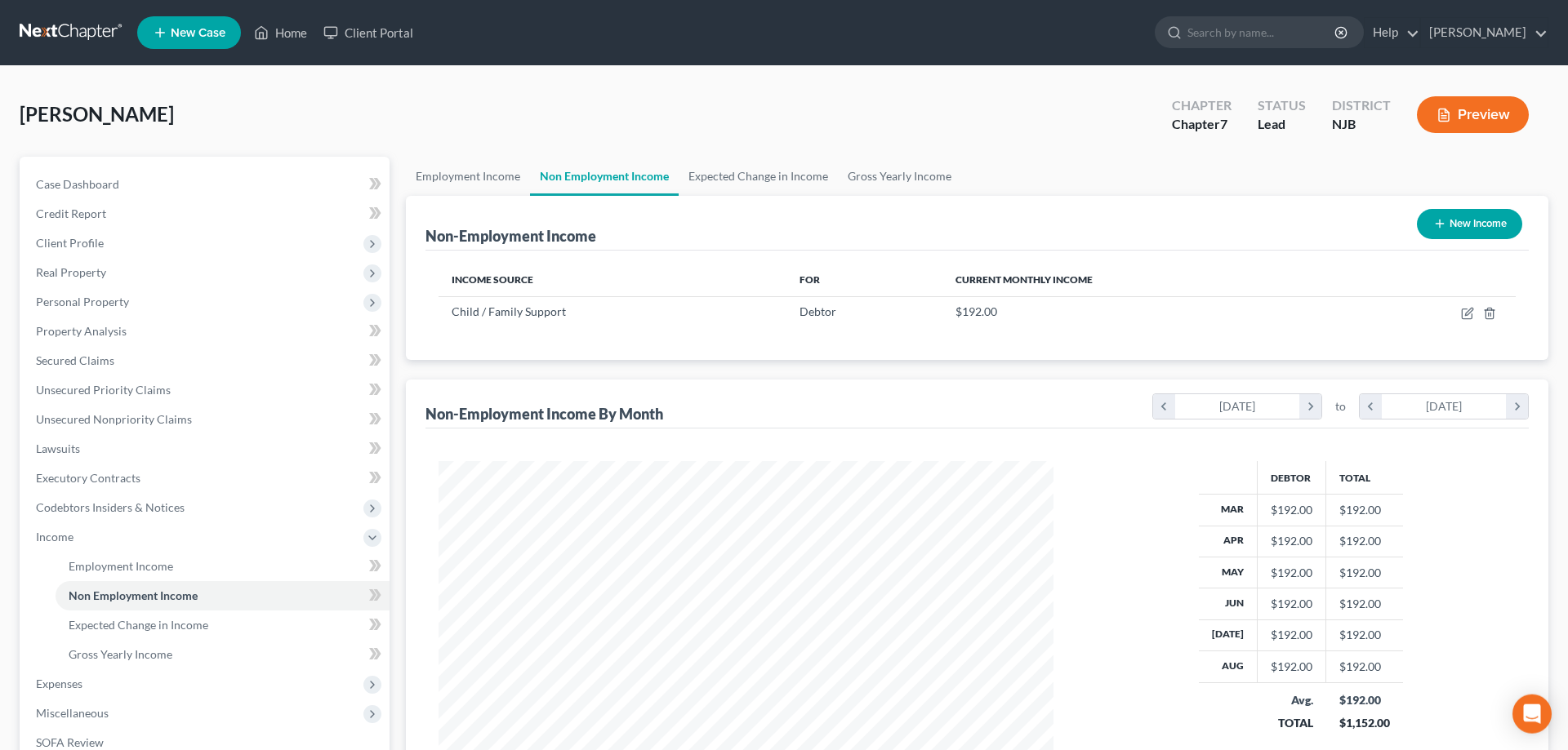
scroll to position [307, 648]
click at [1469, 311] on icon "button" at bounding box center [1467, 313] width 13 height 13
select select "7"
select select "0"
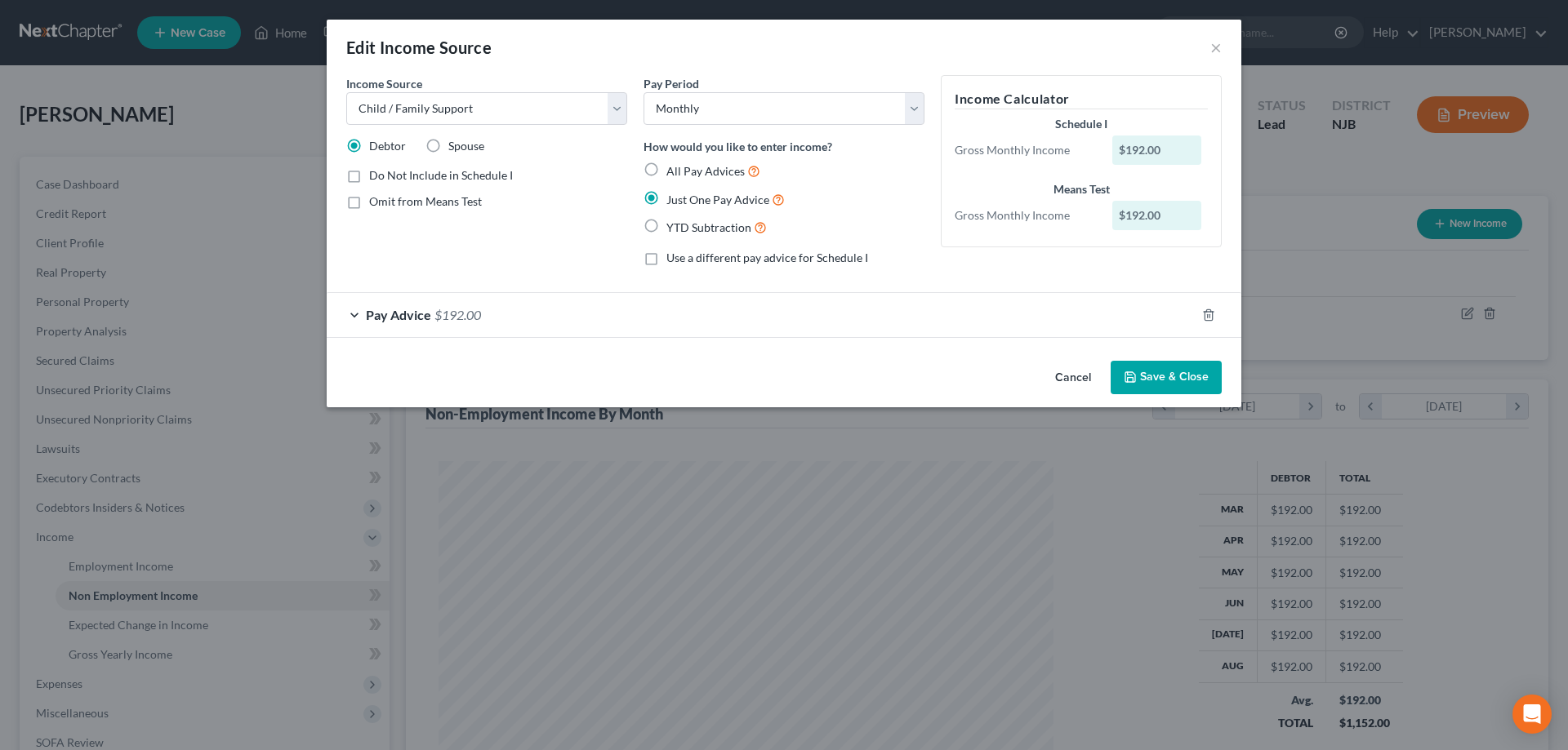
click at [470, 319] on span "$192.00" at bounding box center [457, 314] width 47 height 15
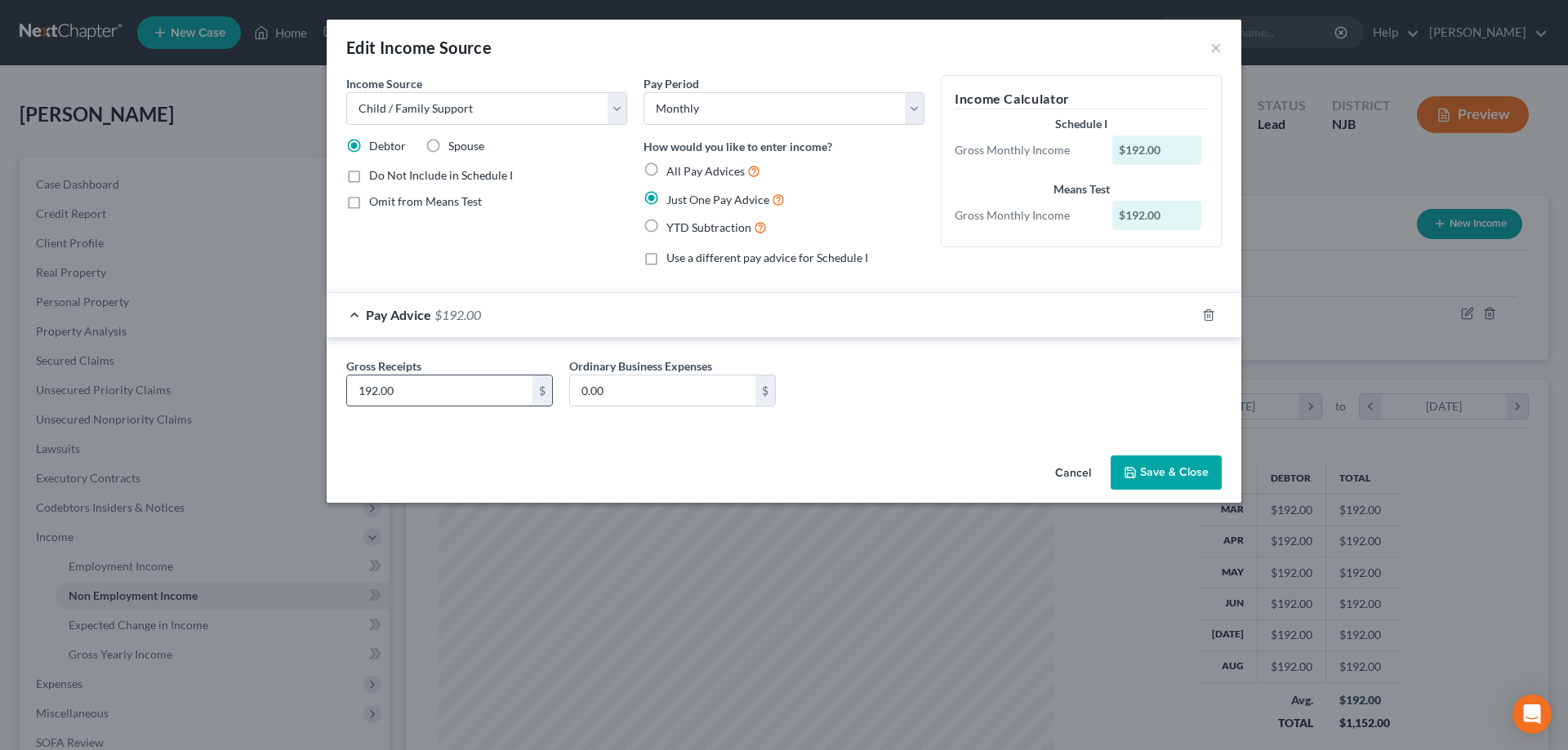
click at [437, 390] on input "192.00" at bounding box center [439, 391] width 185 height 31
type input "352"
click at [1152, 470] on button "Save & Close" at bounding box center [1166, 472] width 111 height 34
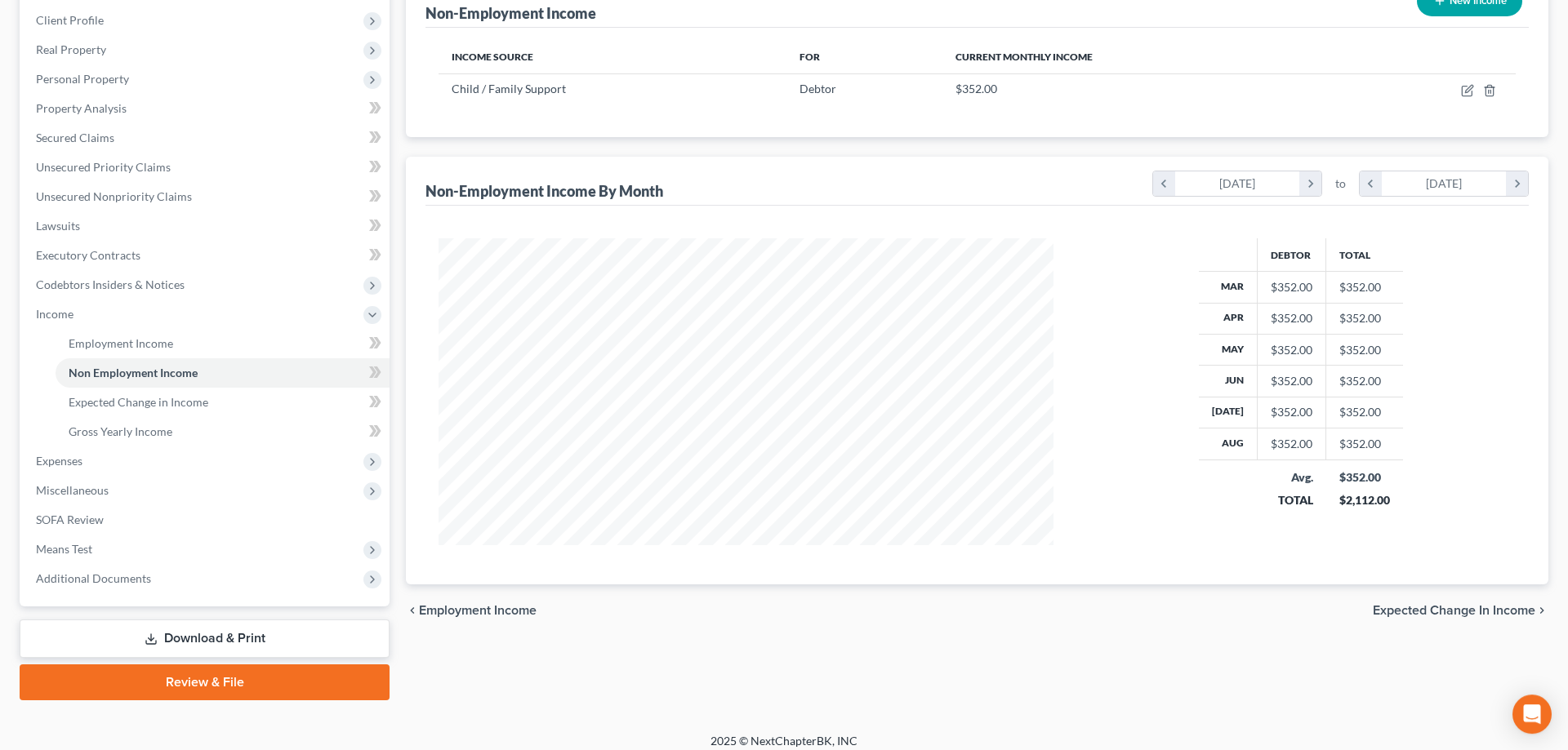
scroll to position [234, 0]
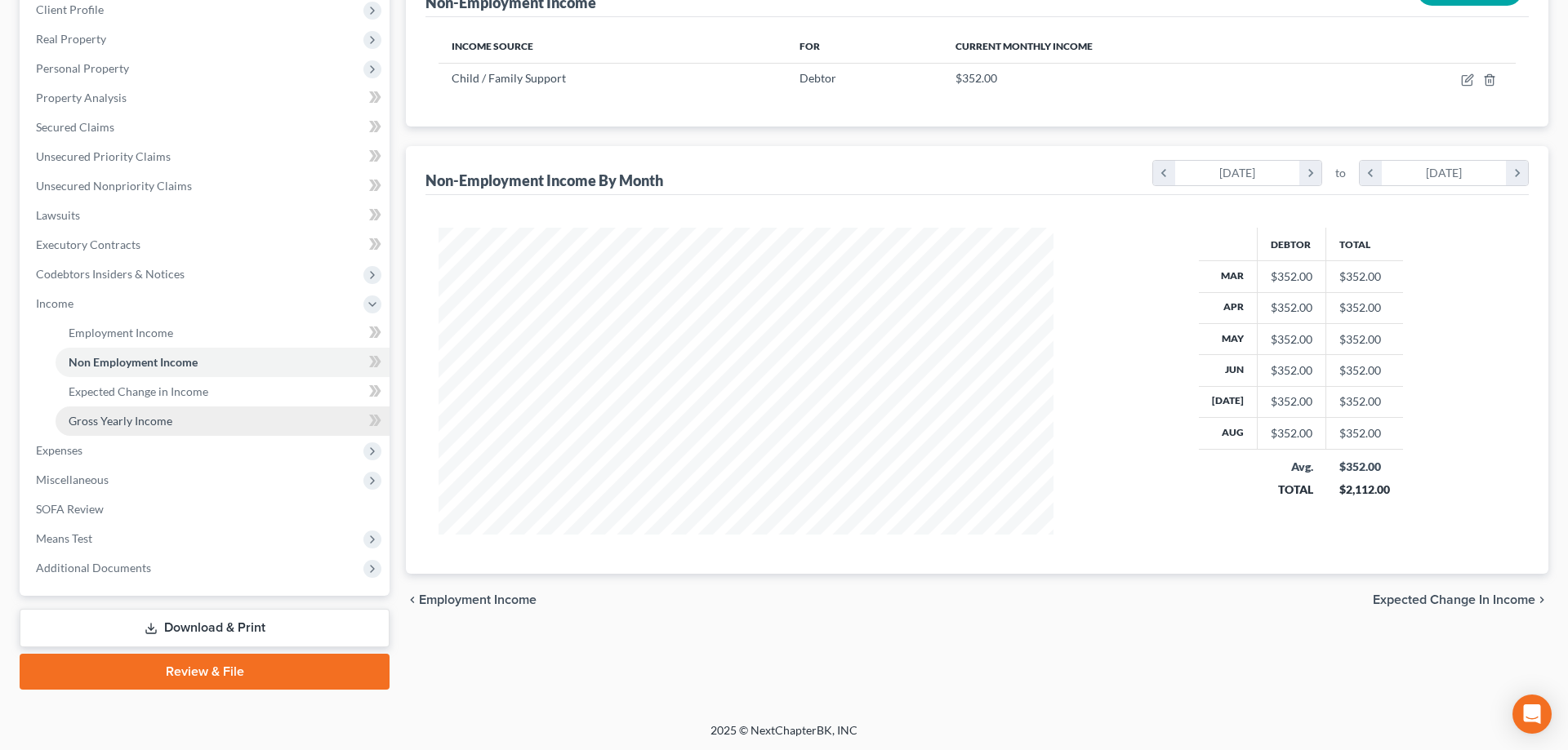
click at [151, 426] on span "Gross Yearly Income" at bounding box center [120, 420] width 103 height 13
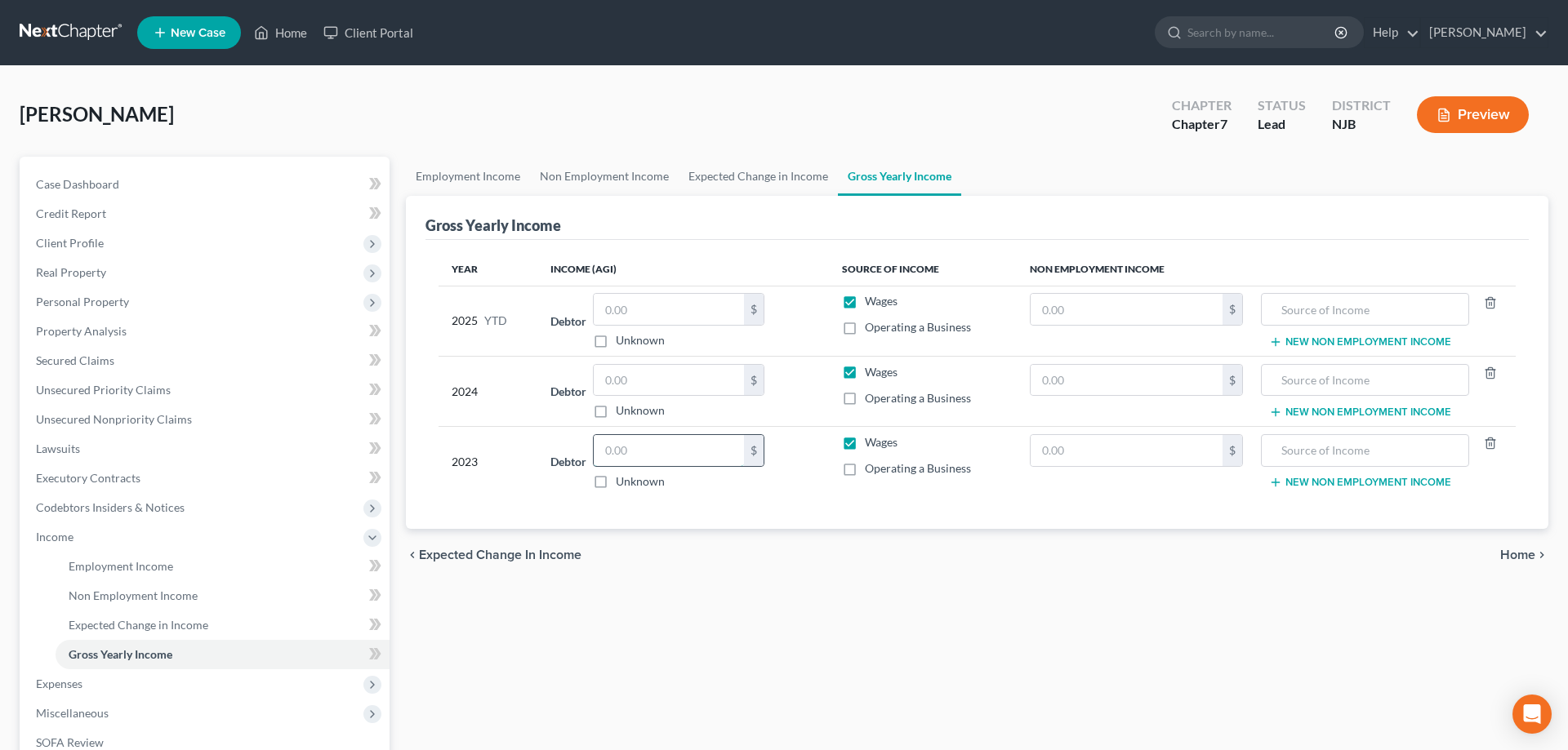
click at [656, 461] on input "text" at bounding box center [669, 450] width 150 height 31
type input "36,477"
click at [668, 379] on input "text" at bounding box center [669, 380] width 150 height 31
type input "36,477"
drag, startPoint x: 656, startPoint y: 454, endPoint x: 647, endPoint y: 449, distance: 10.3
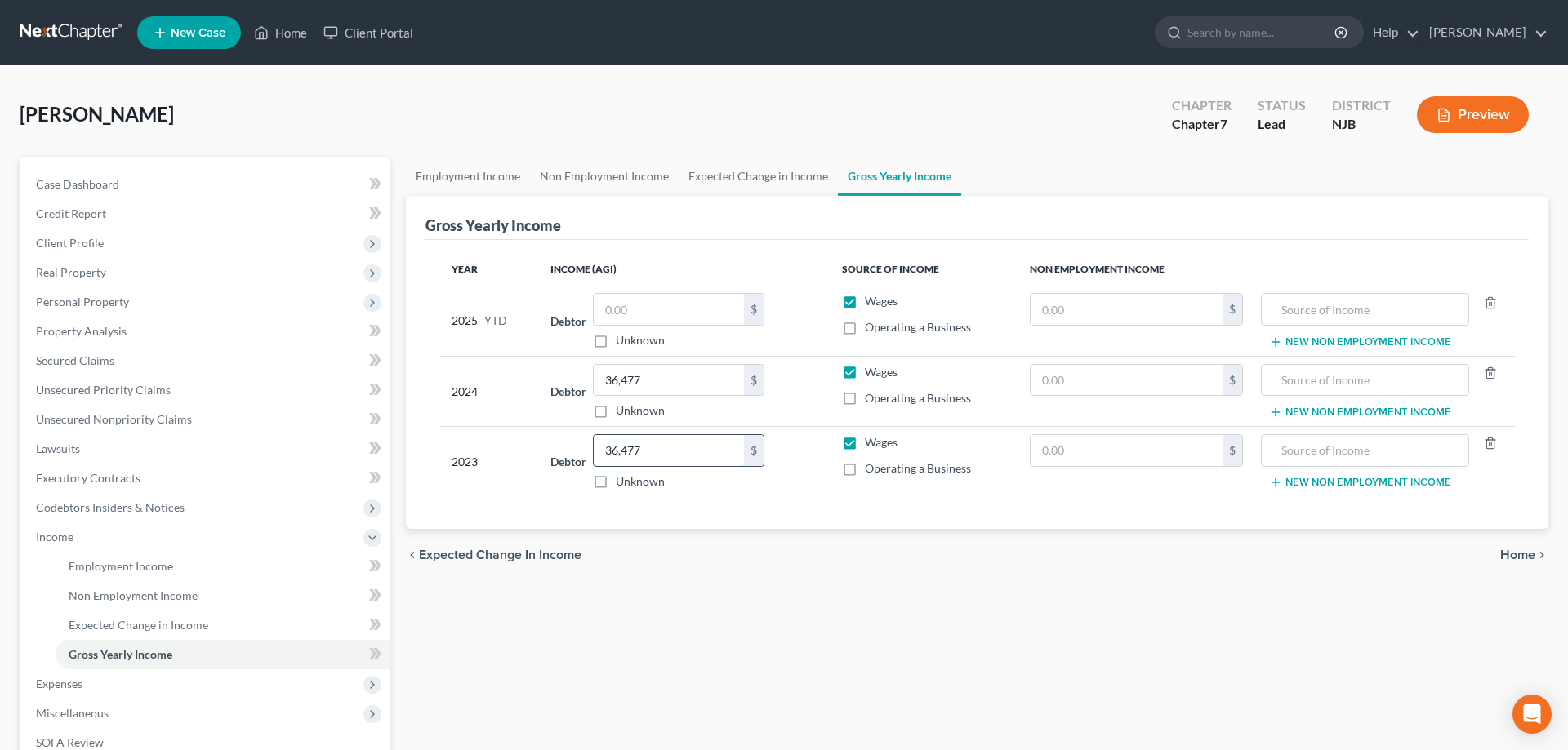
click at [647, 449] on input "36,477" at bounding box center [669, 450] width 150 height 31
type input "40,072"
drag, startPoint x: 649, startPoint y: 447, endPoint x: 598, endPoint y: 447, distance: 51.0
click at [598, 447] on input "40,072" at bounding box center [669, 450] width 150 height 31
type input "65,750"
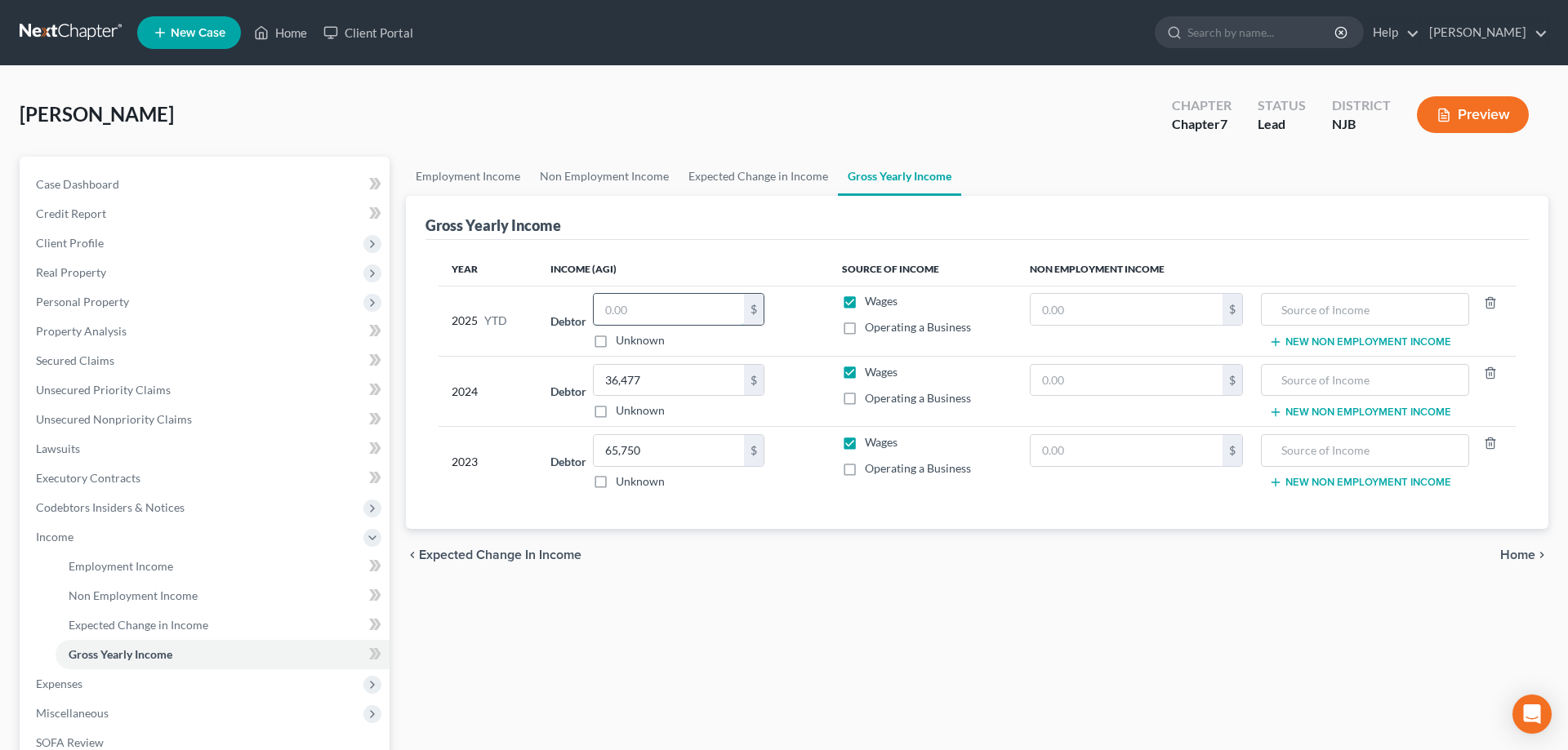
click at [638, 301] on input "text" at bounding box center [669, 309] width 150 height 31
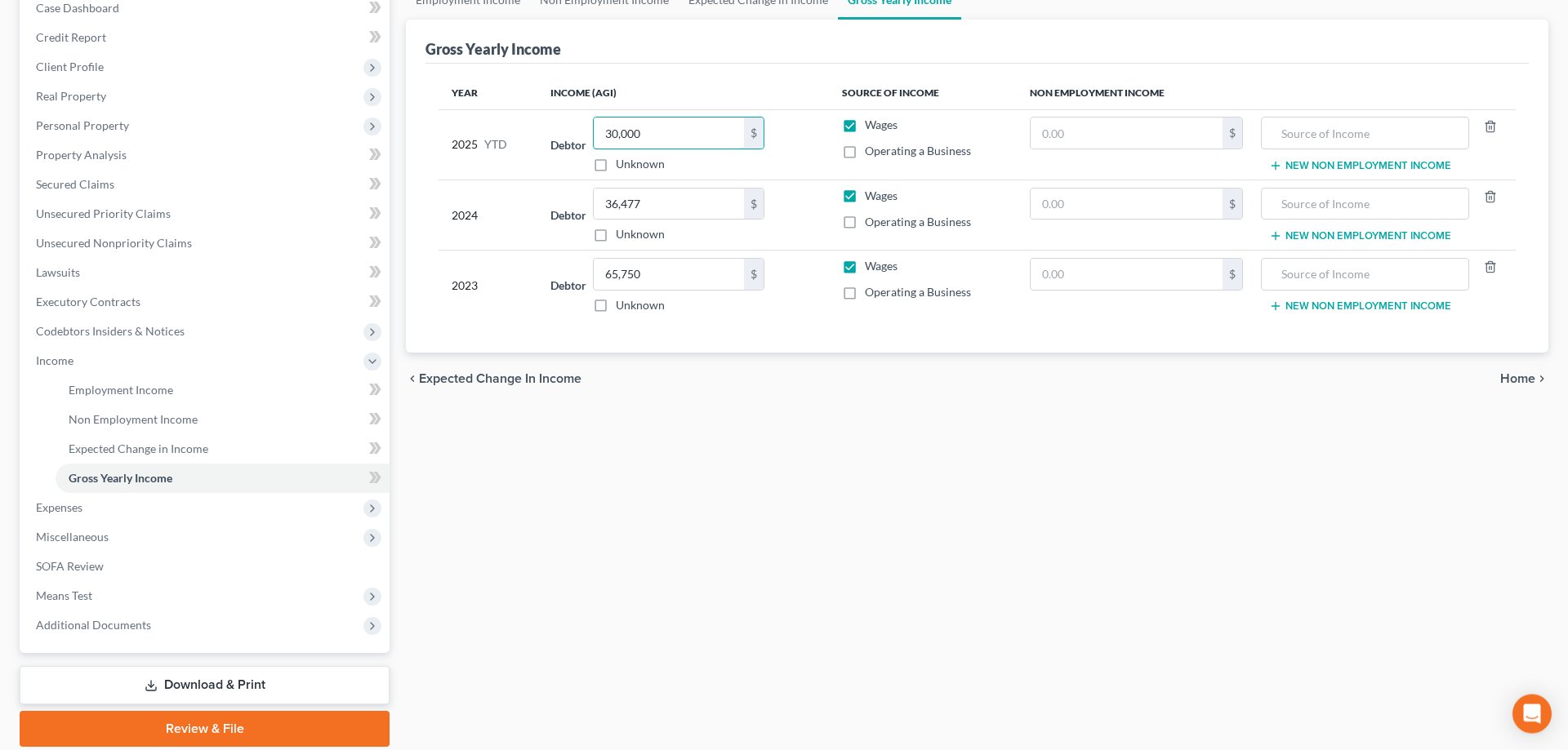
scroll to position [234, 0]
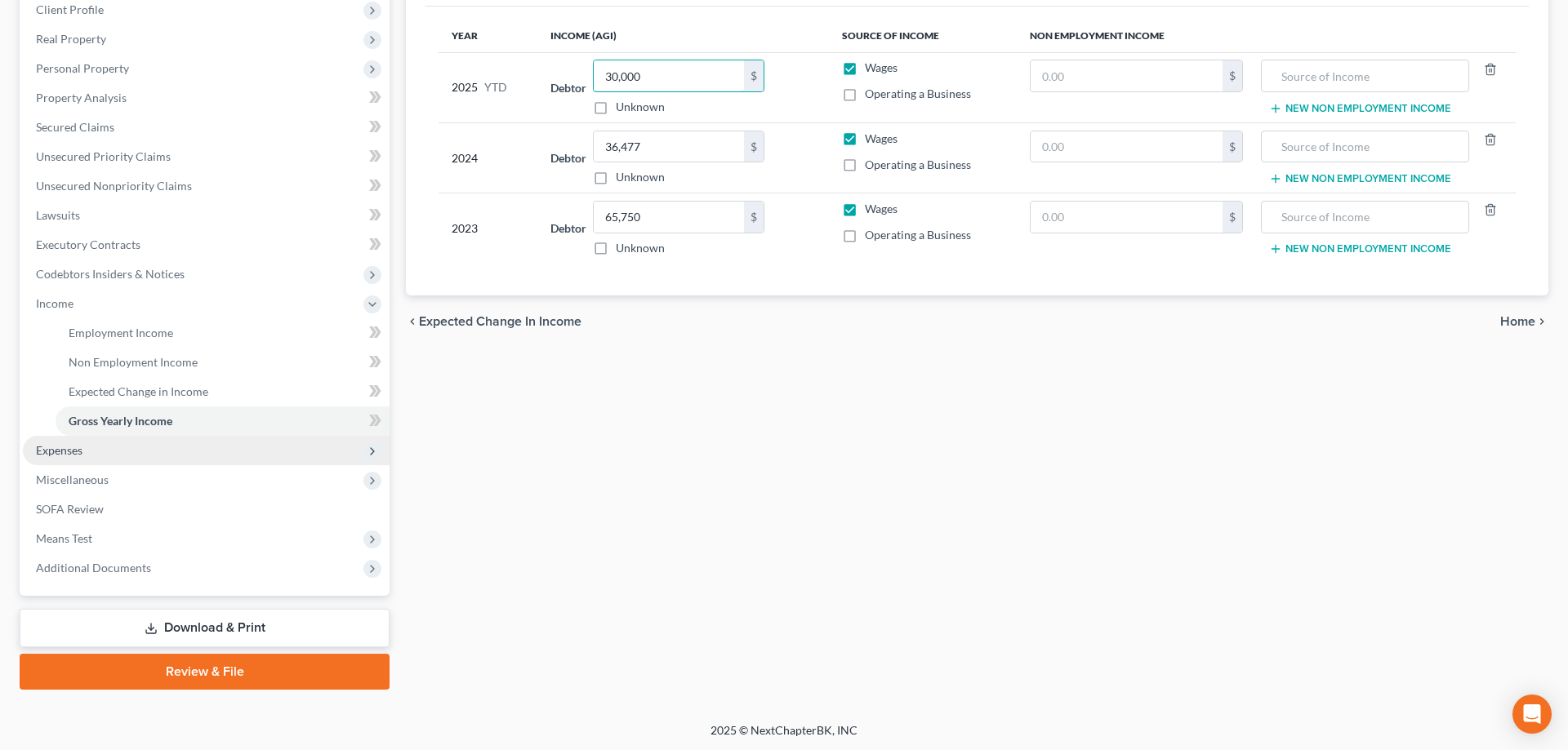
type input "30,000"
click at [62, 458] on span "Expenses" at bounding box center [206, 450] width 367 height 30
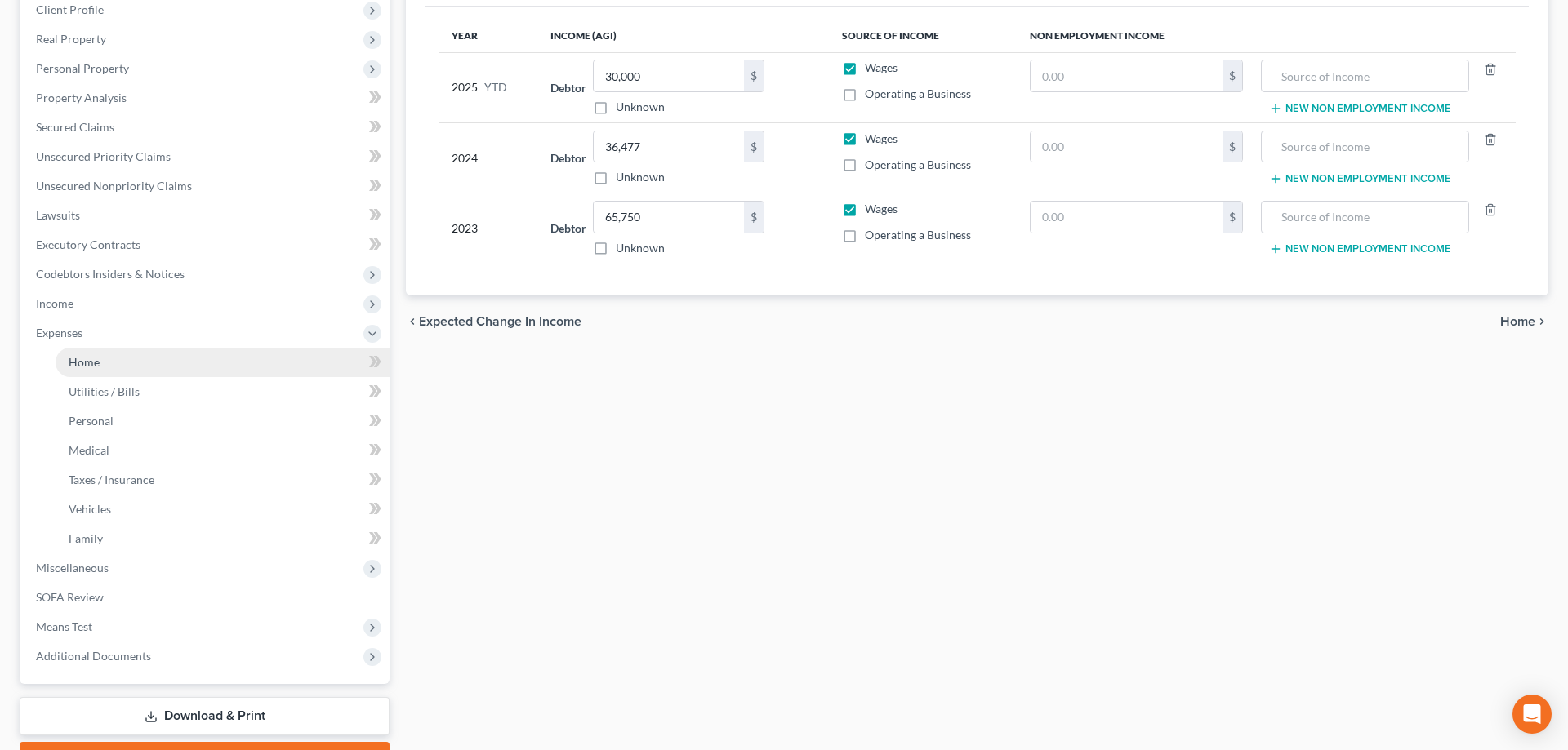
click at [102, 363] on link "Home" at bounding box center [223, 362] width 334 height 30
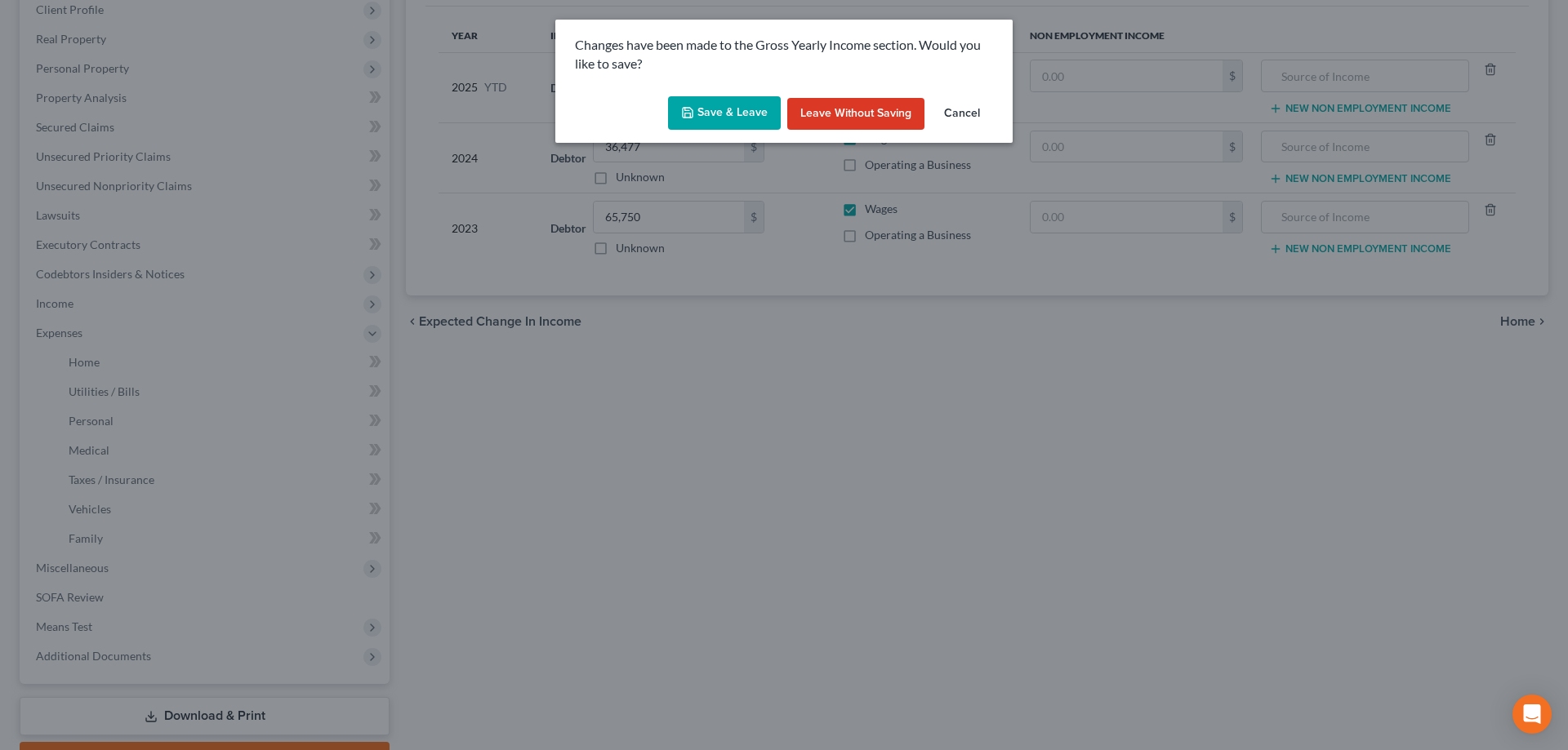
click at [740, 117] on button "Save & Leave" at bounding box center [723, 113] width 112 height 34
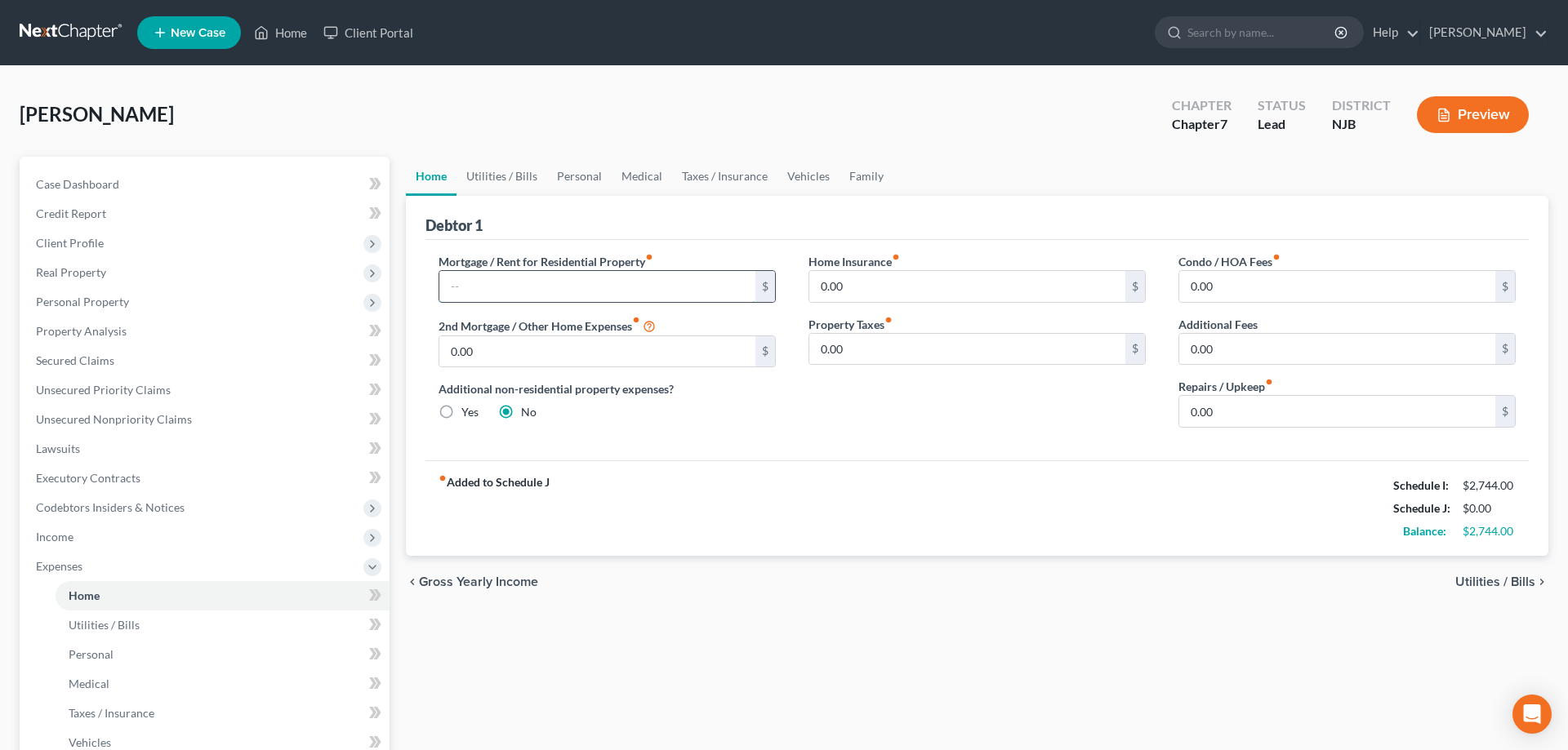
click at [575, 287] on input "text" at bounding box center [598, 287] width 316 height 31
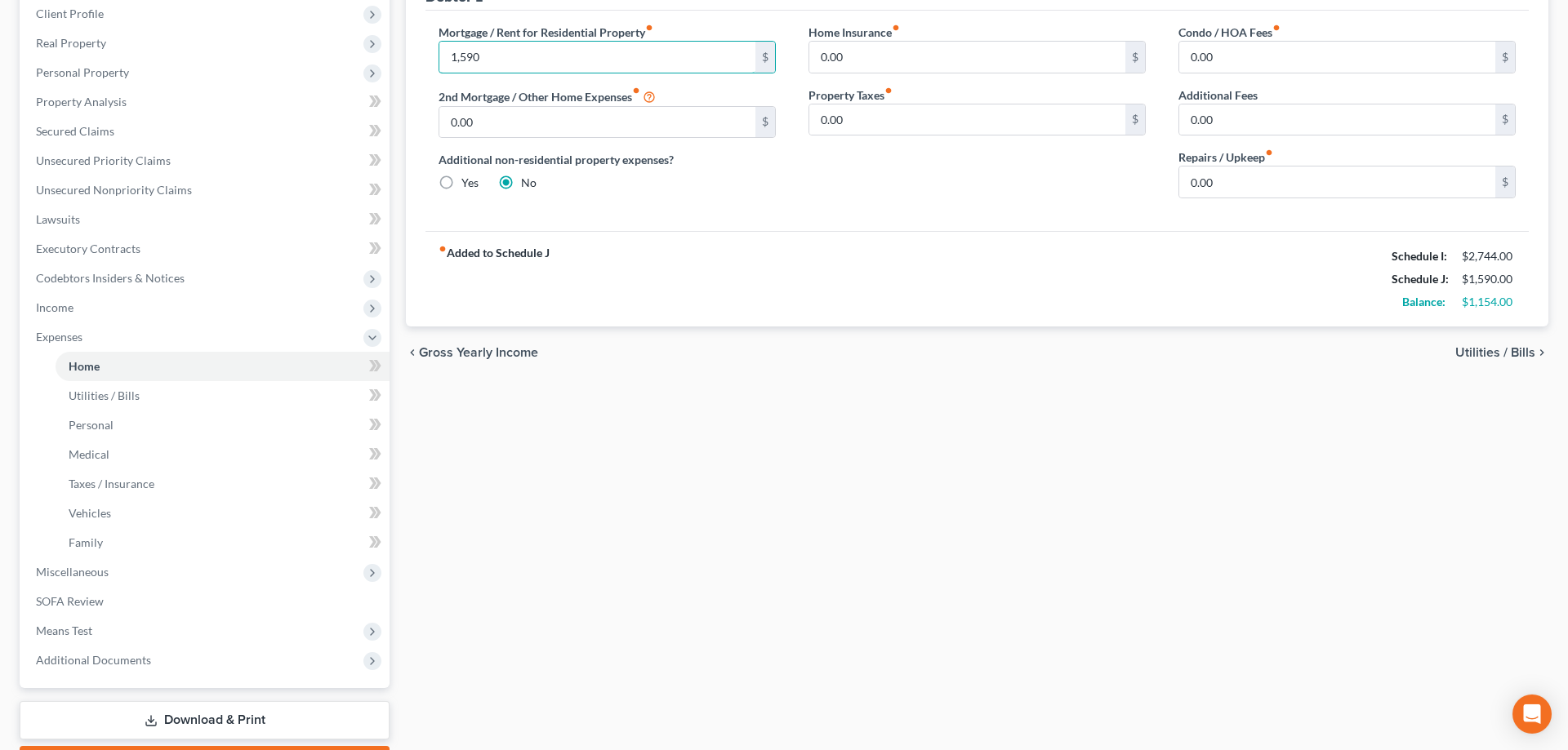
scroll to position [250, 0]
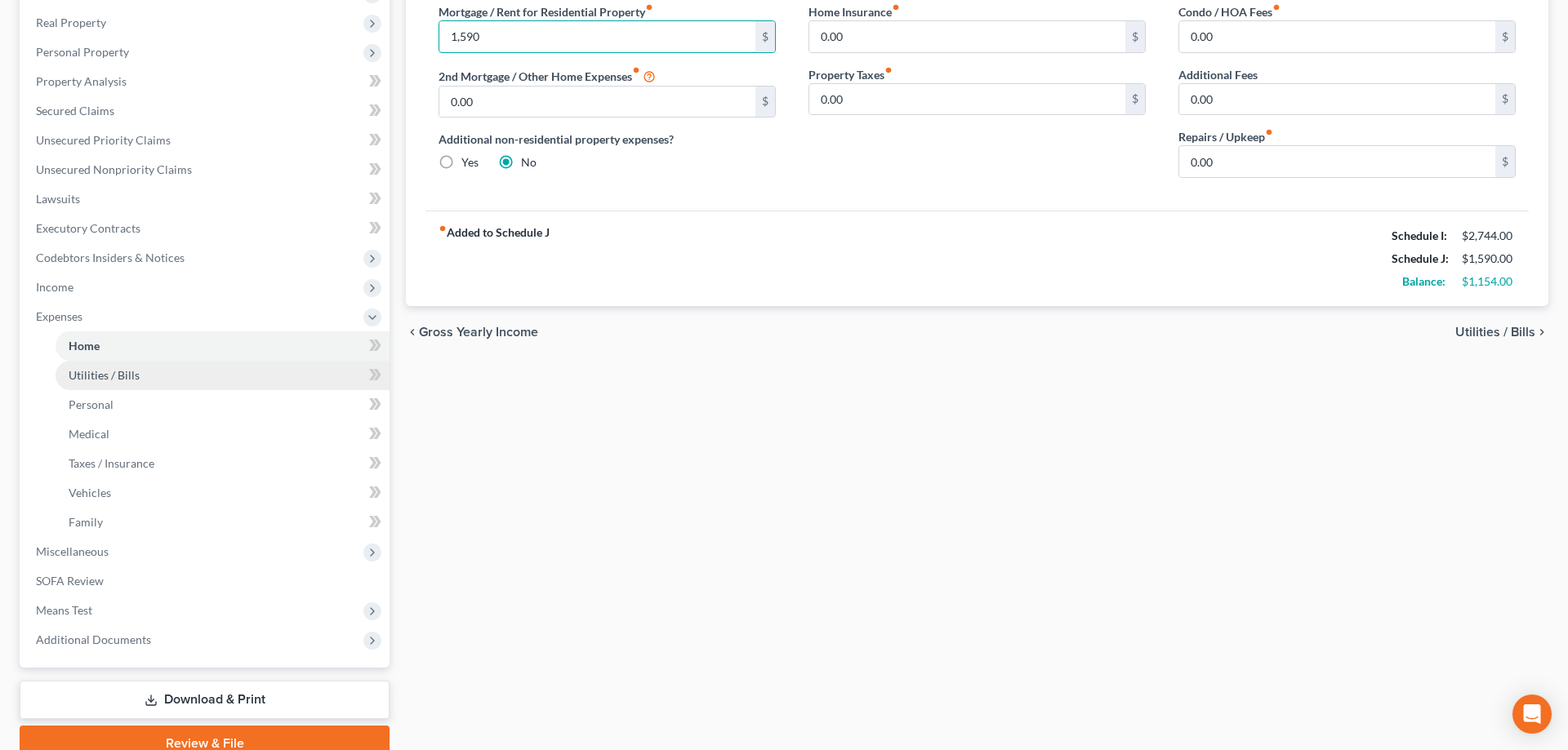
type input "1,590"
click at [122, 381] on span "Utilities / Bills" at bounding box center [103, 375] width 71 height 13
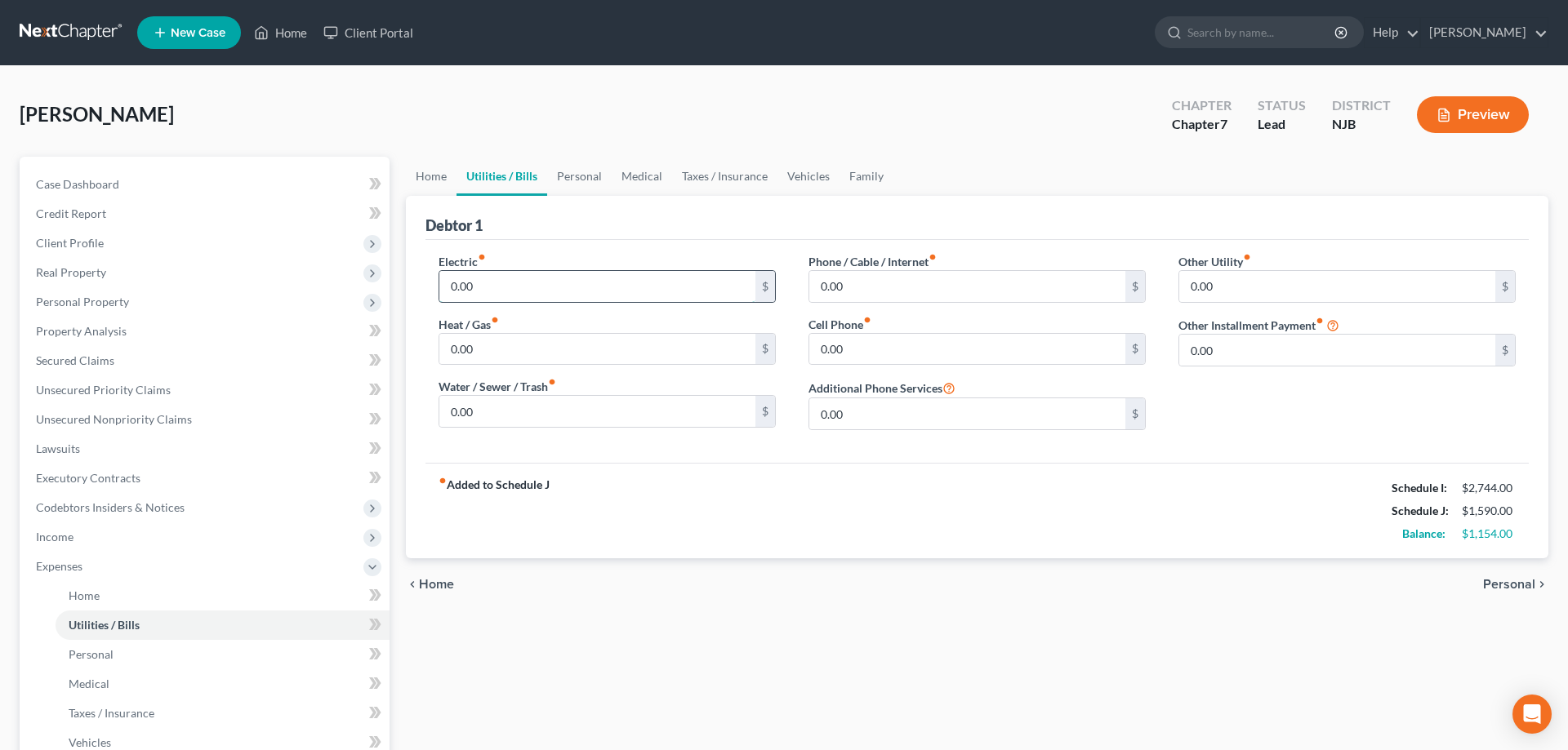
click at [506, 291] on input "0.00" at bounding box center [598, 287] width 316 height 31
type input "212"
click at [861, 288] on input "0.00" at bounding box center [968, 287] width 316 height 31
type input "65"
click at [872, 359] on input "0.00" at bounding box center [968, 349] width 316 height 31
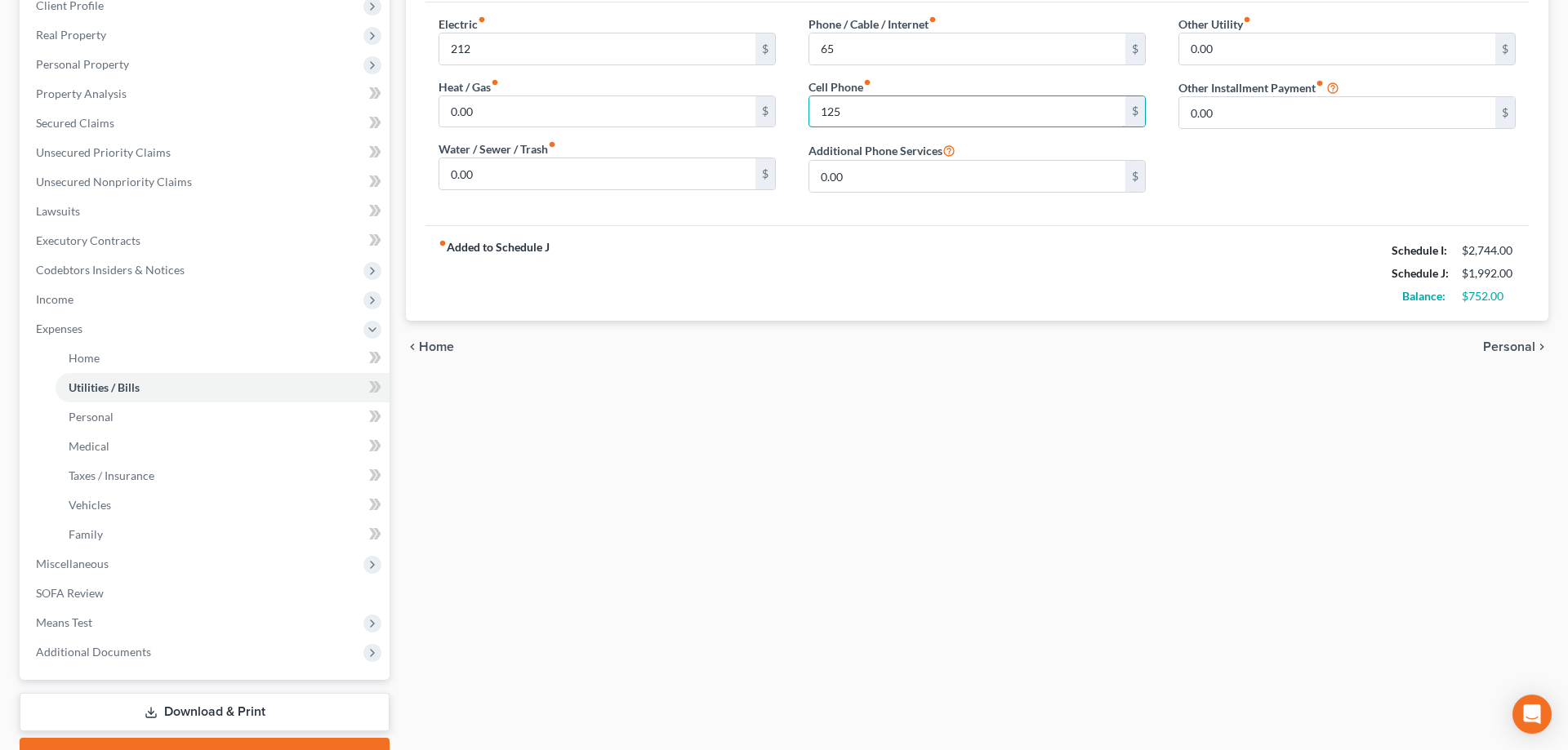
scroll to position [250, 0]
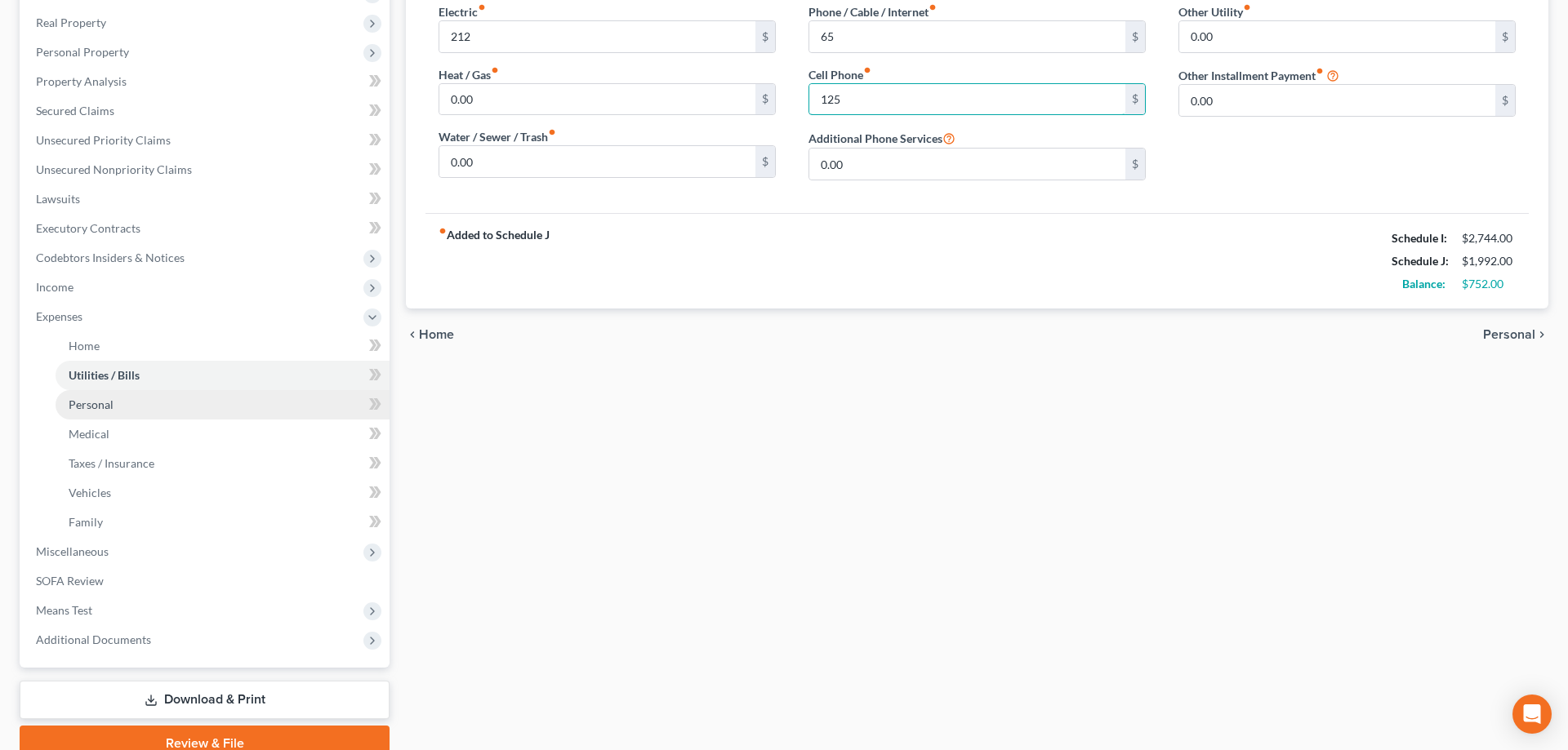
type input "125"
click at [94, 411] on link "Personal" at bounding box center [223, 404] width 334 height 30
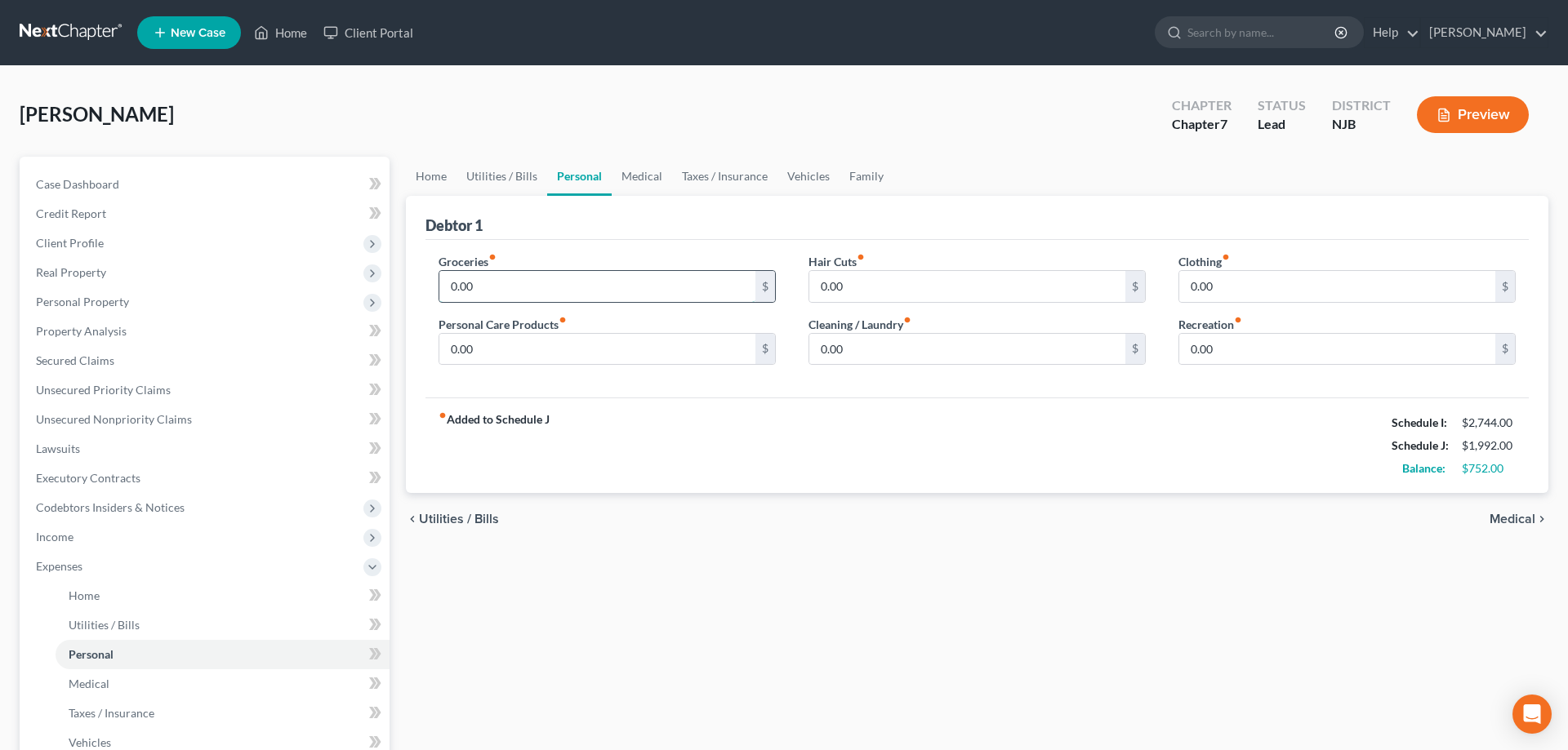
click at [507, 288] on input "0.00" at bounding box center [598, 287] width 316 height 31
type input "600"
click at [1267, 296] on input "0.00" at bounding box center [1337, 287] width 316 height 31
type input "40"
click at [637, 338] on input "0.00" at bounding box center [598, 349] width 316 height 31
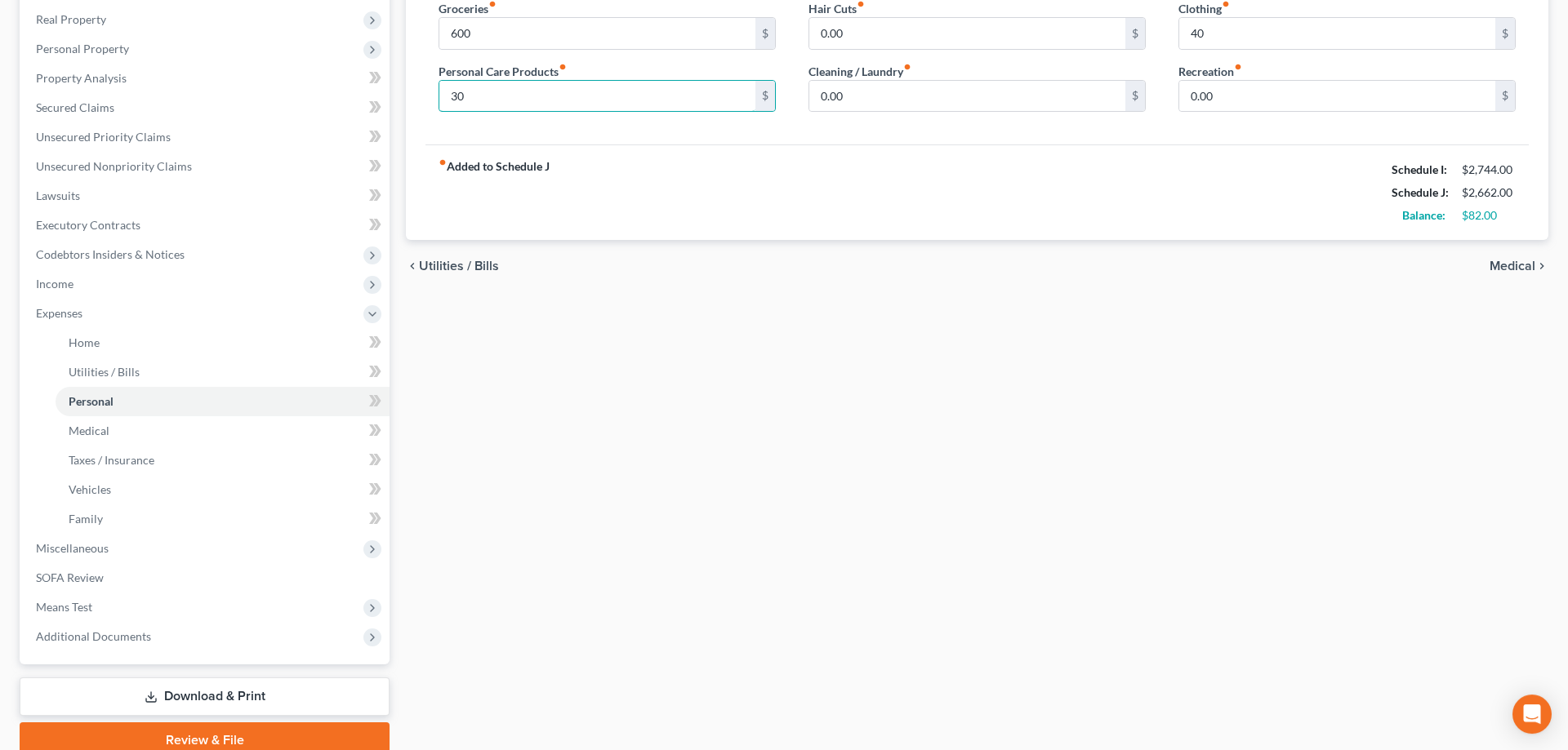
scroll to position [322, 0]
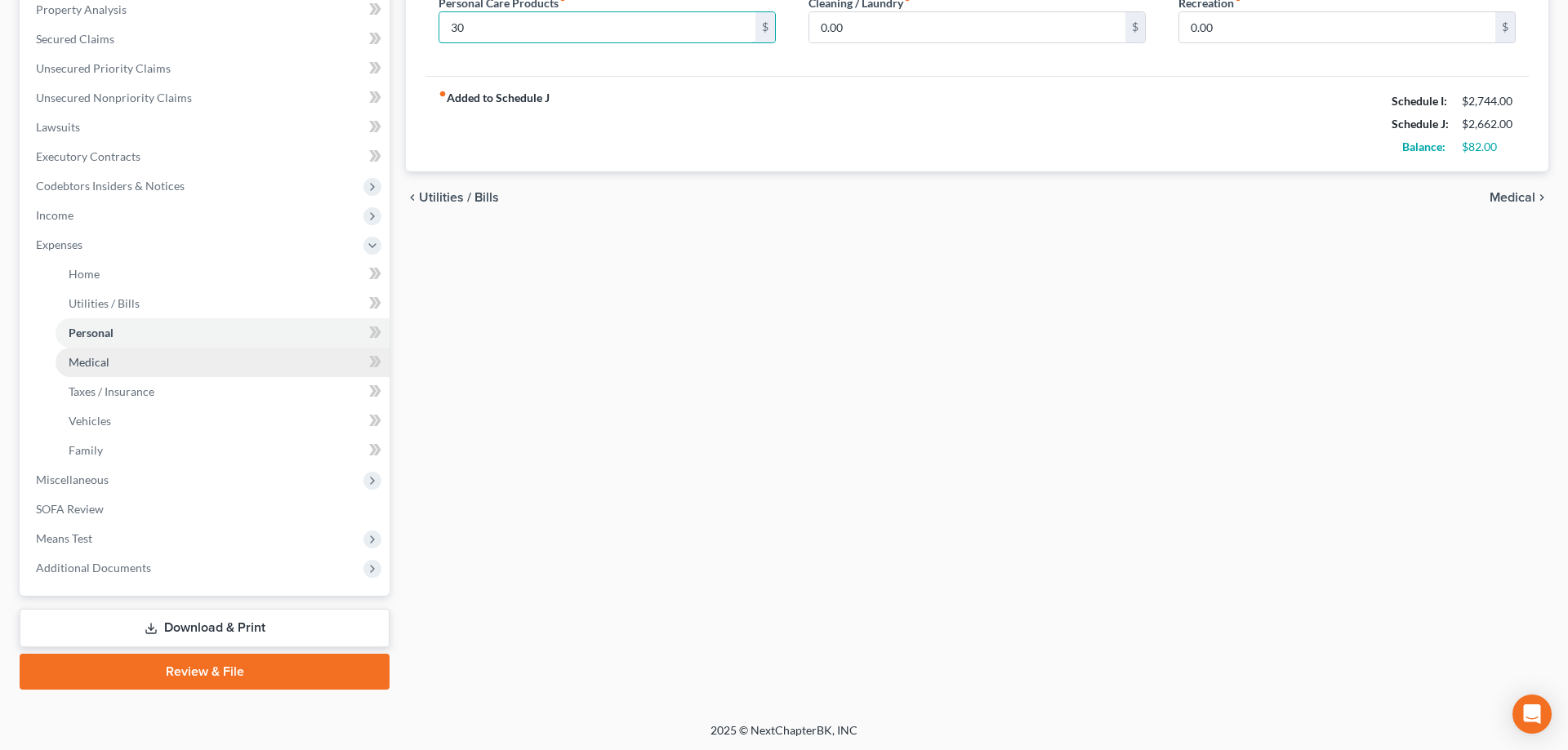
type input "30"
click at [80, 360] on span "Medical" at bounding box center [88, 361] width 40 height 13
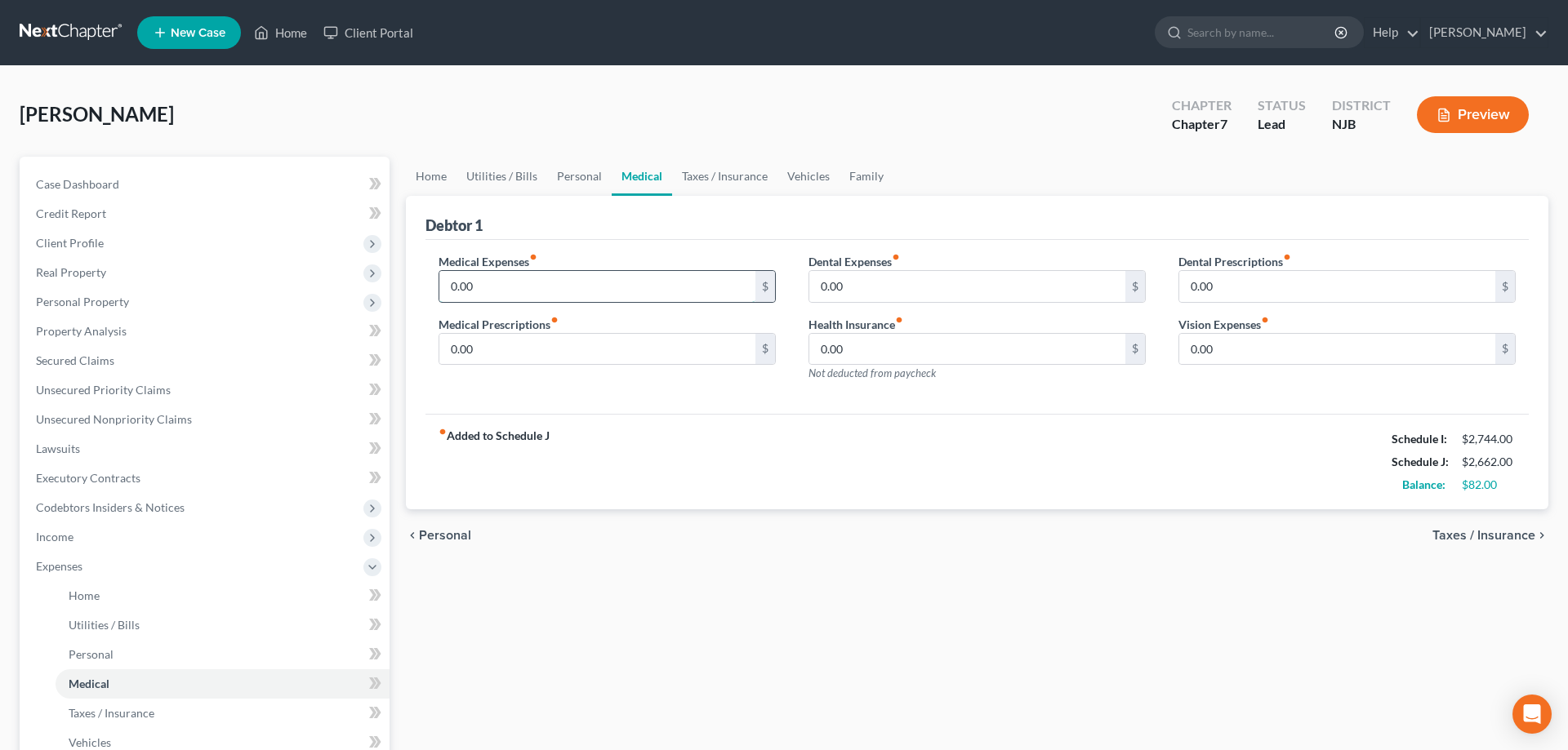
click at [533, 290] on input "0.00" at bounding box center [598, 287] width 316 height 31
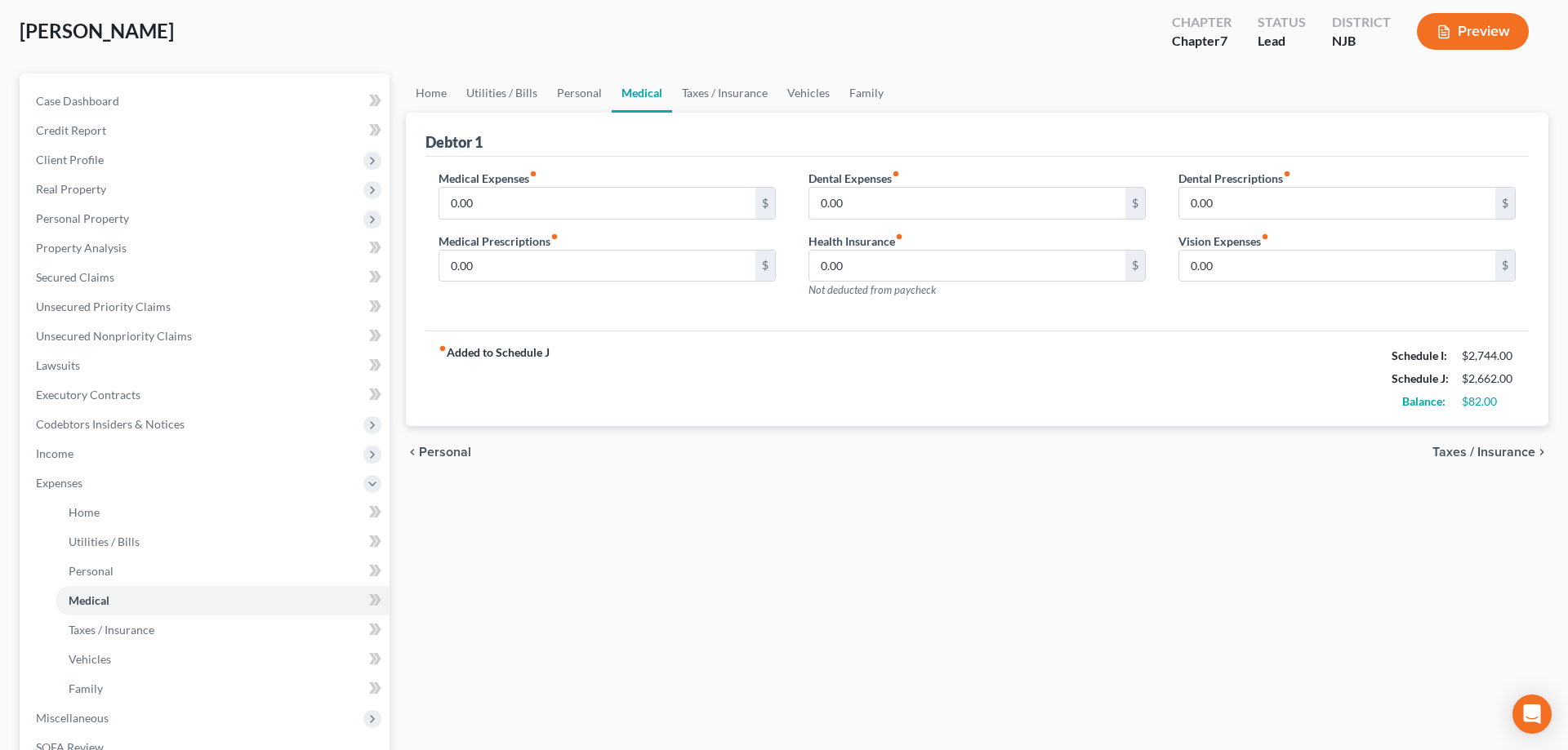
click at [576, 501] on div "Home Utilities / Bills Personal Medical Taxes / Insurance Vehicles Family Debto…" at bounding box center [978, 501] width 1159 height 855
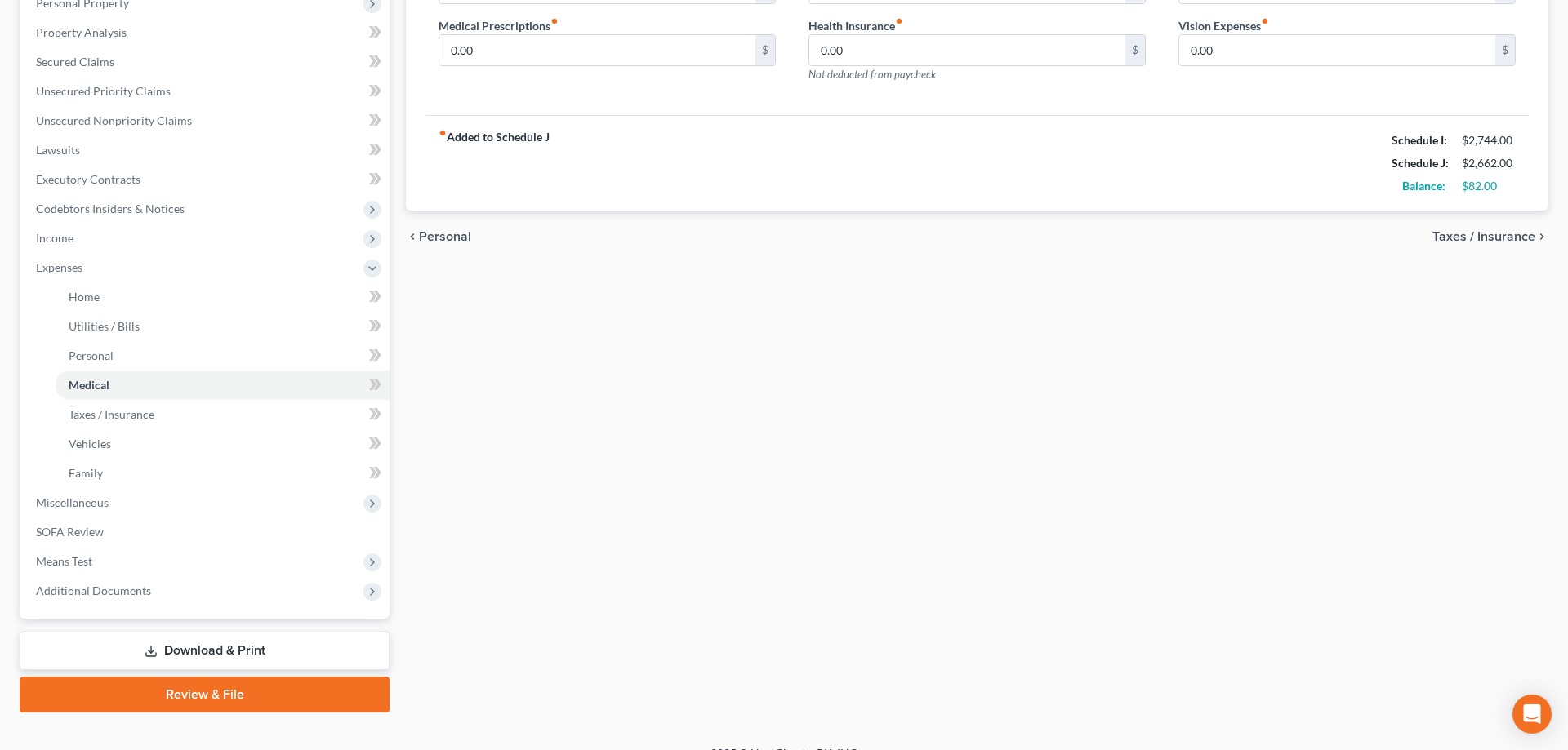
scroll to position [322, 0]
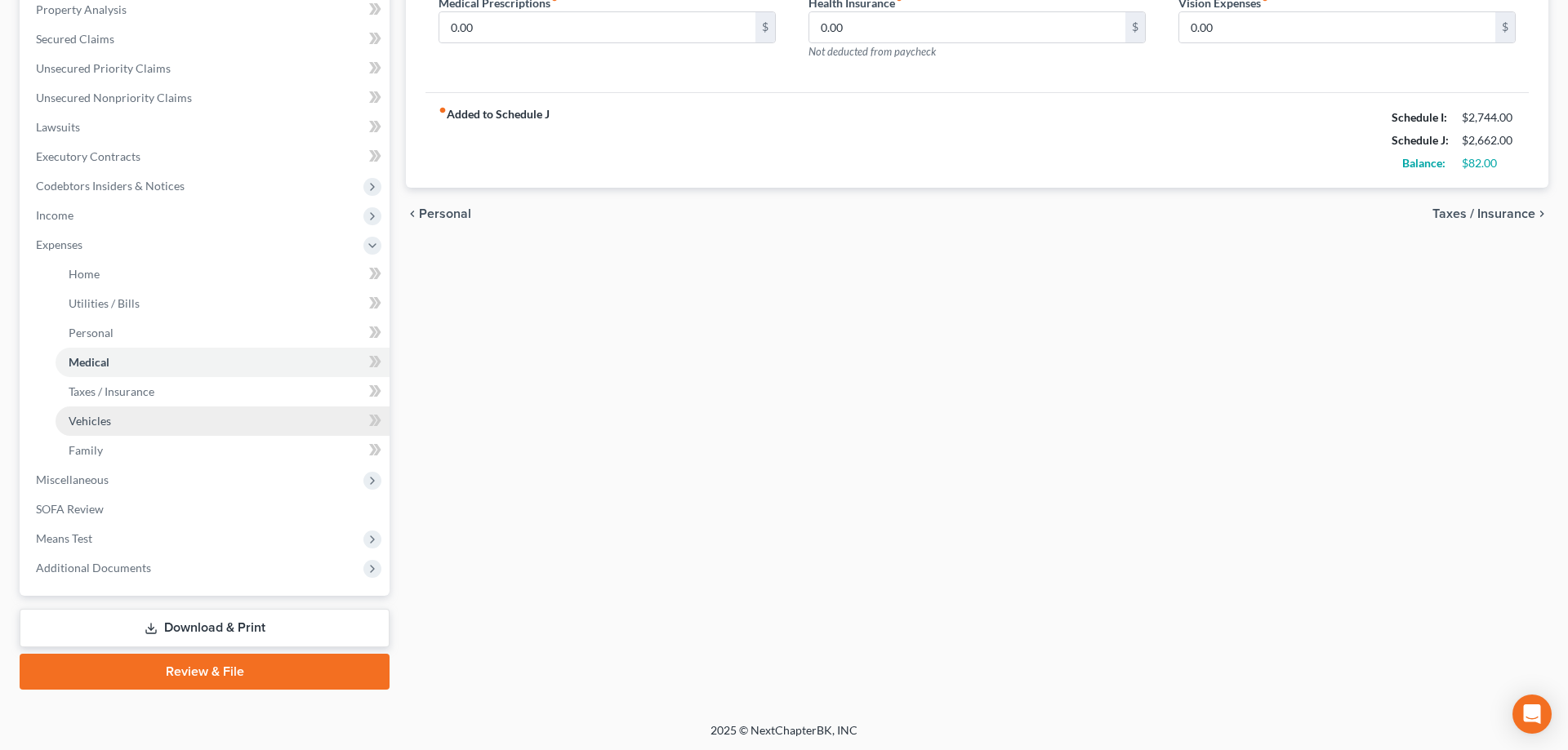
click at [95, 416] on span "Vehicles" at bounding box center [89, 420] width 42 height 13
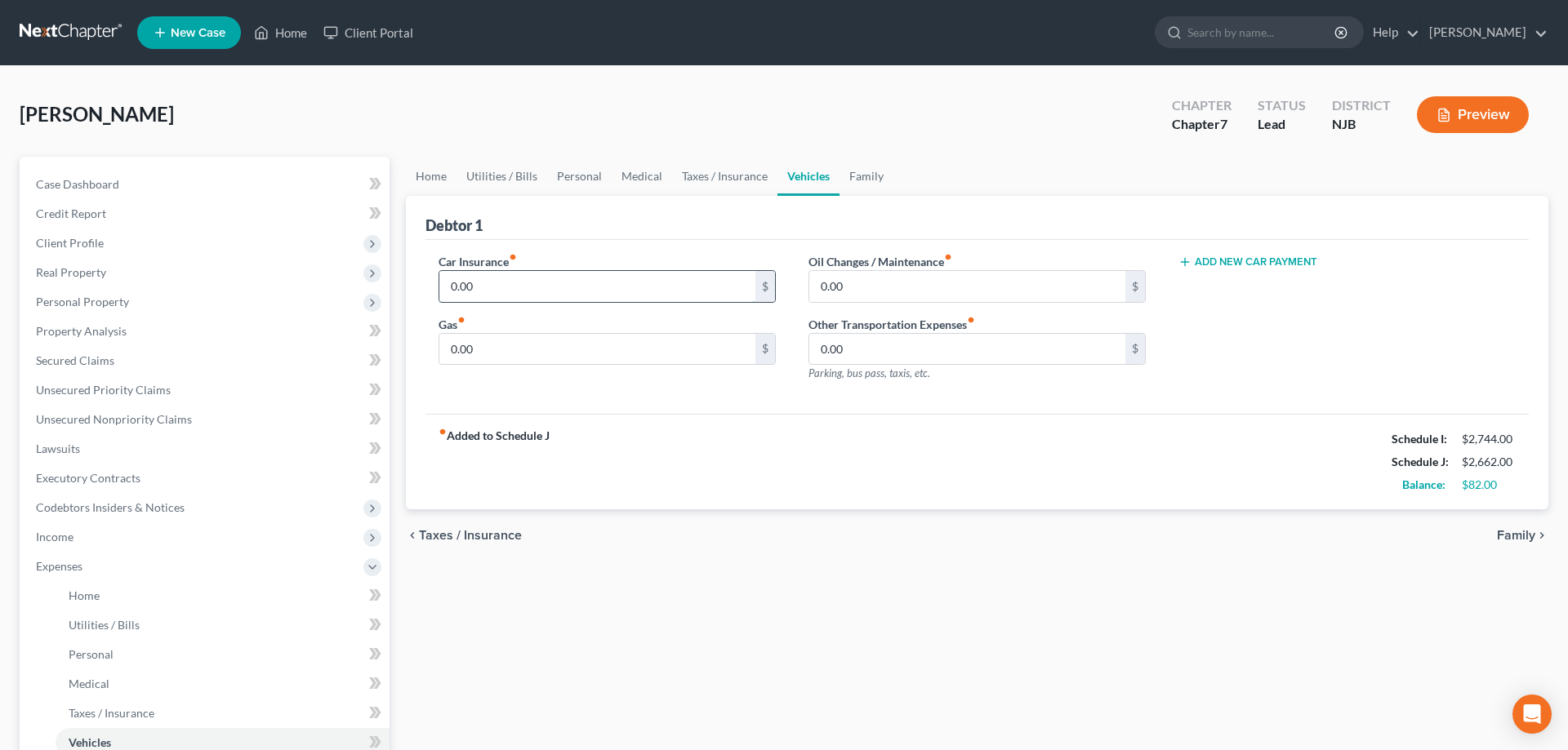
click at [533, 284] on input "0.00" at bounding box center [598, 287] width 316 height 31
type input "120"
click at [847, 283] on input "0.00" at bounding box center [968, 287] width 316 height 31
type input "40"
click at [553, 358] on input "0.00" at bounding box center [598, 349] width 316 height 31
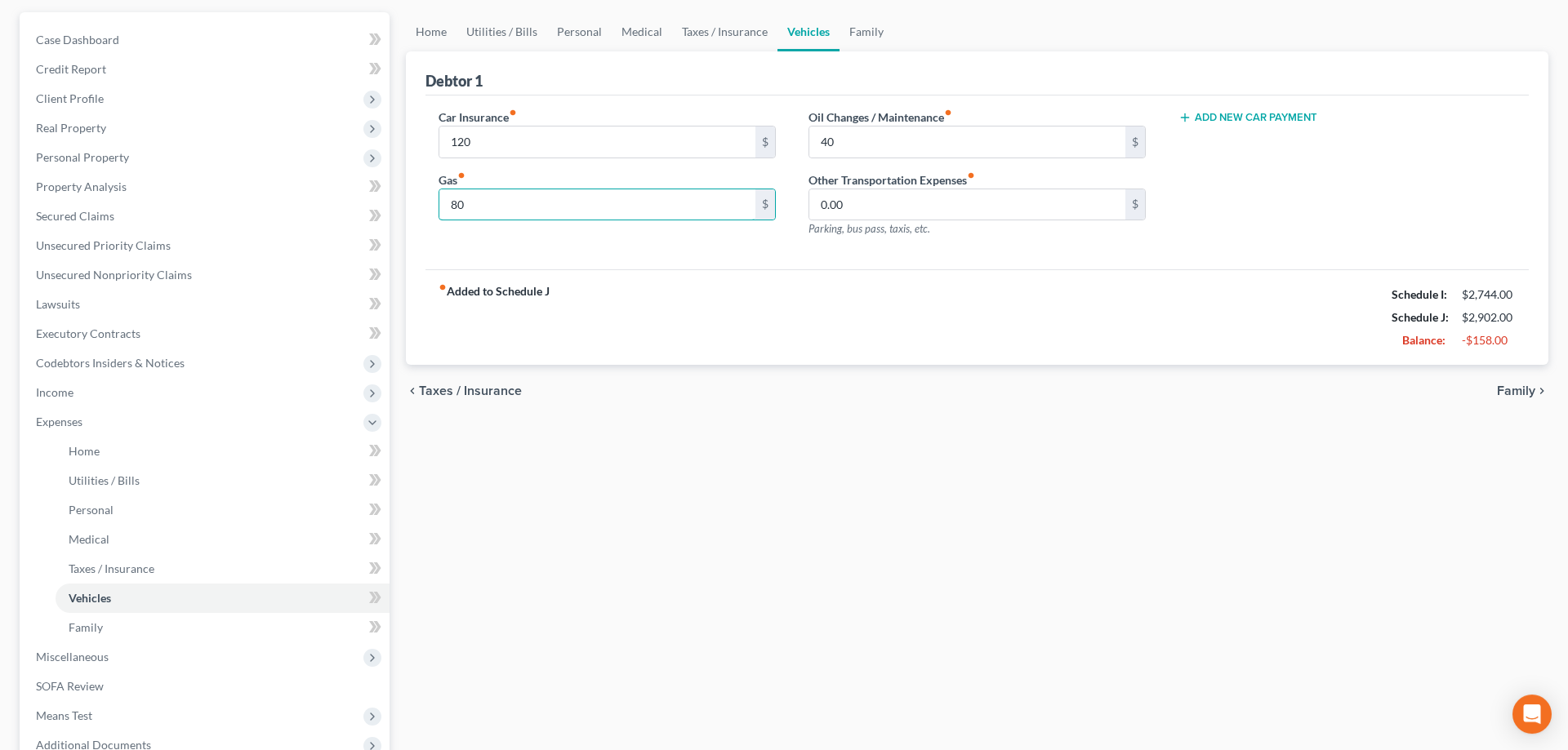
scroll to position [250, 0]
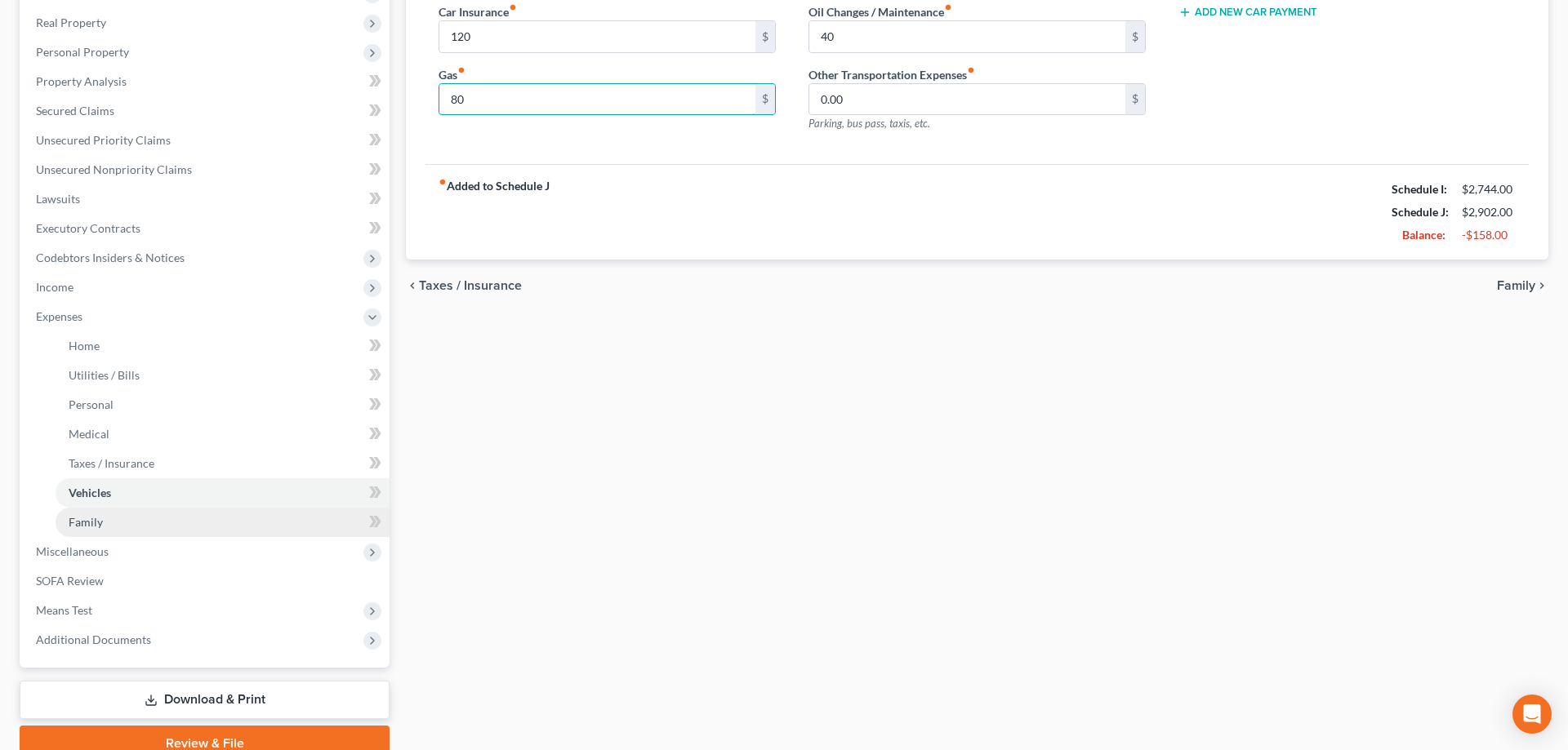
type input "80"
click at [109, 522] on link "Family" at bounding box center [223, 522] width 334 height 30
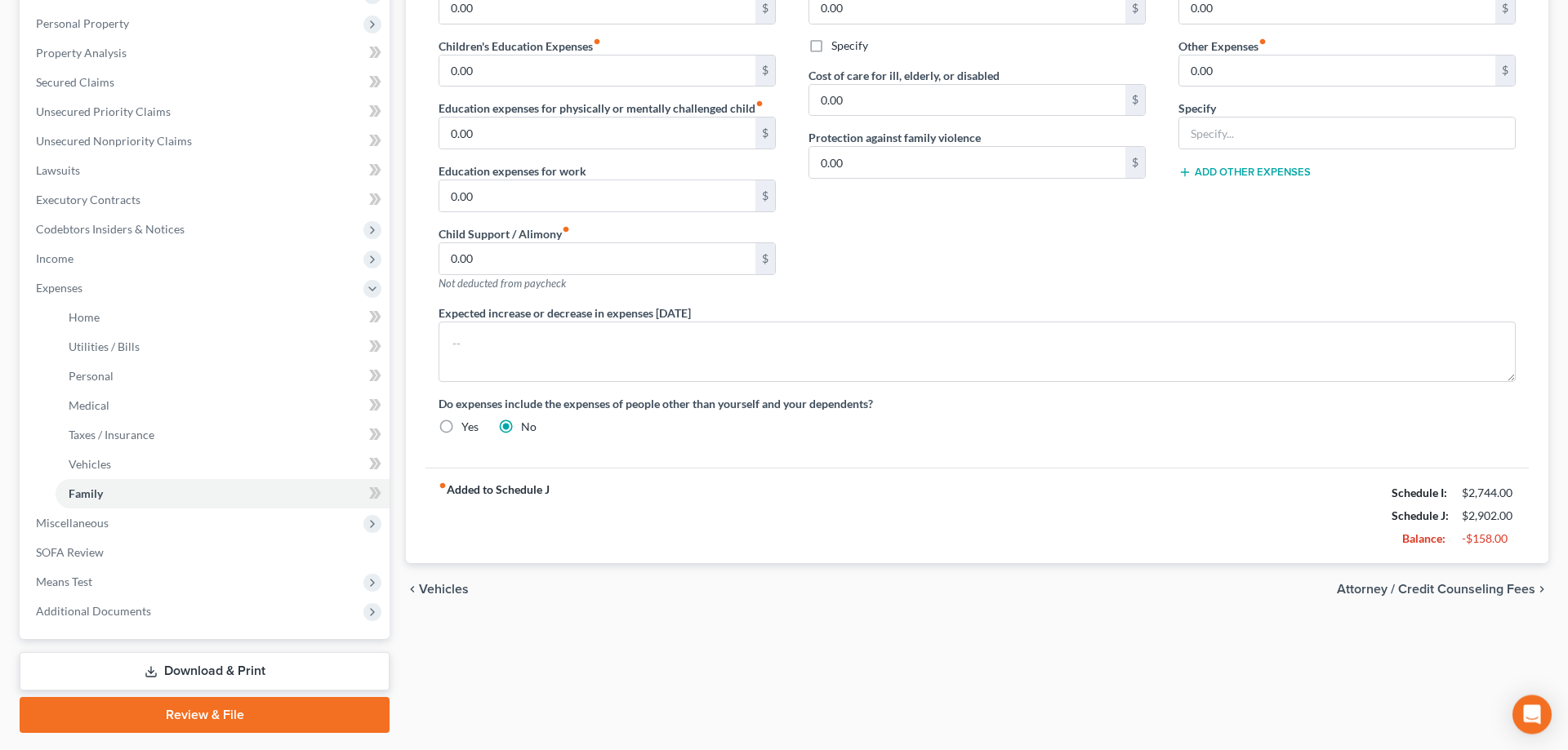
scroll to position [322, 0]
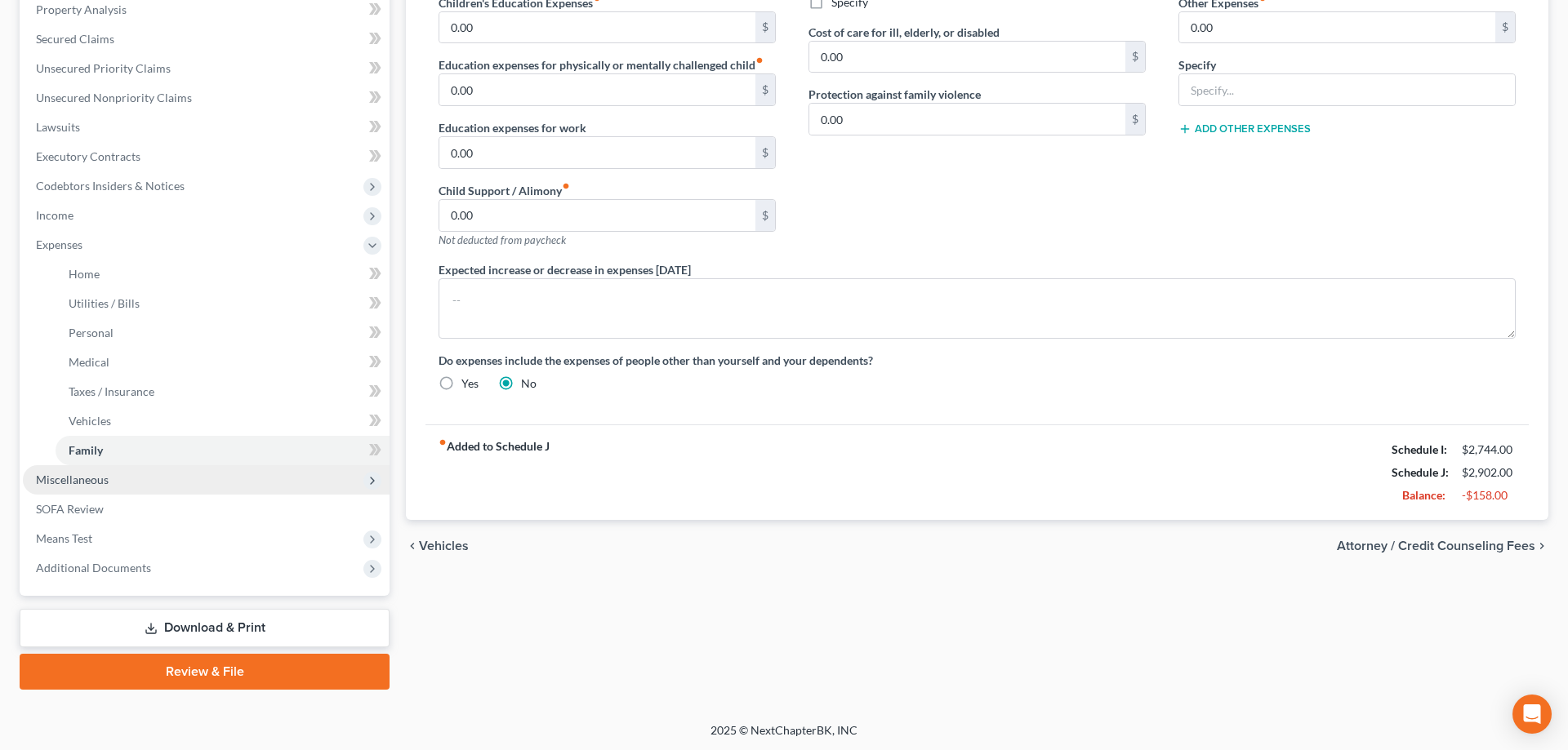
click at [84, 479] on span "Miscellaneous" at bounding box center [72, 479] width 73 height 13
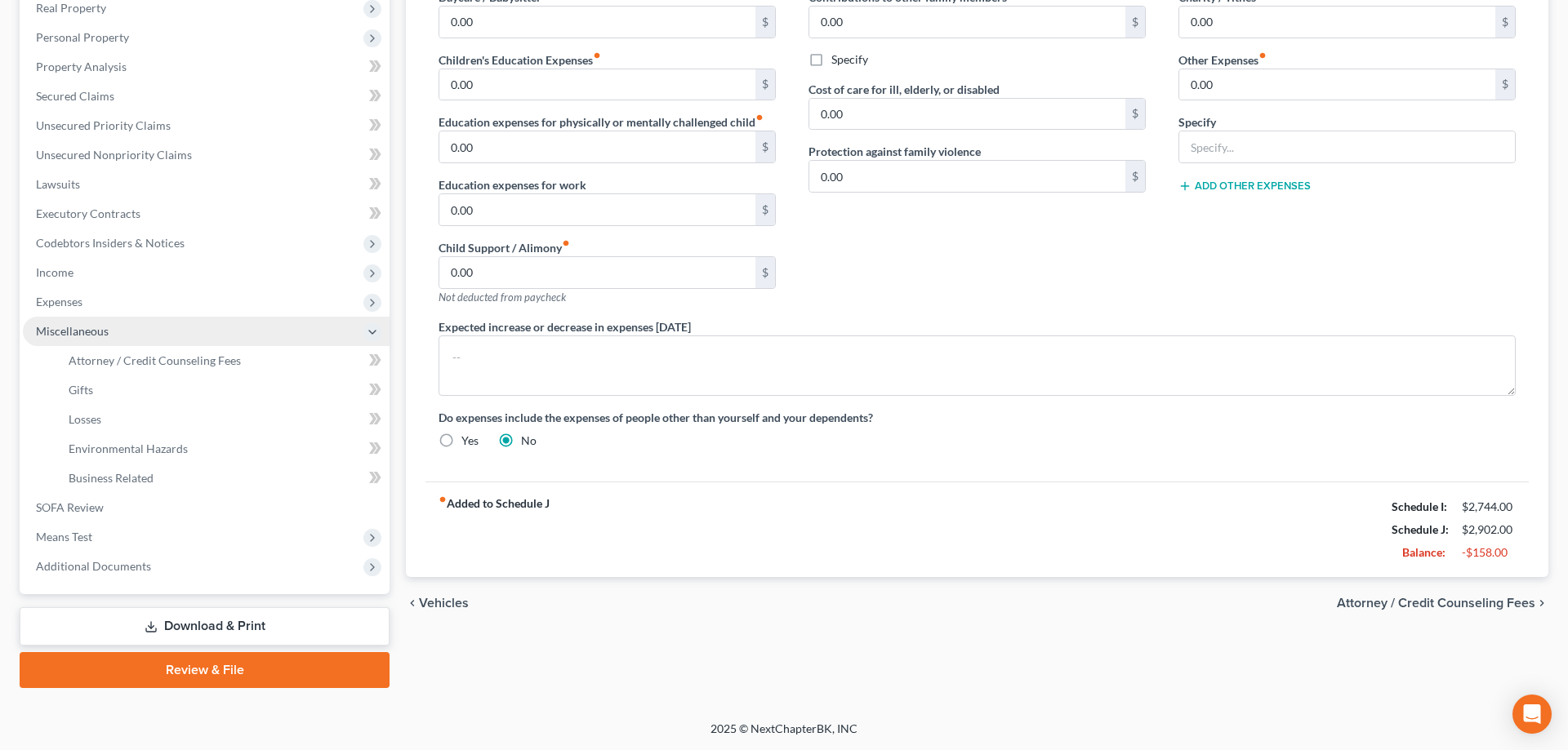
scroll to position [263, 0]
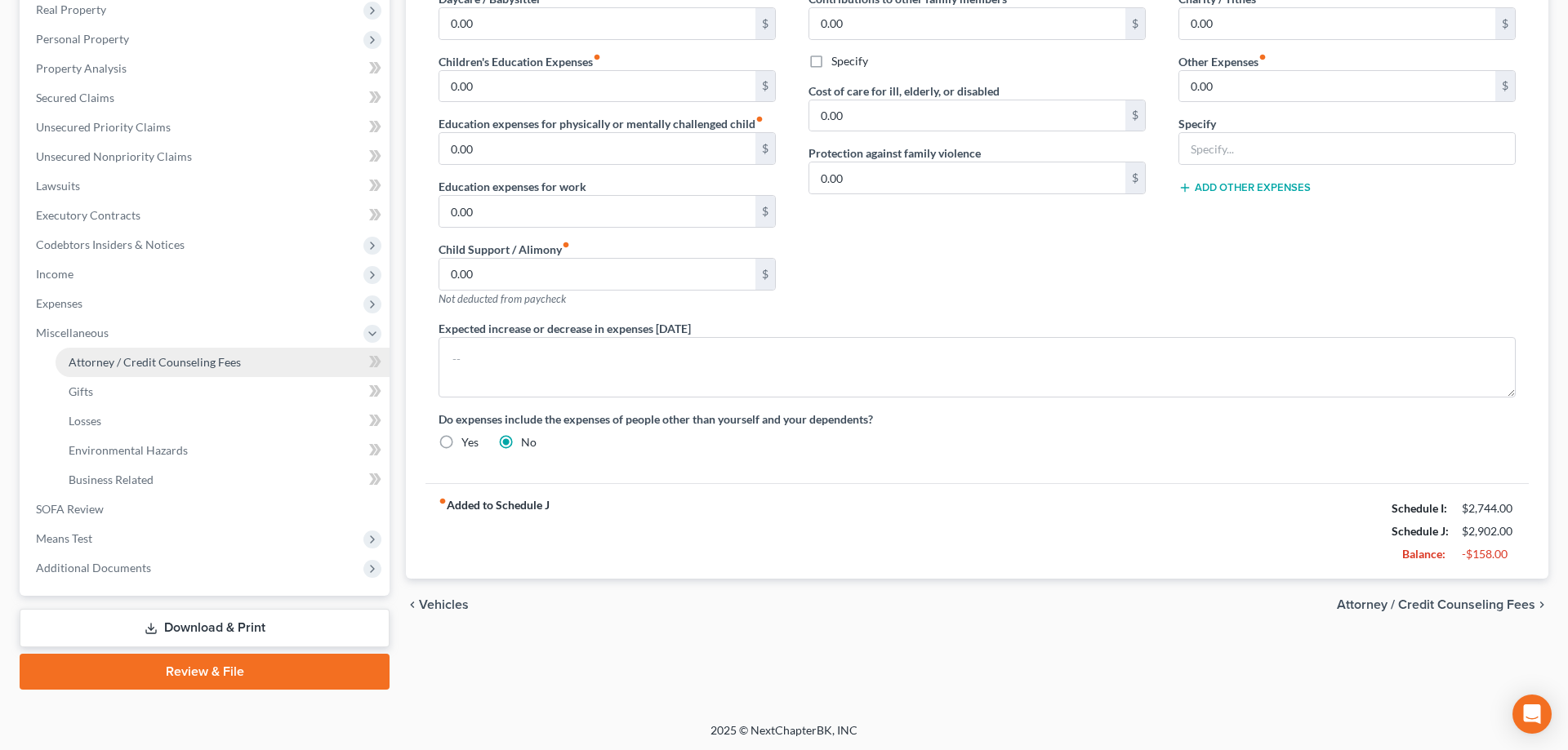
click at [146, 352] on link "Attorney / Credit Counseling Fees" at bounding box center [223, 362] width 334 height 30
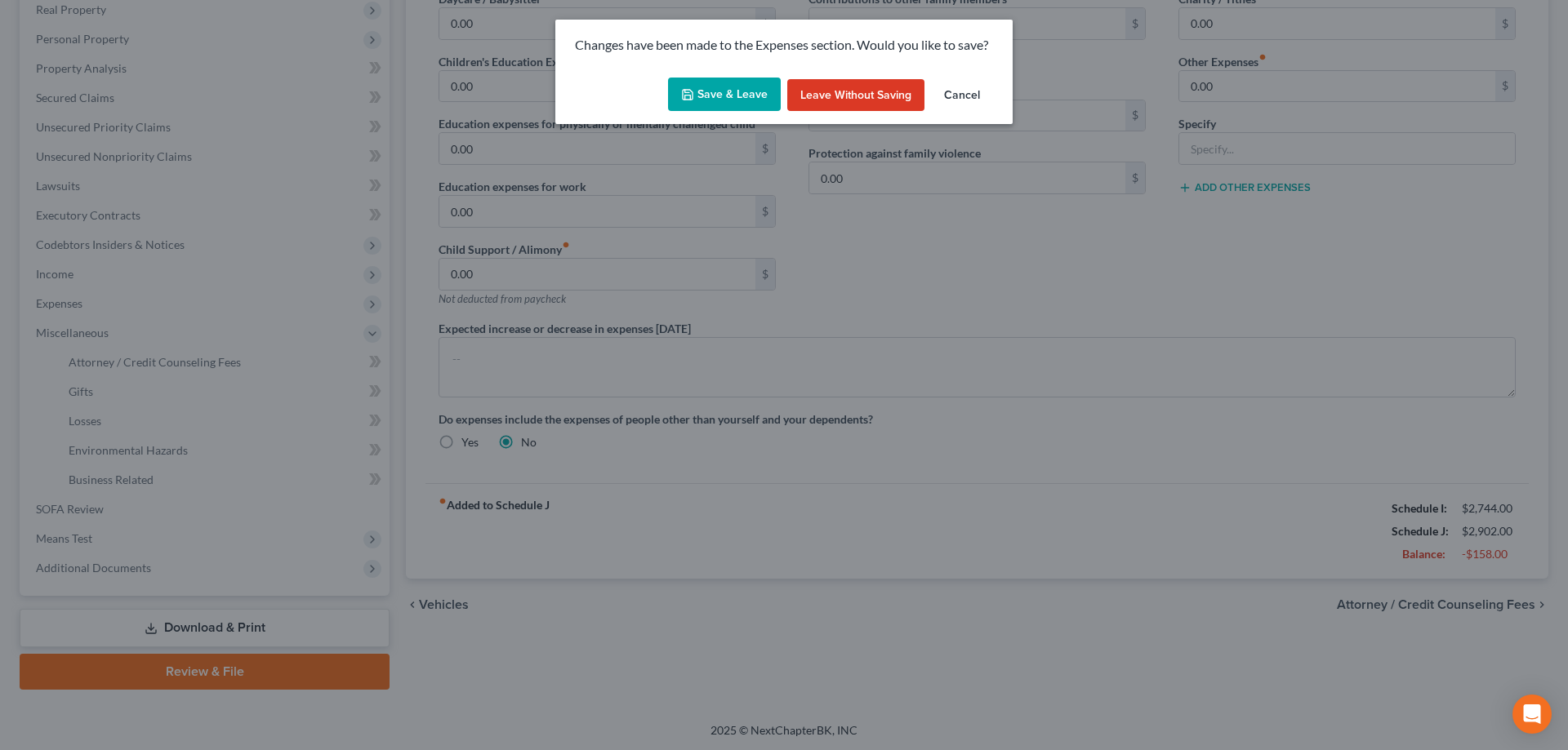
click at [721, 88] on button "Save & Leave" at bounding box center [723, 94] width 112 height 34
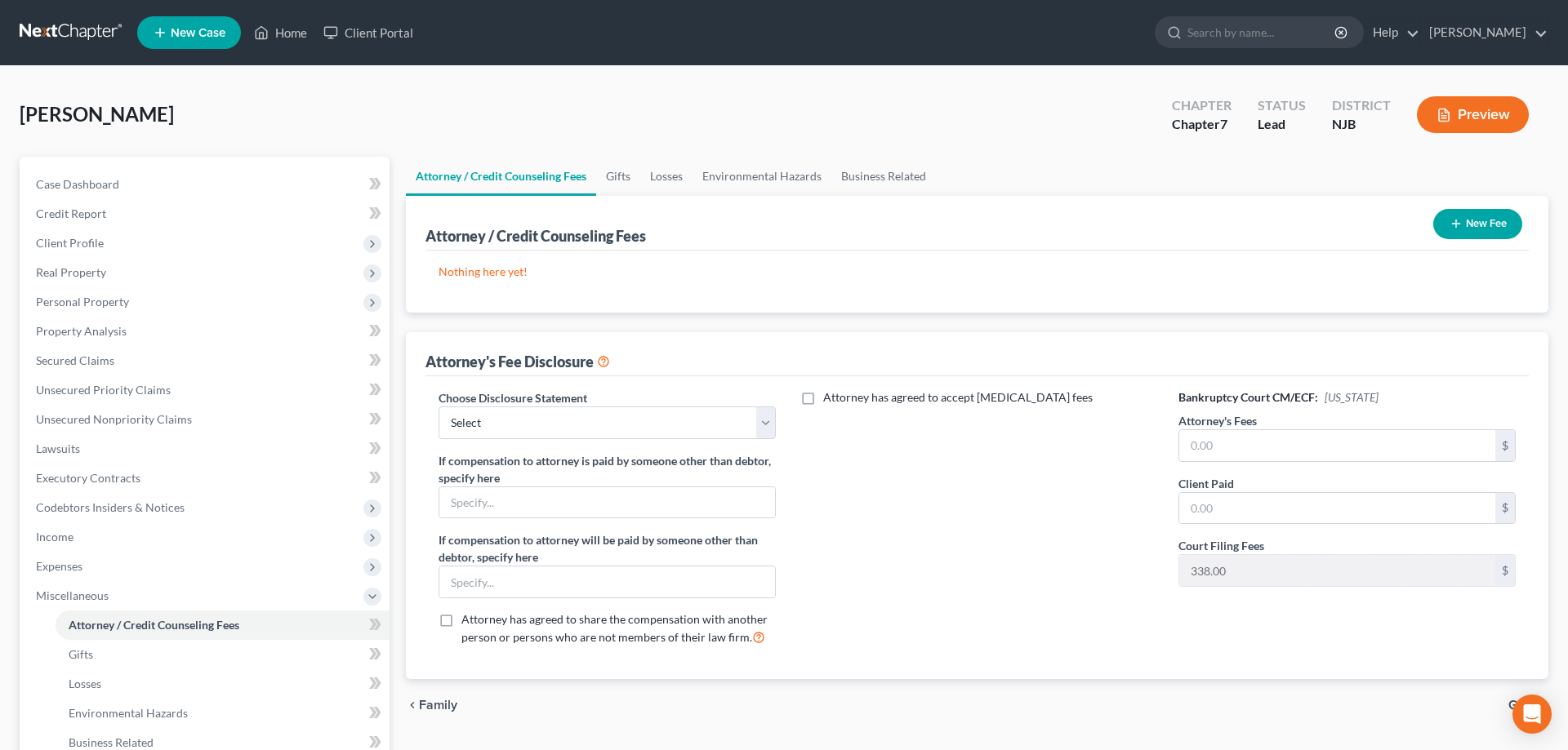
click at [1486, 227] on button "New Fee" at bounding box center [1477, 225] width 89 height 31
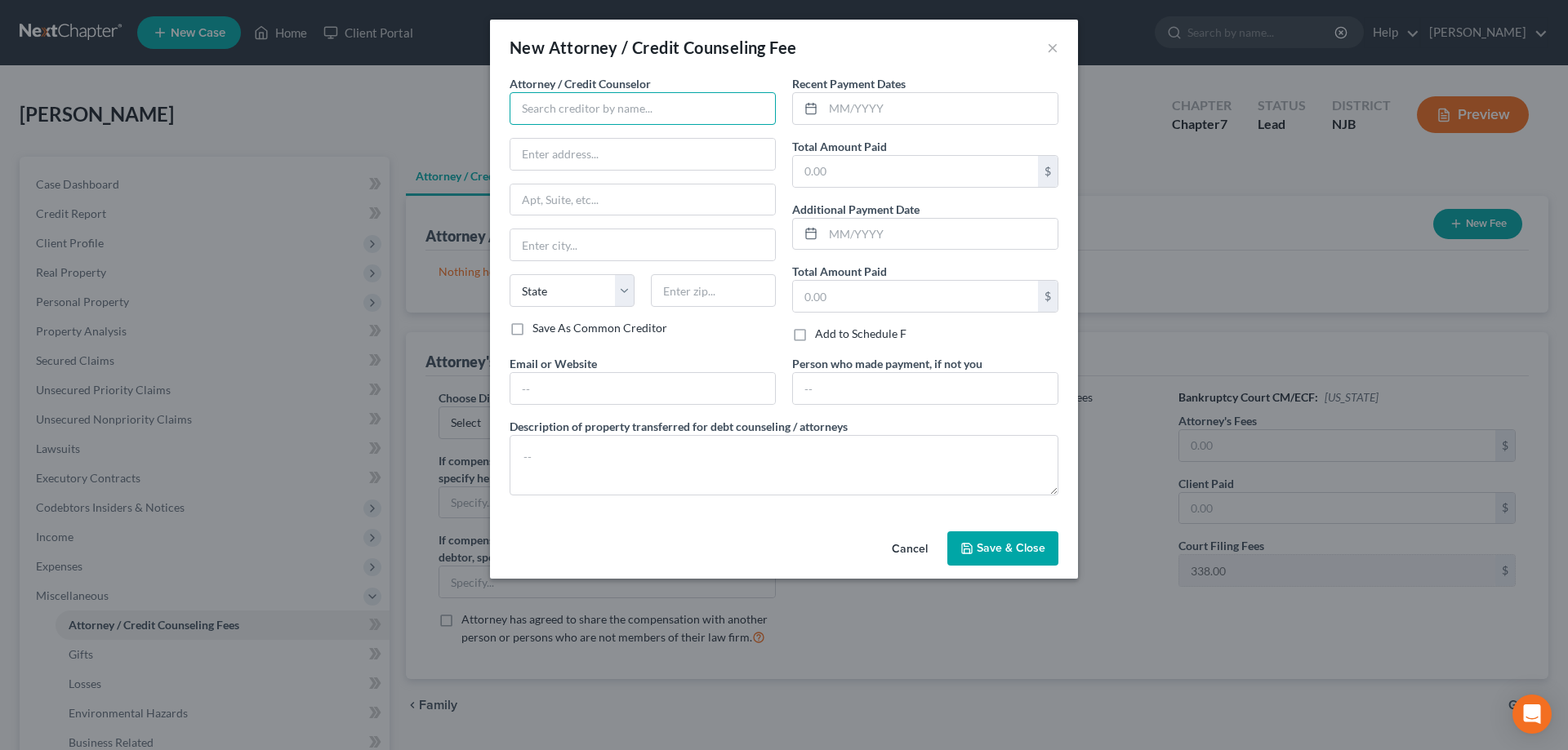
click at [638, 110] on input "text" at bounding box center [642, 109] width 266 height 32
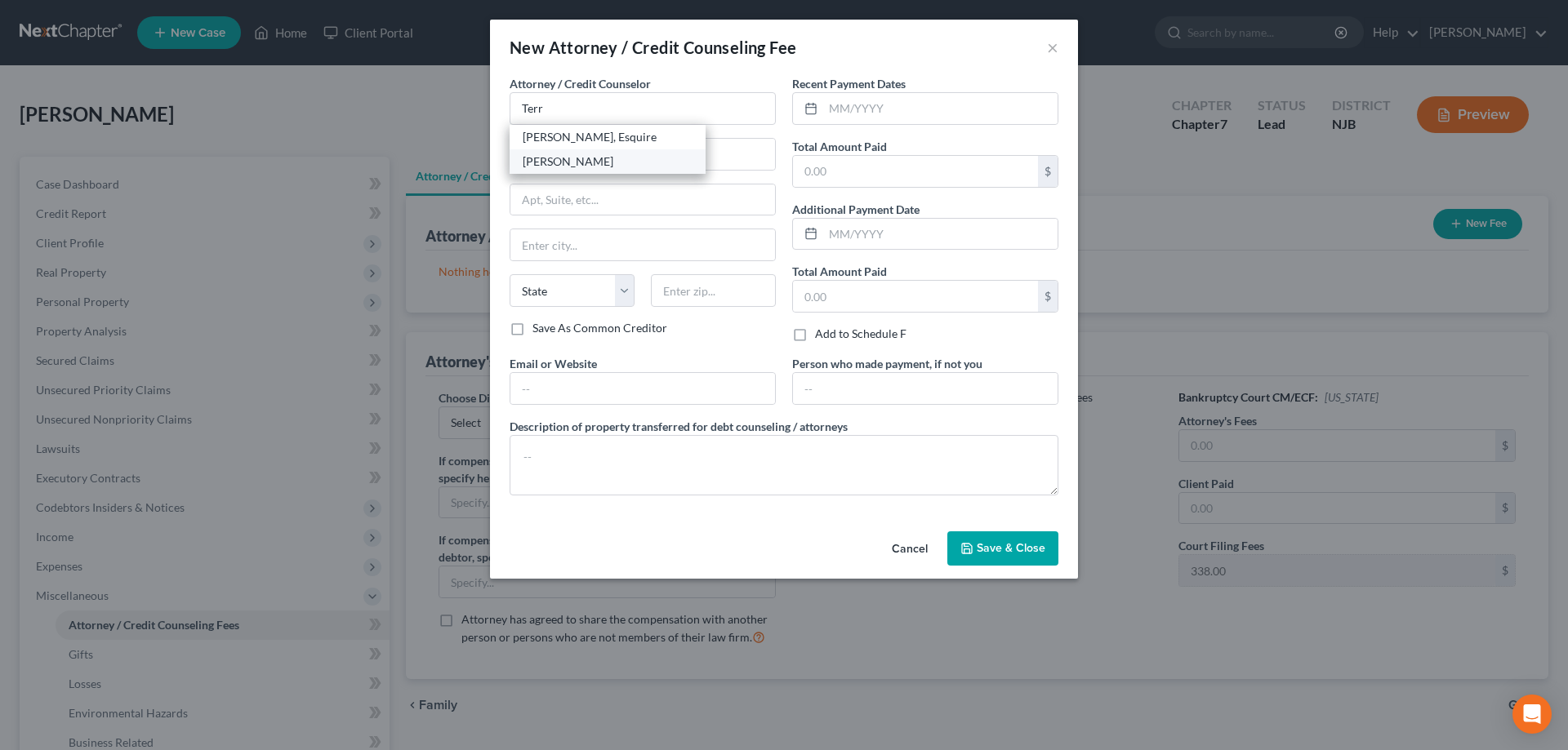
click at [604, 155] on div "Terry Tucker" at bounding box center [607, 162] width 170 height 16
type input "Terry Tucker"
click at [825, 167] on input "text" at bounding box center [915, 172] width 245 height 31
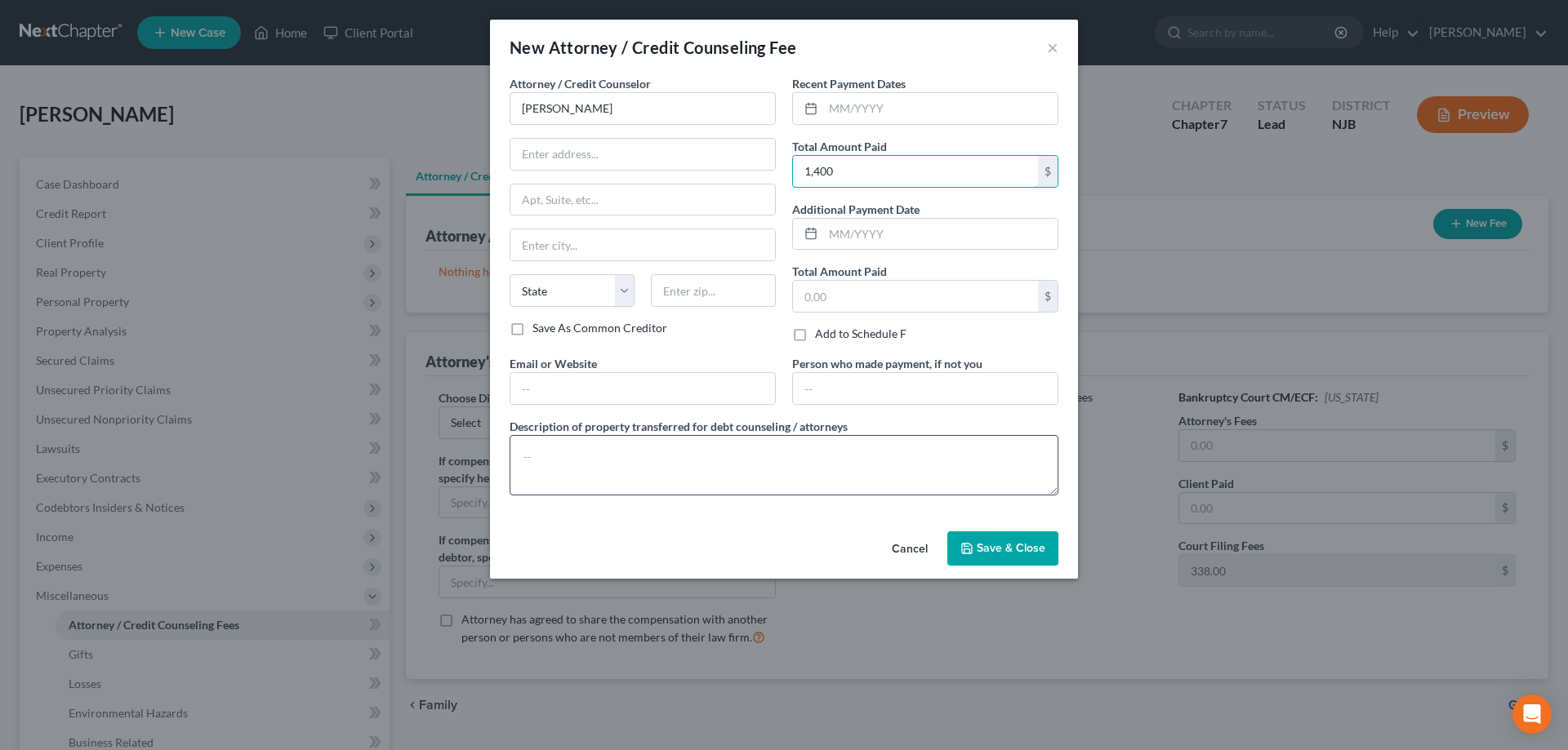
type input "1,400"
click at [565, 452] on textarea at bounding box center [784, 464] width 549 height 60
type textarea "Bkcy fee &1,062 + $338= $1,400"
click at [960, 551] on button "Save & Close" at bounding box center [1003, 549] width 111 height 34
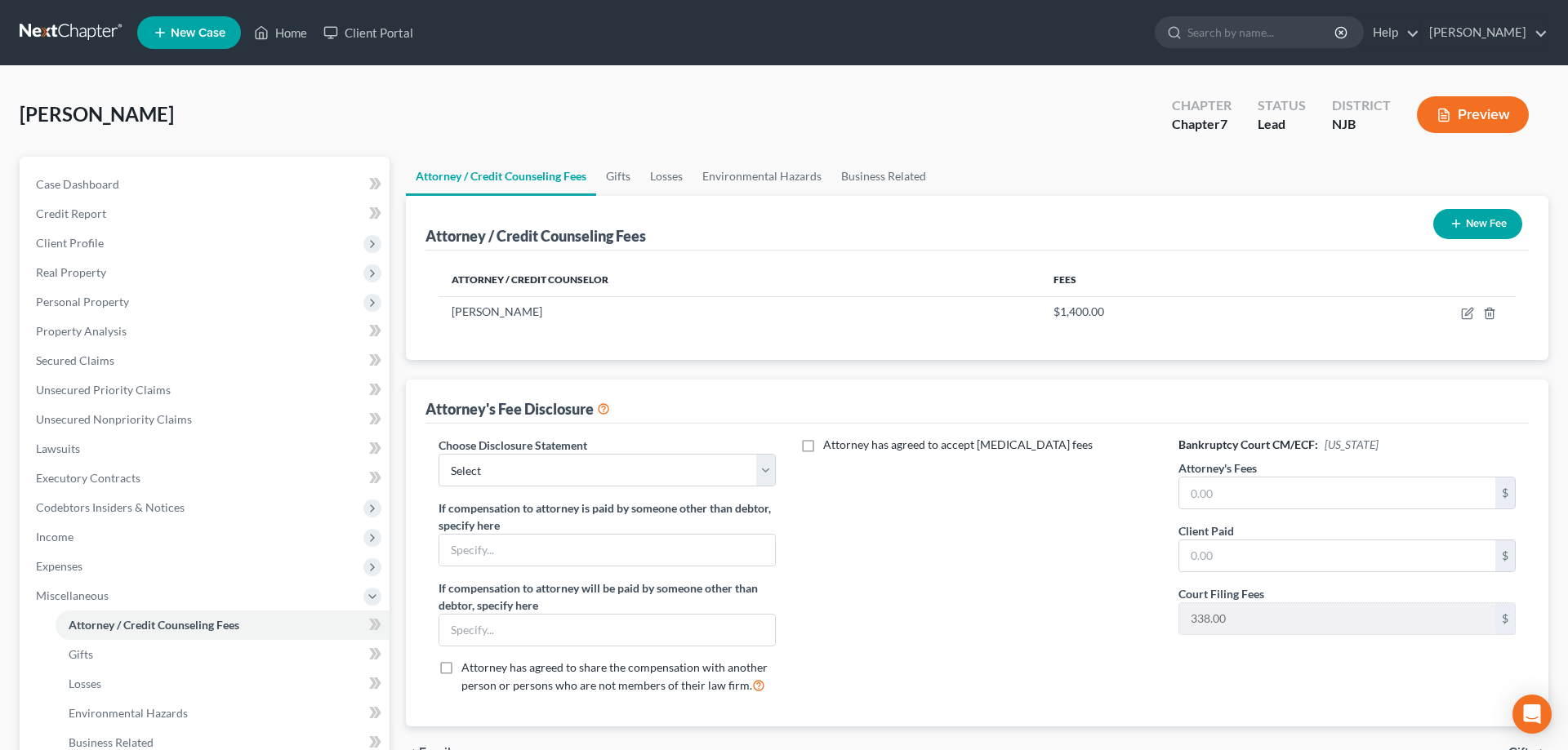
click at [1459, 234] on button "New Fee" at bounding box center [1477, 225] width 89 height 31
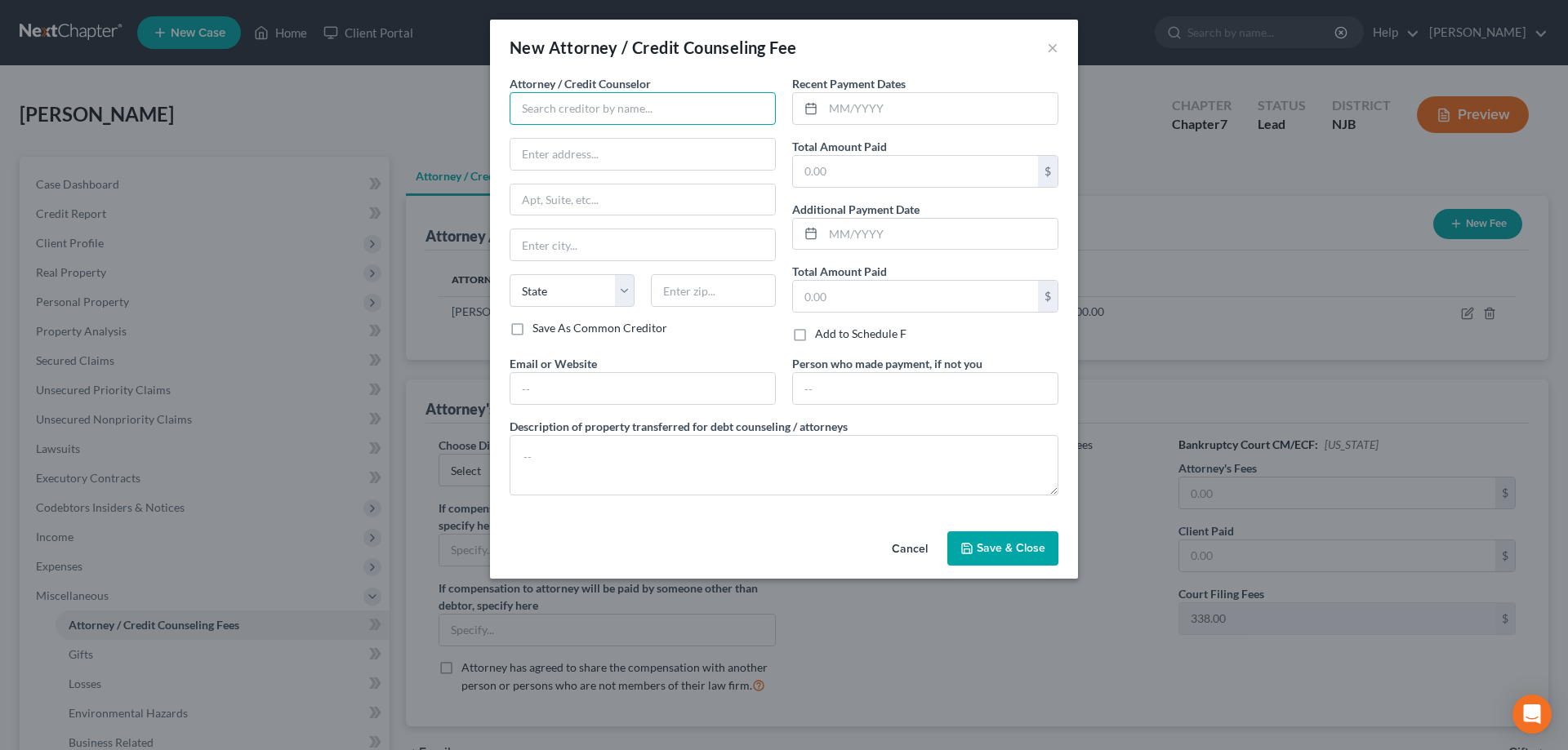
click at [615, 107] on input "text" at bounding box center [642, 109] width 266 height 32
type input "DECAF"
click at [831, 179] on input "text" at bounding box center [915, 172] width 245 height 31
type input "20"
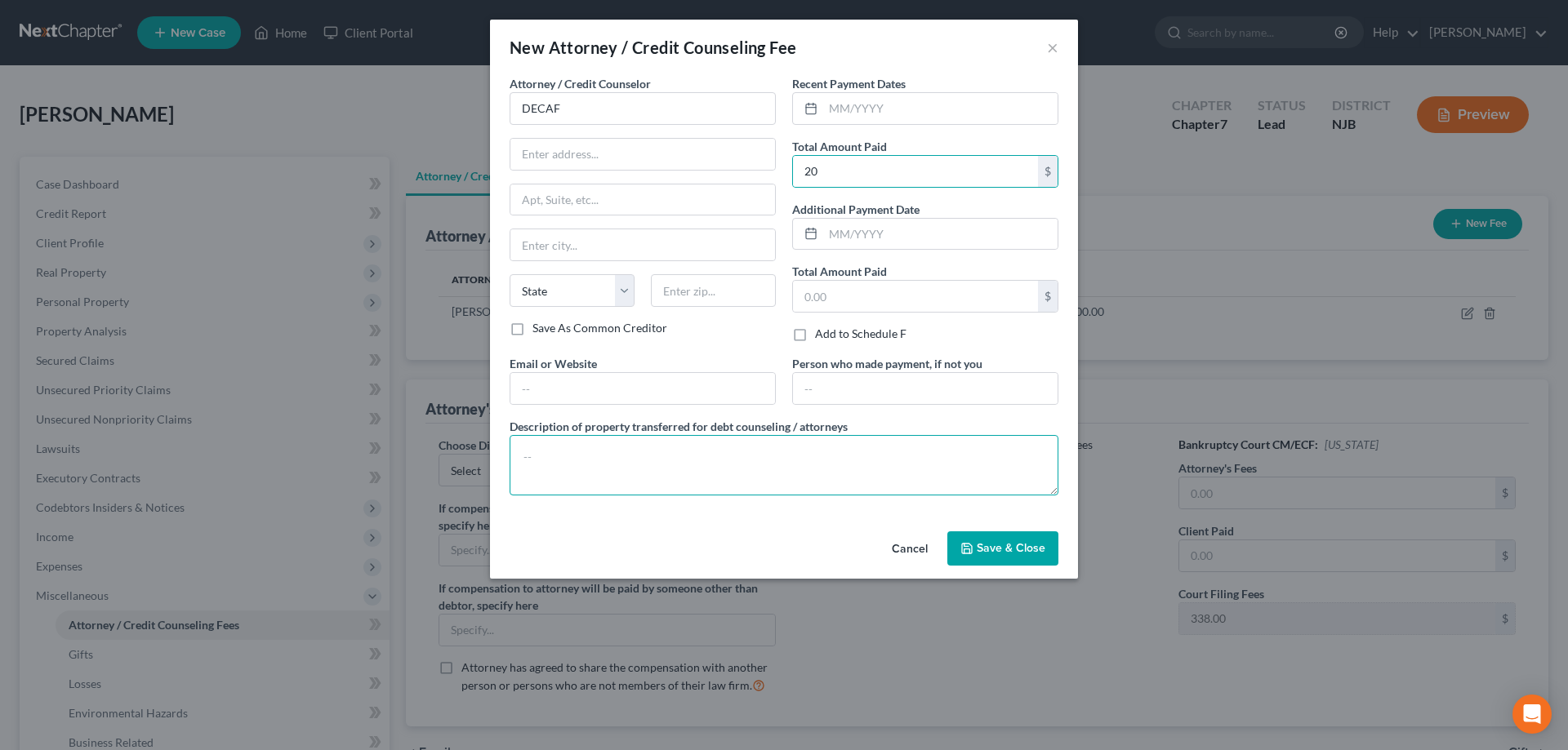
click at [556, 452] on textarea at bounding box center [784, 464] width 549 height 60
type textarea "Credit Counseling $20"
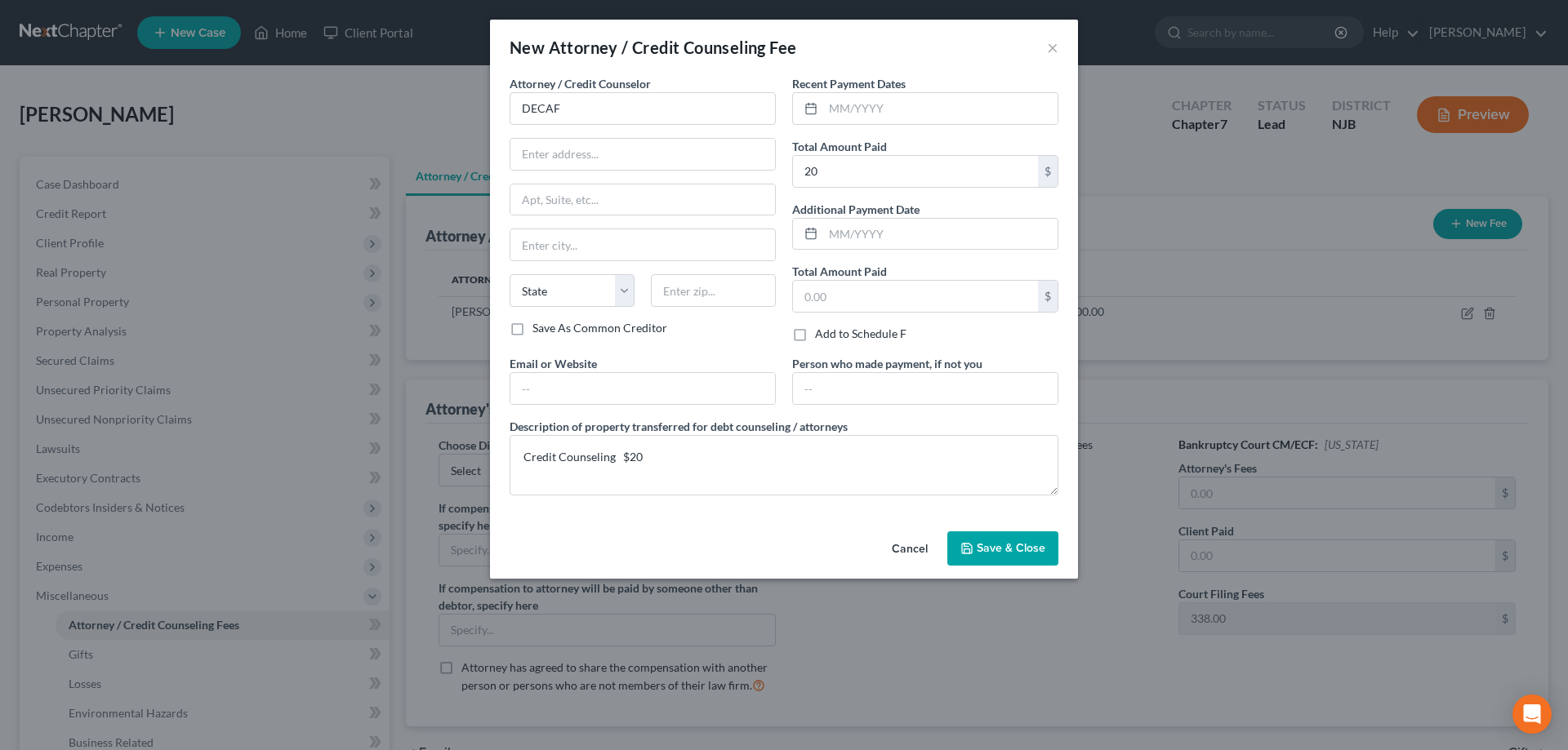
click at [1016, 552] on span "Save & Close" at bounding box center [1011, 548] width 68 height 13
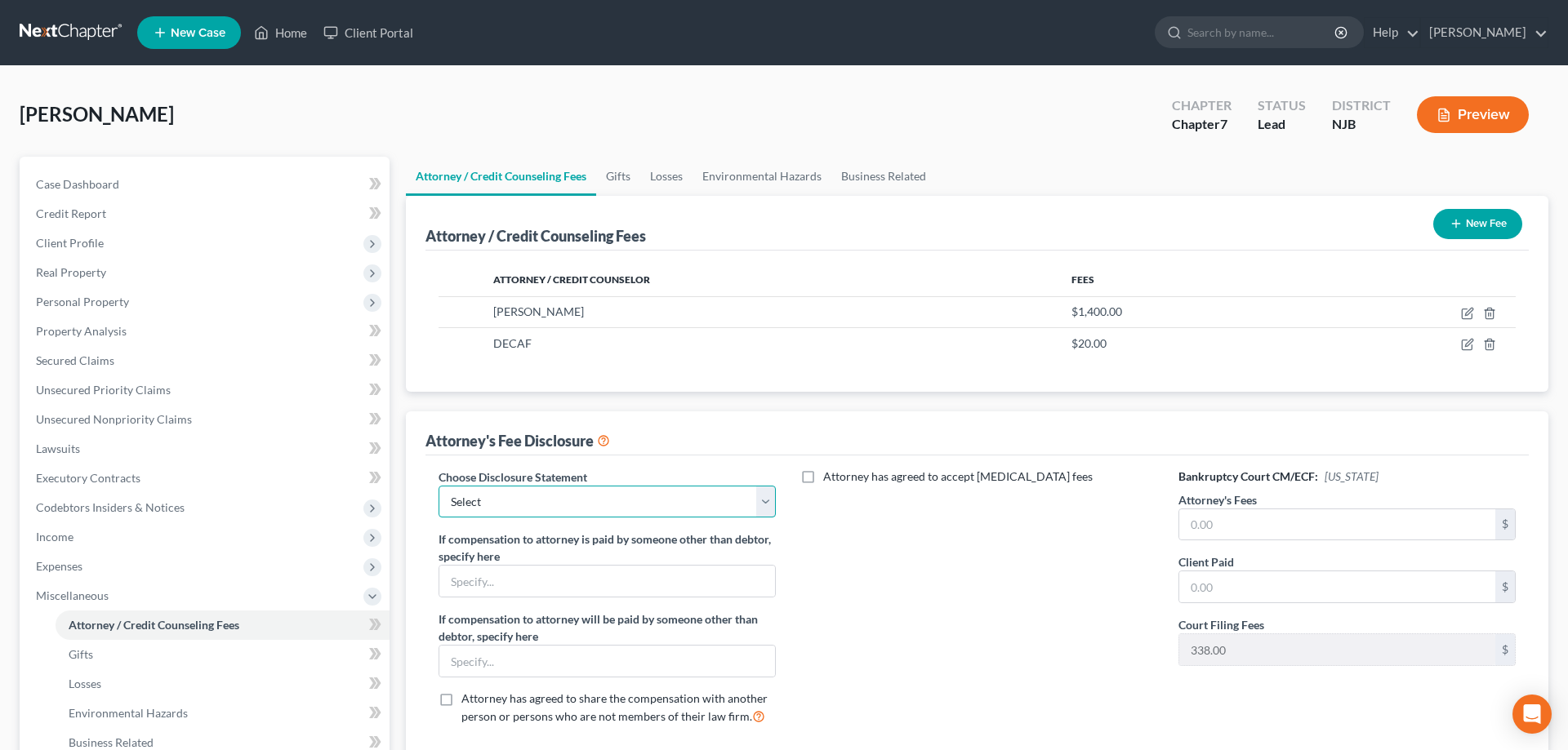
click at [439, 486] on select "Select Attorney for Debtor" at bounding box center [607, 502] width 337 height 32
select select "0"
click option "Attorney for Debtor" at bounding box center [0, 0] width 0 height 0
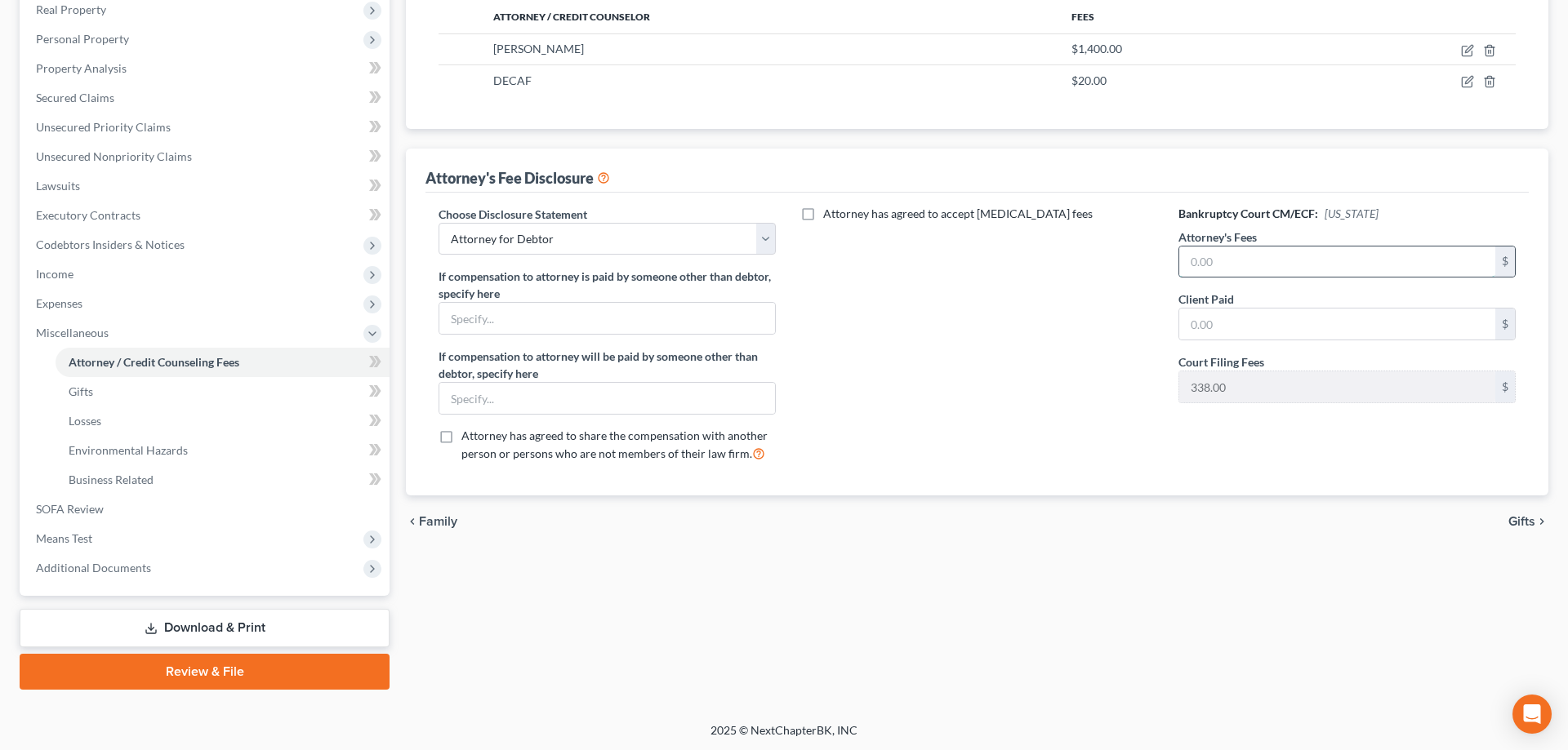
click at [1211, 263] on input "text" at bounding box center [1337, 261] width 316 height 31
type input "1,400"
click at [95, 396] on link "Gifts" at bounding box center [223, 392] width 334 height 30
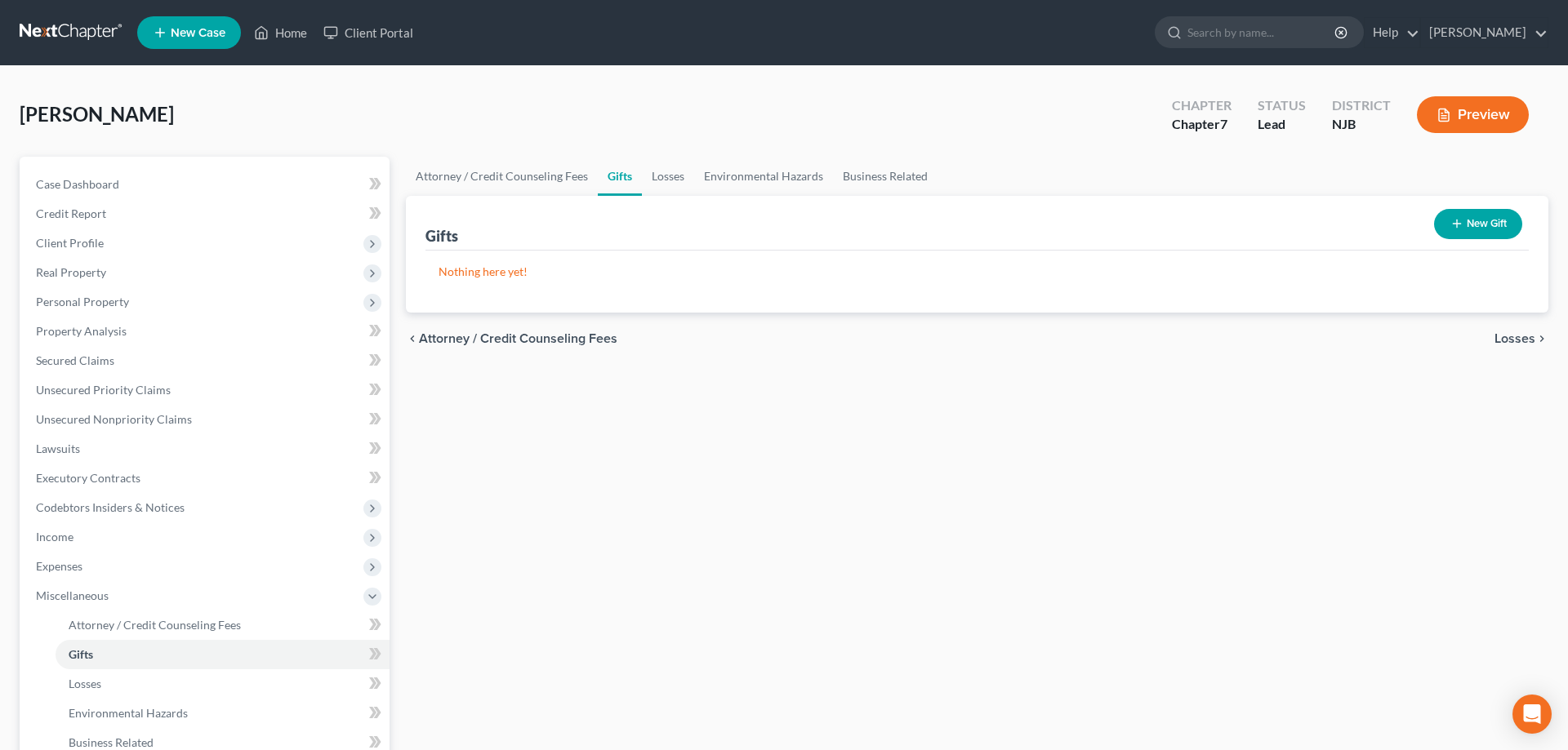
click at [1447, 220] on button "New Gift" at bounding box center [1478, 225] width 88 height 31
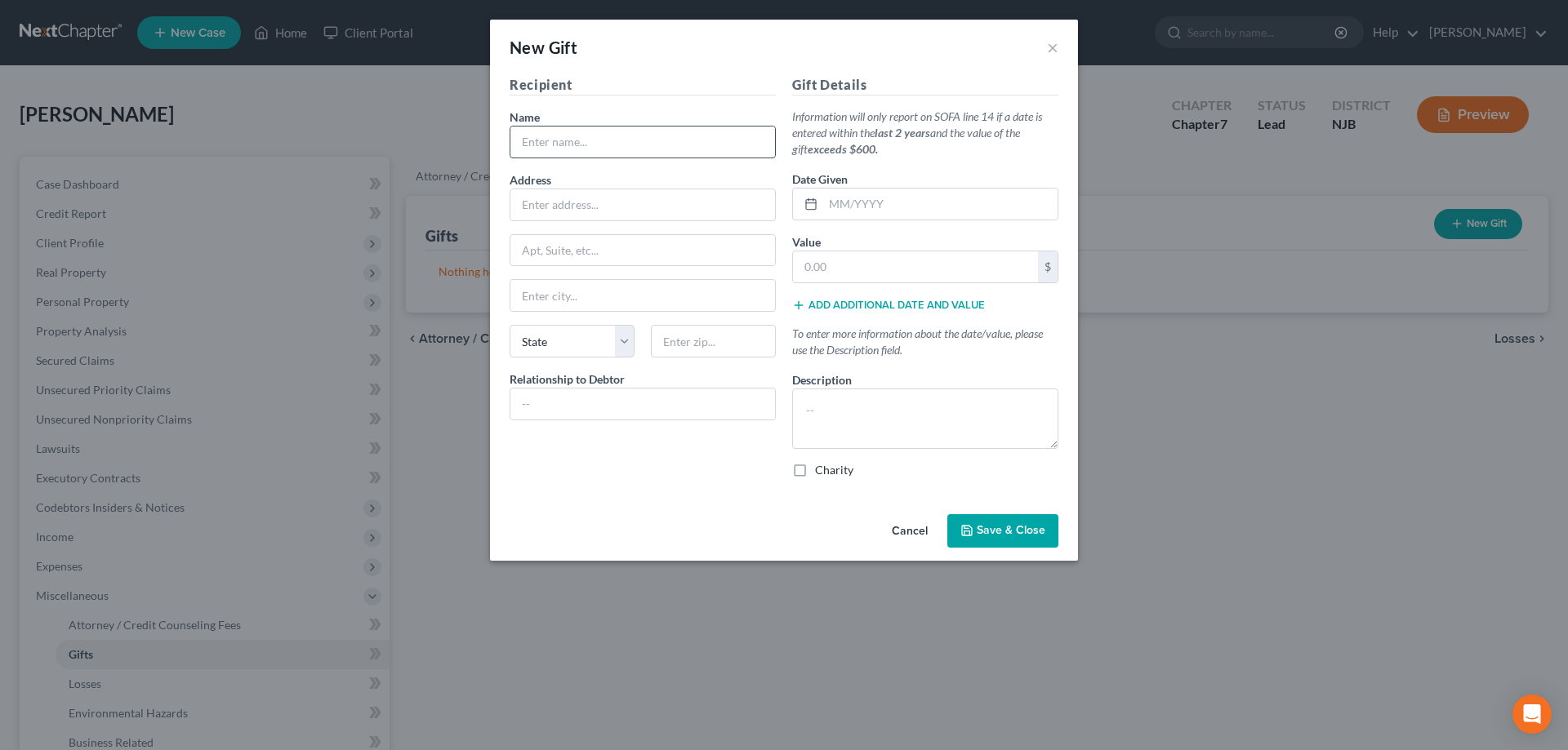
click at [536, 134] on input "text" at bounding box center [642, 142] width 264 height 31
type input "to 3 kids + 2 grandkids"
click at [548, 394] on input "text" at bounding box center [642, 404] width 264 height 31
click at [853, 207] on input "text" at bounding box center [940, 204] width 235 height 31
click at [835, 401] on textarea at bounding box center [926, 419] width 266 height 60
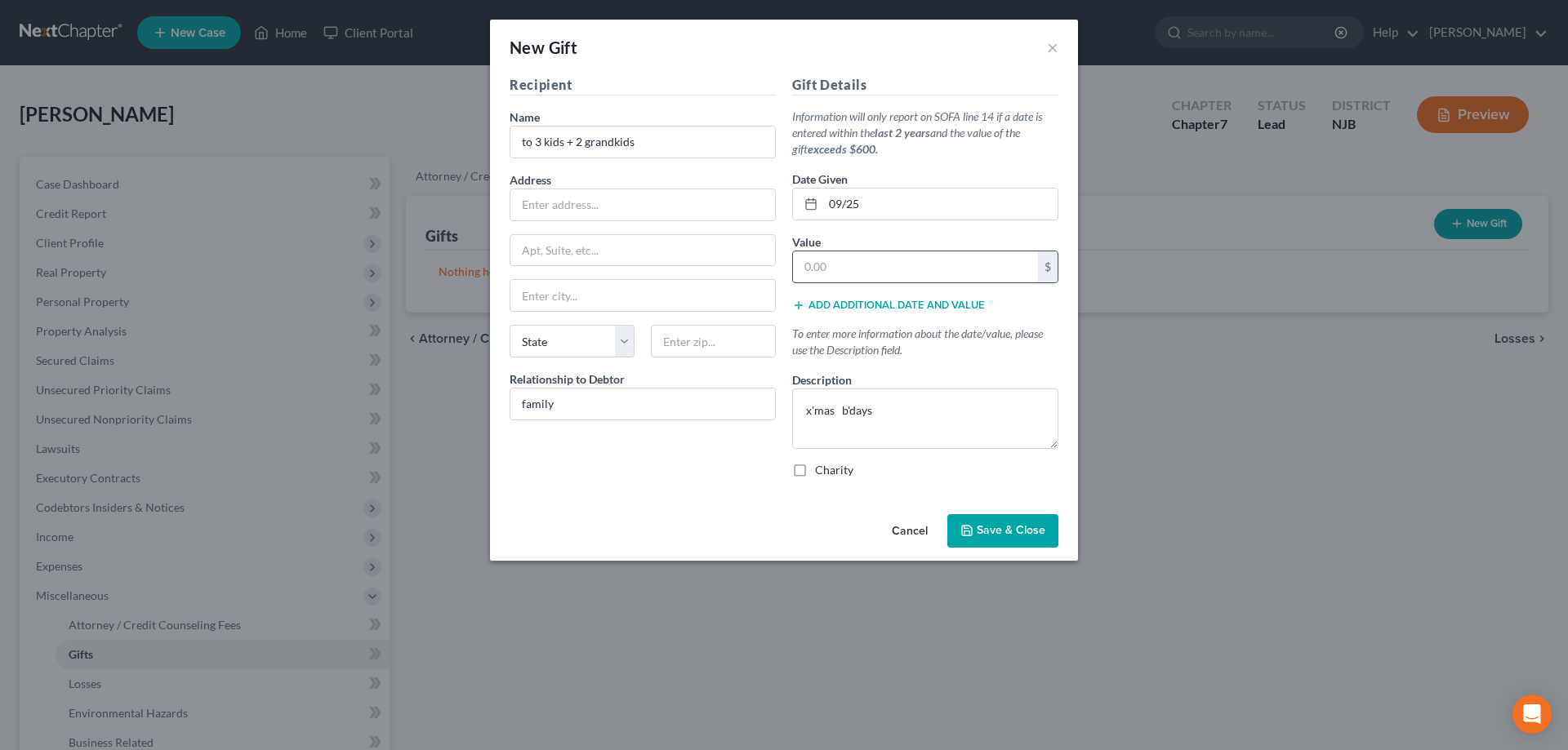
click at [846, 273] on input "text" at bounding box center [915, 267] width 245 height 31
click at [996, 538] on span "Save & Close" at bounding box center [1011, 530] width 68 height 13
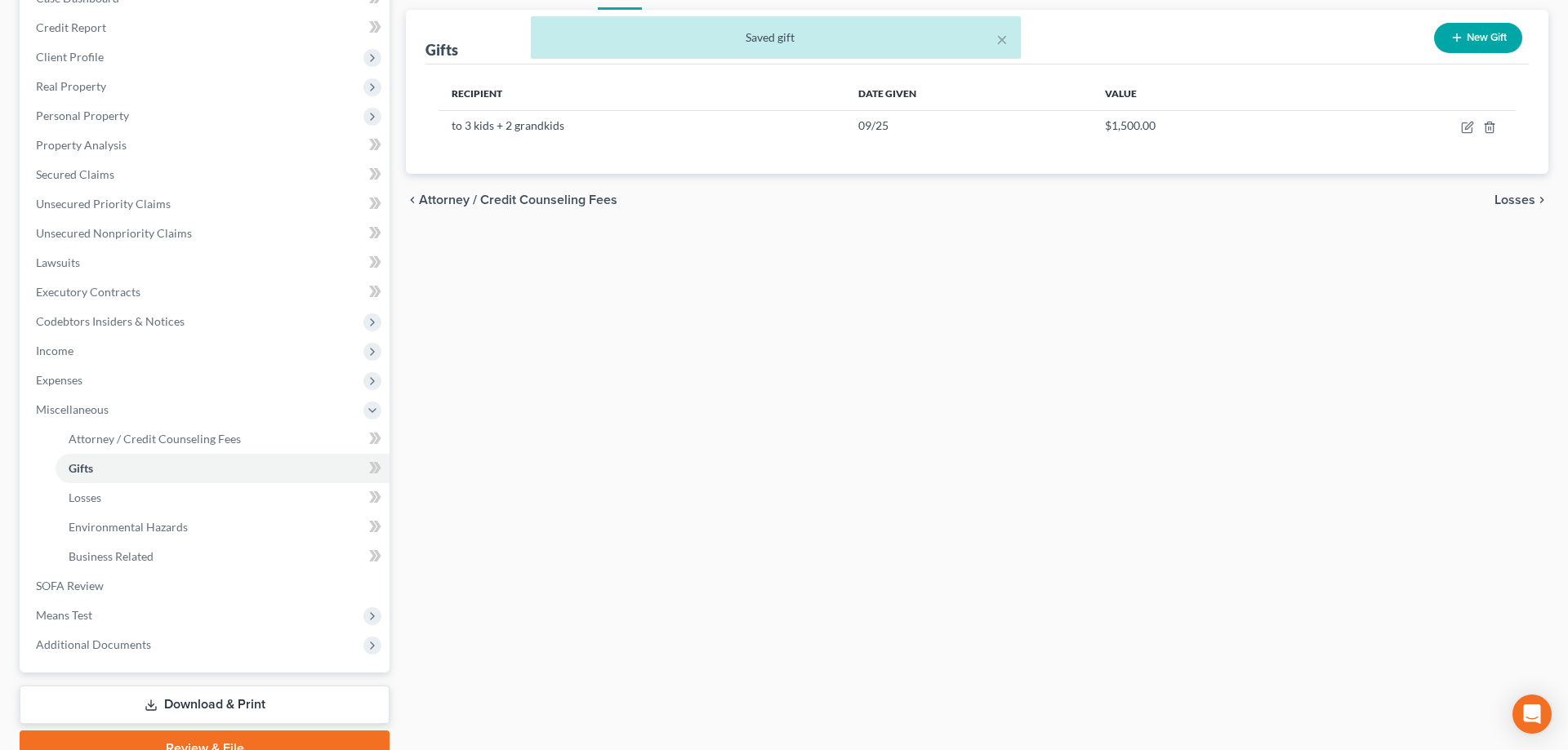
scroll to position [263, 0]
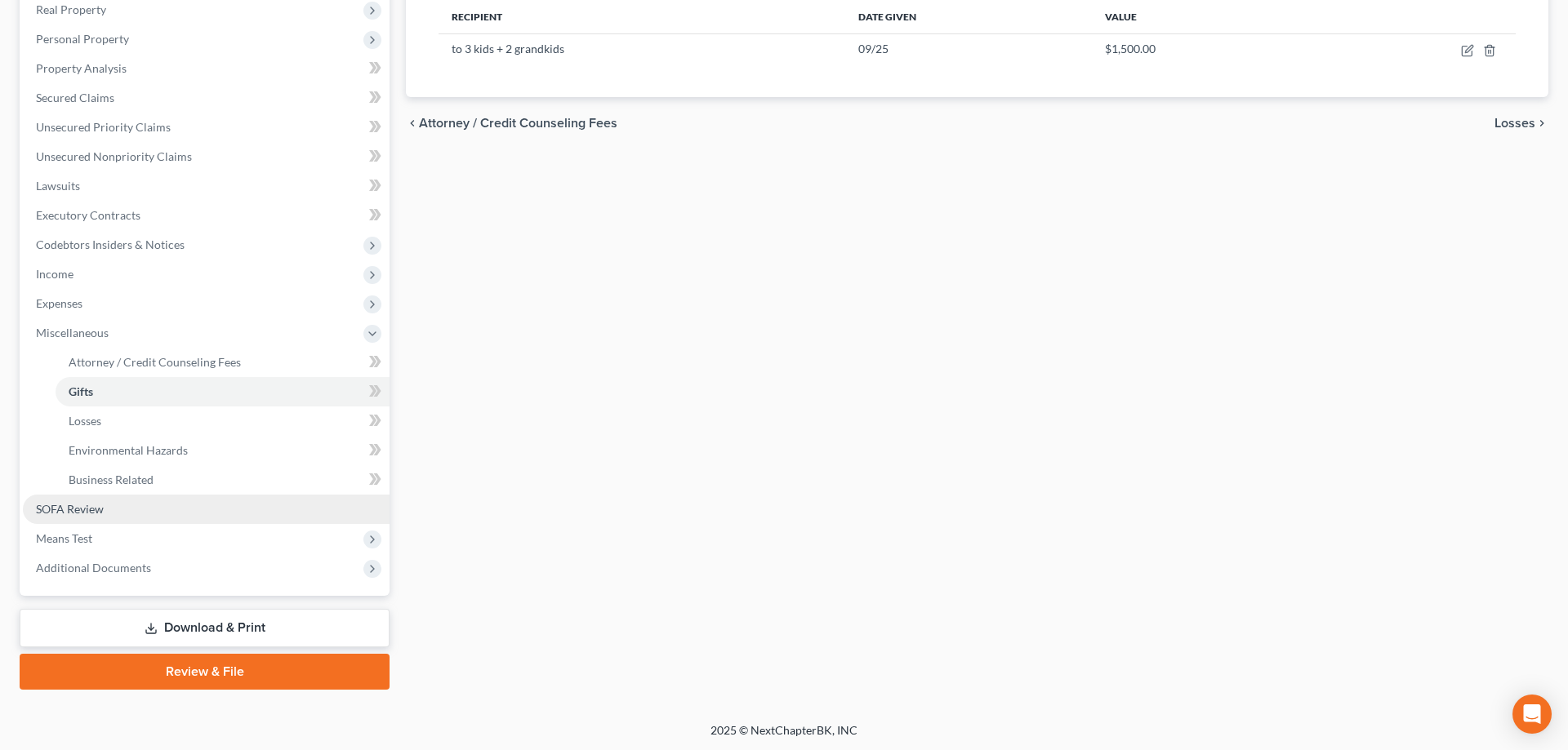
click at [67, 510] on span "SOFA Review" at bounding box center [69, 508] width 67 height 13
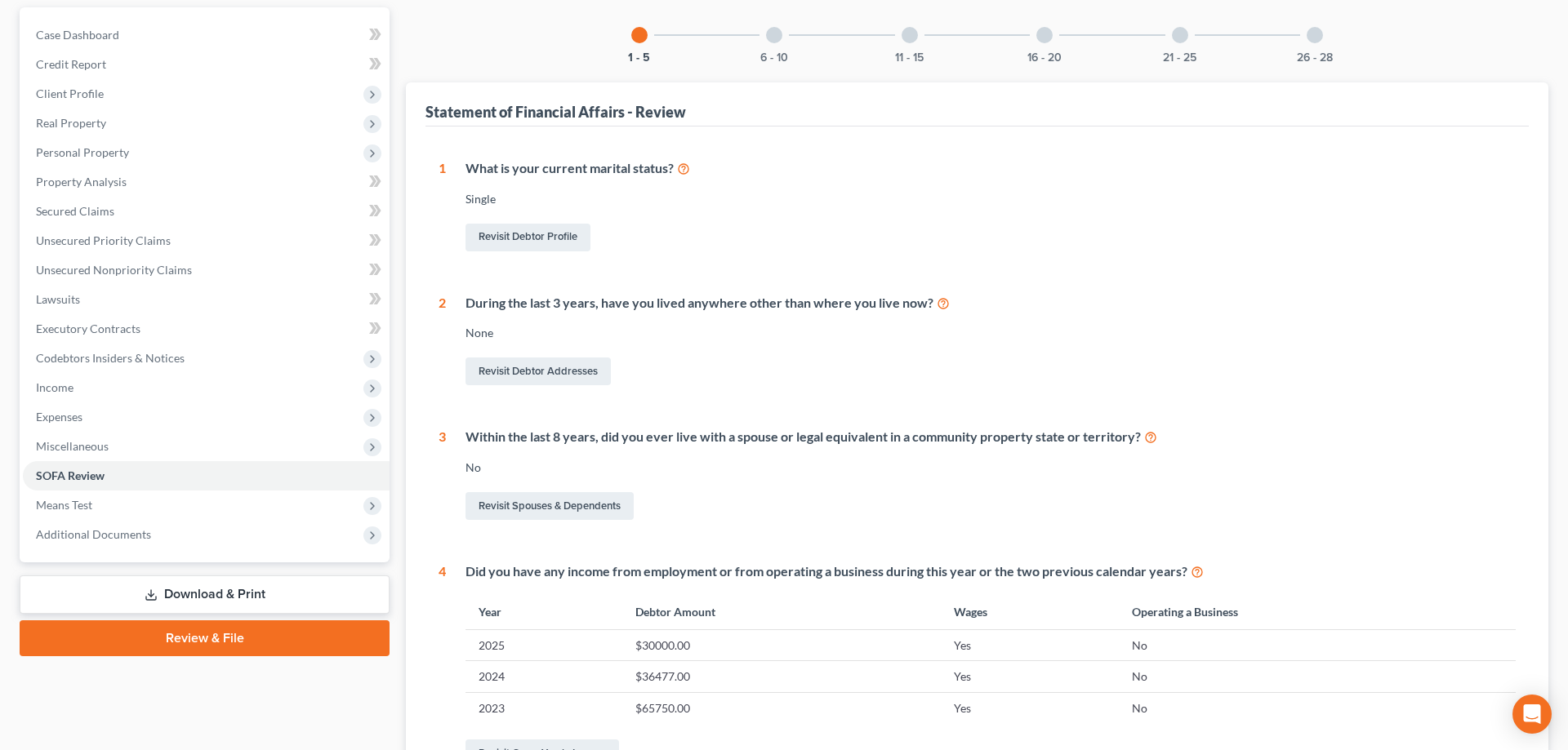
scroll to position [333, 0]
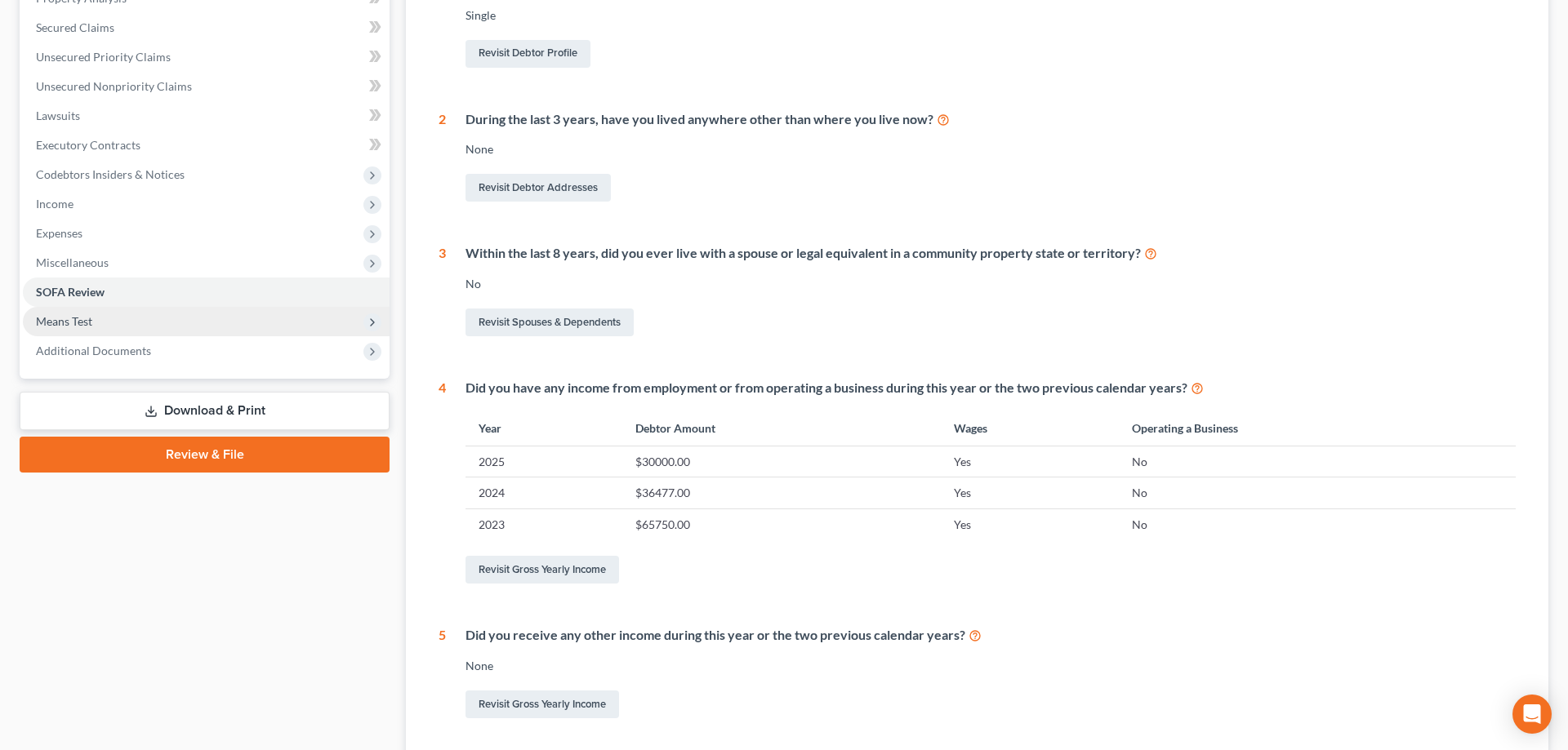
click at [80, 325] on span "Means Test" at bounding box center [64, 321] width 57 height 13
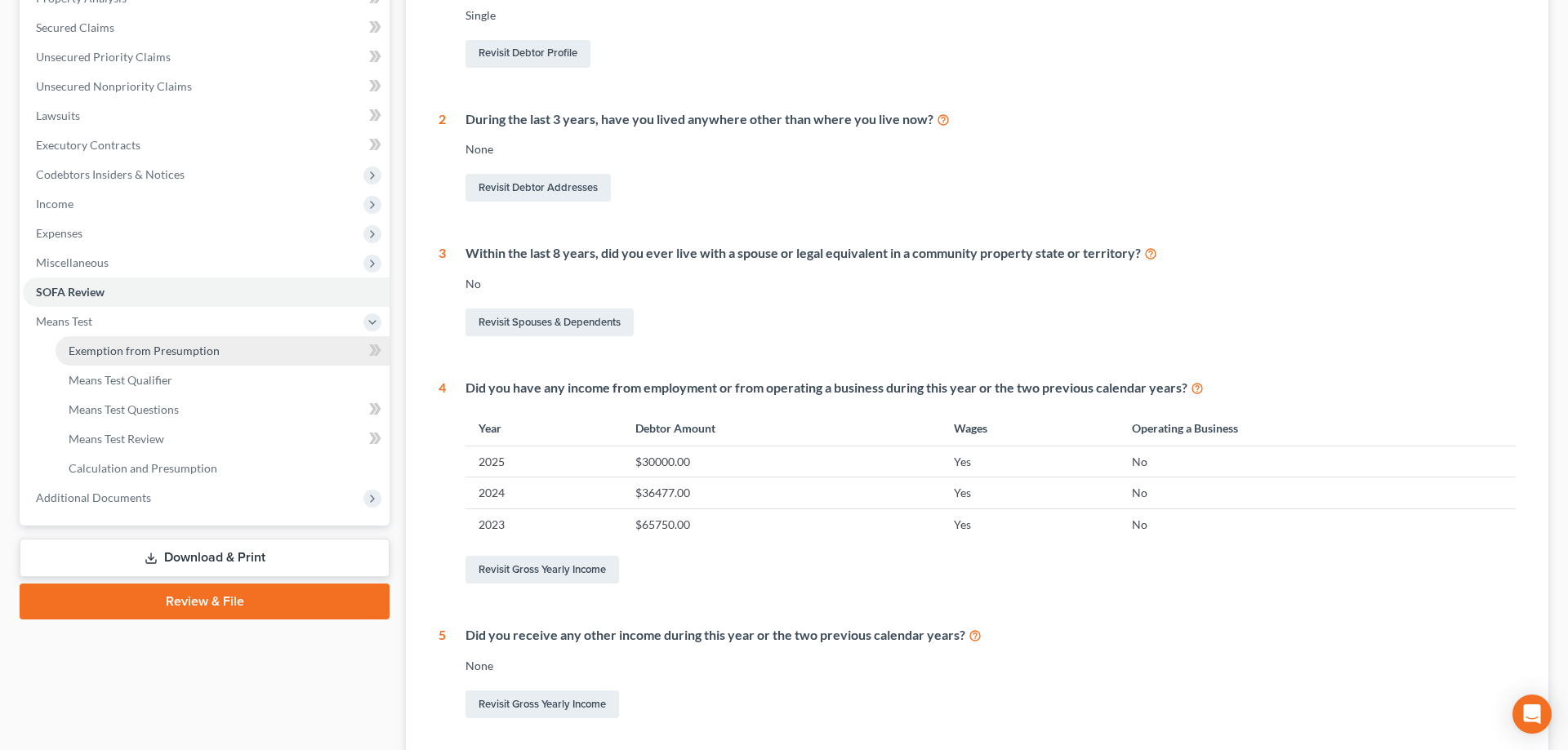
click at [115, 357] on link "Exemption from Presumption" at bounding box center [223, 350] width 334 height 30
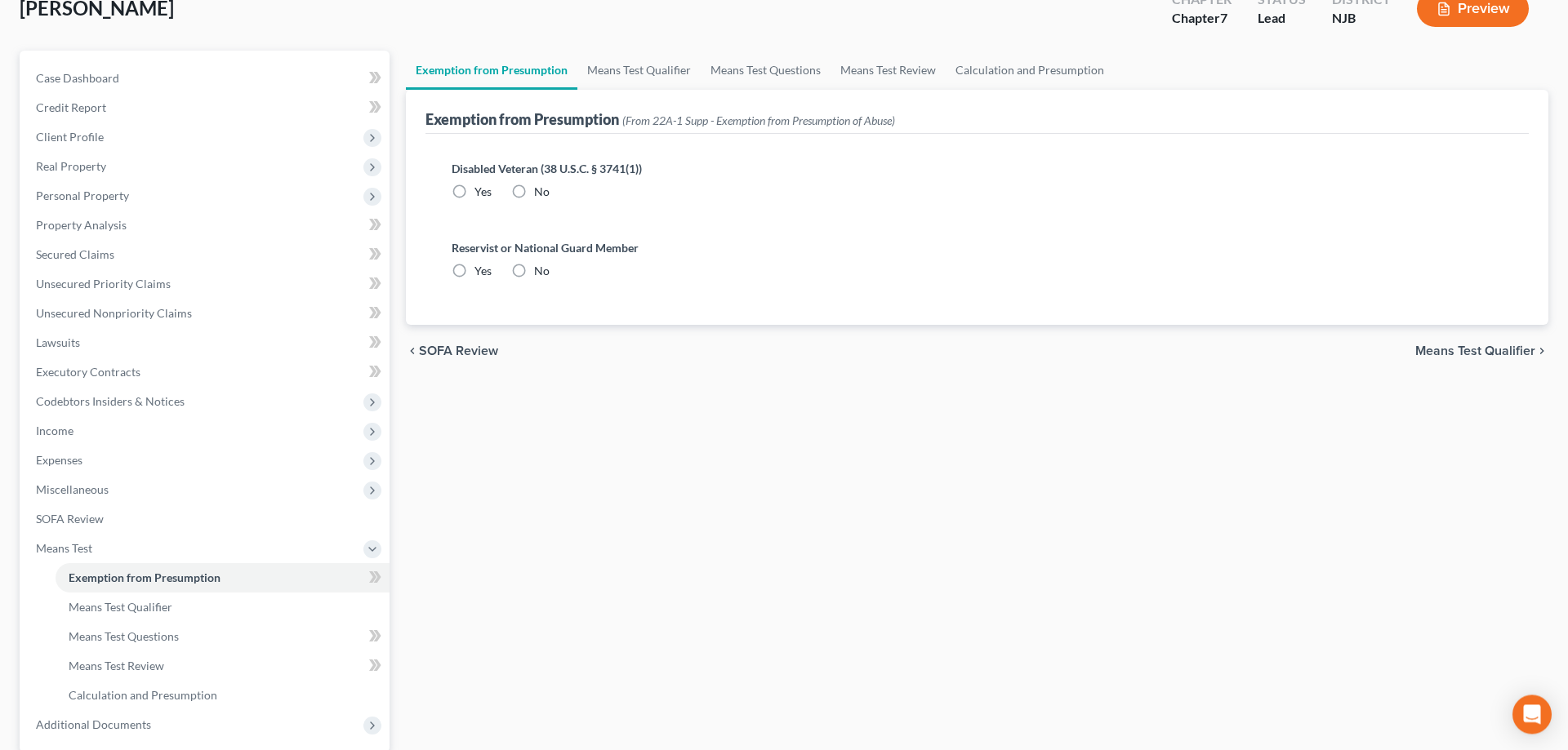
scroll to position [13, 0]
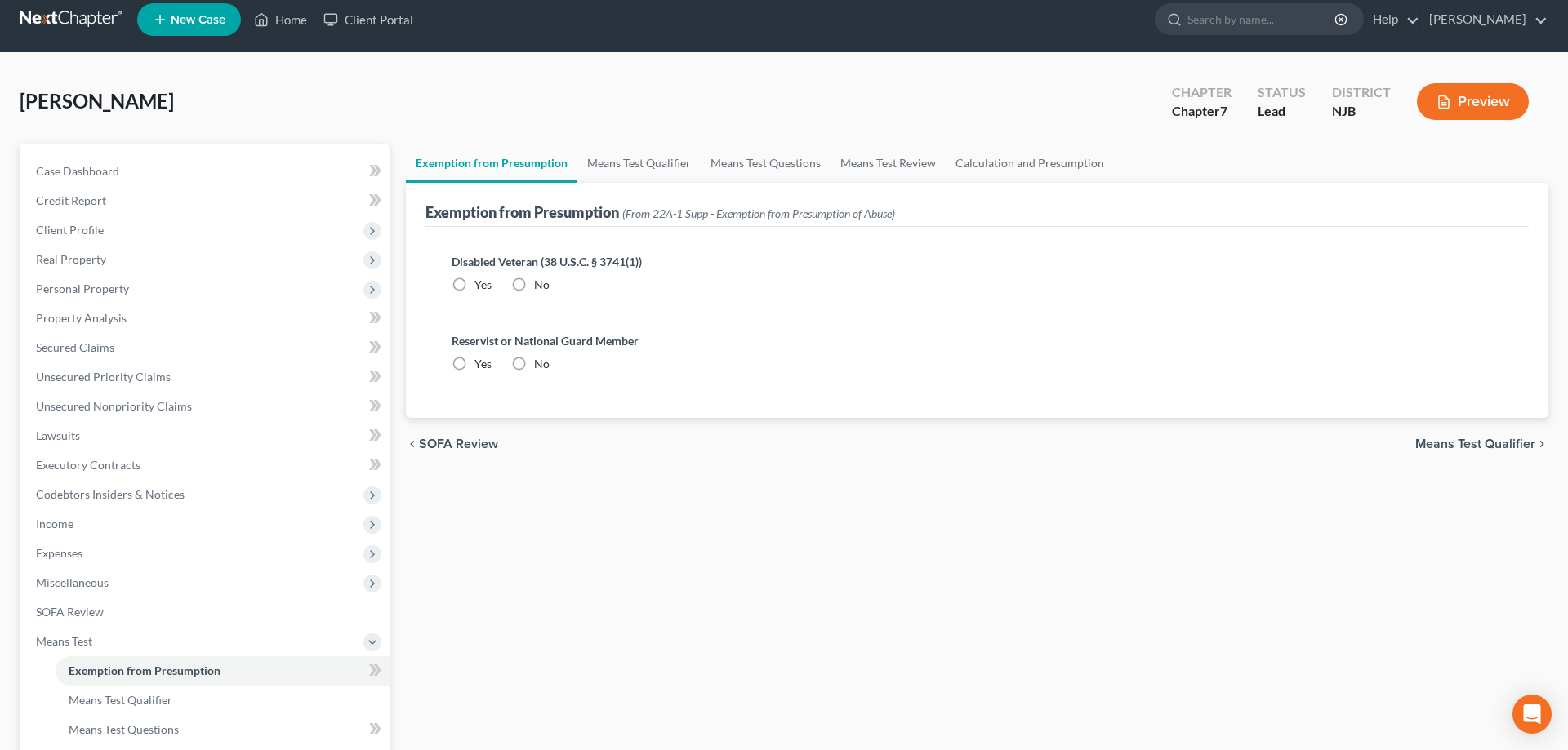
click at [534, 287] on label "No" at bounding box center [541, 285] width 15 height 16
click at [541, 287] on input "No" at bounding box center [546, 282] width 11 height 11
click at [534, 360] on label "No" at bounding box center [541, 364] width 15 height 16
click at [541, 360] on input "No" at bounding box center [546, 361] width 11 height 11
click at [1476, 446] on span "Means Test Qualifier" at bounding box center [1475, 444] width 120 height 13
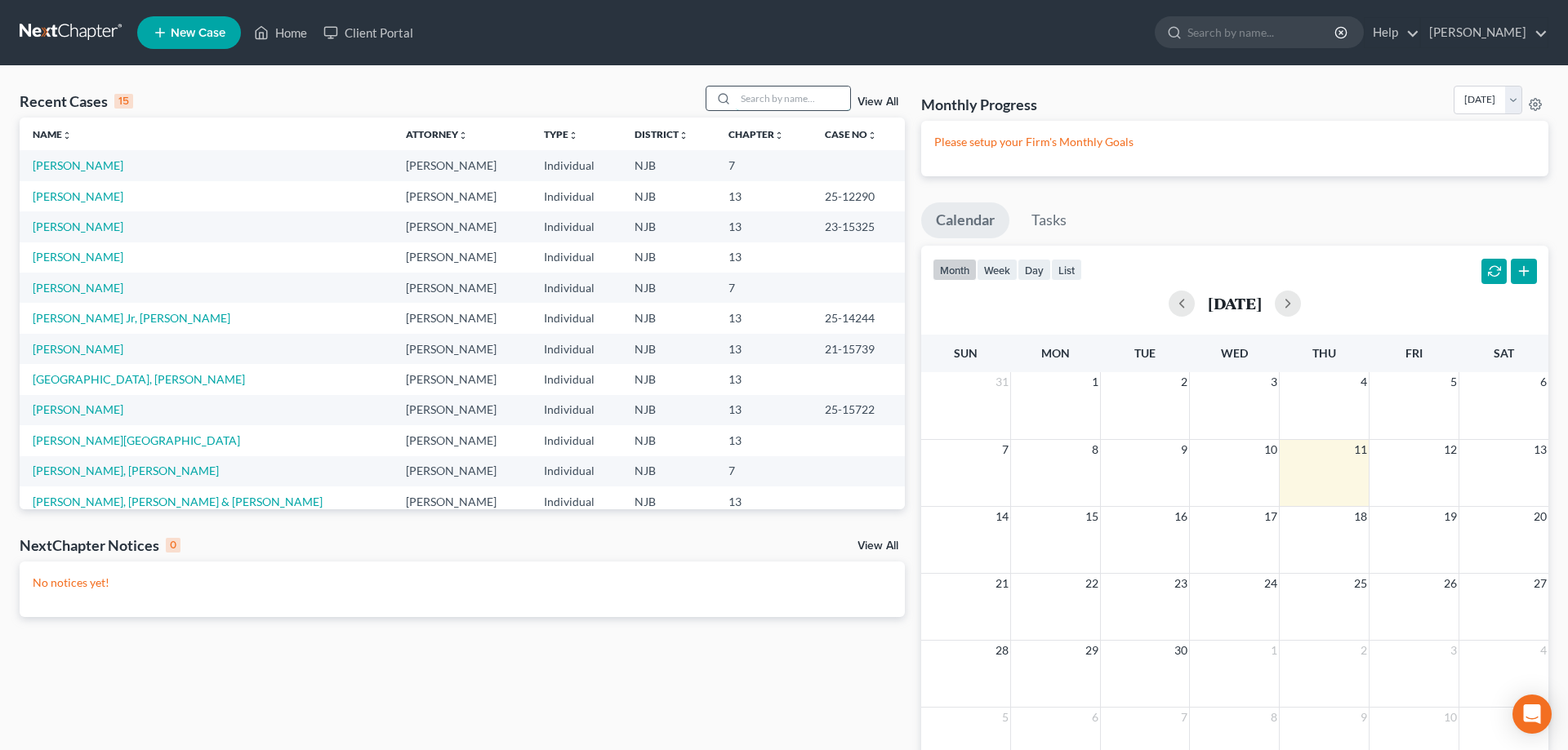
click at [767, 91] on input "search" at bounding box center [793, 98] width 114 height 23
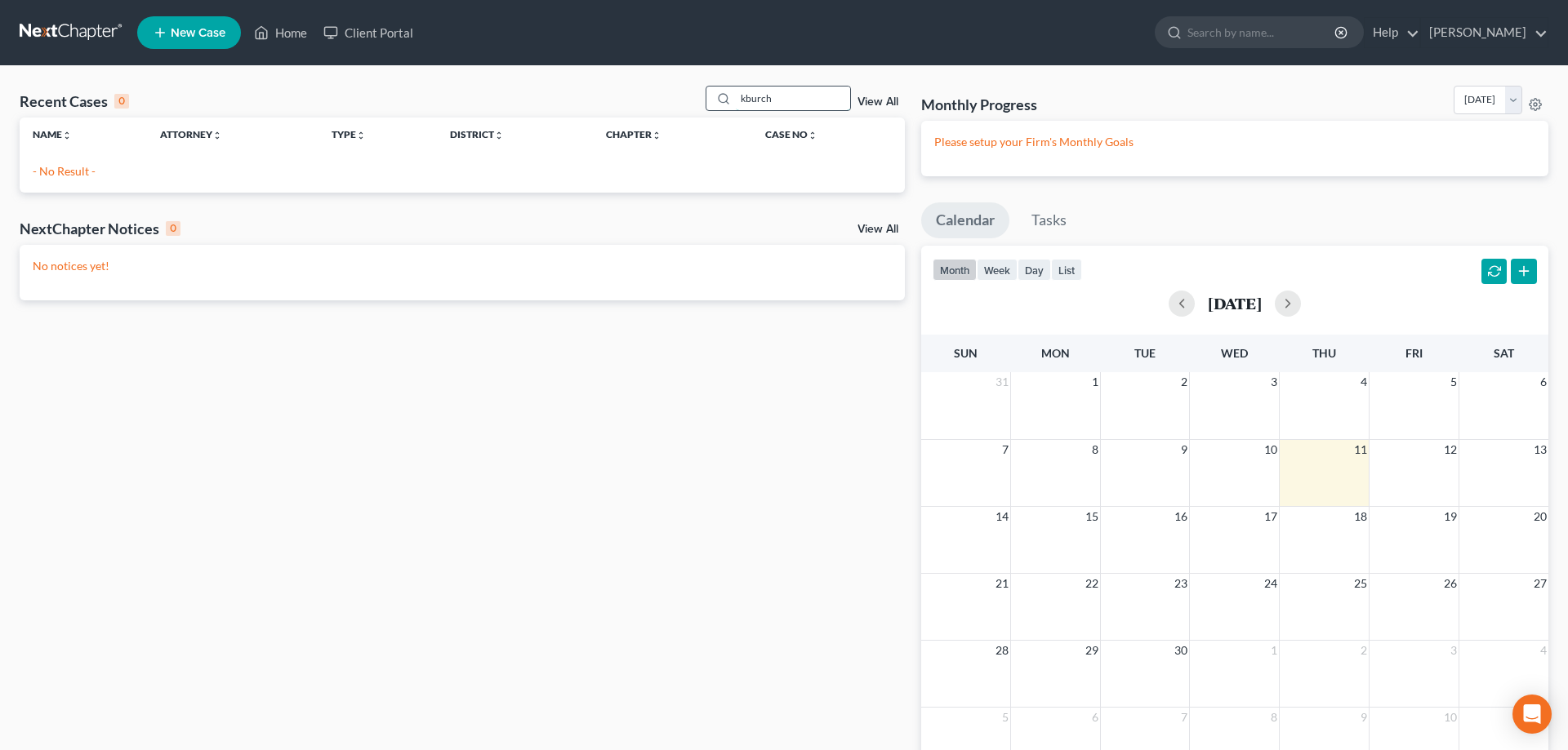
click at [736, 106] on input "kburch" at bounding box center [793, 98] width 114 height 23
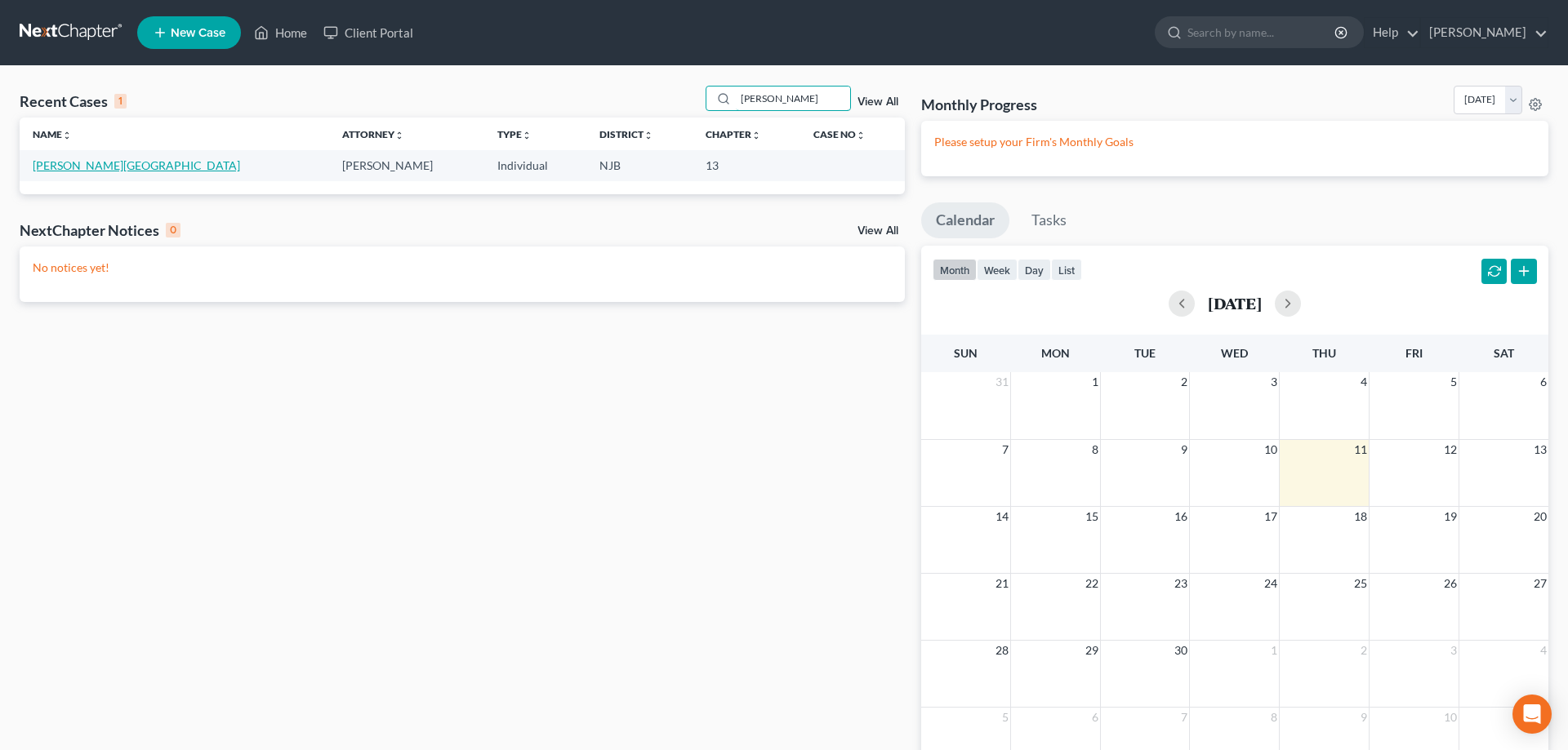
type input "burch"
click at [59, 163] on link "Burch, Kyshawn" at bounding box center [136, 164] width 208 height 13
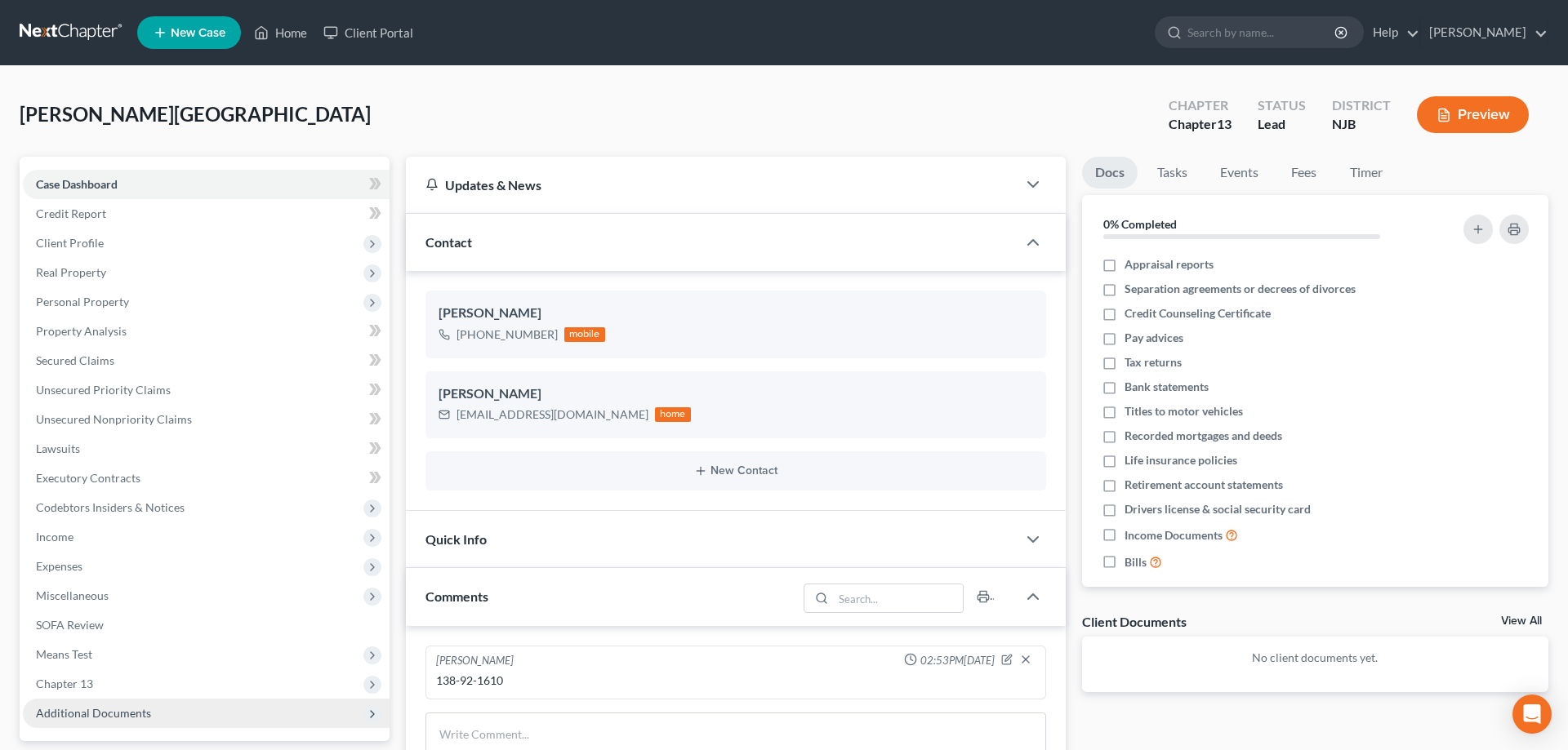
scroll to position [323, 0]
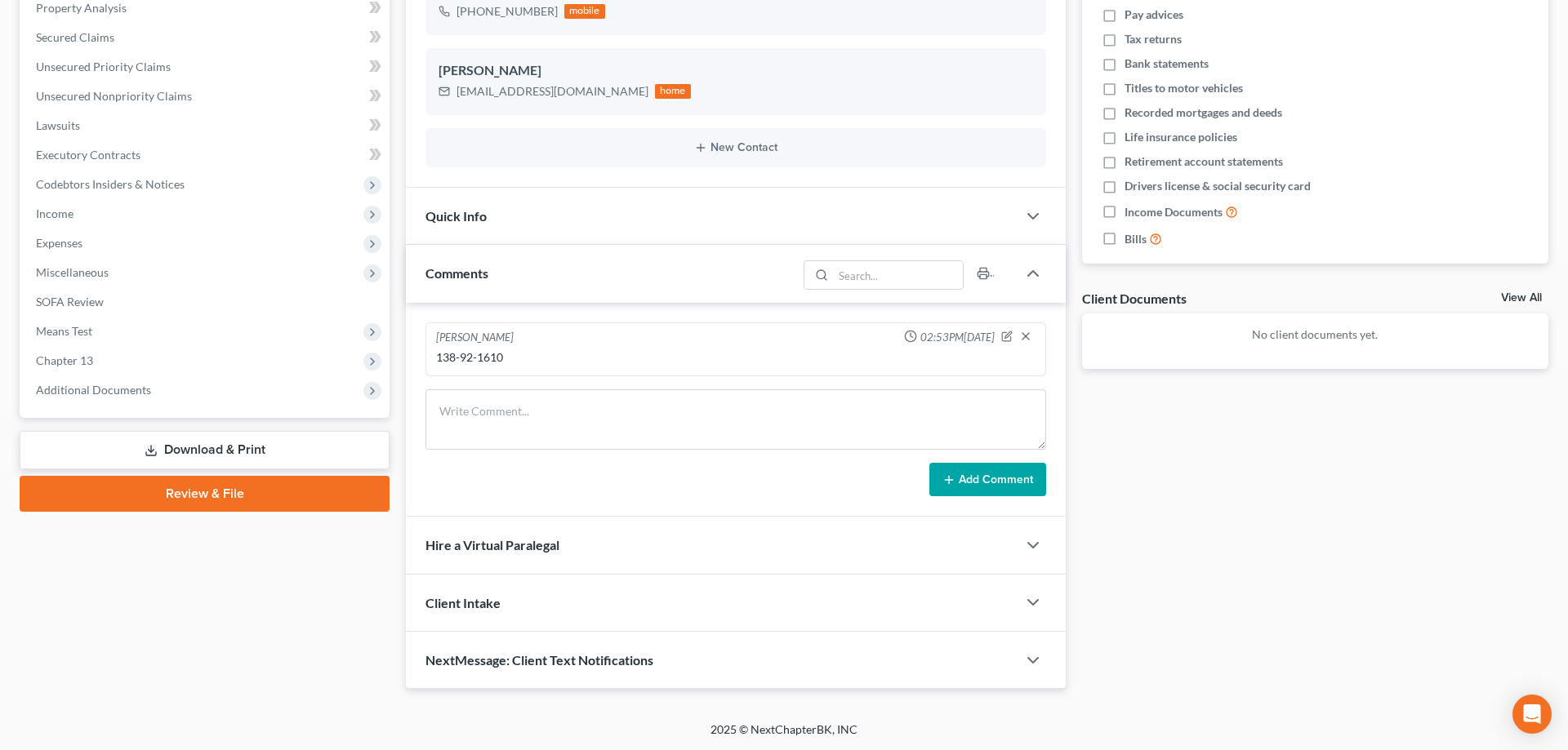
click at [190, 447] on link "Download & Print" at bounding box center [205, 450] width 370 height 39
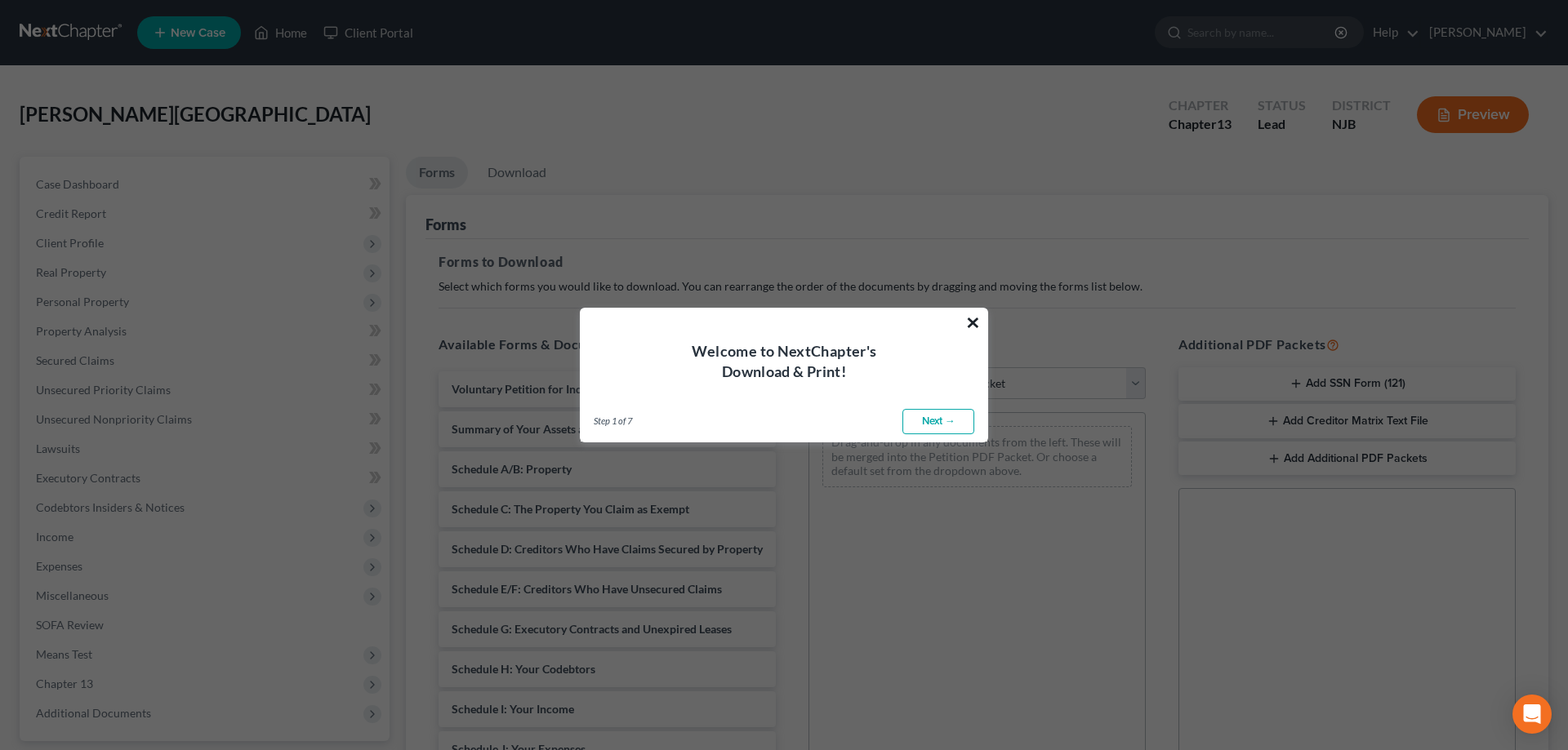
click at [973, 327] on button "×" at bounding box center [972, 322] width 15 height 26
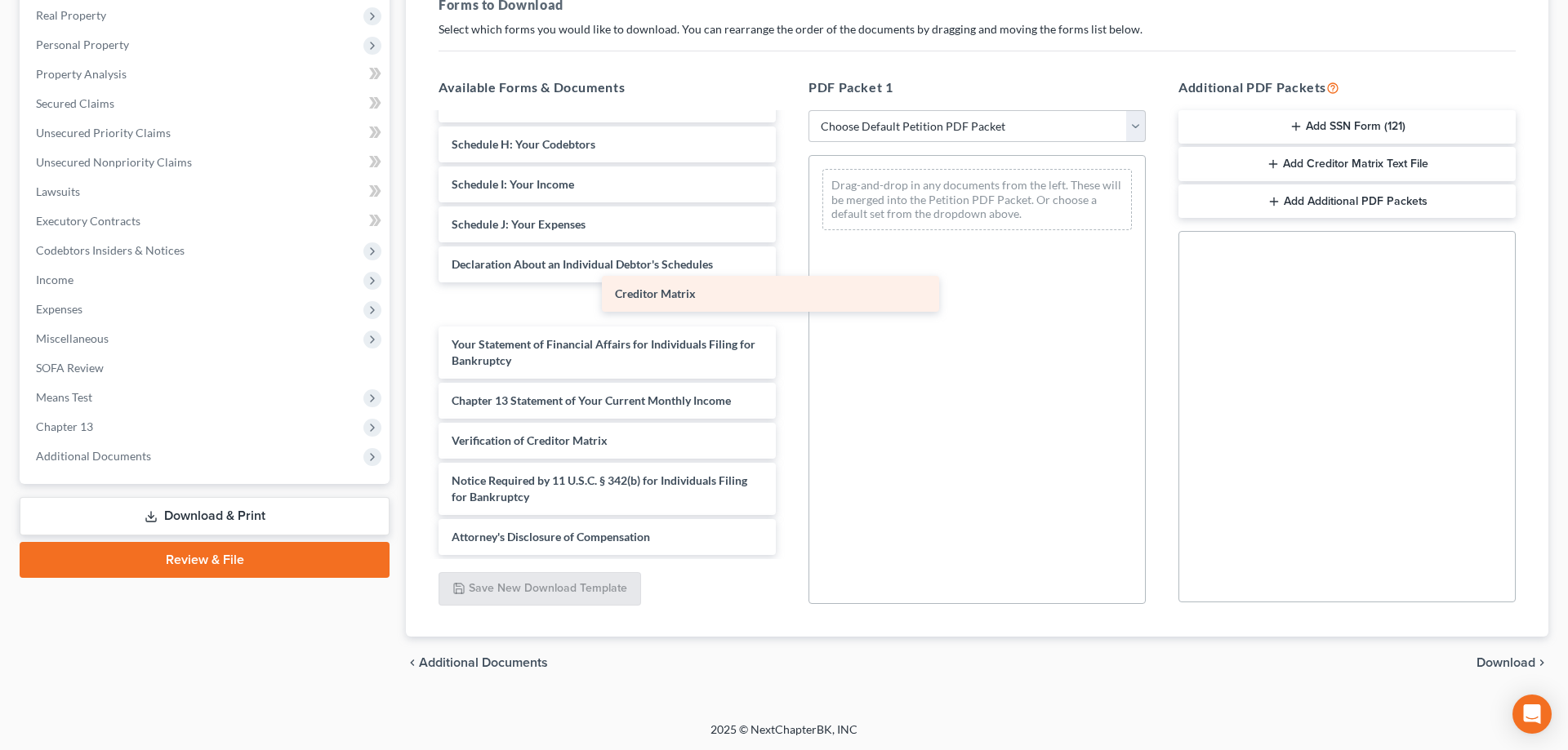
scroll to position [228, 0]
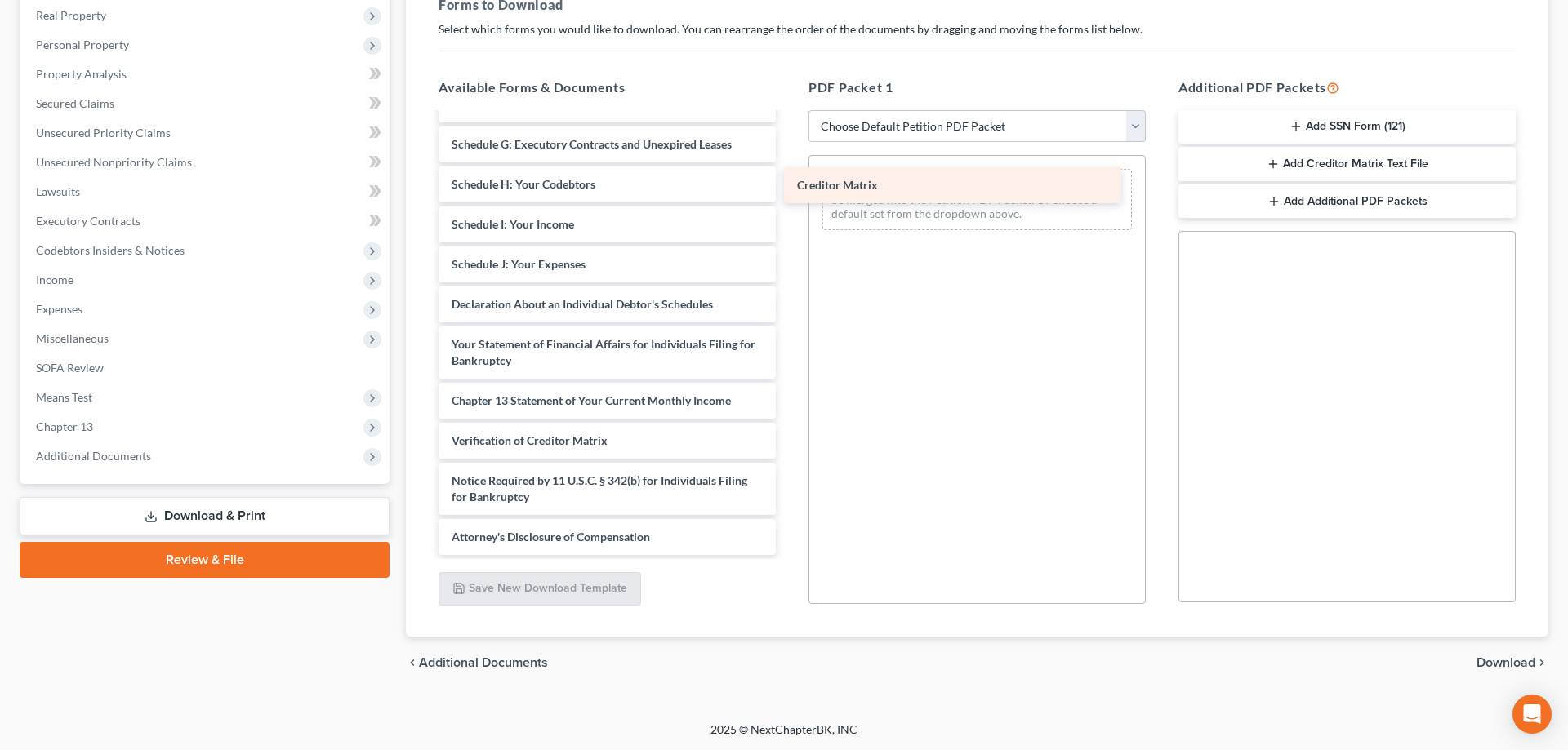
drag, startPoint x: 581, startPoint y: 408, endPoint x: 930, endPoint y: 190, distance: 411.5
click at [789, 190] on div "Creditor Matrix Voluntary Petition for Individuals Filing for Bankruptcy Summar…" at bounding box center [607, 221] width 363 height 668
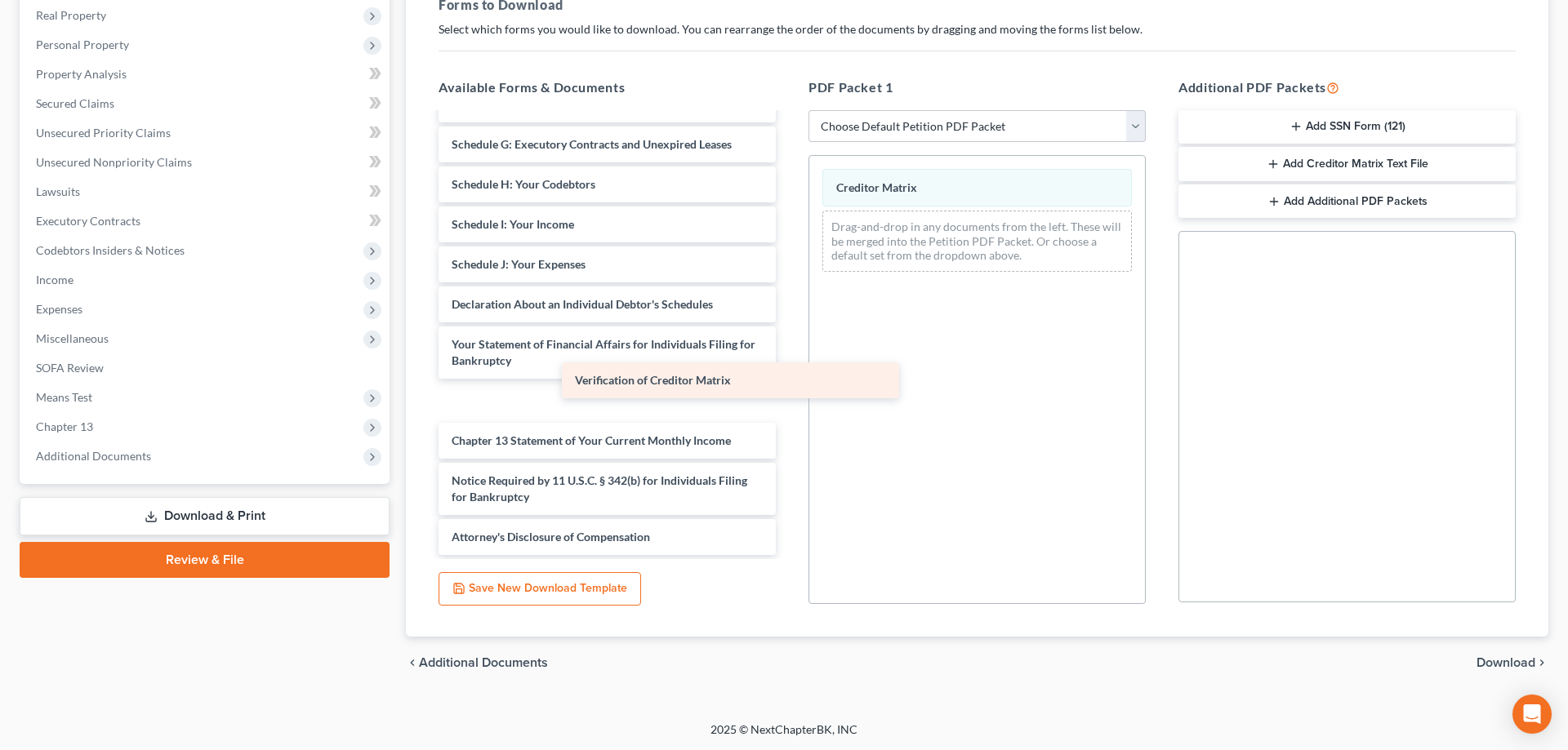
scroll to position [188, 0]
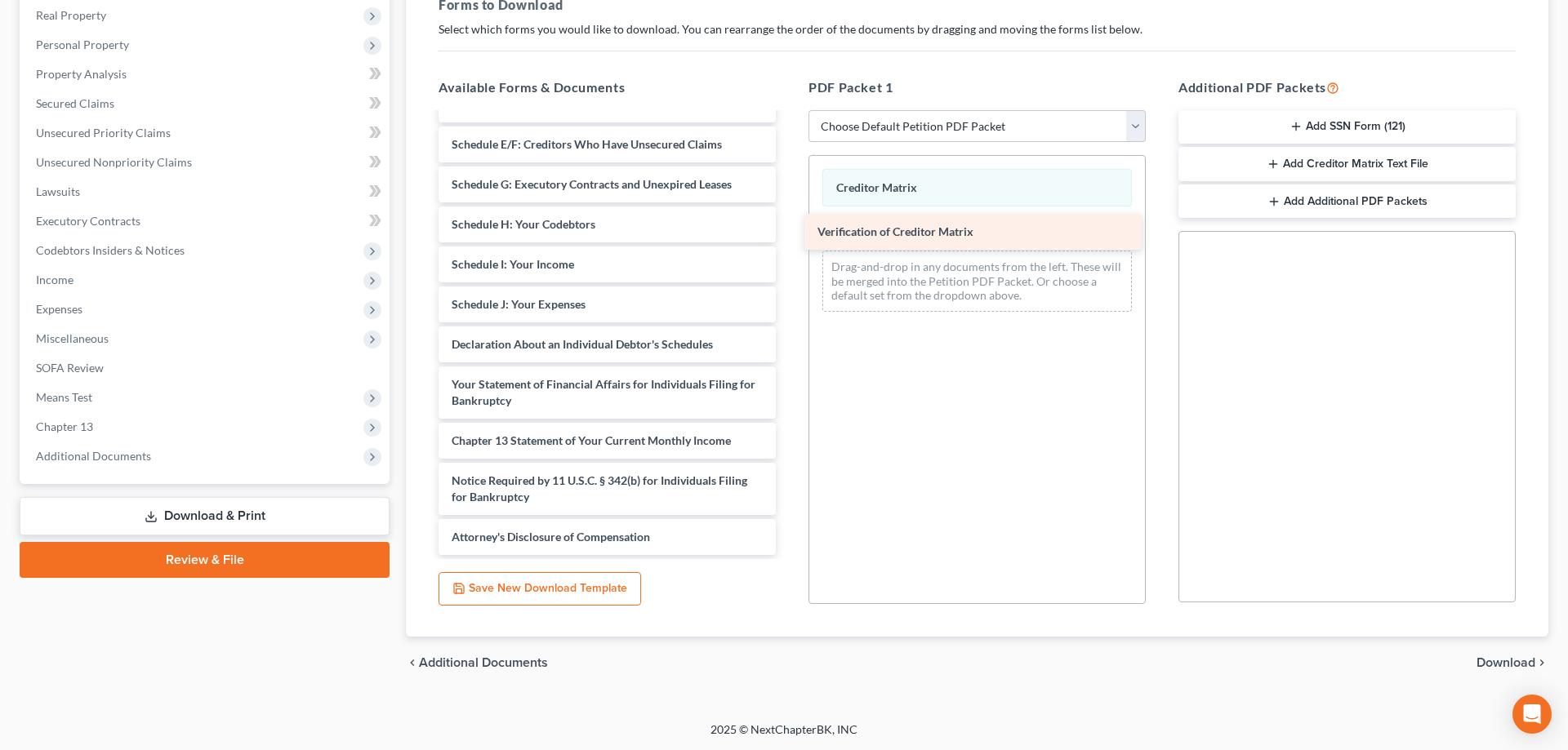
drag, startPoint x: 604, startPoint y: 429, endPoint x: 971, endPoint y: 219, distance: 422.8
click at [789, 219] on div "Verification of Creditor Matrix Voluntary Petition for Individuals Filing for B…" at bounding box center [607, 241] width 363 height 629
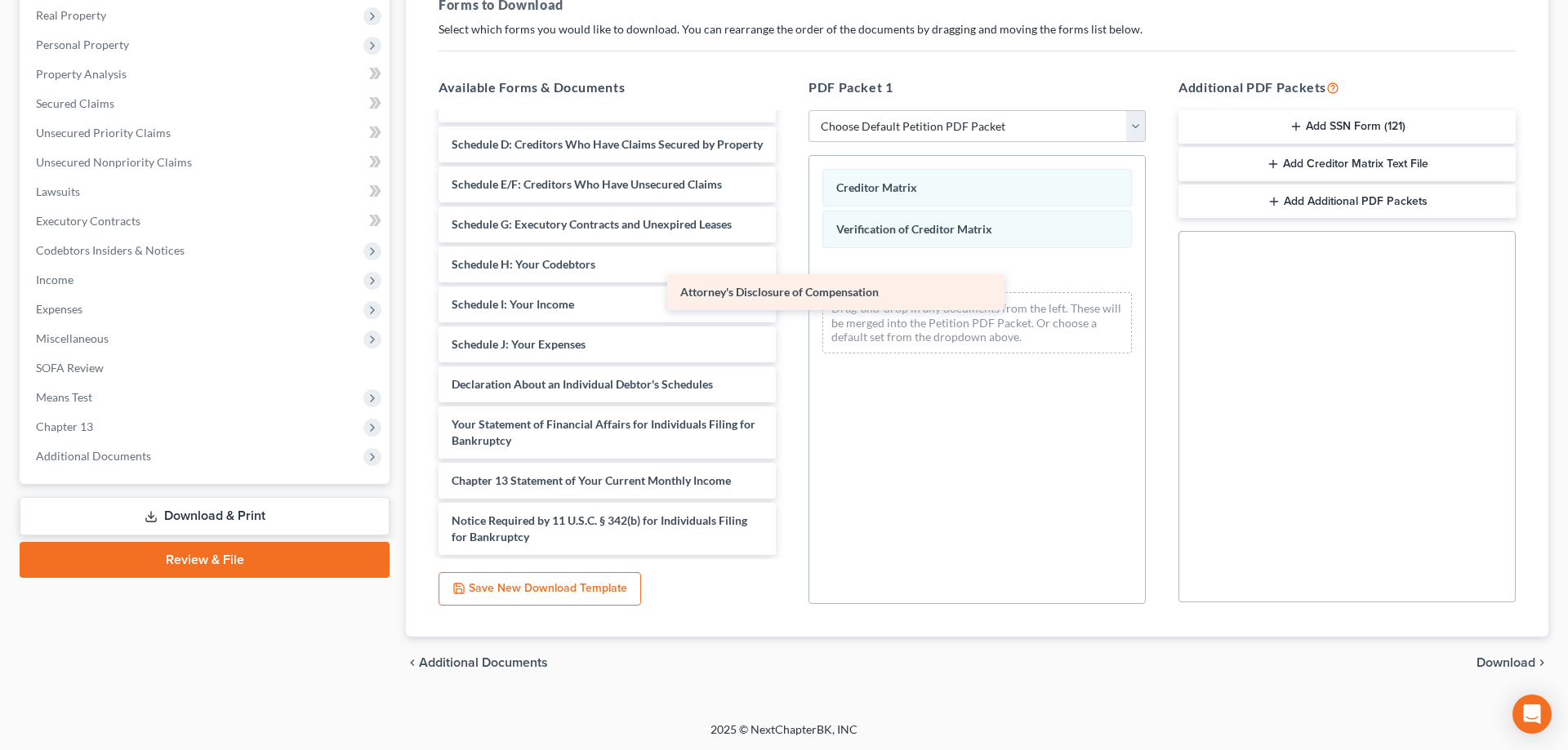
scroll to position [147, 0]
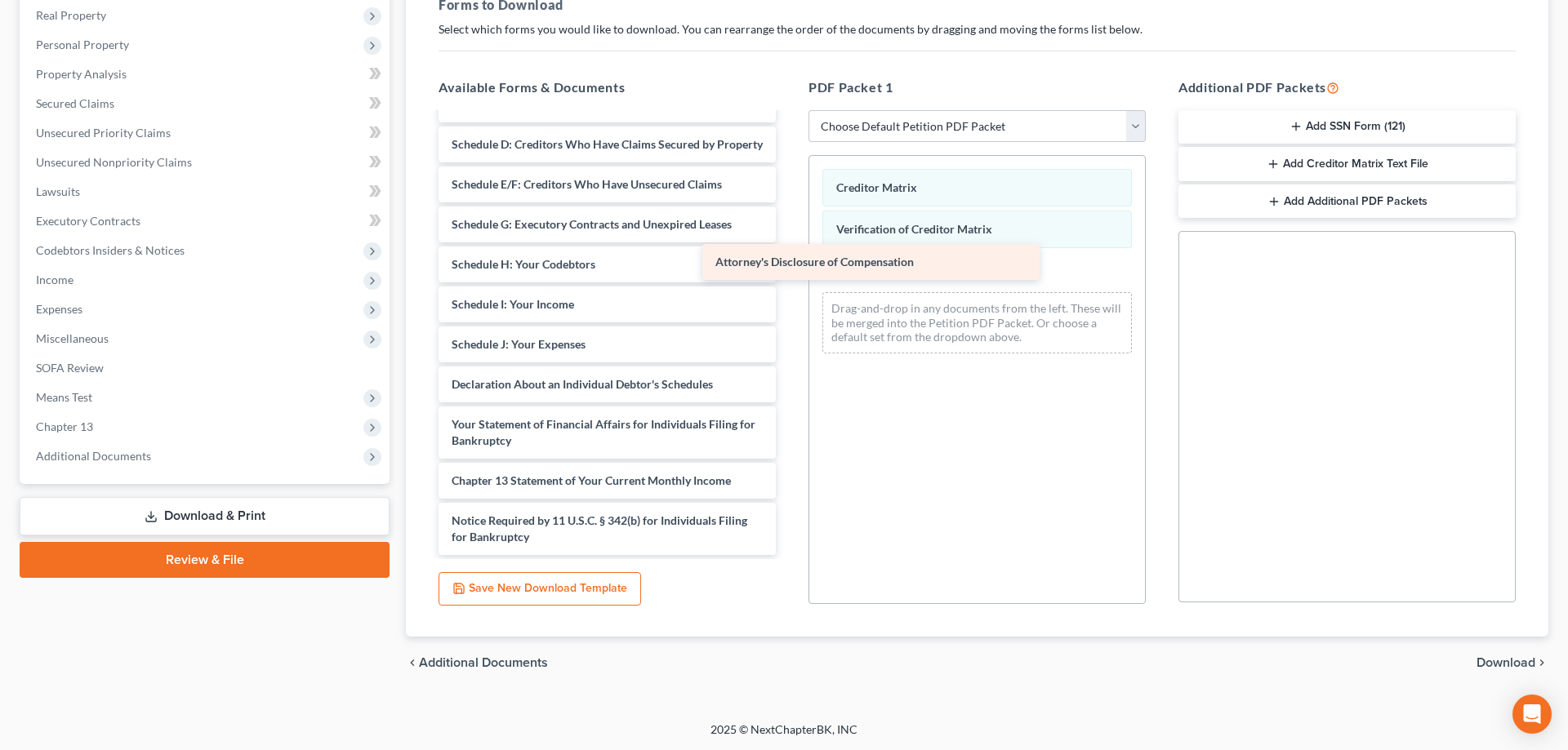
drag, startPoint x: 704, startPoint y: 540, endPoint x: 998, endPoint y: 262, distance: 404.6
click at [789, 262] on div "Attorney's Disclosure of Compensation Voluntary Petition for Individuals Filing…" at bounding box center [607, 260] width 363 height 588
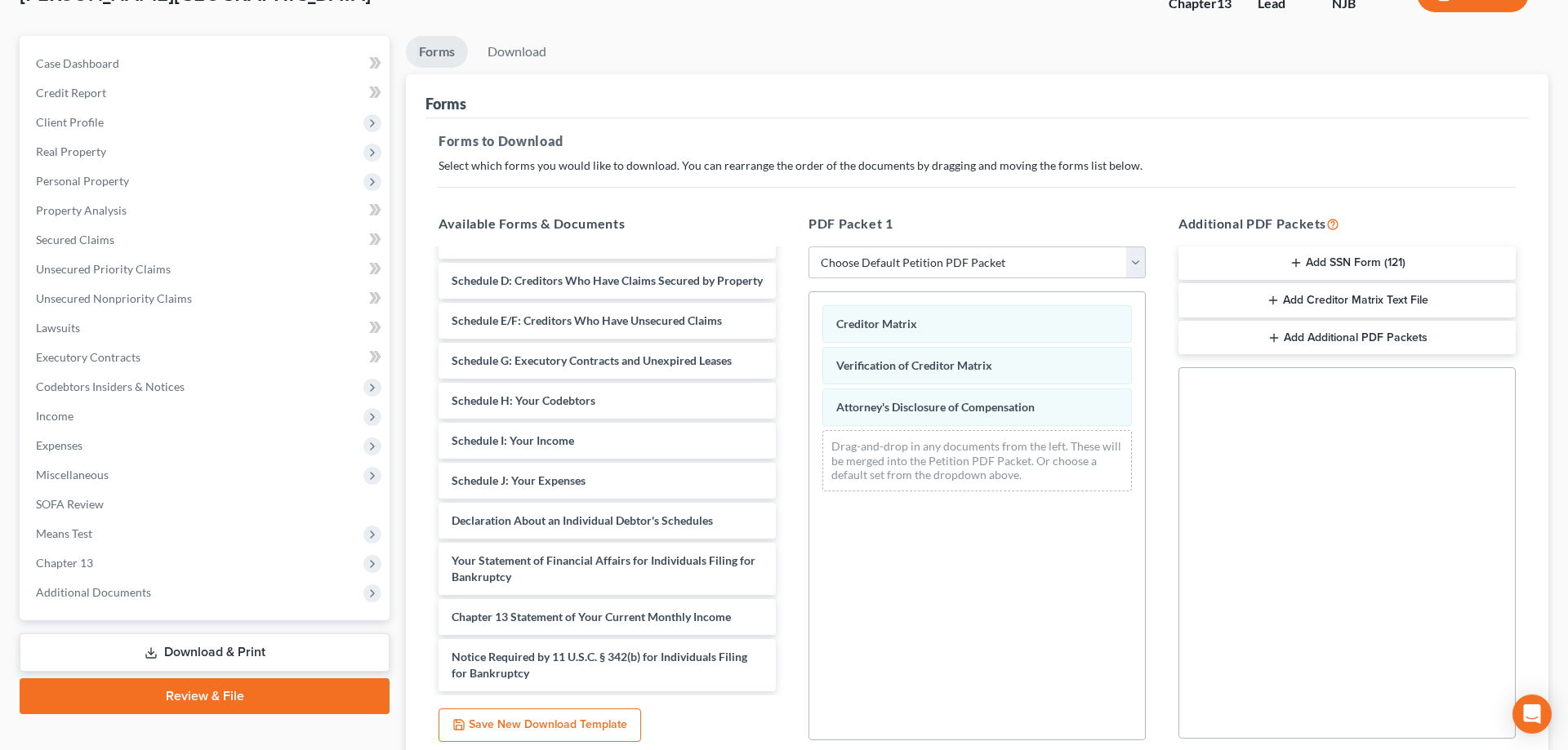
scroll to position [7, 0]
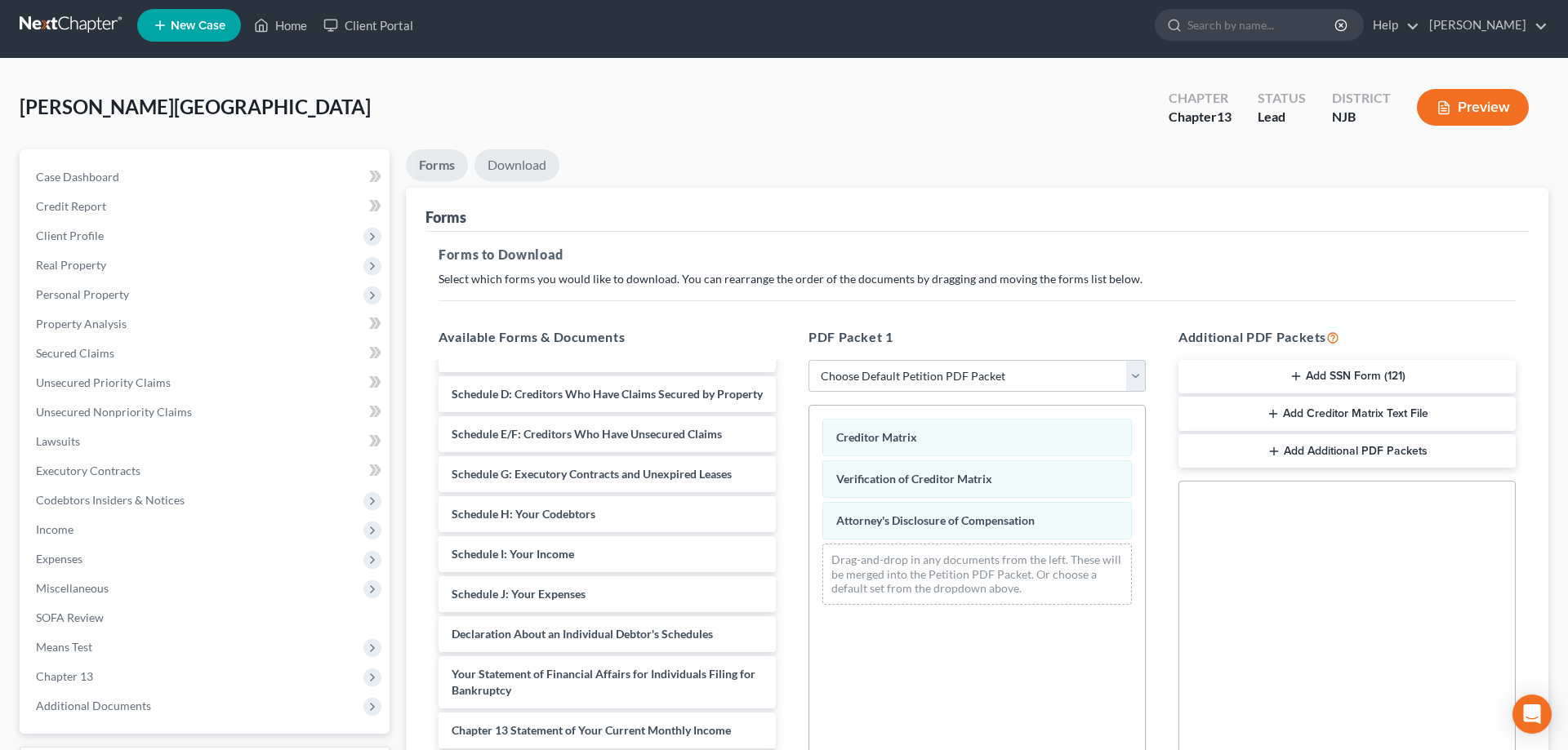
click at [515, 170] on link "Download" at bounding box center [517, 164] width 85 height 31
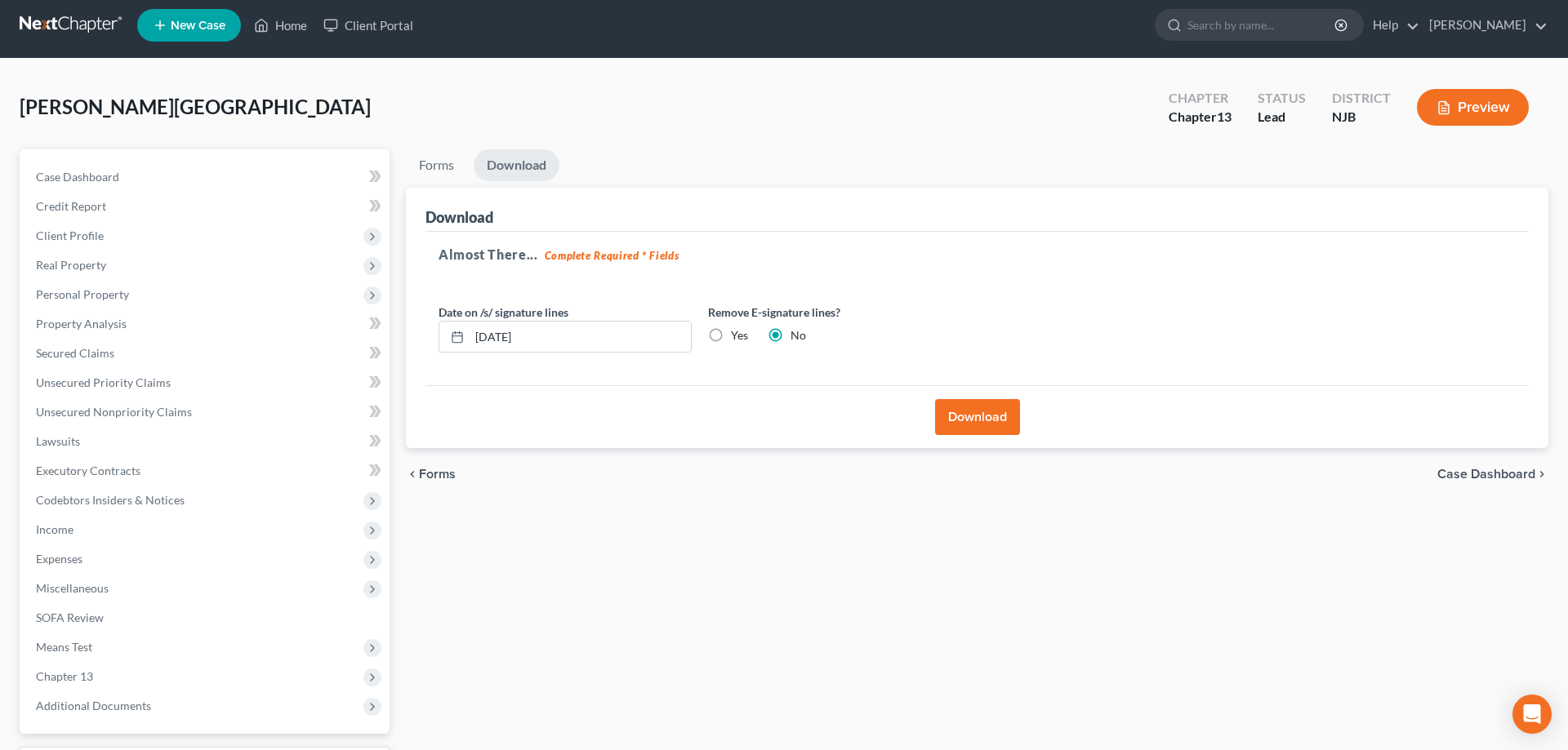
click at [997, 421] on button "Download" at bounding box center [978, 417] width 85 height 36
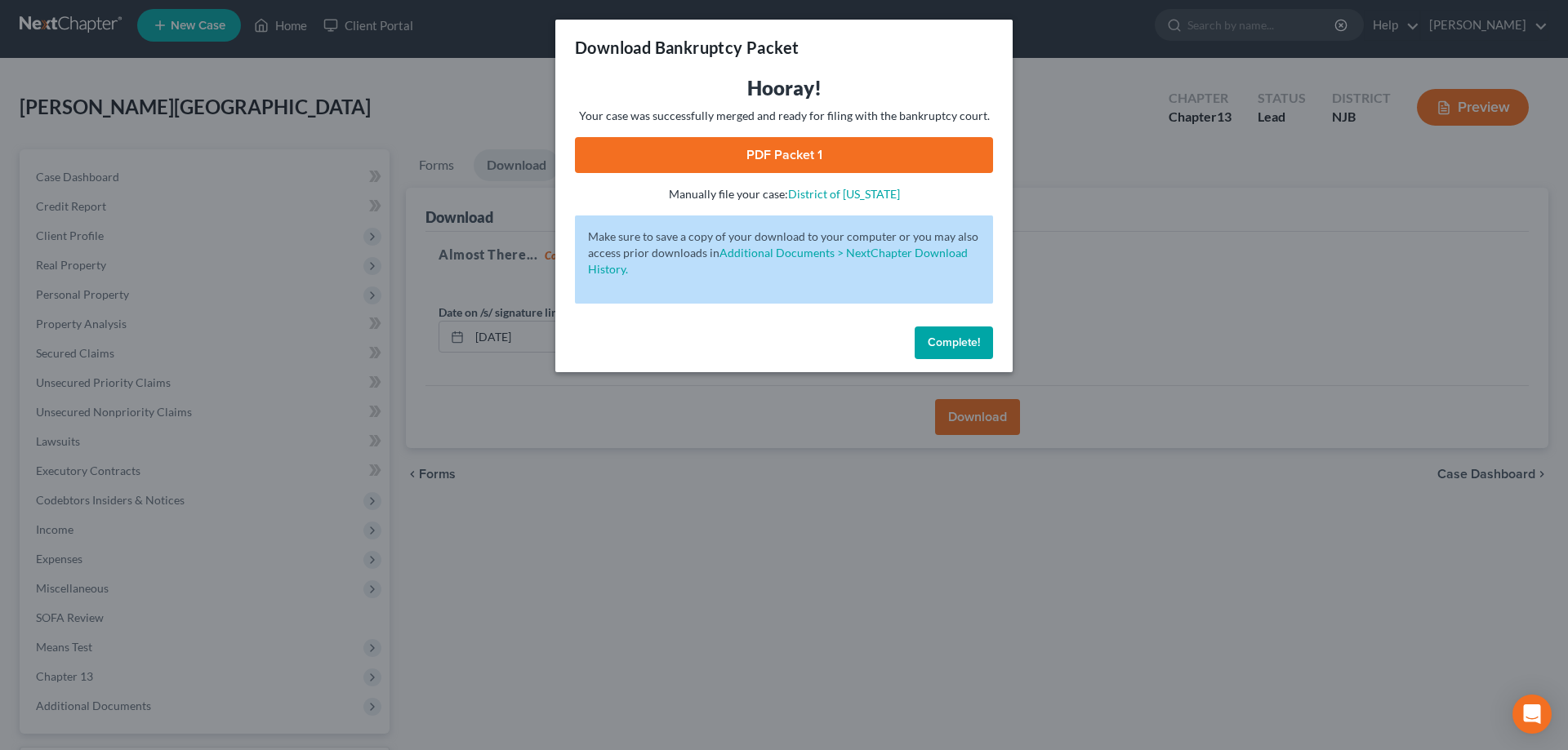
click at [901, 160] on link "PDF Packet 1" at bounding box center [784, 155] width 418 height 36
